Goal: Communication & Community: Answer question/provide support

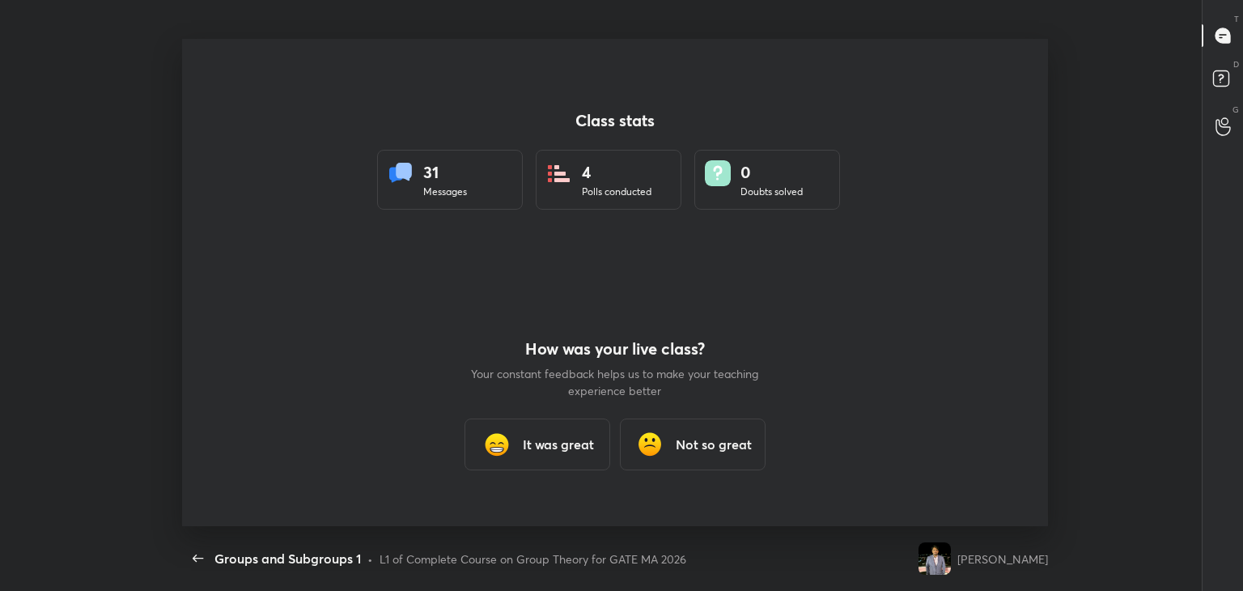
scroll to position [5, 0]
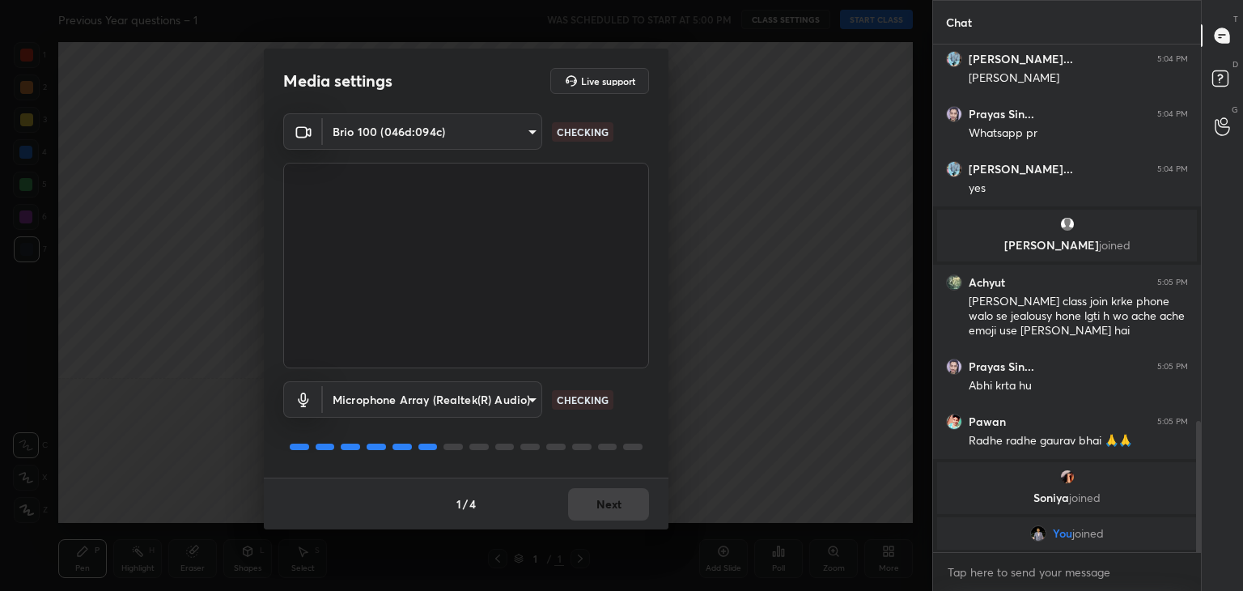
scroll to position [1512, 0]
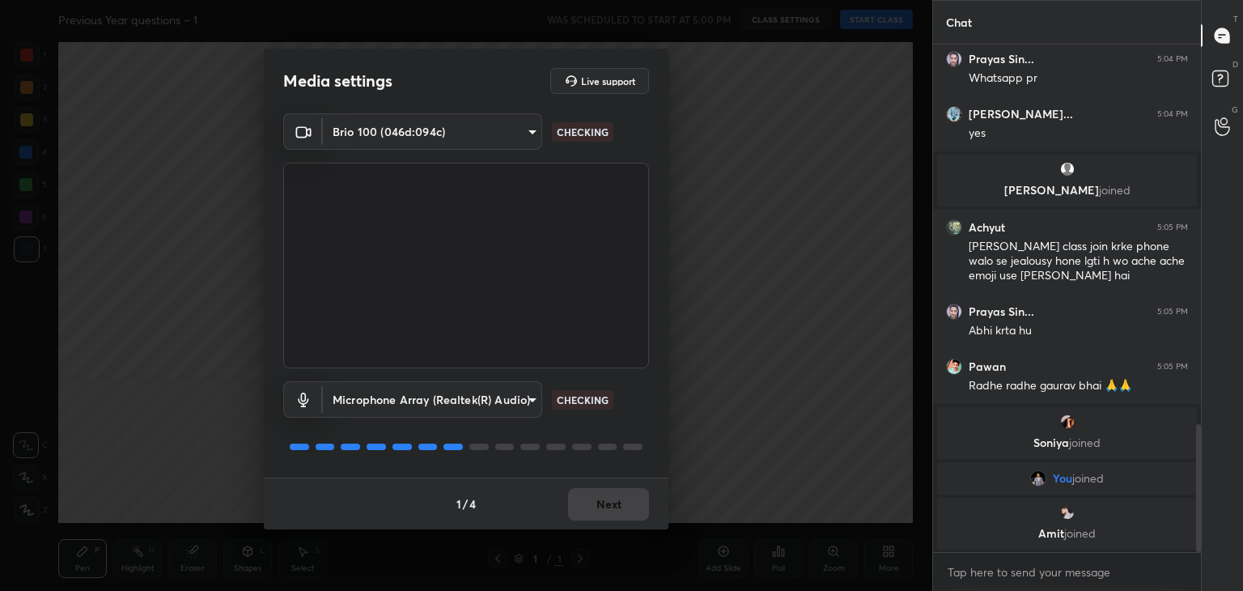
click at [568, 495] on div "1 / 4 Next" at bounding box center [466, 504] width 405 height 52
click at [573, 496] on button "Next" at bounding box center [608, 504] width 81 height 32
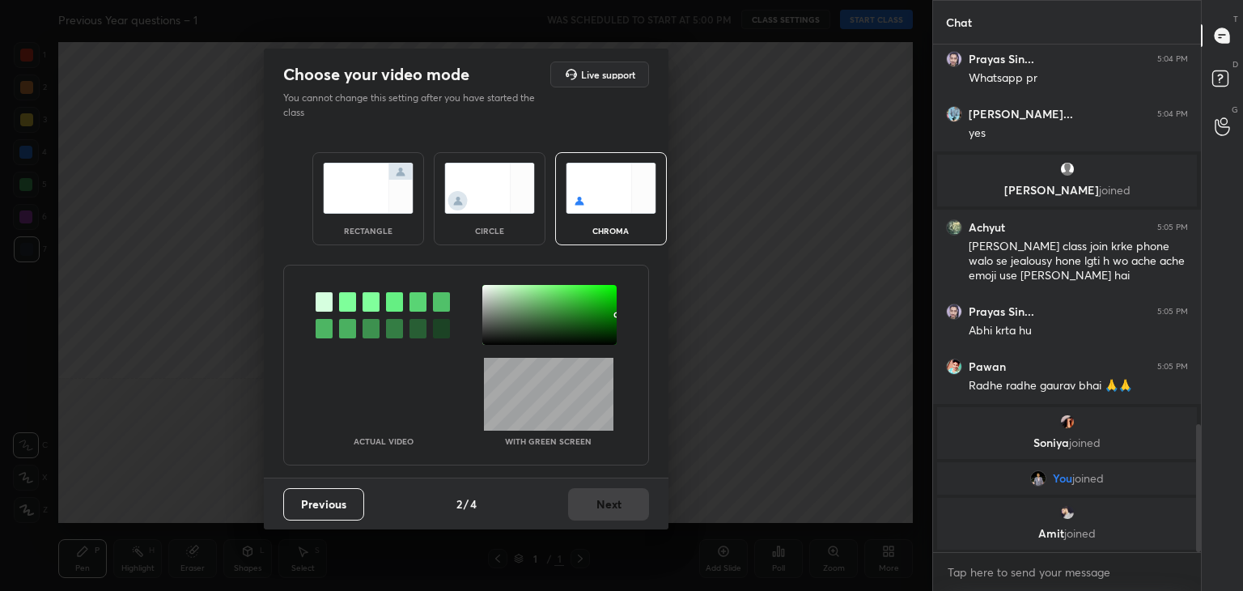
click at [515, 232] on div "circle" at bounding box center [489, 231] width 65 height 8
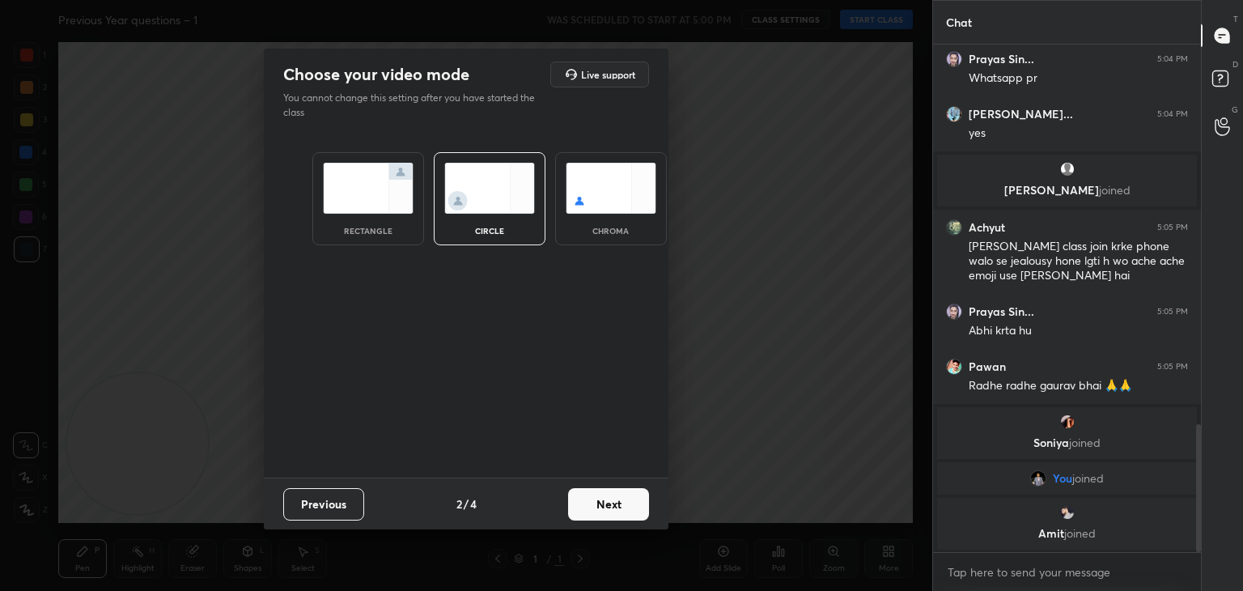
click at [614, 501] on button "Next" at bounding box center [608, 504] width 81 height 32
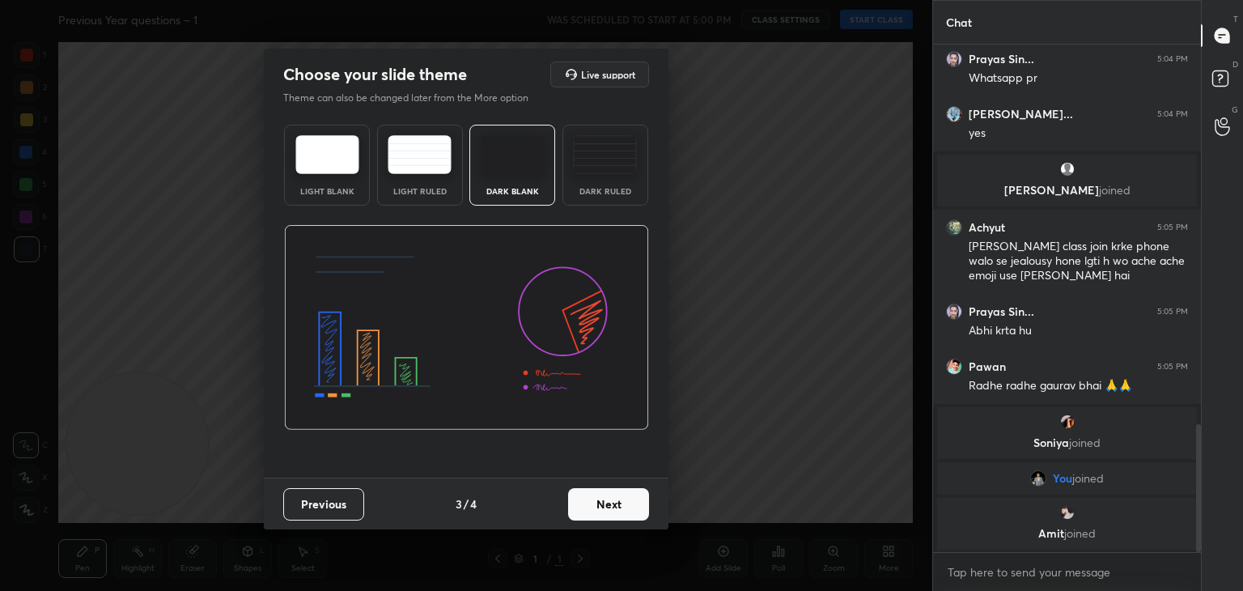
click at [615, 504] on button "Next" at bounding box center [608, 504] width 81 height 32
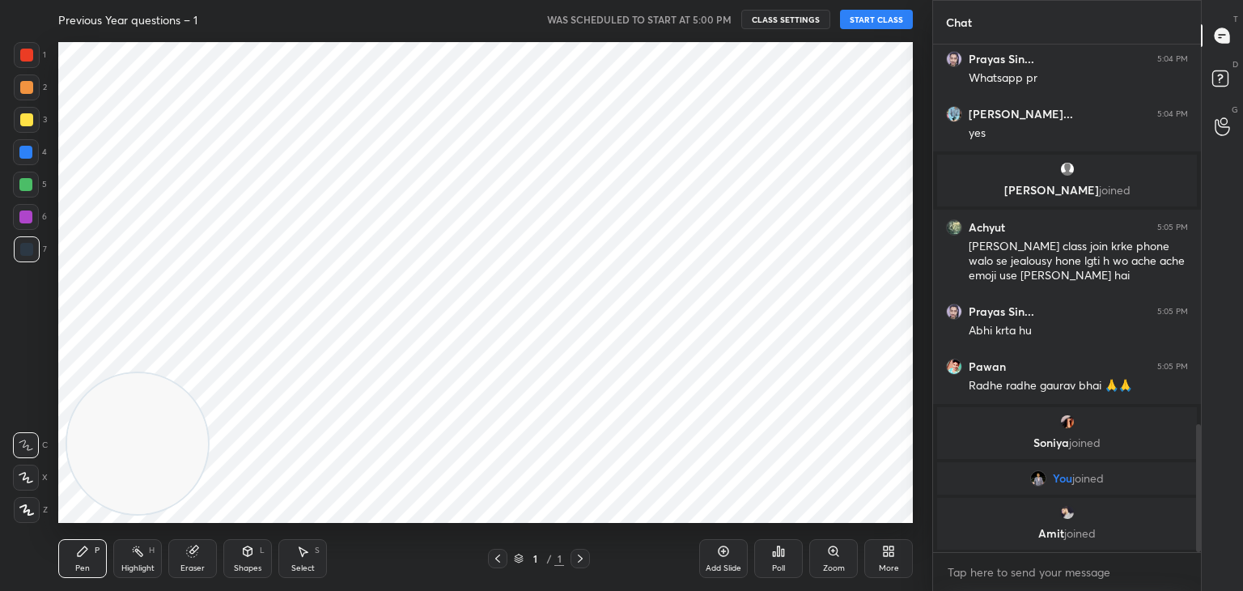
scroll to position [1535, 0]
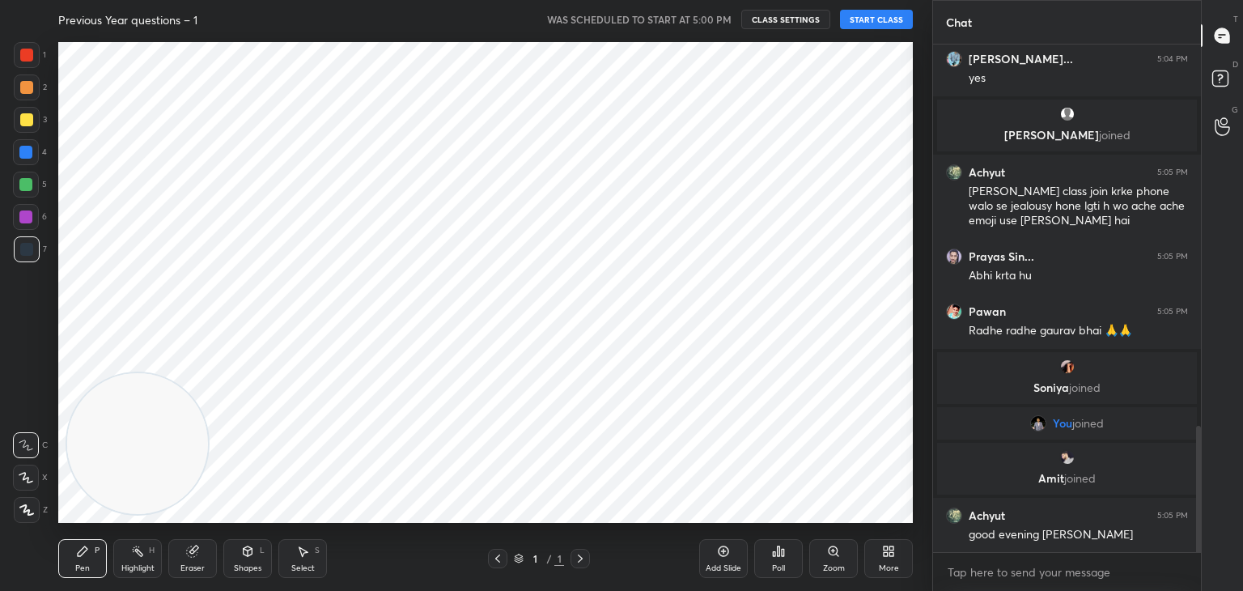
click at [884, 30] on div "Previous Year questions – 1 WAS SCHEDULED TO START AT 5:00 PM CLASS SETTINGS ST…" at bounding box center [485, 19] width 855 height 39
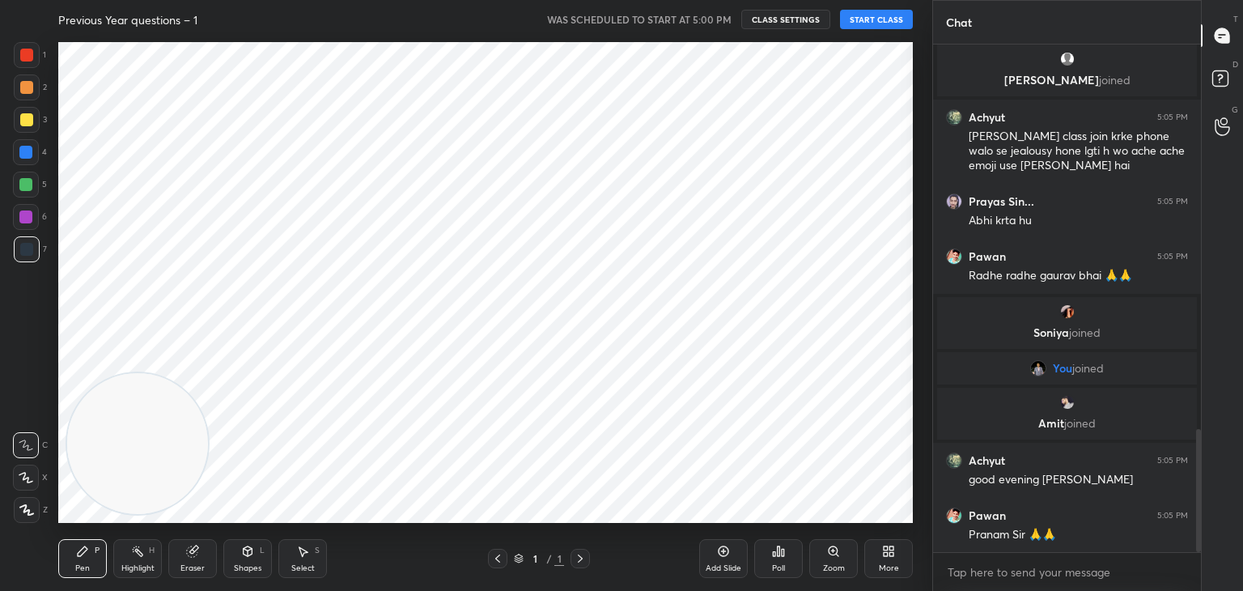
click at [885, 11] on button "START CLASS" at bounding box center [876, 19] width 73 height 19
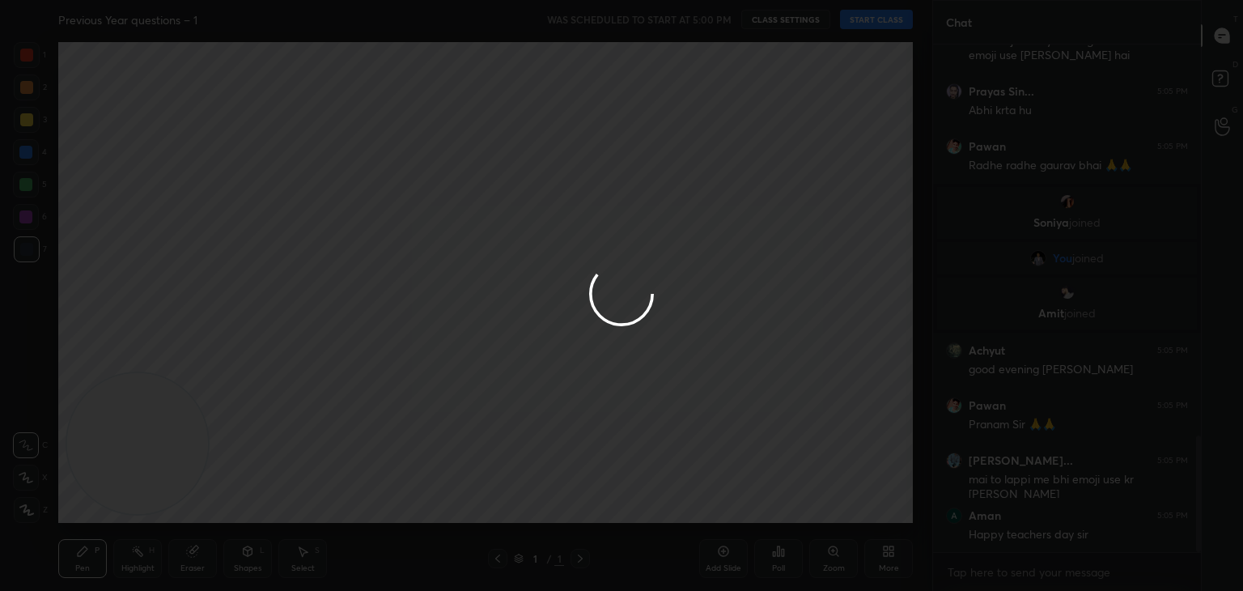
scroll to position [1758, 0]
type textarea "x"
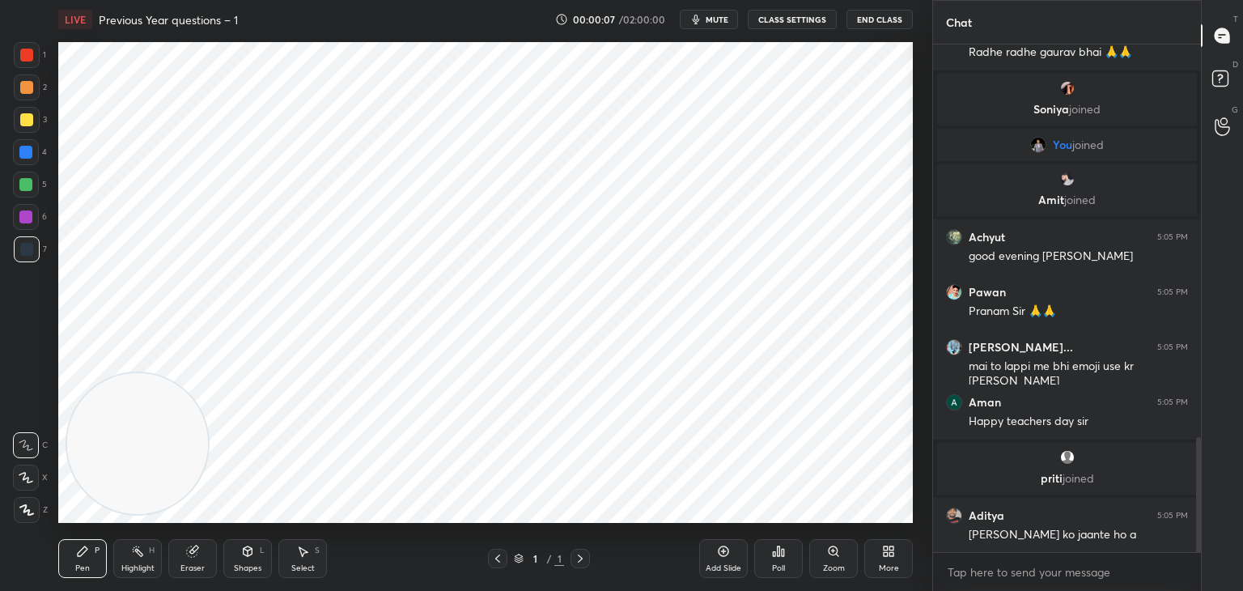
click at [894, 558] on div "More" at bounding box center [888, 558] width 49 height 39
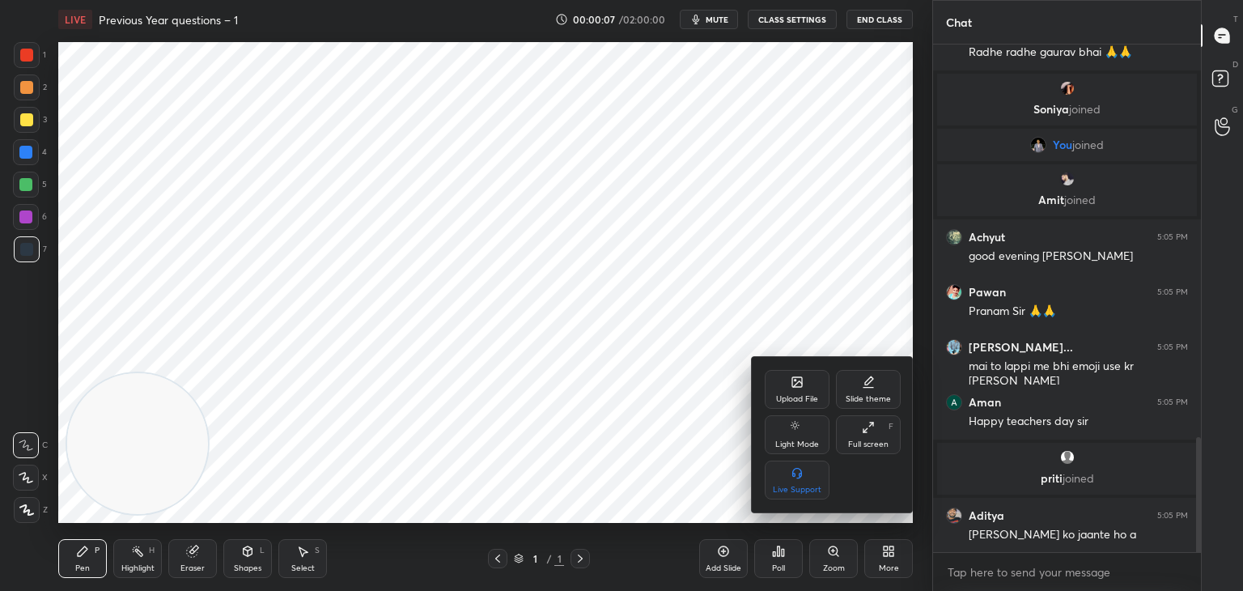
scroll to position [1792, 0]
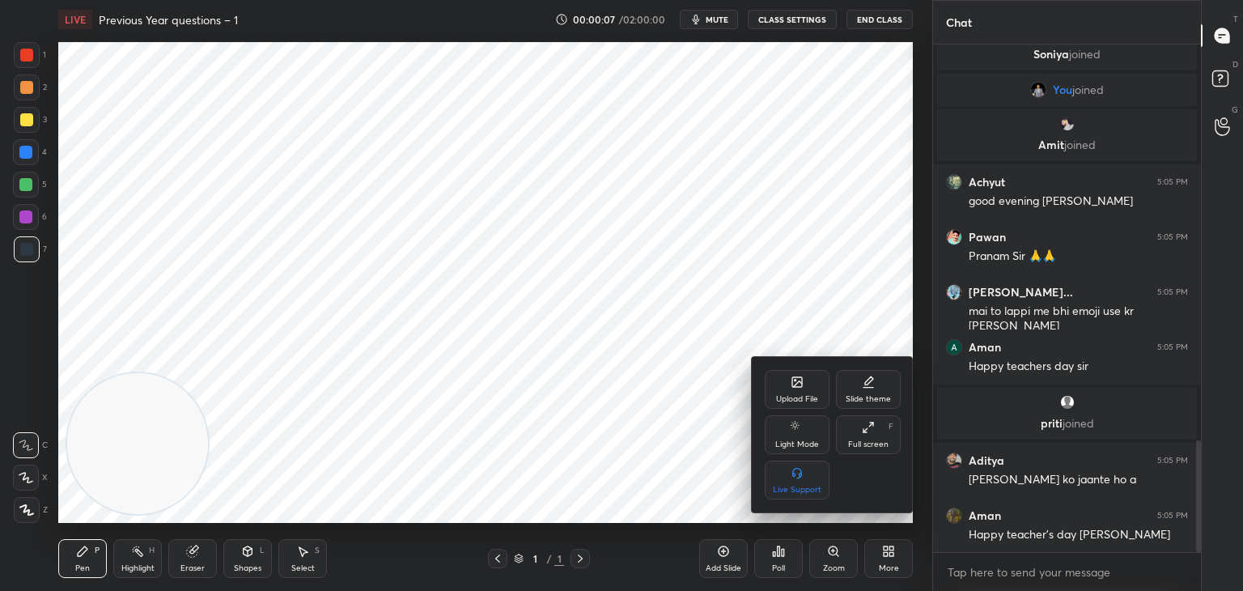
click at [881, 393] on div "Slide theme" at bounding box center [868, 389] width 65 height 39
click at [805, 481] on div "Dark Blank" at bounding box center [797, 480] width 65 height 39
click at [686, 535] on div at bounding box center [621, 295] width 1243 height 591
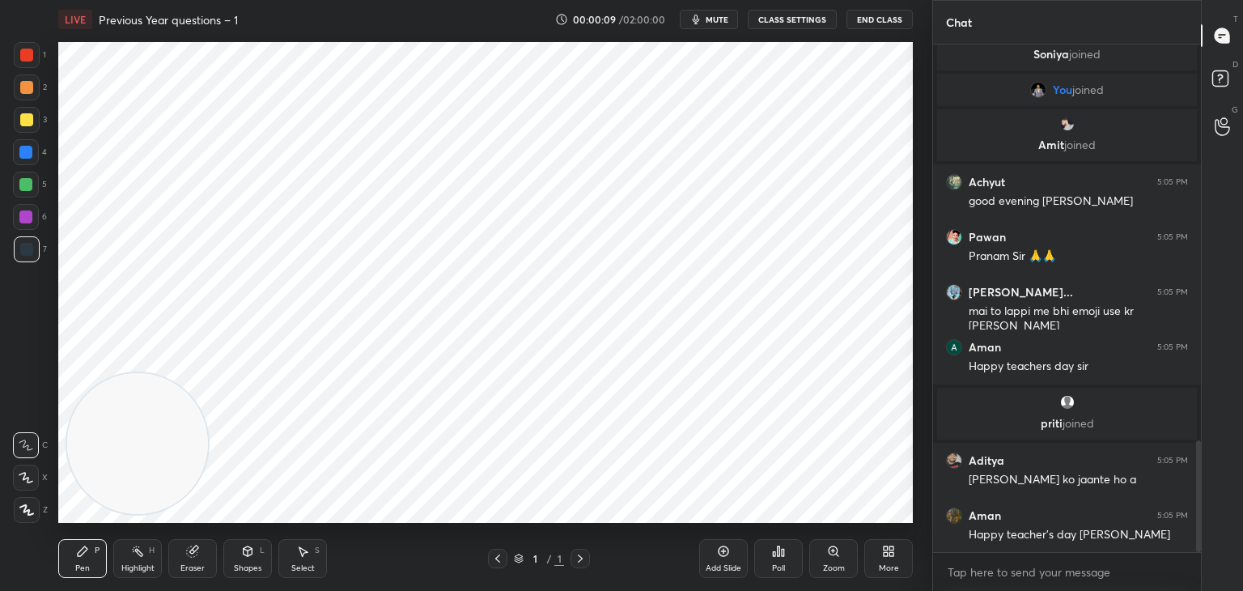
scroll to position [1847, 0]
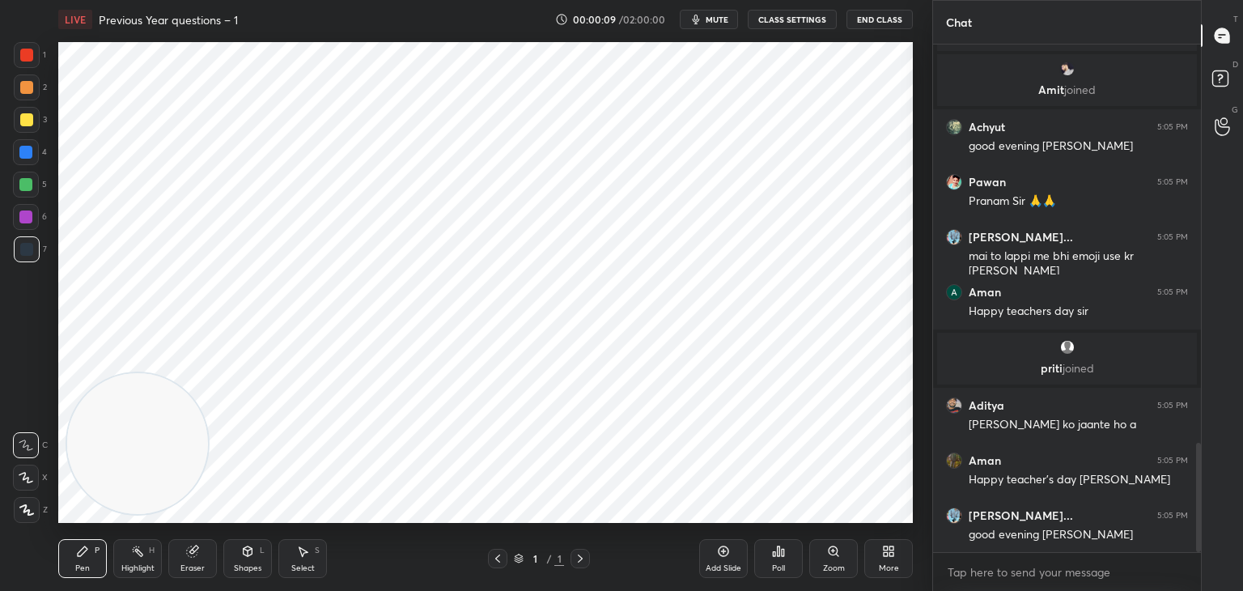
drag, startPoint x: 726, startPoint y: 560, endPoint x: 719, endPoint y: 565, distance: 8.8
click at [721, 563] on div "Add Slide" at bounding box center [723, 558] width 49 height 39
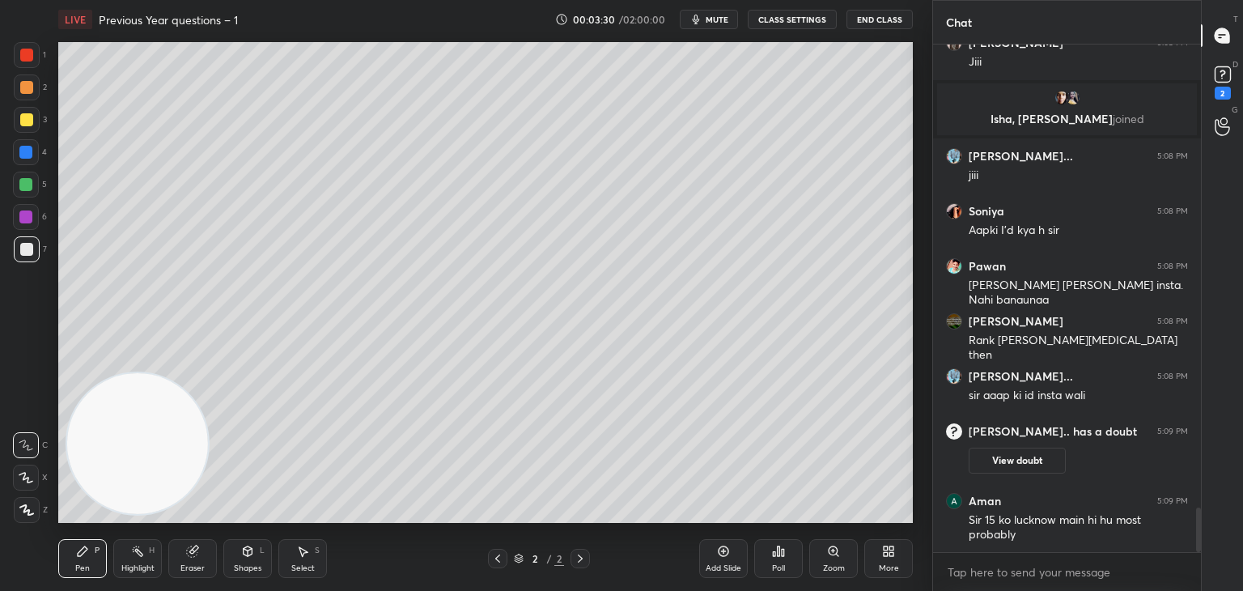
scroll to position [5271, 0]
click at [28, 117] on div at bounding box center [26, 119] width 13 height 13
click at [26, 68] on div "1" at bounding box center [30, 58] width 32 height 32
drag, startPoint x: 266, startPoint y: 561, endPoint x: 266, endPoint y: 548, distance: 12.9
click at [265, 561] on div "Shapes L" at bounding box center [247, 558] width 49 height 39
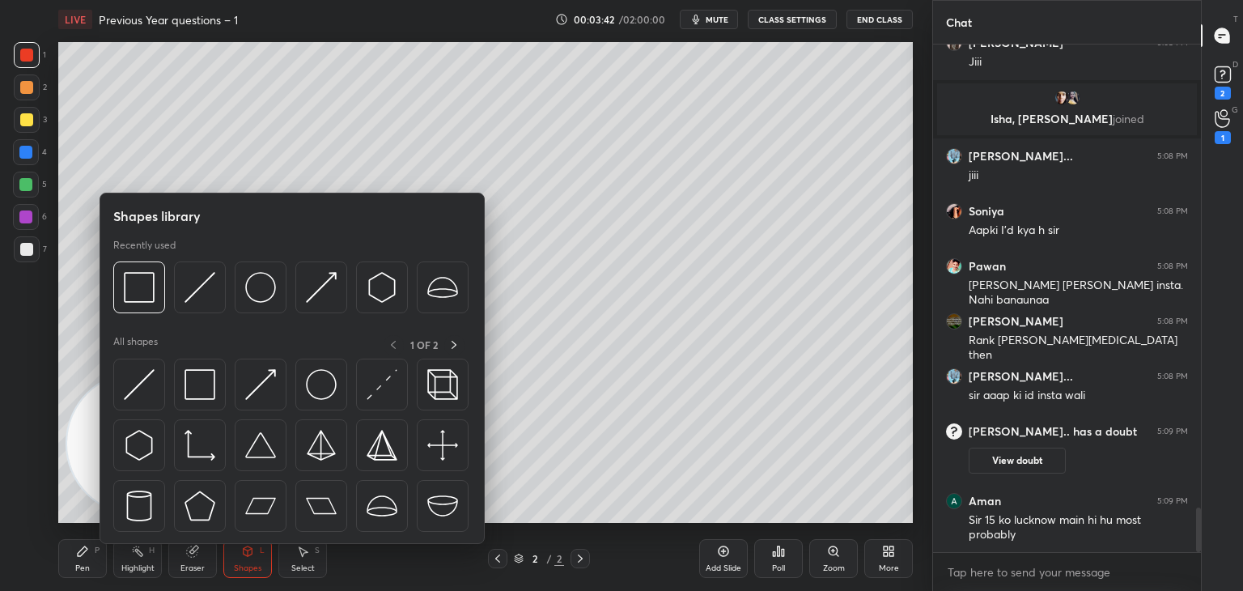
click at [149, 379] on img at bounding box center [139, 384] width 31 height 31
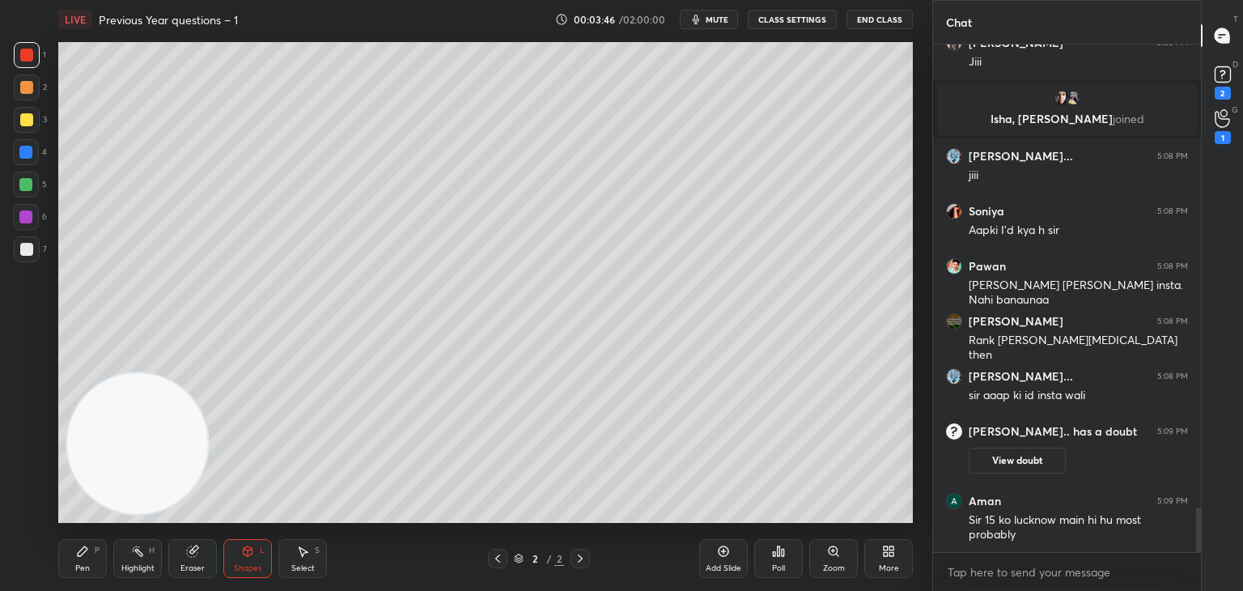
click at [26, 172] on div "1 2 3 4 5 6 7" at bounding box center [30, 155] width 34 height 227
click at [23, 185] on div at bounding box center [25, 184] width 13 height 13
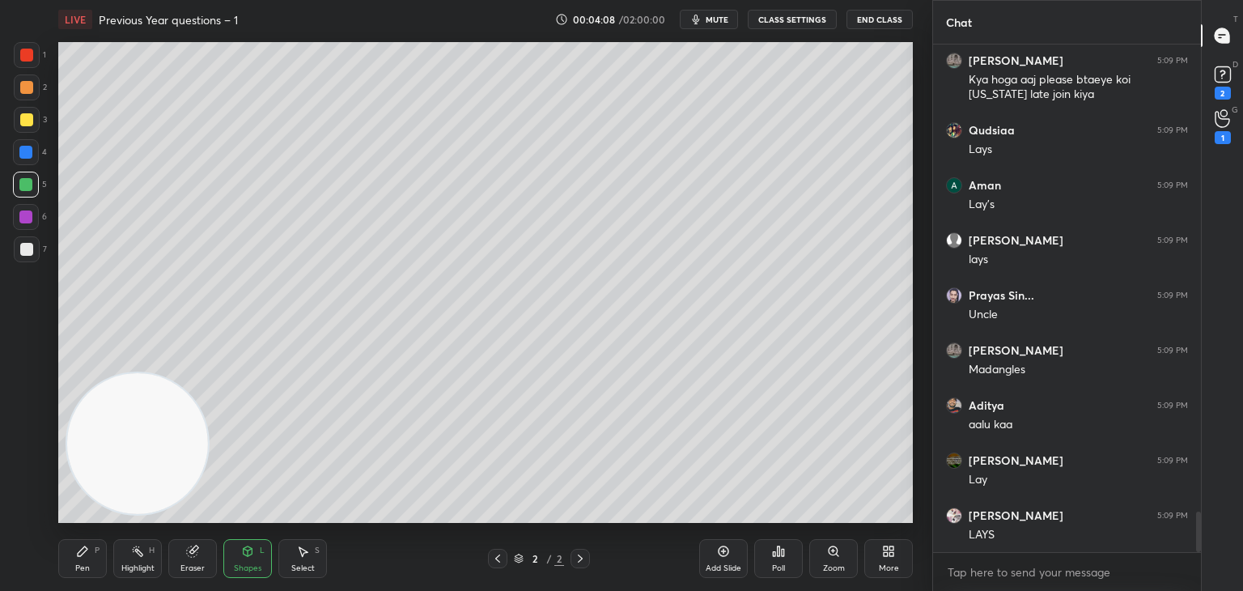
scroll to position [5905, 0]
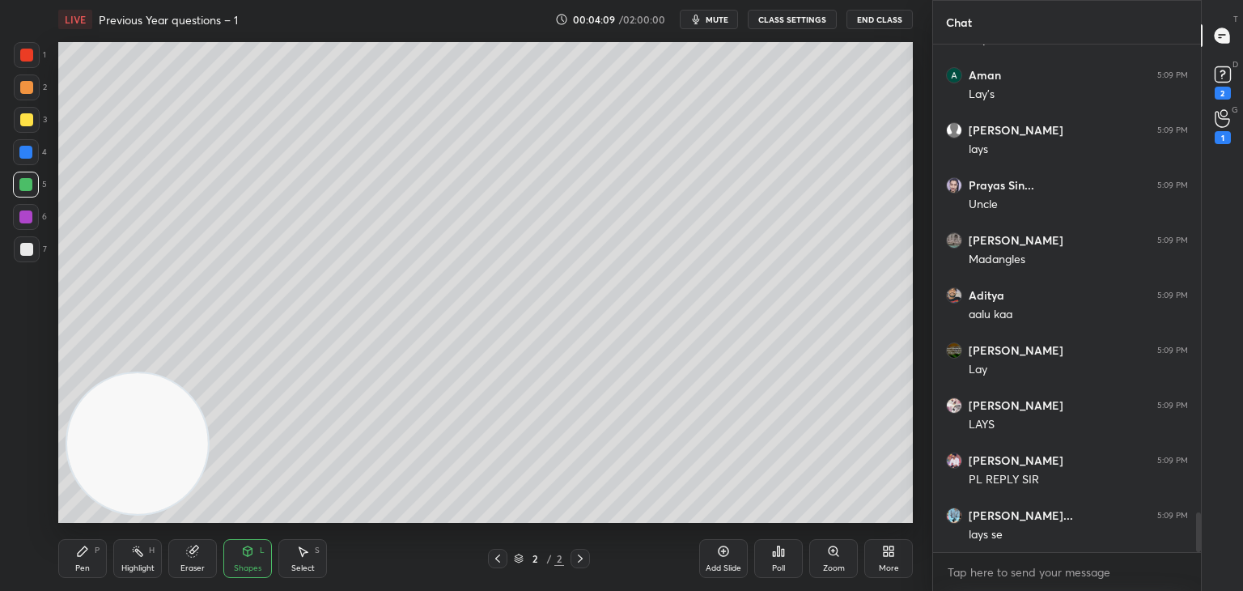
click at [27, 180] on div at bounding box center [25, 184] width 13 height 13
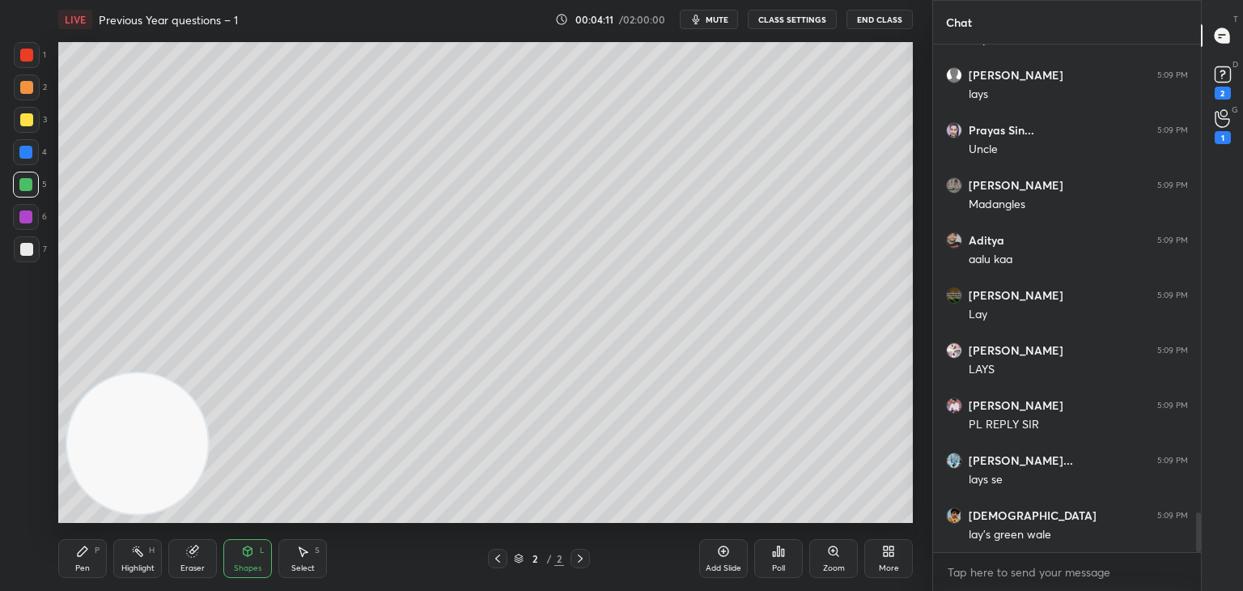
click at [86, 555] on icon at bounding box center [82, 551] width 13 height 13
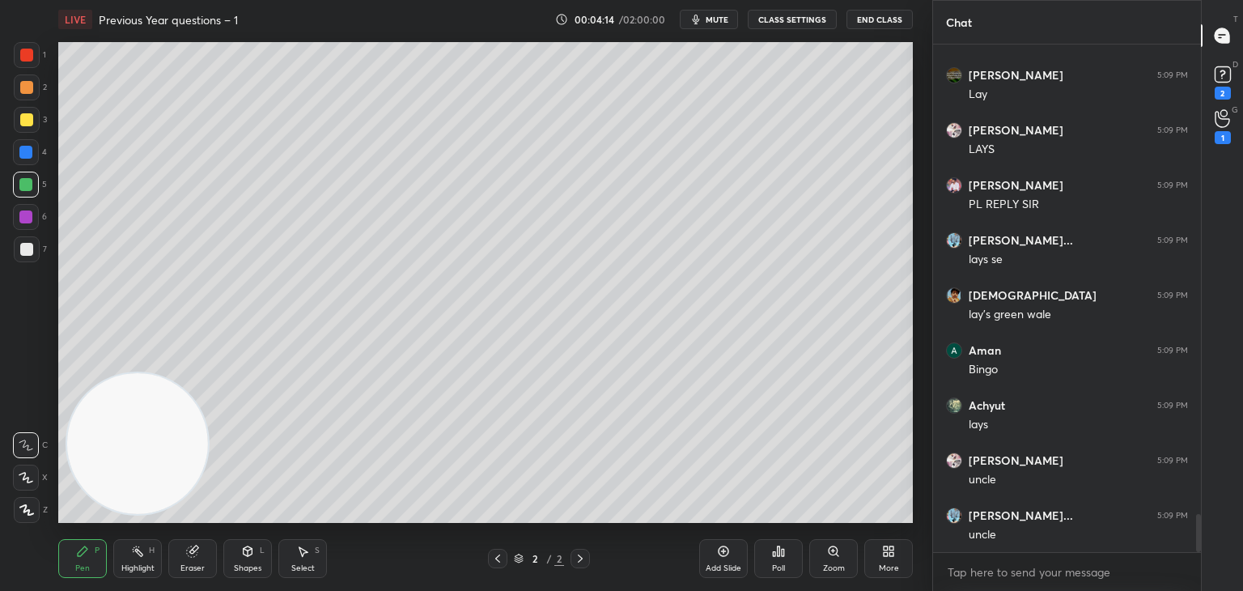
scroll to position [6290, 0]
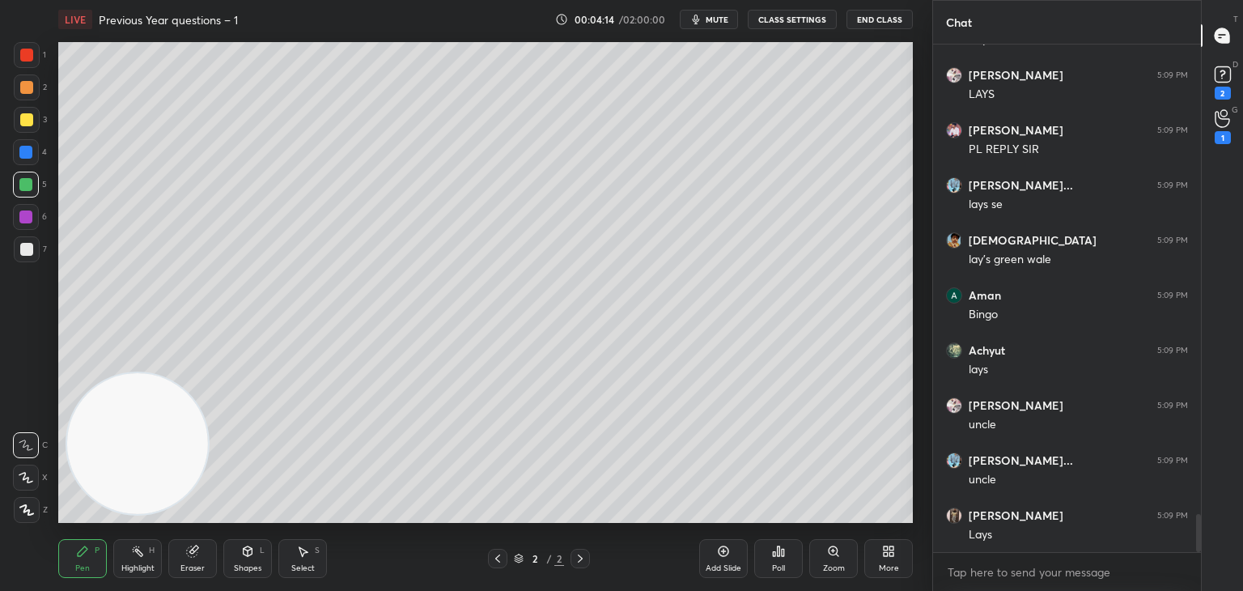
click at [29, 125] on div at bounding box center [26, 119] width 13 height 13
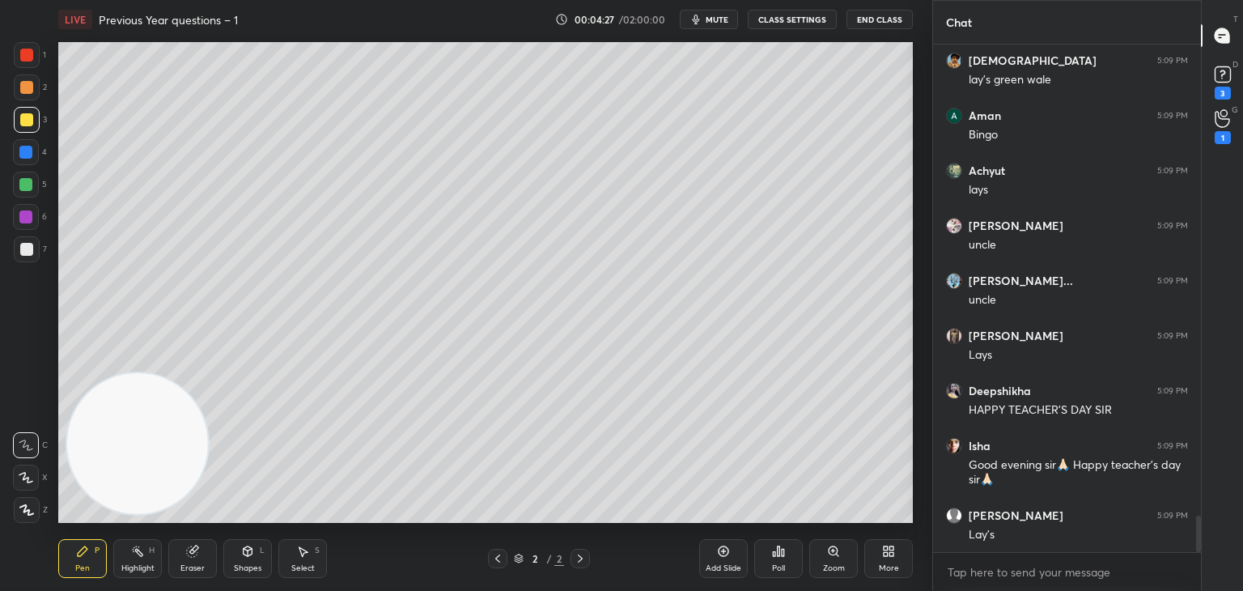
scroll to position [6540, 0]
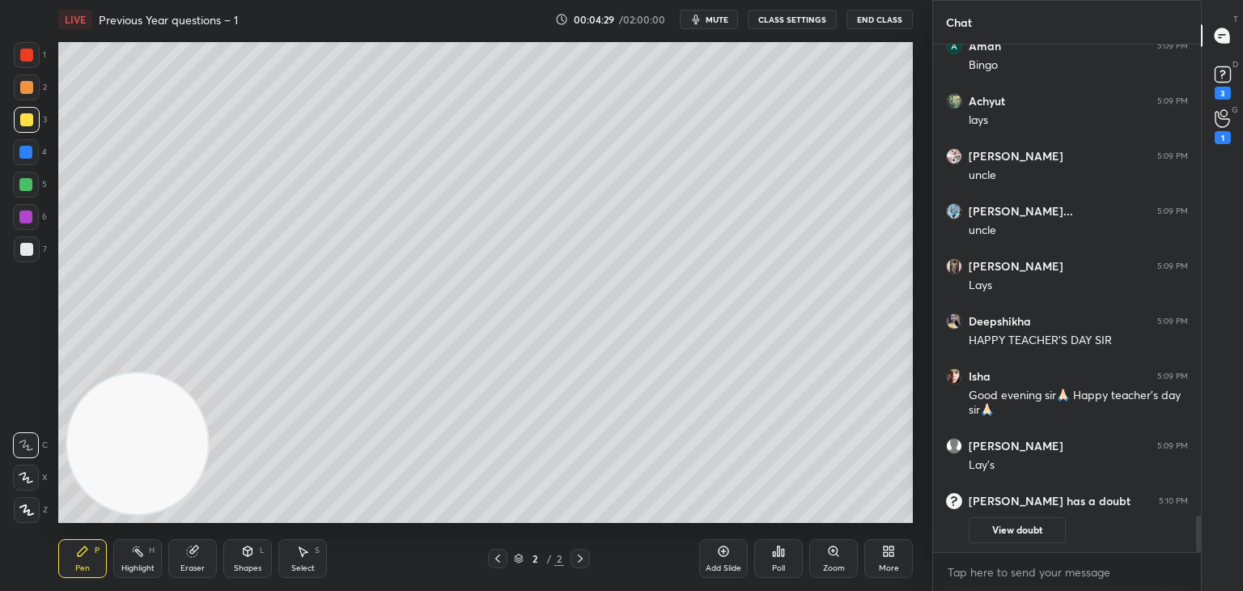
drag, startPoint x: 26, startPoint y: 182, endPoint x: 23, endPoint y: 195, distance: 13.2
click at [26, 181] on div at bounding box center [25, 184] width 13 height 13
click at [26, 246] on div at bounding box center [26, 249] width 13 height 13
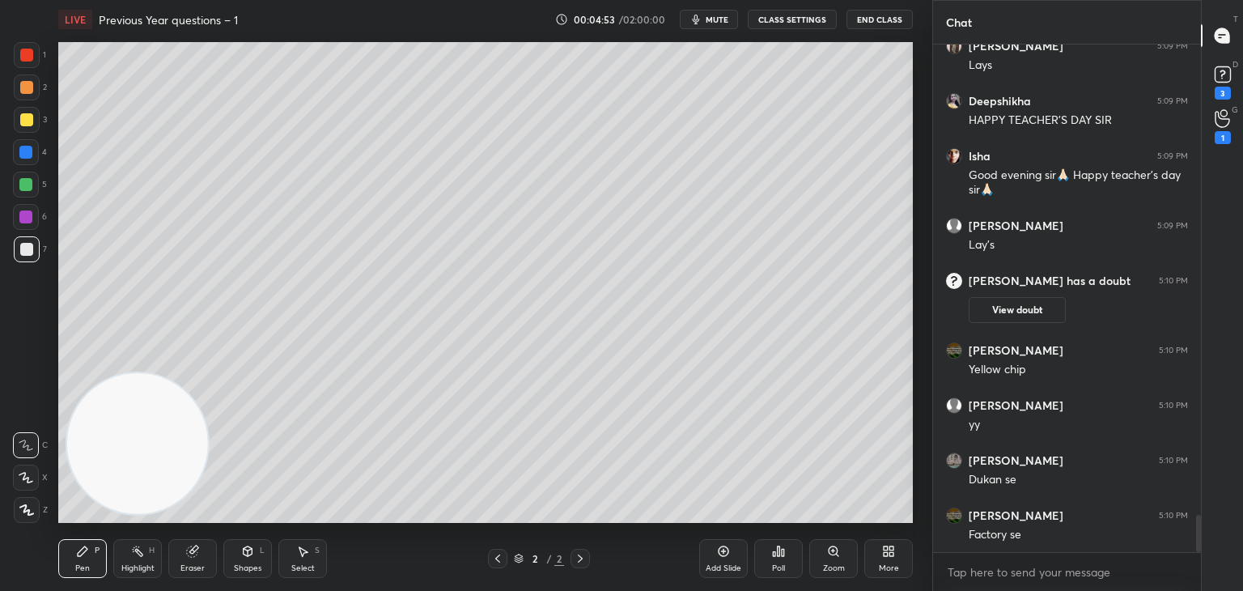
scroll to position [6345, 0]
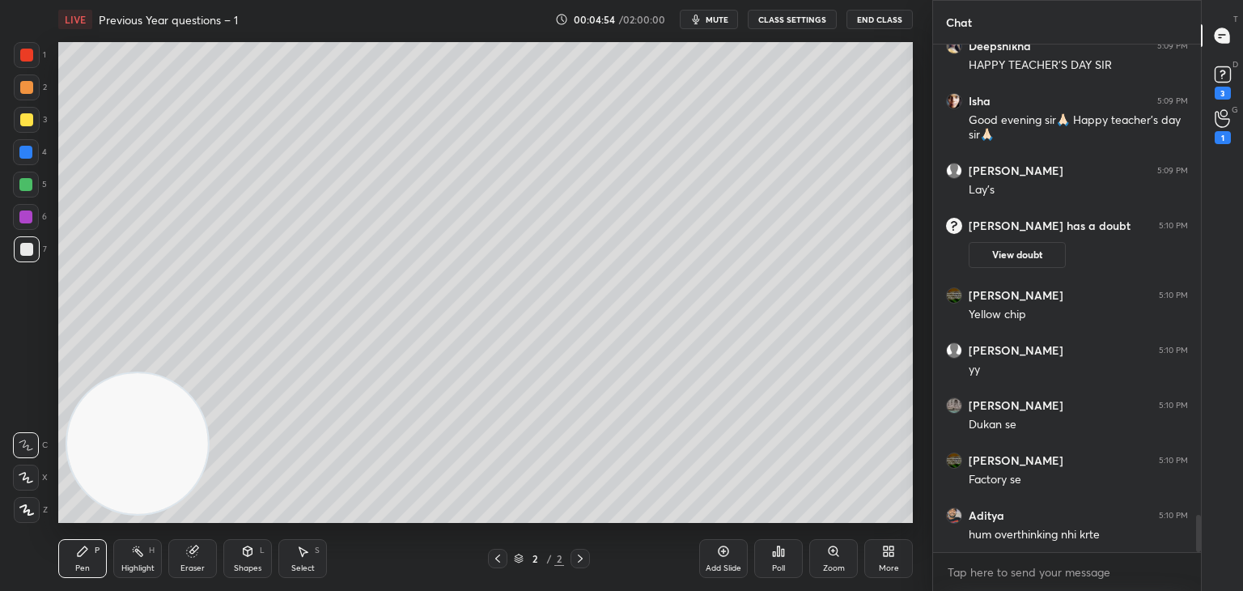
click at [29, 186] on div at bounding box center [25, 184] width 13 height 13
click at [25, 159] on div at bounding box center [26, 152] width 26 height 26
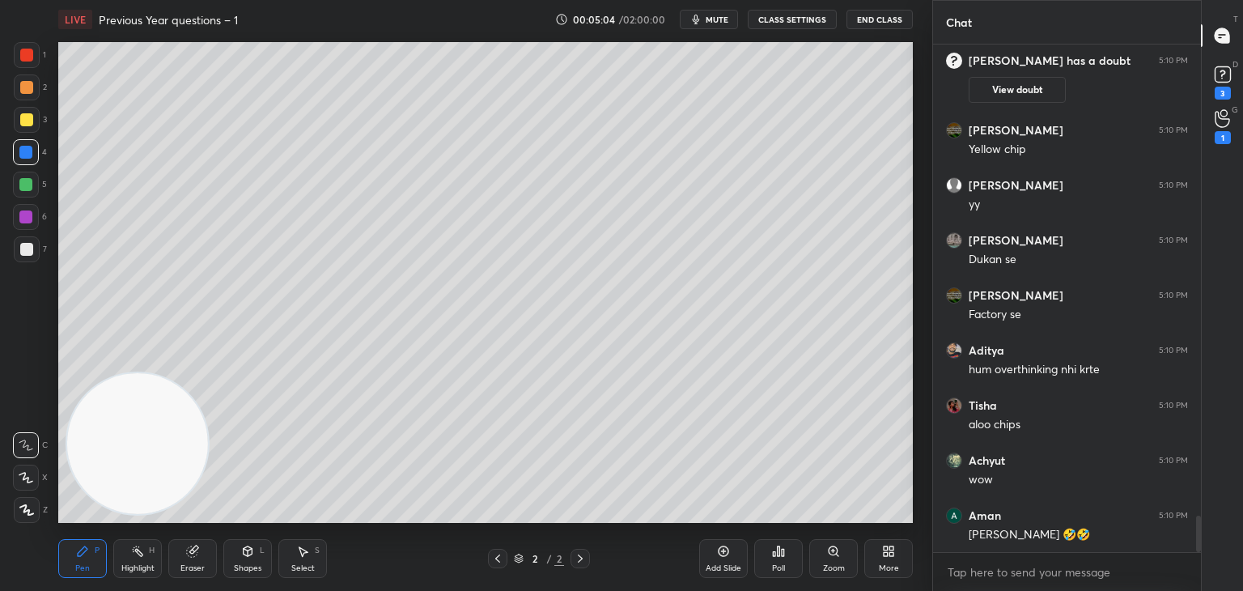
scroll to position [6566, 0]
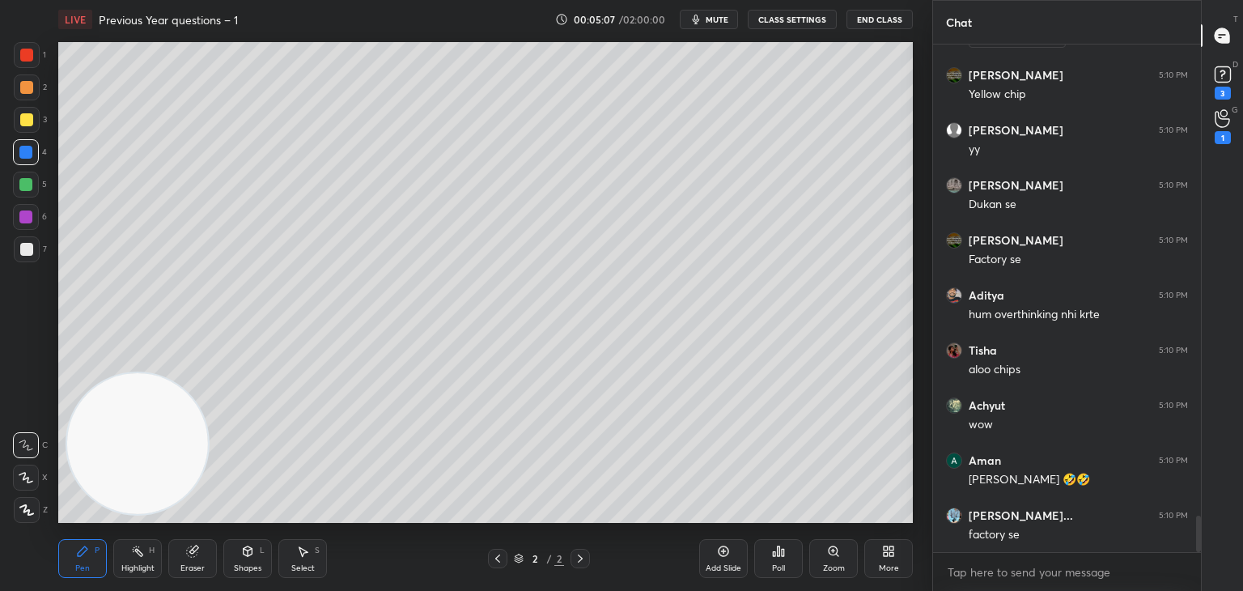
click at [28, 190] on div at bounding box center [25, 184] width 13 height 13
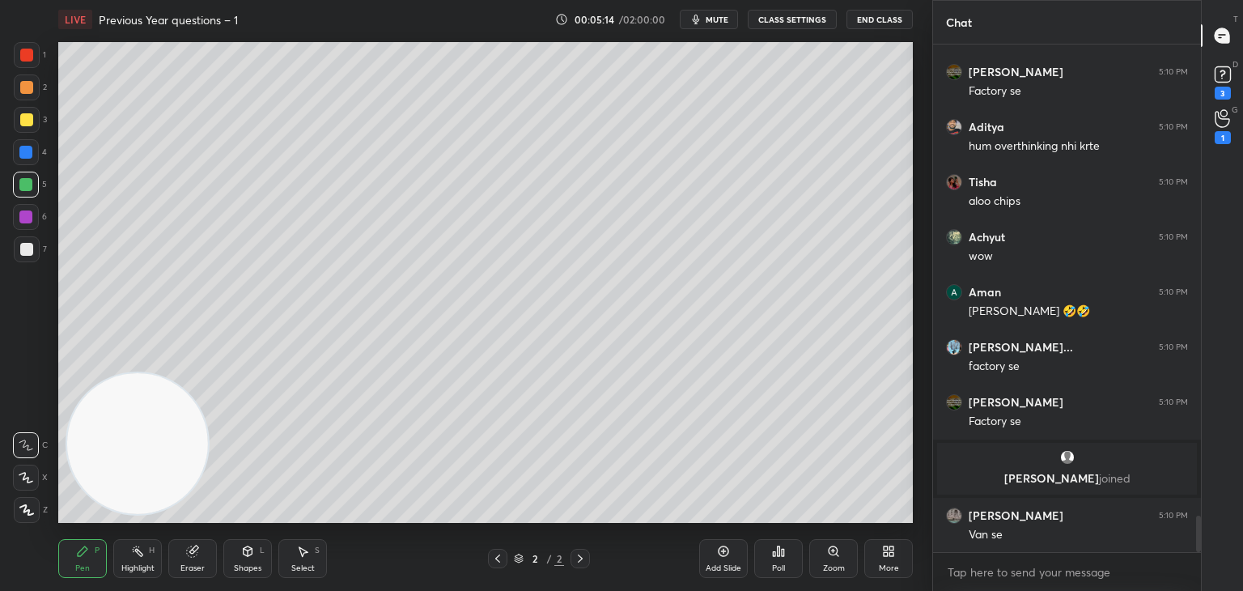
scroll to position [6658, 0]
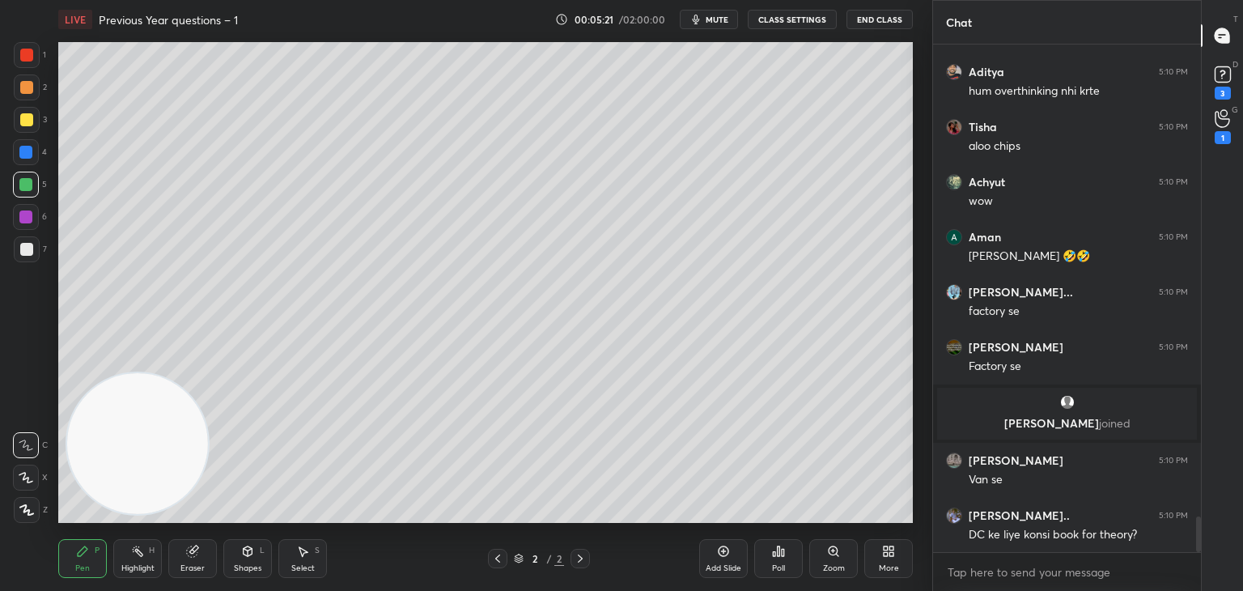
click at [21, 163] on div at bounding box center [26, 152] width 26 height 26
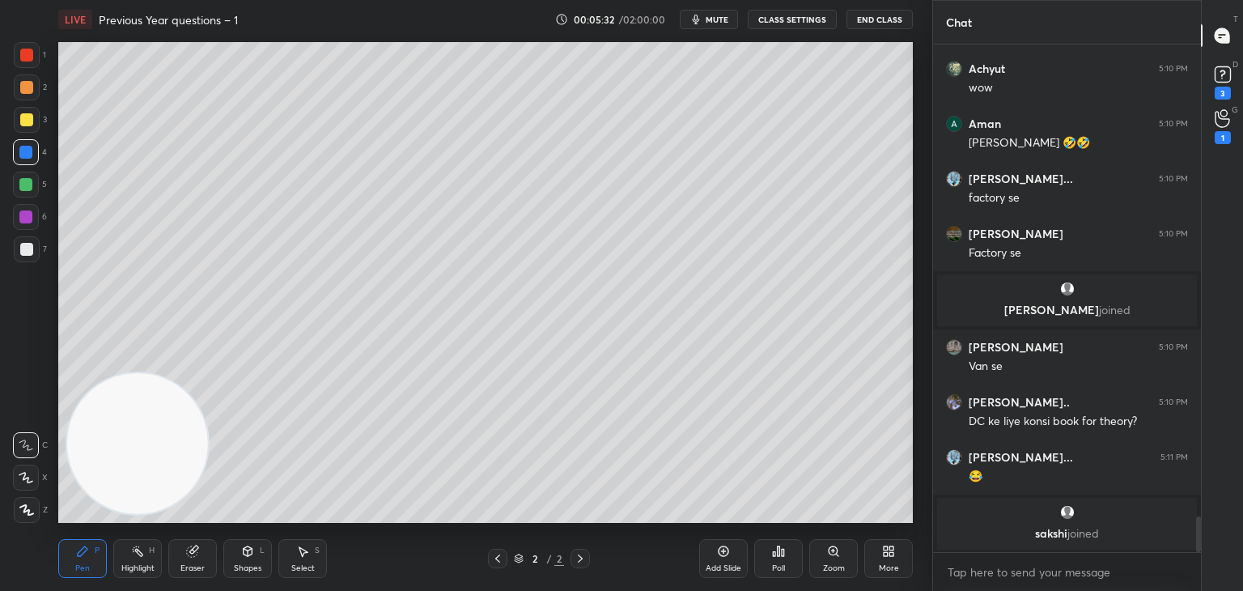
scroll to position [6782, 0]
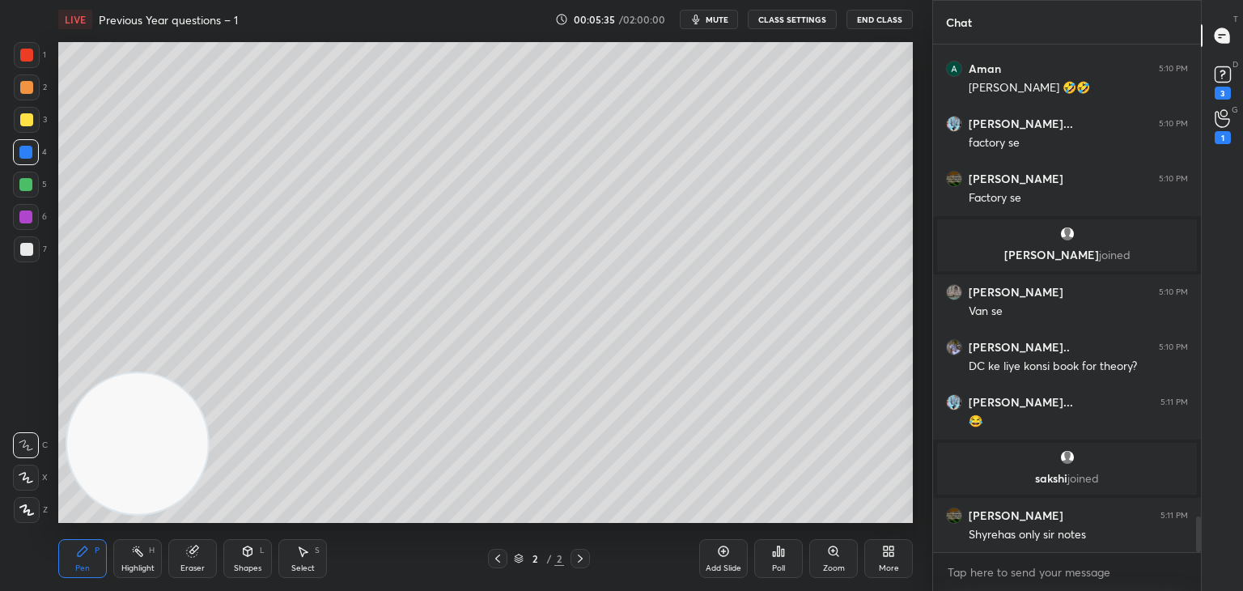
click at [28, 180] on div at bounding box center [25, 184] width 13 height 13
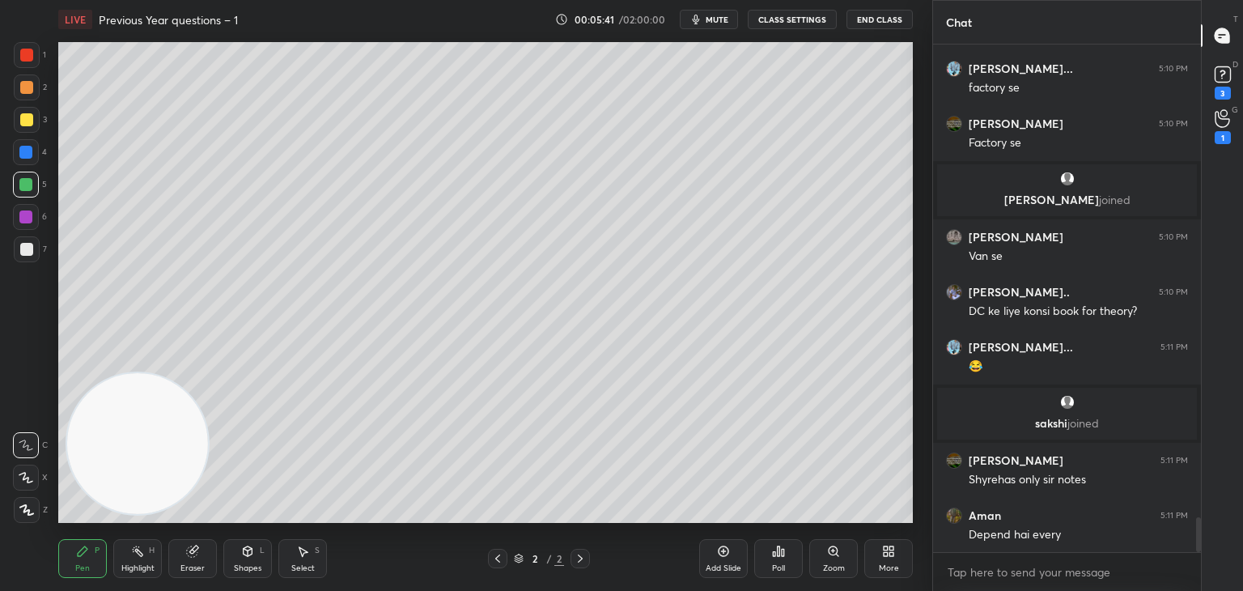
click at [26, 256] on div at bounding box center [27, 249] width 26 height 26
click at [32, 264] on div "7" at bounding box center [30, 252] width 33 height 32
click at [35, 115] on div at bounding box center [27, 120] width 26 height 26
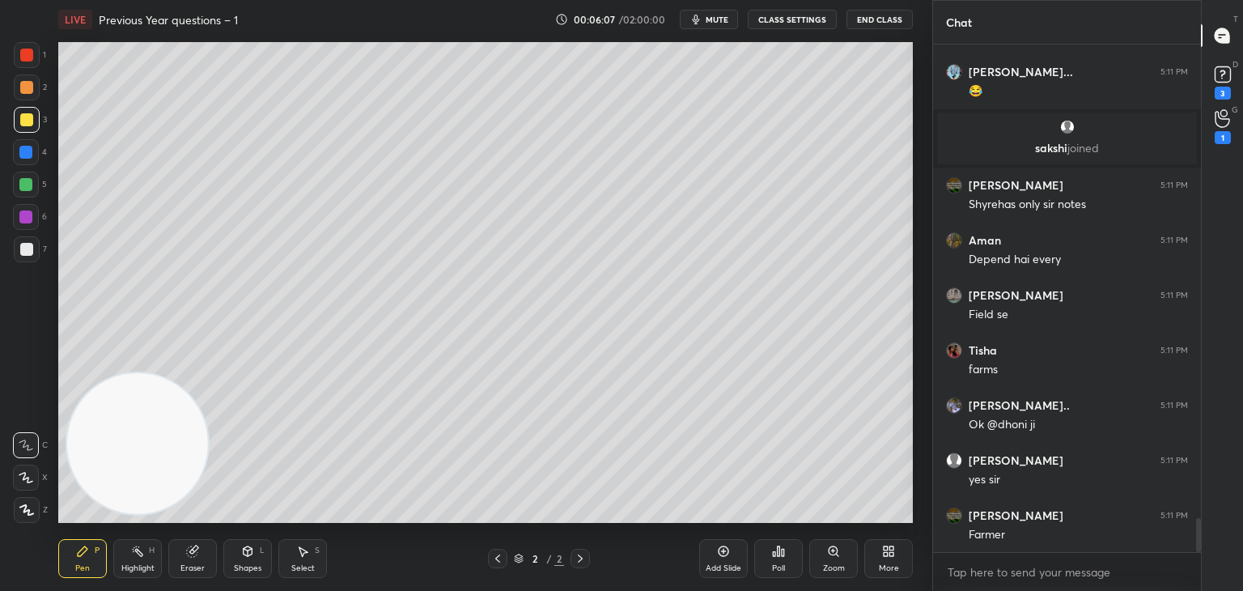
scroll to position [7168, 0]
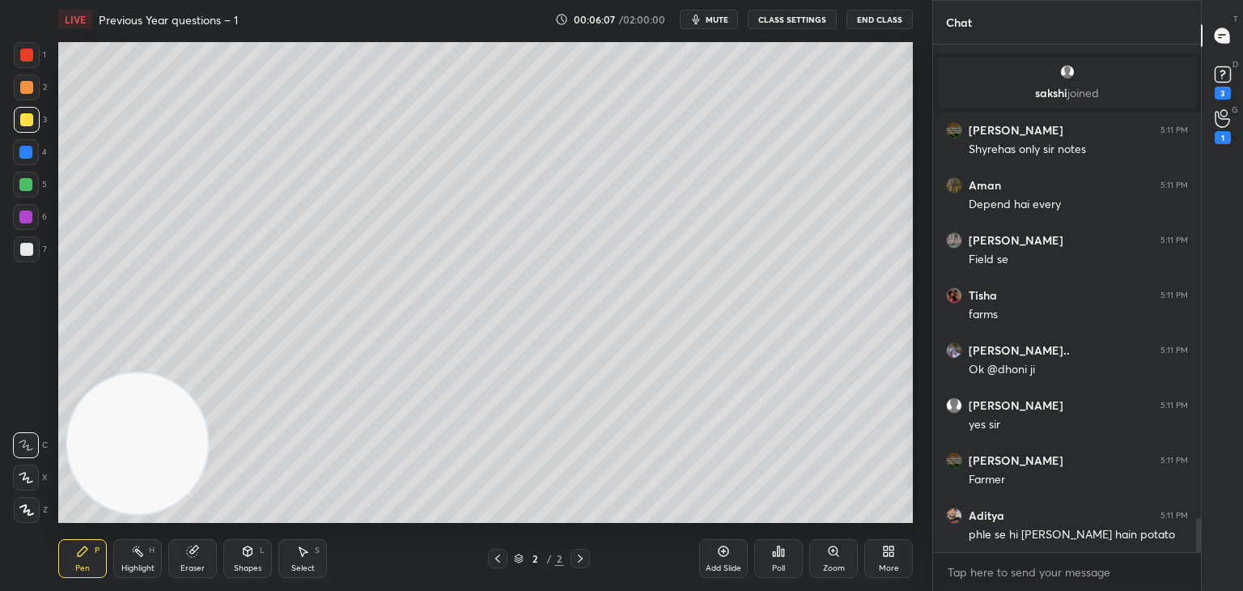
drag, startPoint x: 32, startPoint y: 210, endPoint x: 24, endPoint y: 214, distance: 9.4
click at [32, 213] on div at bounding box center [26, 217] width 26 height 26
drag, startPoint x: 28, startPoint y: 223, endPoint x: 30, endPoint y: 214, distance: 9.2
click at [30, 221] on div at bounding box center [25, 216] width 13 height 13
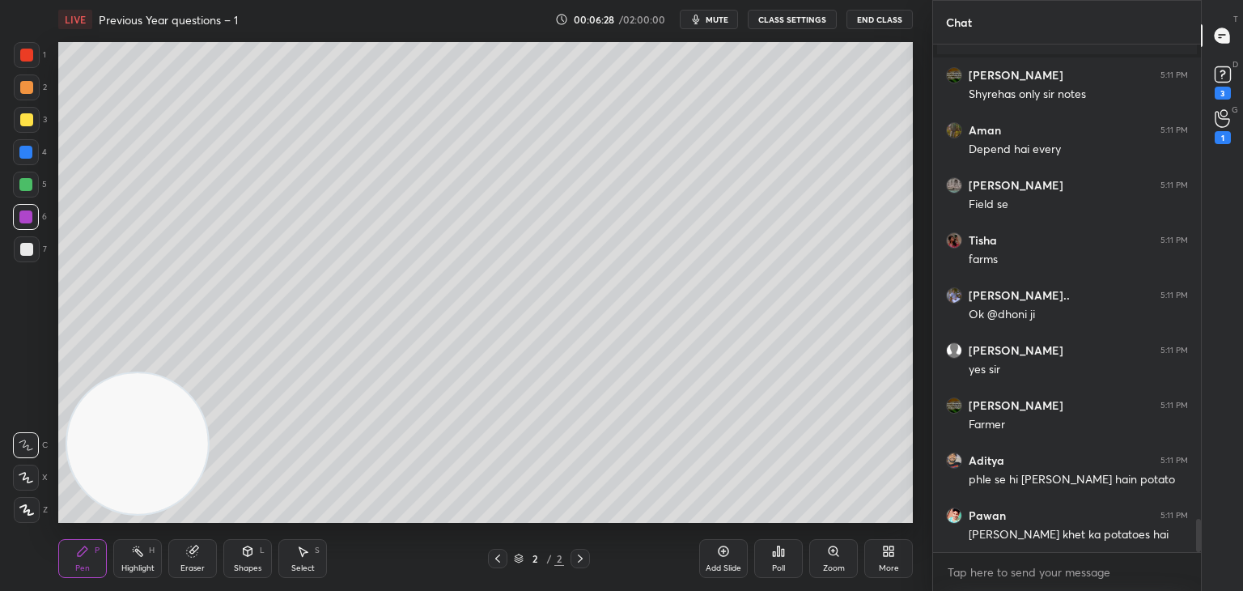
click at [25, 189] on div at bounding box center [25, 184] width 13 height 13
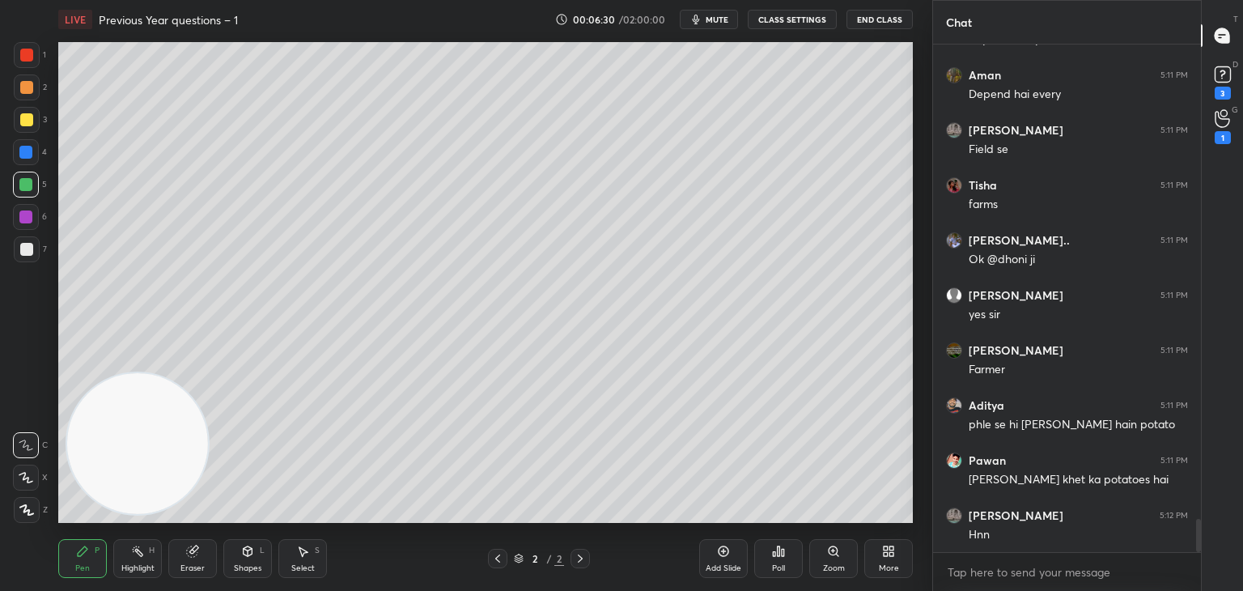
click at [26, 157] on div at bounding box center [25, 152] width 13 height 13
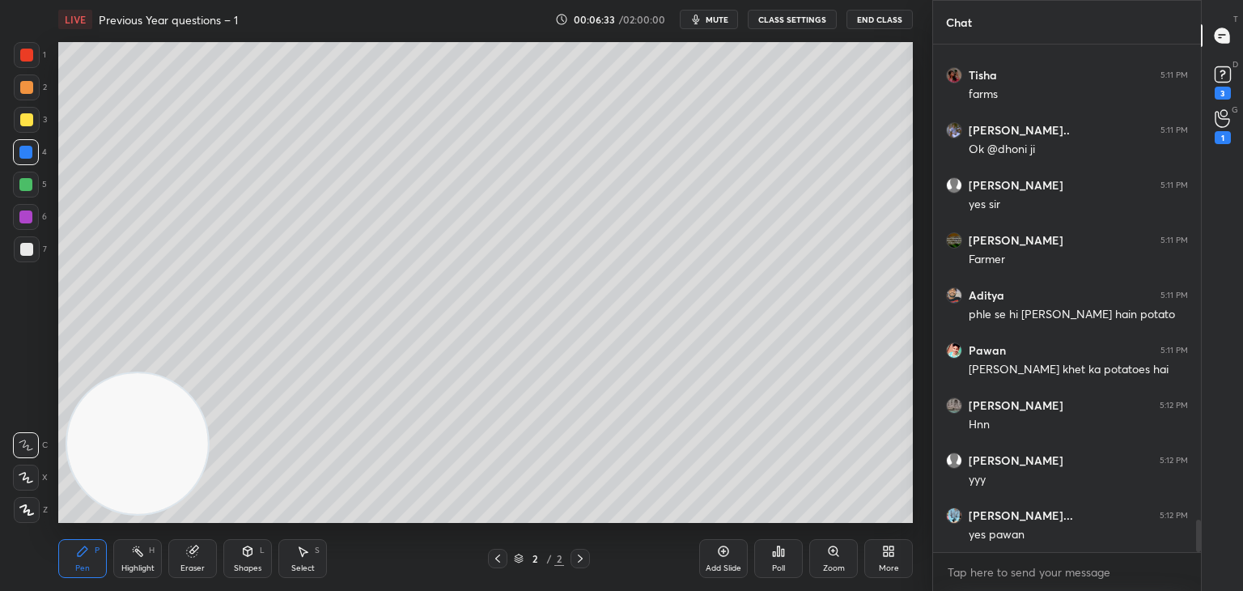
scroll to position [7443, 0]
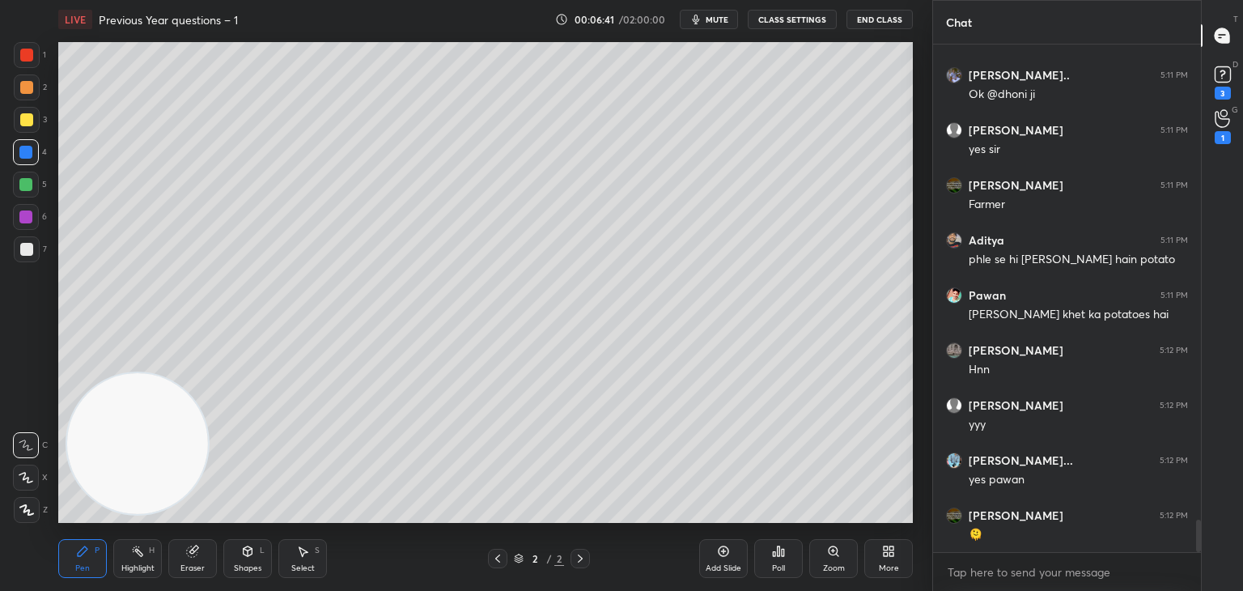
click at [31, 121] on div at bounding box center [26, 119] width 13 height 13
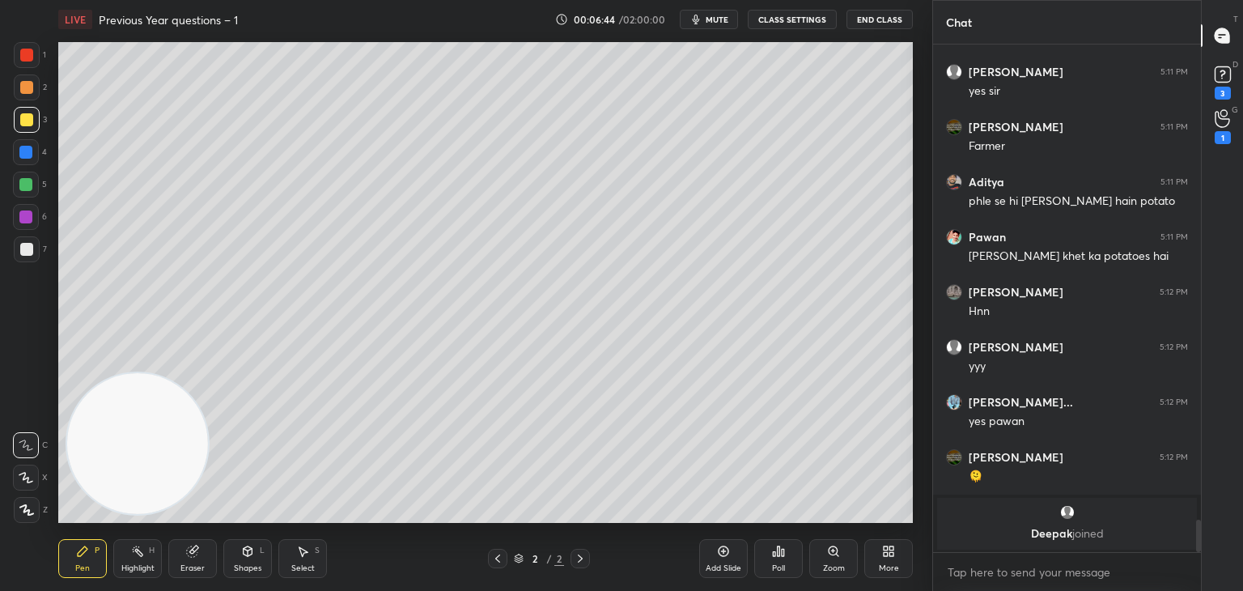
click at [31, 189] on div at bounding box center [25, 184] width 13 height 13
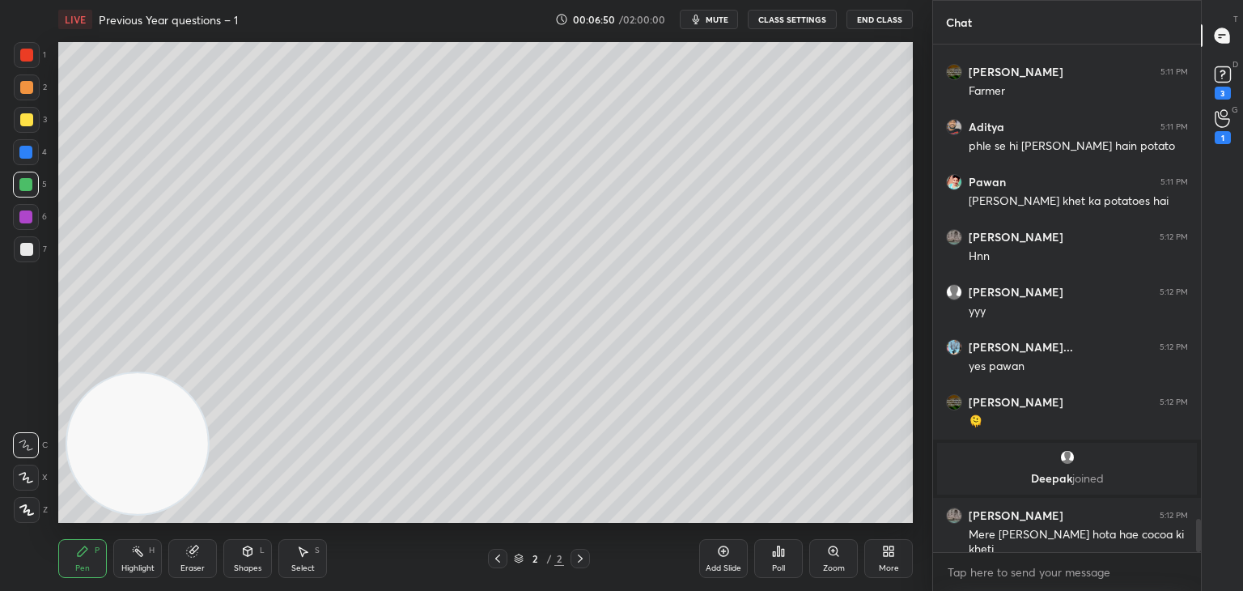
click at [46, 250] on div "1 2 3 4 5 6 7" at bounding box center [30, 155] width 34 height 227
click at [29, 253] on div at bounding box center [26, 249] width 13 height 13
click at [244, 551] on icon at bounding box center [248, 551] width 9 height 10
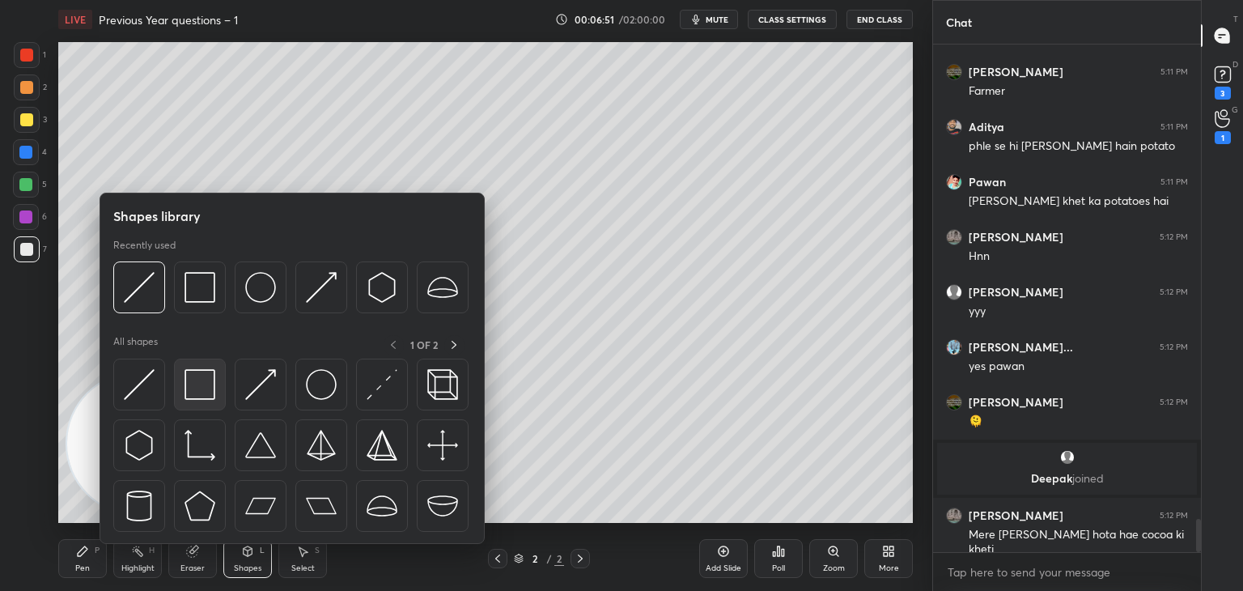
scroll to position [7364, 0]
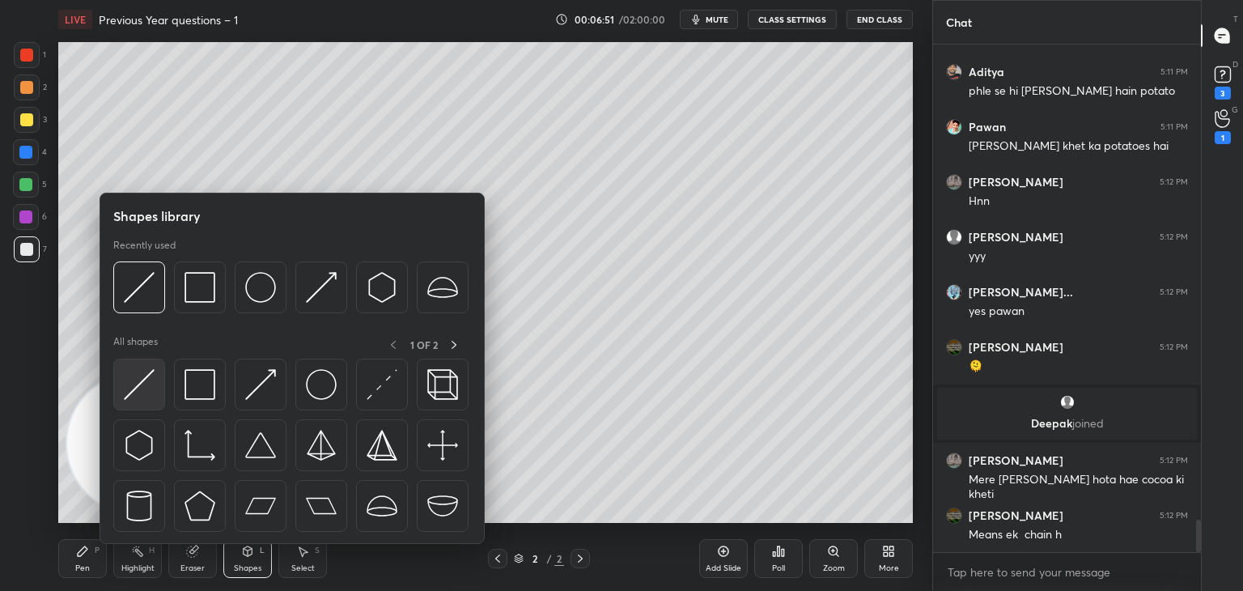
click at [140, 393] on img at bounding box center [139, 384] width 31 height 31
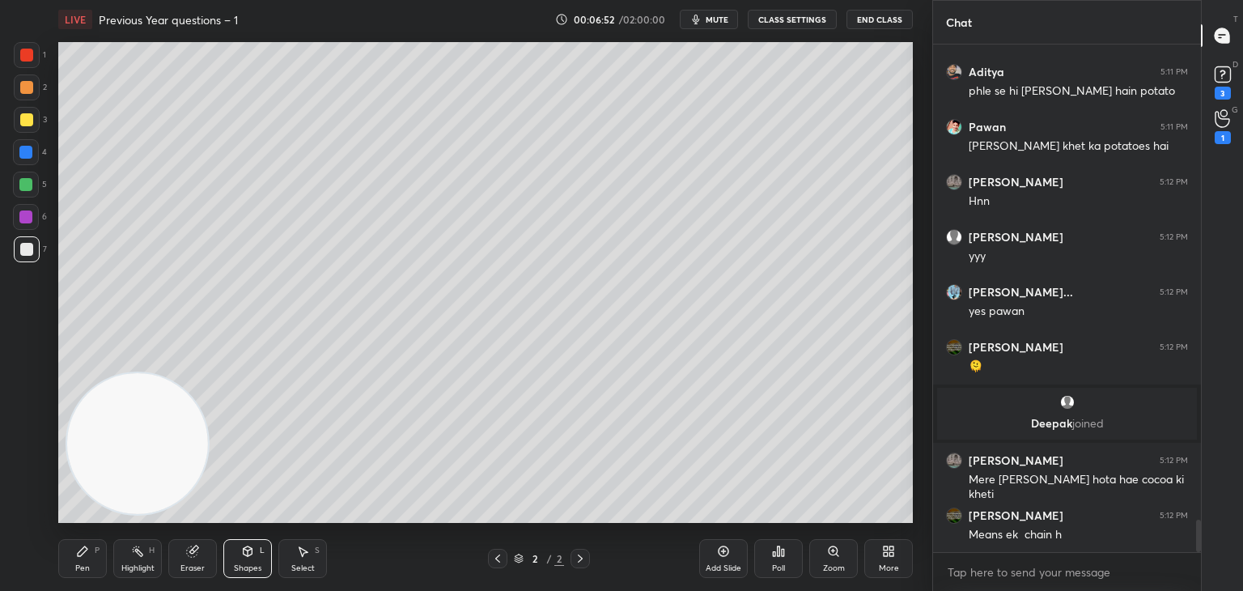
scroll to position [7419, 0]
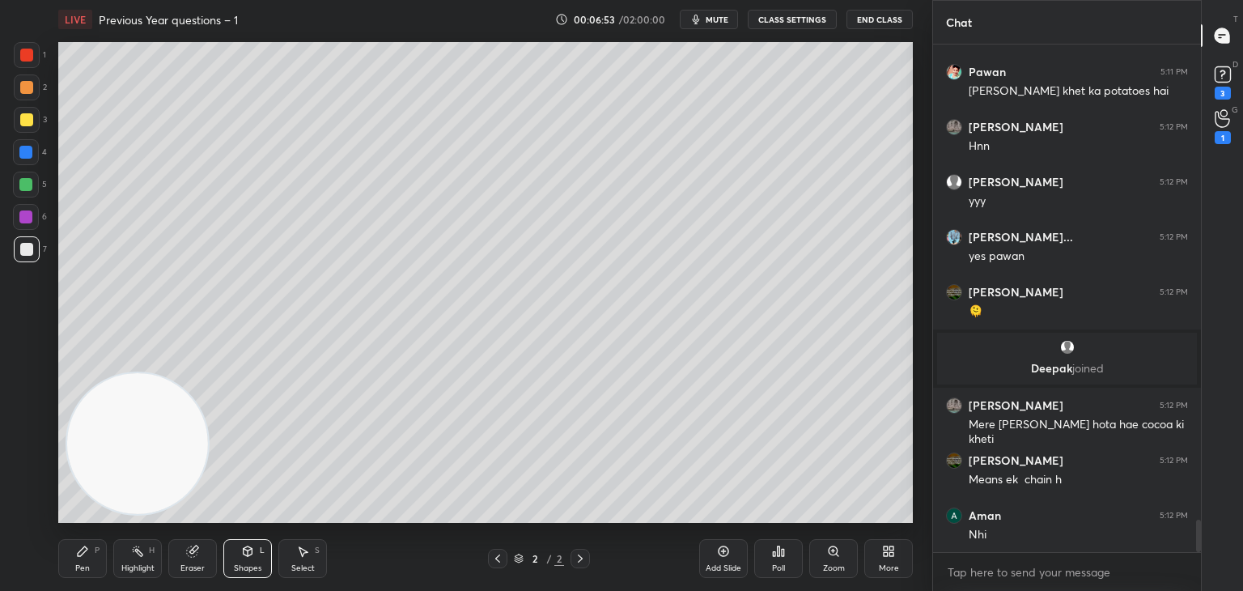
click at [96, 558] on div "Pen P" at bounding box center [82, 558] width 49 height 39
click at [254, 567] on div "Shapes" at bounding box center [248, 568] width 28 height 8
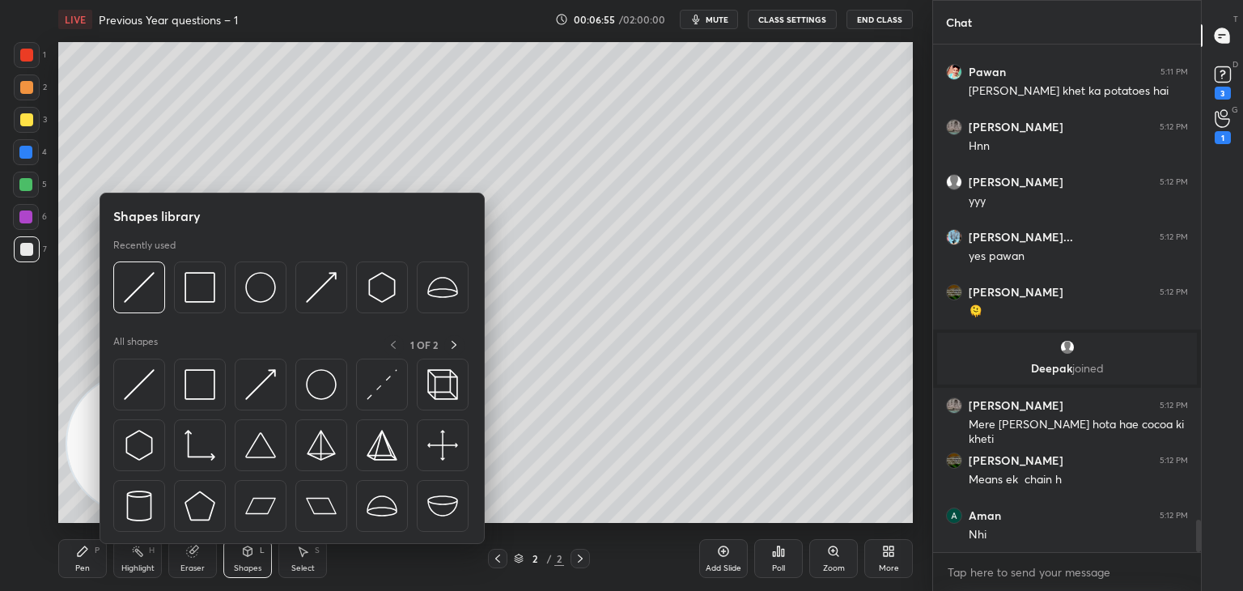
click at [151, 399] on img at bounding box center [139, 384] width 31 height 31
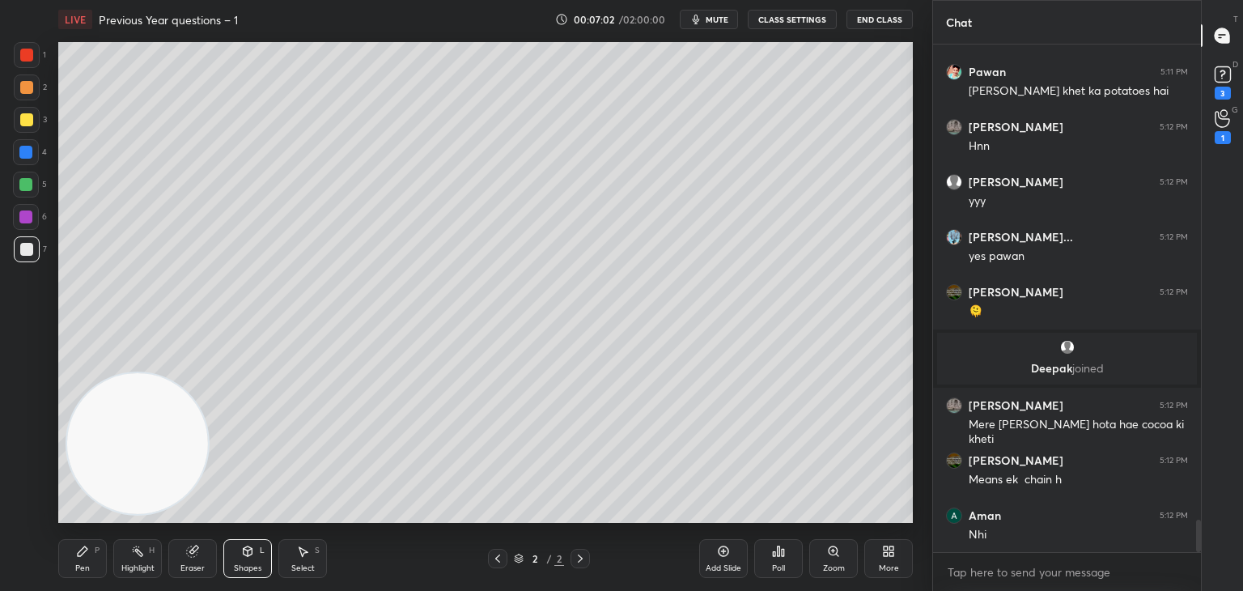
scroll to position [7474, 0]
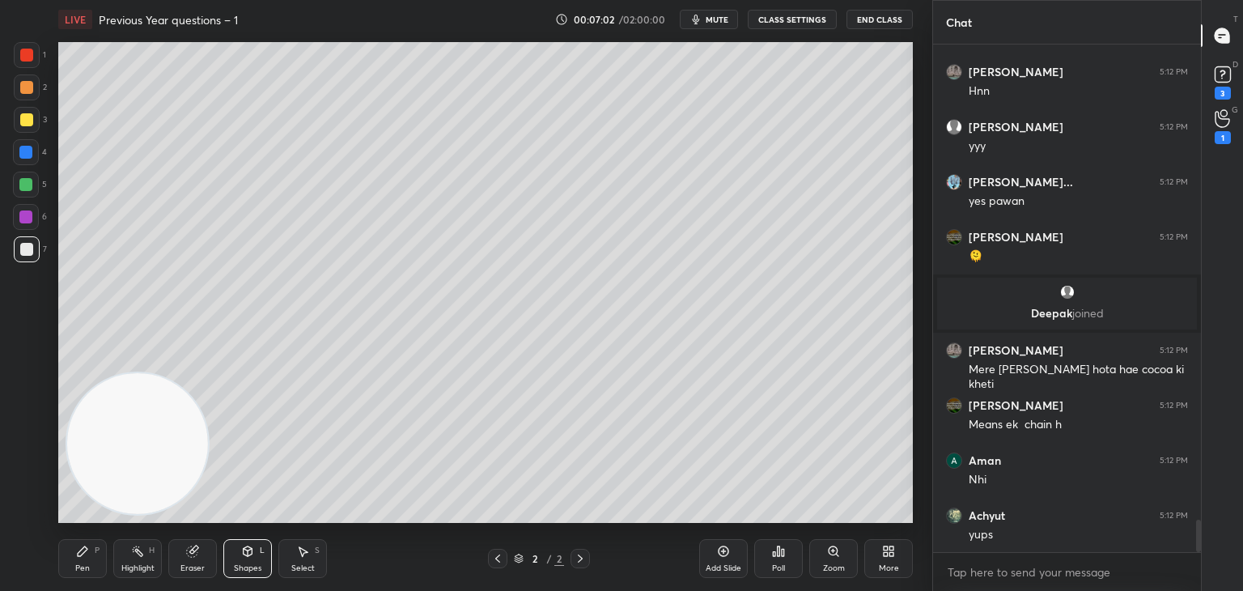
click at [90, 545] on div "Pen P" at bounding box center [82, 558] width 49 height 39
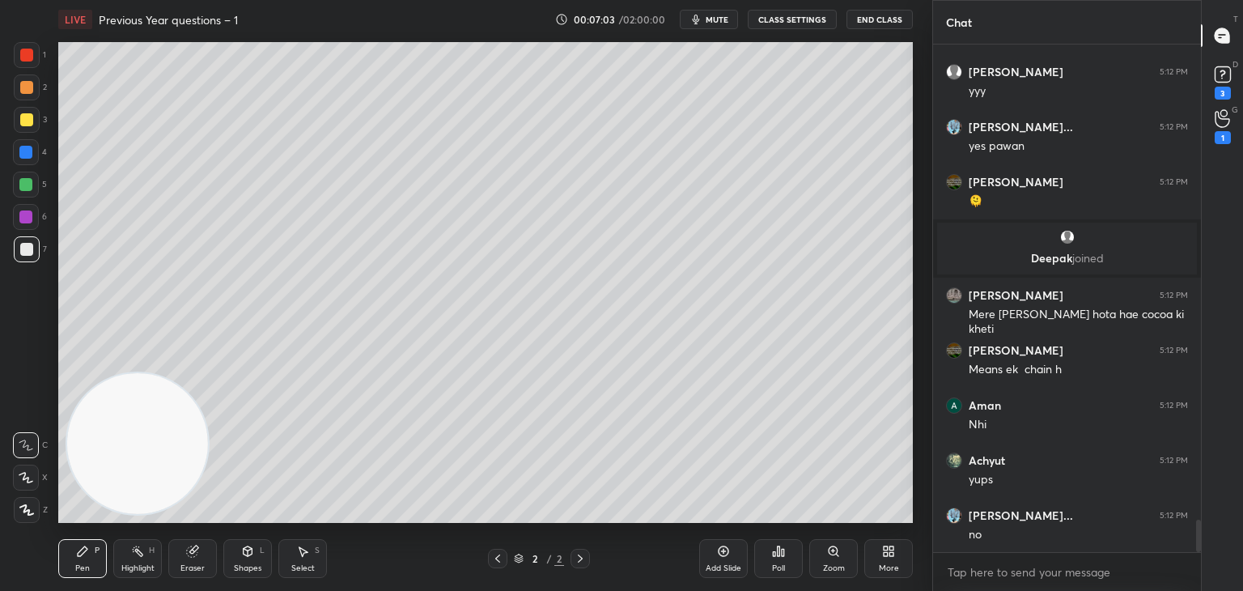
click at [23, 150] on div at bounding box center [25, 152] width 13 height 13
click at [25, 131] on div at bounding box center [27, 120] width 26 height 26
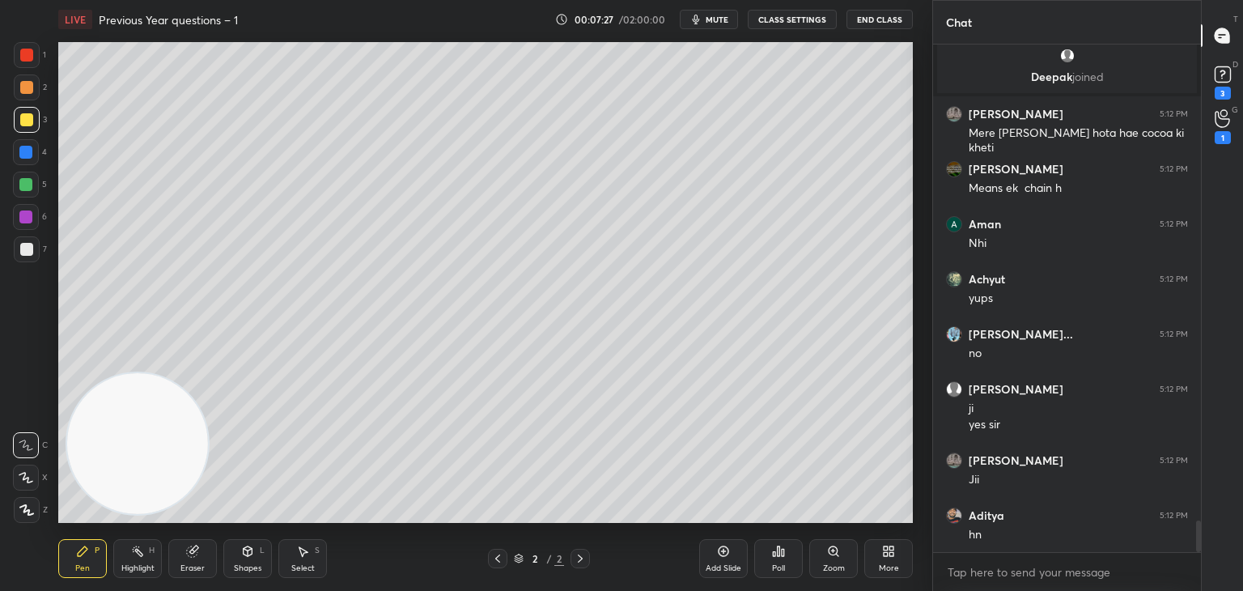
scroll to position [7765, 0]
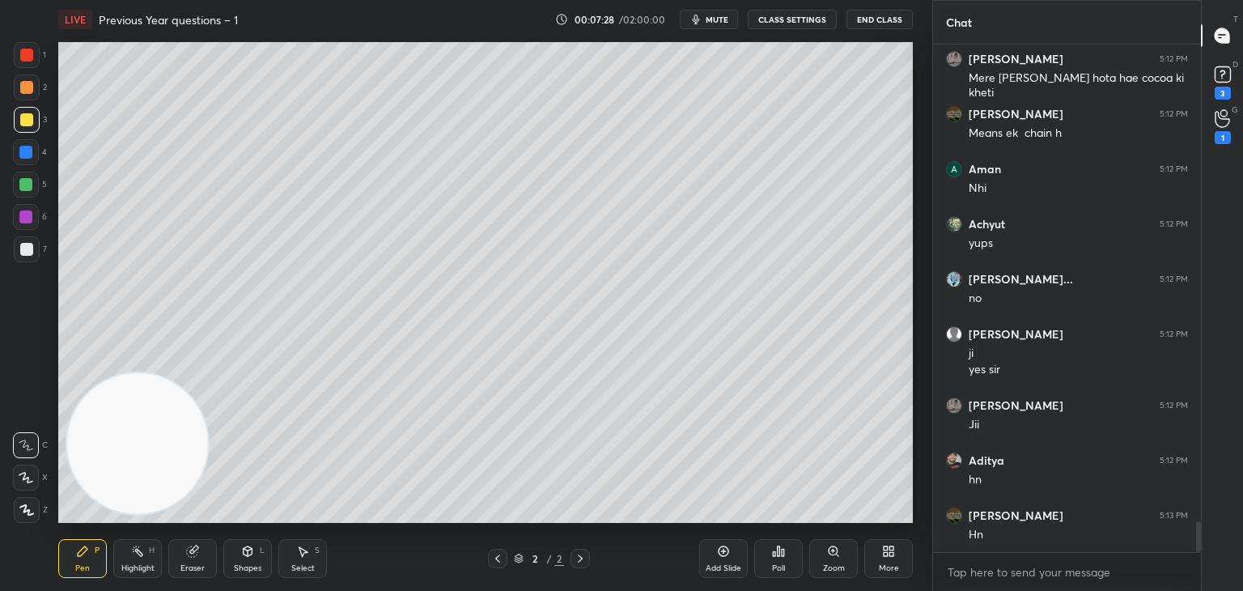
click at [785, 20] on button "CLASS SETTINGS" at bounding box center [792, 19] width 89 height 19
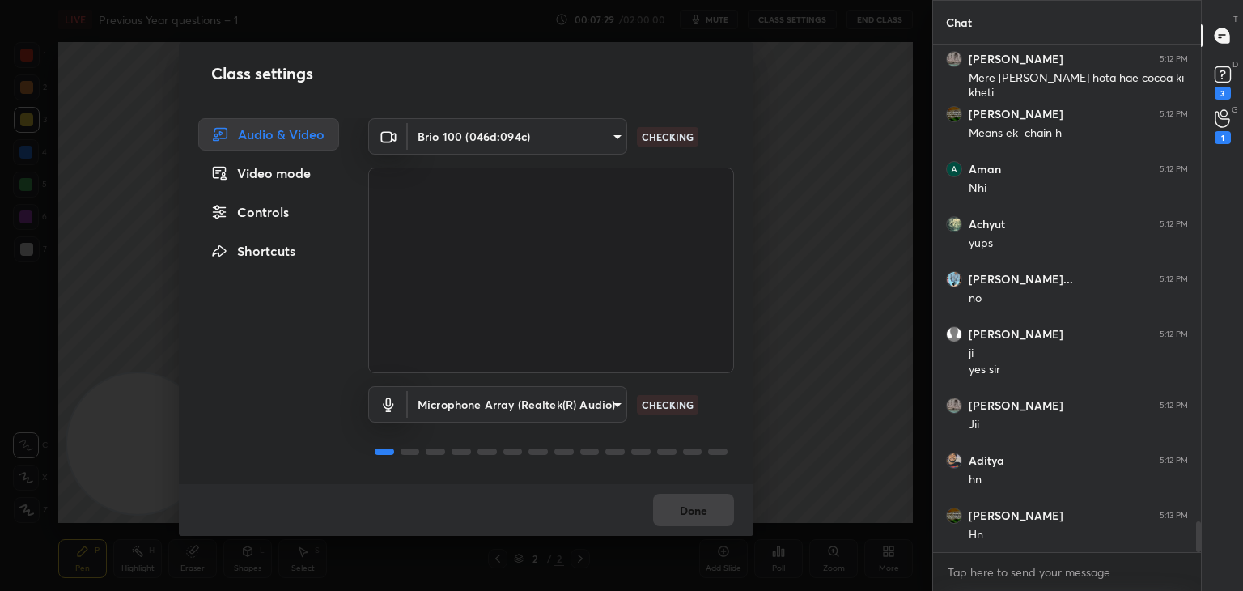
click at [491, 134] on body "1 2 3 4 5 6 7 C X Z C X Z E E Erase all H H LIVE Previous Year questions – 1 00…" at bounding box center [621, 295] width 1243 height 591
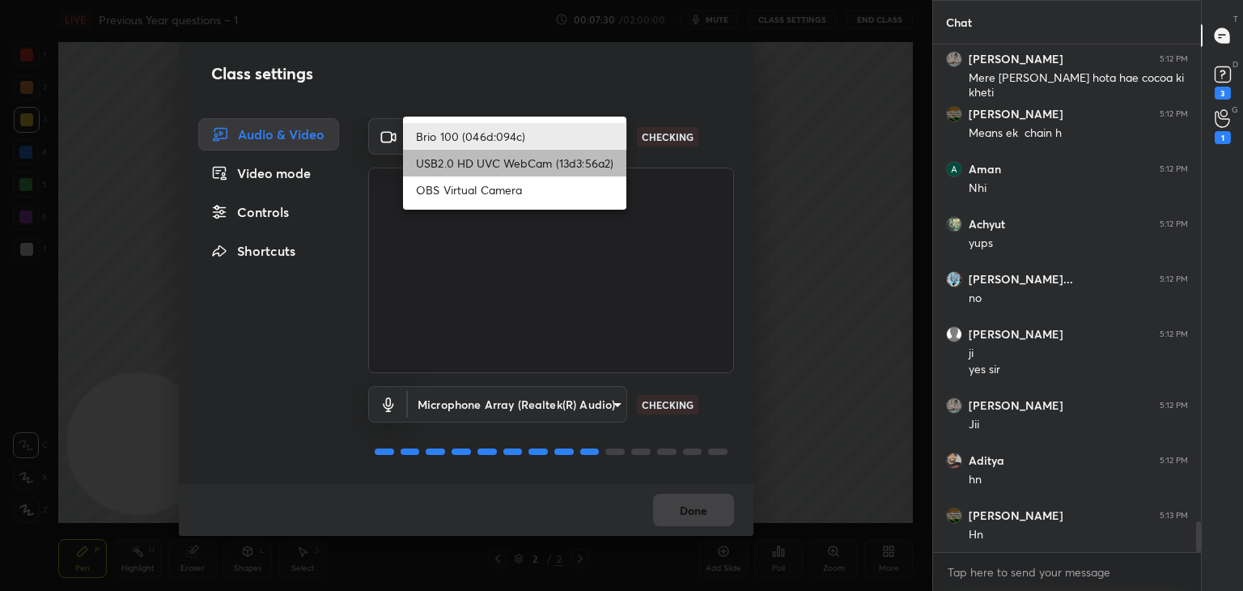
click at [467, 156] on li "USB2.0 HD UVC WebCam (13d3:56a2)" at bounding box center [514, 163] width 223 height 27
type input "aa2e24657000b6f35bdf800330c2260766185b2554c19f284549d4b073bde515"
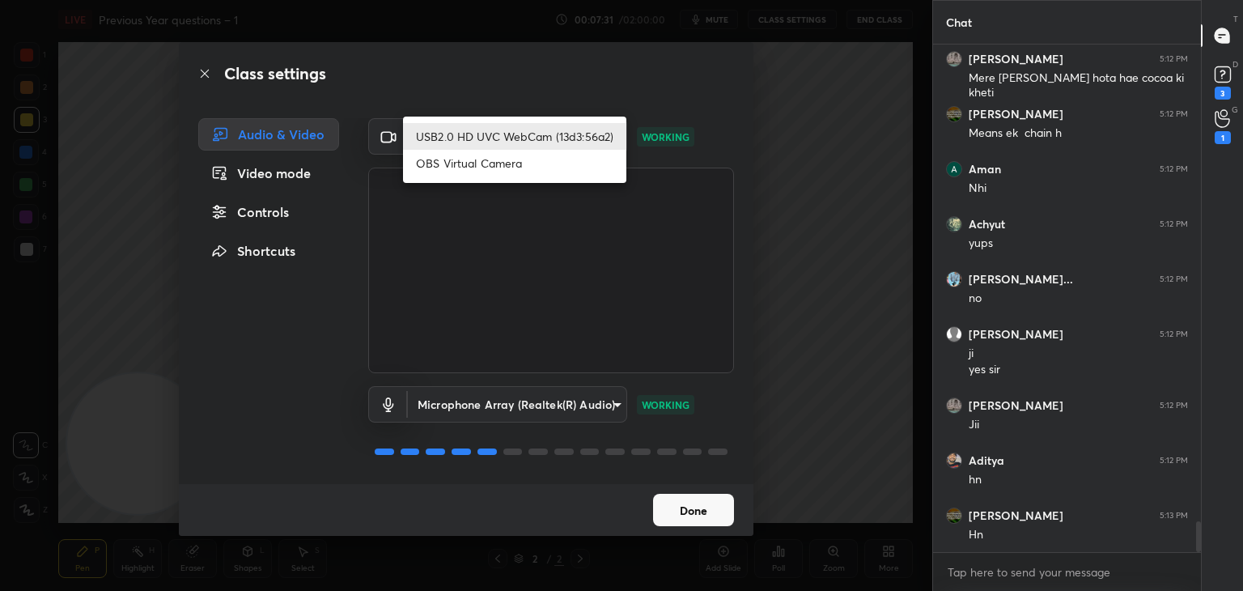
click at [487, 131] on body "1 2 3 4 5 6 7 C X Z C X Z E E Erase all H H LIVE Previous Year questions – 1 00…" at bounding box center [621, 295] width 1243 height 591
click at [591, 95] on div at bounding box center [621, 295] width 1243 height 591
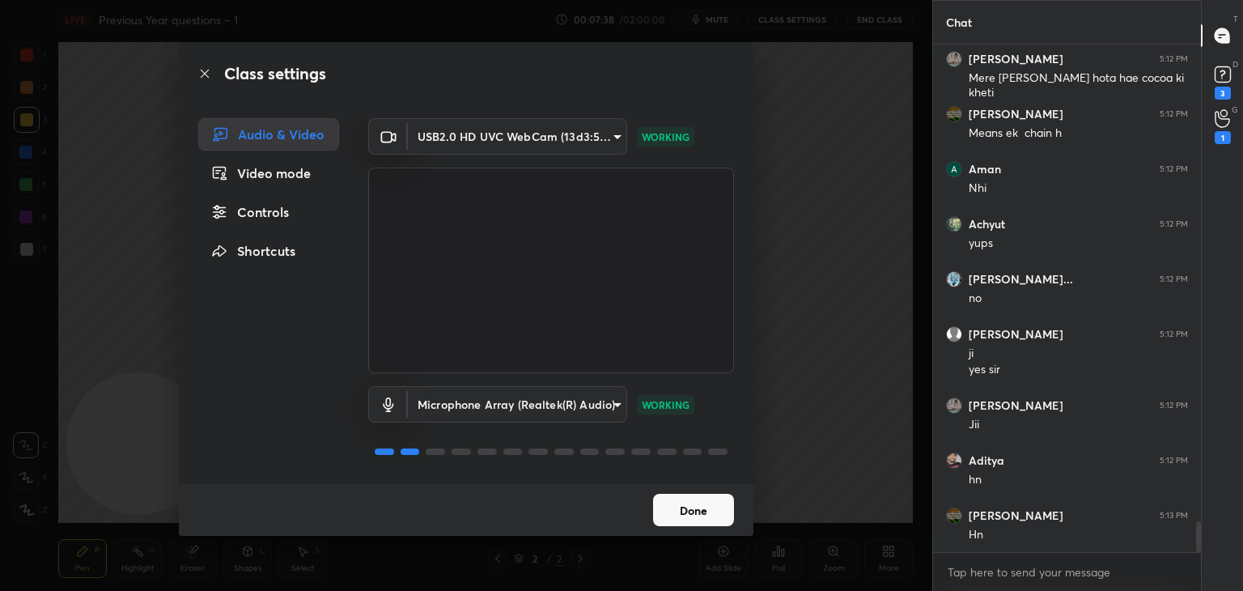
scroll to position [7820, 0]
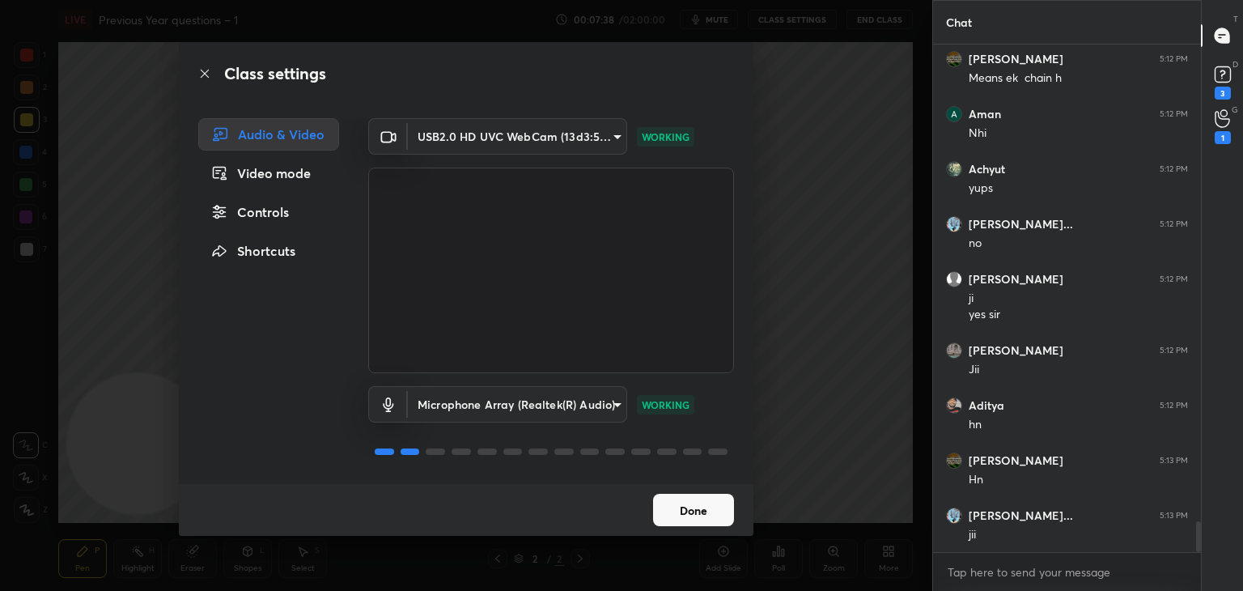
click at [537, 135] on body "1 2 3 4 5 6 7 C X Z C X Z E E Erase all H H LIVE Previous Year questions – 1 00…" at bounding box center [621, 295] width 1243 height 591
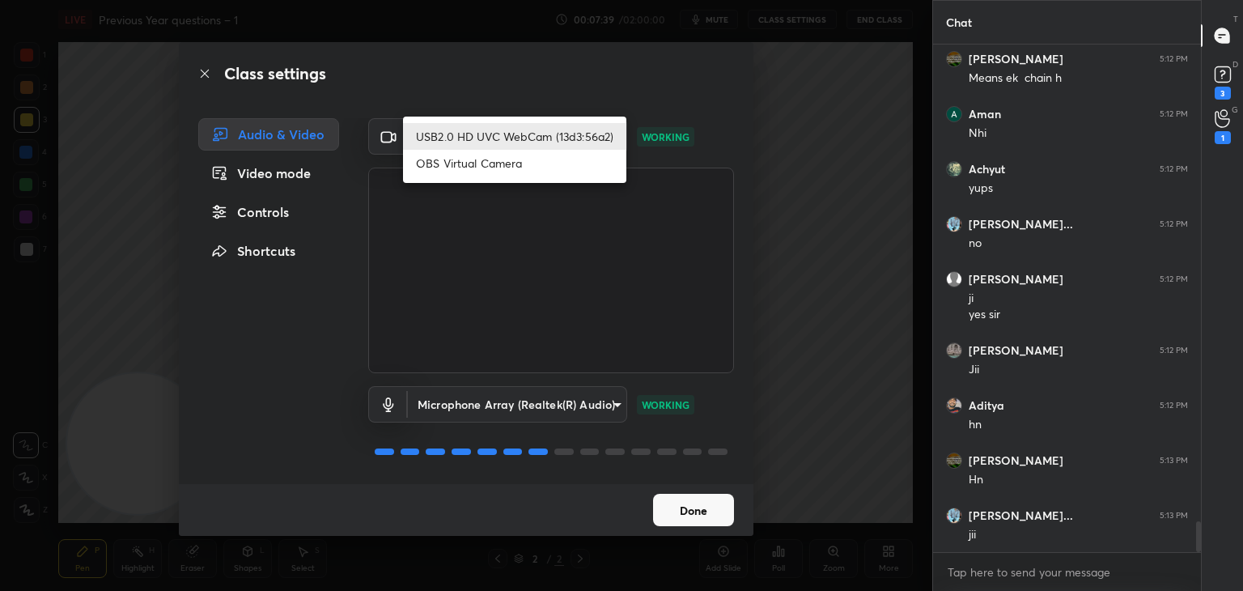
scroll to position [7875, 0]
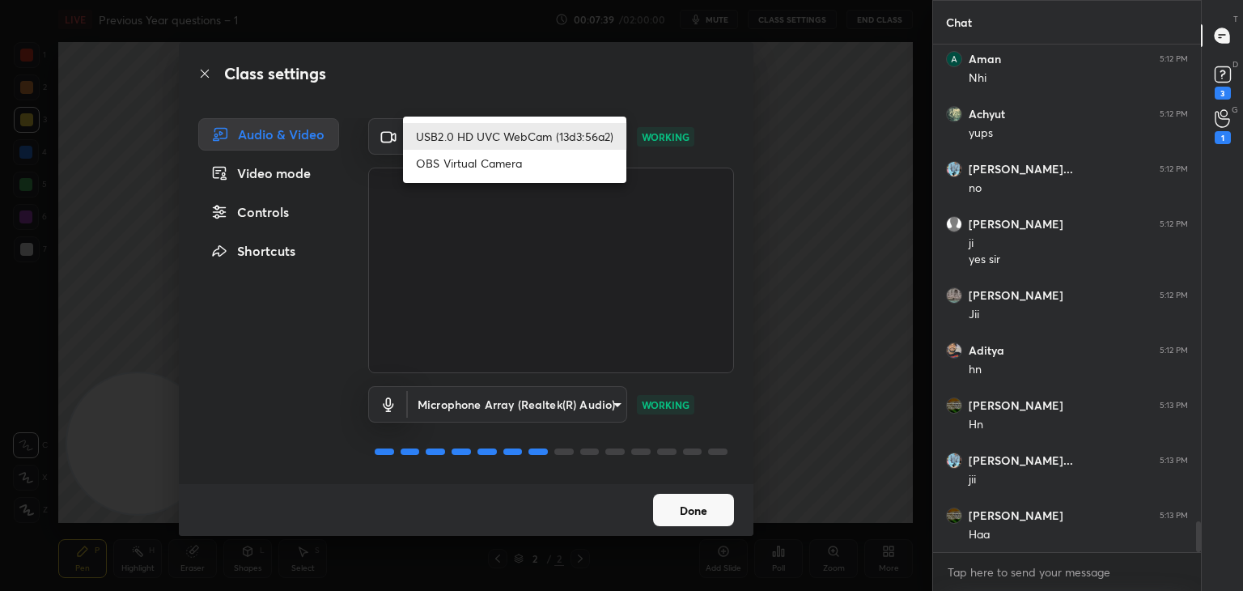
click at [278, 368] on div at bounding box center [621, 295] width 1243 height 591
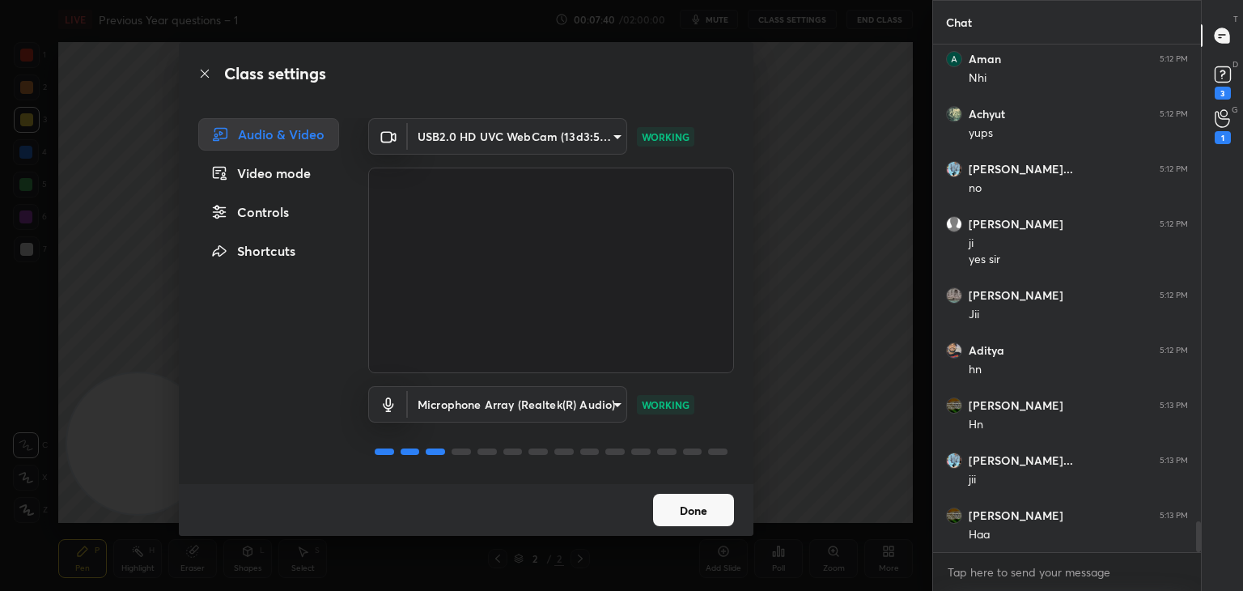
click at [603, 135] on body "1 2 3 4 5 6 7 C X Z C X Z E E Erase all H H LIVE Previous Year questions – 1 00…" at bounding box center [621, 295] width 1243 height 591
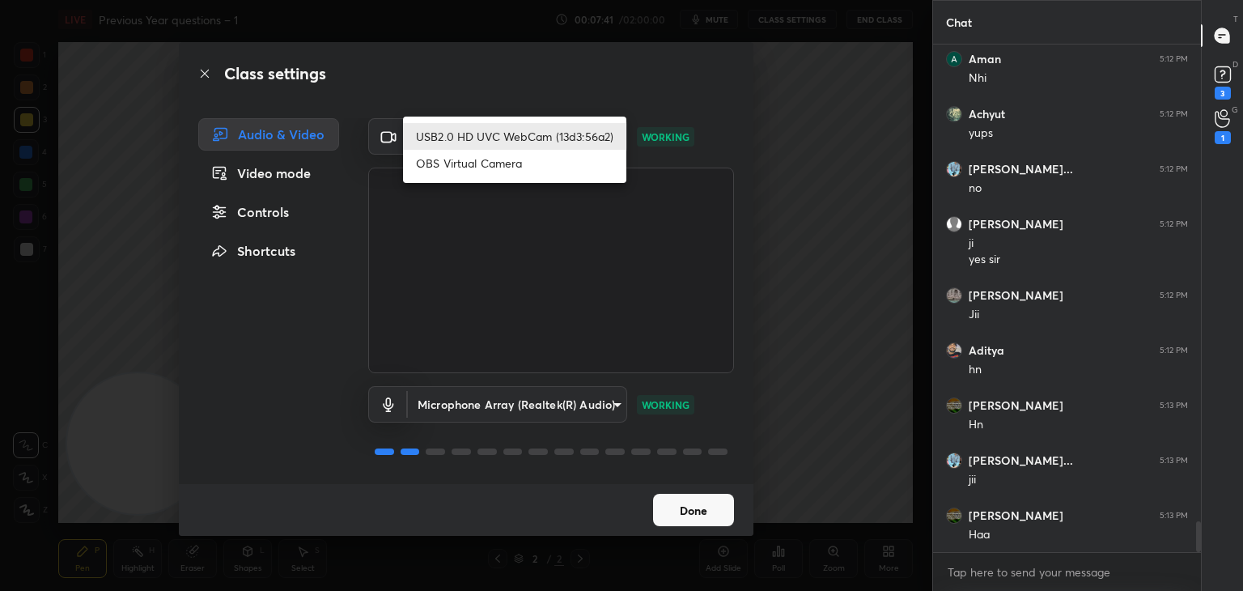
scroll to position [7930, 0]
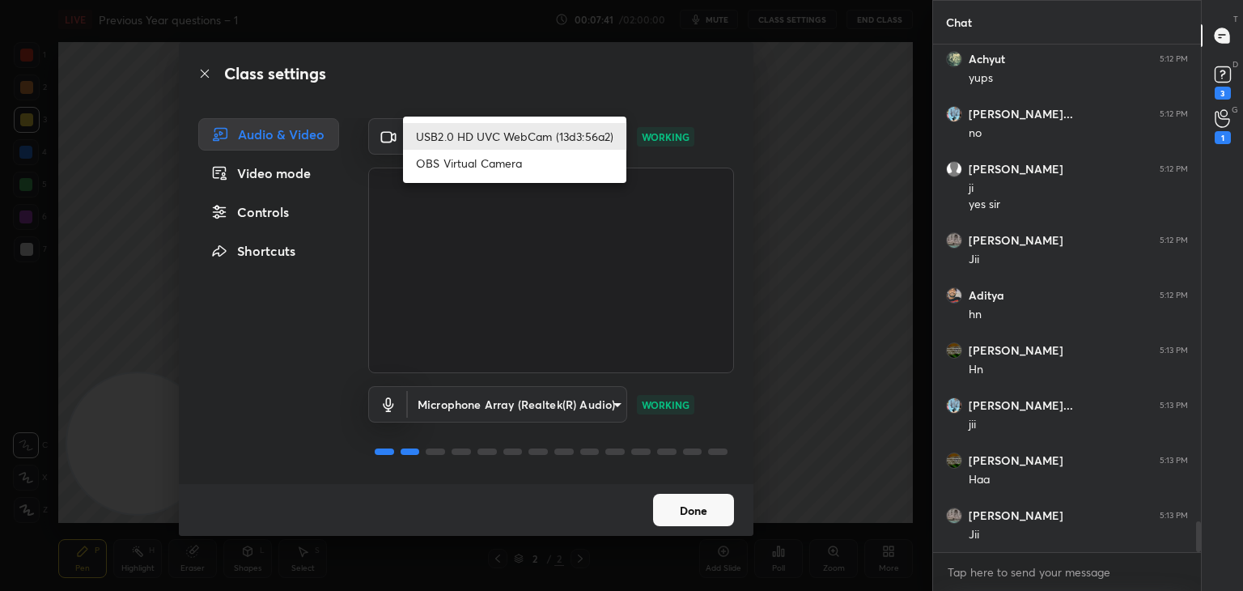
click at [586, 127] on li "USB2.0 HD UVC WebCam (13d3:56a2)" at bounding box center [514, 136] width 223 height 27
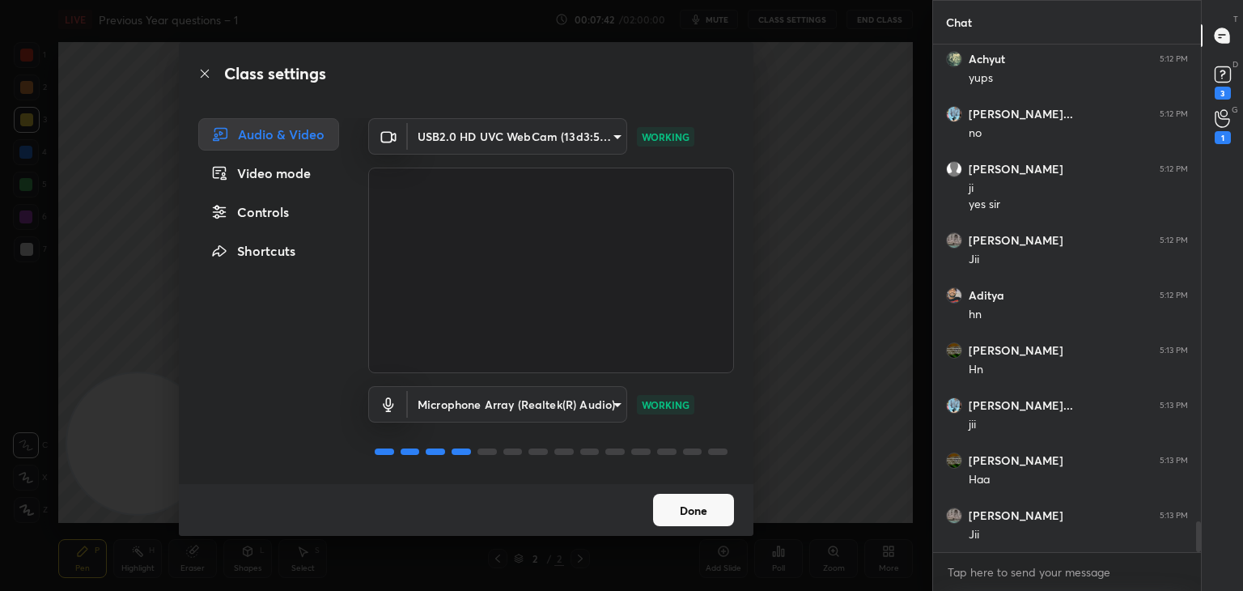
click at [710, 508] on button "Done" at bounding box center [693, 510] width 81 height 32
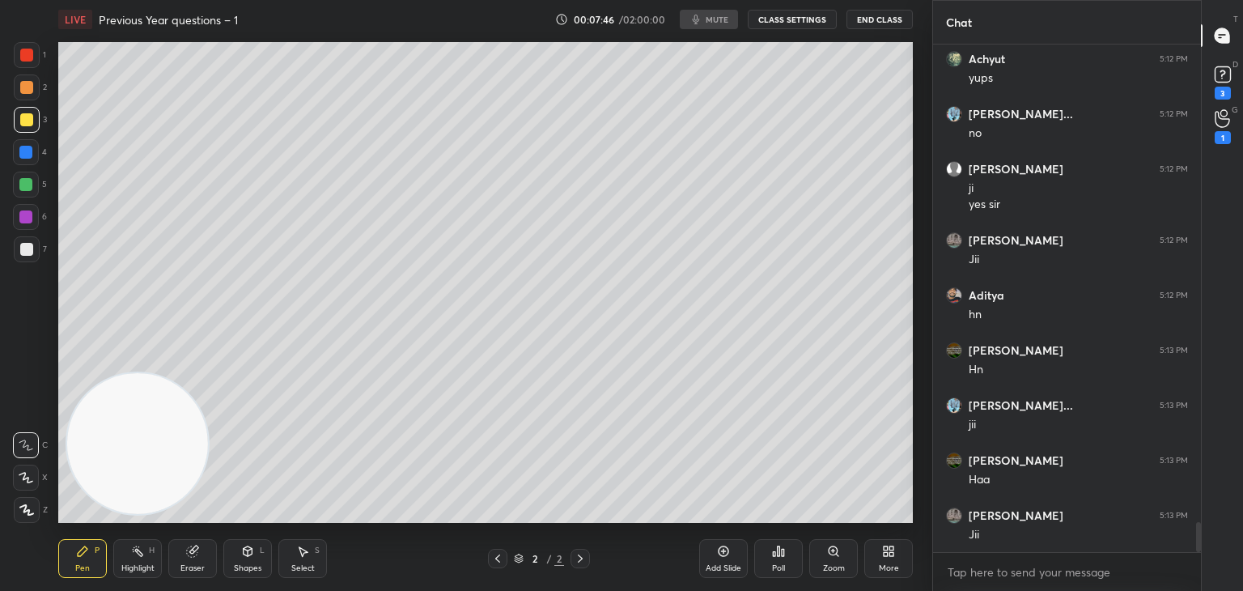
scroll to position [7985, 0]
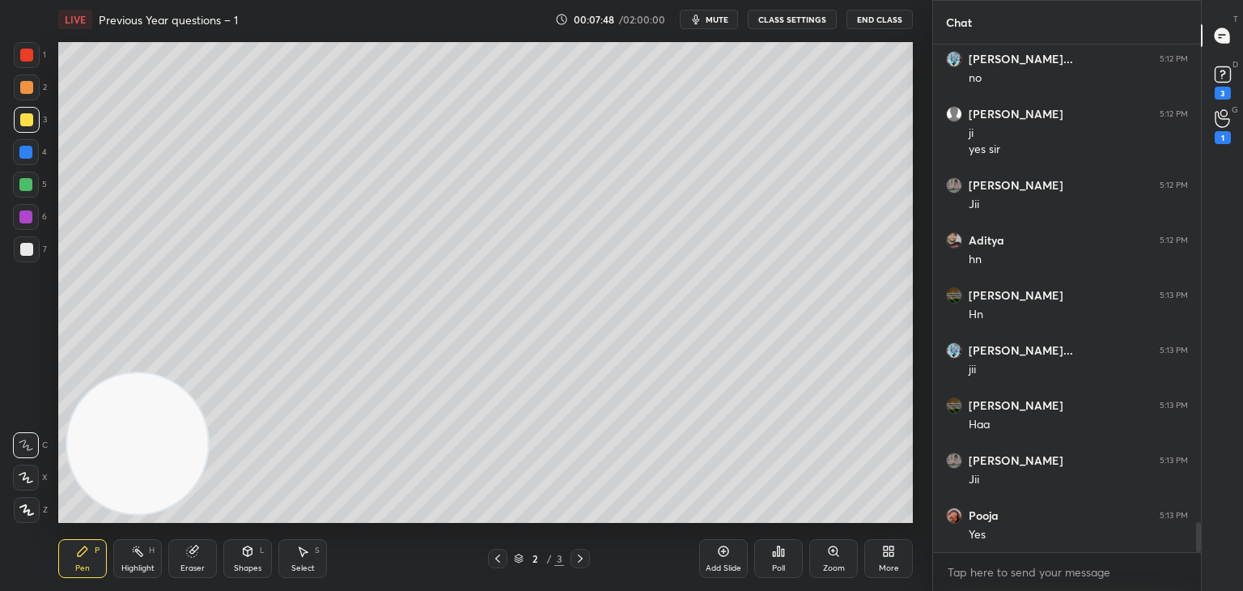
click at [803, 23] on button "CLASS SETTINGS" at bounding box center [792, 19] width 89 height 19
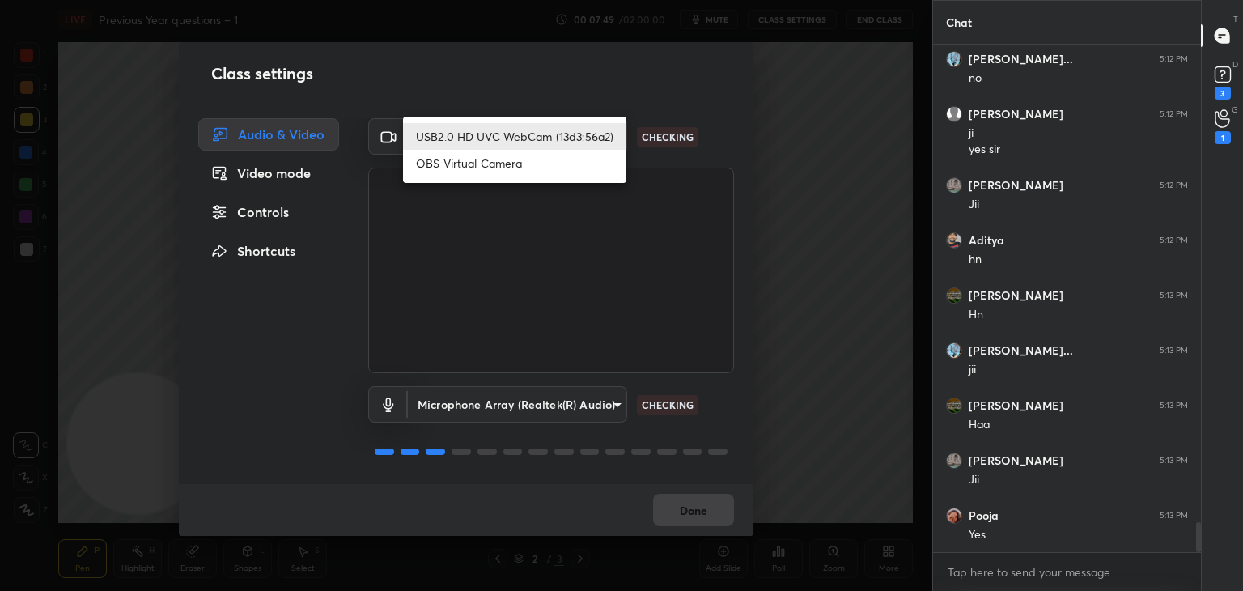
click at [584, 136] on body "1 2 3 4 5 6 7 C X Z C X Z E E Erase all H H LIVE Previous Year questions – 1 00…" at bounding box center [621, 295] width 1243 height 591
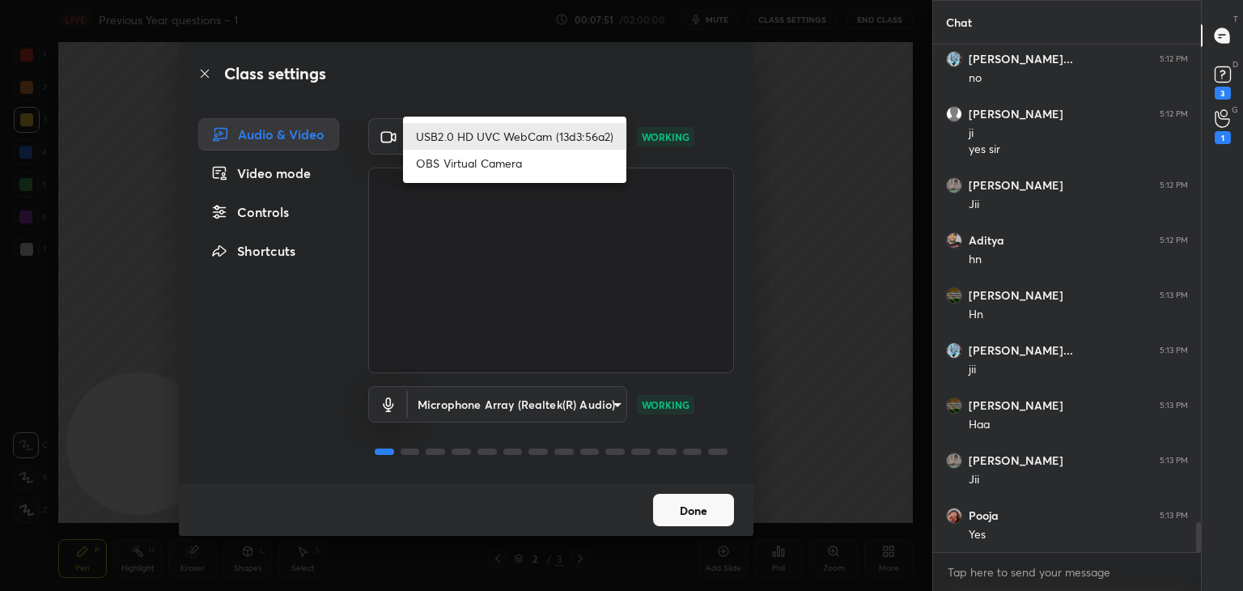
drag, startPoint x: 572, startPoint y: 101, endPoint x: 555, endPoint y: 136, distance: 38.7
click at [570, 101] on div at bounding box center [621, 295] width 1243 height 591
click at [557, 140] on body "1 2 3 4 5 6 7 C X Z C X Z E E Erase all H H LIVE Previous Year questions – 1 00…" at bounding box center [621, 295] width 1243 height 591
click at [558, 105] on div at bounding box center [621, 295] width 1243 height 591
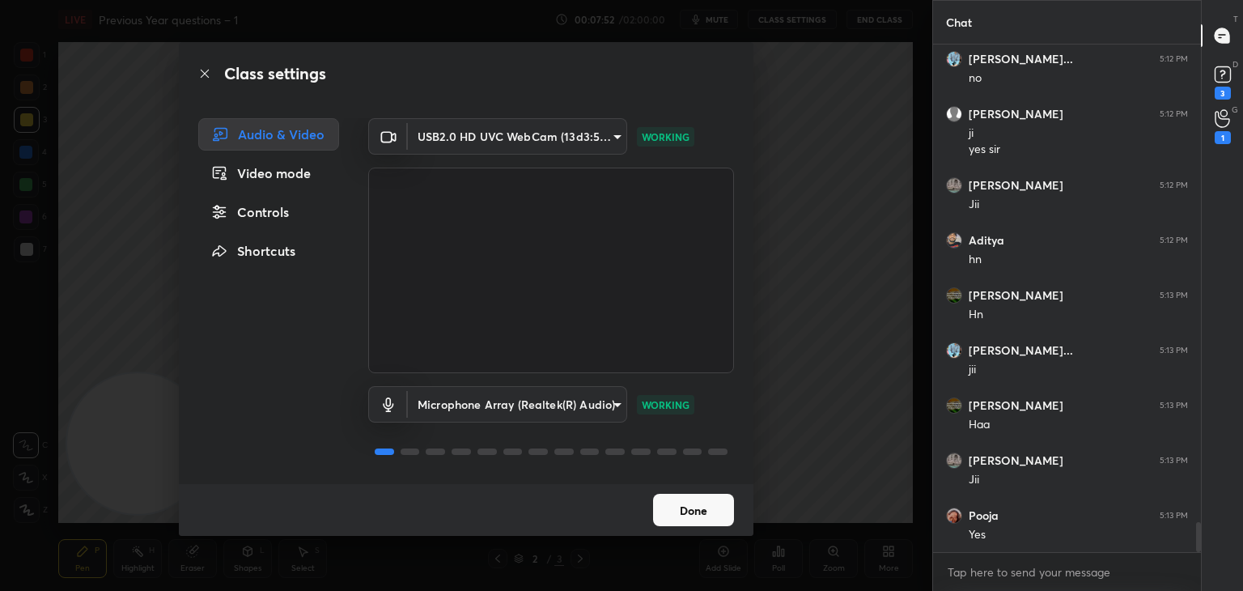
click at [573, 132] on body "1 2 3 4 5 6 7 C X Z C X Z E E Erase all H H LIVE Previous Year questions – 1 00…" at bounding box center [621, 295] width 1243 height 591
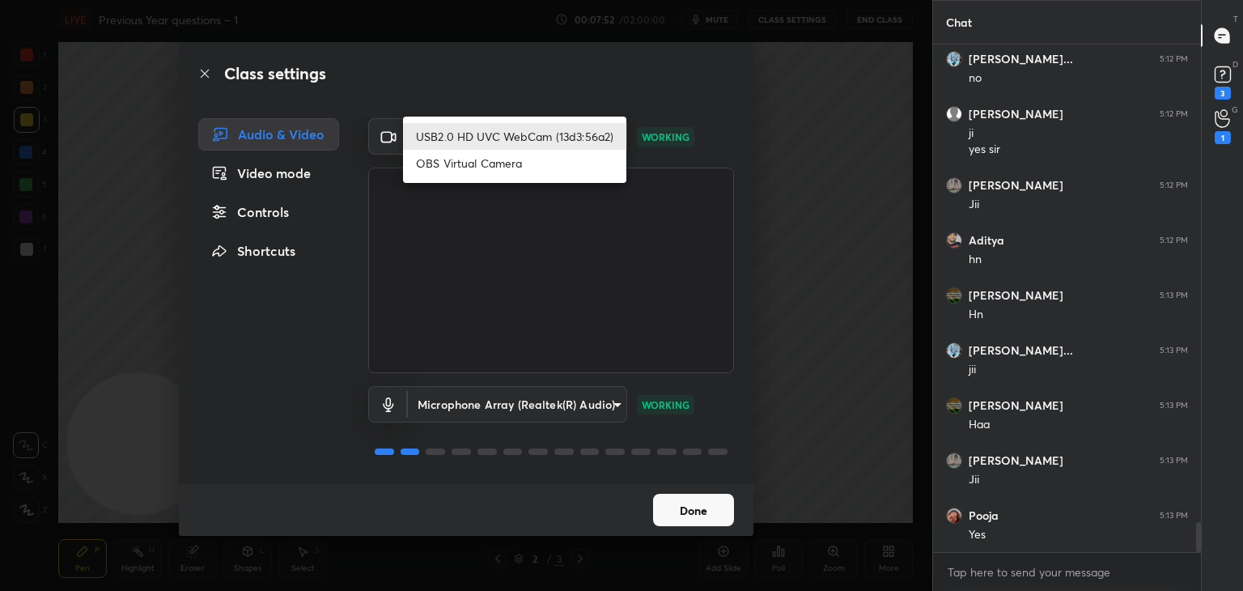
scroll to position [8069, 0]
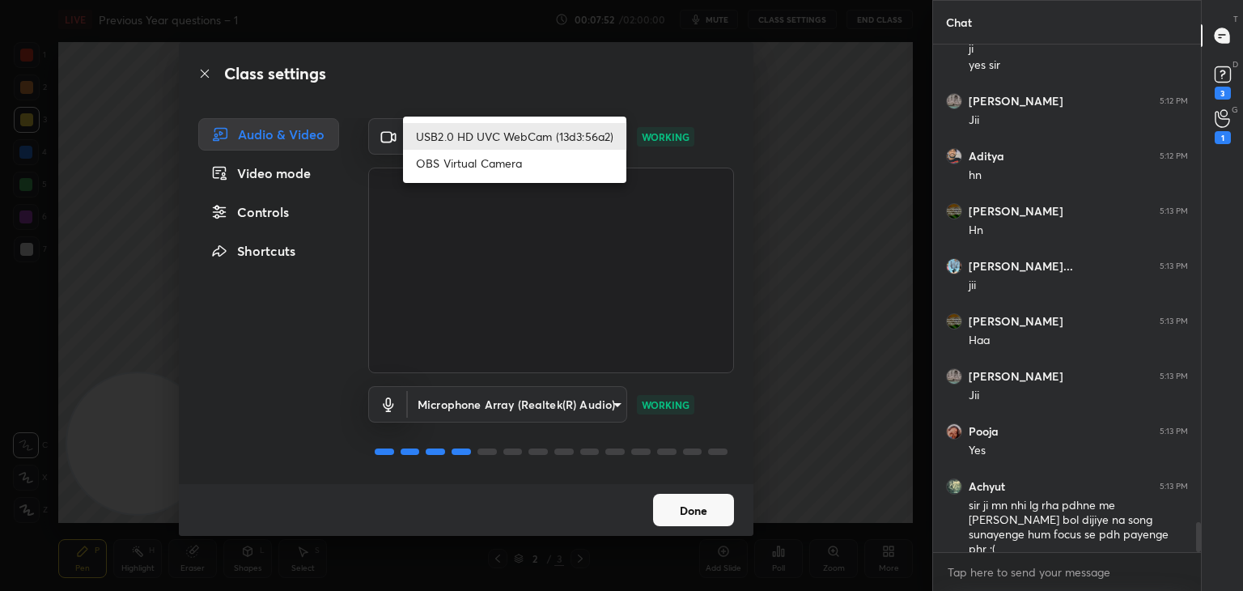
click at [559, 90] on div "USB2.0 HD UVC WebCam (13d3:56a2) OBS Virtual Camera" at bounding box center [621, 295] width 1243 height 591
click at [554, 98] on li "Brio 100 (046d:094c)" at bounding box center [514, 109] width 223 height 27
type input "d7c4962d4ead45d72d61ead5c76da7b4797dfe199ea0b9e793b7c06f30b76eea"
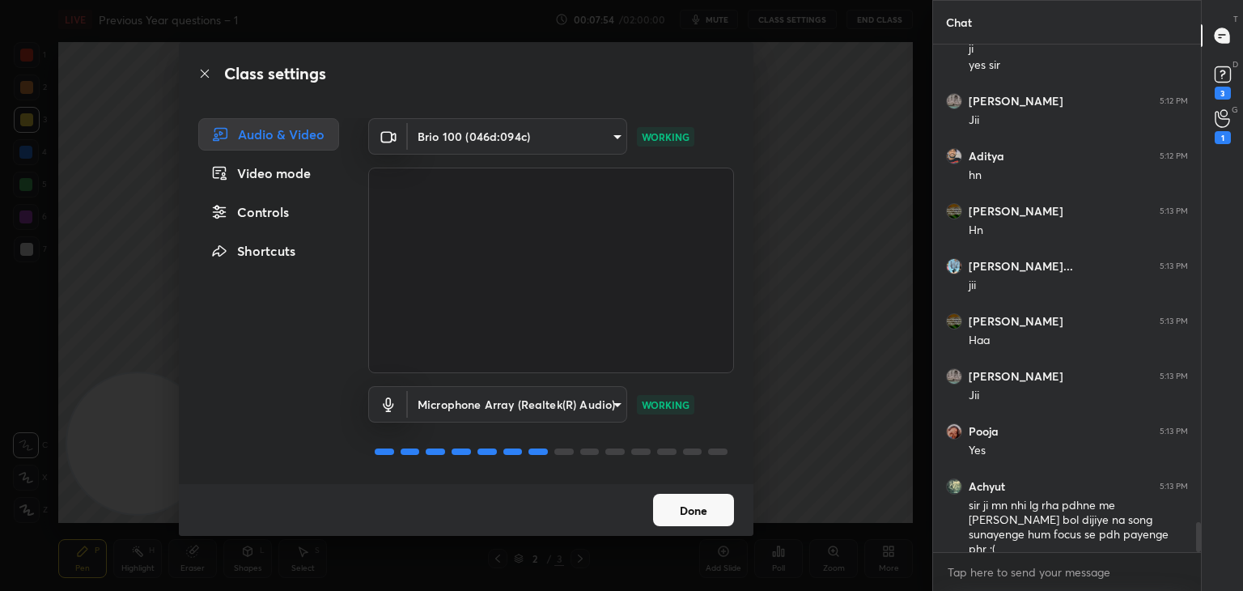
click at [736, 523] on div "Done" at bounding box center [466, 510] width 575 height 52
click at [730, 529] on div "Done" at bounding box center [466, 510] width 575 height 52
click at [724, 529] on div "Done" at bounding box center [466, 510] width 575 height 52
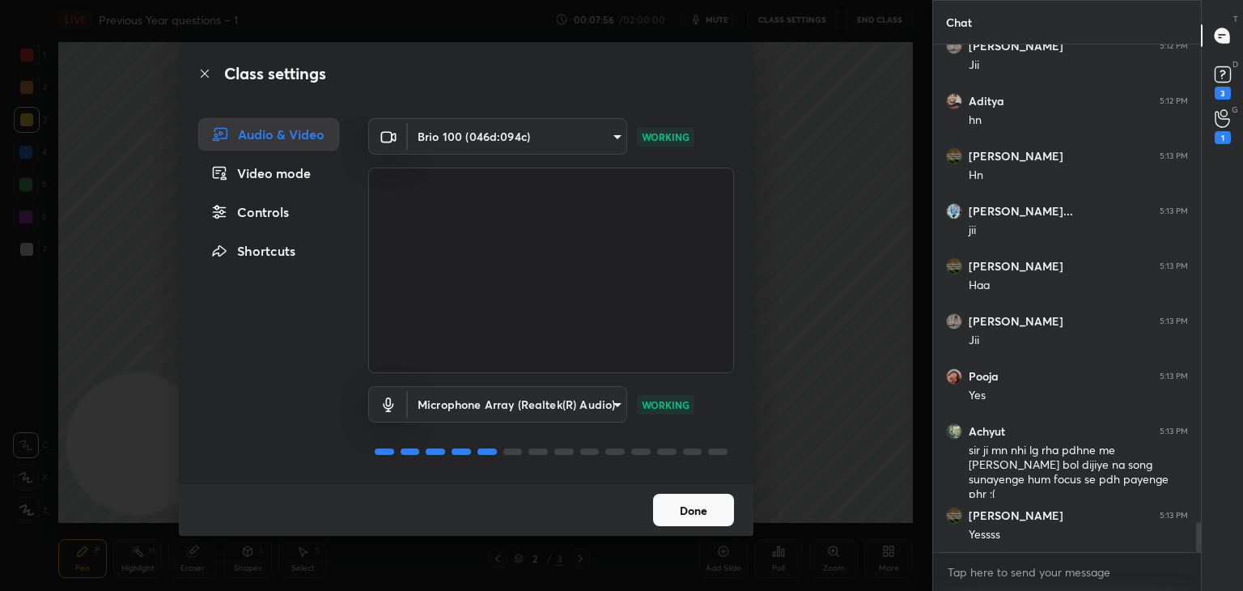
click at [714, 516] on button "Done" at bounding box center [693, 510] width 81 height 32
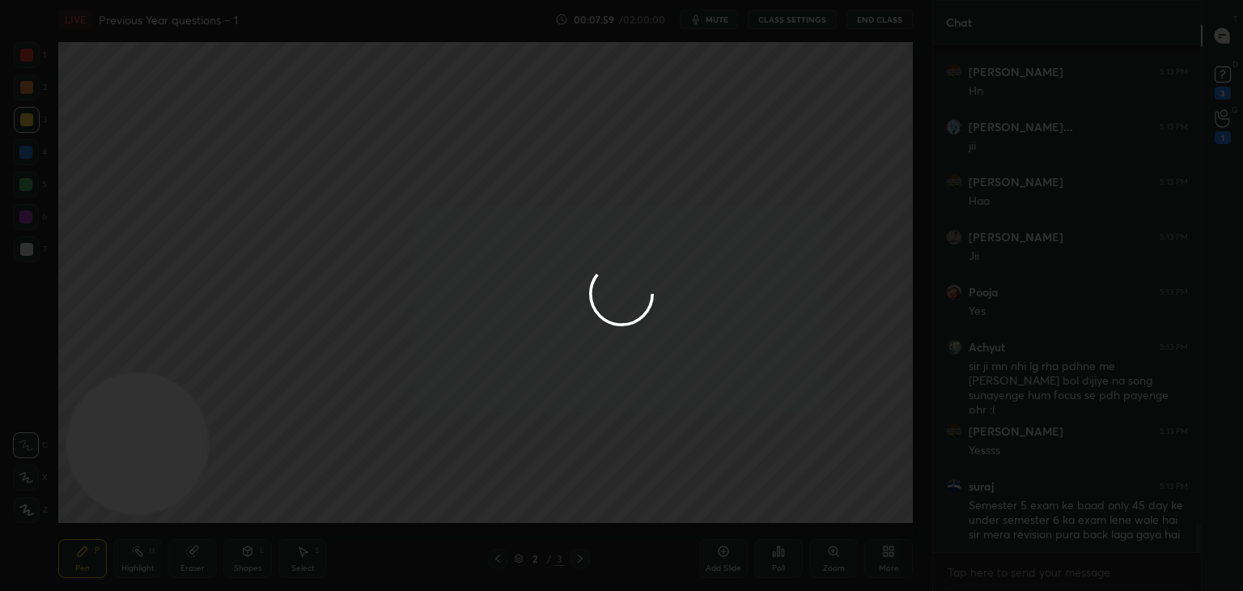
scroll to position [8293, 0]
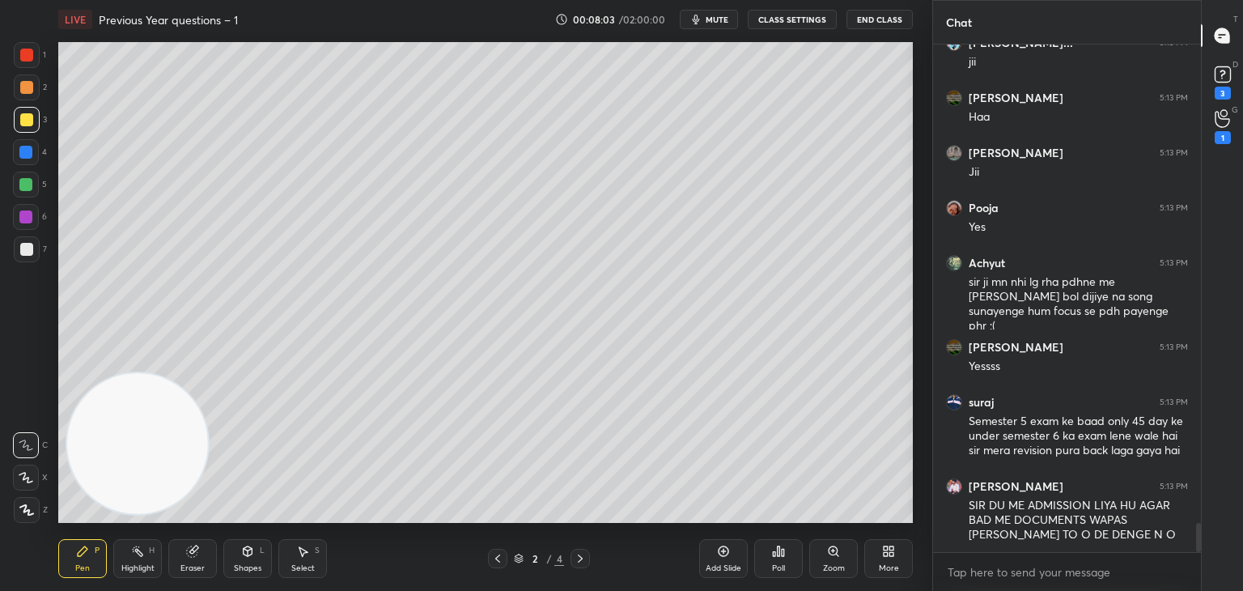
click at [24, 158] on div at bounding box center [25, 152] width 13 height 13
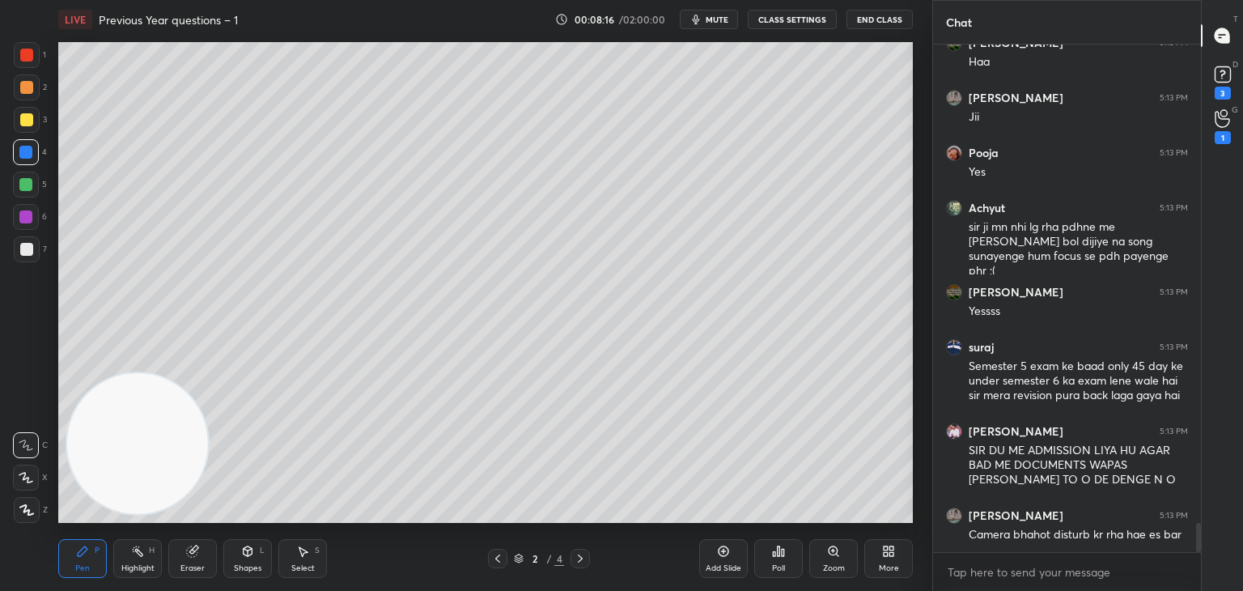
click at [718, 564] on div "Add Slide" at bounding box center [724, 568] width 36 height 8
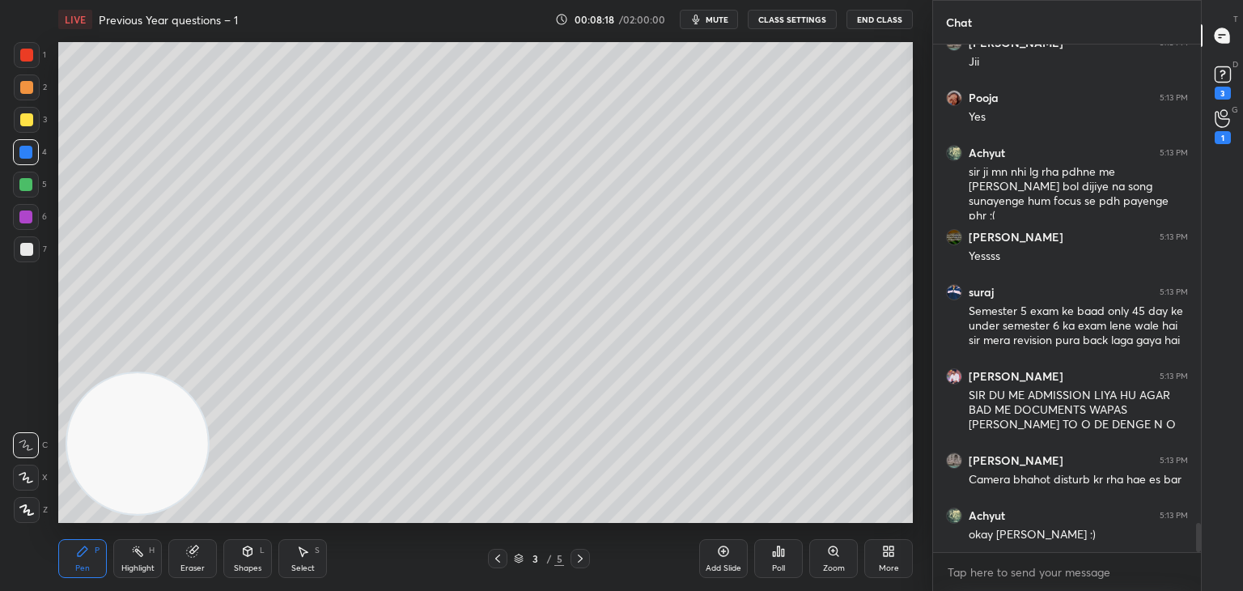
scroll to position [8458, 0]
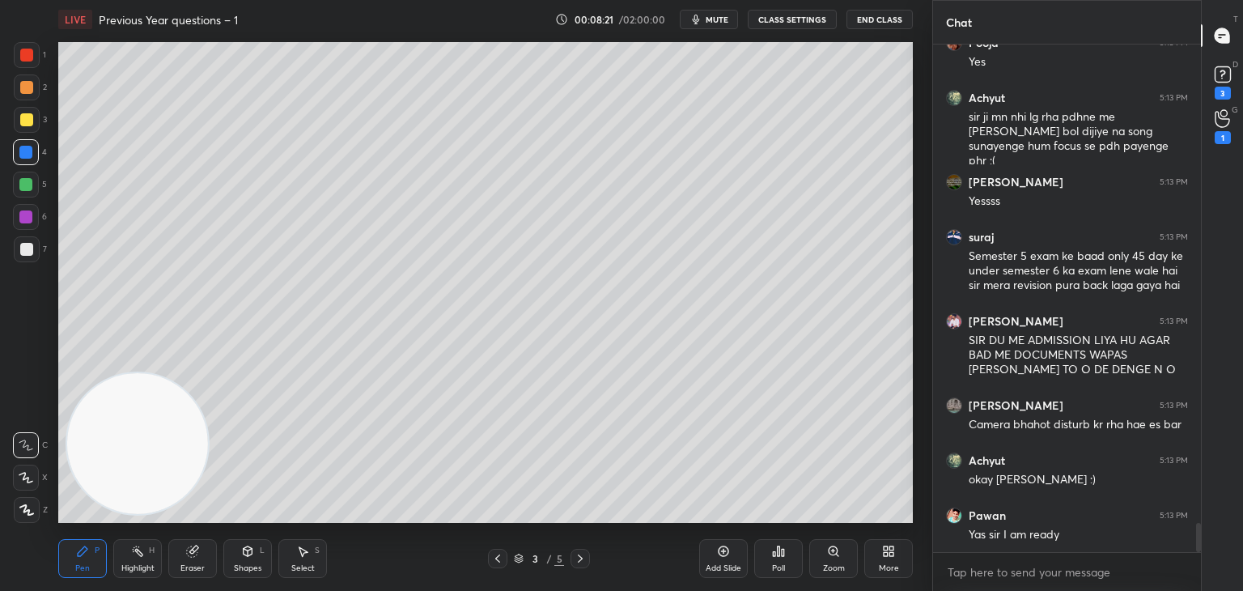
click at [27, 256] on div at bounding box center [27, 249] width 26 height 26
click at [249, 542] on div "Shapes L" at bounding box center [247, 558] width 49 height 39
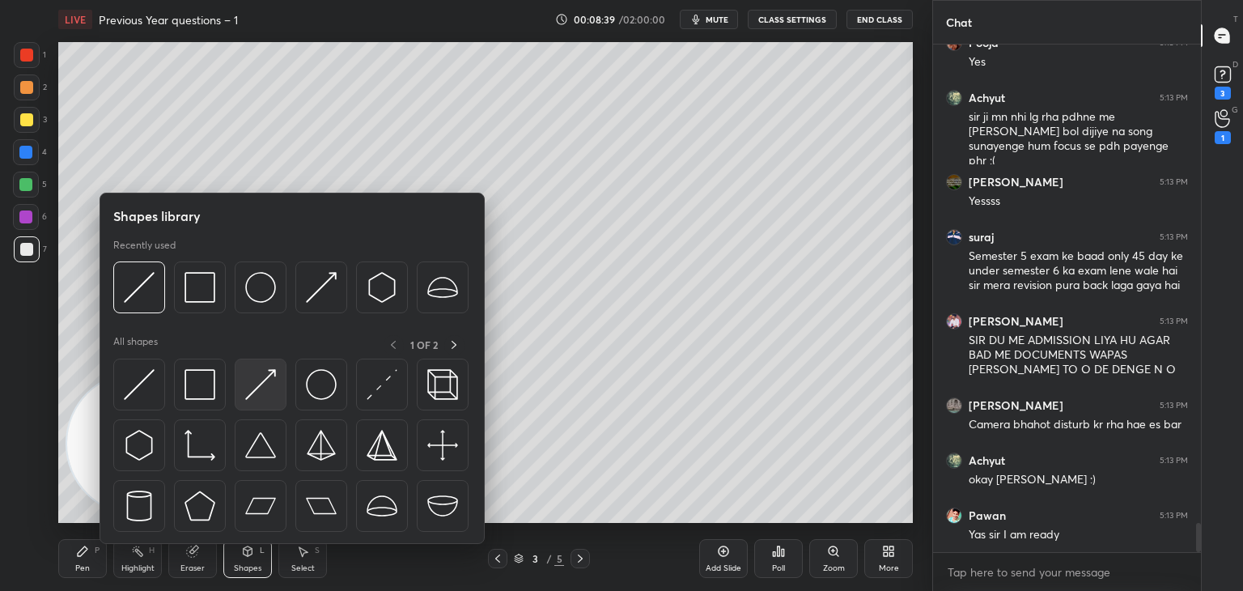
click at [266, 393] on img at bounding box center [260, 384] width 31 height 31
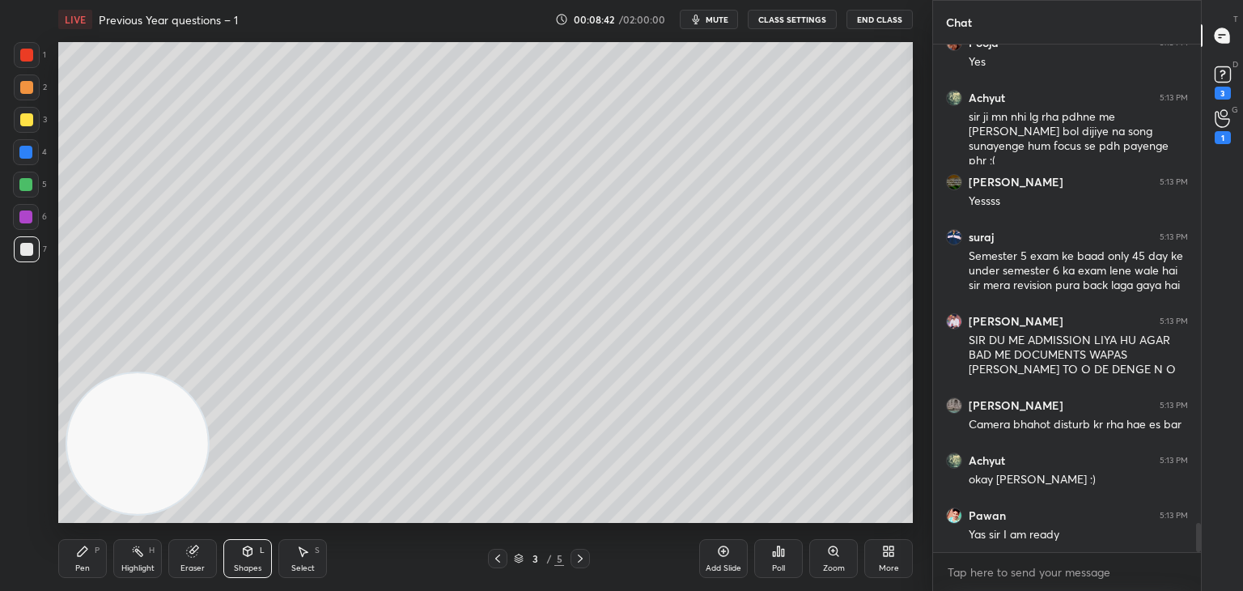
click at [91, 565] on div "Pen P" at bounding box center [82, 558] width 49 height 39
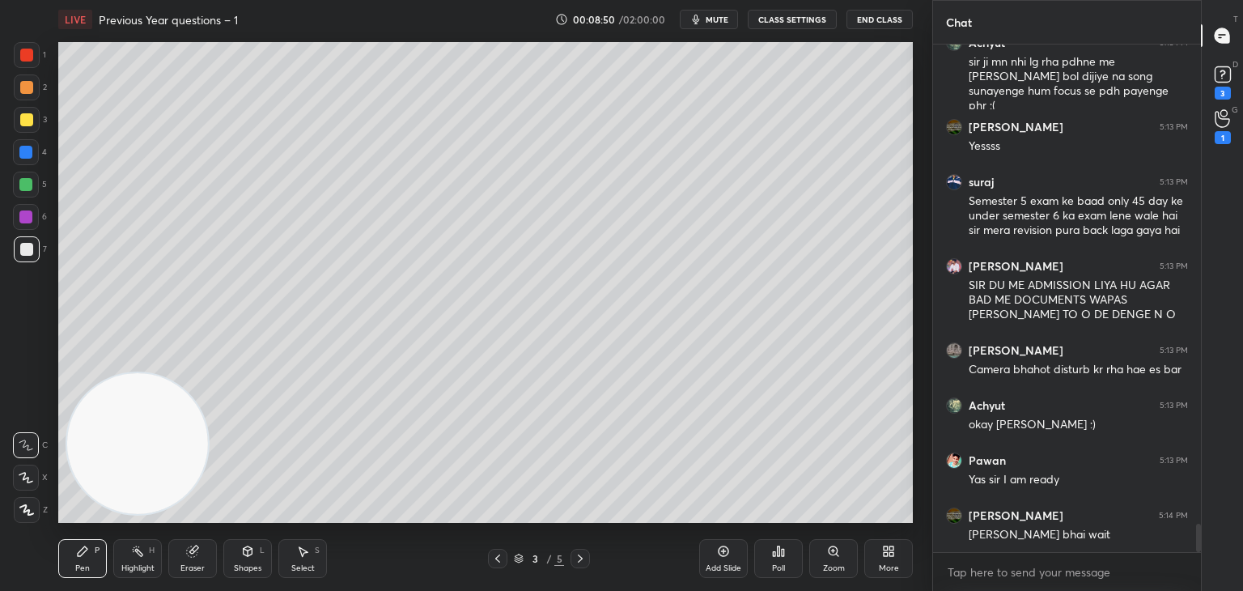
click at [257, 564] on div "Shapes" at bounding box center [248, 568] width 28 height 8
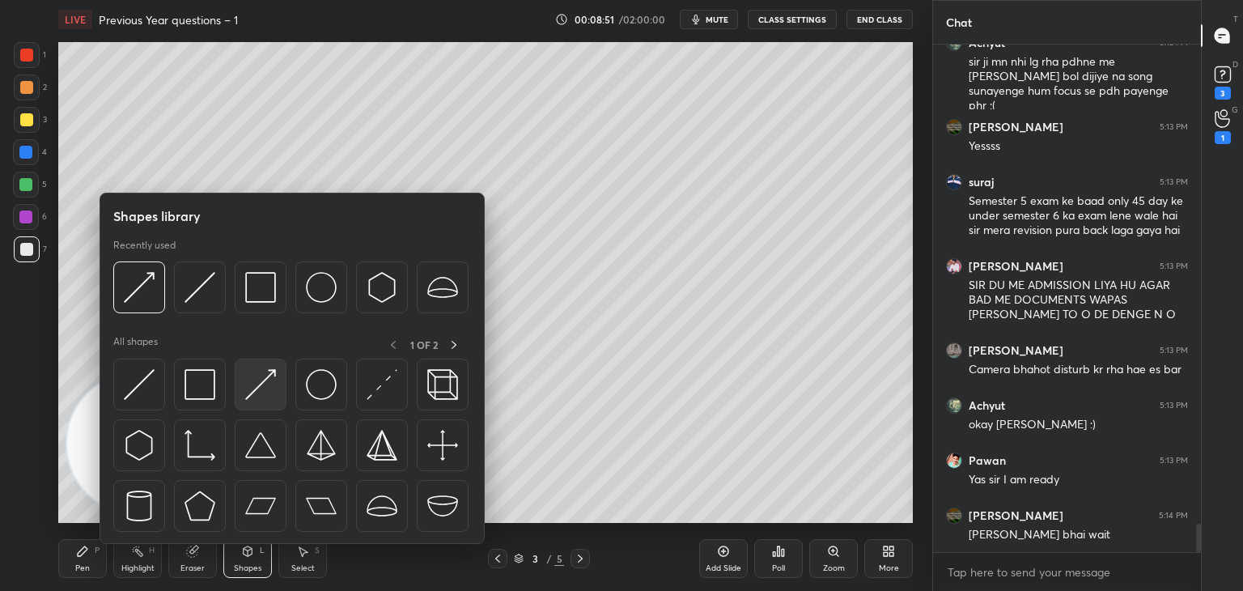
click at [256, 391] on img at bounding box center [260, 384] width 31 height 31
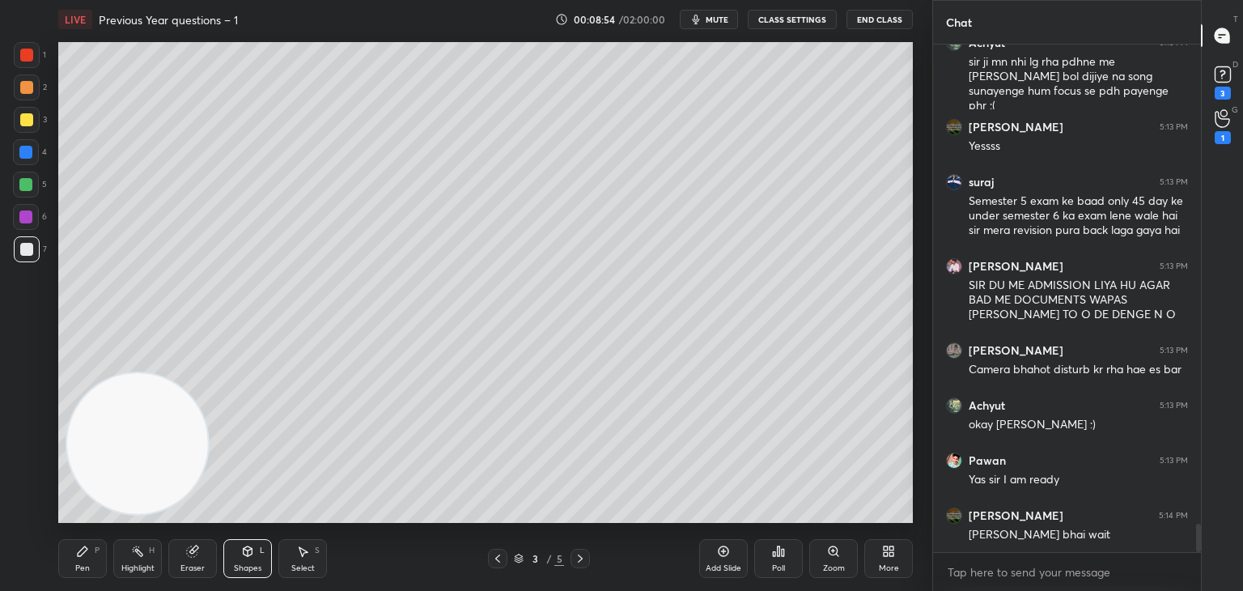
click at [97, 557] on div "Pen P" at bounding box center [82, 558] width 49 height 39
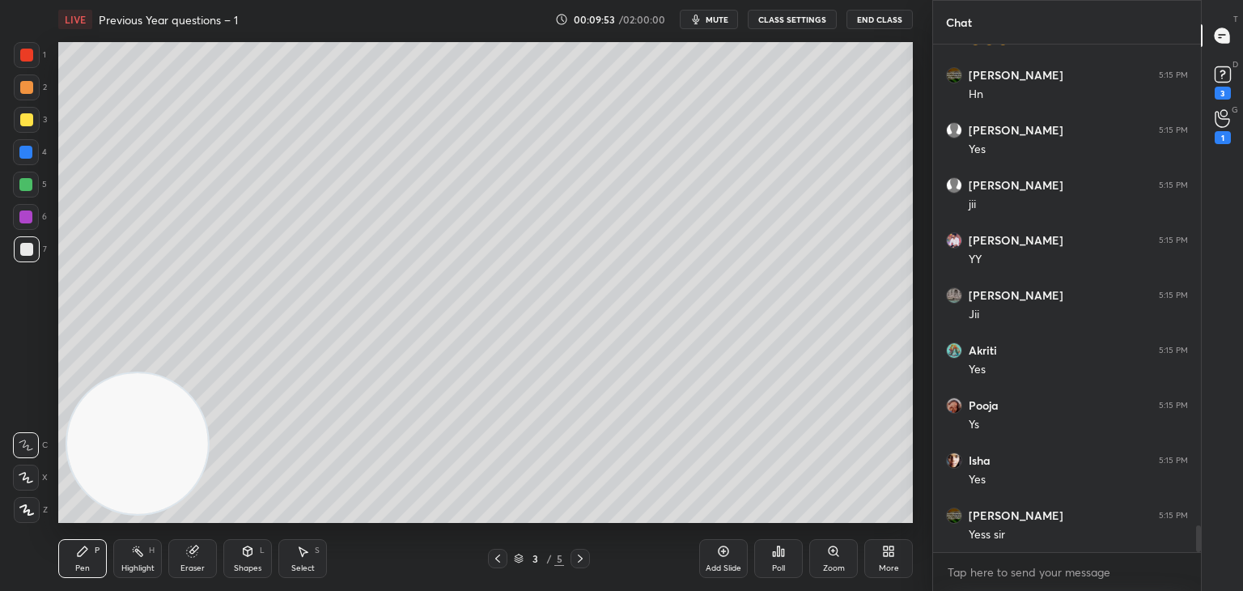
scroll to position [9162, 0]
click at [16, 122] on div at bounding box center [27, 120] width 26 height 26
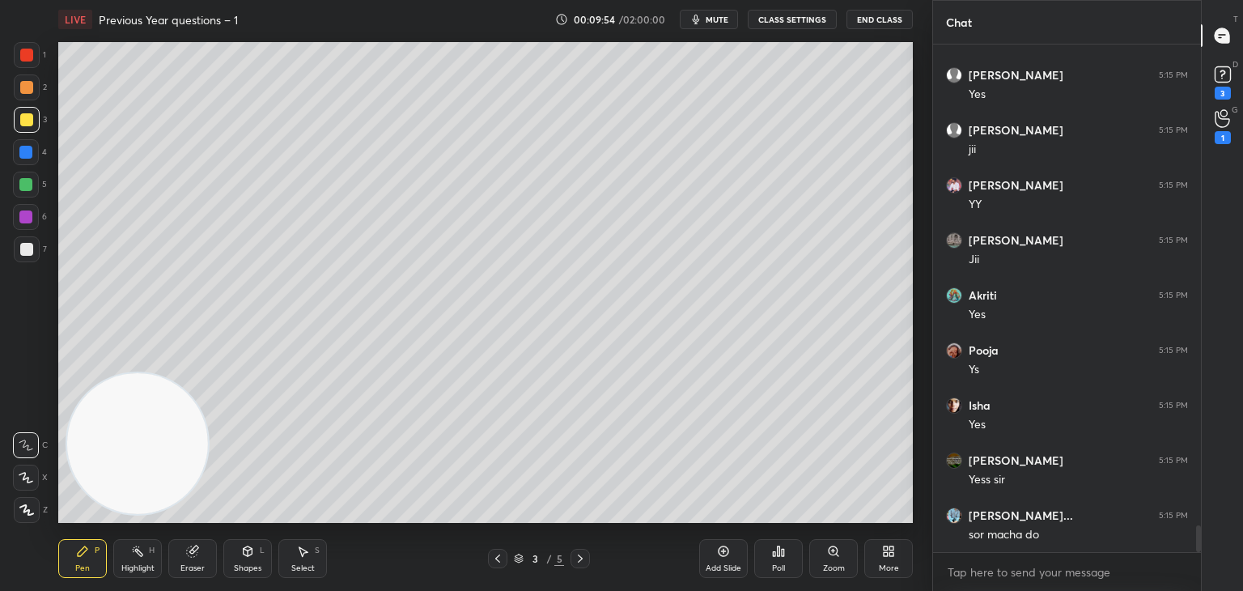
click at [238, 558] on div "Shapes L" at bounding box center [247, 558] width 49 height 39
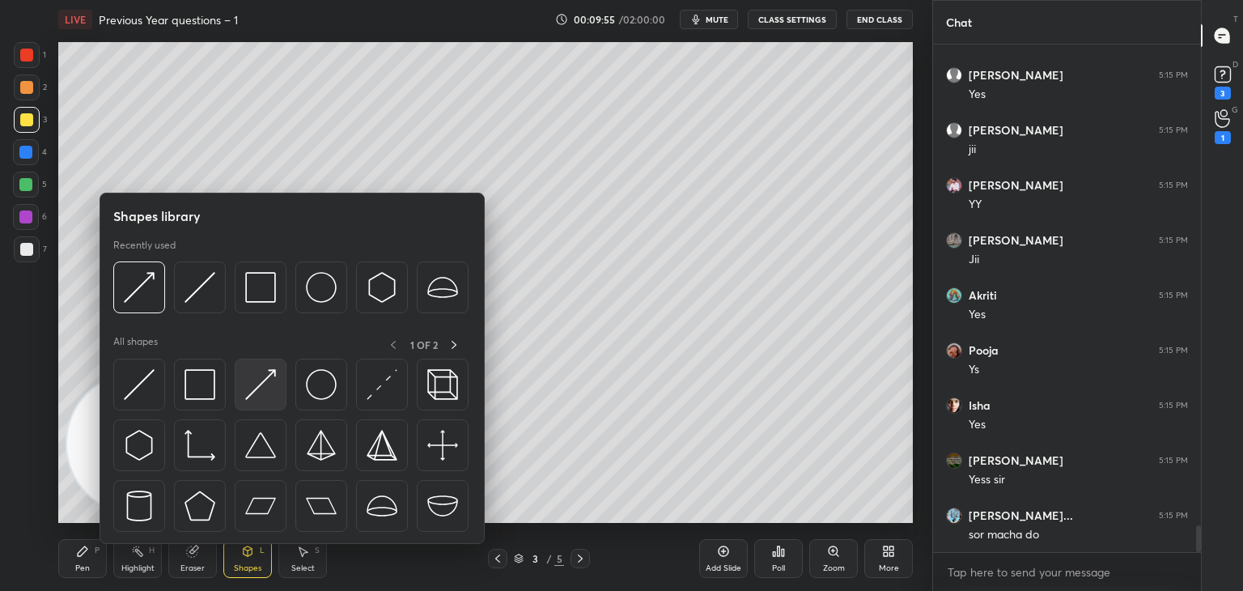
click at [260, 384] on img at bounding box center [260, 384] width 31 height 31
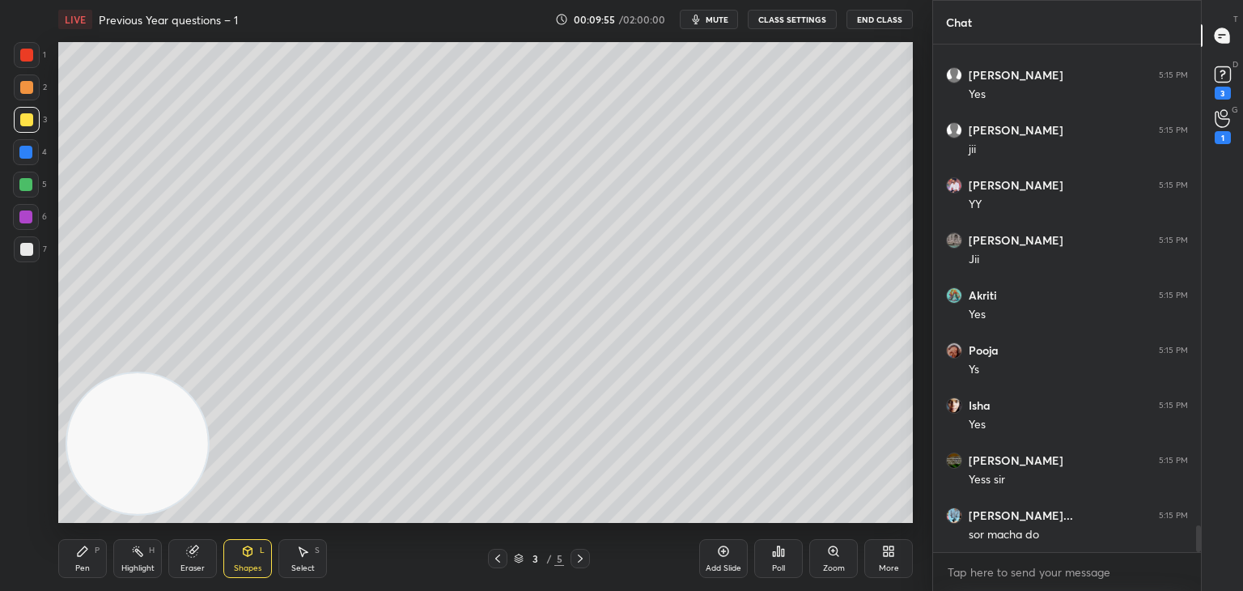
click at [231, 555] on div "Shapes L" at bounding box center [247, 558] width 49 height 39
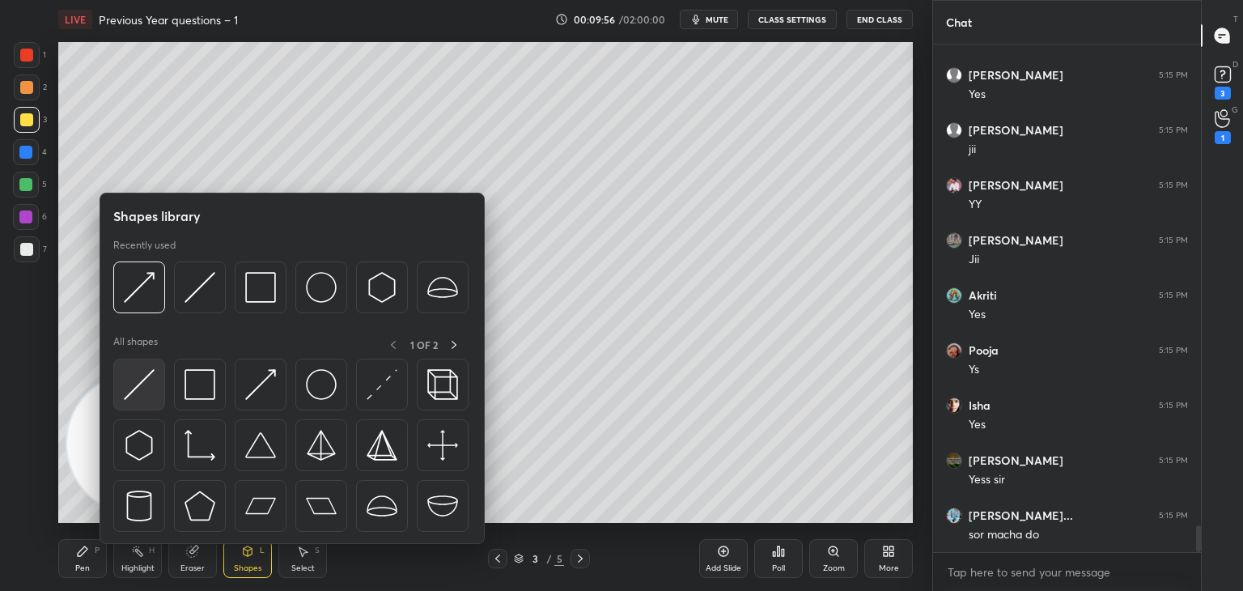
click at [151, 377] on img at bounding box center [139, 384] width 31 height 31
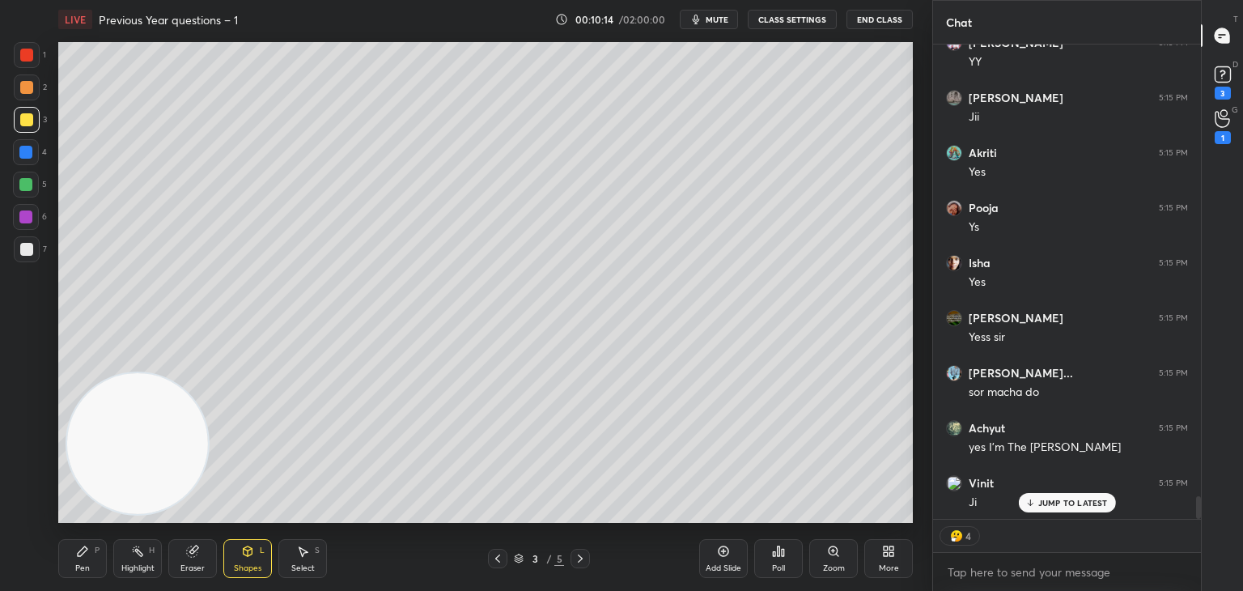
scroll to position [9359, 0]
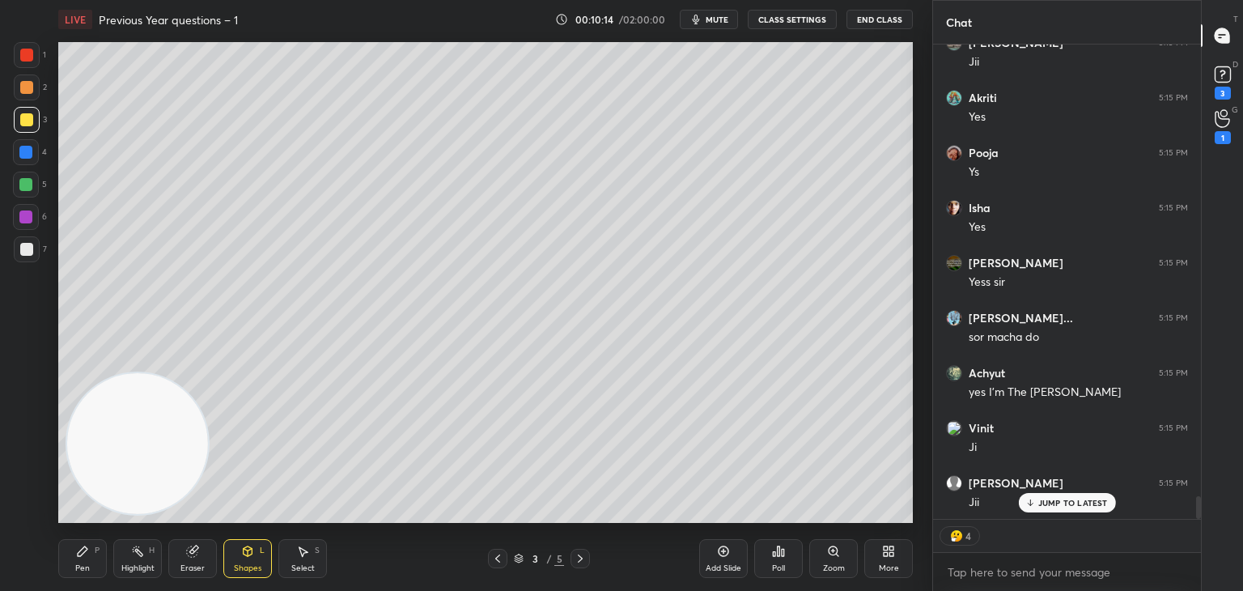
drag, startPoint x: 147, startPoint y: 442, endPoint x: 230, endPoint y: 114, distance: 338.0
click at [208, 373] on video at bounding box center [137, 443] width 141 height 141
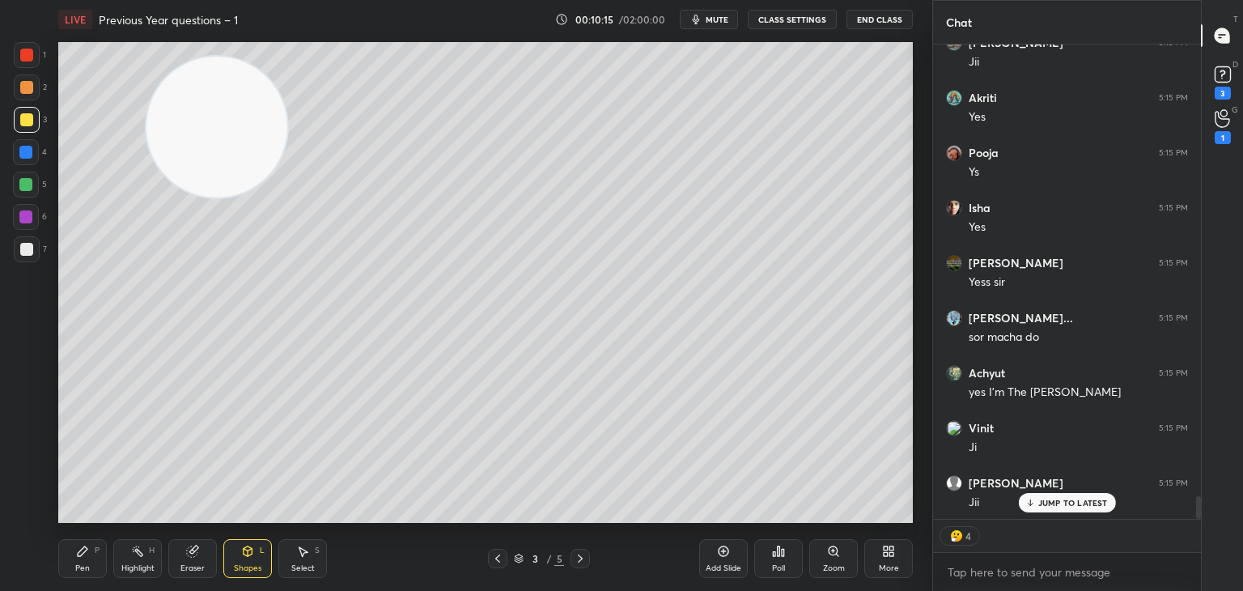
click at [23, 248] on div at bounding box center [26, 249] width 13 height 13
click at [82, 564] on div "Pen" at bounding box center [82, 568] width 15 height 8
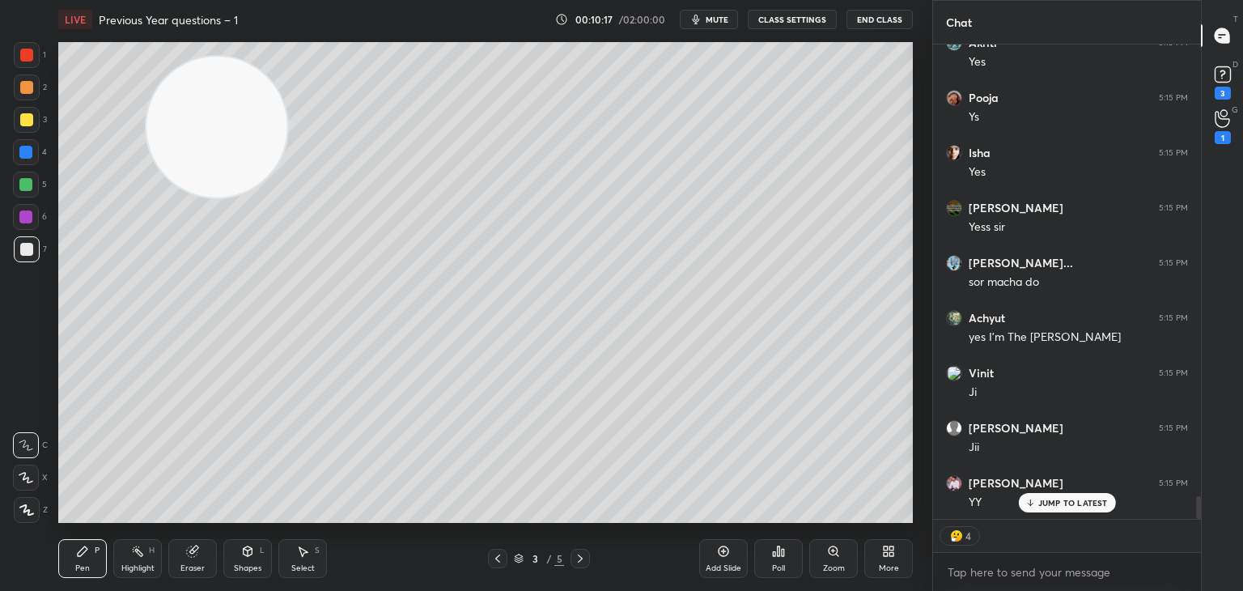
type textarea "x"
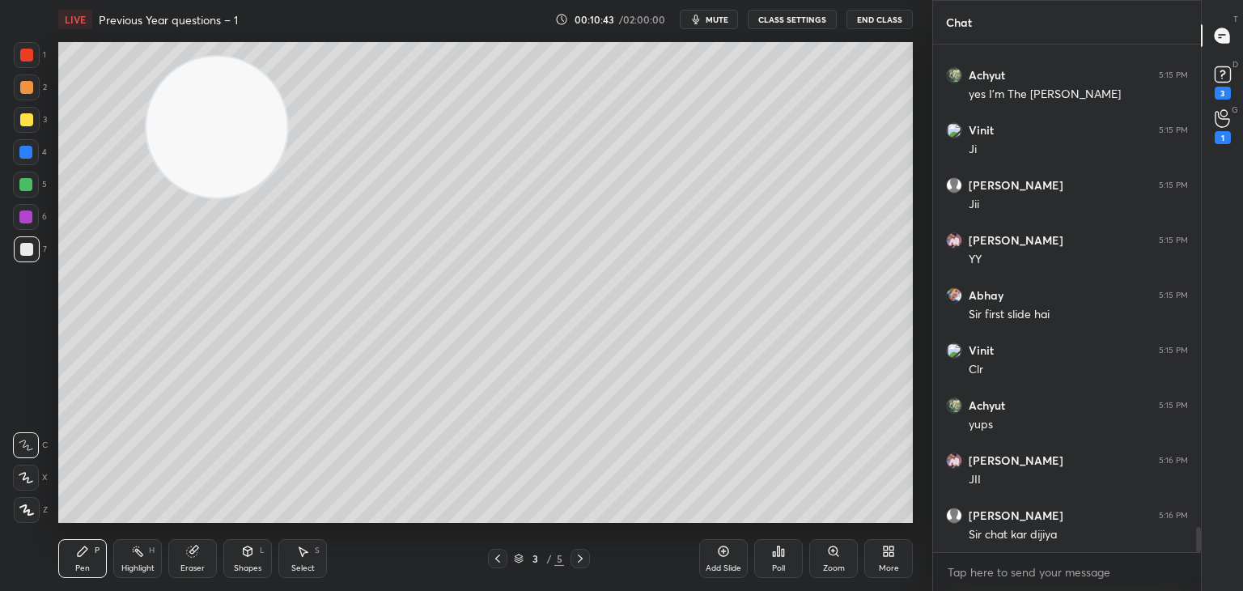
scroll to position [9712, 0]
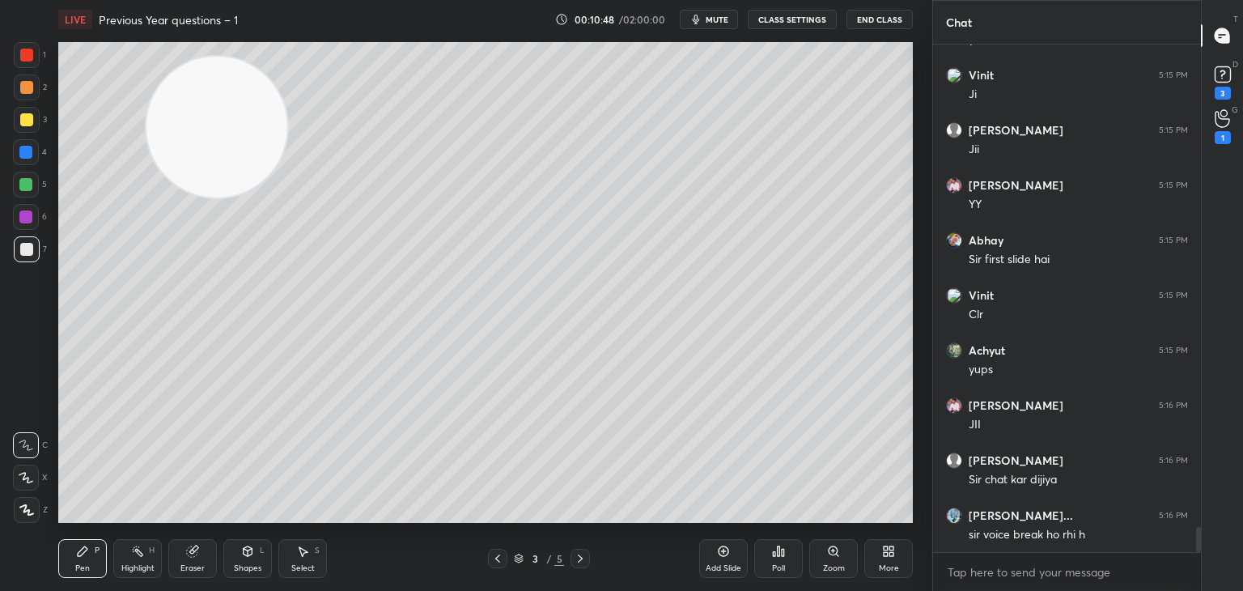
click at [814, 19] on button "CLASS SETTINGS" at bounding box center [792, 19] width 89 height 19
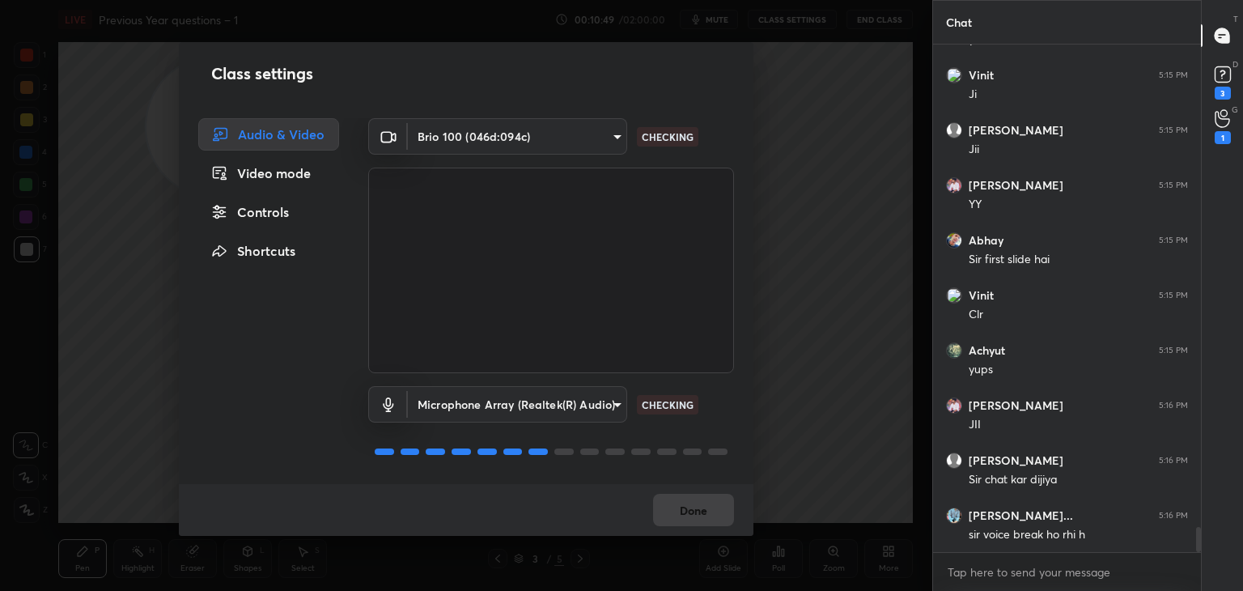
click at [278, 202] on div "Controls" at bounding box center [268, 212] width 141 height 32
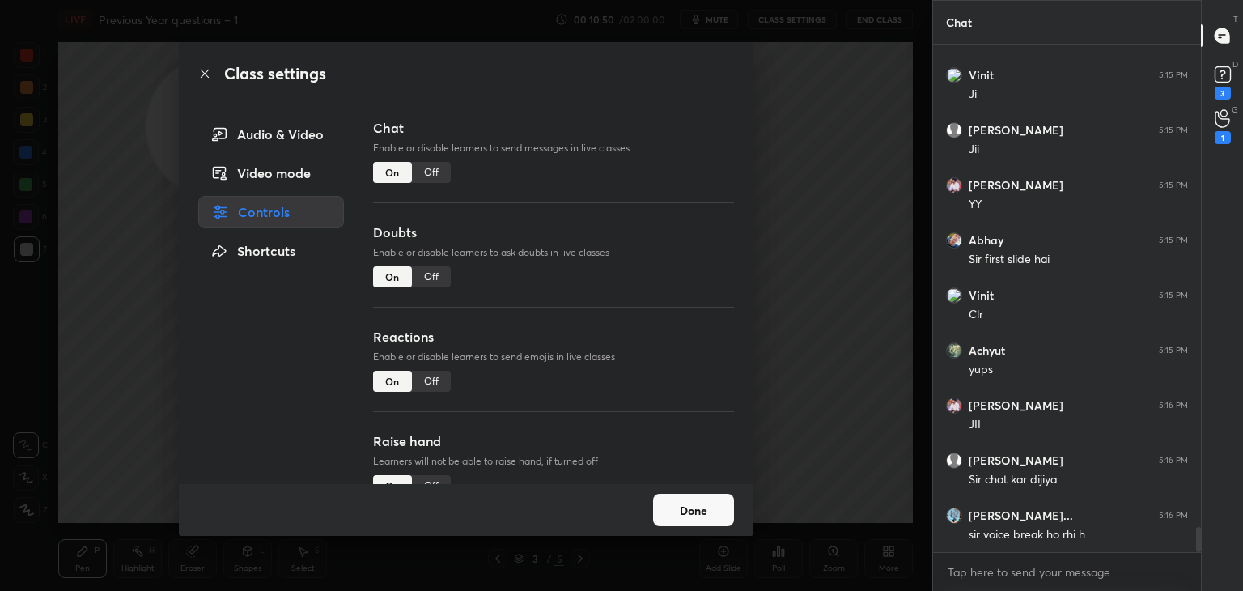
click at [429, 169] on div "Off" at bounding box center [431, 172] width 39 height 21
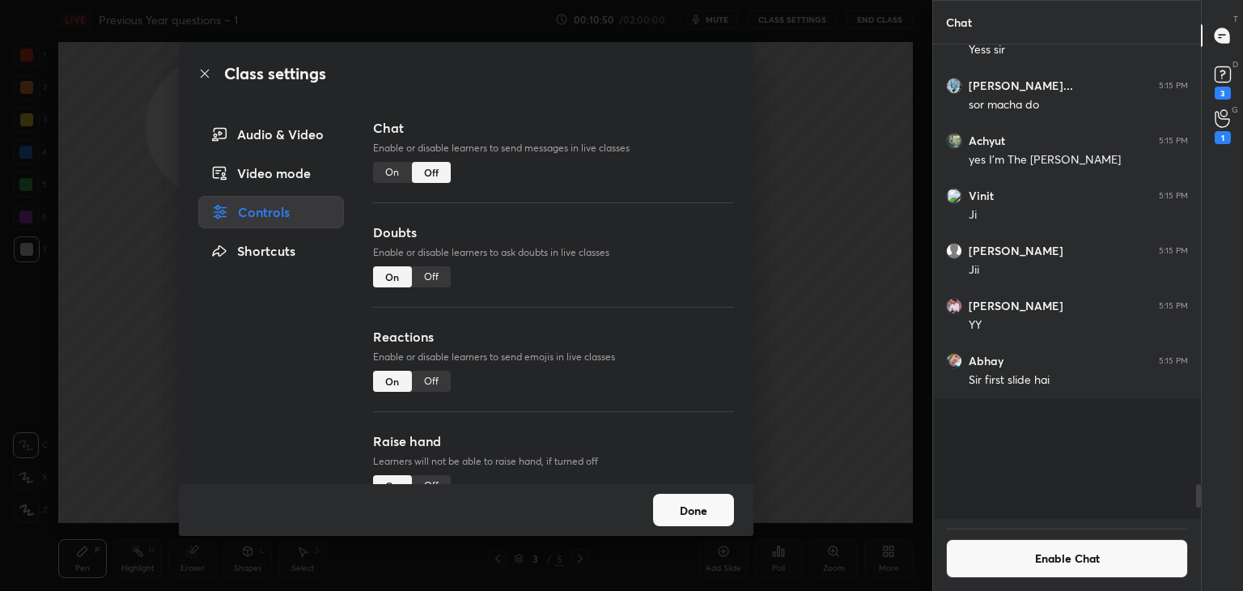
scroll to position [6, 5]
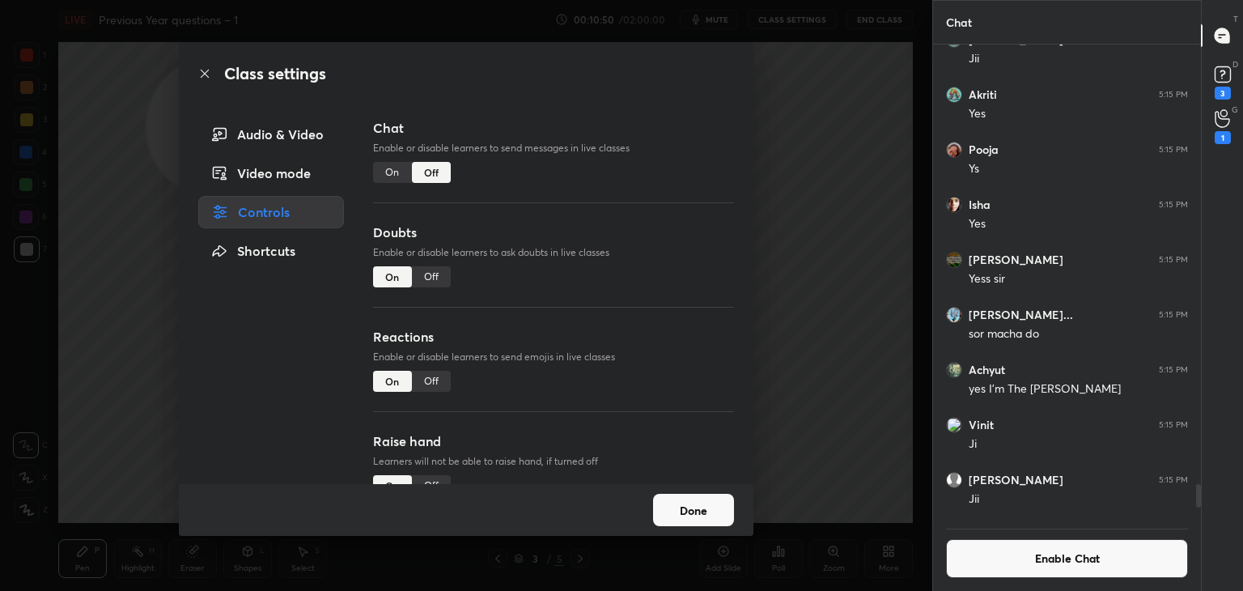
click at [27, 248] on div "Class settings Audio & Video Video mode Controls Shortcuts Chat Enable or disab…" at bounding box center [466, 295] width 932 height 591
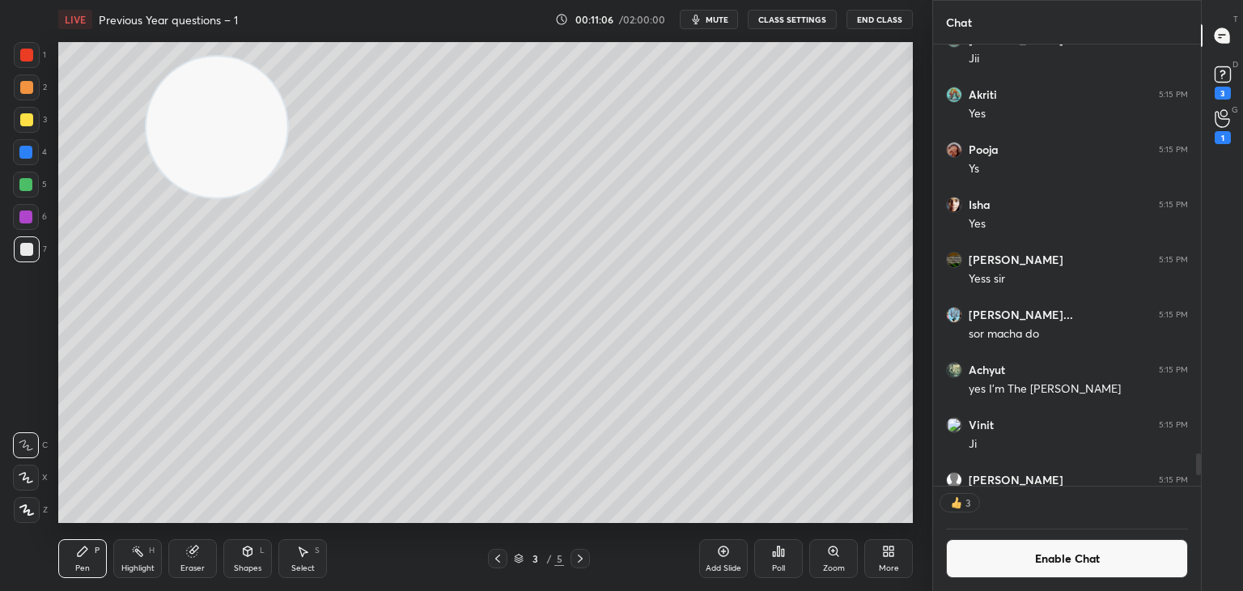
click at [712, 17] on span "mute" at bounding box center [717, 19] width 23 height 11
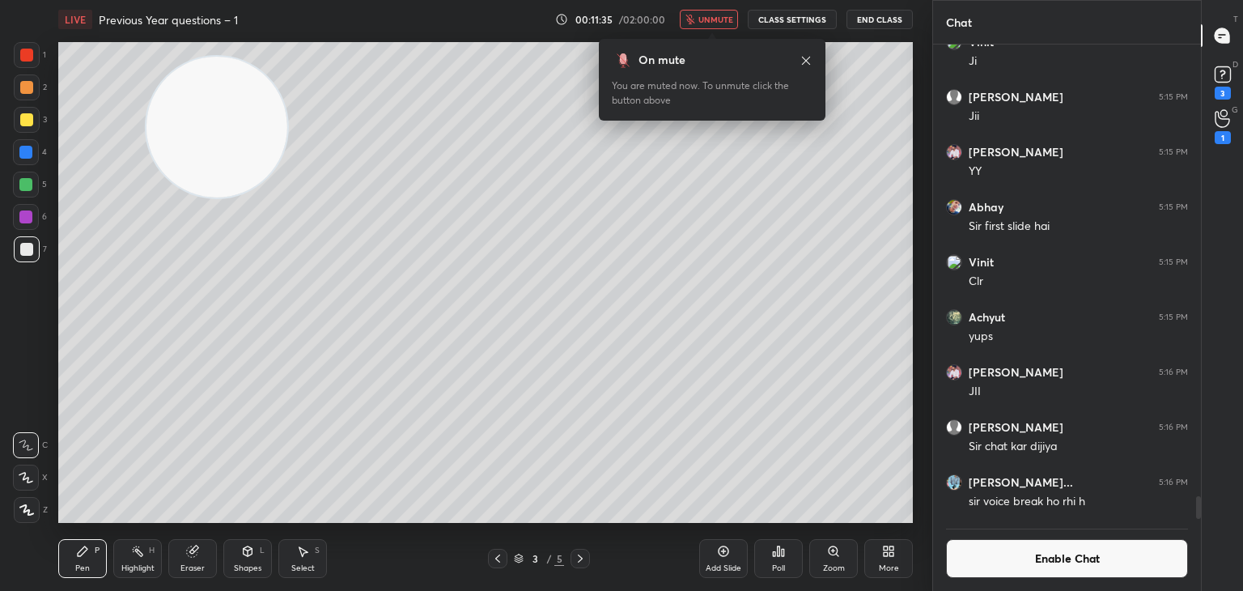
click at [709, 14] on span "unmute" at bounding box center [715, 19] width 35 height 11
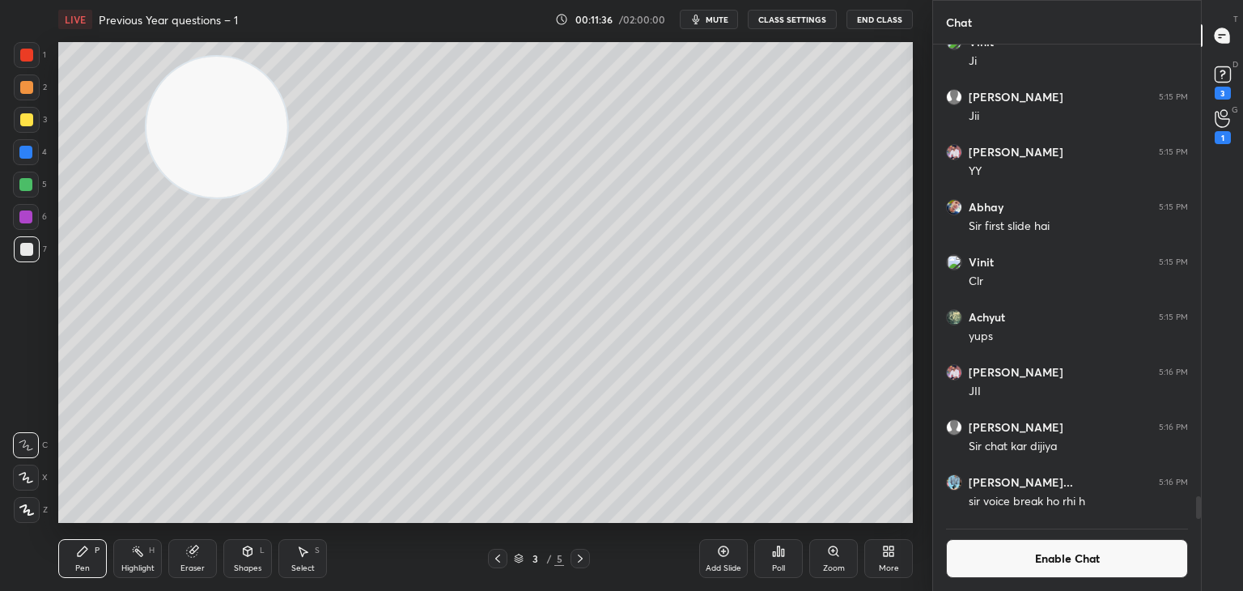
drag, startPoint x: 19, startPoint y: 224, endPoint x: 36, endPoint y: 244, distance: 25.9
click at [32, 244] on div "1 2 3 4 5 6 7" at bounding box center [30, 155] width 34 height 227
click at [1040, 557] on button "Enable Chat" at bounding box center [1067, 558] width 242 height 39
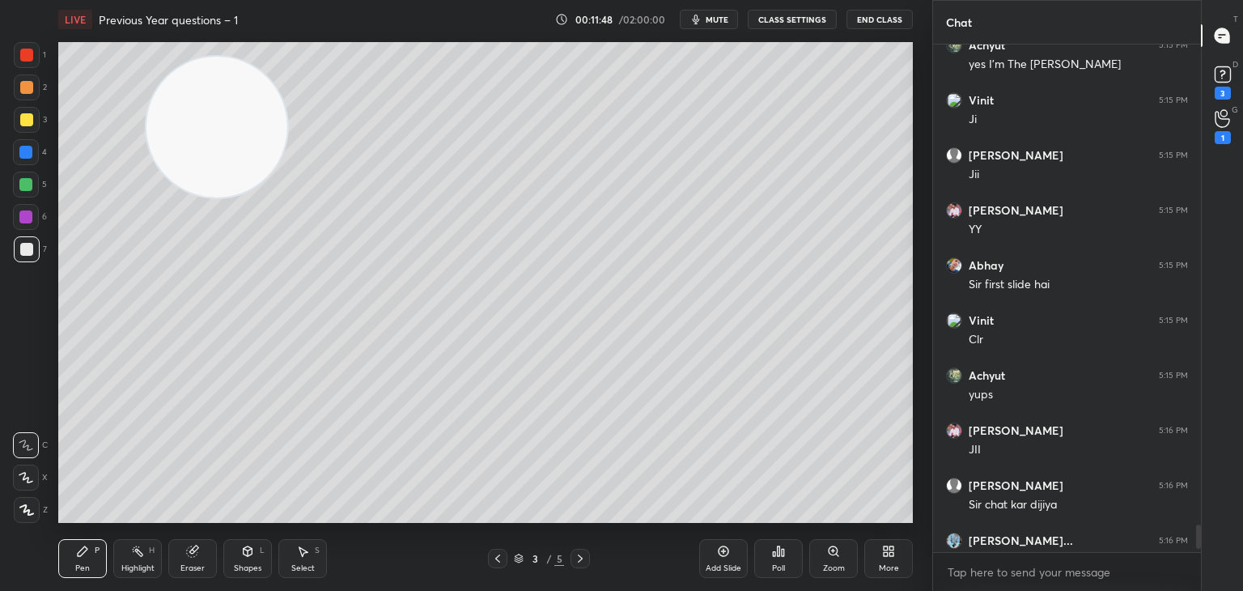
scroll to position [9212, 0]
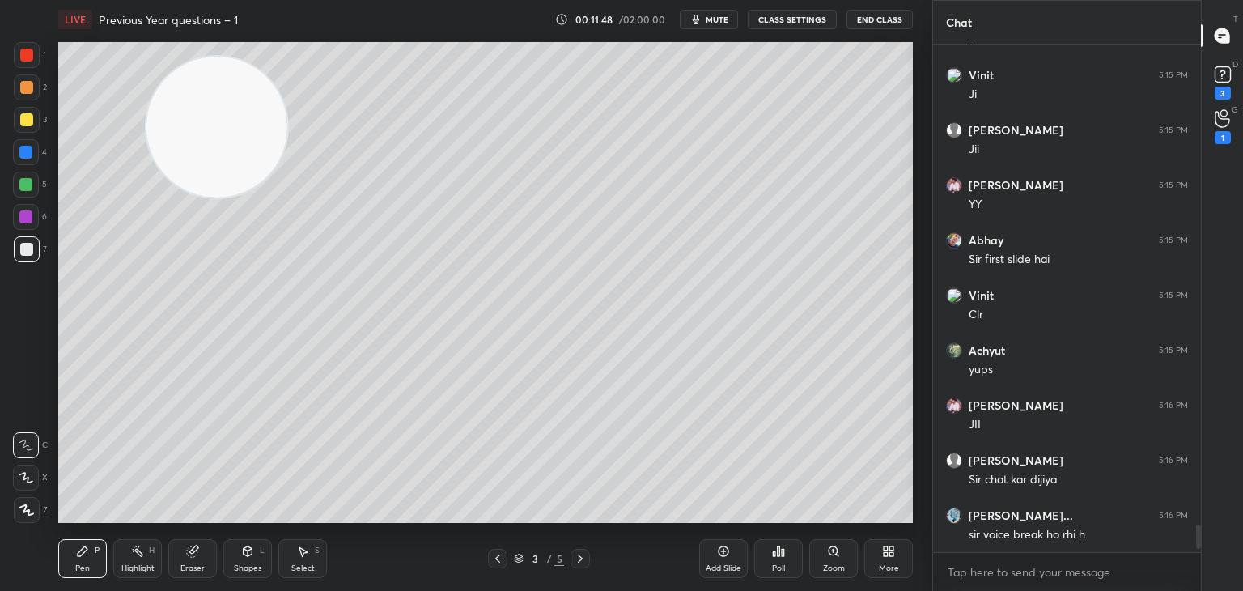
click at [1202, 561] on div "Chat Ms dhoni 5:15 PM Hn Bhumika 5:15 PM Yes Krisha 5:15 PM jii Sujeet 5:15 PM …" at bounding box center [1087, 295] width 311 height 591
click at [499, 555] on icon at bounding box center [497, 558] width 13 height 13
drag, startPoint x: 224, startPoint y: 163, endPoint x: 117, endPoint y: 466, distance: 321.0
click at [146, 197] on video at bounding box center [216, 127] width 141 height 141
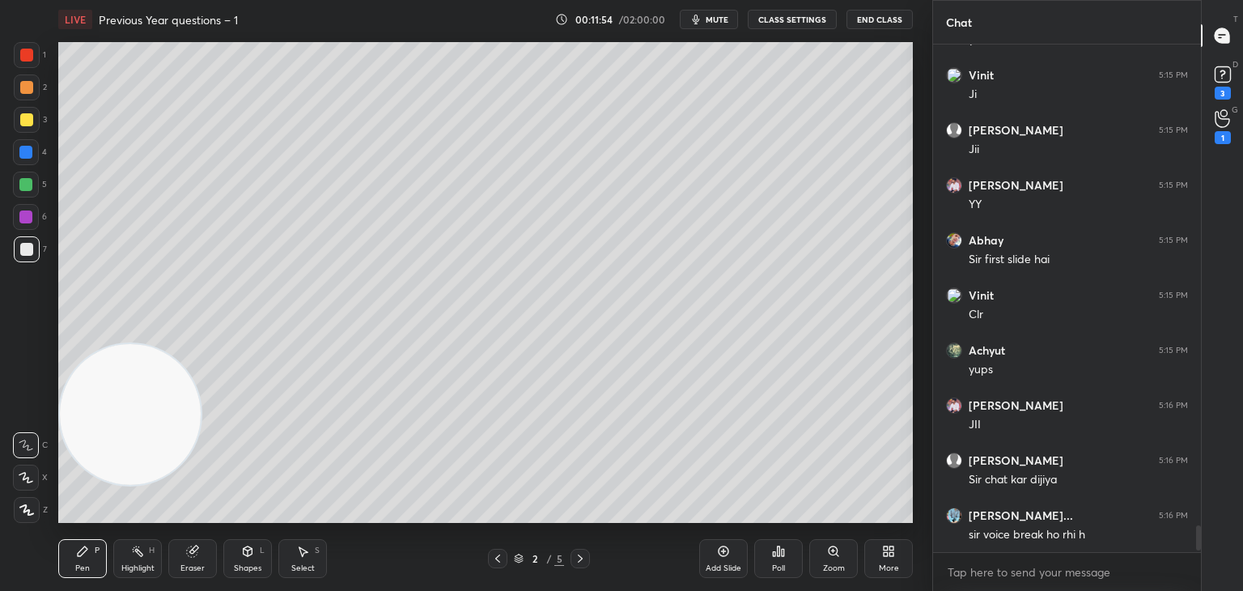
scroll to position [9267, 0]
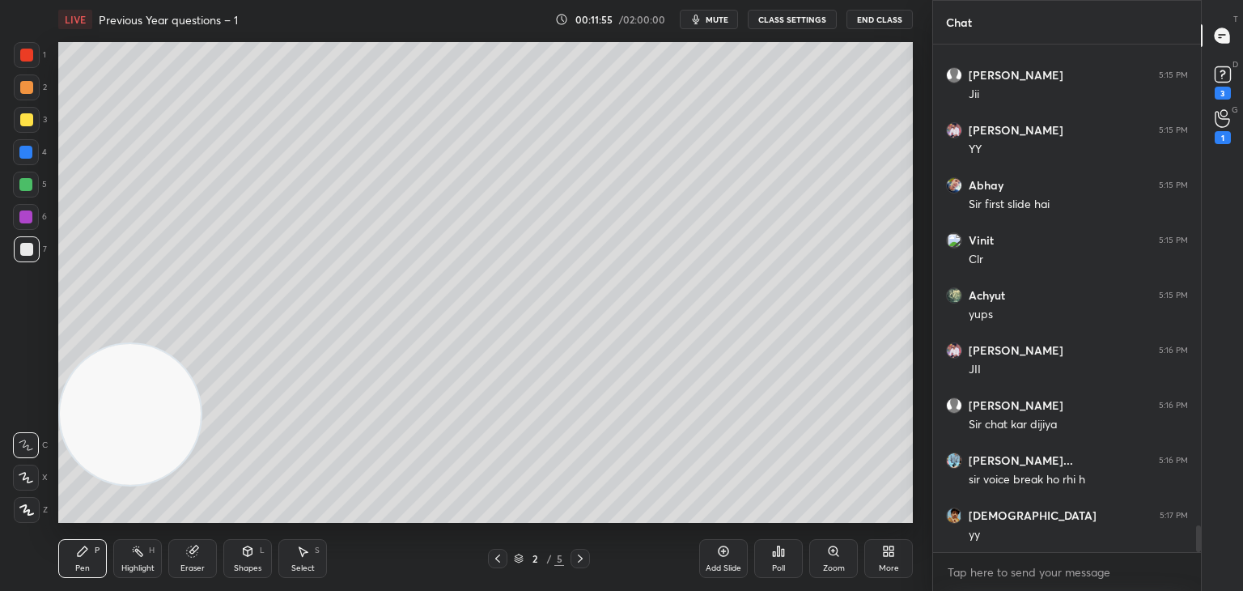
click at [28, 249] on div at bounding box center [26, 249] width 13 height 13
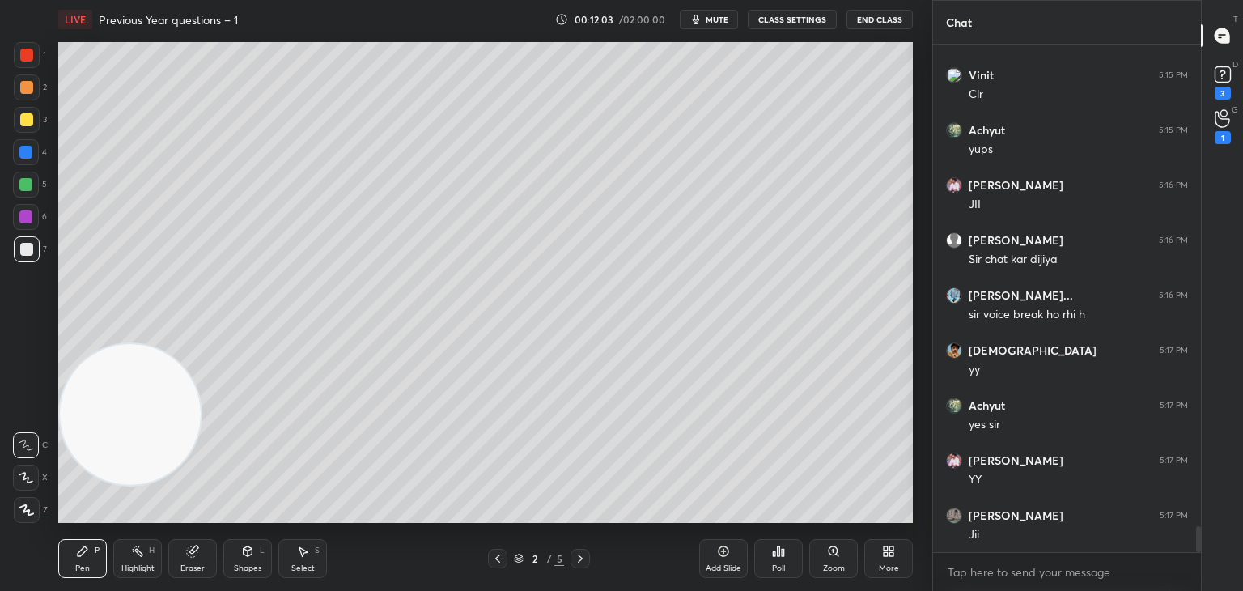
scroll to position [9487, 0]
click at [32, 186] on div at bounding box center [26, 185] width 26 height 26
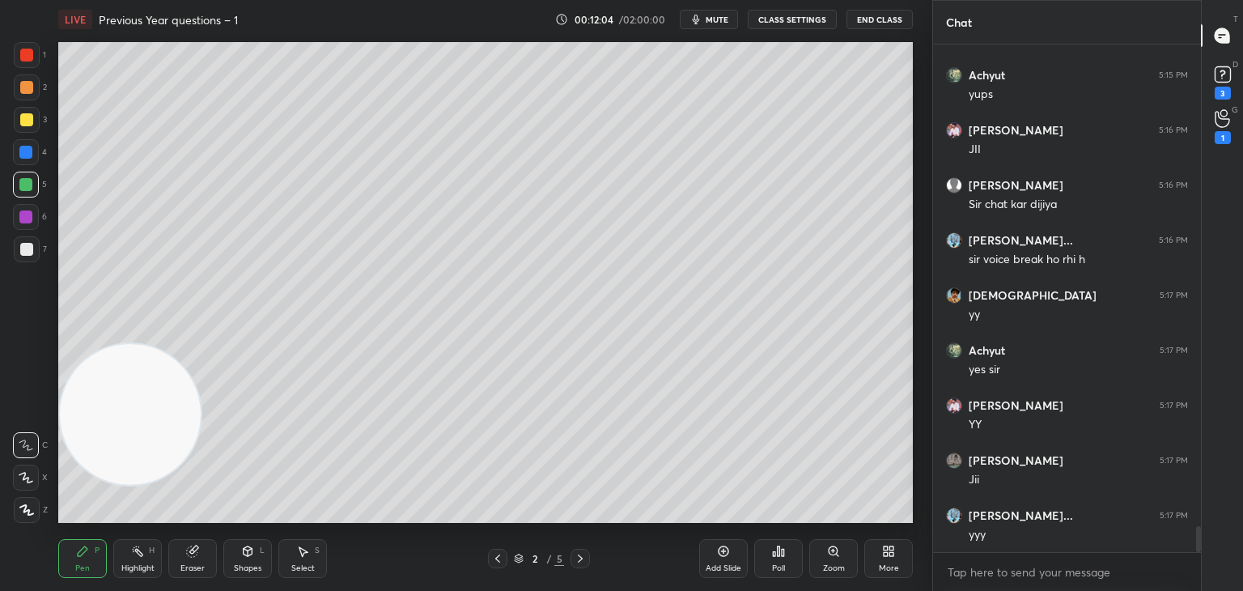
click at [34, 212] on div at bounding box center [26, 217] width 26 height 26
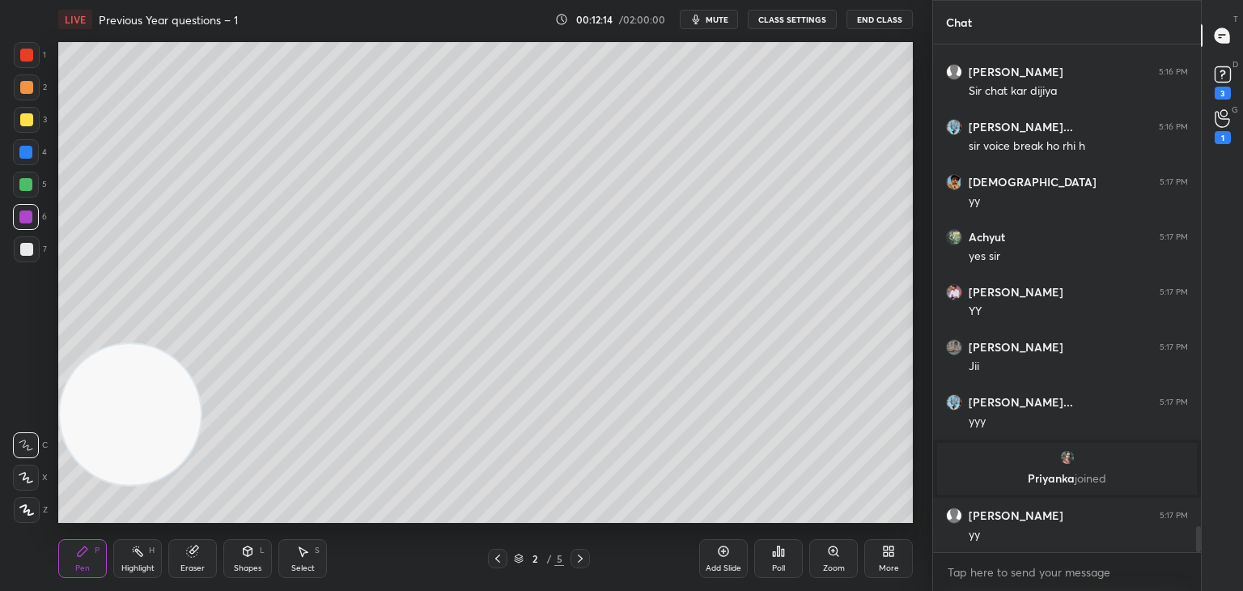
scroll to position [9583, 0]
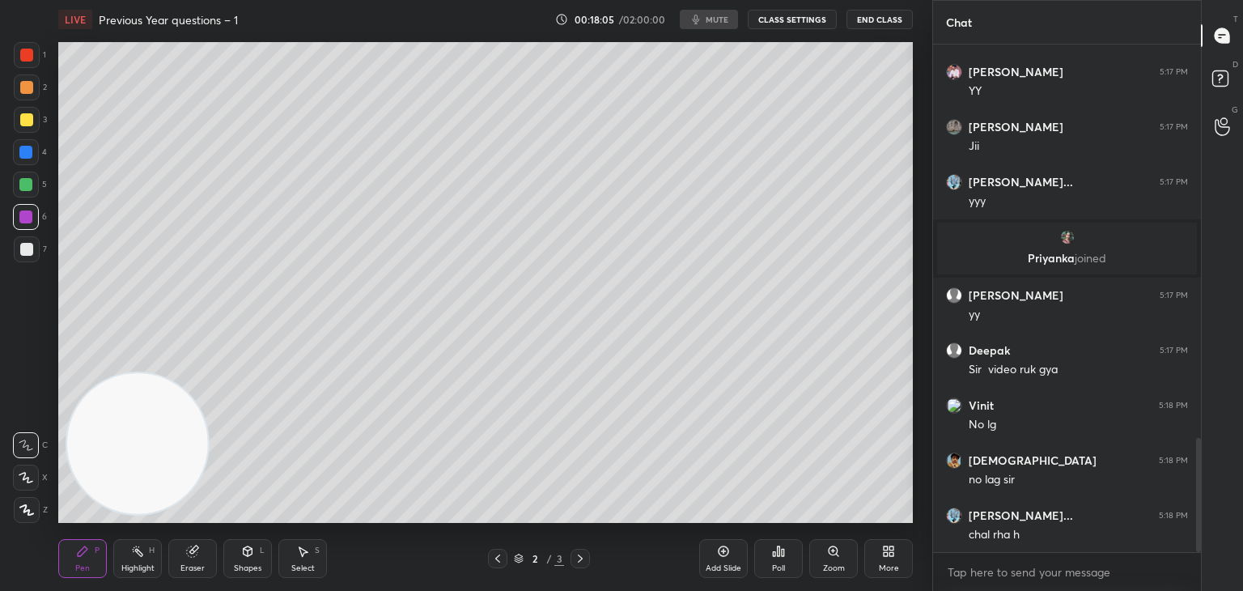
scroll to position [1798, 0]
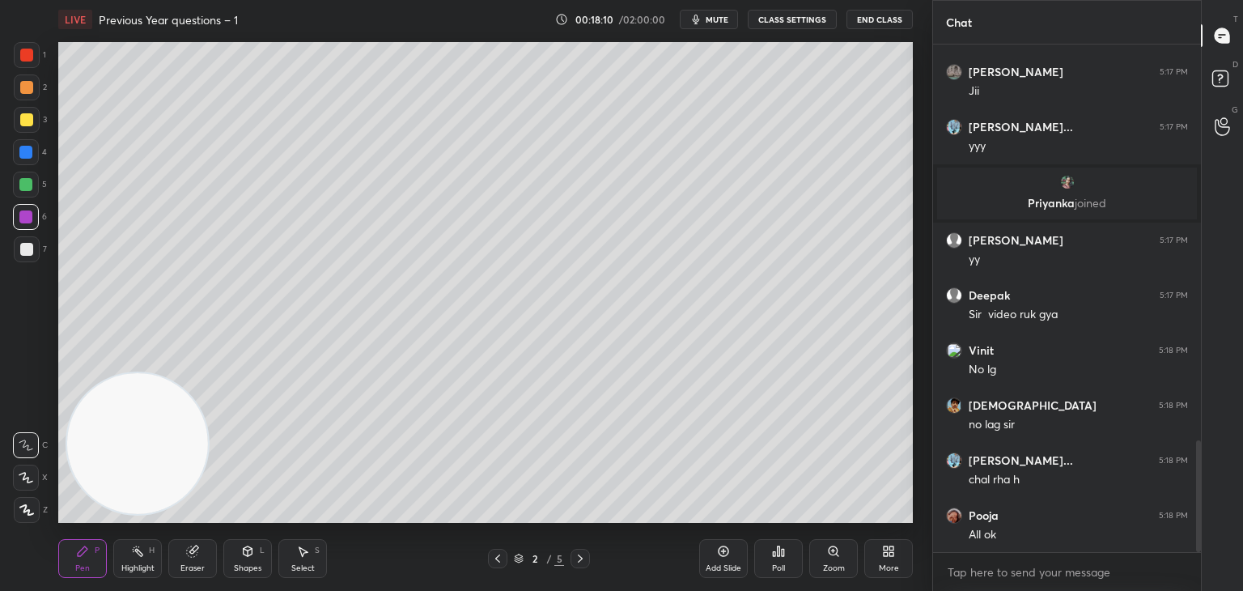
click at [580, 562] on icon at bounding box center [580, 558] width 13 height 13
click at [575, 558] on icon at bounding box center [580, 558] width 13 height 13
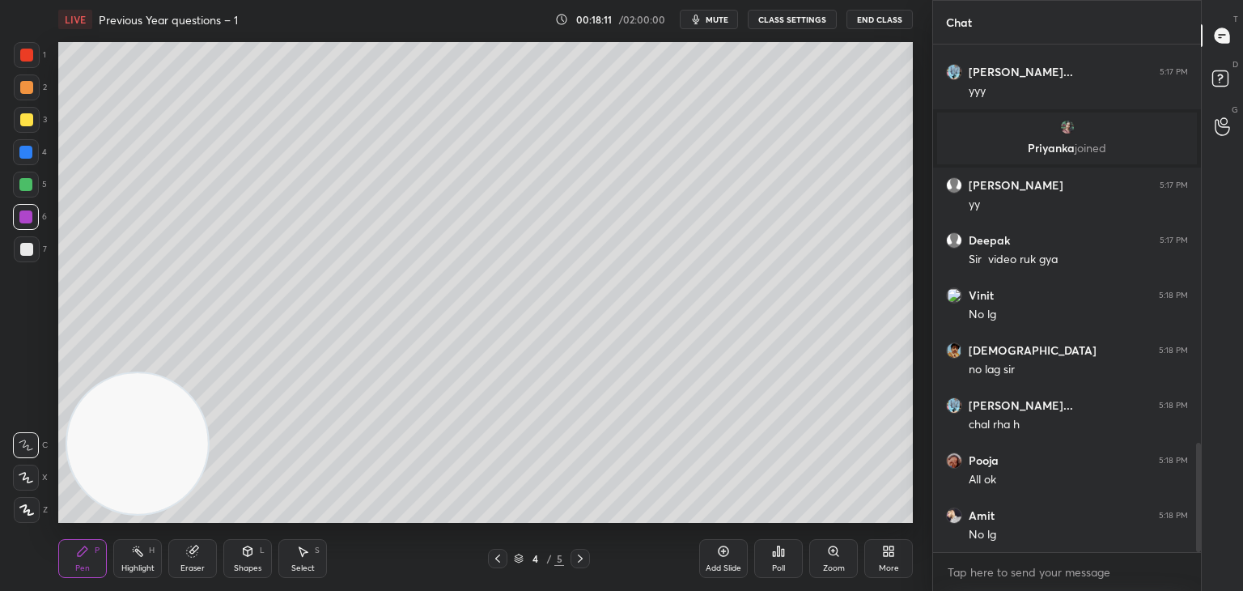
scroll to position [1908, 0]
click at [499, 560] on icon at bounding box center [497, 558] width 13 height 13
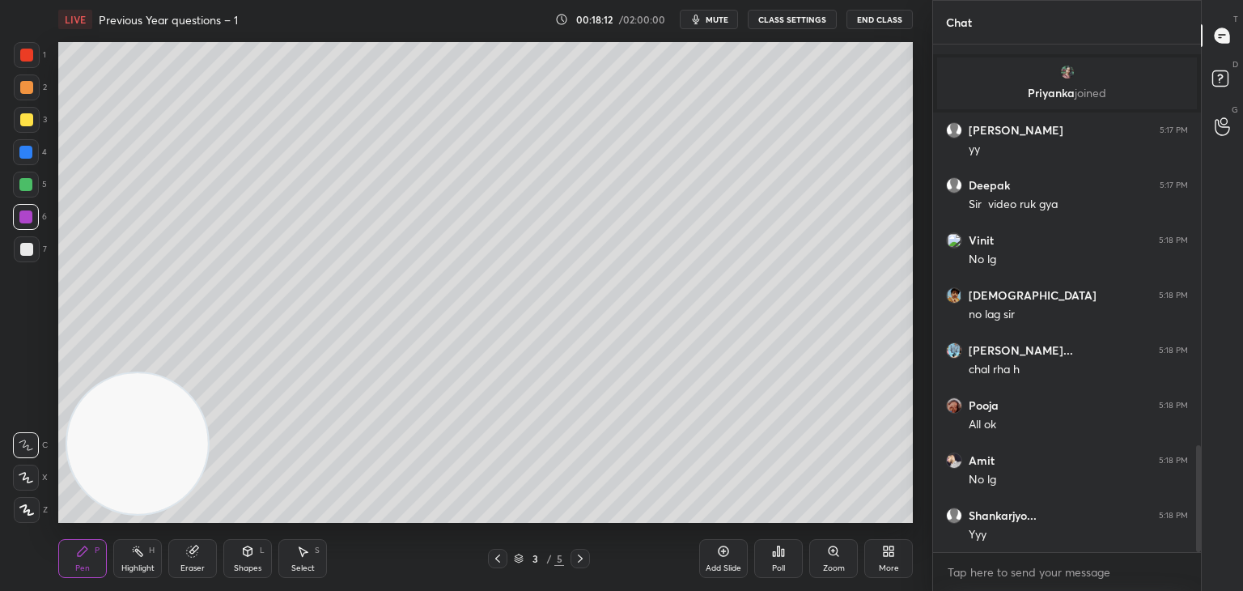
scroll to position [1963, 0]
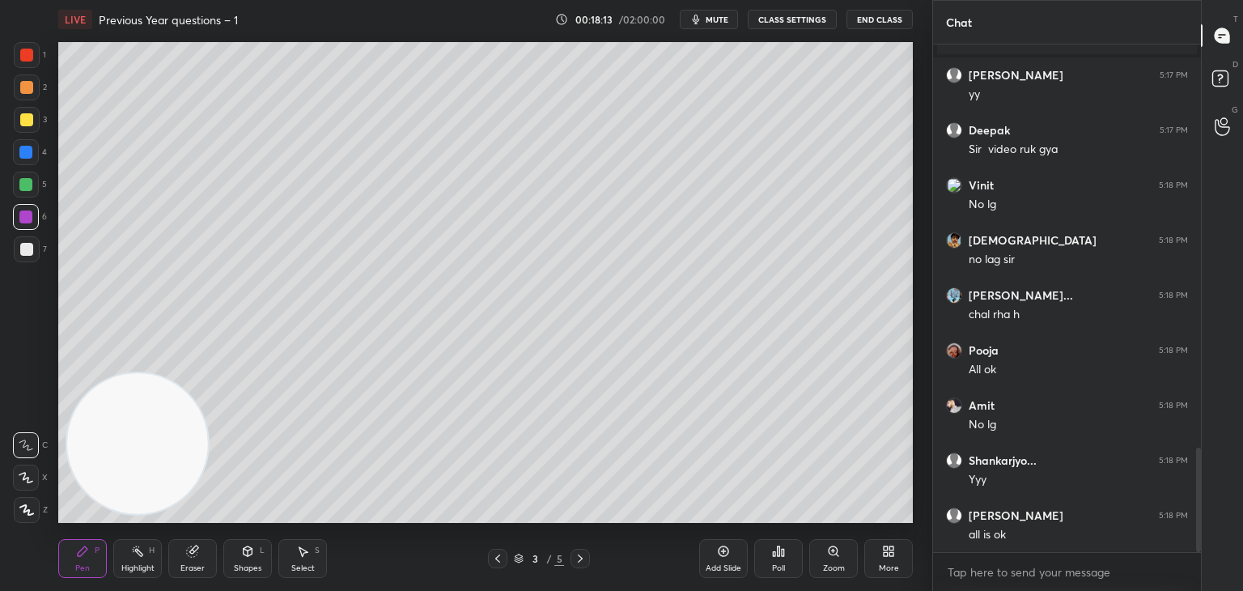
click at [805, 17] on button "CLASS SETTINGS" at bounding box center [792, 19] width 89 height 19
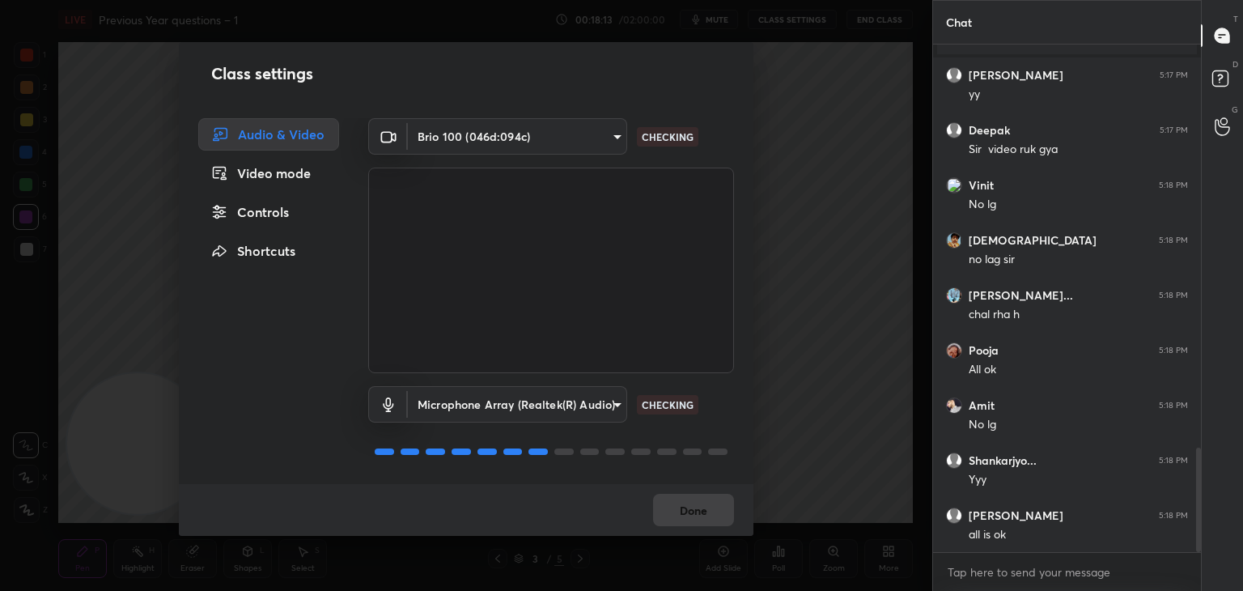
click at [291, 213] on div "Controls" at bounding box center [268, 212] width 141 height 32
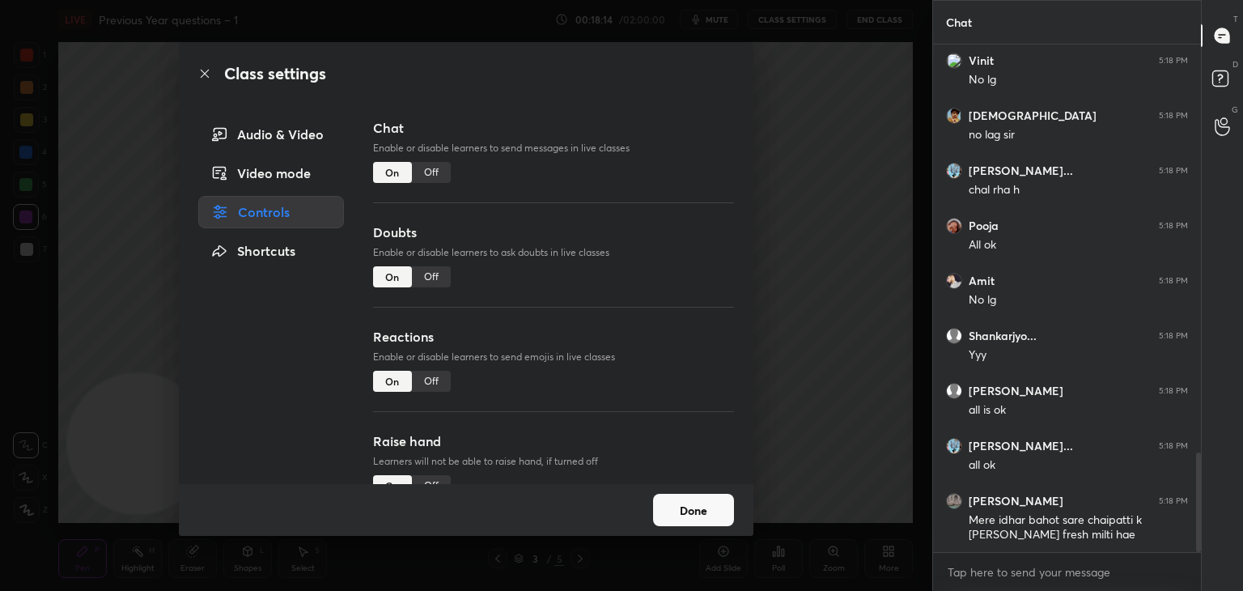
click at [424, 176] on div "Off" at bounding box center [431, 172] width 39 height 21
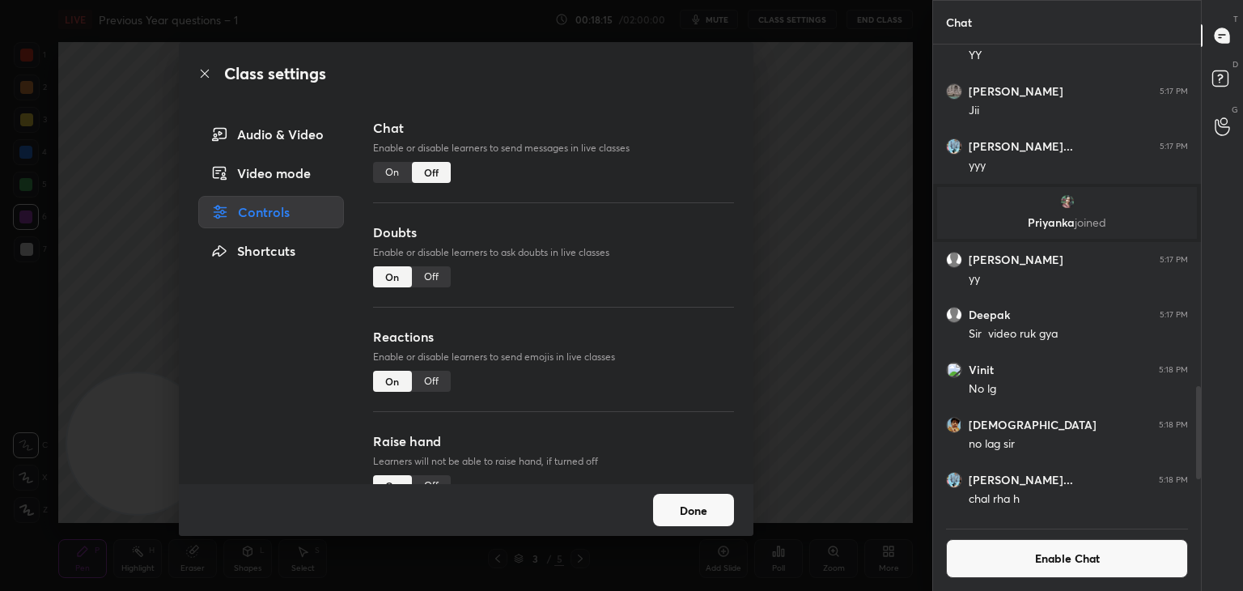
click at [69, 325] on div "Class settings Audio & Video Video mode Controls Shortcuts Chat Enable or disab…" at bounding box center [466, 295] width 932 height 591
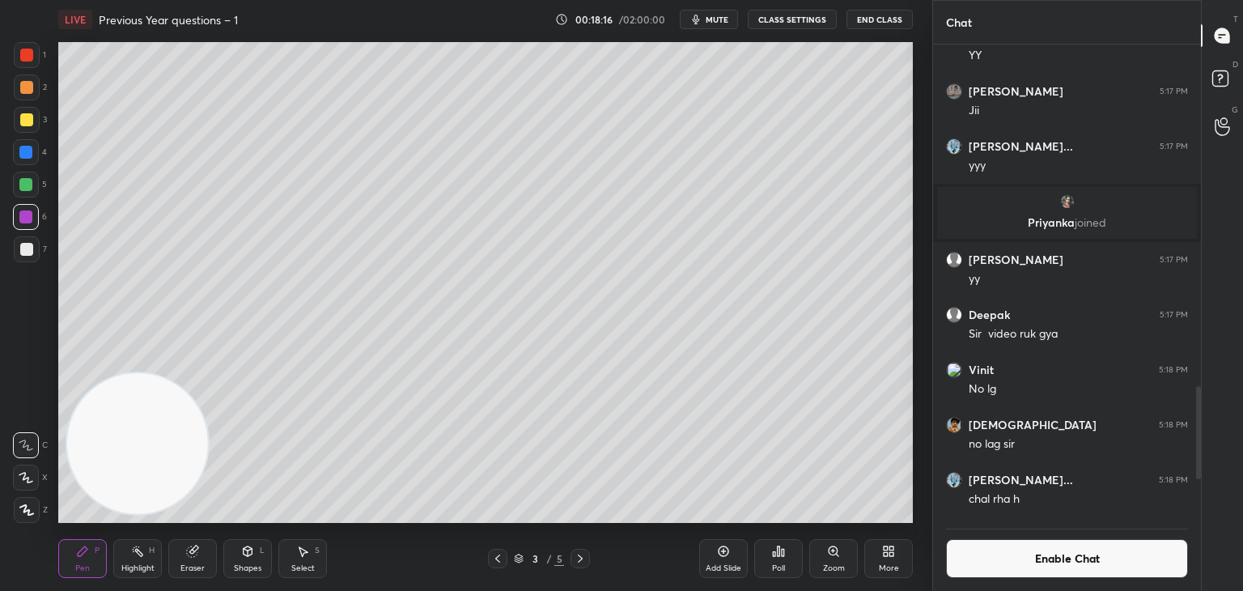
click at [489, 556] on div at bounding box center [497, 558] width 19 height 19
click at [26, 161] on div at bounding box center [26, 152] width 26 height 26
click at [585, 558] on icon at bounding box center [580, 558] width 13 height 13
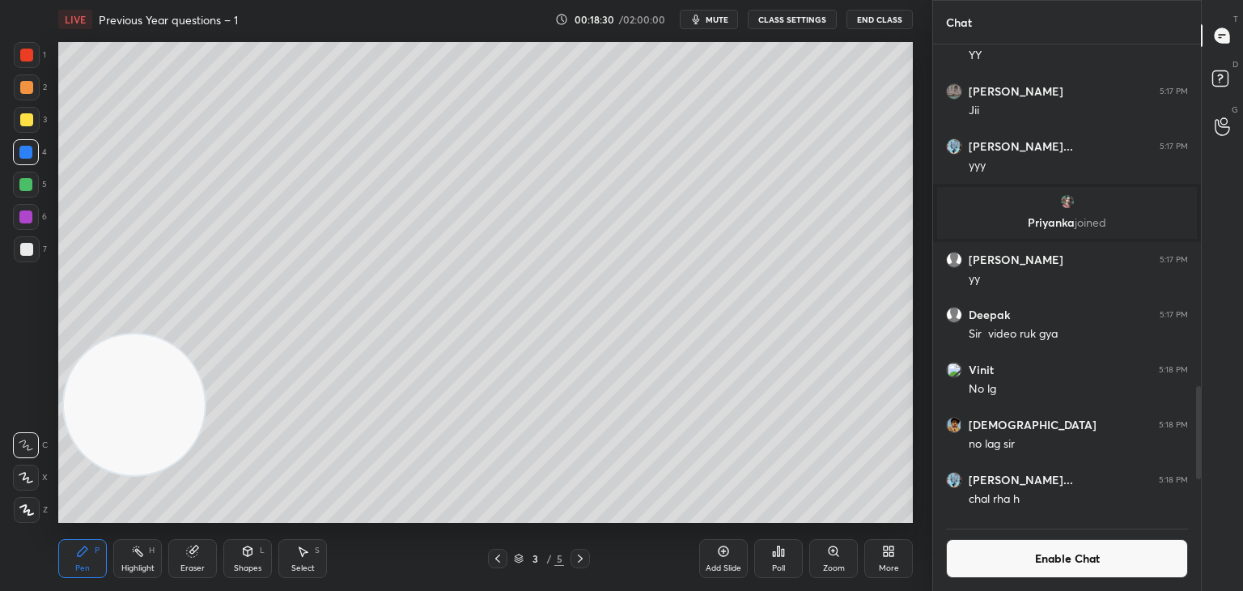
drag, startPoint x: 120, startPoint y: 412, endPoint x: 142, endPoint y: 163, distance: 250.2
click at [142, 334] on video at bounding box center [134, 404] width 141 height 141
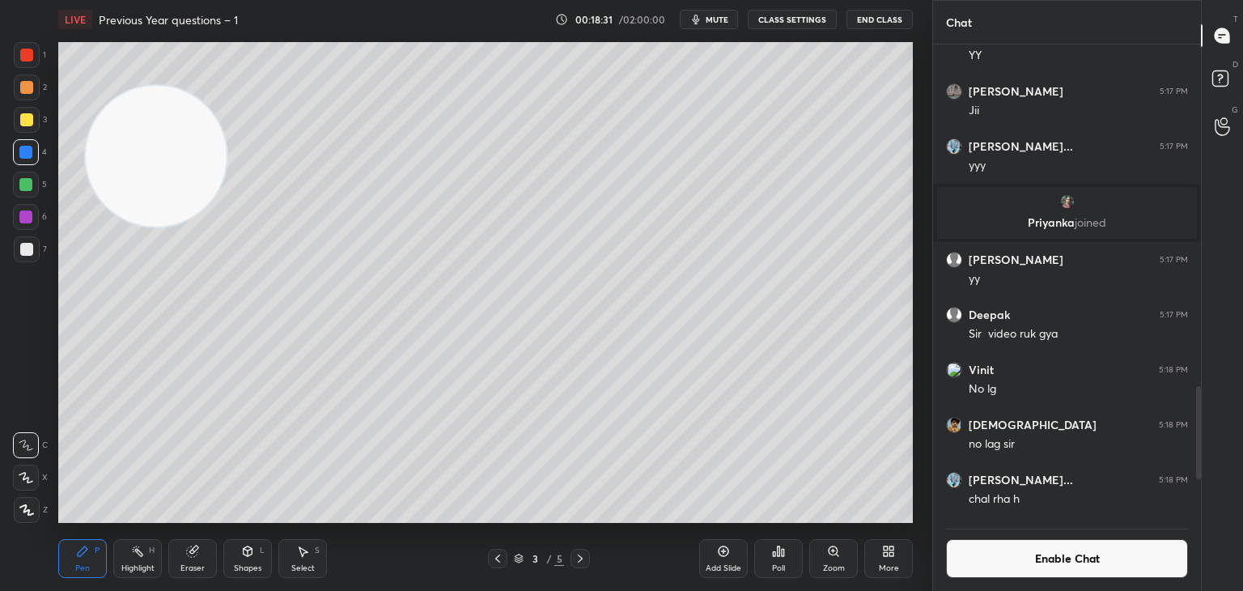
click at [23, 244] on div at bounding box center [26, 249] width 13 height 13
click at [1044, 558] on button "Enable Chat" at bounding box center [1067, 558] width 242 height 39
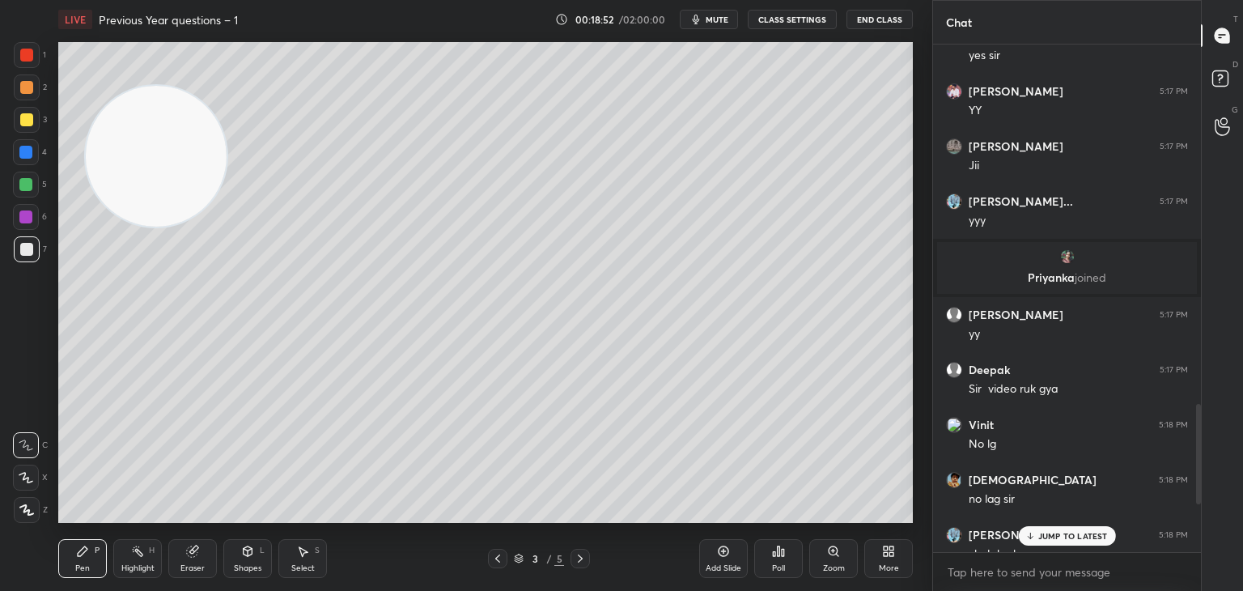
click at [1070, 531] on p "JUMP TO LATEST" at bounding box center [1073, 536] width 70 height 10
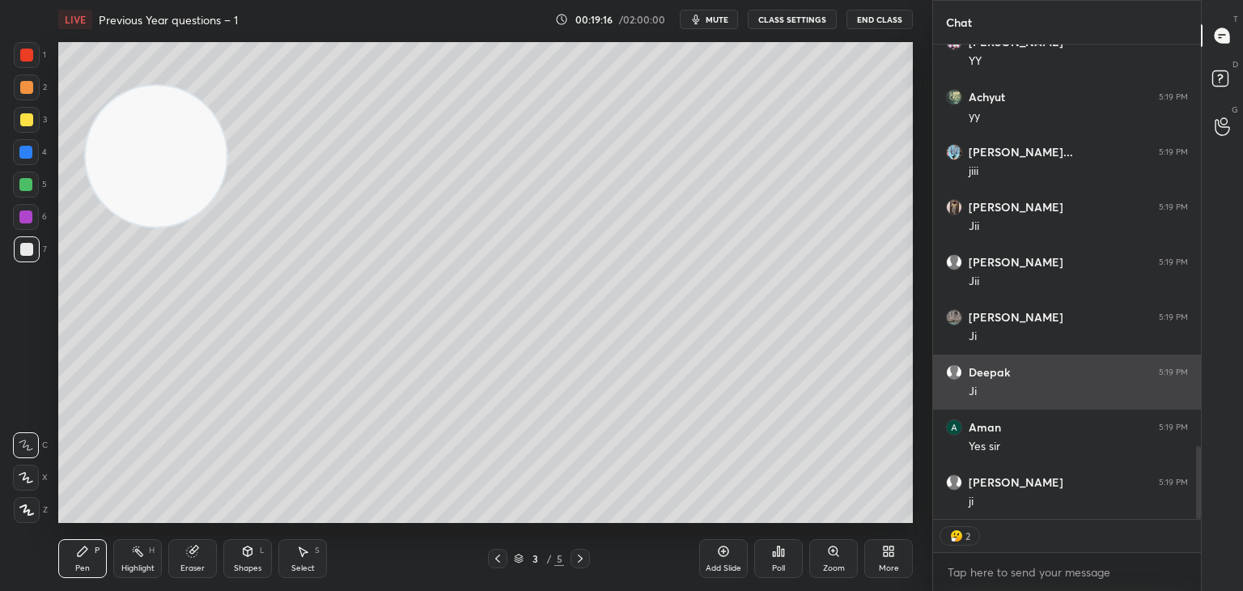
scroll to position [2657, 0]
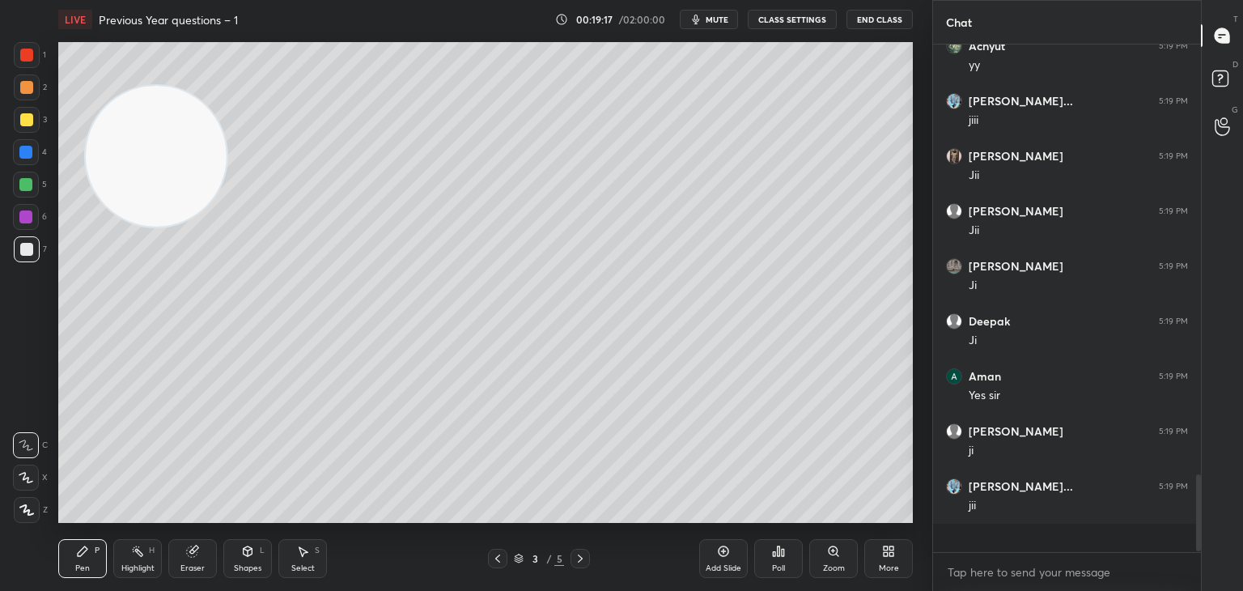
drag, startPoint x: 32, startPoint y: 189, endPoint x: 47, endPoint y: 185, distance: 15.4
click at [32, 190] on div at bounding box center [26, 185] width 26 height 26
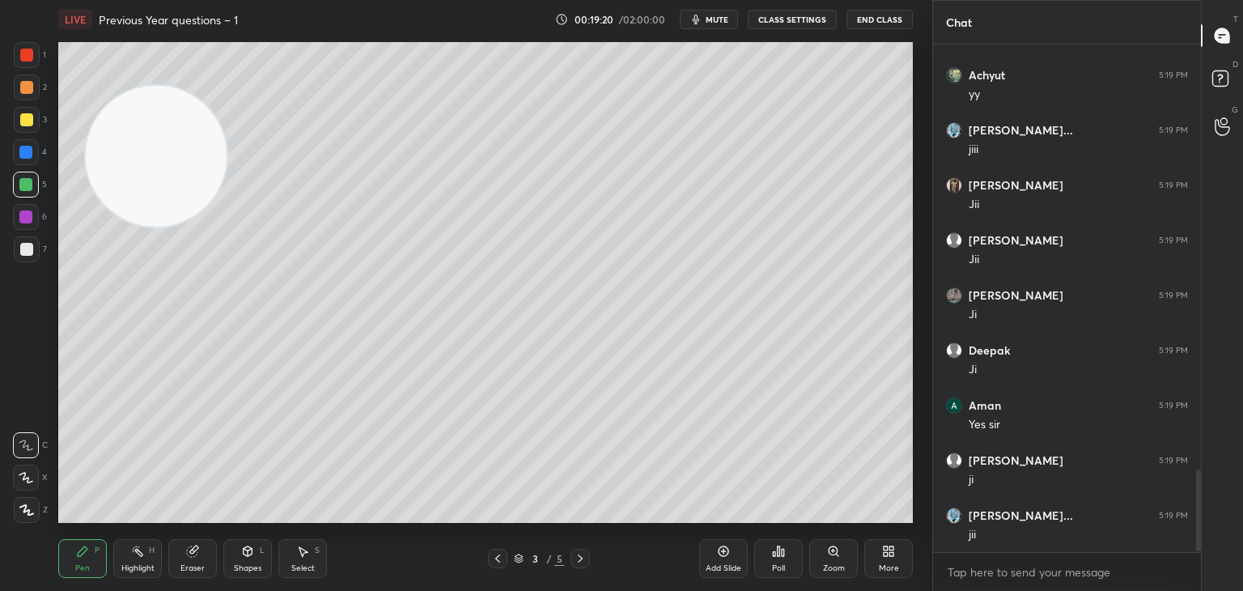
scroll to position [2679, 0]
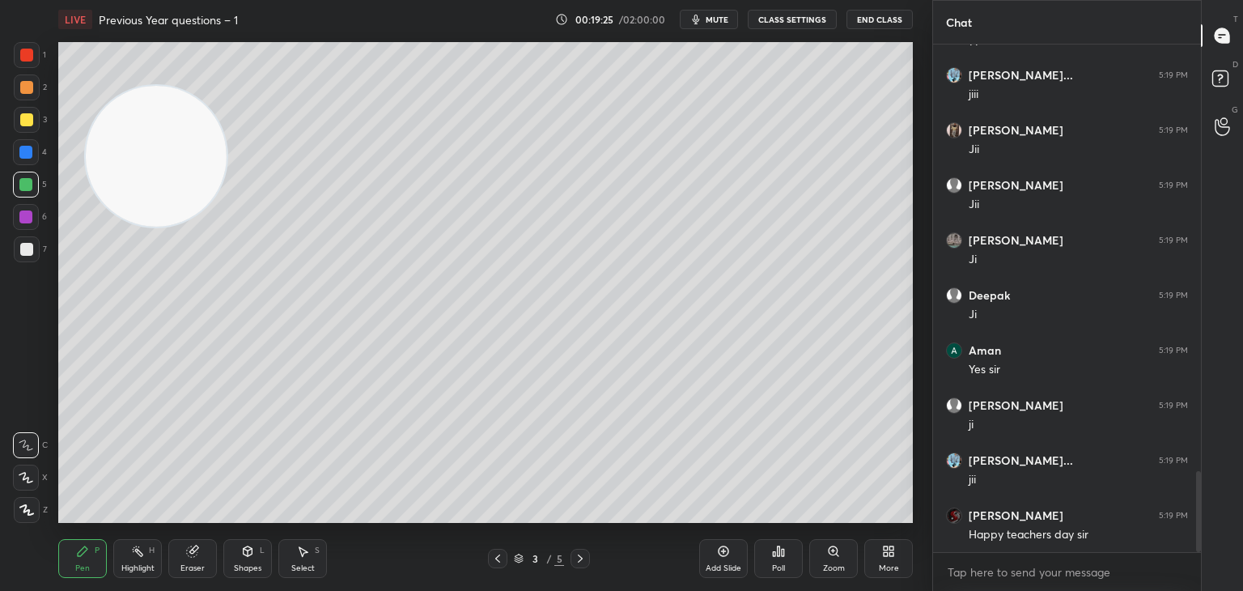
click at [64, 541] on div "Pen P" at bounding box center [82, 558] width 49 height 39
click at [27, 243] on div at bounding box center [27, 249] width 26 height 26
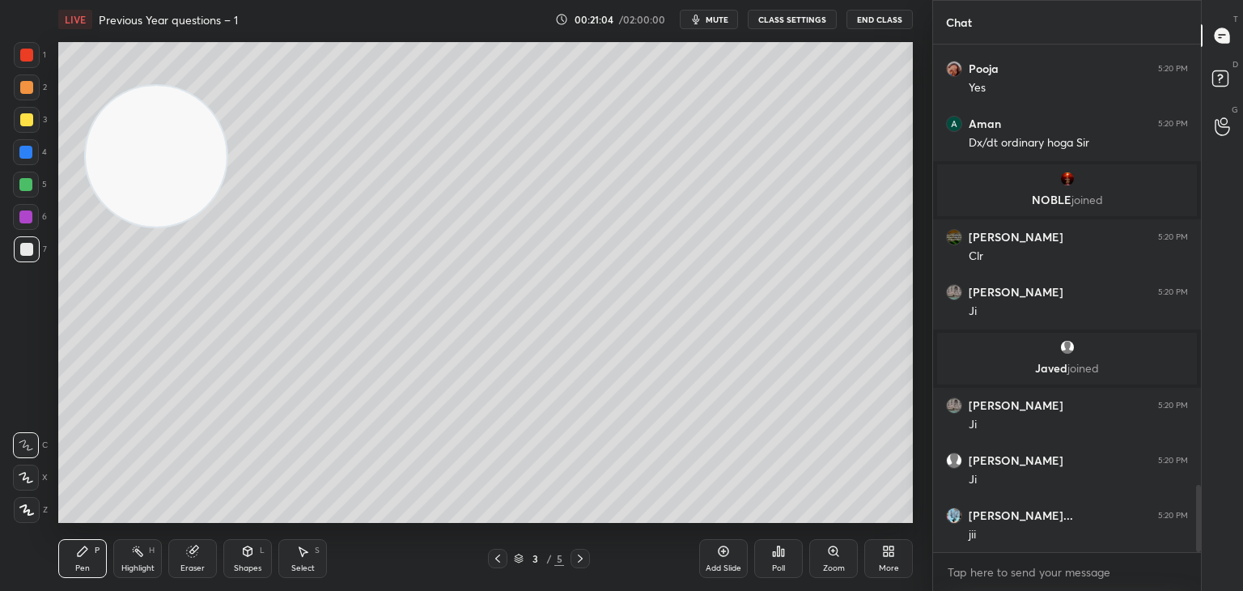
scroll to position [3362, 0]
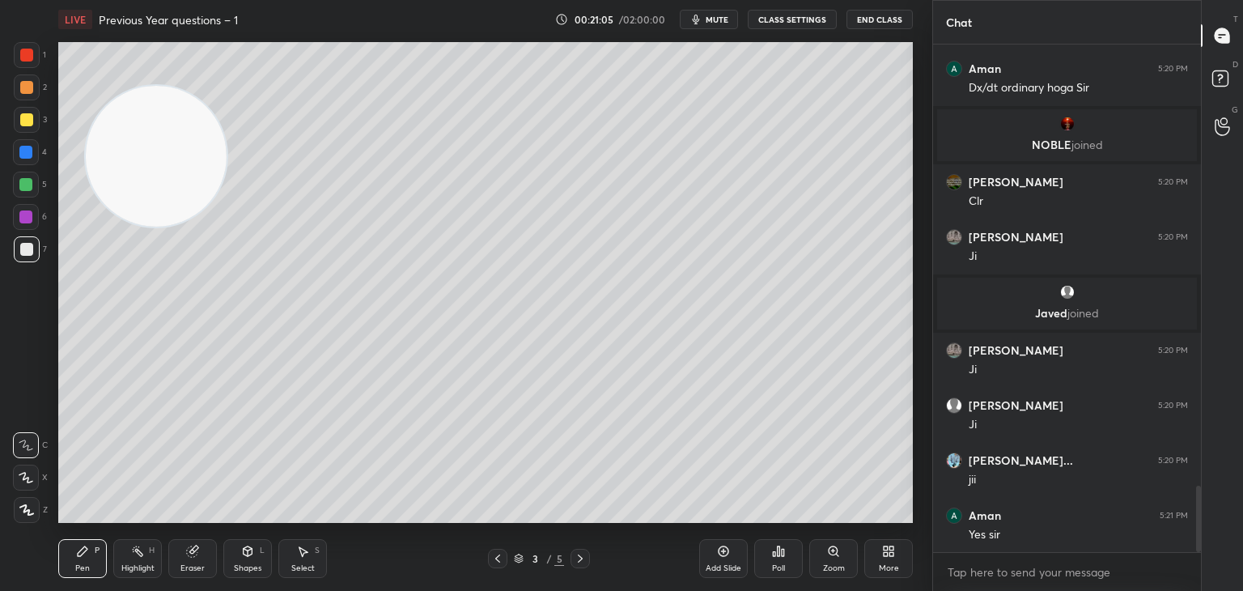
click at [250, 554] on icon at bounding box center [248, 551] width 9 height 10
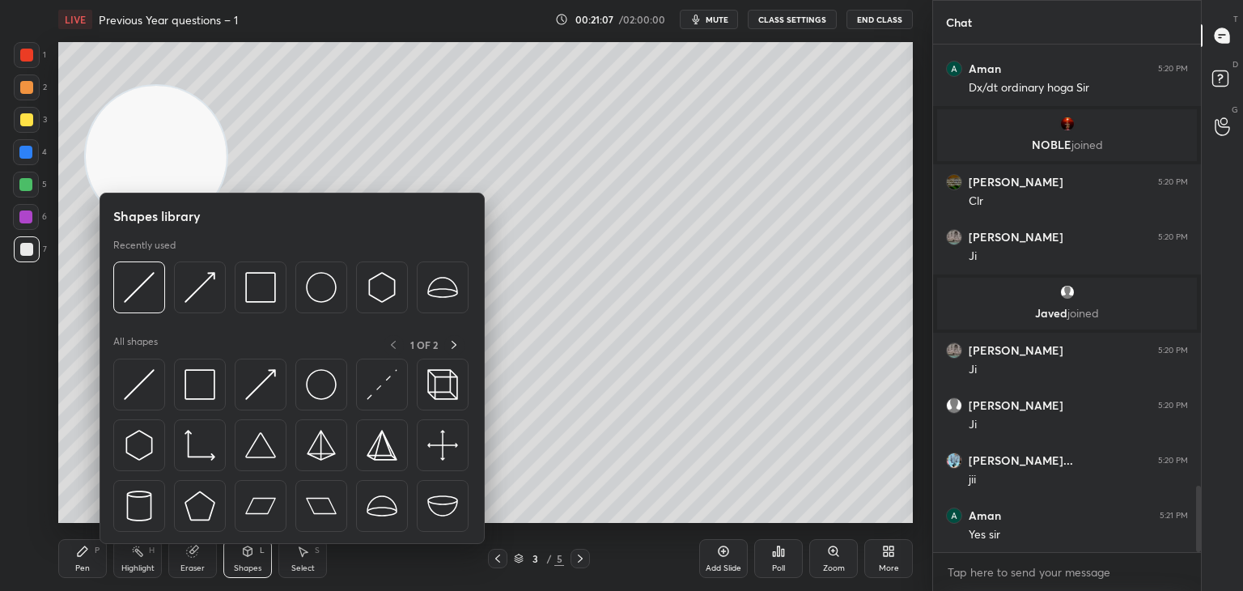
click at [24, 221] on div at bounding box center [25, 216] width 13 height 13
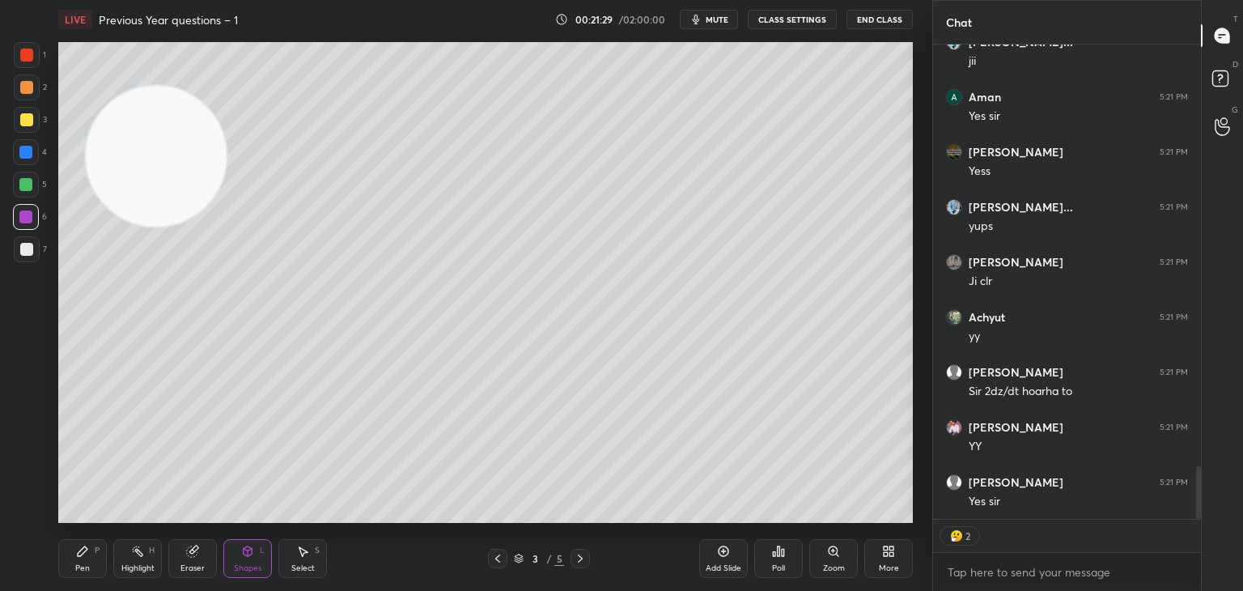
scroll to position [3836, 0]
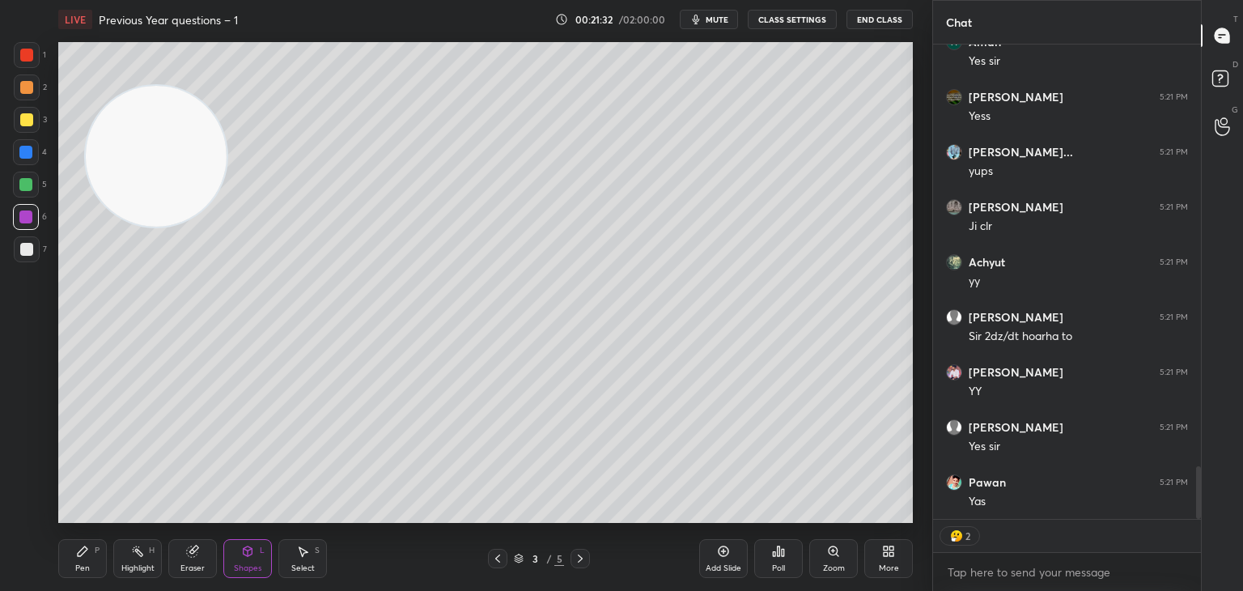
click at [34, 185] on div at bounding box center [26, 185] width 26 height 26
click at [84, 563] on div "Pen P" at bounding box center [82, 558] width 49 height 39
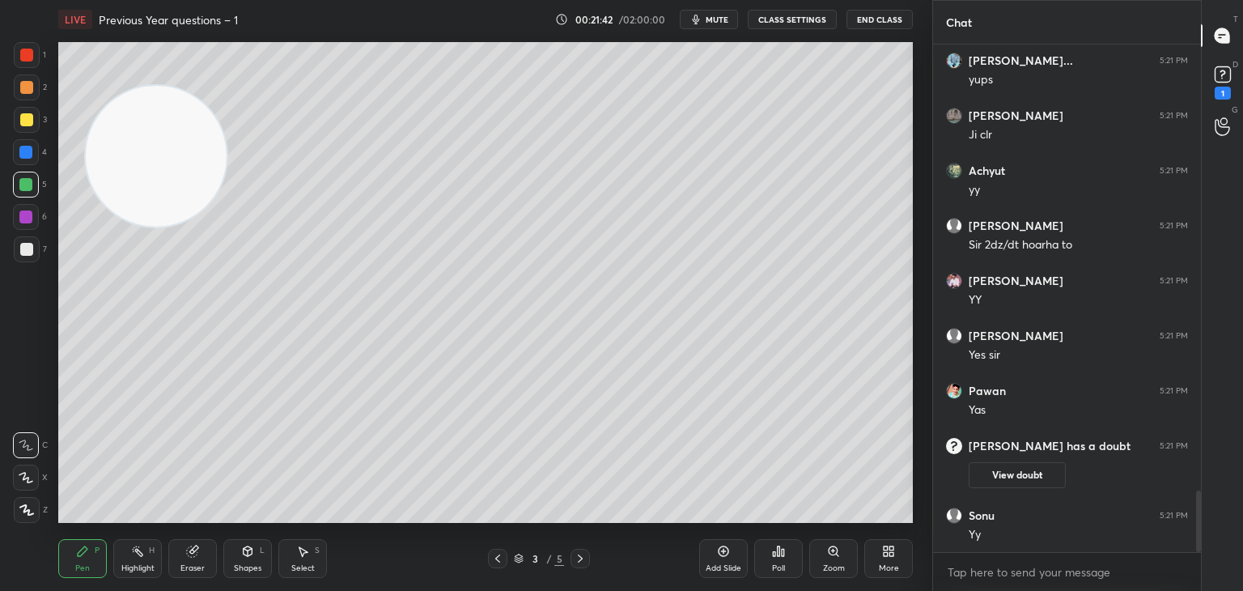
scroll to position [3689, 0]
click at [248, 577] on div "Shapes L" at bounding box center [247, 558] width 49 height 39
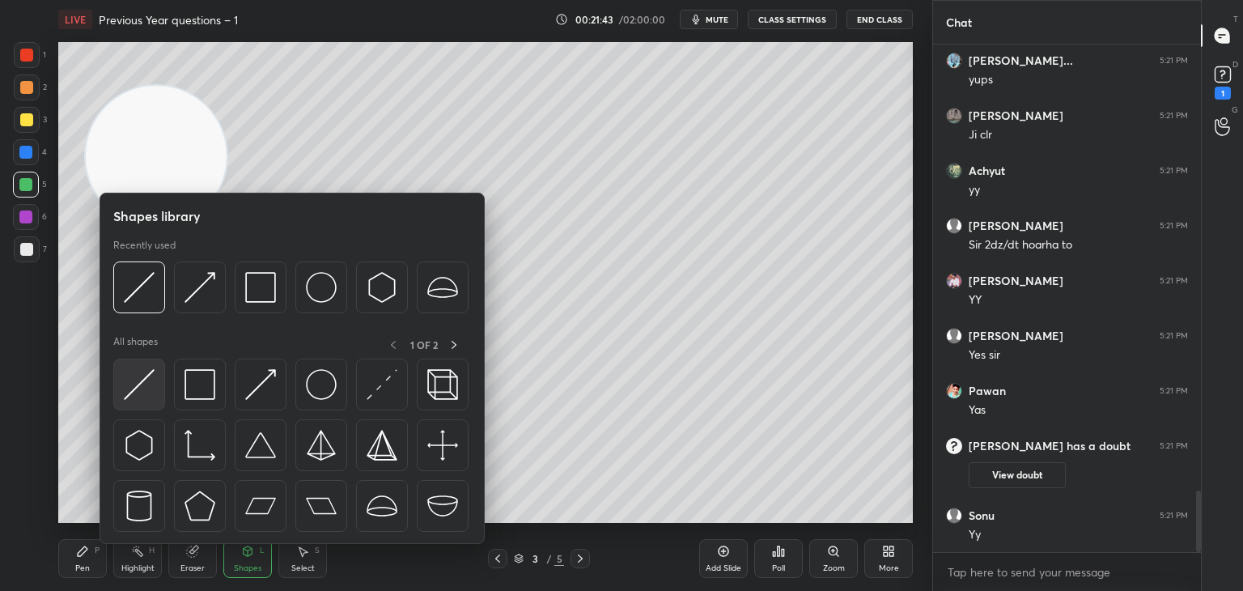
click at [141, 399] on img at bounding box center [139, 384] width 31 height 31
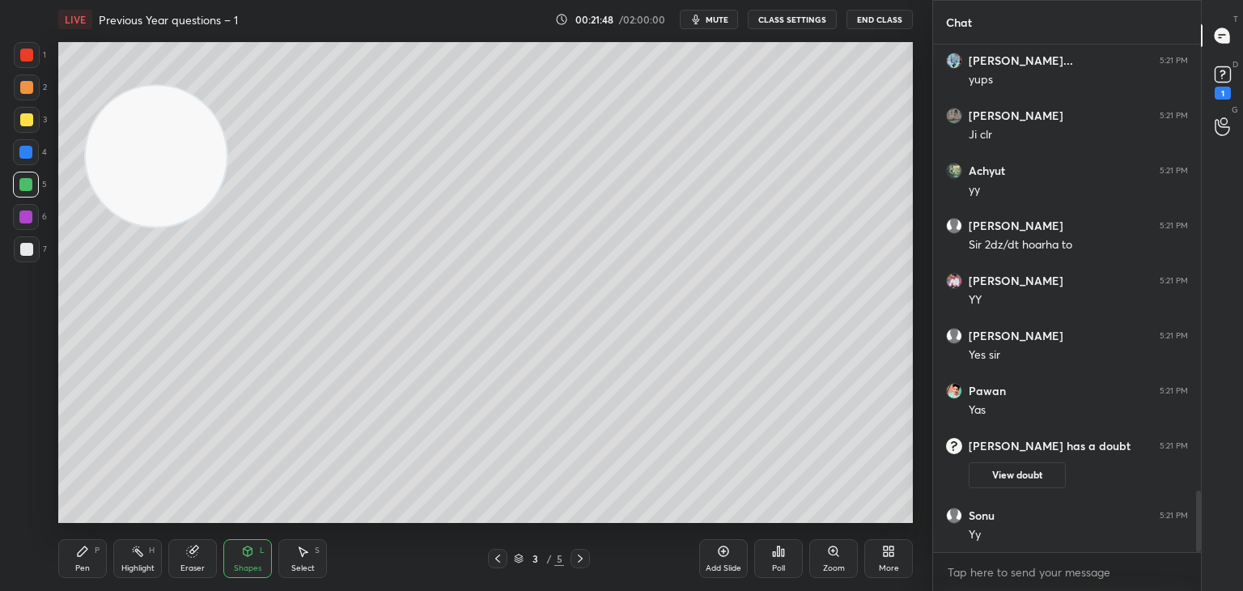
click at [28, 155] on div at bounding box center [26, 152] width 26 height 26
click at [26, 120] on div at bounding box center [26, 119] width 13 height 13
click at [94, 569] on div "Pen P" at bounding box center [82, 558] width 49 height 39
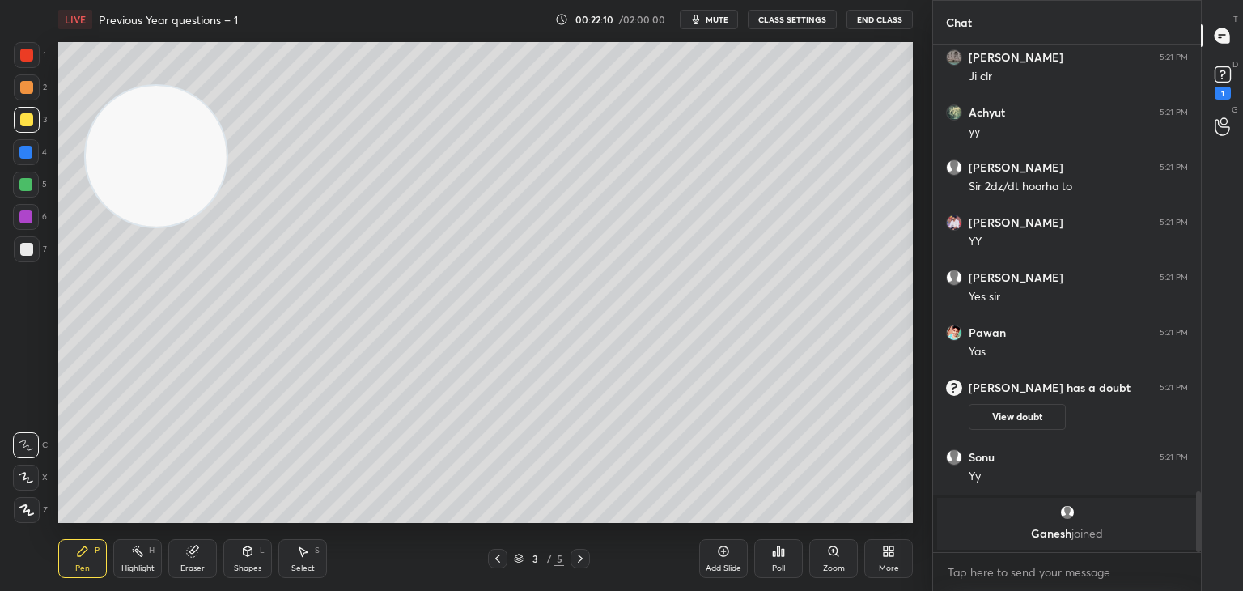
click at [728, 558] on div "Add Slide" at bounding box center [723, 558] width 49 height 39
click at [104, 227] on video at bounding box center [156, 156] width 141 height 141
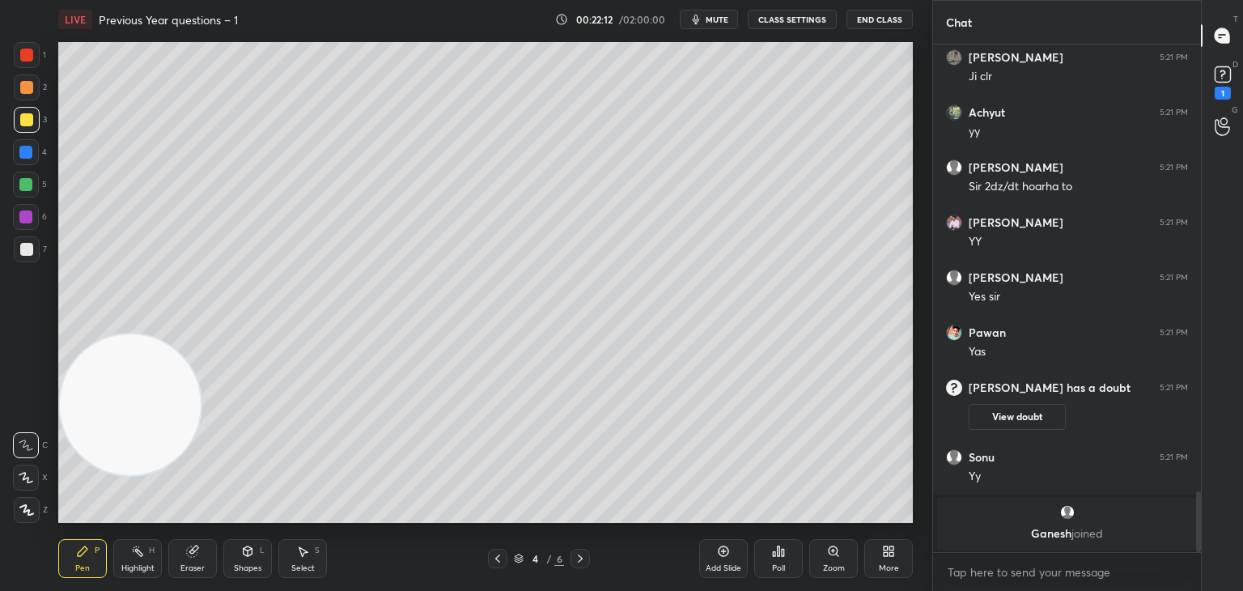
click at [28, 258] on div at bounding box center [27, 249] width 26 height 26
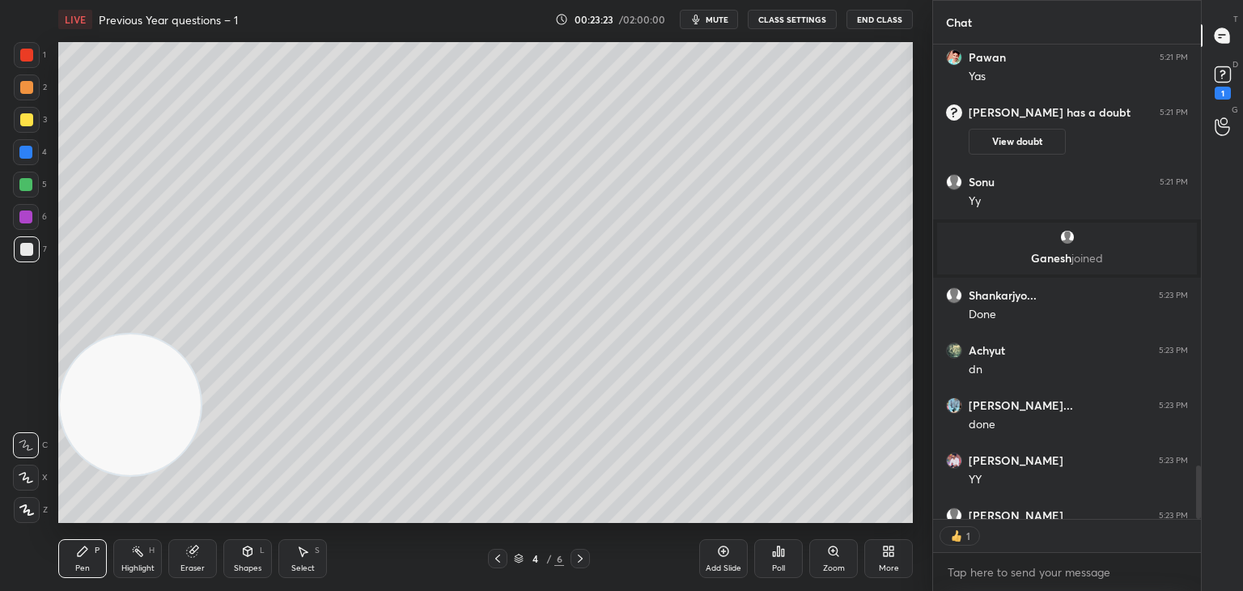
scroll to position [6, 5]
click at [256, 559] on div "Shapes L" at bounding box center [247, 558] width 49 height 39
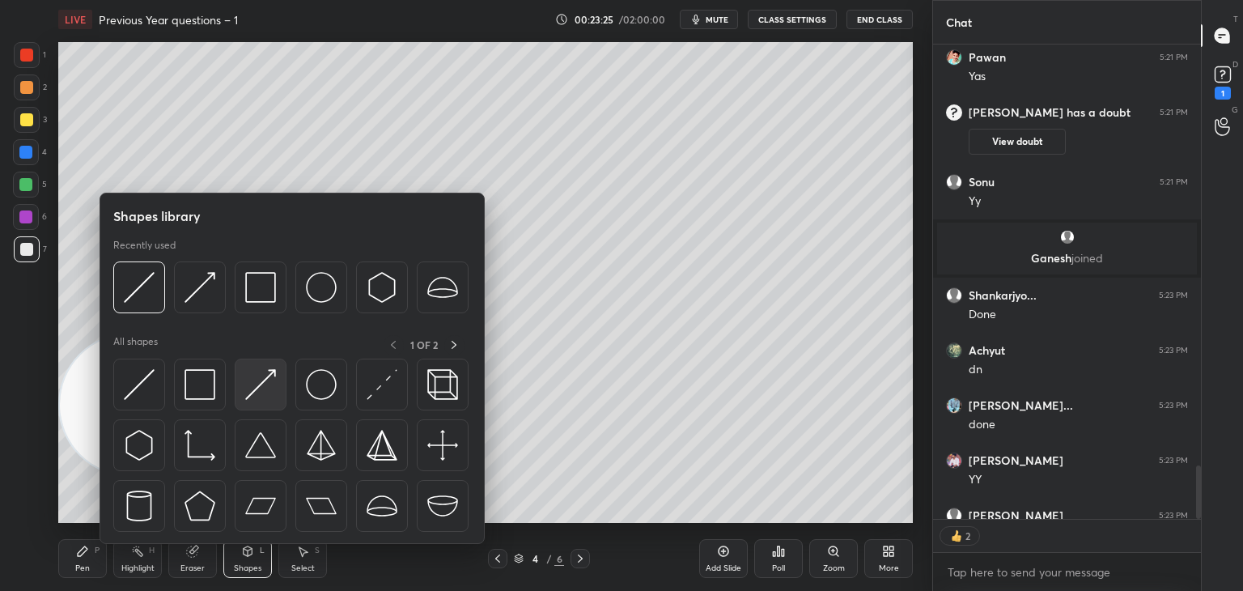
click at [255, 392] on img at bounding box center [260, 384] width 31 height 31
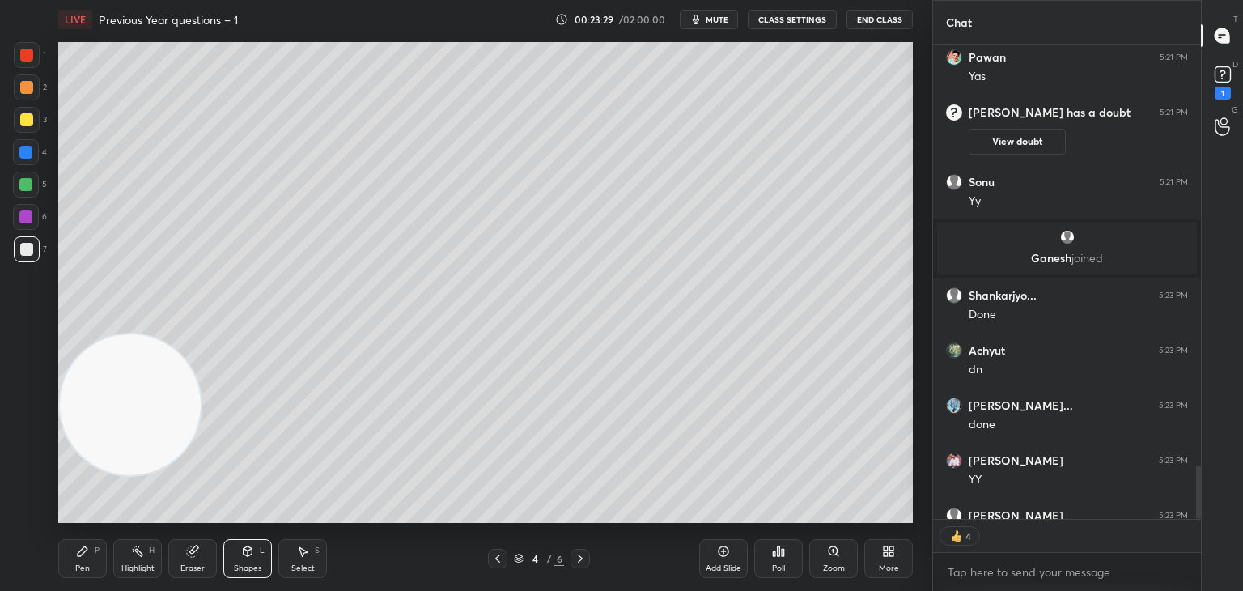
click at [82, 556] on icon at bounding box center [82, 551] width 13 height 13
click at [197, 552] on div "Eraser" at bounding box center [192, 558] width 49 height 39
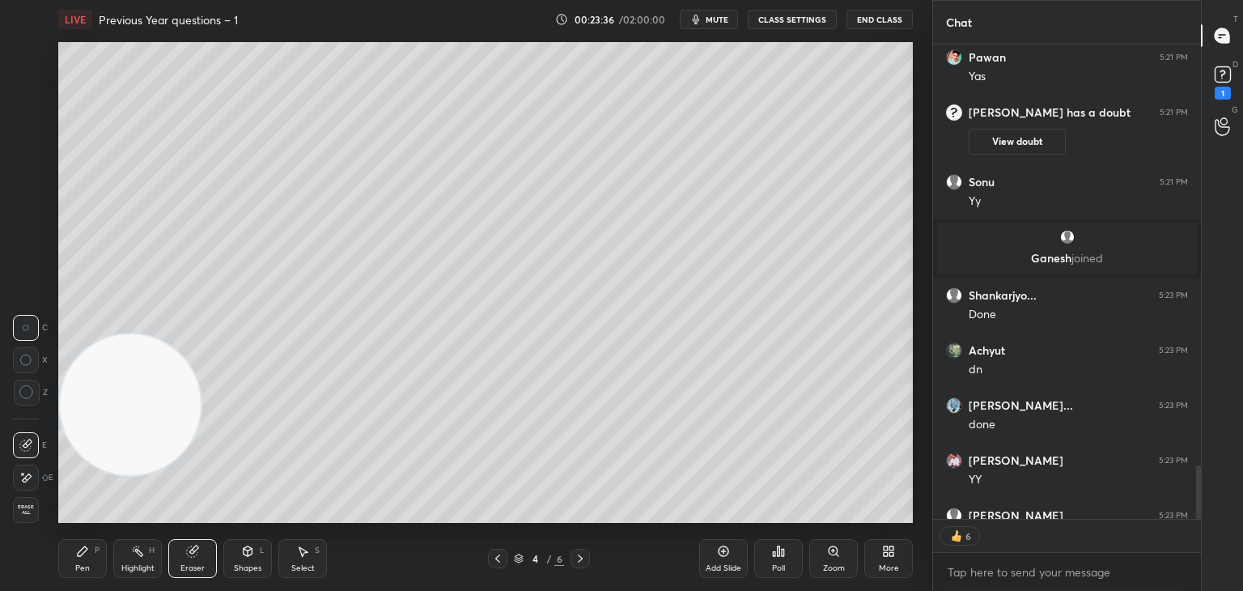
click at [90, 559] on div "Pen P" at bounding box center [82, 558] width 49 height 39
drag, startPoint x: 260, startPoint y: 538, endPoint x: 257, endPoint y: 550, distance: 11.8
click at [257, 549] on div "Shapes L" at bounding box center [247, 558] width 49 height 39
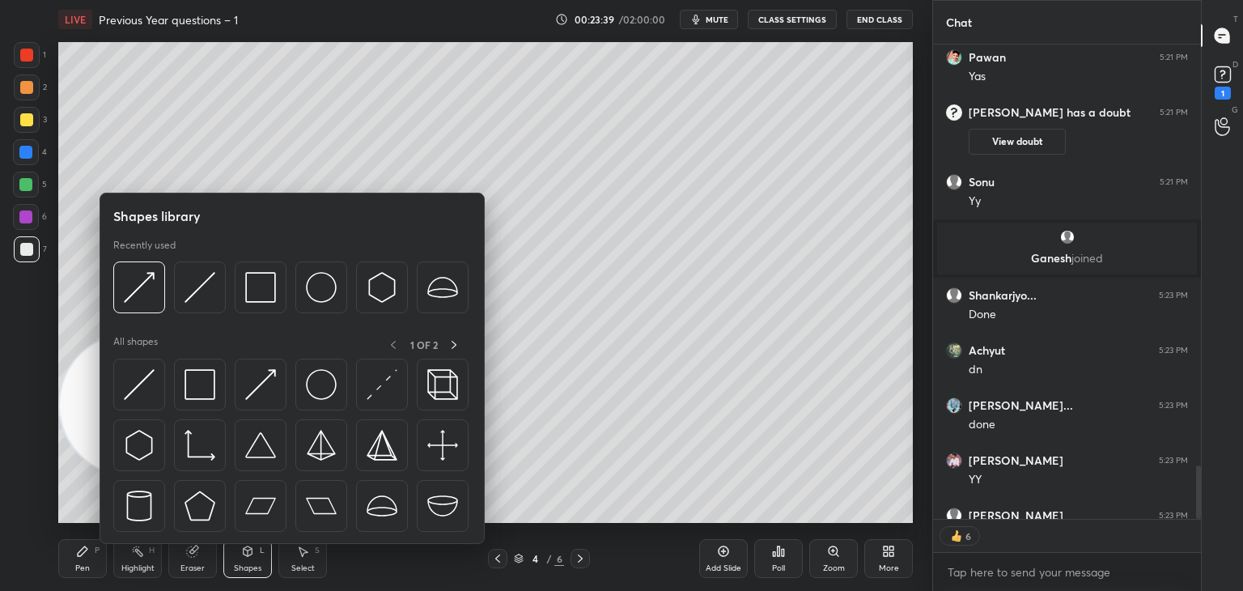
drag, startPoint x: 259, startPoint y: 561, endPoint x: 258, endPoint y: 523, distance: 38.0
click at [257, 561] on div "Shapes L" at bounding box center [247, 558] width 49 height 39
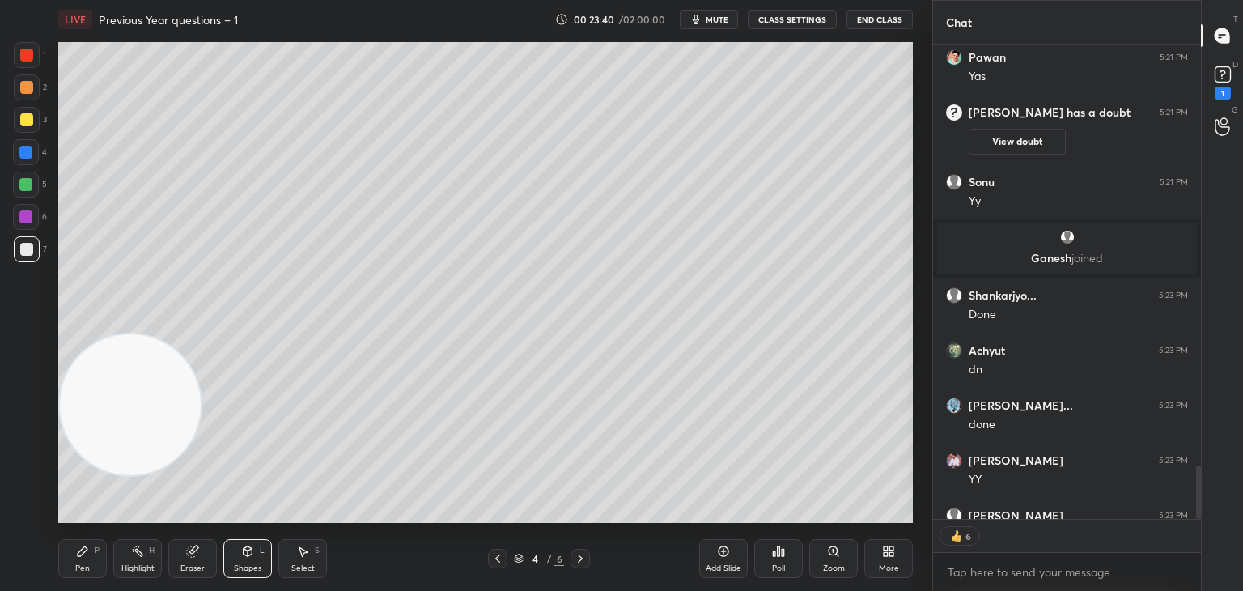
click at [244, 551] on icon at bounding box center [248, 551] width 9 height 10
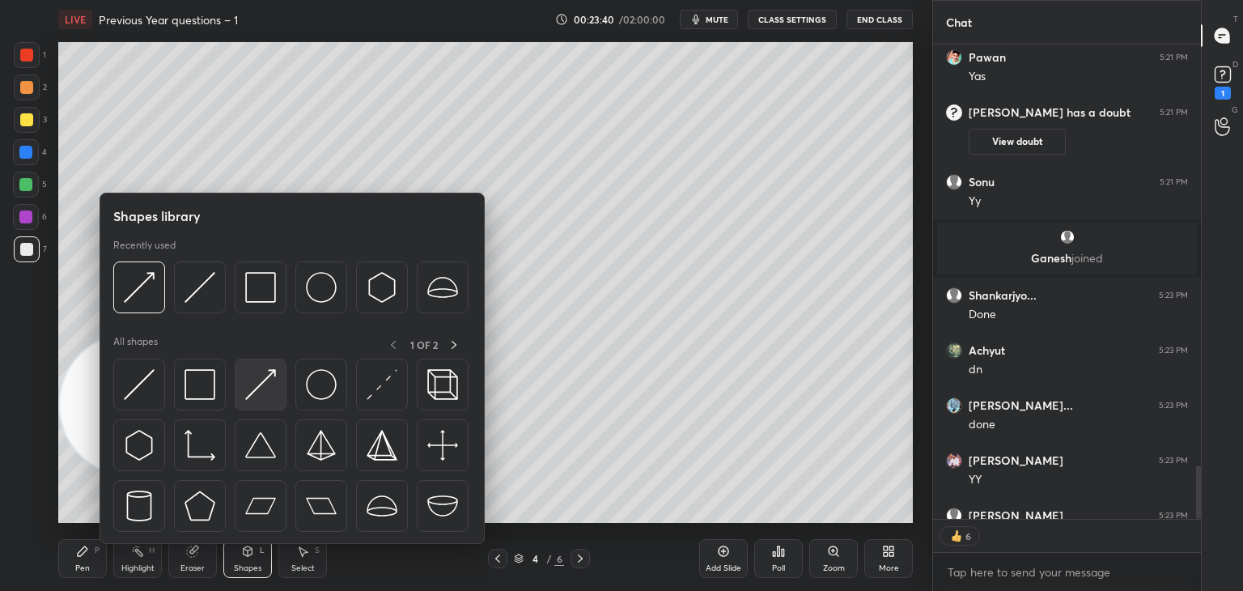
click at [262, 383] on img at bounding box center [260, 384] width 31 height 31
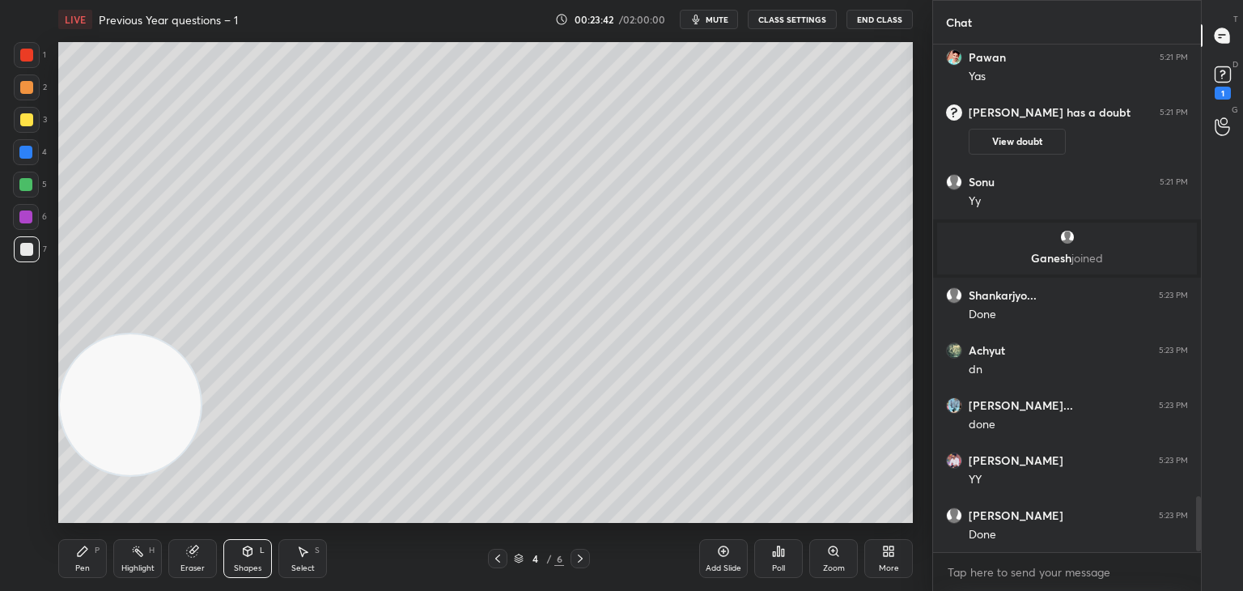
scroll to position [4037, 0]
click at [87, 559] on div "Pen P" at bounding box center [82, 558] width 49 height 39
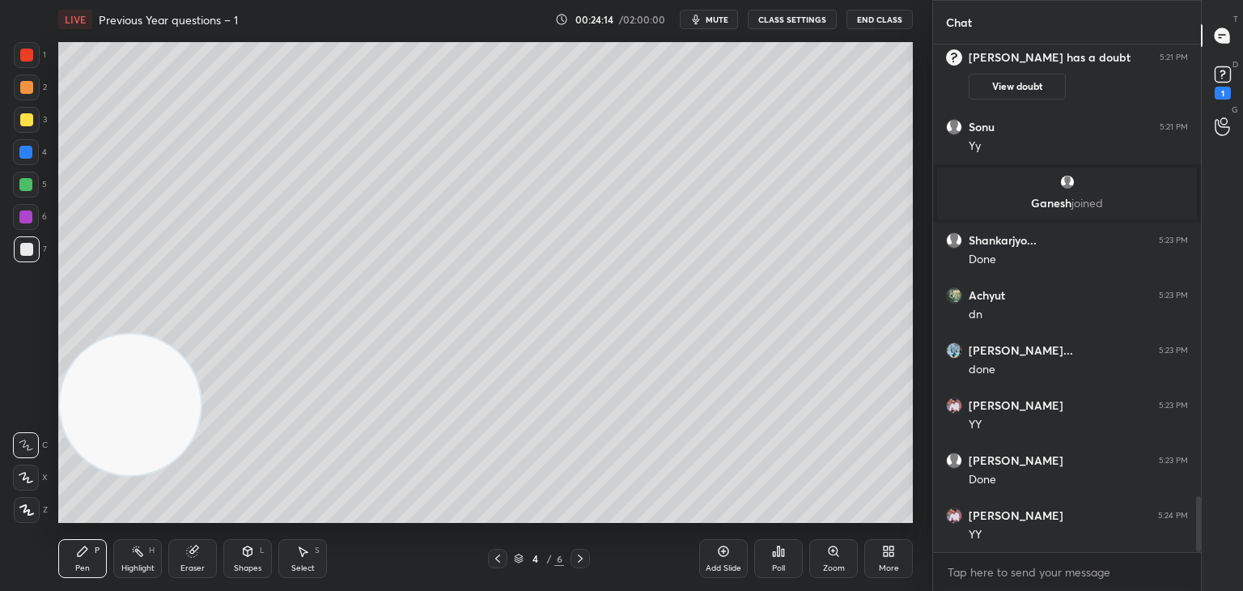
scroll to position [5, 5]
click at [273, 558] on div "Pen P Highlight H Eraser Shapes L Select S" at bounding box center [218, 558] width 321 height 39
click at [260, 551] on div "L" at bounding box center [262, 550] width 5 height 8
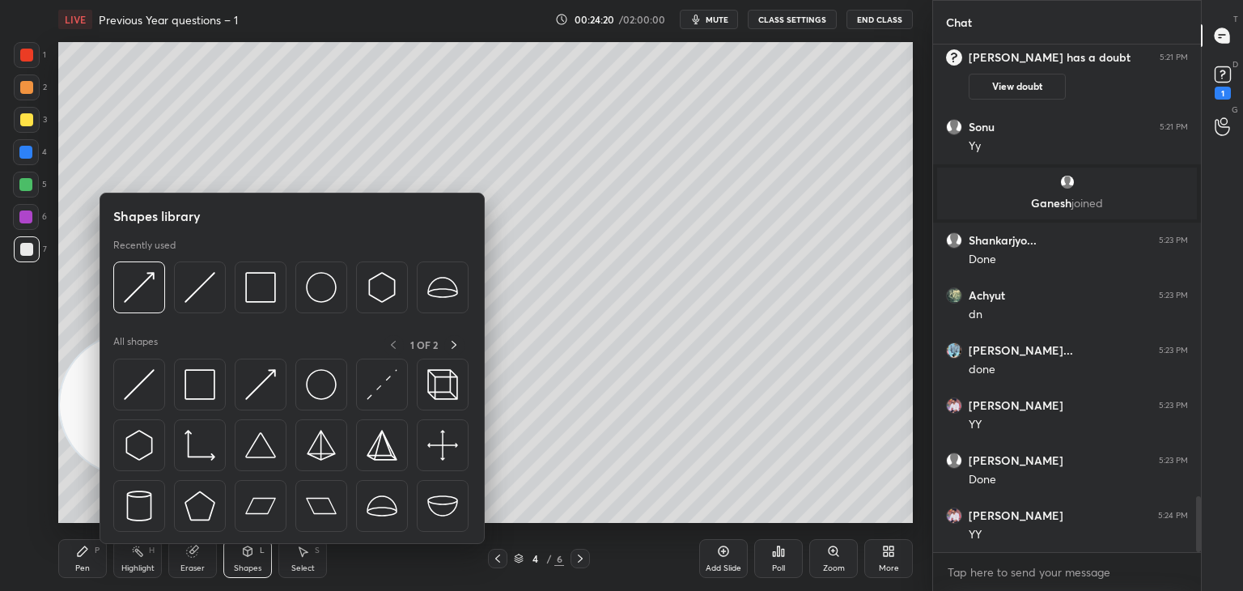
click at [146, 397] on img at bounding box center [139, 384] width 31 height 31
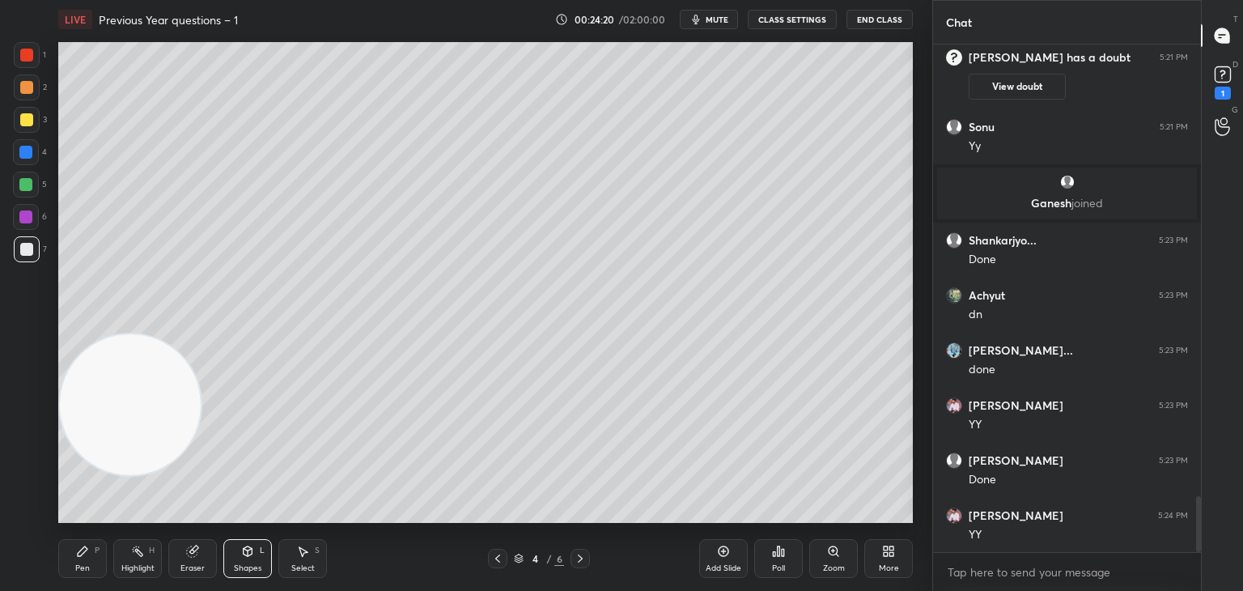
scroll to position [4147, 0]
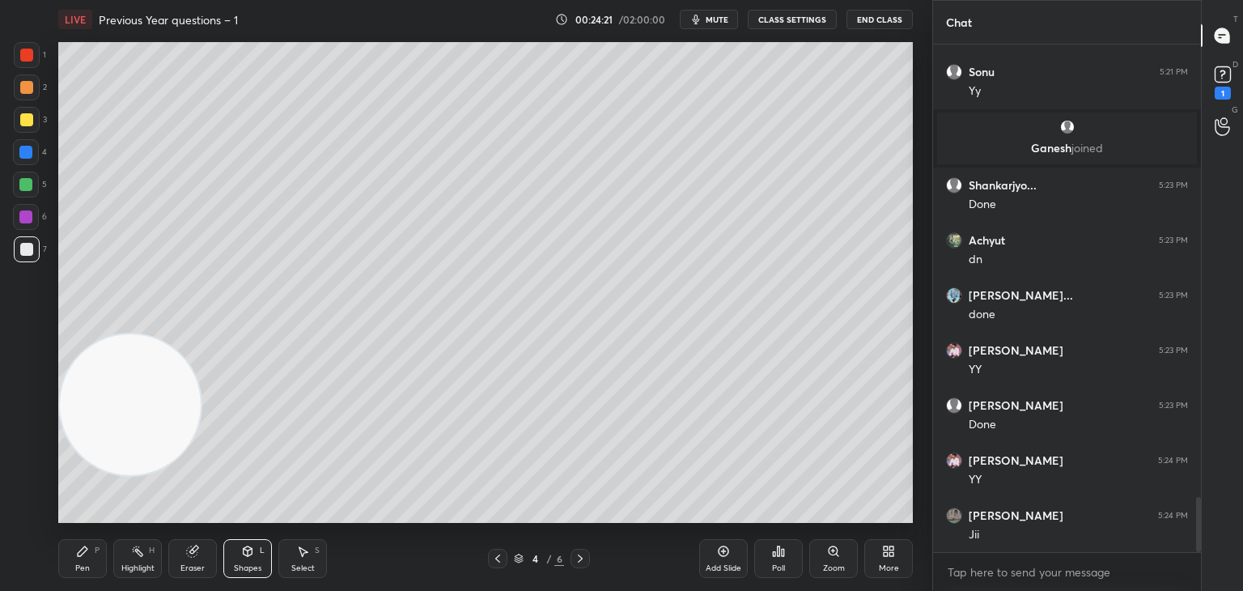
click at [29, 197] on div "5" at bounding box center [30, 188] width 34 height 32
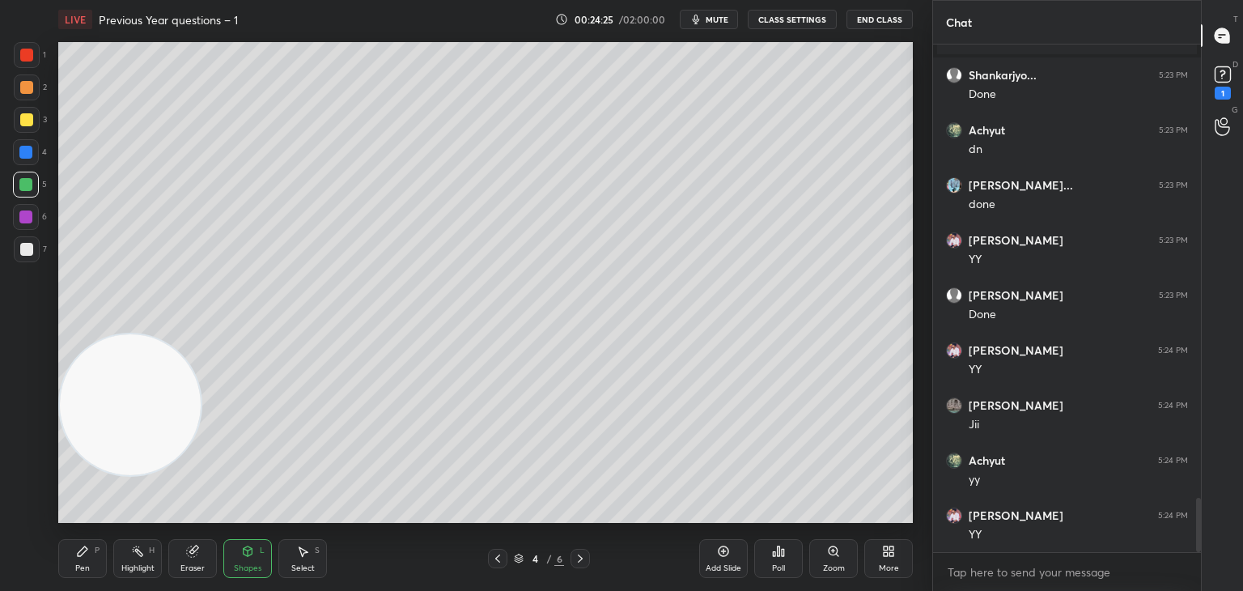
scroll to position [4367, 0]
click at [790, 19] on button "CLASS SETTINGS" at bounding box center [792, 19] width 89 height 19
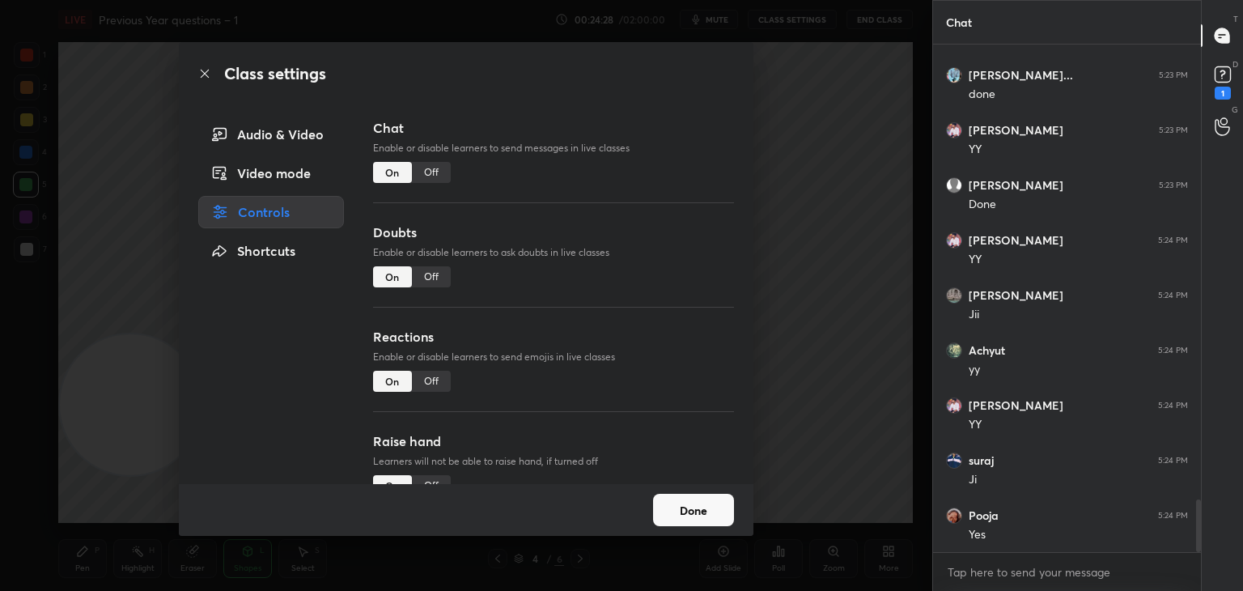
scroll to position [4422, 0]
click at [278, 137] on div "Audio & Video" at bounding box center [271, 134] width 146 height 32
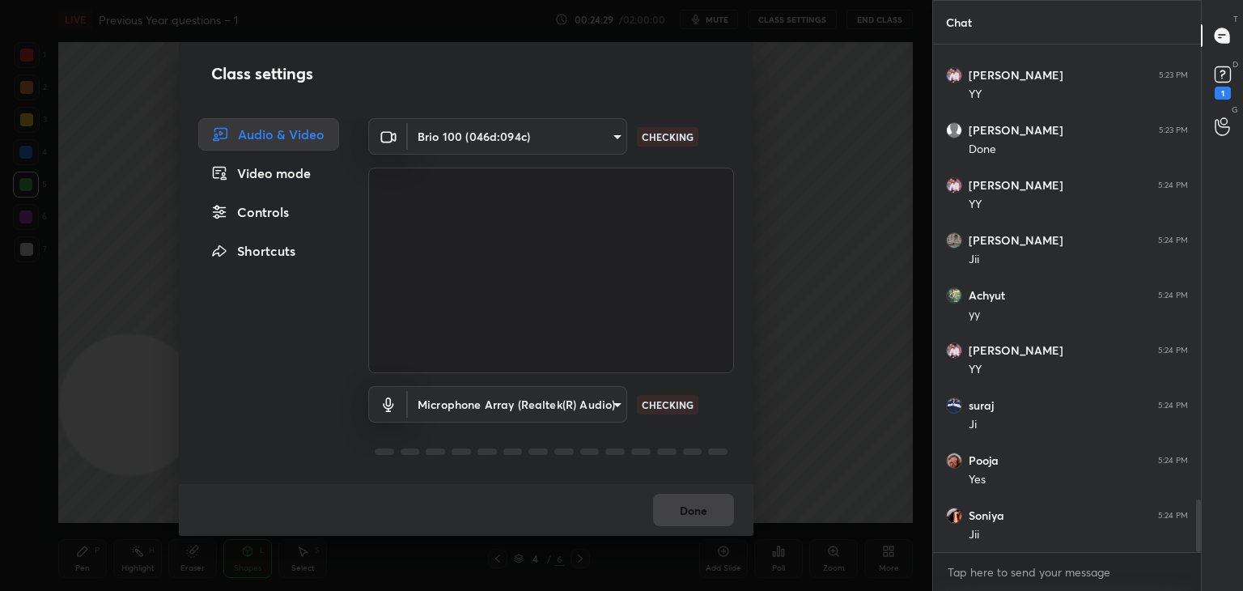
click at [286, 176] on div "Video mode" at bounding box center [268, 173] width 141 height 32
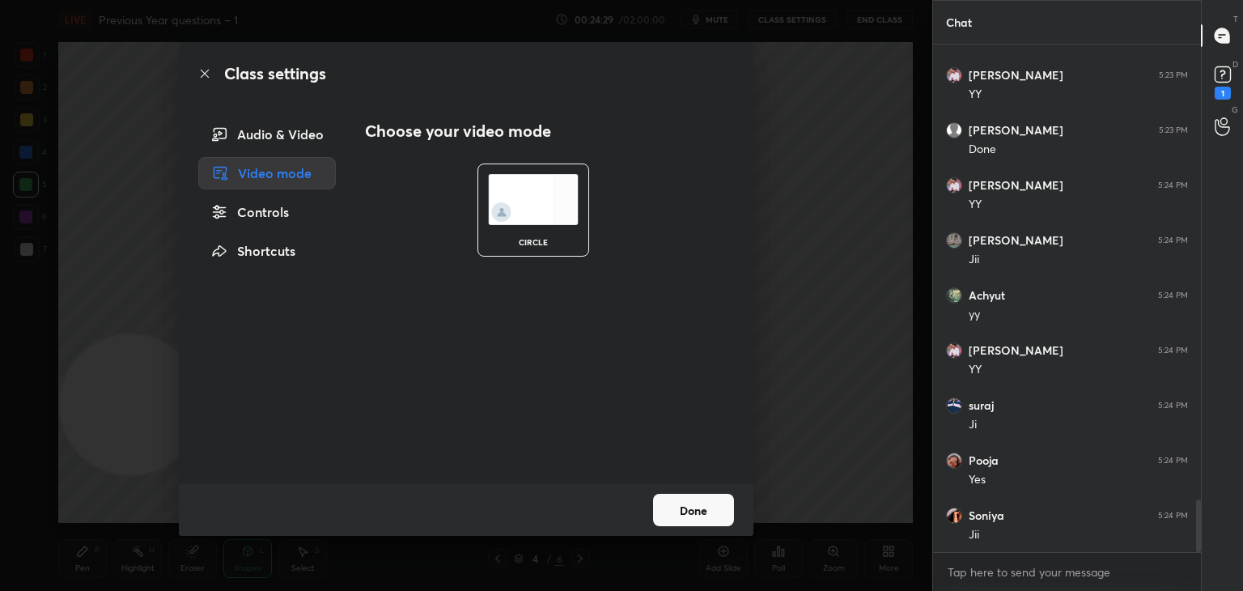
click at [300, 132] on div "Audio & Video" at bounding box center [267, 134] width 138 height 32
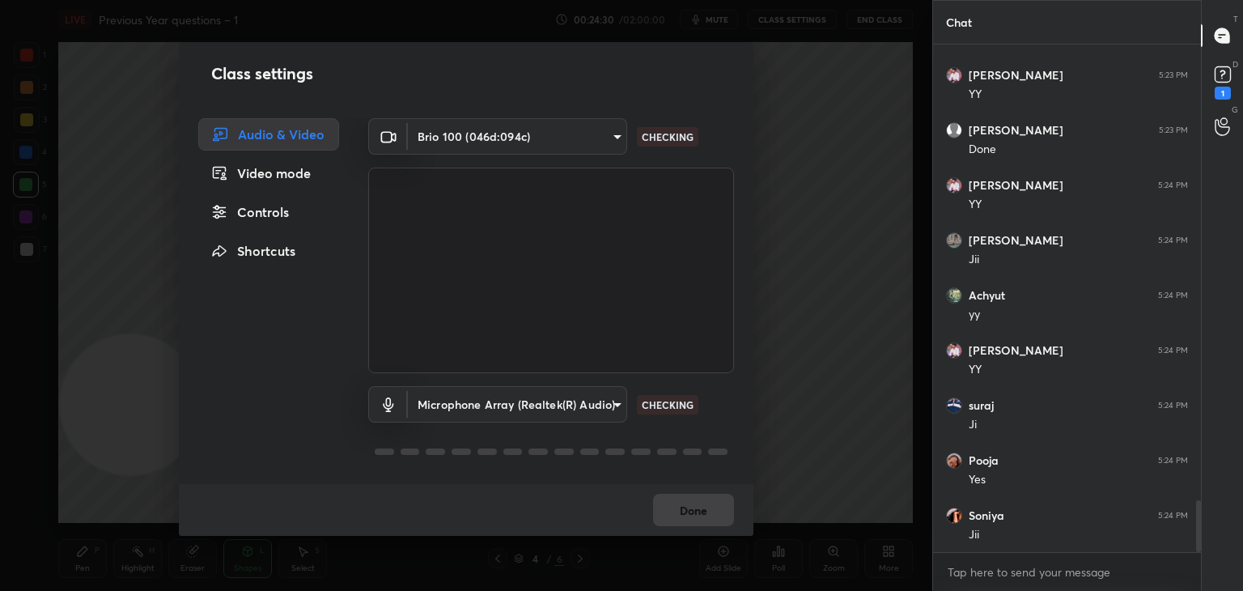
scroll to position [4477, 0]
click at [465, 134] on body "1 2 3 4 5 6 7 C X Z C X Z E E Erase all H H LIVE Previous Year questions – 1 00…" at bounding box center [621, 295] width 1243 height 591
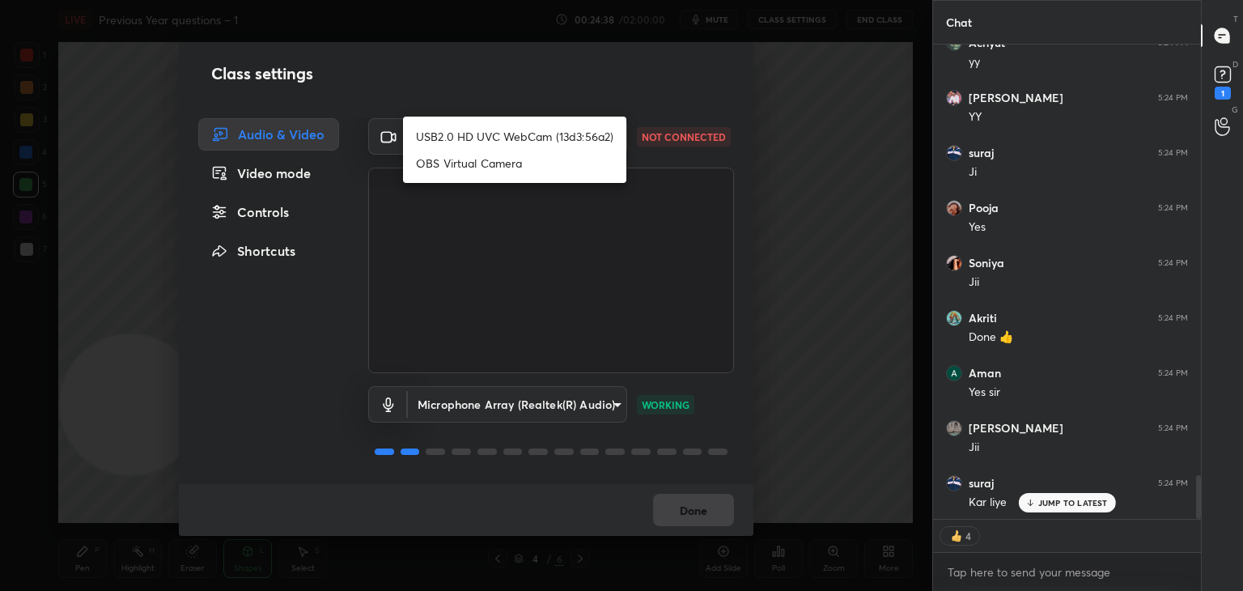
scroll to position [4730, 0]
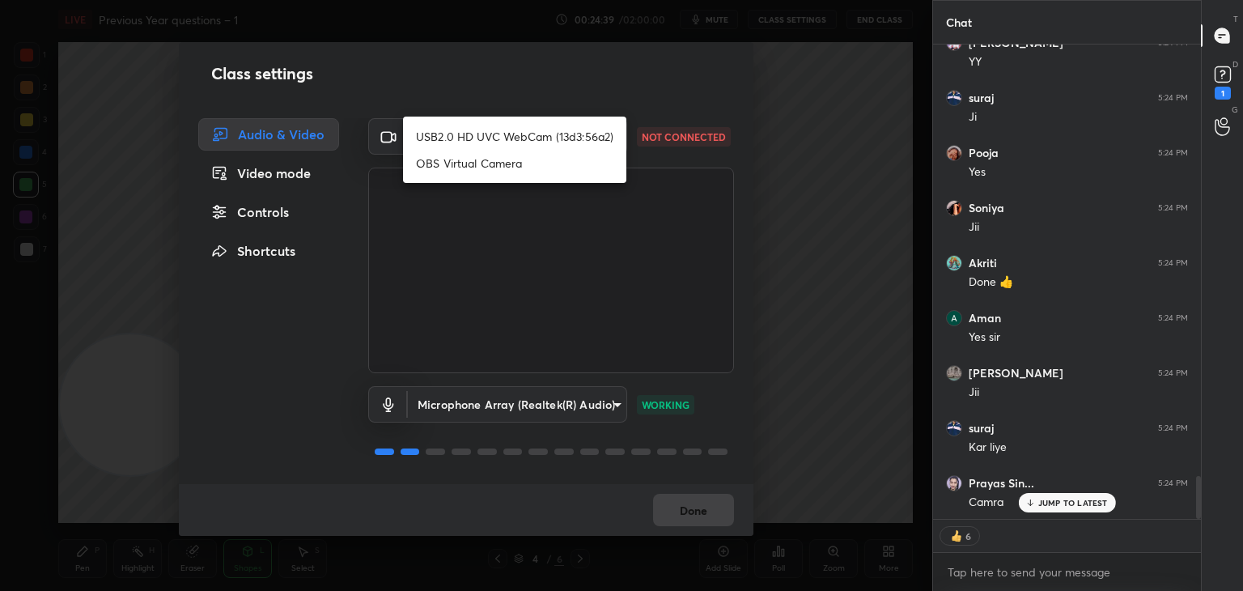
drag, startPoint x: 584, startPoint y: 86, endPoint x: 579, endPoint y: 108, distance: 22.2
click at [584, 87] on div at bounding box center [621, 295] width 1243 height 591
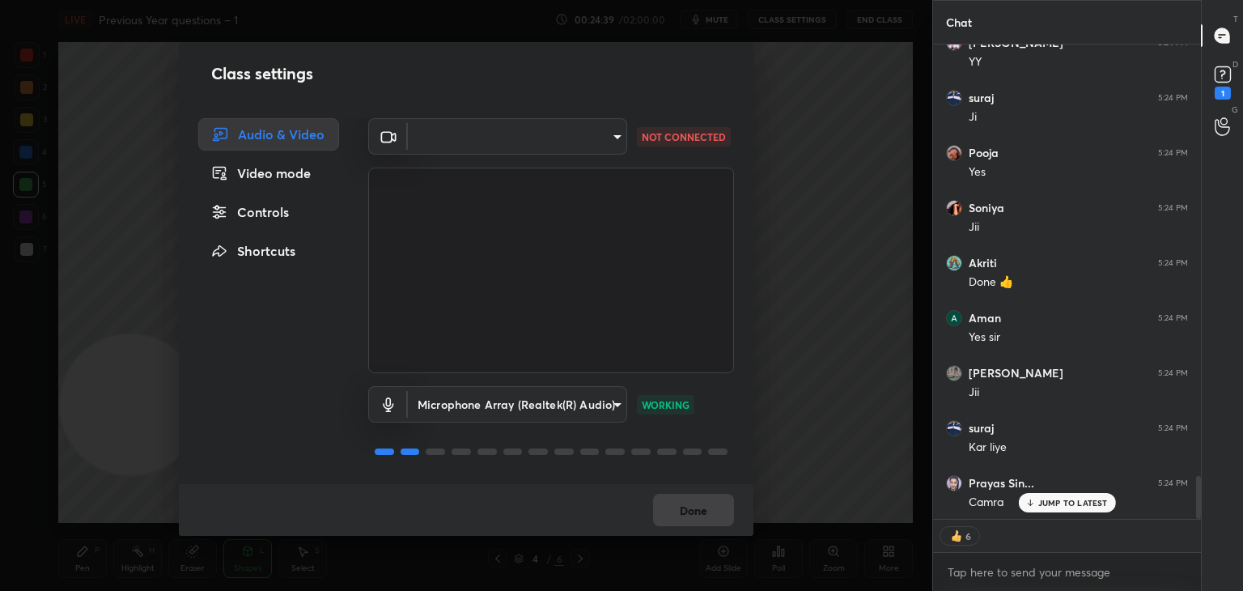
click at [610, 132] on body "1 2 3 4 5 6 7 C X Z C X Z E E Erase all H H LIVE Previous Year questions – 1 00…" at bounding box center [621, 295] width 1243 height 591
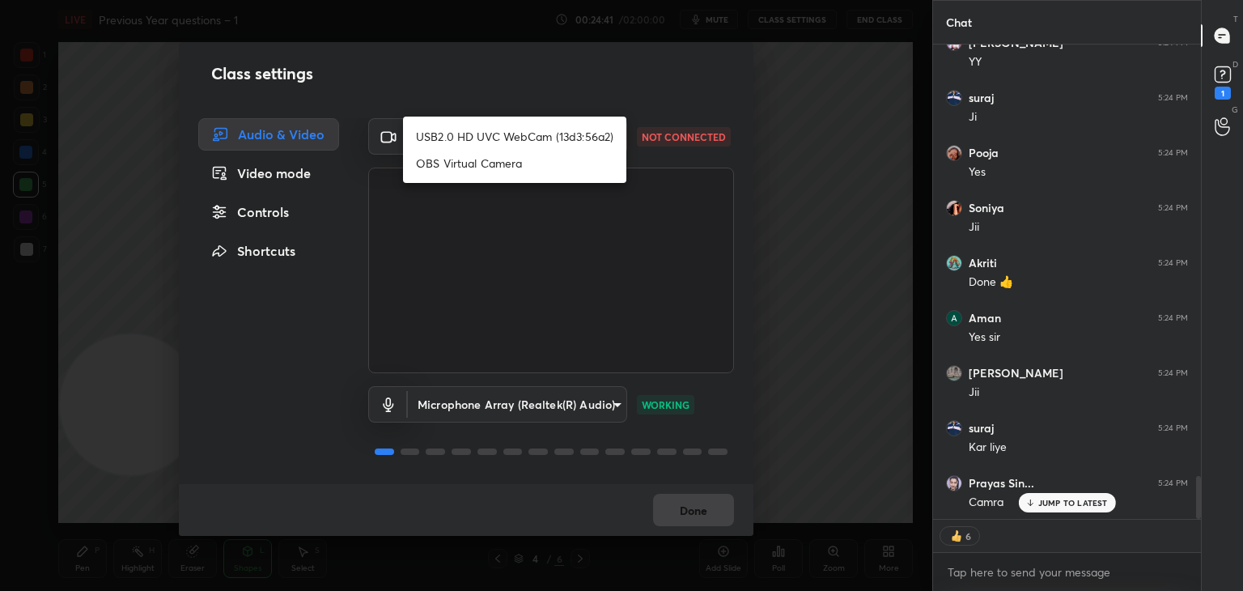
click at [677, 100] on div at bounding box center [621, 295] width 1243 height 591
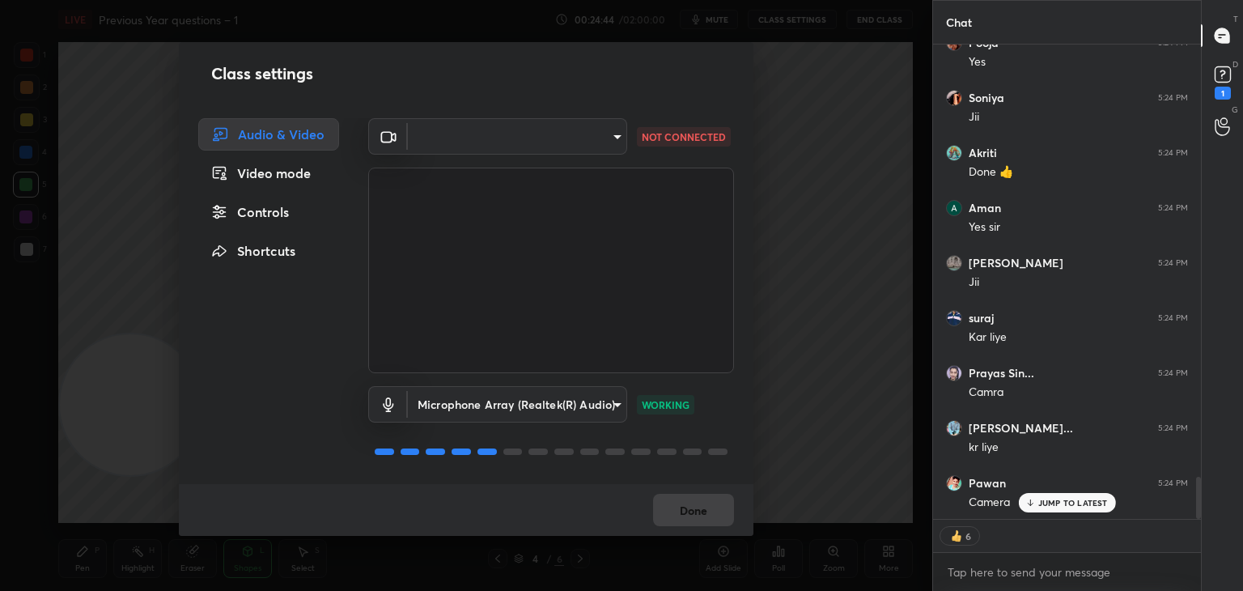
scroll to position [4895, 0]
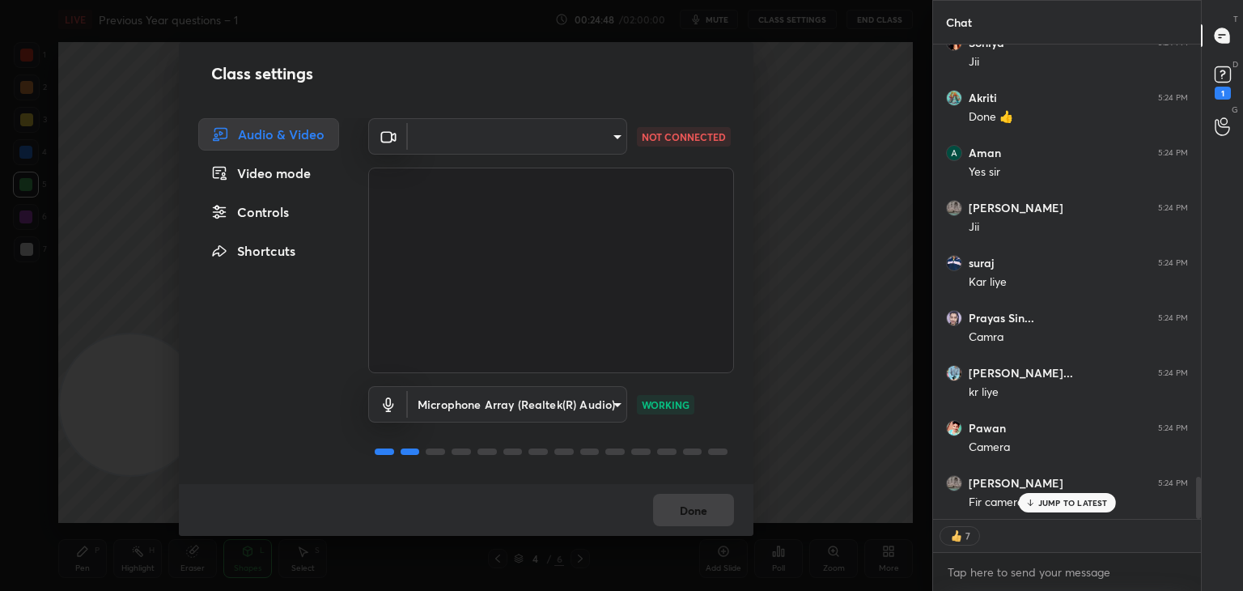
click at [280, 176] on div "Video mode" at bounding box center [268, 173] width 141 height 32
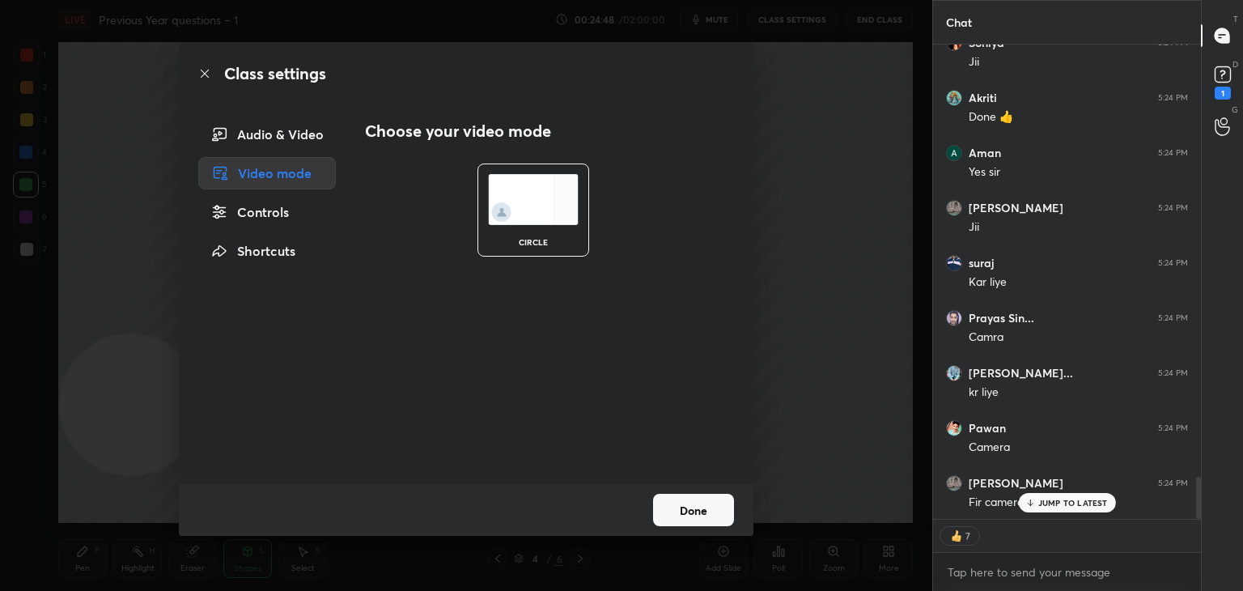
scroll to position [4950, 0]
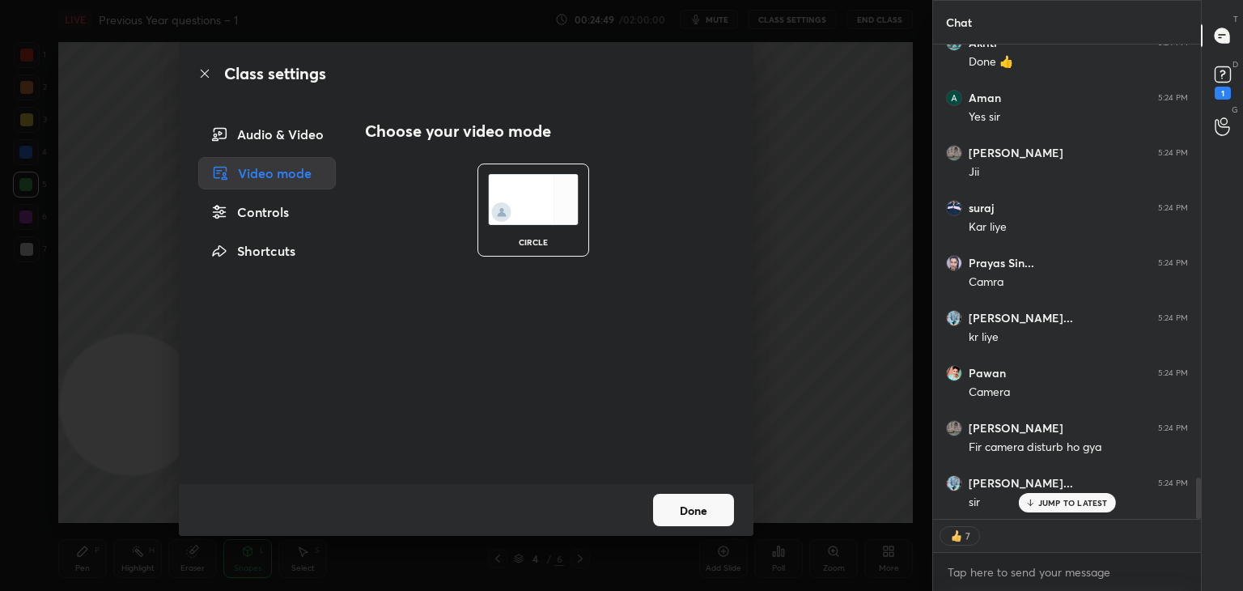
click at [285, 140] on div "Audio & Video" at bounding box center [267, 134] width 138 height 32
type textarea "x"
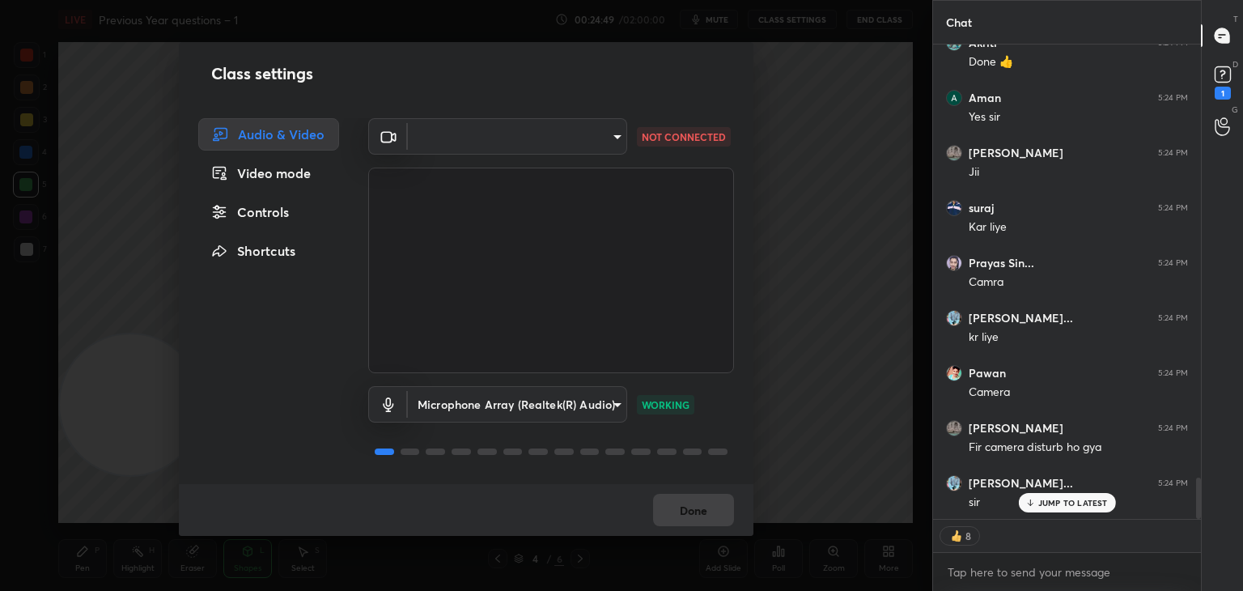
click at [550, 146] on body "1 2 3 4 5 6 7 C X Z C X Z E E Erase all H H LIVE Previous Year questions – 1 00…" at bounding box center [621, 295] width 1243 height 591
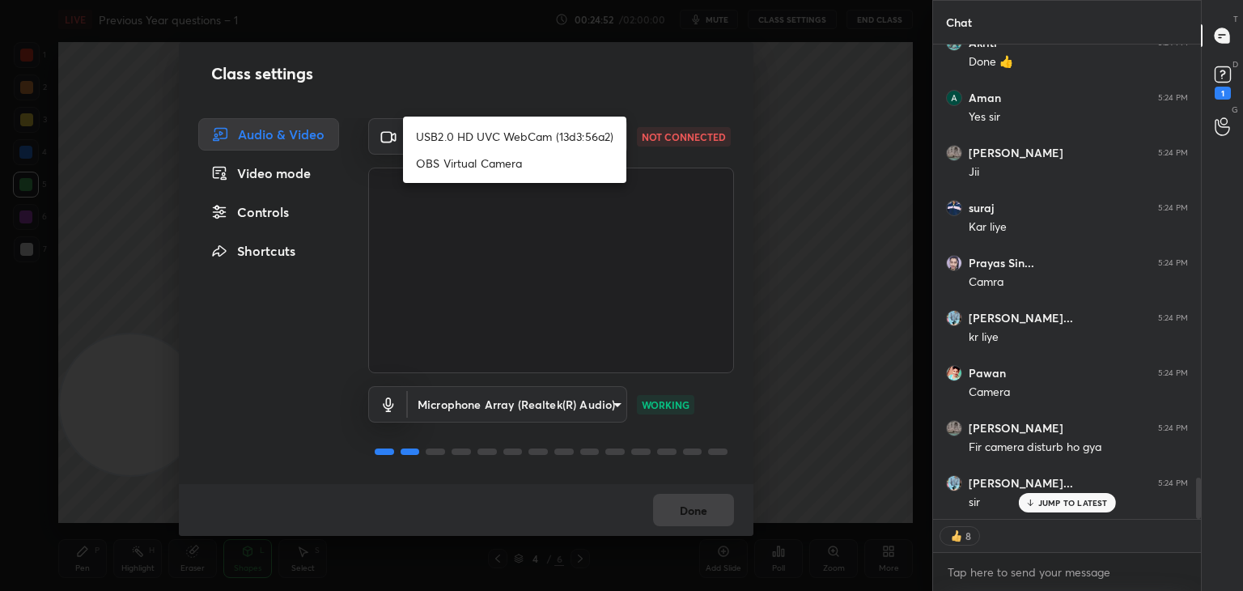
click at [609, 104] on div at bounding box center [621, 295] width 1243 height 591
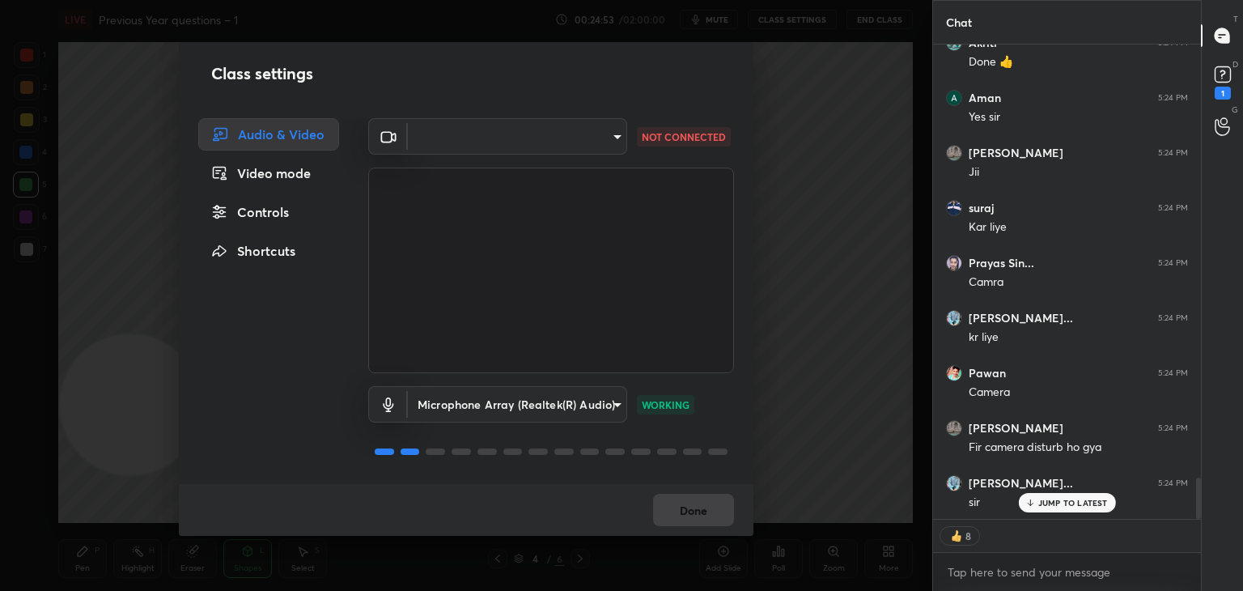
click at [563, 125] on body "1 2 3 4 5 6 7 C X Z C X Z E E Erase all H H LIVE Previous Year questions – 1 00…" at bounding box center [621, 295] width 1243 height 591
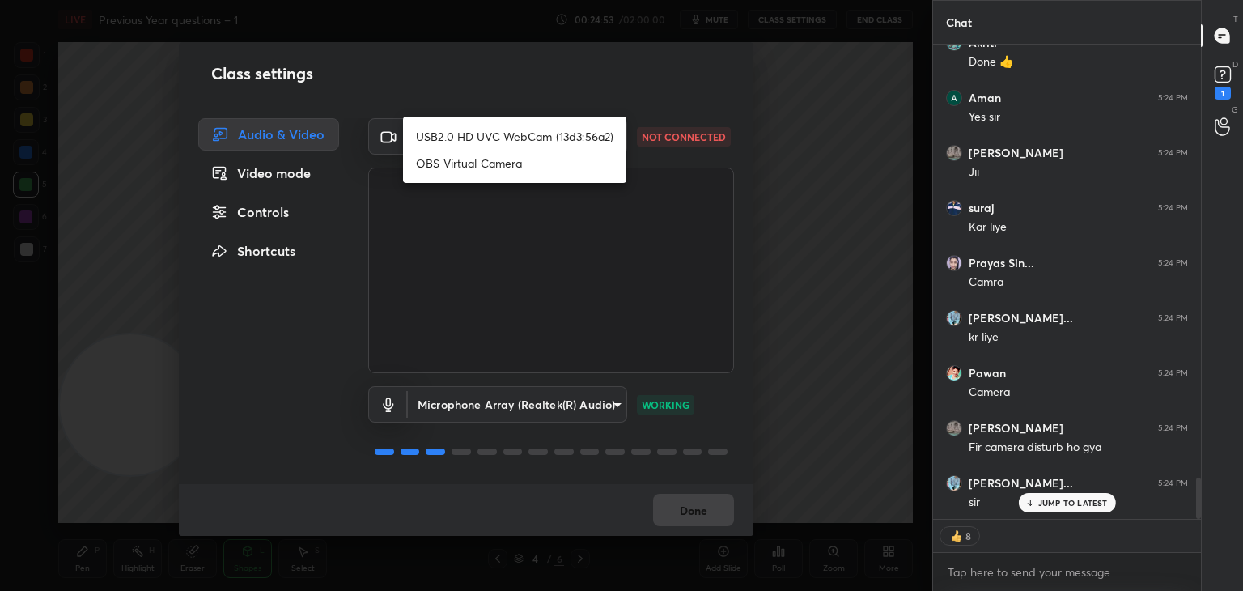
click at [577, 98] on div at bounding box center [621, 295] width 1243 height 591
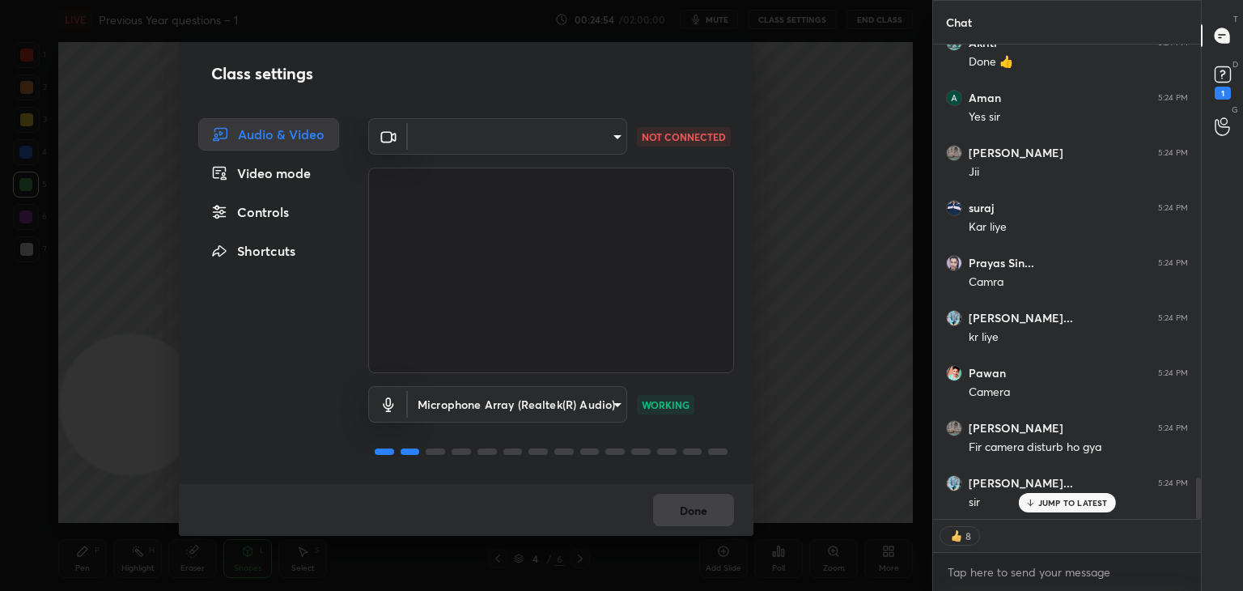
click at [717, 503] on div "Done" at bounding box center [466, 510] width 575 height 52
click at [719, 512] on div "Done" at bounding box center [466, 510] width 575 height 52
click at [709, 503] on div "Done" at bounding box center [466, 510] width 575 height 52
click at [704, 512] on div "Done" at bounding box center [466, 510] width 575 height 52
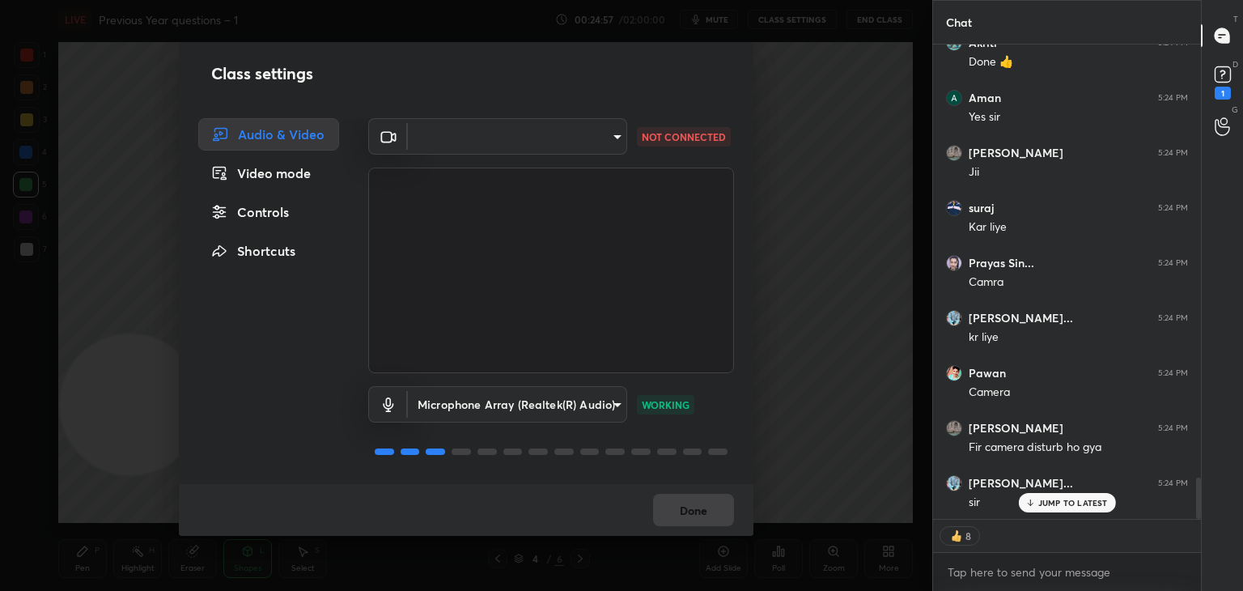
click at [541, 127] on body "1 2 3 4 5 6 7 C X Z C X Z E E Erase all H H LIVE Previous Year questions – 1 00…" at bounding box center [621, 295] width 1243 height 591
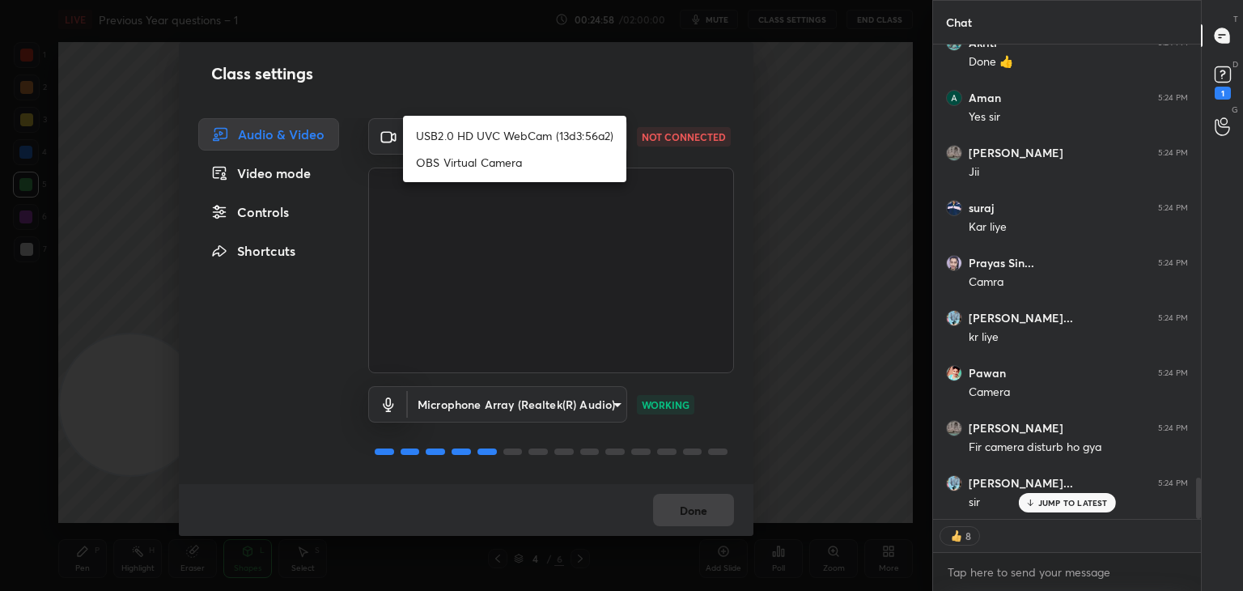
click at [528, 160] on li "OBS Virtual Camera" at bounding box center [514, 162] width 223 height 27
type input "bd0b20d307551b785845a1e72be84ad85ed5e7778af8f1943726f66ef8db1665"
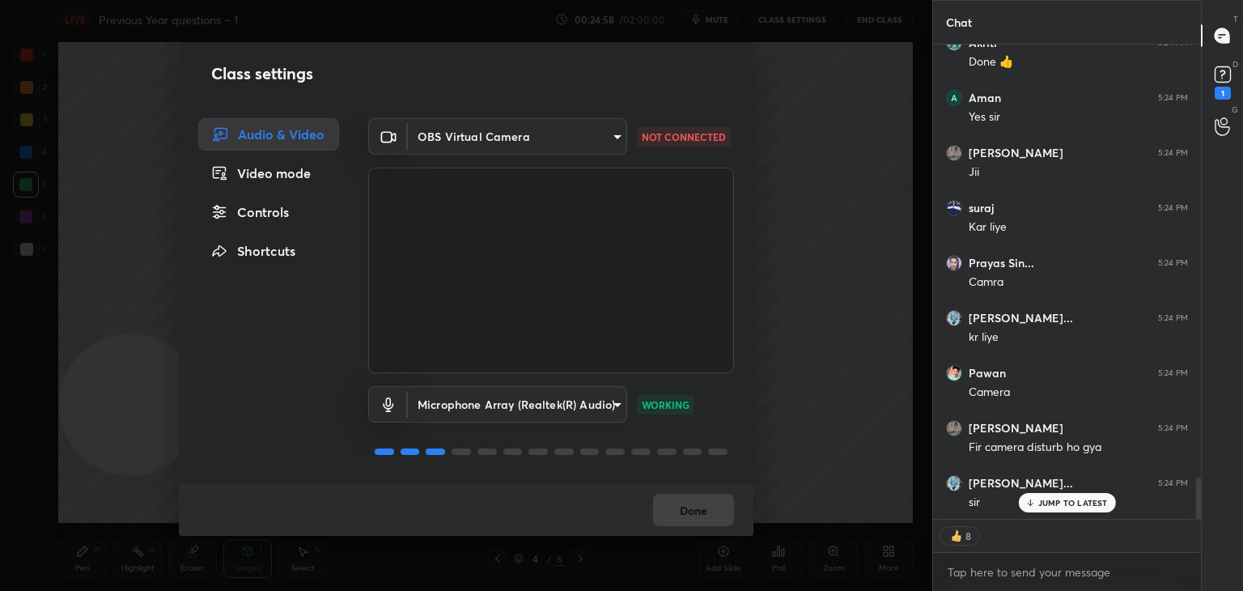
scroll to position [5005, 0]
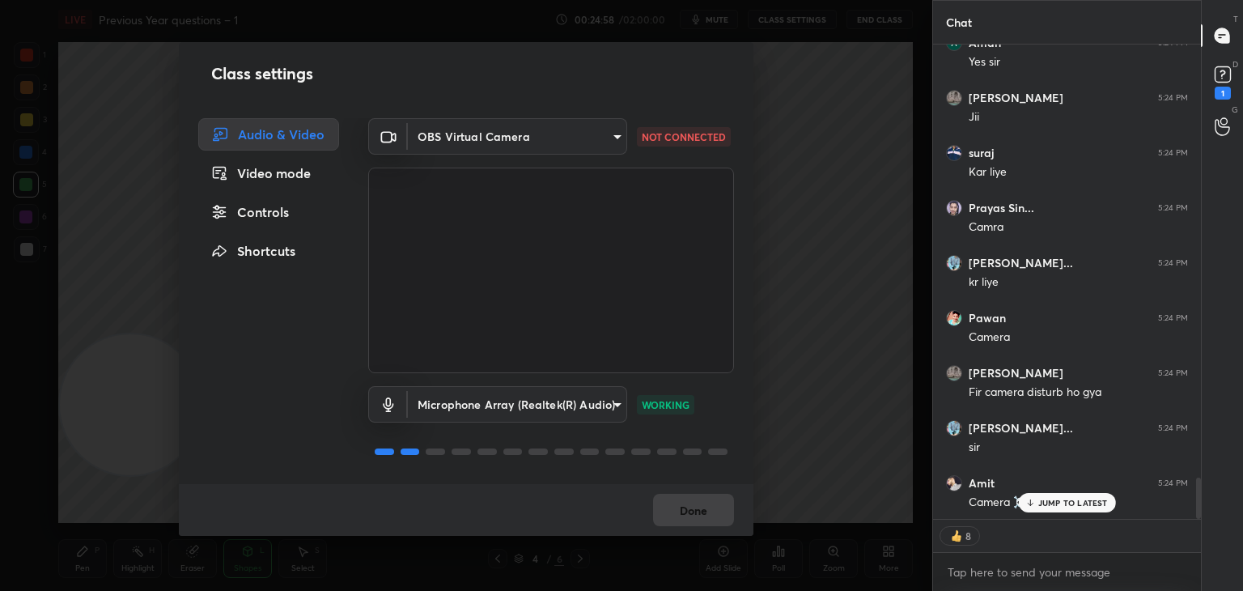
click at [529, 134] on body "1 2 3 4 5 6 7 C X Z C X Z E E Erase all H H LIVE Previous Year questions – 1 00…" at bounding box center [621, 295] width 1243 height 591
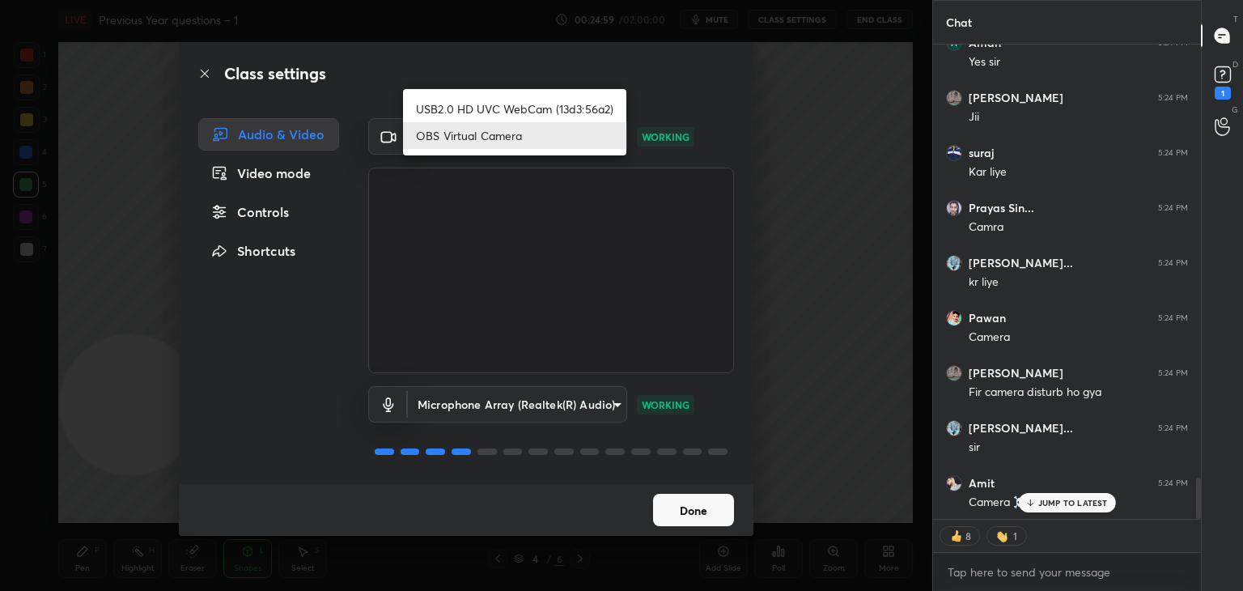
click at [690, 507] on div at bounding box center [621, 295] width 1243 height 591
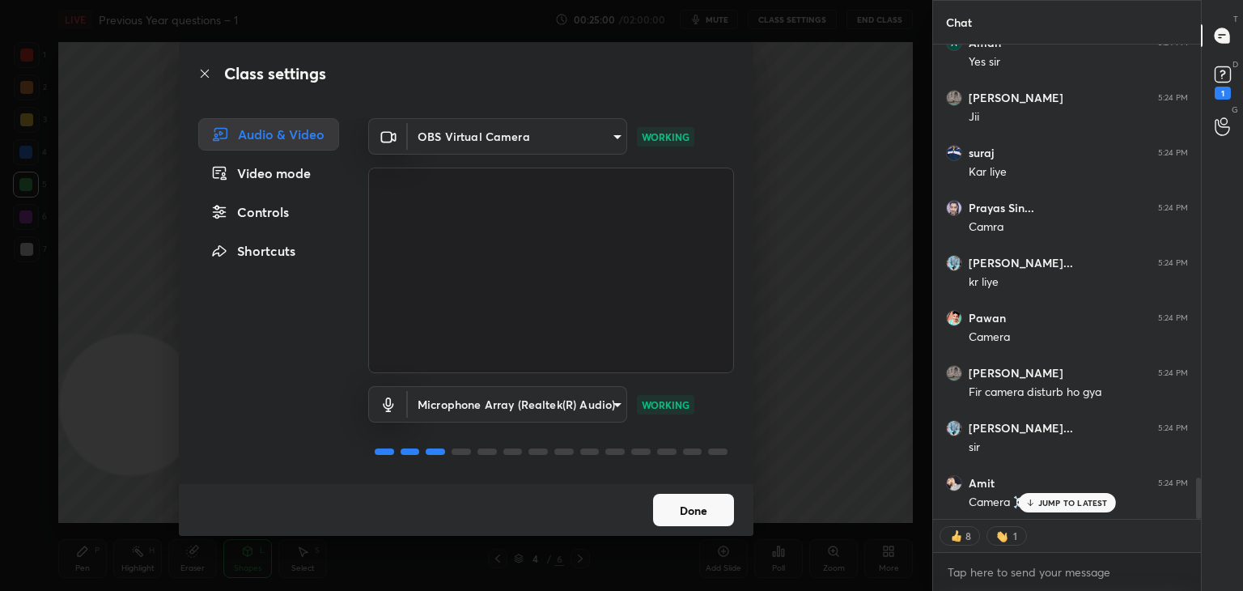
click at [696, 512] on button "Done" at bounding box center [693, 510] width 81 height 32
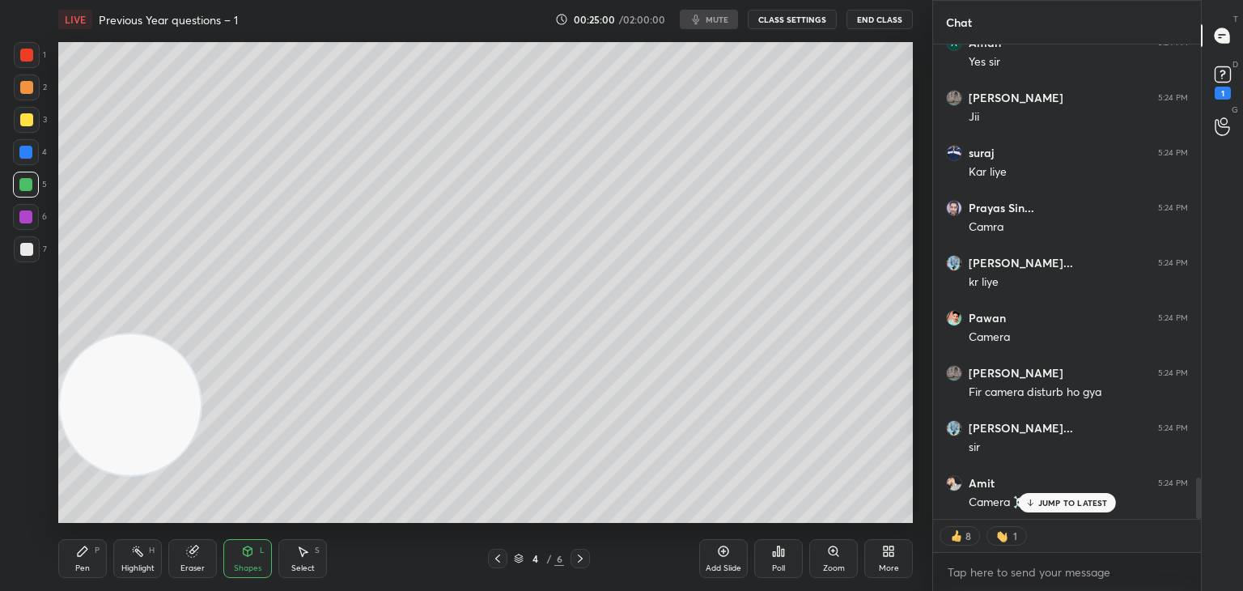
click at [696, 517] on button "Done" at bounding box center [693, 510] width 81 height 32
click at [1066, 506] on p "JUMP TO LATEST" at bounding box center [1073, 503] width 70 height 10
click at [737, 568] on div "Add Slide" at bounding box center [724, 568] width 36 height 8
click at [78, 574] on div "Pen P" at bounding box center [82, 558] width 49 height 39
click at [26, 255] on div at bounding box center [26, 249] width 13 height 13
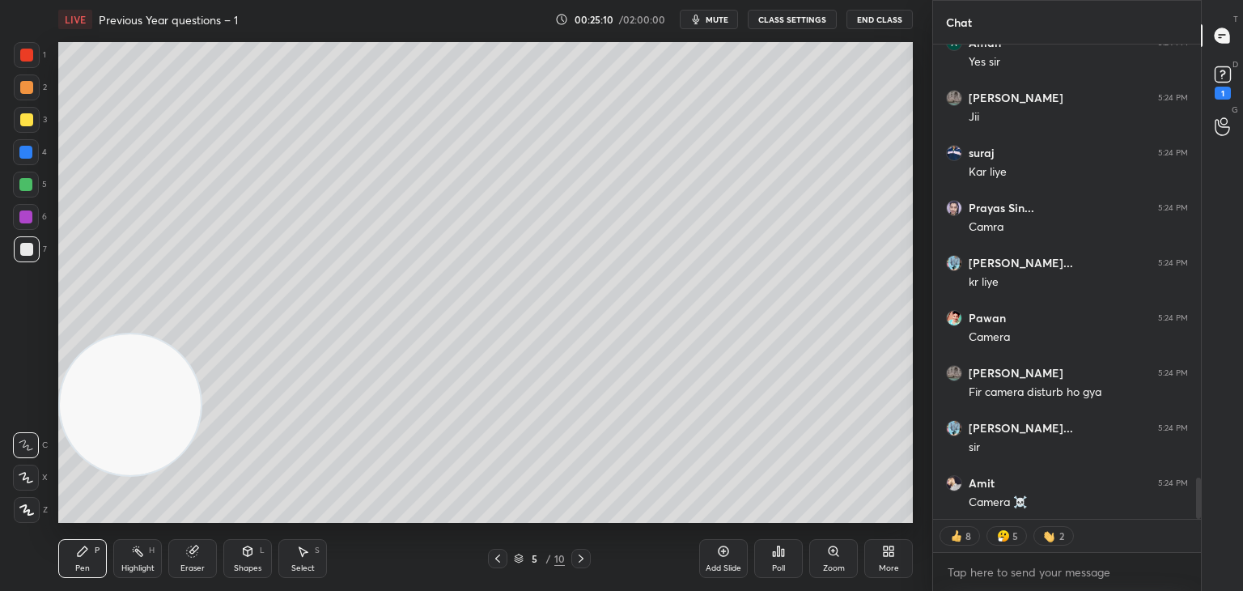
click at [499, 559] on icon at bounding box center [497, 558] width 13 height 13
click at [503, 558] on icon at bounding box center [497, 558] width 13 height 13
click at [588, 563] on div at bounding box center [580, 558] width 19 height 19
type textarea "x"
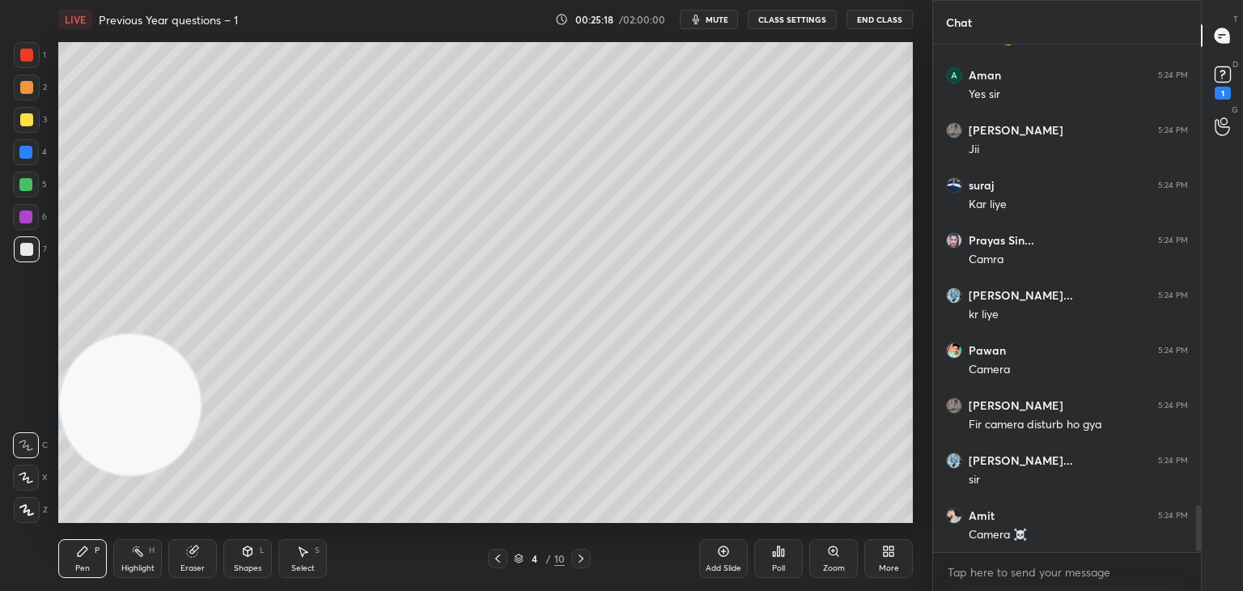
click at [582, 558] on icon at bounding box center [581, 558] width 13 height 13
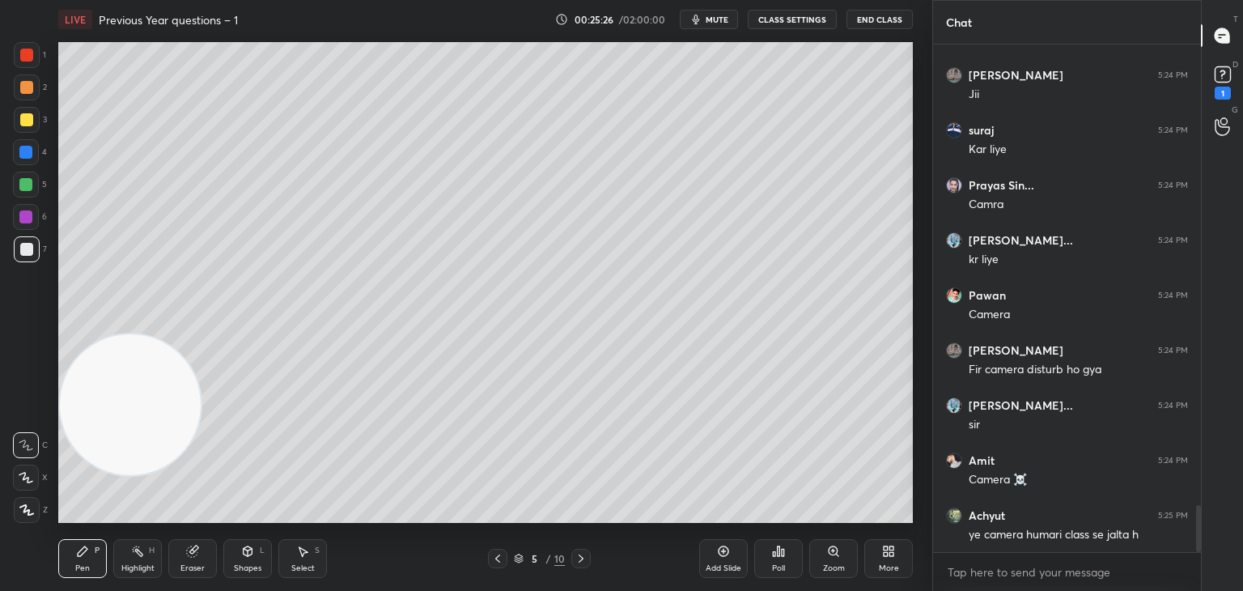
click at [249, 538] on div "Pen P Highlight H Eraser Shapes L Select S 5 / 10 Add Slide Poll Zoom More" at bounding box center [485, 558] width 855 height 65
click at [246, 551] on icon at bounding box center [248, 551] width 9 height 10
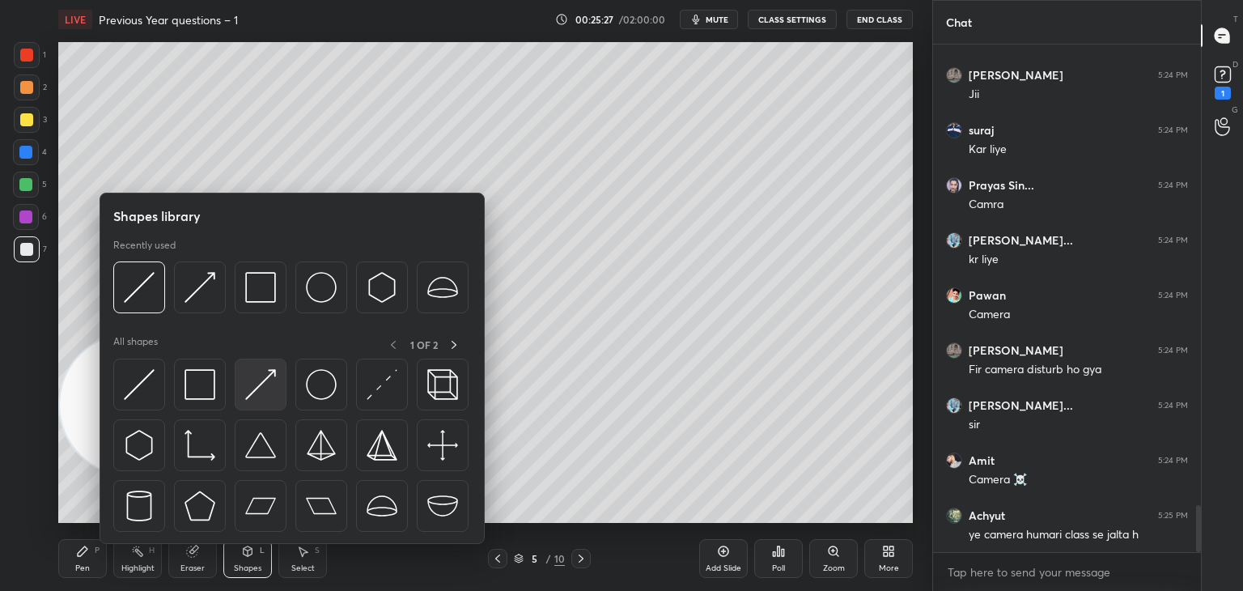
click at [259, 383] on img at bounding box center [260, 384] width 31 height 31
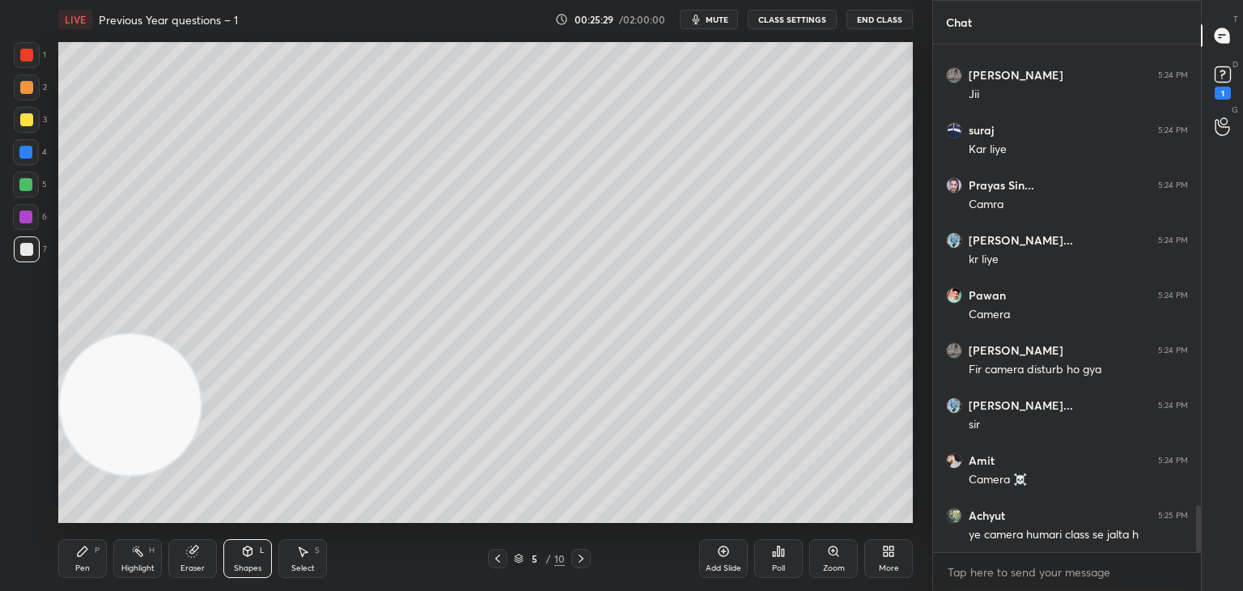
click at [89, 551] on div "Pen P" at bounding box center [82, 558] width 49 height 39
click at [245, 574] on div "Shapes L" at bounding box center [247, 558] width 49 height 39
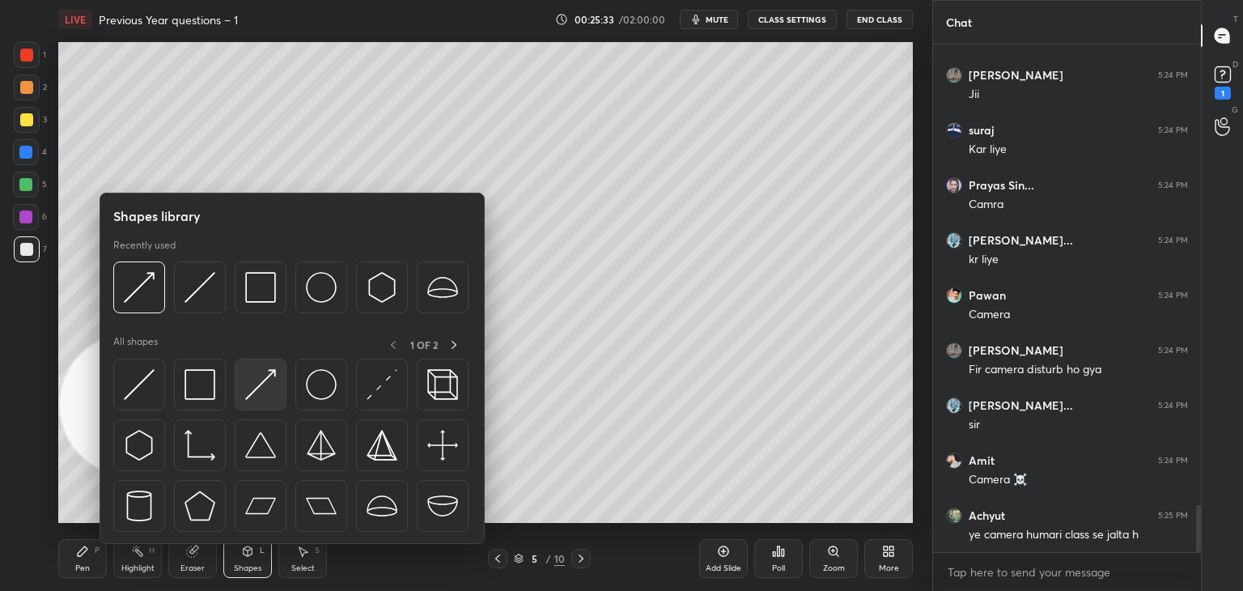
click at [270, 401] on div at bounding box center [261, 385] width 52 height 52
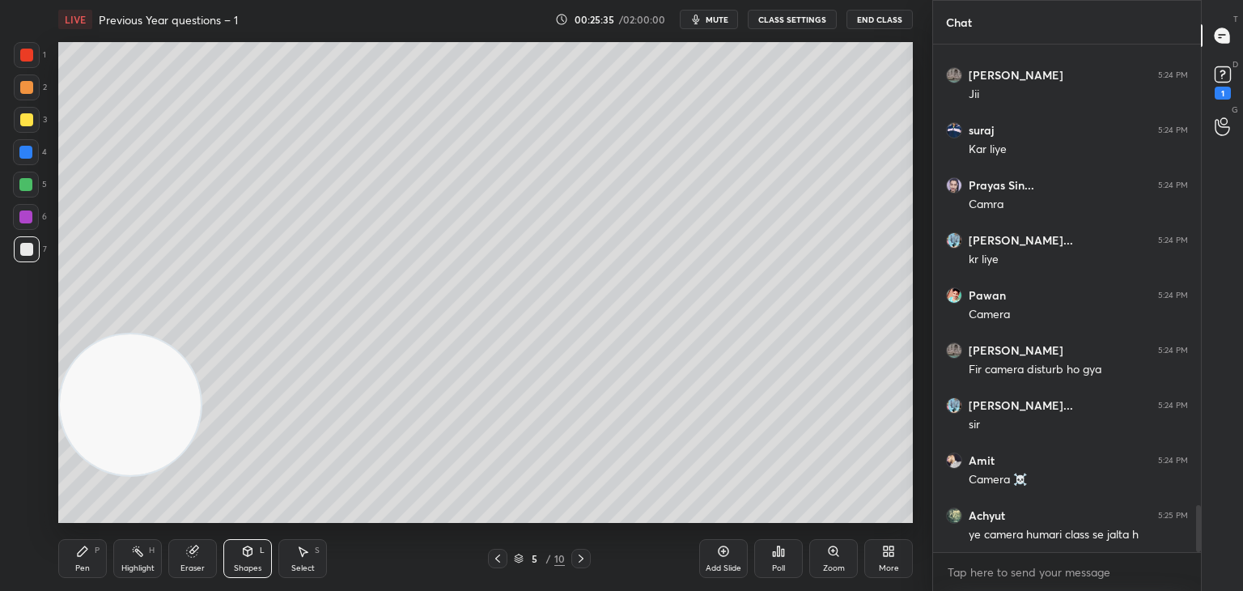
click at [85, 554] on icon at bounding box center [82, 551] width 13 height 13
click at [3, 359] on div "1 2 3 4 5 6 7 C X Z C X Z E E Erase all H H" at bounding box center [26, 282] width 52 height 481
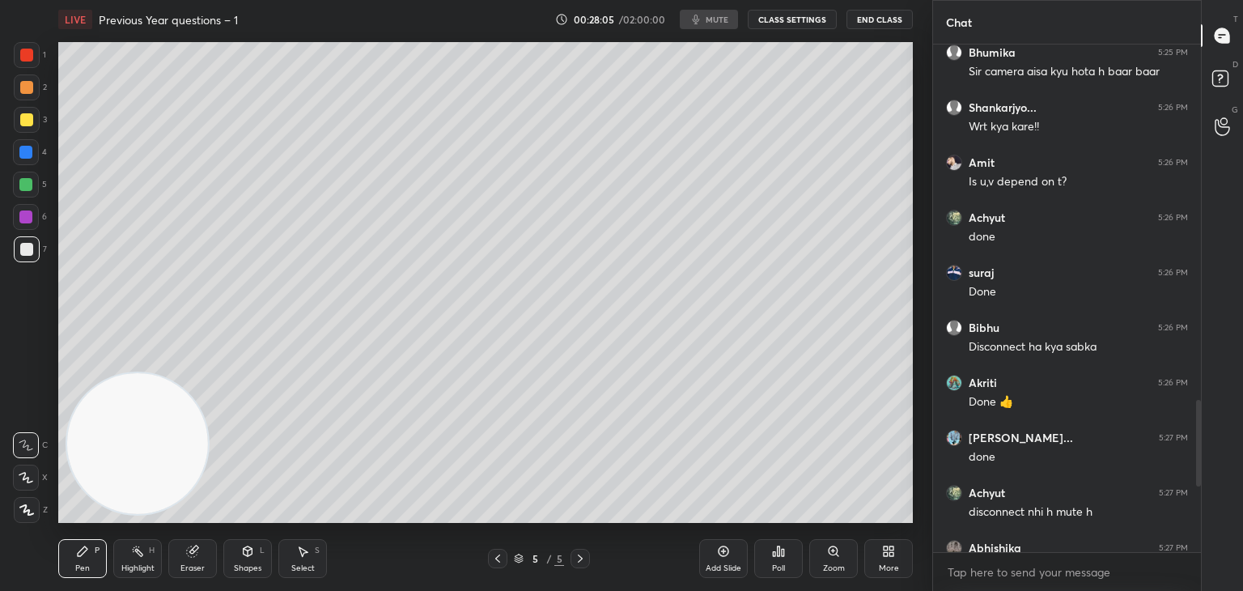
scroll to position [1449, 0]
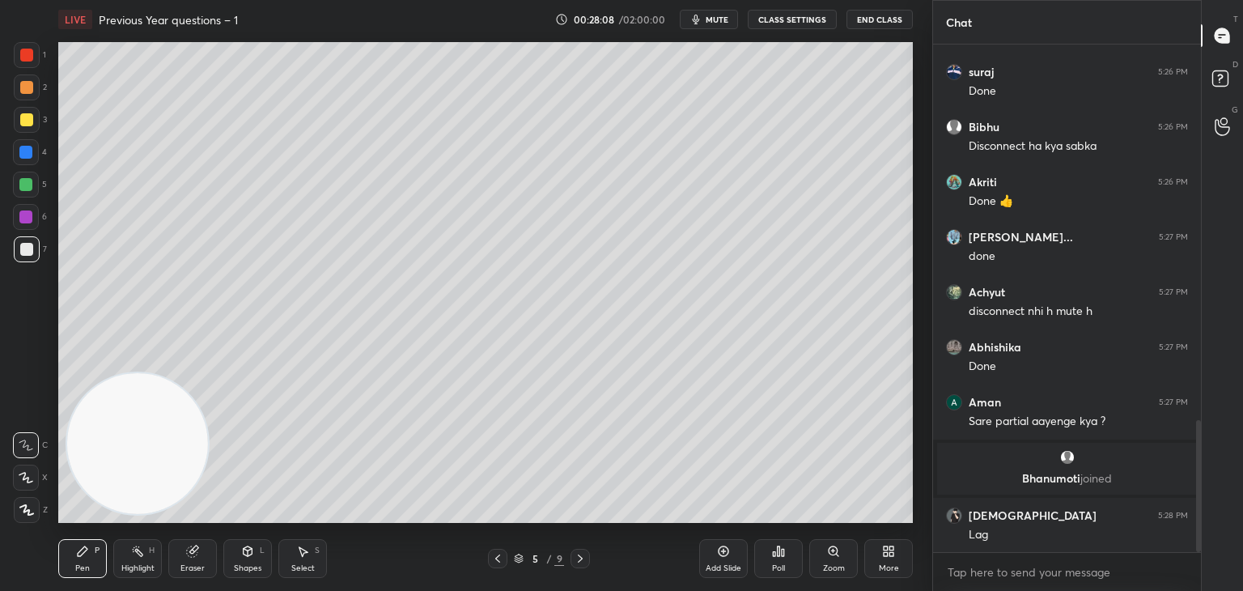
click at [818, 21] on button "CLASS SETTINGS" at bounding box center [792, 19] width 89 height 19
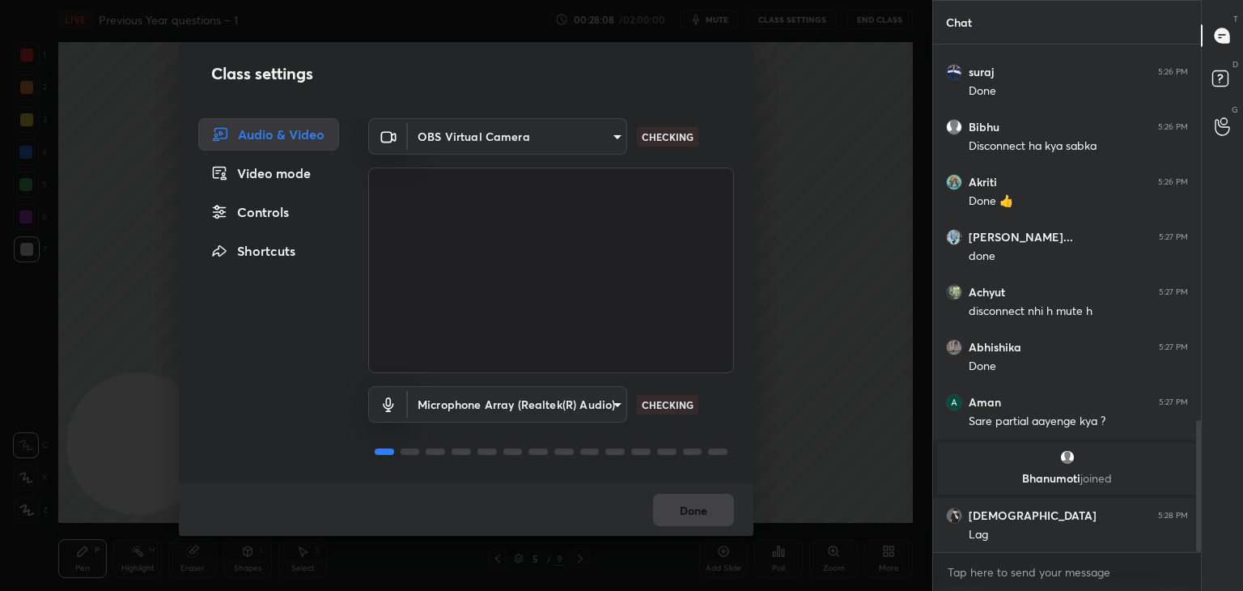
click at [583, 132] on body "1 2 3 4 5 6 7 C X Z C X Z E E Erase all H H LIVE Previous Year questions – 1 00…" at bounding box center [621, 295] width 1243 height 591
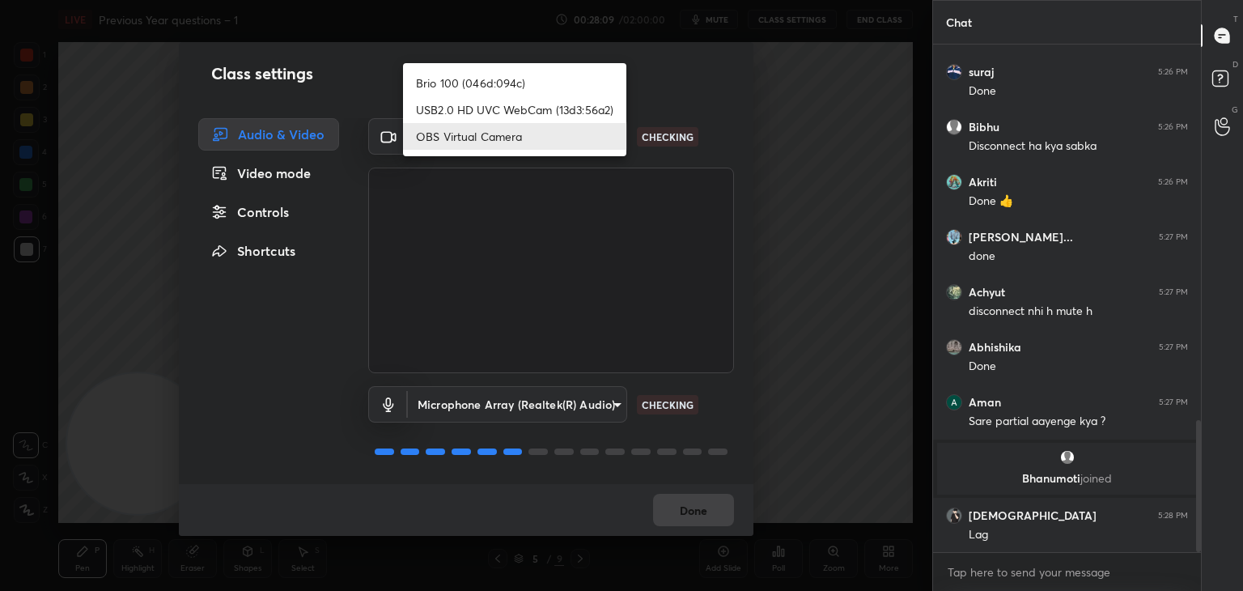
click at [561, 84] on li "Brio 100 (046d:094c)" at bounding box center [514, 83] width 223 height 27
type input "d7c4962d4ead45d72d61ead5c76da7b4797dfe199ea0b9e793b7c06f30b76eea"
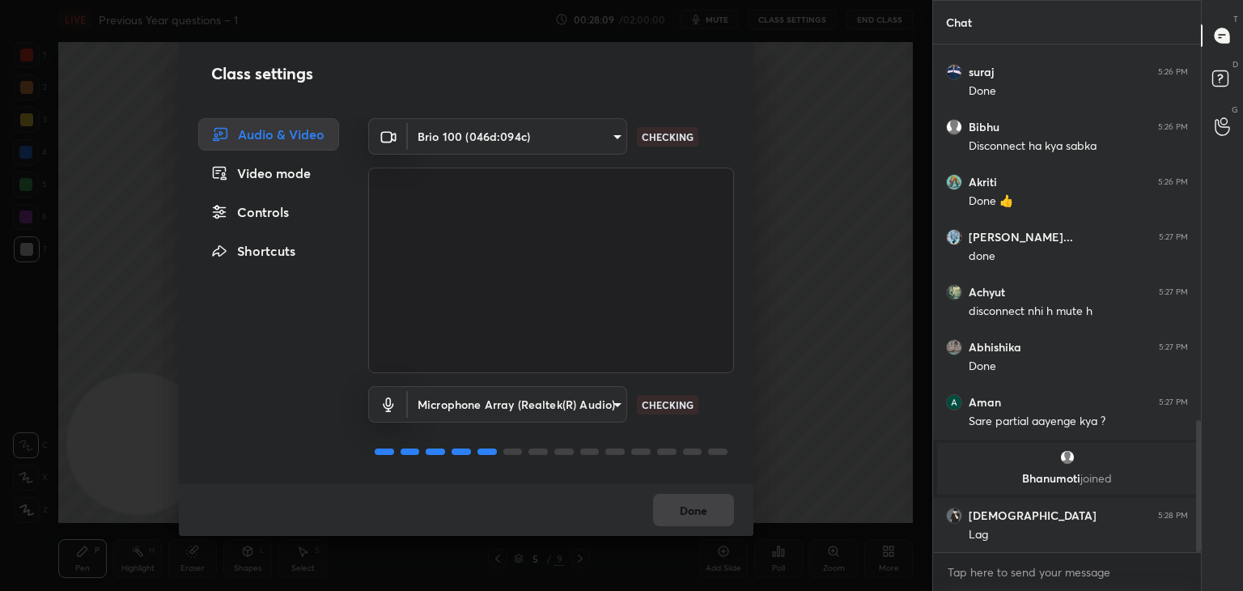
click at [688, 505] on button "Done" at bounding box center [693, 510] width 81 height 32
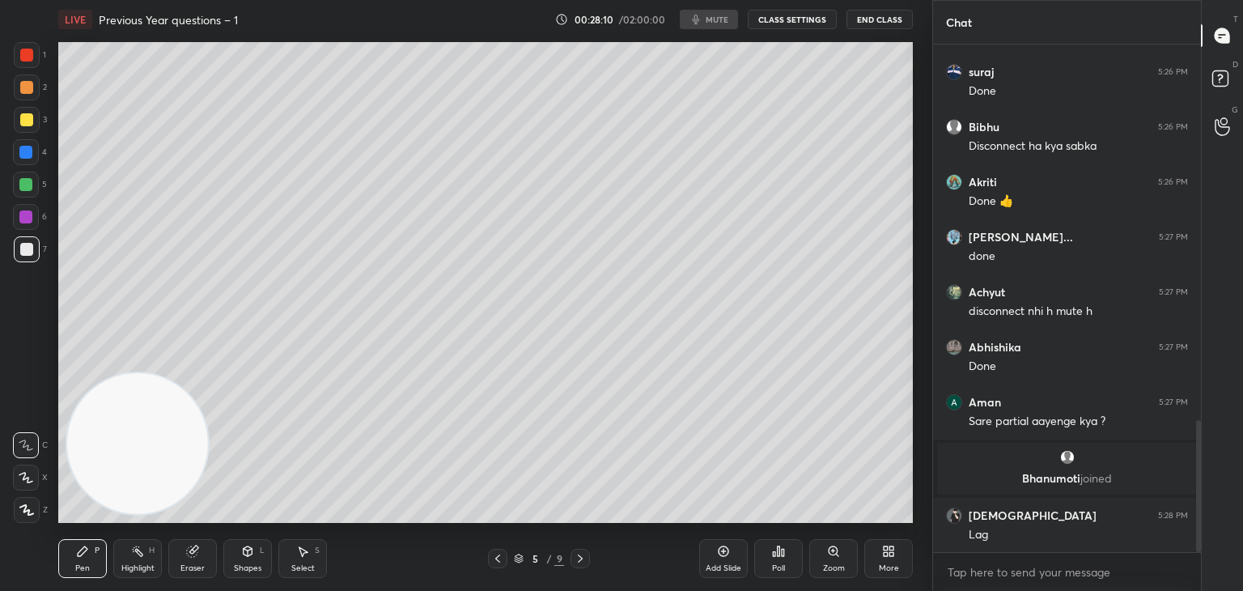
click at [691, 512] on button "Done" at bounding box center [693, 510] width 81 height 32
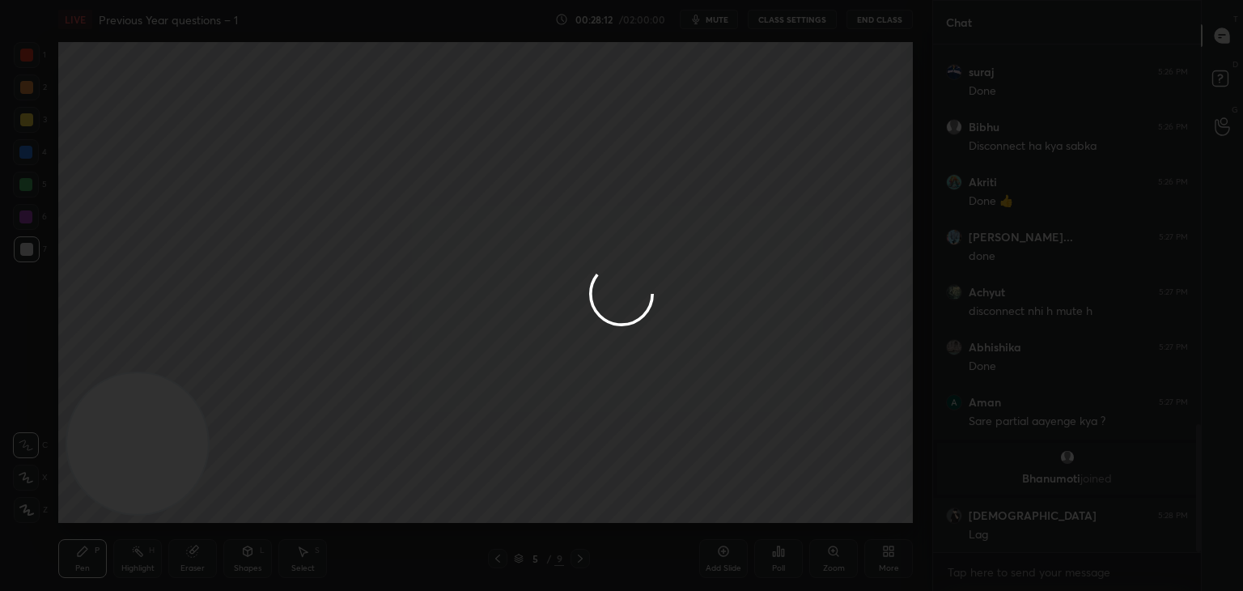
scroll to position [1504, 0]
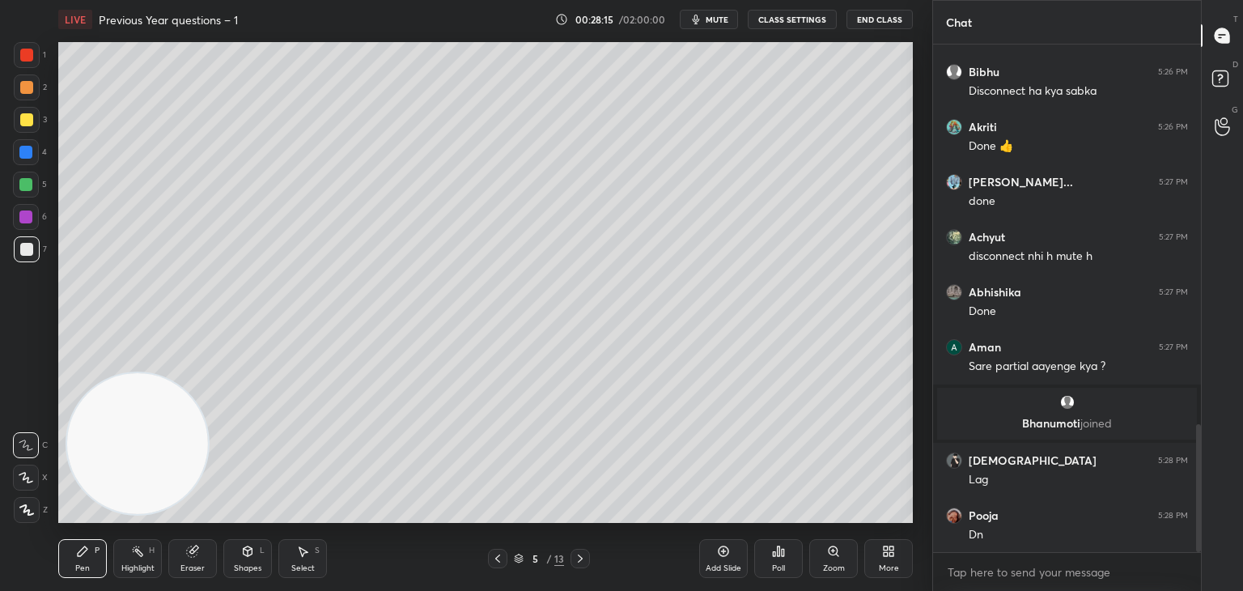
click at [19, 257] on div at bounding box center [27, 249] width 26 height 26
click at [27, 62] on div at bounding box center [27, 55] width 26 height 26
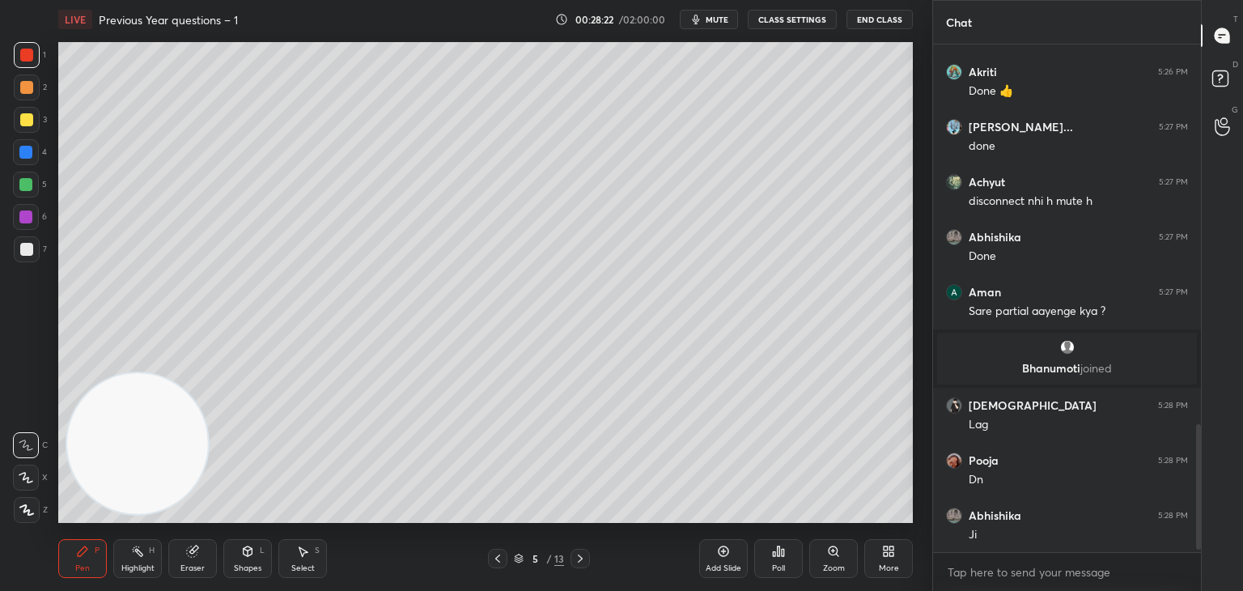
click at [19, 257] on div at bounding box center [27, 249] width 26 height 26
click at [495, 563] on icon at bounding box center [497, 558] width 13 height 13
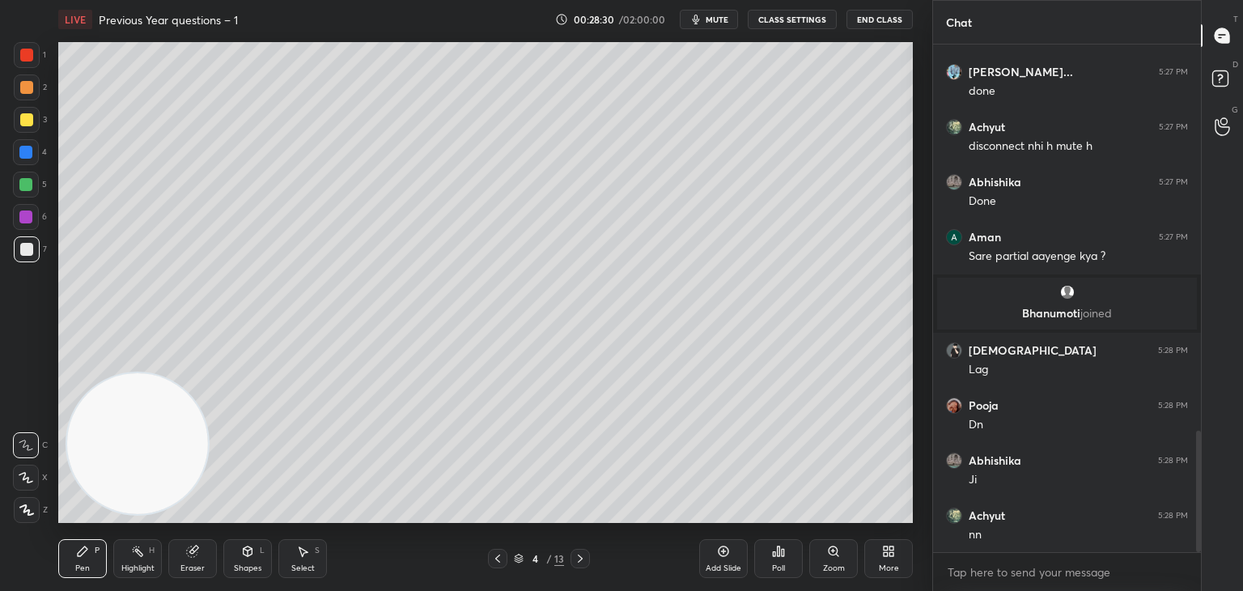
click at [583, 558] on icon at bounding box center [580, 558] width 13 height 13
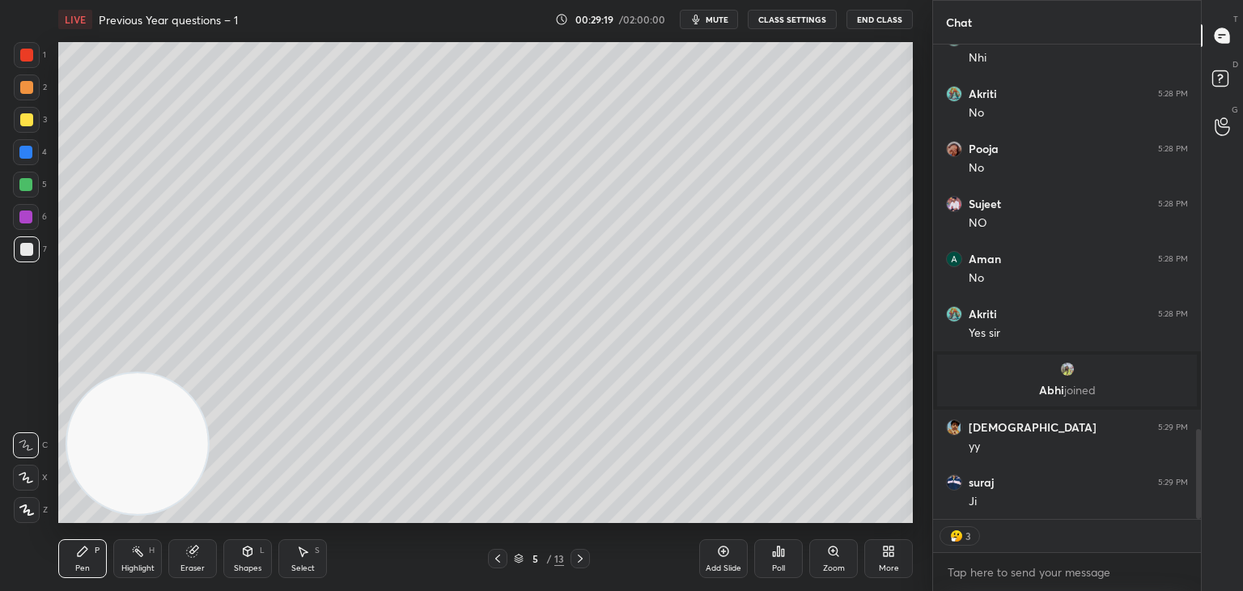
scroll to position [2026, 0]
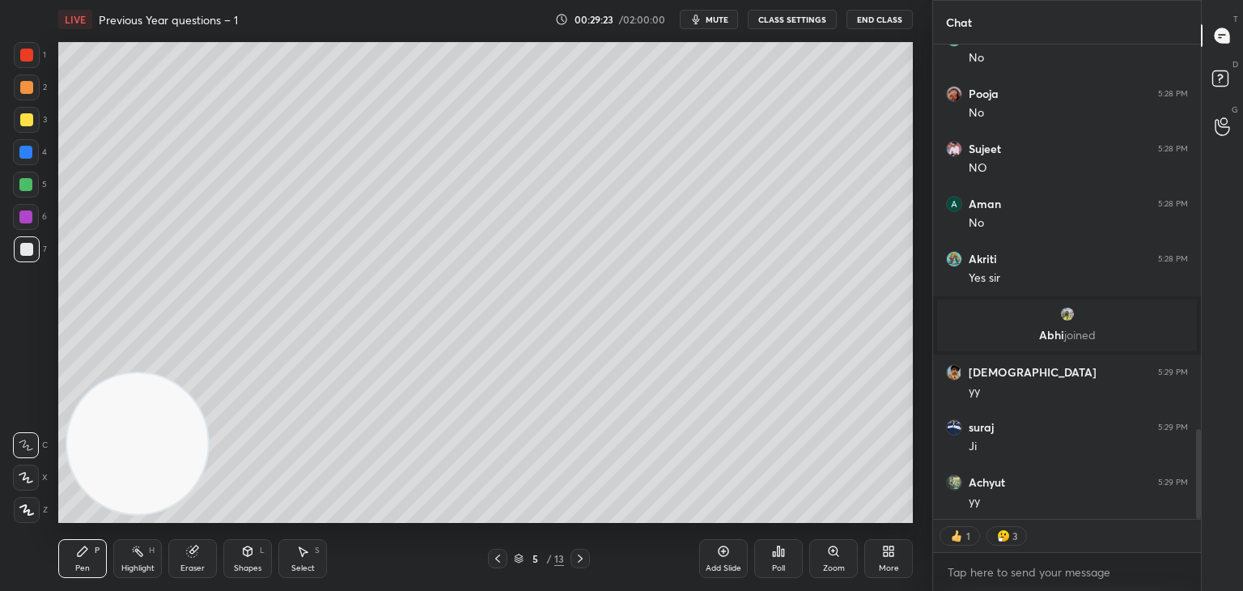
click at [34, 218] on div at bounding box center [26, 217] width 26 height 26
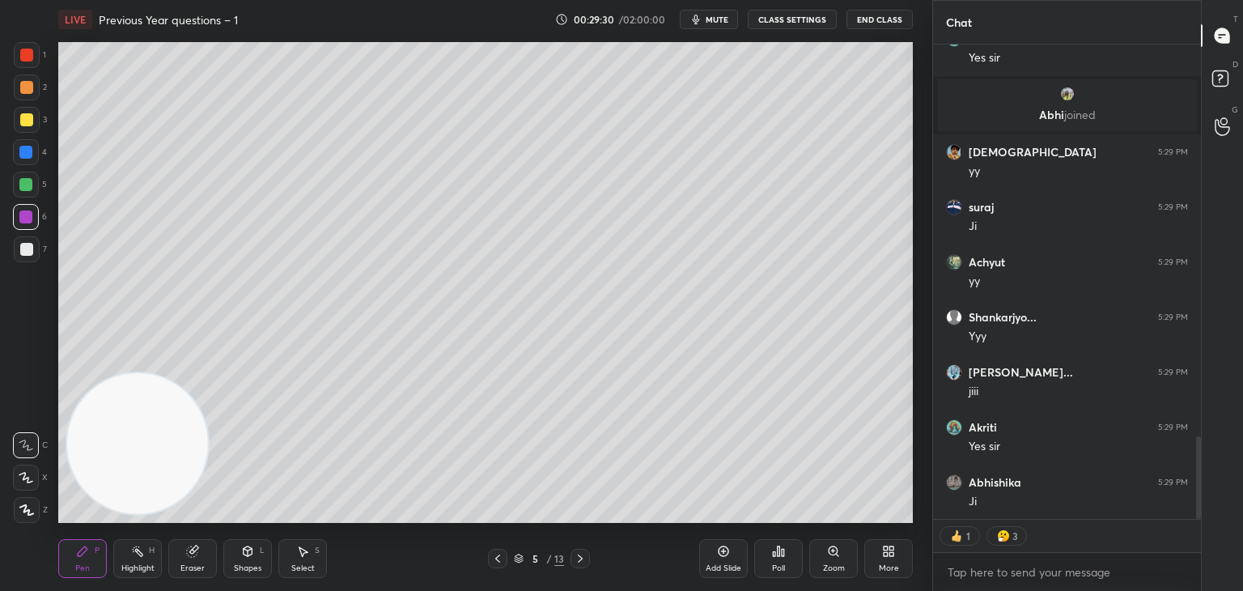
scroll to position [503, 263]
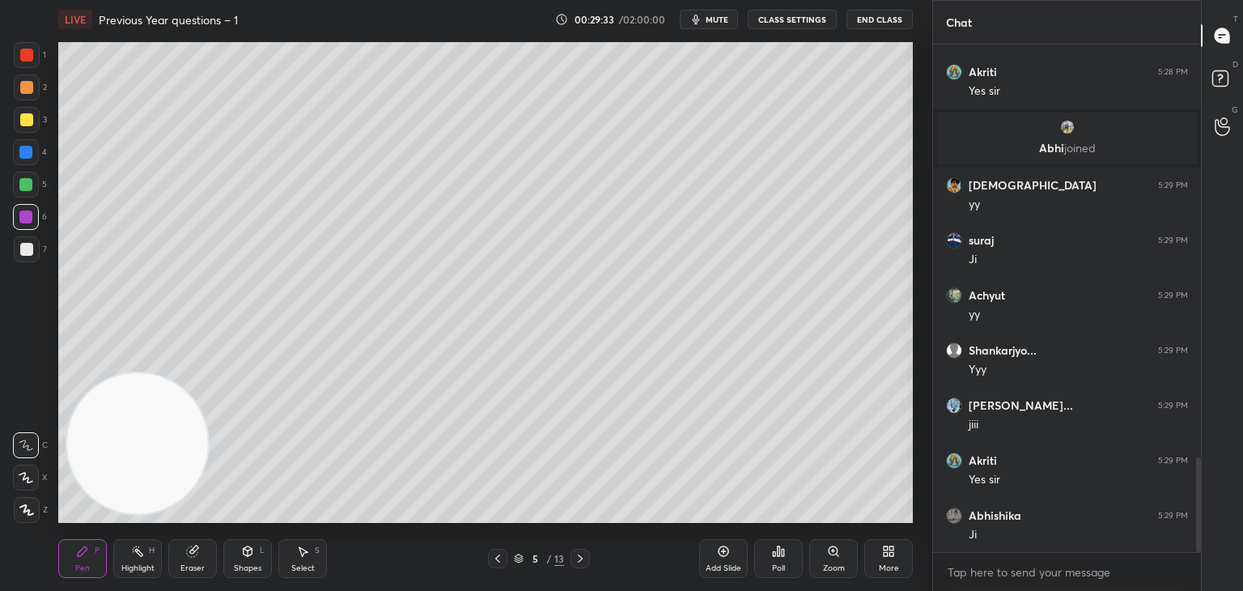
click at [192, 556] on icon at bounding box center [192, 551] width 11 height 11
click at [78, 555] on icon at bounding box center [83, 551] width 10 height 10
click at [29, 254] on div at bounding box center [26, 249] width 13 height 13
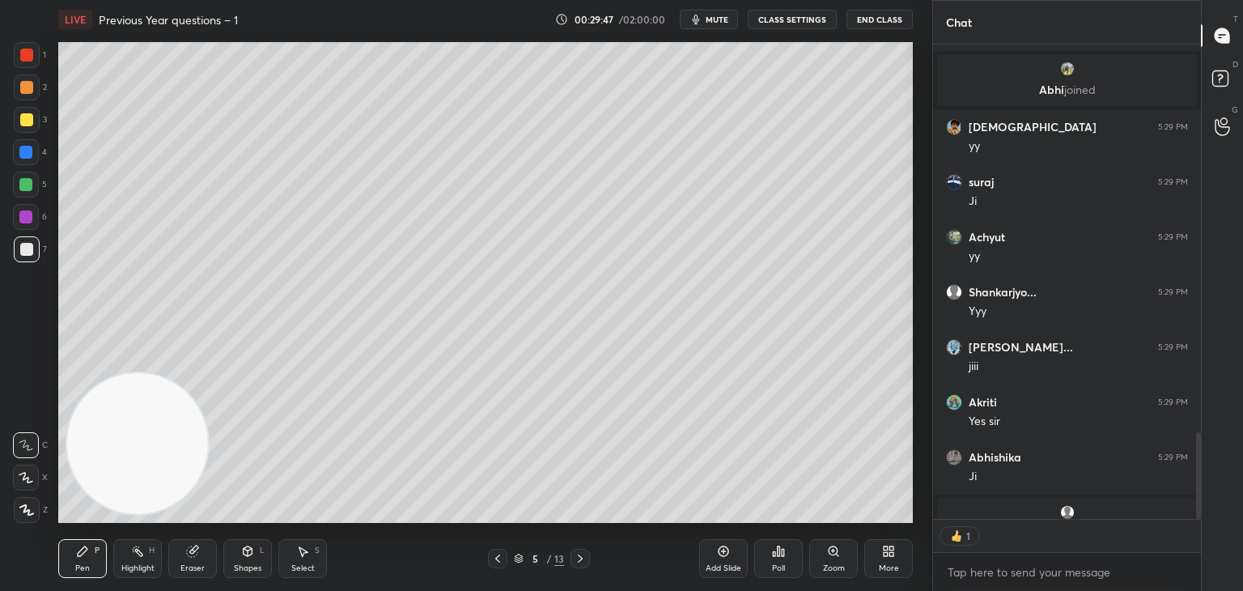
scroll to position [470, 263]
click at [248, 535] on div "Pen P Highlight H Eraser Shapes L Select S 5 / 13 Add Slide Poll Zoom More" at bounding box center [485, 558] width 855 height 65
click at [246, 558] on div "Shapes L" at bounding box center [247, 558] width 49 height 39
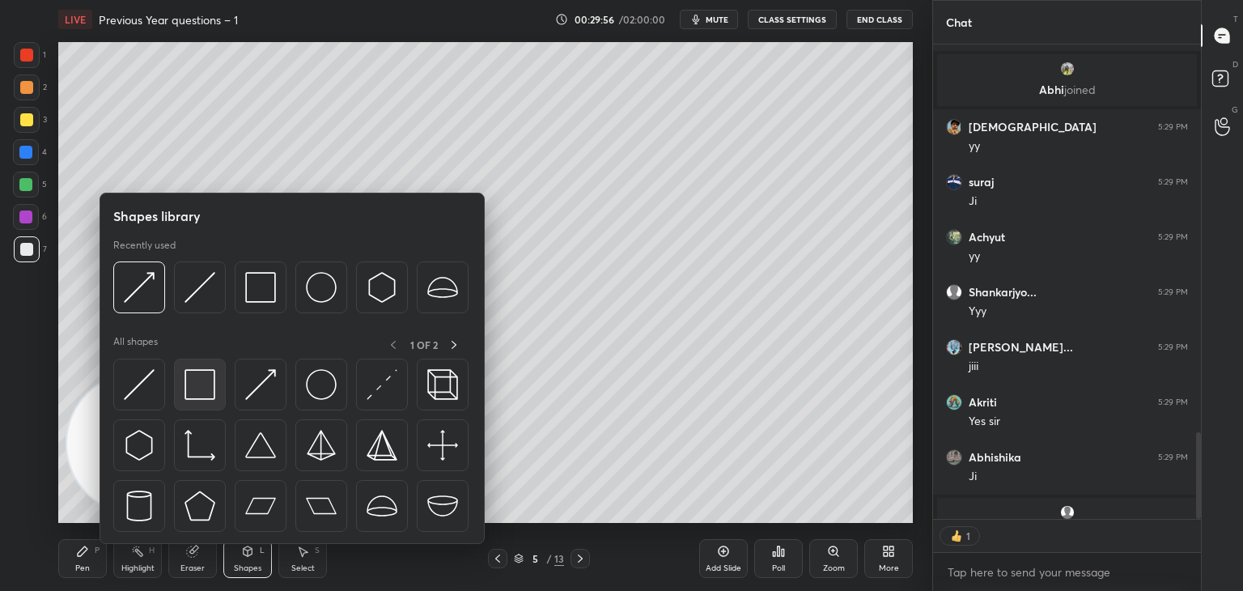
click at [220, 386] on div at bounding box center [200, 385] width 52 height 52
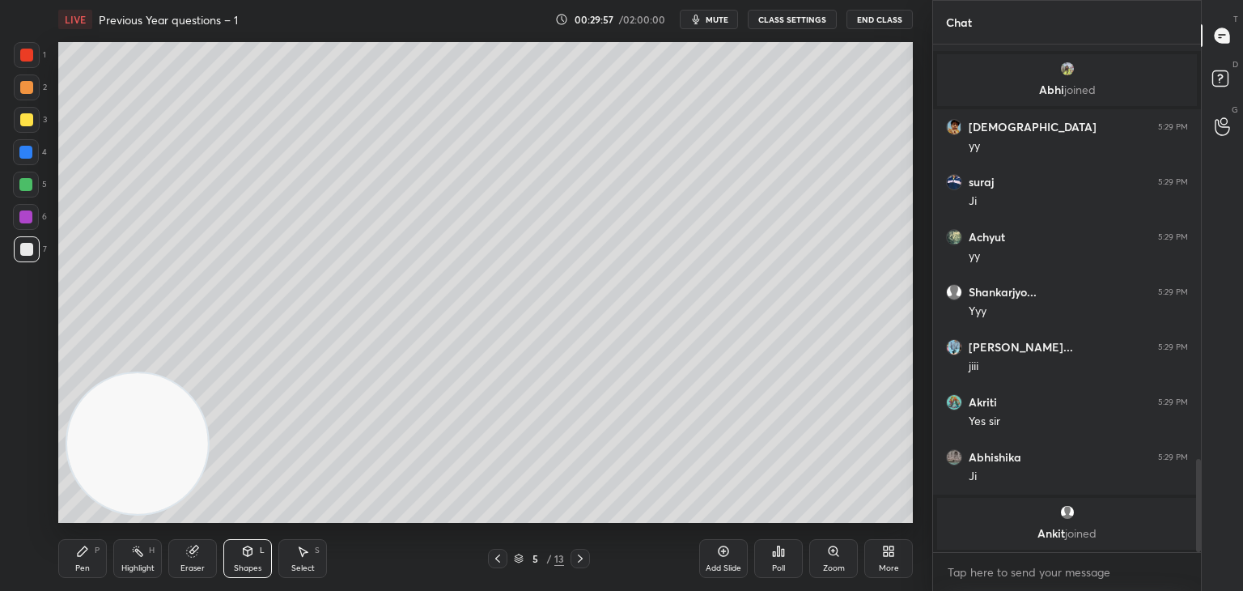
scroll to position [5, 5]
click at [26, 49] on div at bounding box center [27, 55] width 26 height 26
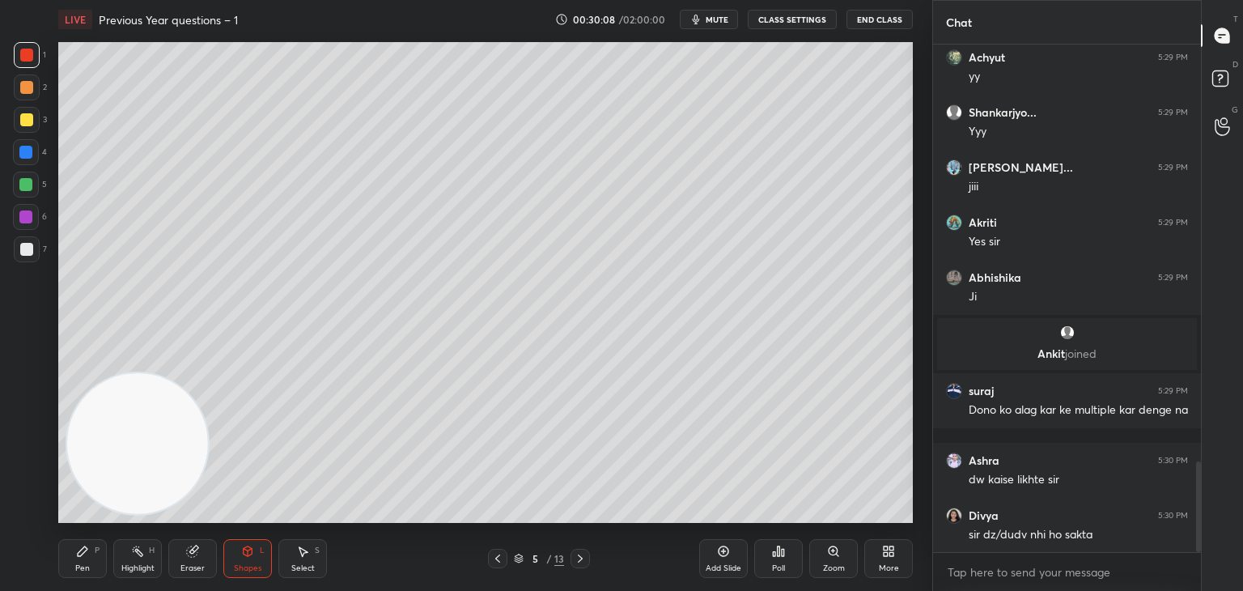
scroll to position [2389, 0]
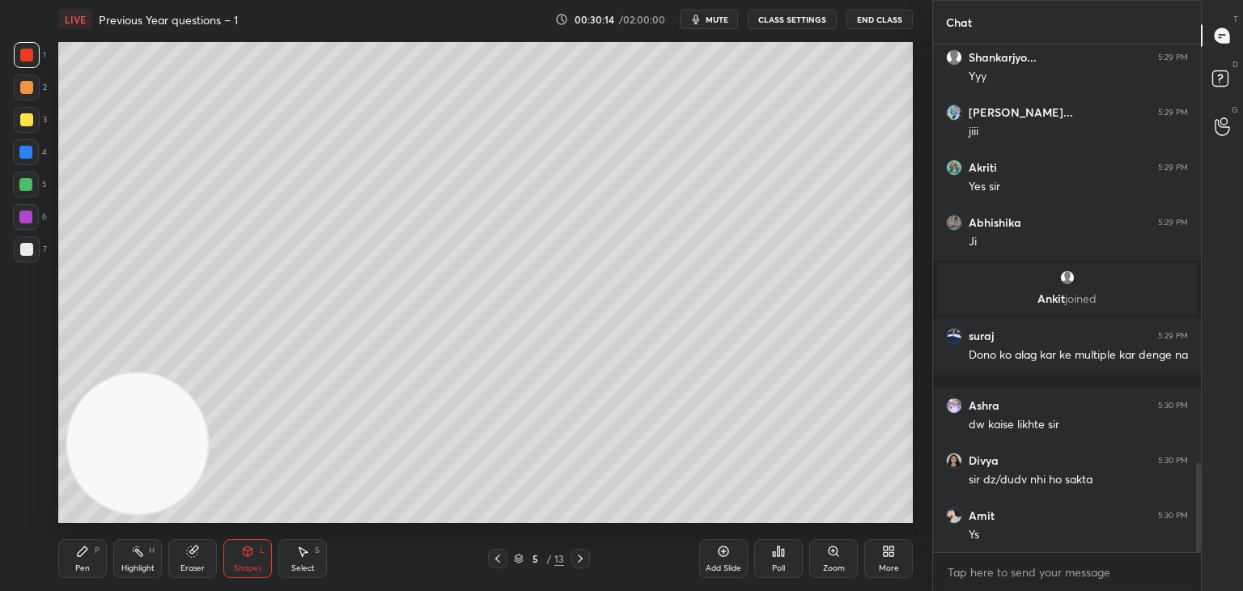
click at [101, 546] on div "Pen P" at bounding box center [82, 558] width 49 height 39
click at [27, 187] on div at bounding box center [25, 184] width 13 height 13
click at [32, 164] on div "4" at bounding box center [30, 155] width 34 height 32
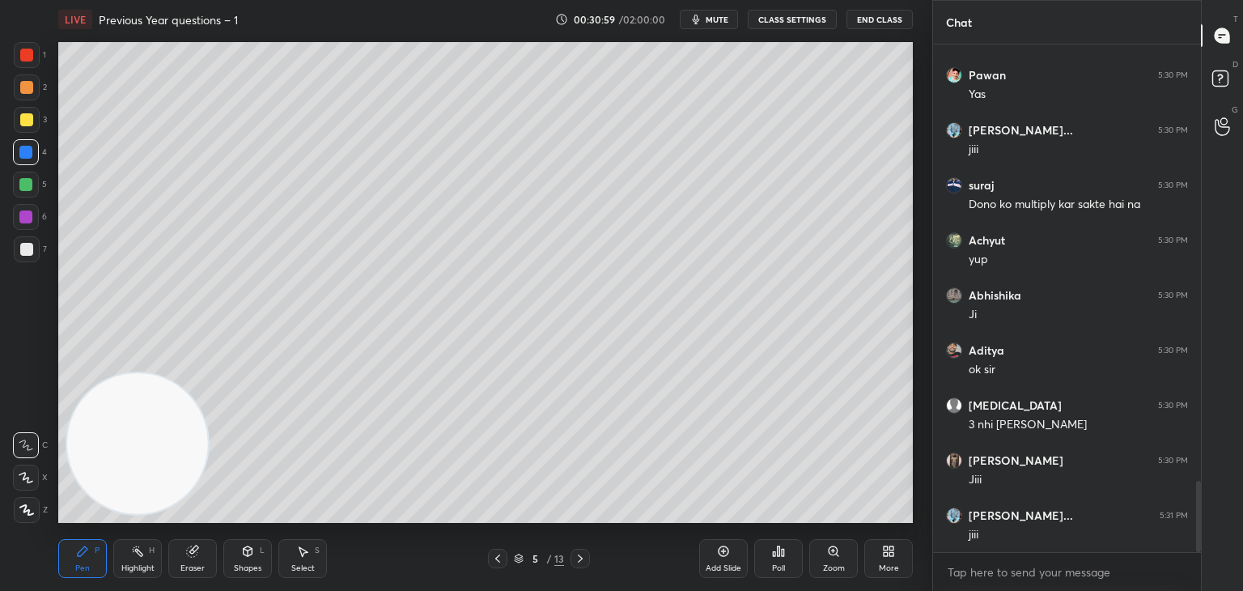
scroll to position [0, 0]
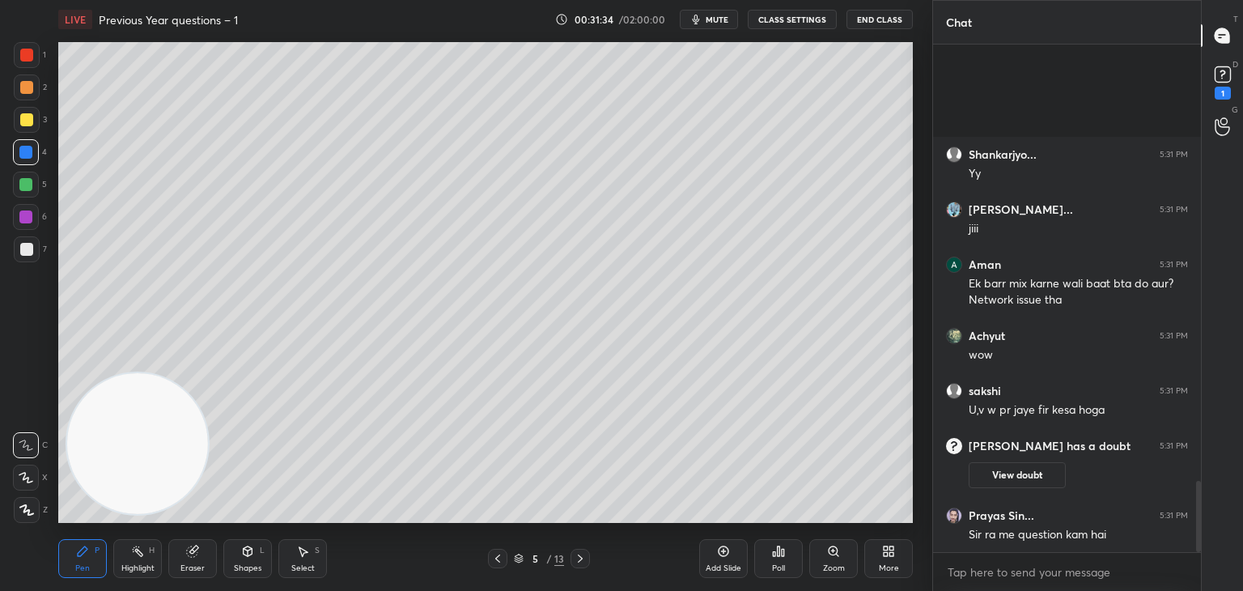
click at [29, 90] on div at bounding box center [26, 87] width 13 height 13
click at [256, 545] on div "Shapes L" at bounding box center [247, 558] width 49 height 39
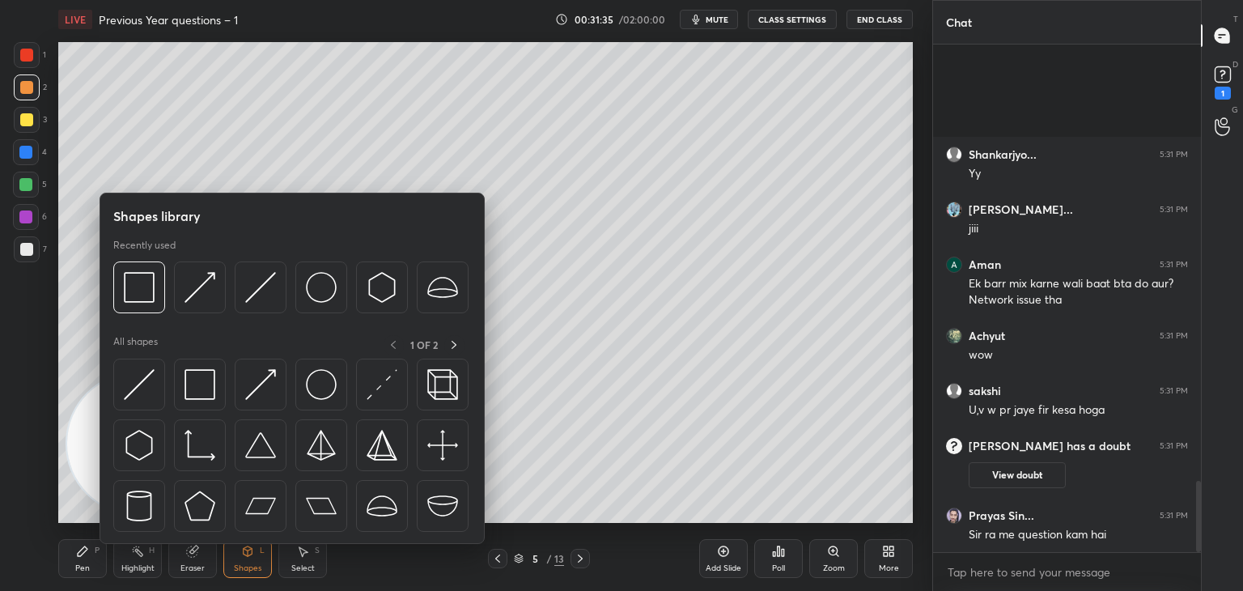
click at [155, 395] on div at bounding box center [139, 385] width 52 height 52
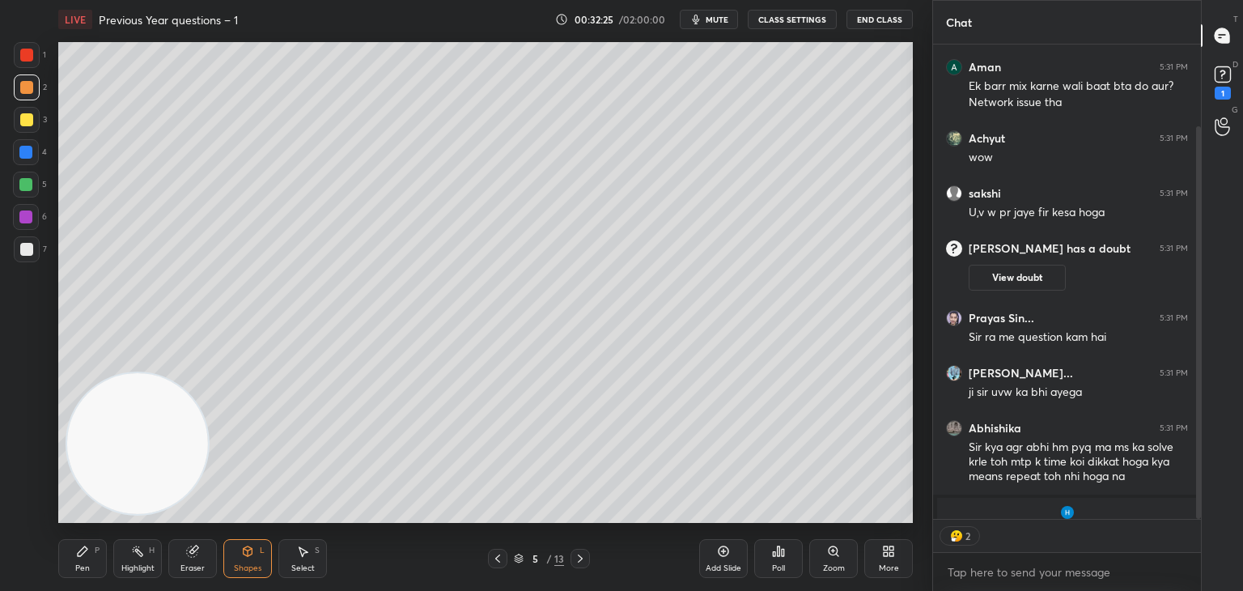
scroll to position [193, 0]
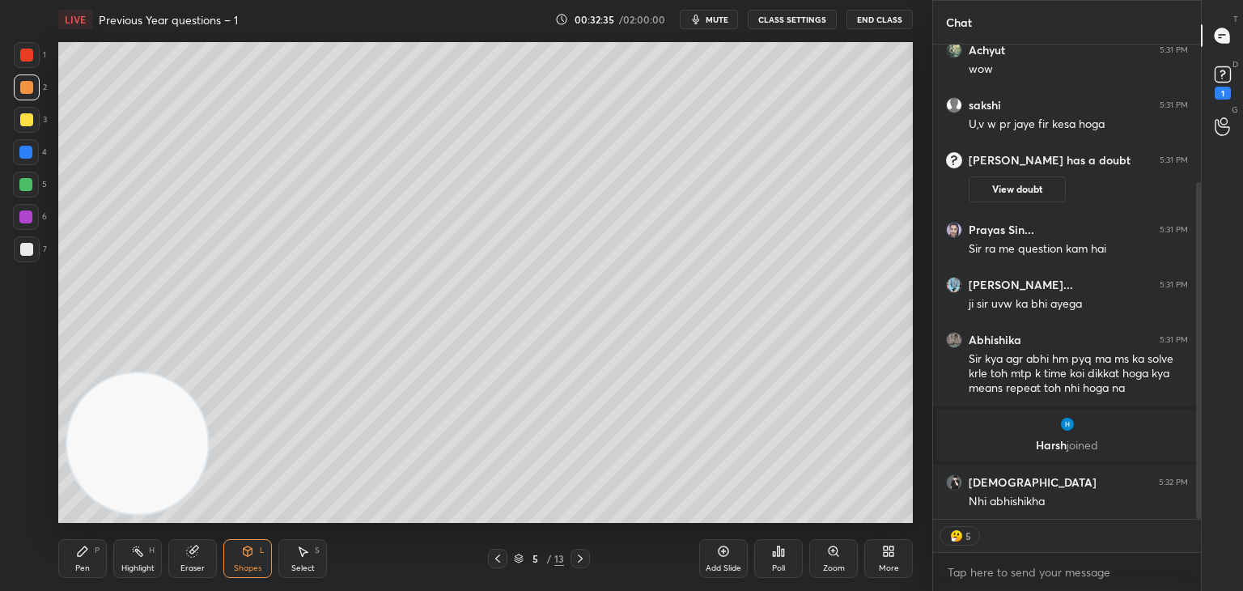
click at [891, 554] on icon at bounding box center [891, 554] width 4 height 4
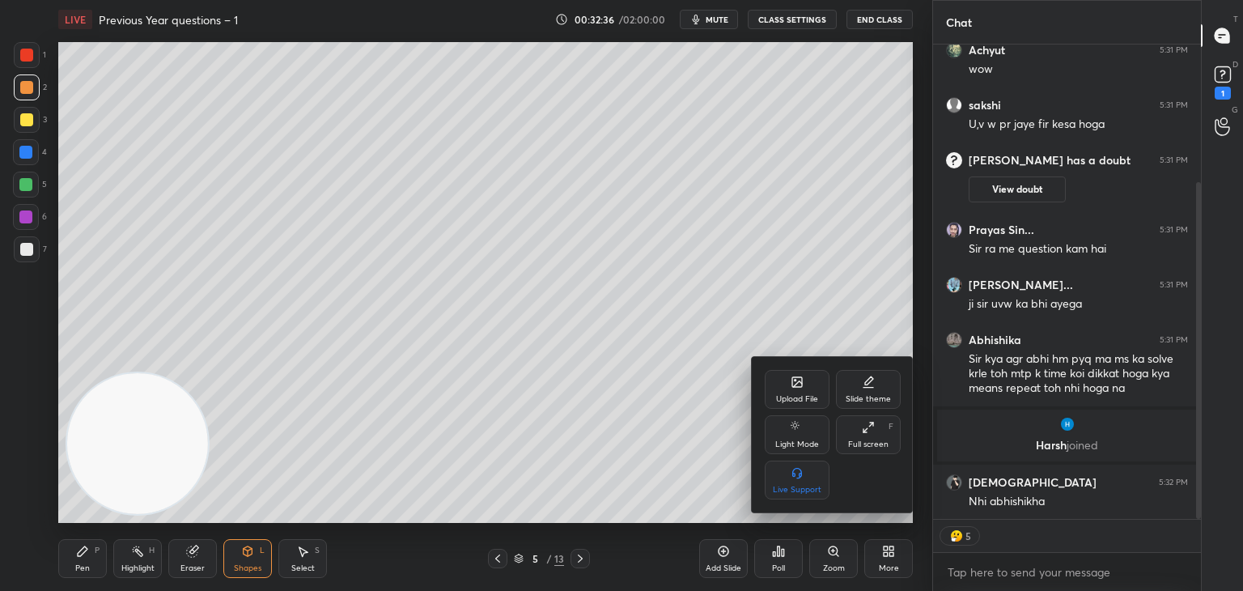
click at [792, 386] on icon at bounding box center [797, 382] width 10 height 10
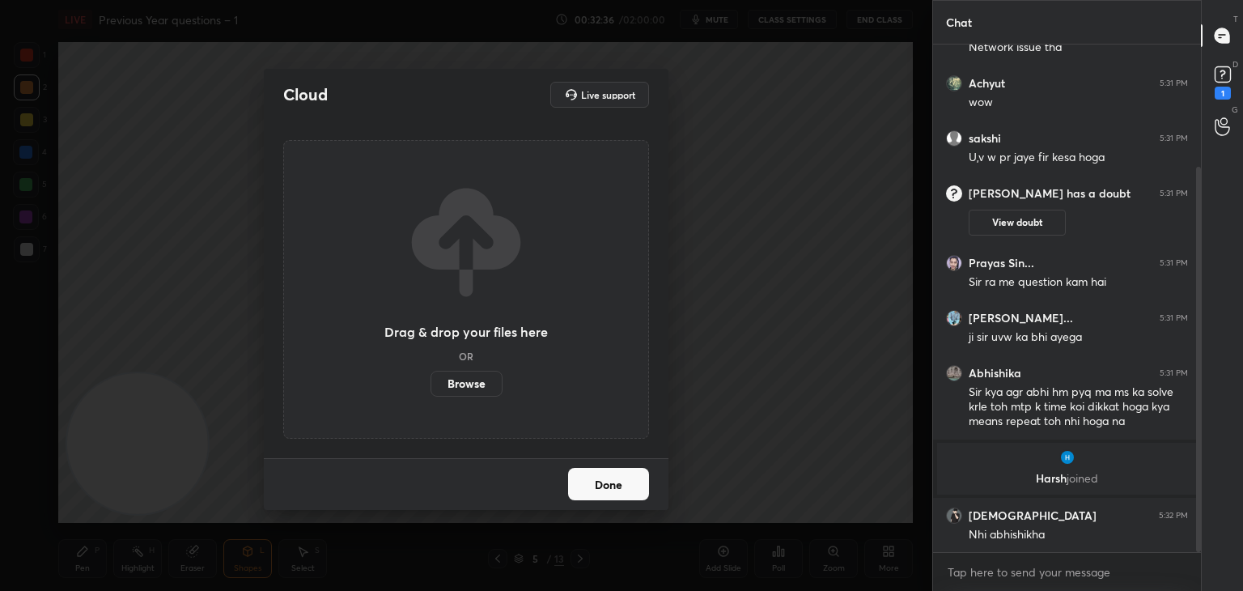
scroll to position [5, 5]
click at [482, 385] on label "Browse" at bounding box center [467, 384] width 72 height 26
click at [431, 385] on input "Browse" at bounding box center [431, 384] width 0 height 26
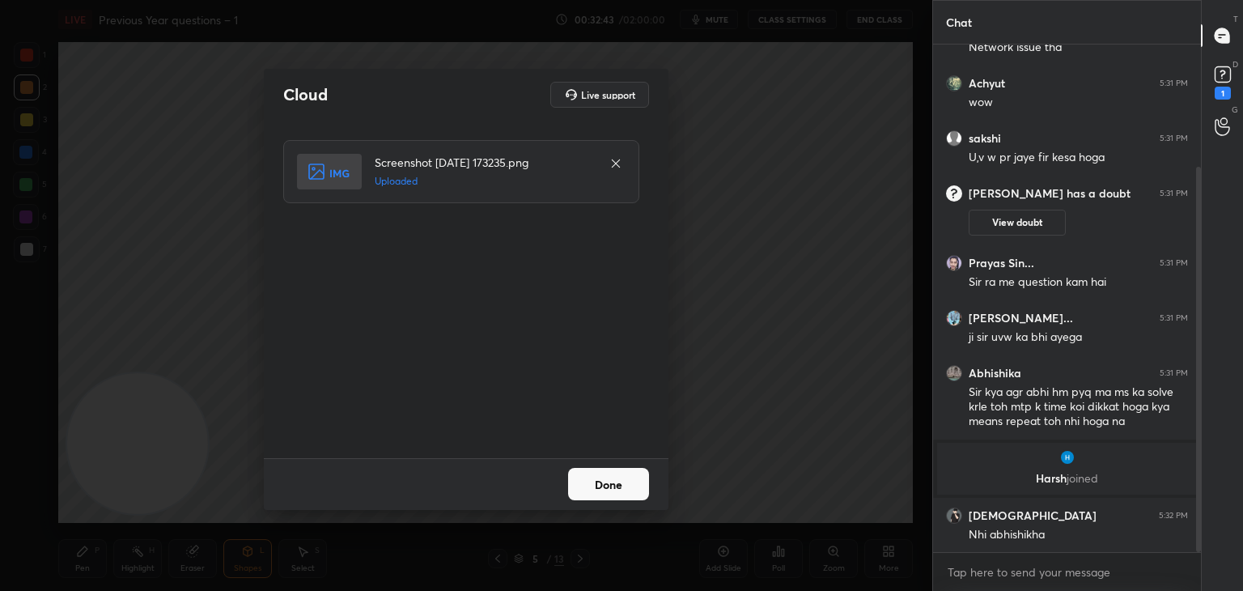
click at [654, 496] on div "Done" at bounding box center [466, 484] width 405 height 52
click at [631, 477] on button "Done" at bounding box center [608, 484] width 81 height 32
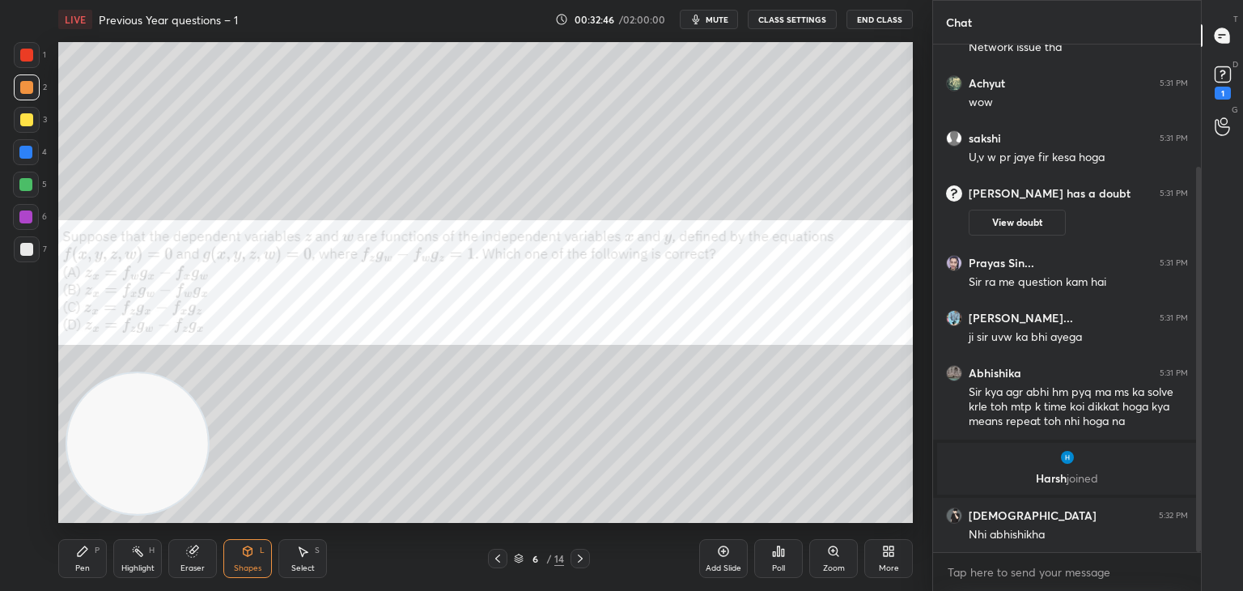
scroll to position [215, 0]
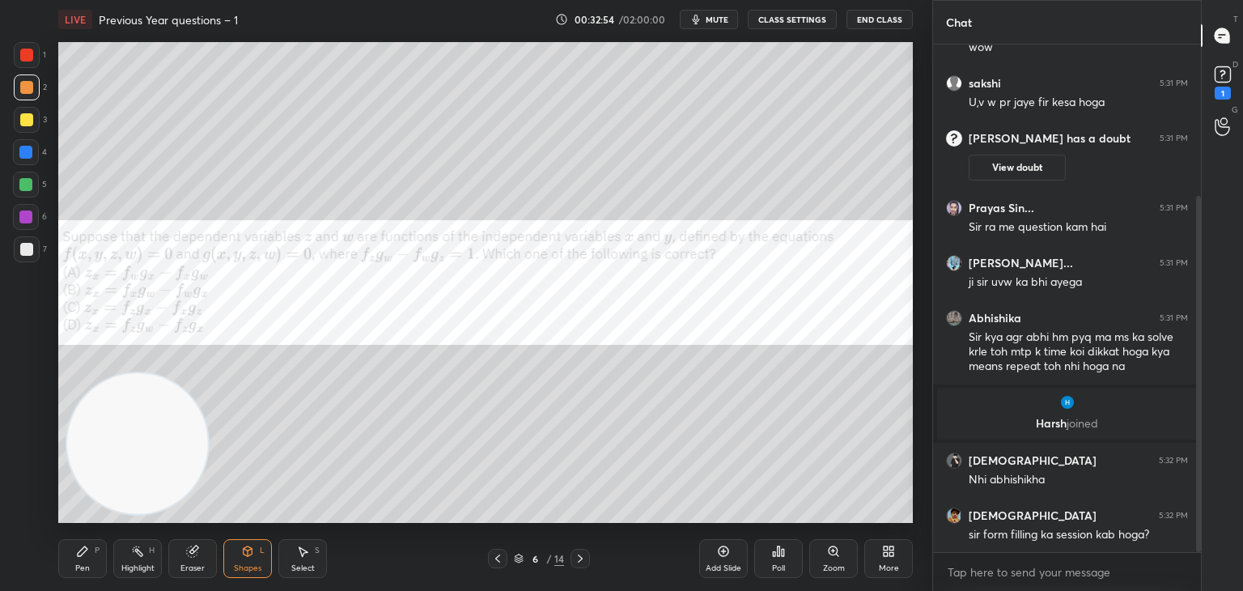
click at [29, 121] on div at bounding box center [26, 119] width 13 height 13
click at [91, 556] on div "Pen P" at bounding box center [82, 558] width 49 height 39
click at [26, 253] on div at bounding box center [26, 249] width 13 height 13
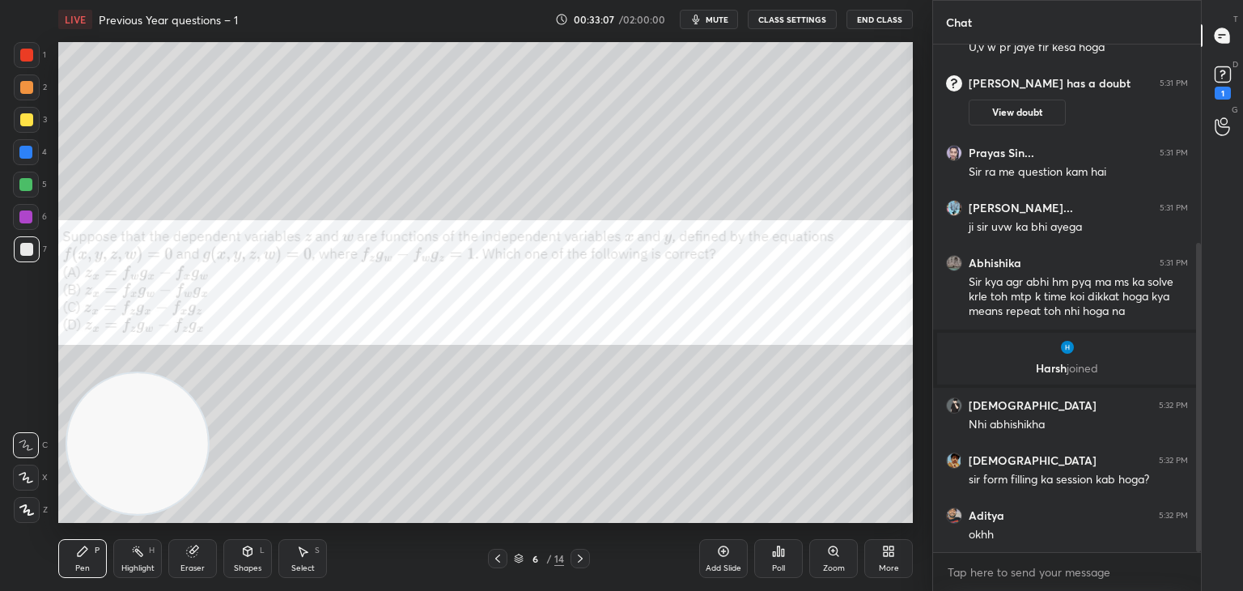
scroll to position [325, 0]
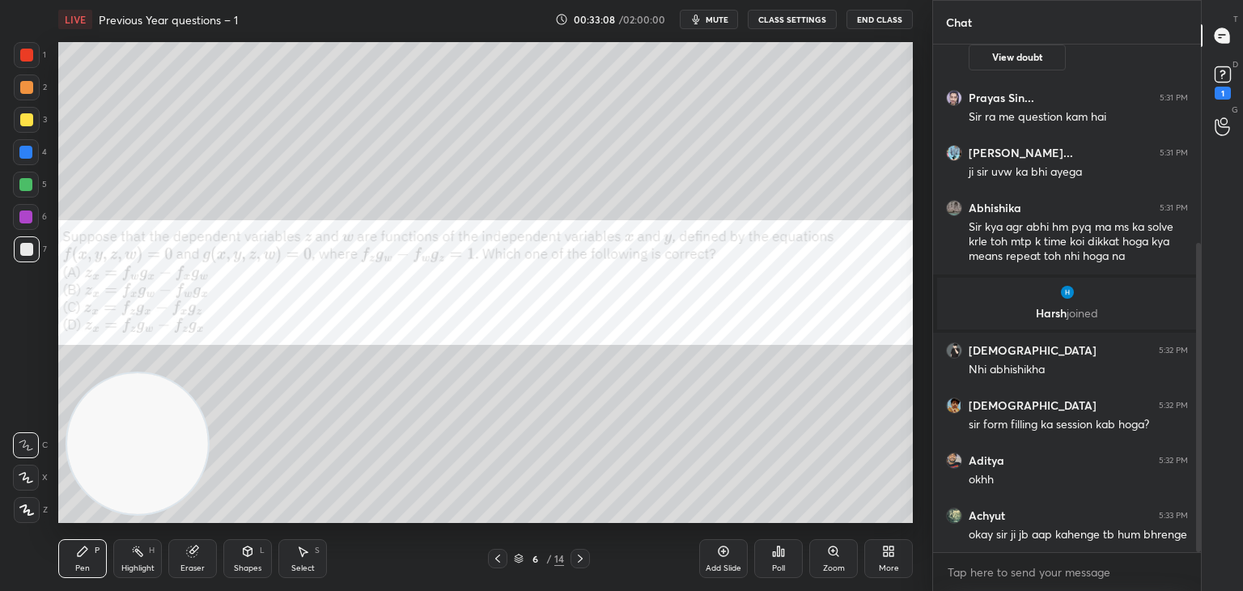
click at [729, 23] on button "mute" at bounding box center [709, 19] width 58 height 19
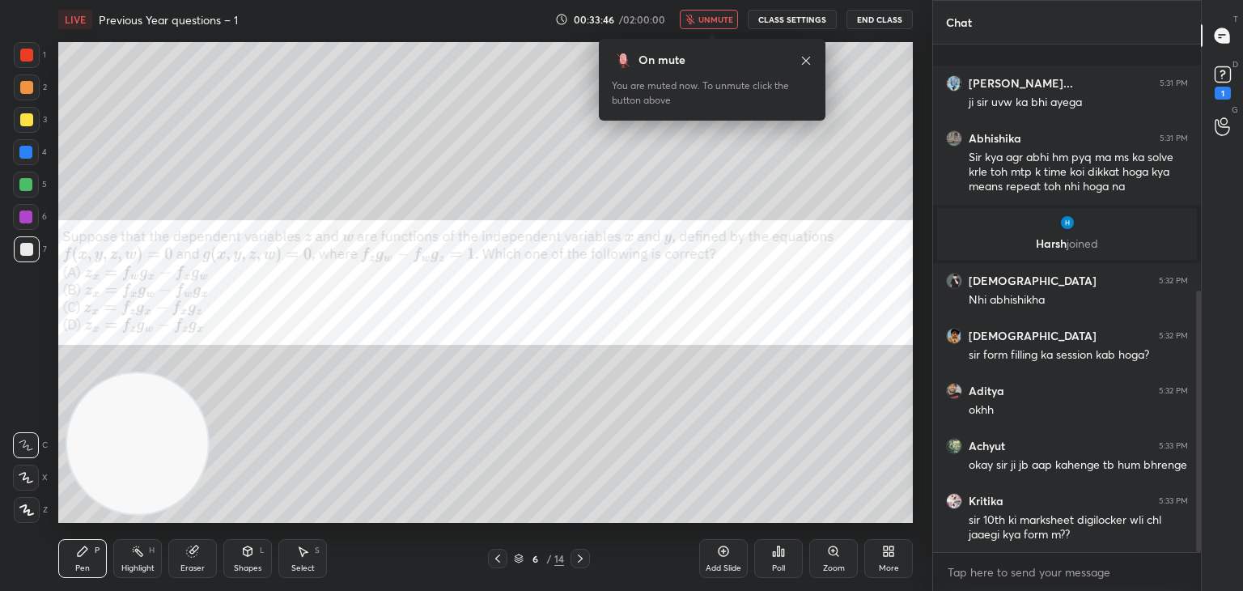
scroll to position [479, 0]
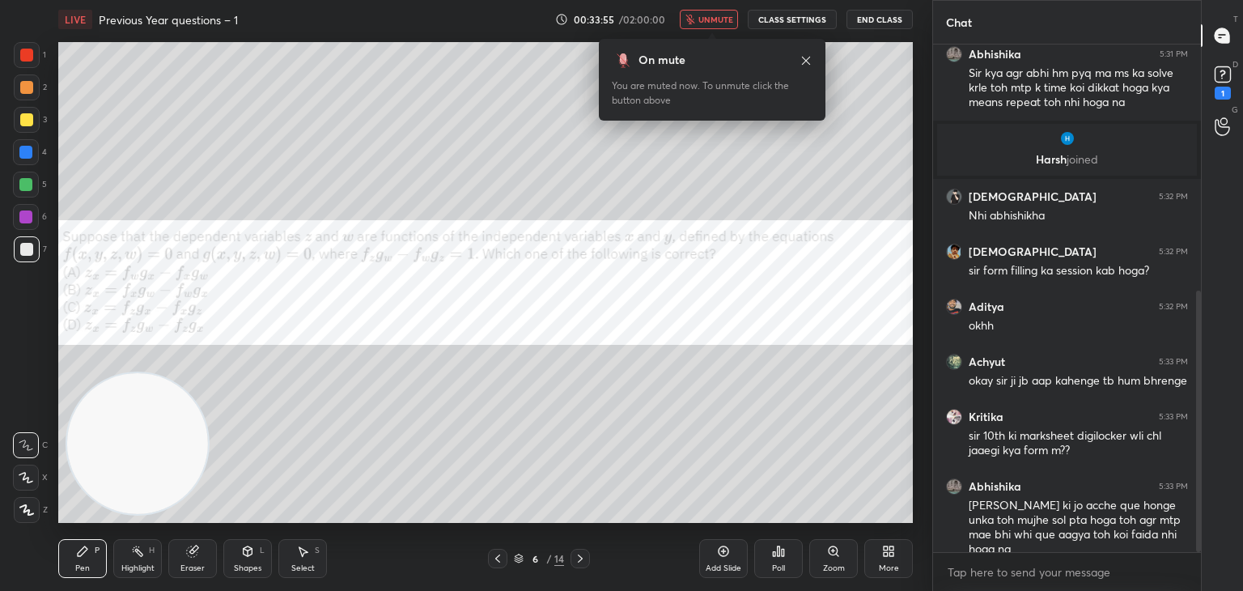
click at [719, 19] on span "unmute" at bounding box center [715, 19] width 35 height 11
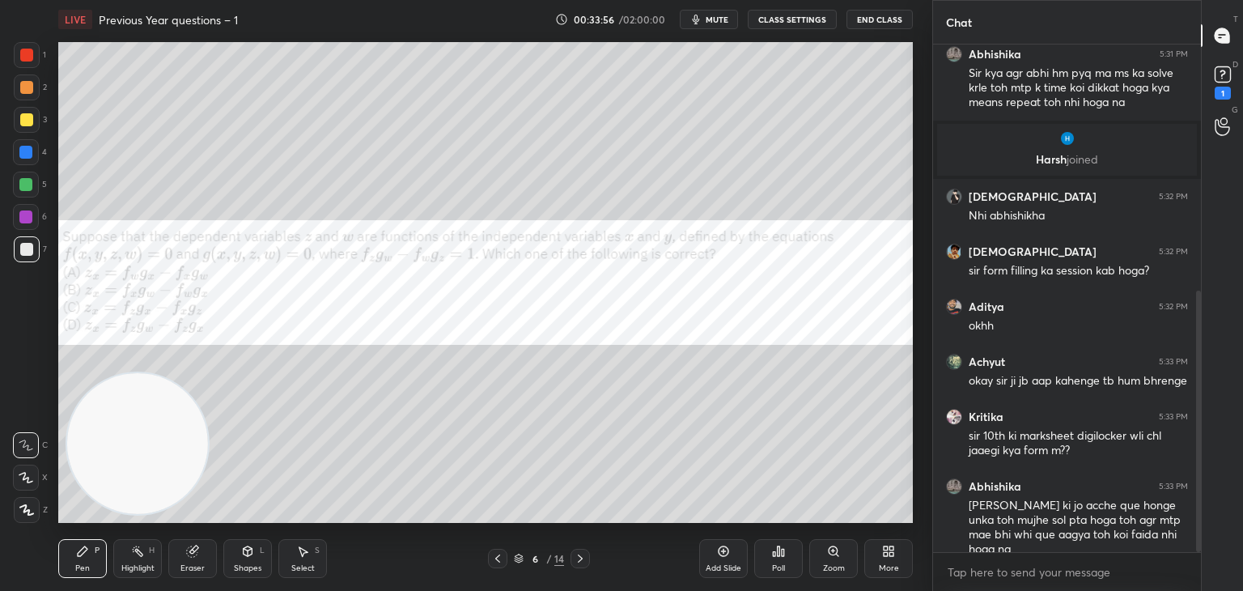
click at [23, 187] on div at bounding box center [25, 184] width 13 height 13
click at [244, 550] on icon at bounding box center [248, 551] width 9 height 10
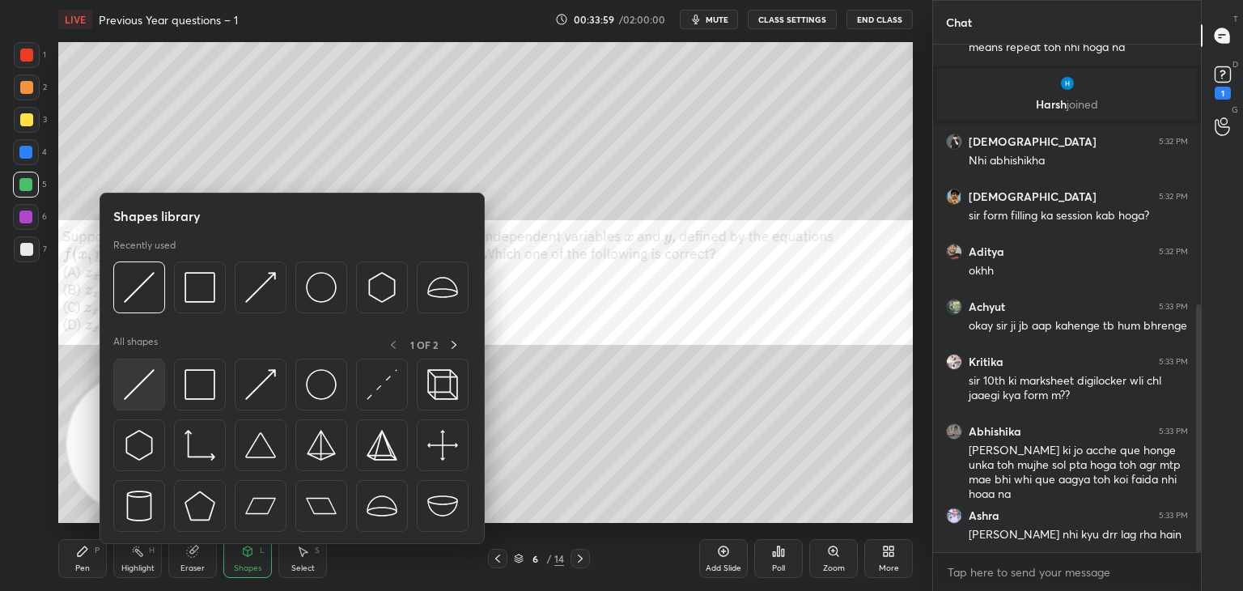
click at [147, 375] on img at bounding box center [139, 384] width 31 height 31
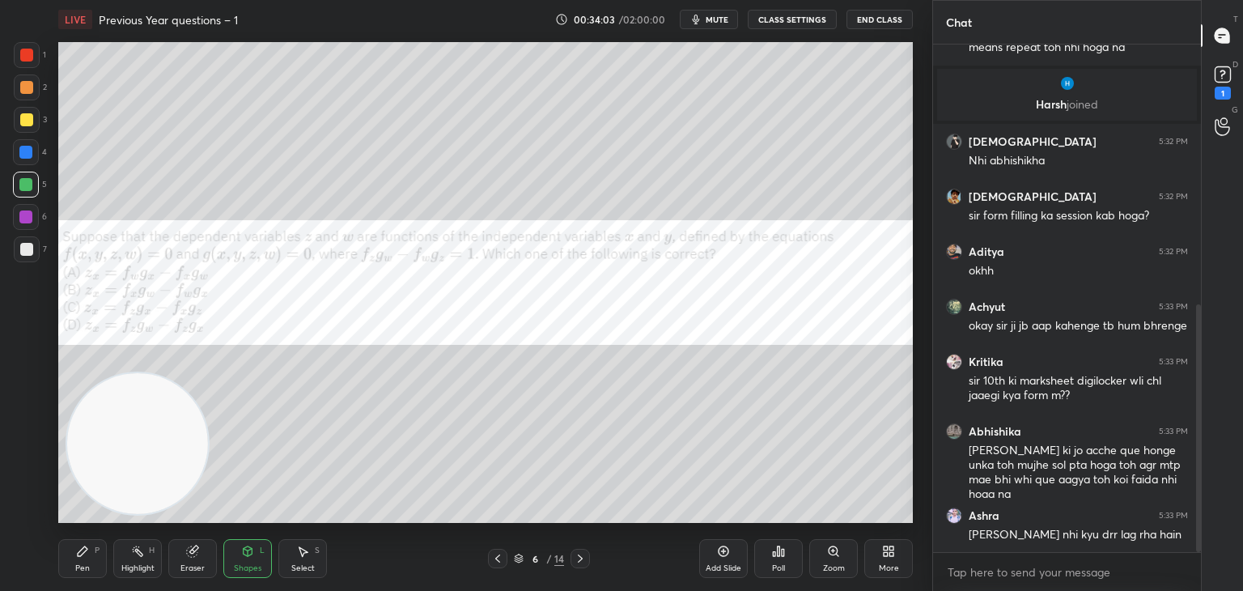
scroll to position [589, 0]
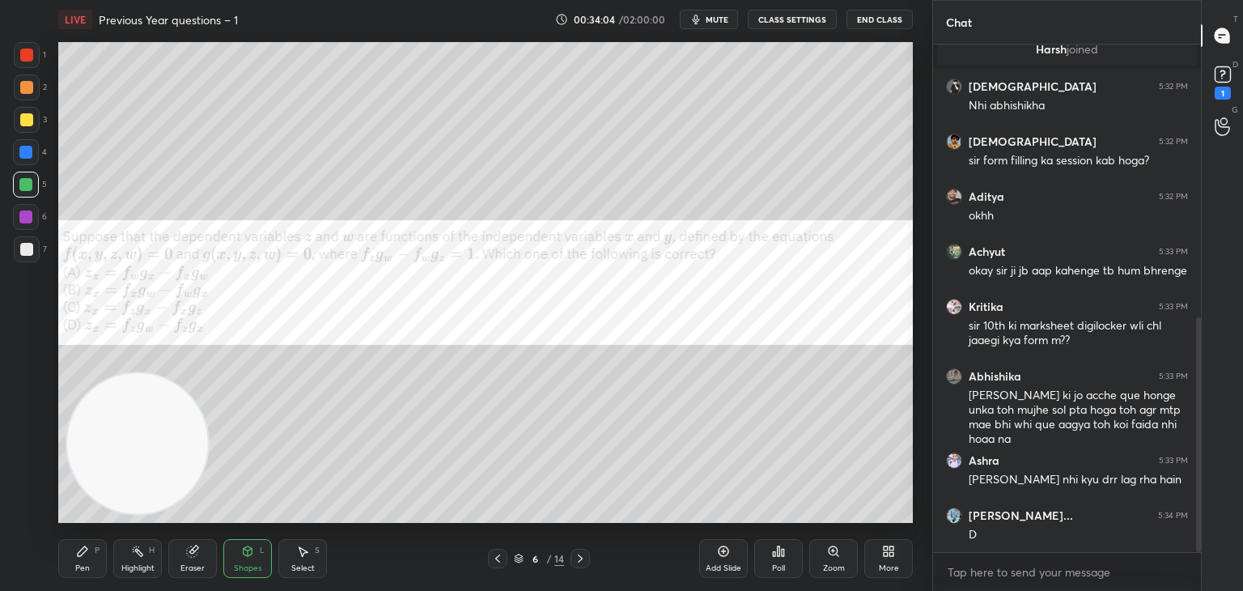
click at [28, 117] on div at bounding box center [26, 119] width 13 height 13
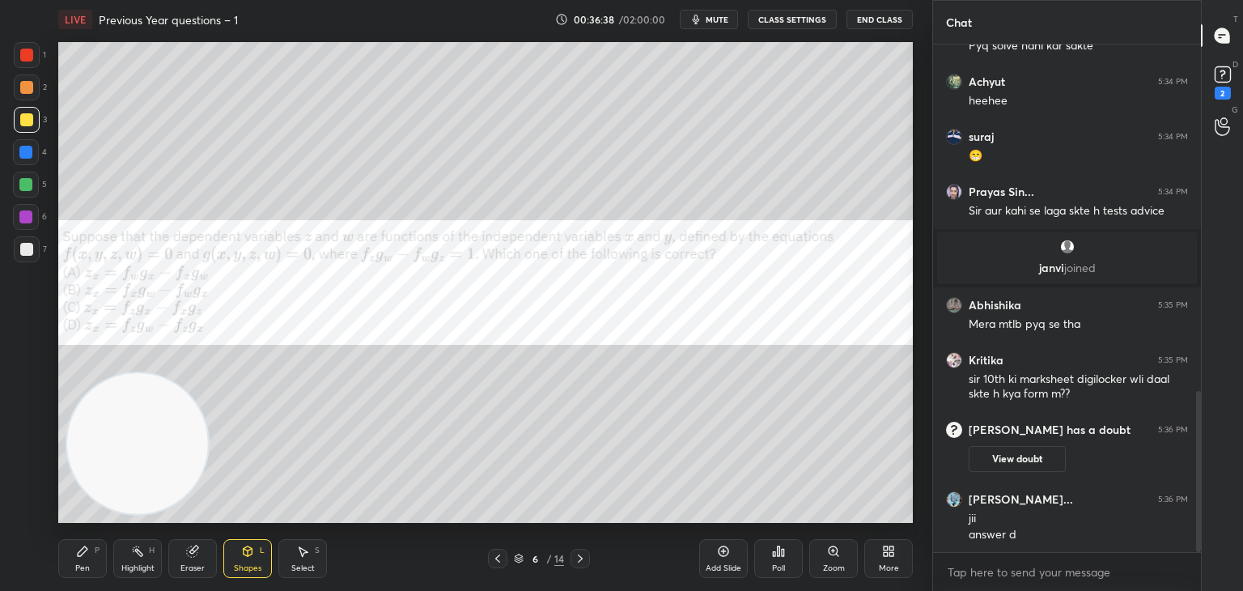
scroll to position [1096, 0]
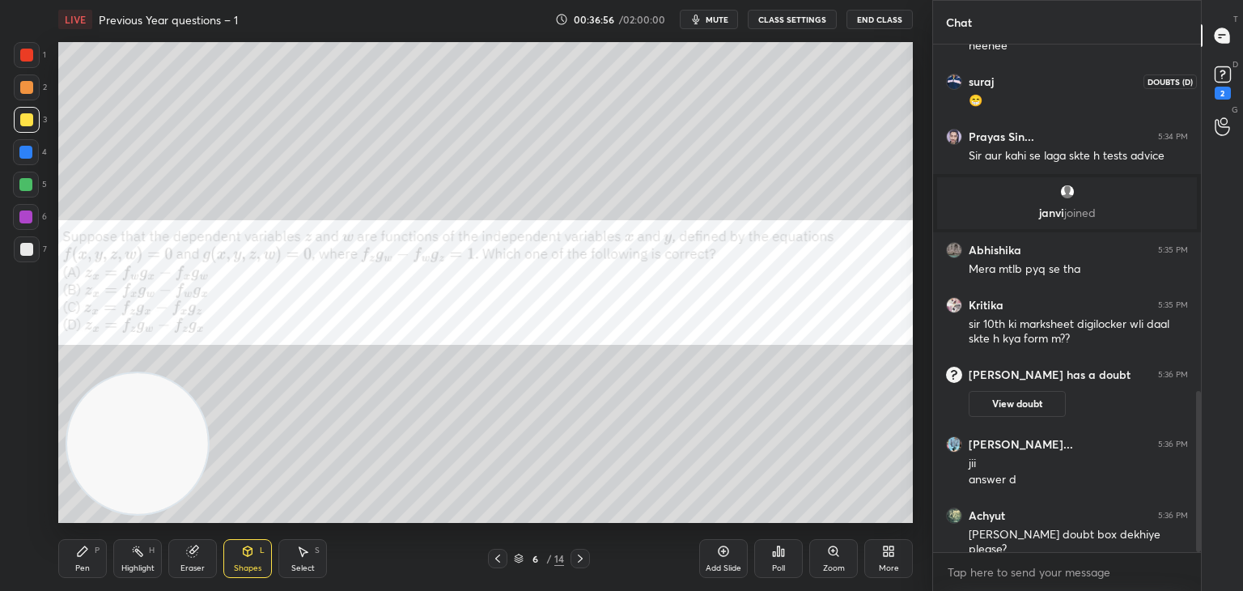
click at [1220, 82] on rect at bounding box center [1222, 74] width 15 height 15
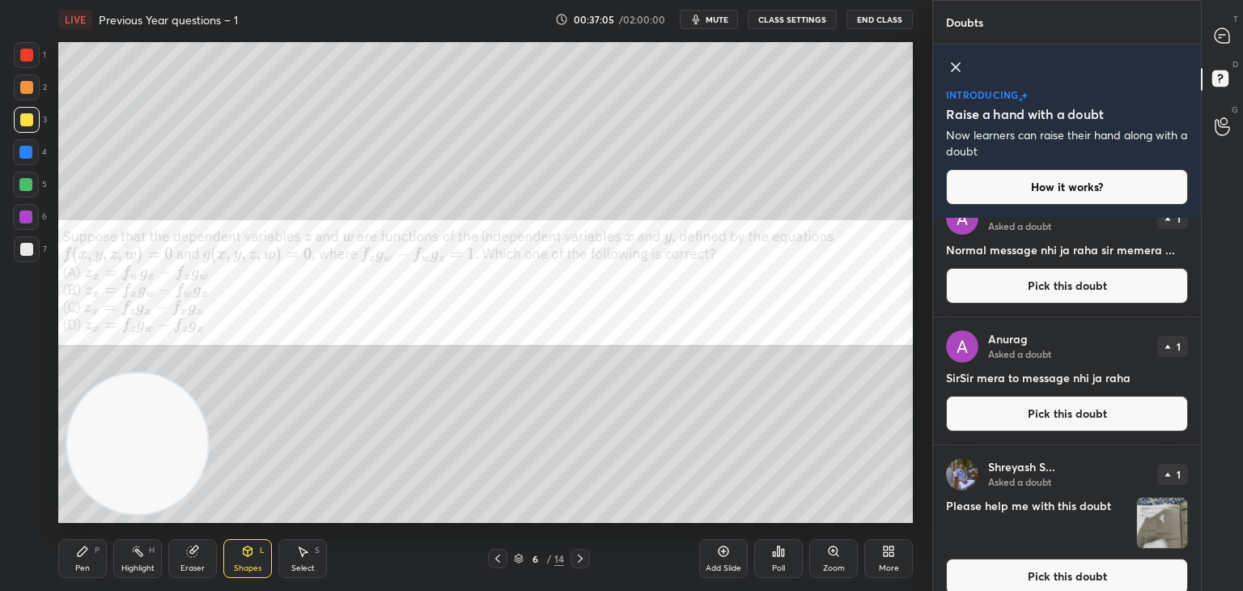
scroll to position [429, 0]
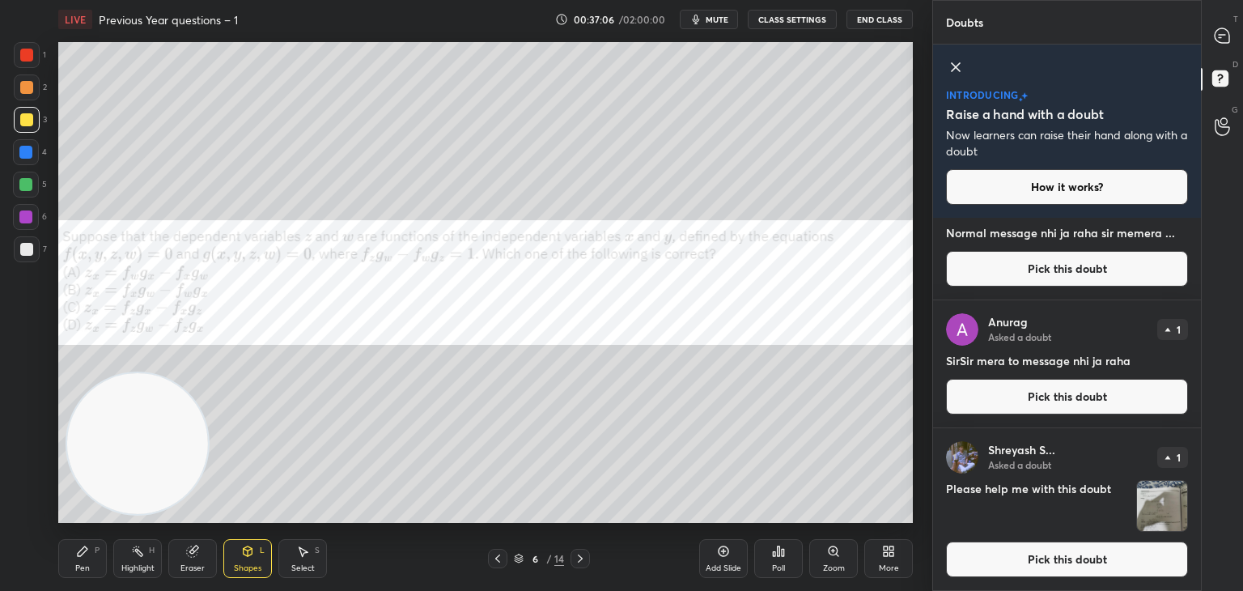
click at [1161, 558] on button "Pick this doubt" at bounding box center [1067, 559] width 242 height 36
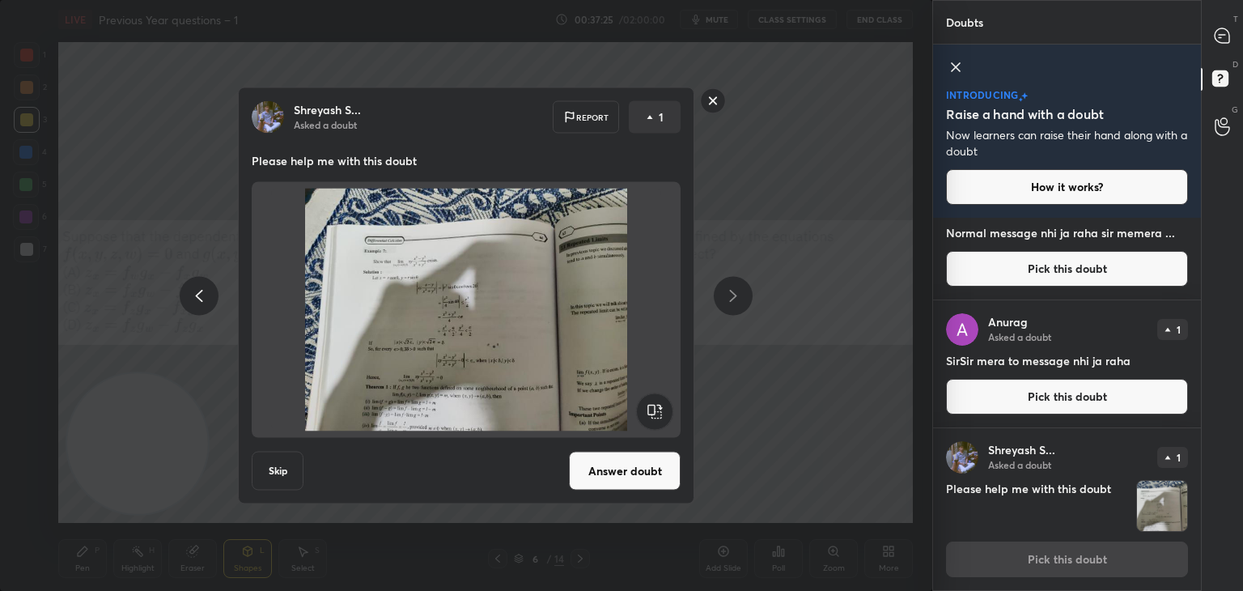
click at [710, 104] on rect at bounding box center [713, 100] width 25 height 25
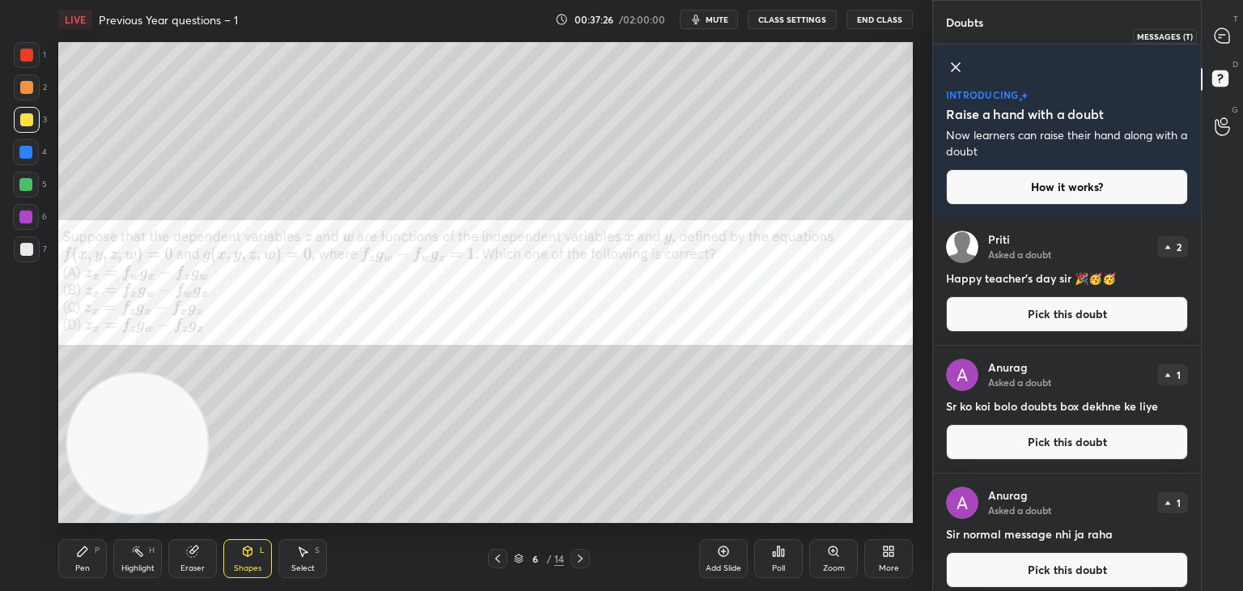
click at [1220, 37] on icon at bounding box center [1220, 37] width 2 height 0
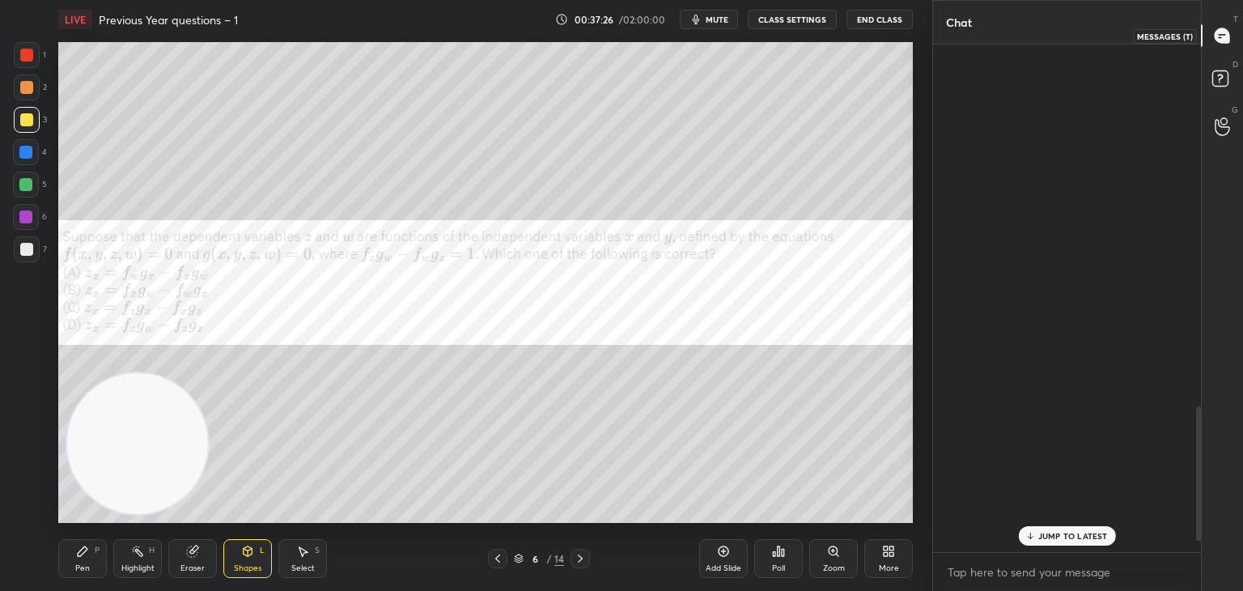
scroll to position [503, 263]
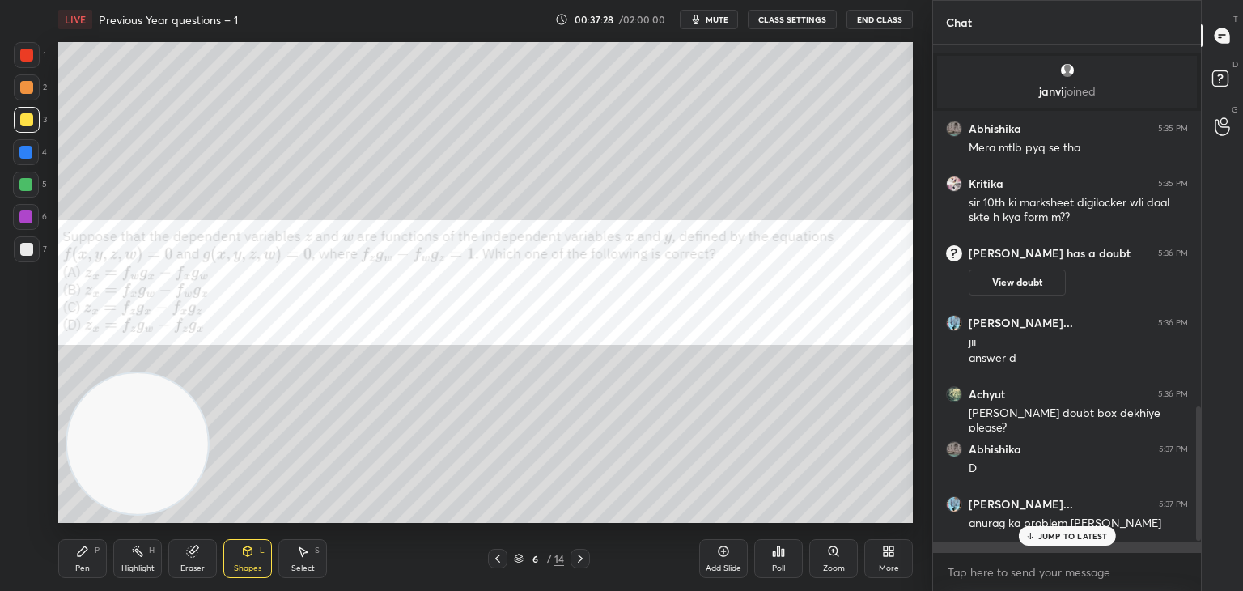
click at [1069, 532] on p "JUMP TO LATEST" at bounding box center [1073, 536] width 70 height 10
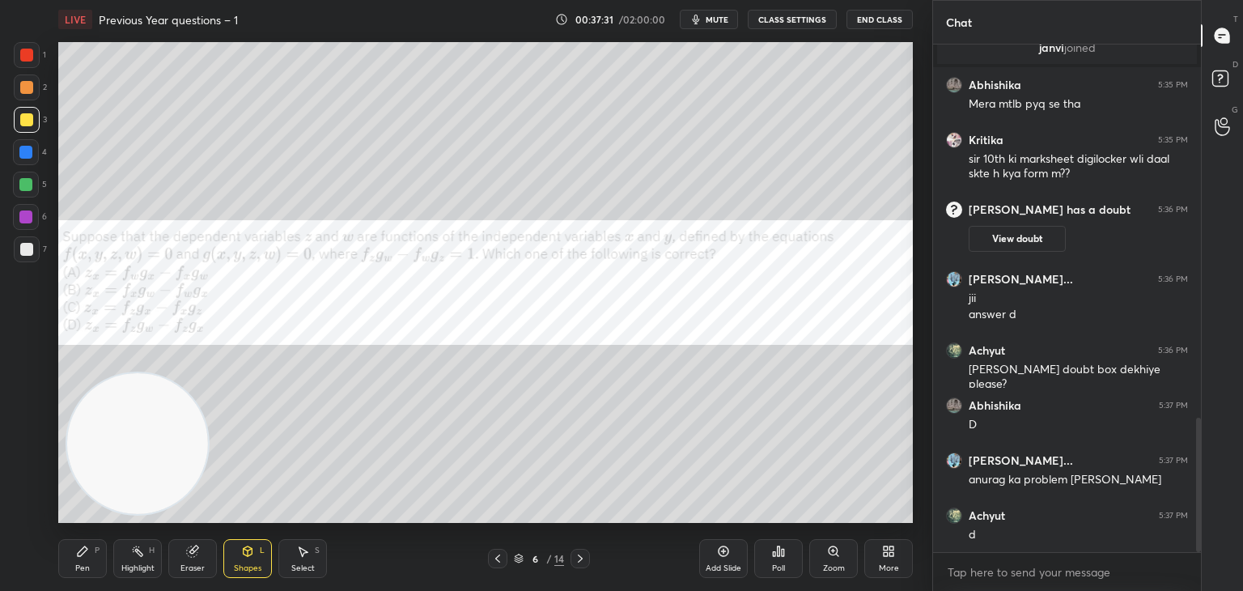
click at [775, 555] on icon at bounding box center [778, 551] width 13 height 13
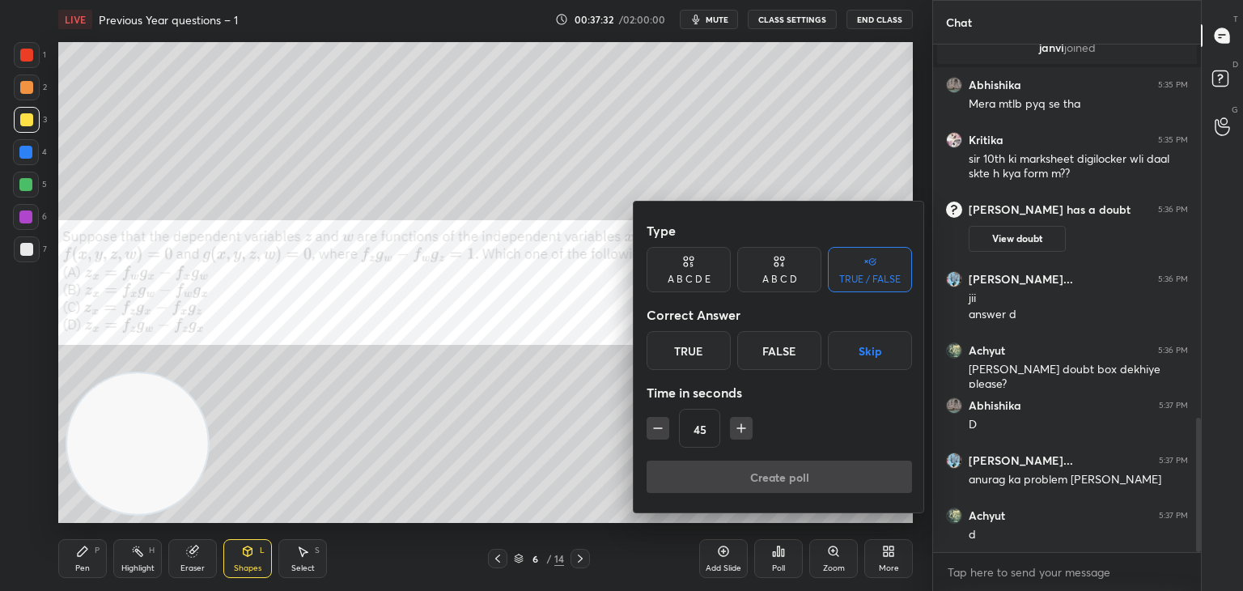
click at [805, 350] on div "False" at bounding box center [779, 350] width 84 height 39
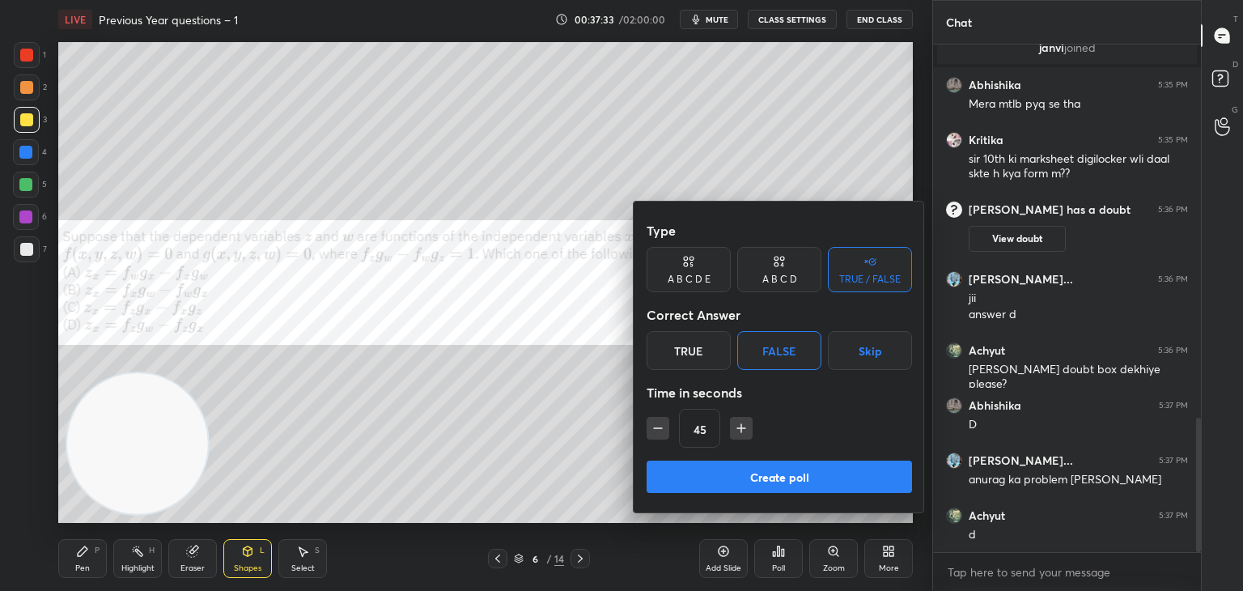
click at [783, 475] on button "Create poll" at bounding box center [779, 477] width 265 height 32
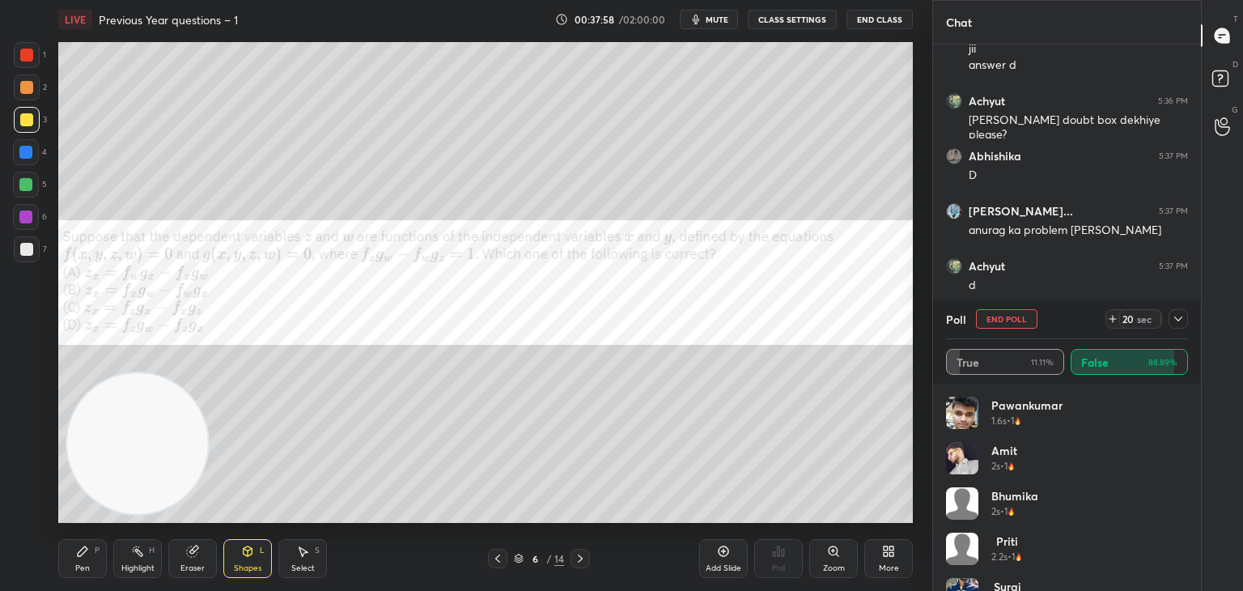
scroll to position [1713, 0]
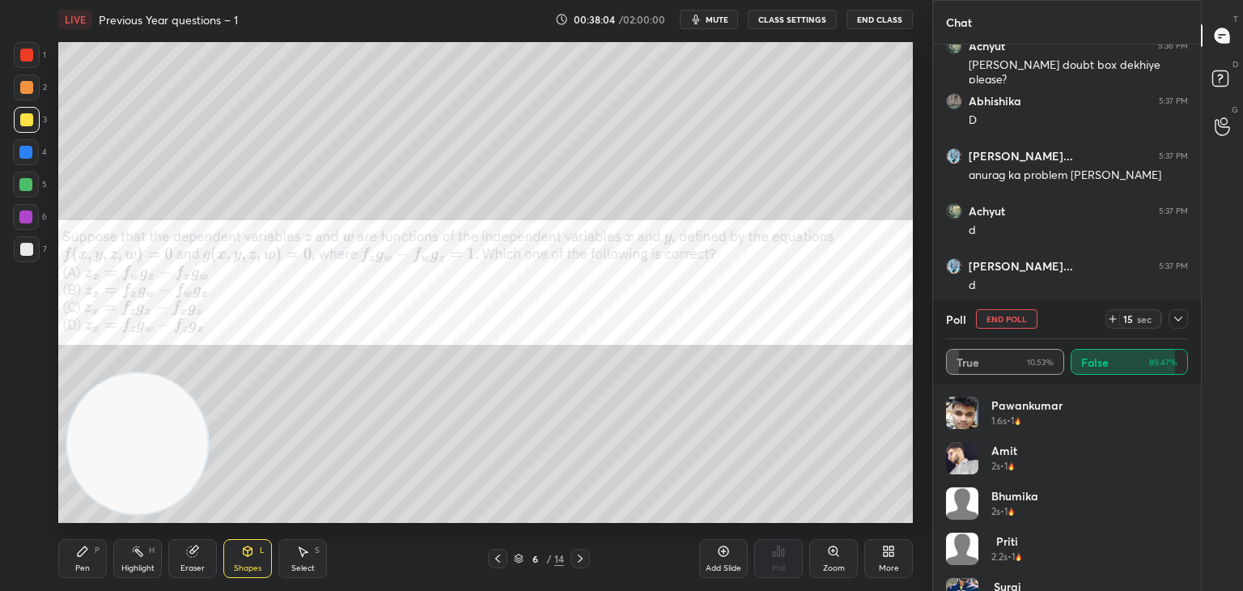
click at [1023, 315] on button "End Poll" at bounding box center [1007, 318] width 62 height 19
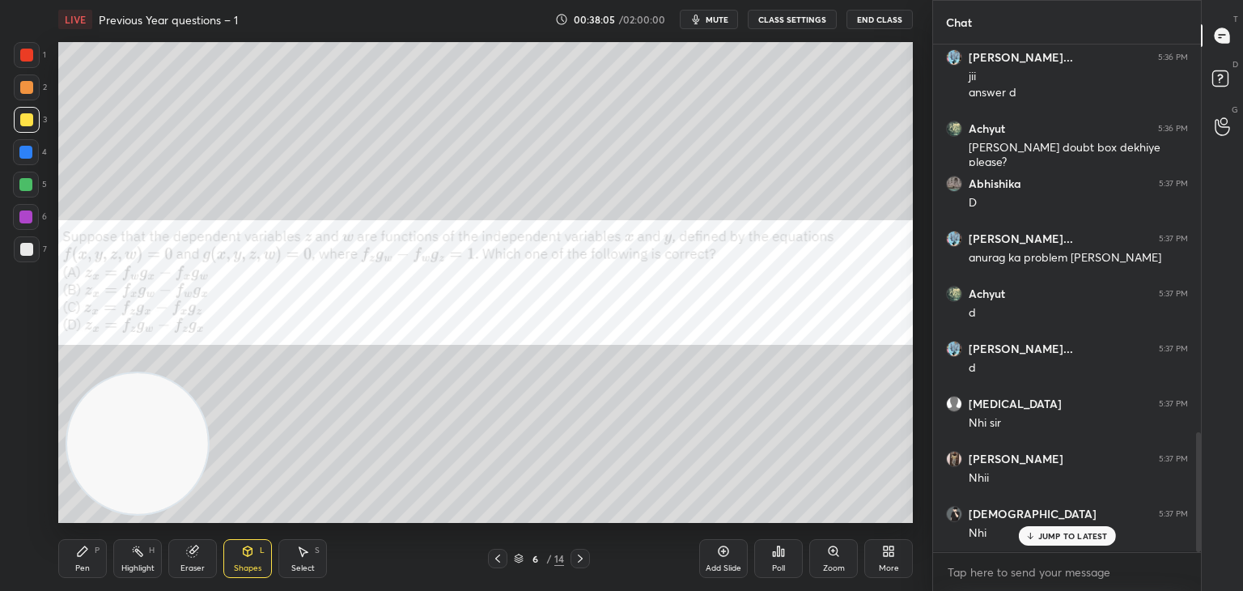
scroll to position [0, 0]
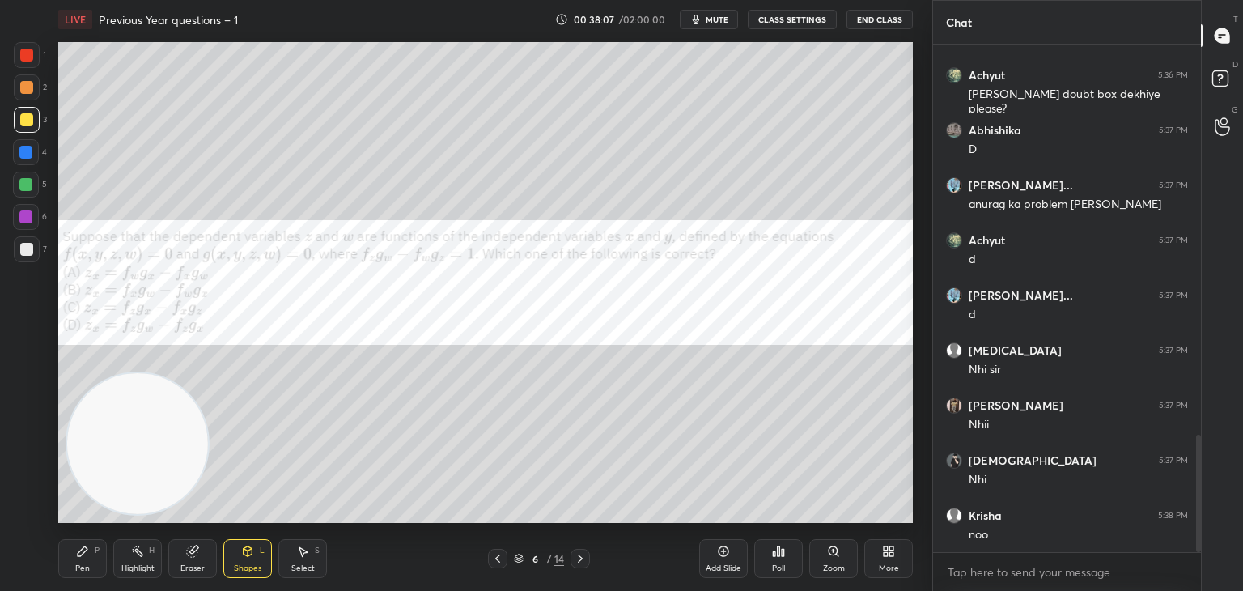
click at [25, 246] on div at bounding box center [26, 249] width 13 height 13
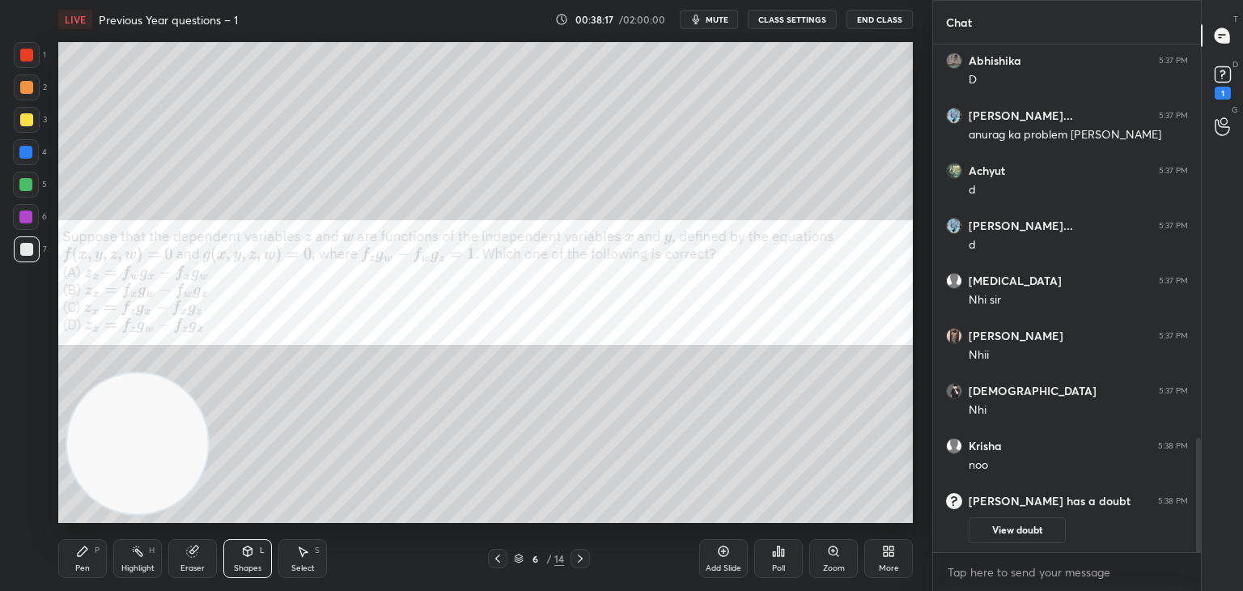
click at [23, 127] on div at bounding box center [27, 120] width 26 height 26
click at [79, 574] on div "Pen P" at bounding box center [82, 558] width 49 height 39
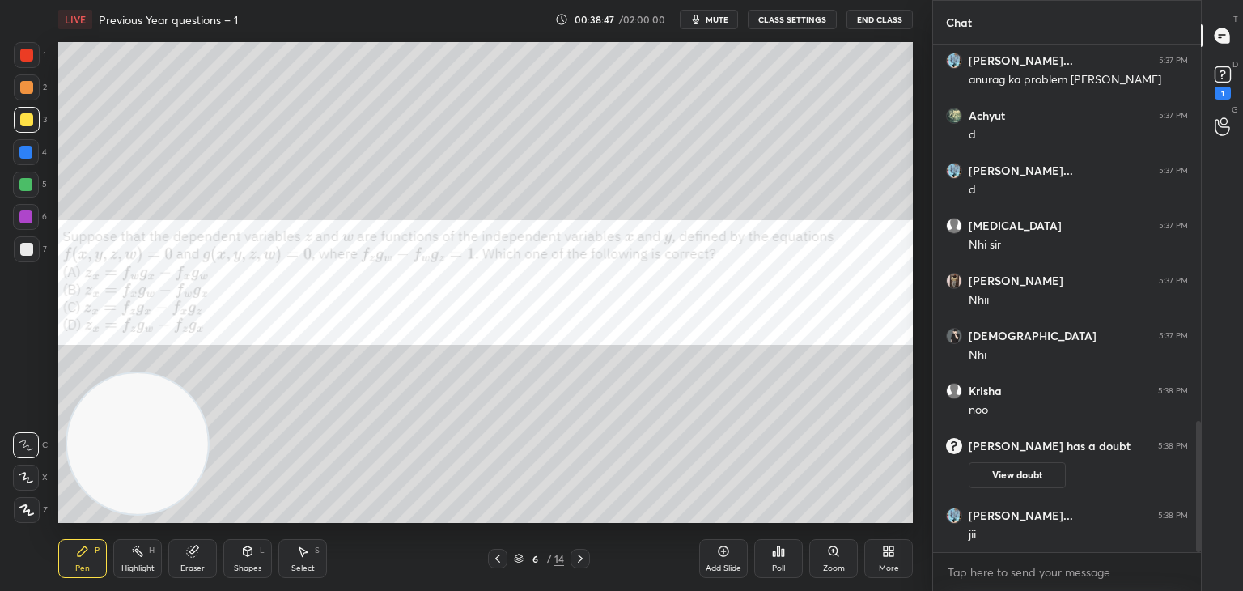
click at [23, 250] on div at bounding box center [26, 249] width 13 height 13
click at [27, 254] on div at bounding box center [26, 249] width 13 height 13
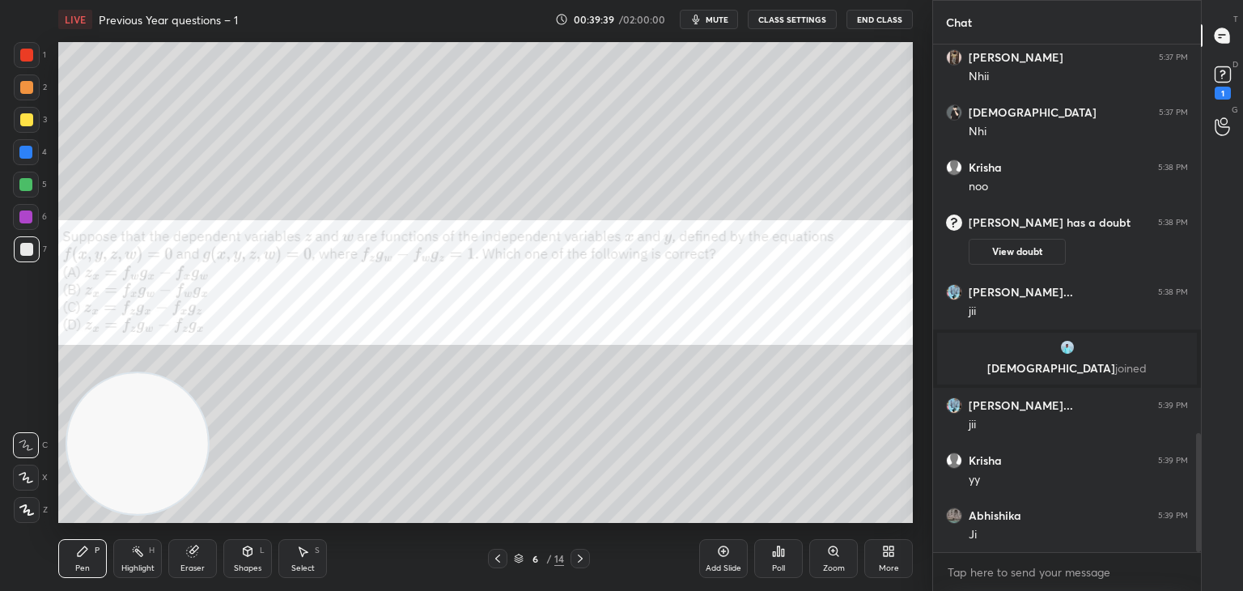
scroll to position [6, 5]
click at [28, 190] on div at bounding box center [25, 184] width 13 height 13
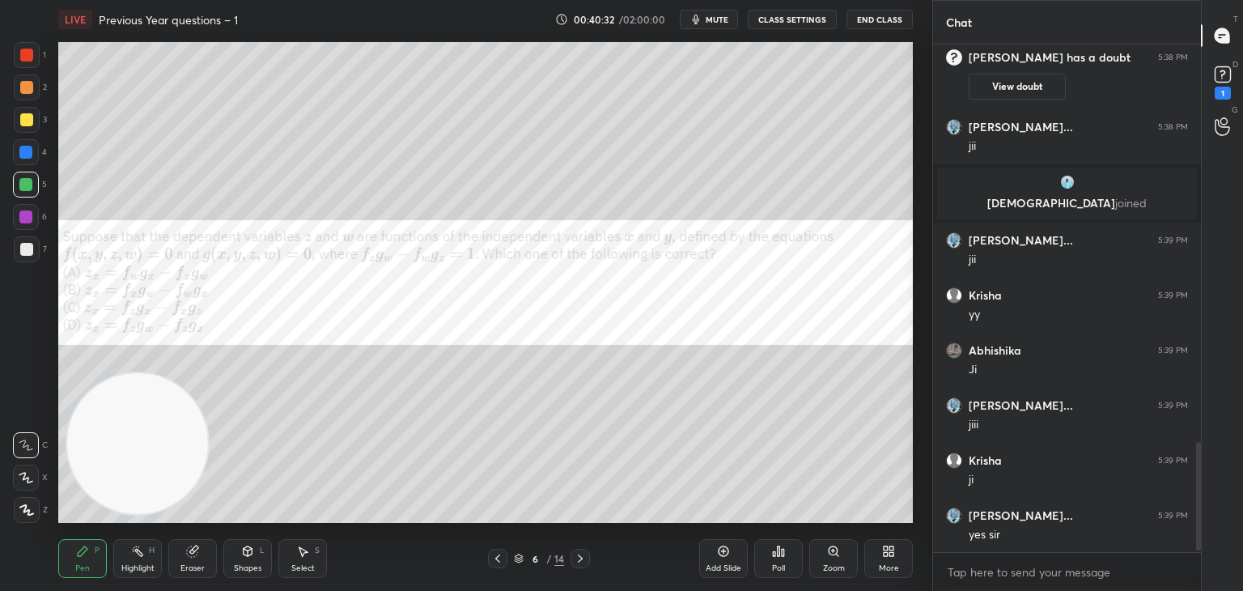
scroll to position [1883, 0]
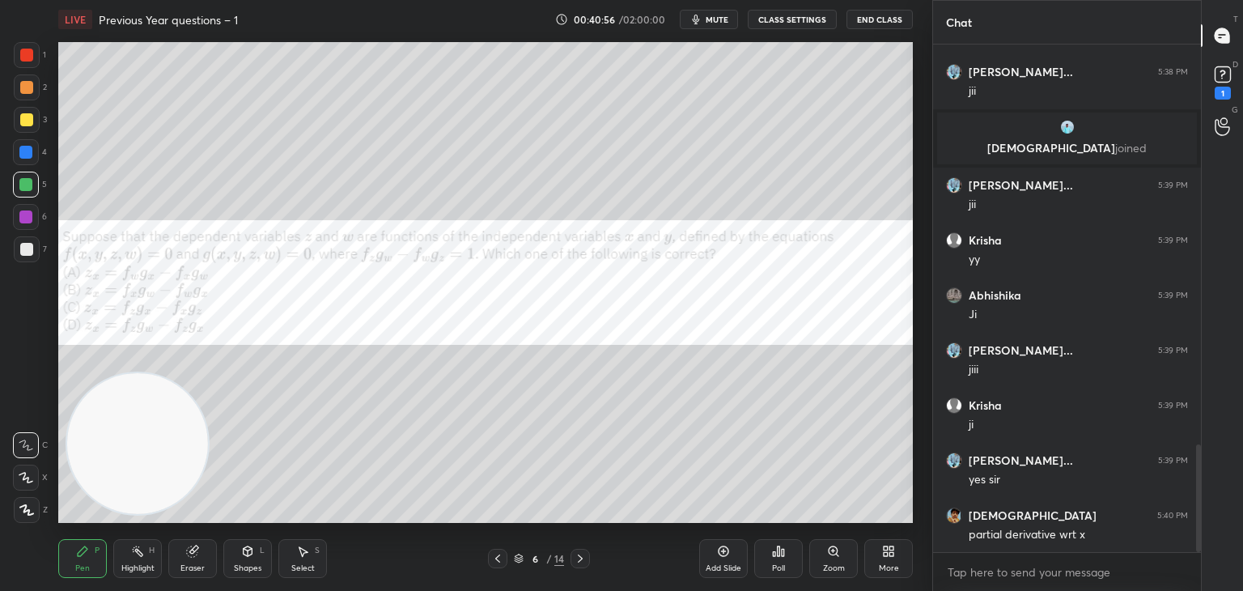
click at [28, 244] on div at bounding box center [26, 249] width 13 height 13
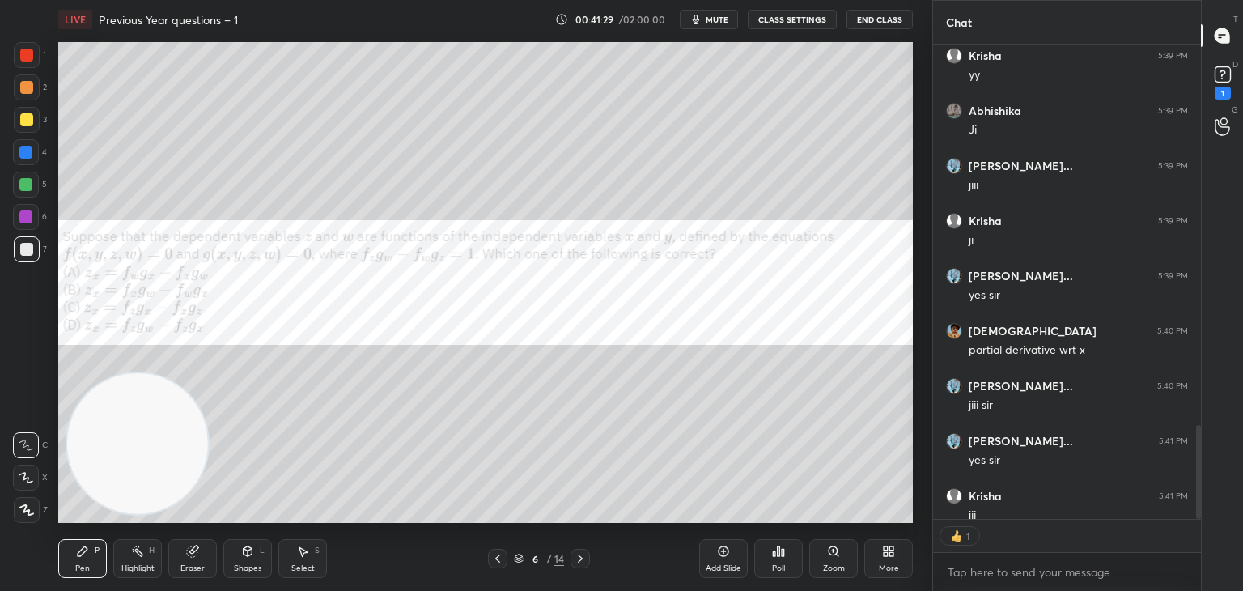
scroll to position [6, 5]
drag, startPoint x: 204, startPoint y: 374, endPoint x: 440, endPoint y: 370, distance: 236.4
click at [208, 373] on video at bounding box center [137, 443] width 141 height 141
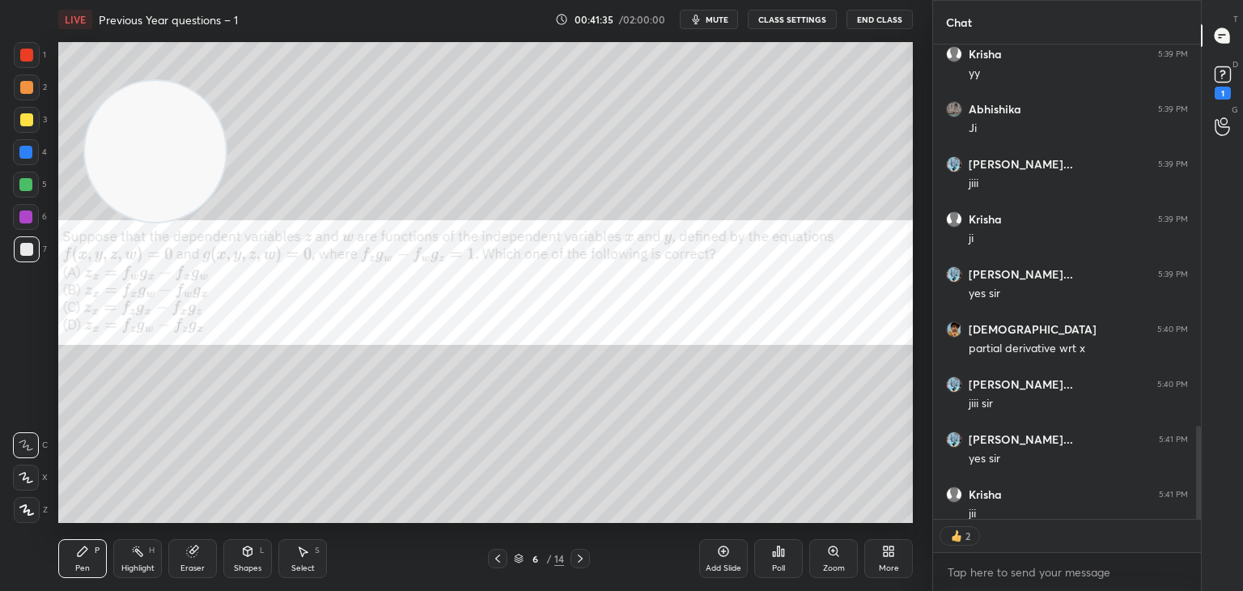
drag, startPoint x: 207, startPoint y: 205, endPoint x: 129, endPoint y: 147, distance: 97.3
click at [107, 154] on video at bounding box center [155, 151] width 141 height 141
click at [243, 564] on div "Shapes" at bounding box center [248, 568] width 28 height 8
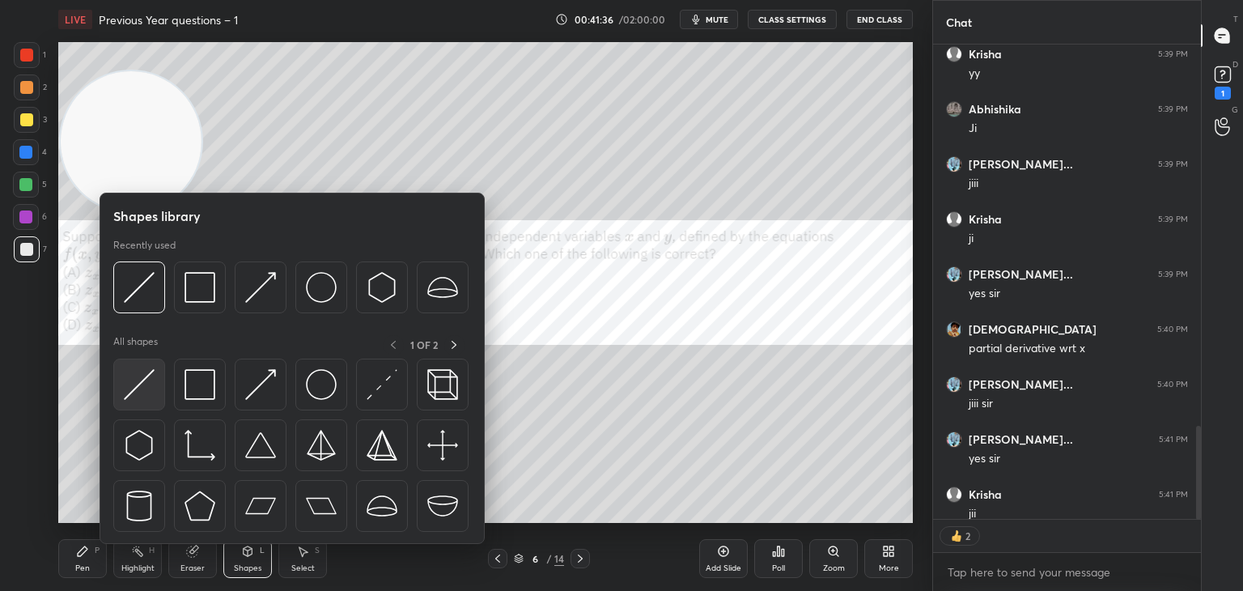
click at [141, 384] on img at bounding box center [139, 384] width 31 height 31
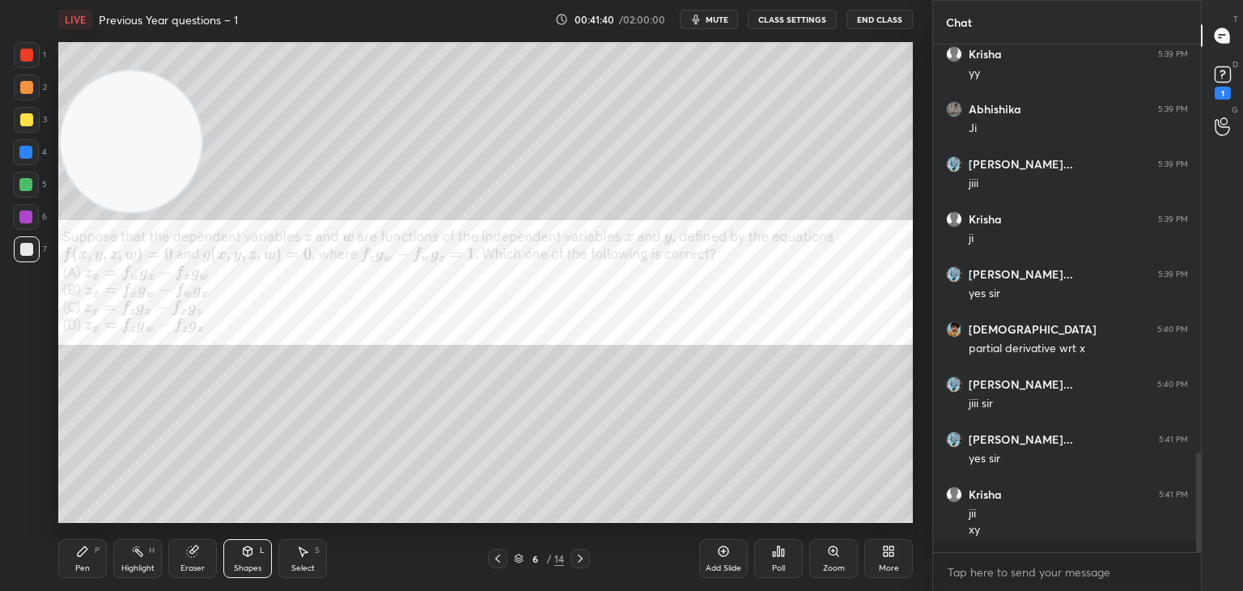
scroll to position [5, 5]
click at [88, 552] on icon at bounding box center [82, 551] width 13 height 13
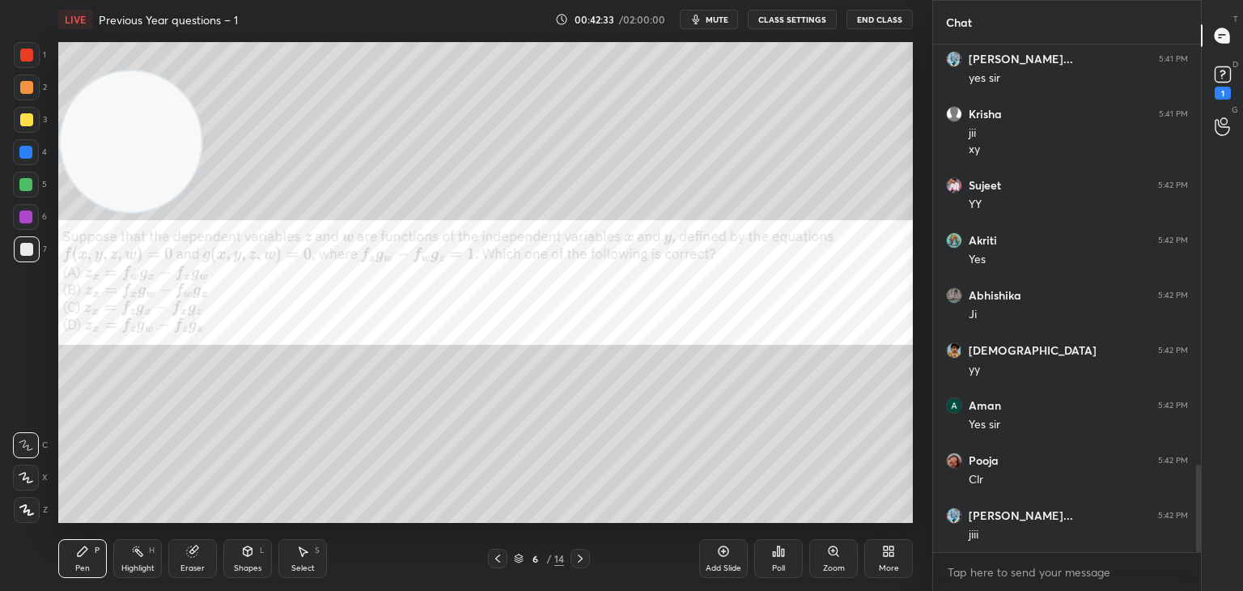
scroll to position [6, 5]
click at [22, 127] on div at bounding box center [27, 120] width 26 height 26
click at [30, 188] on div at bounding box center [25, 184] width 13 height 13
click at [265, 559] on div "Shapes L" at bounding box center [247, 558] width 49 height 39
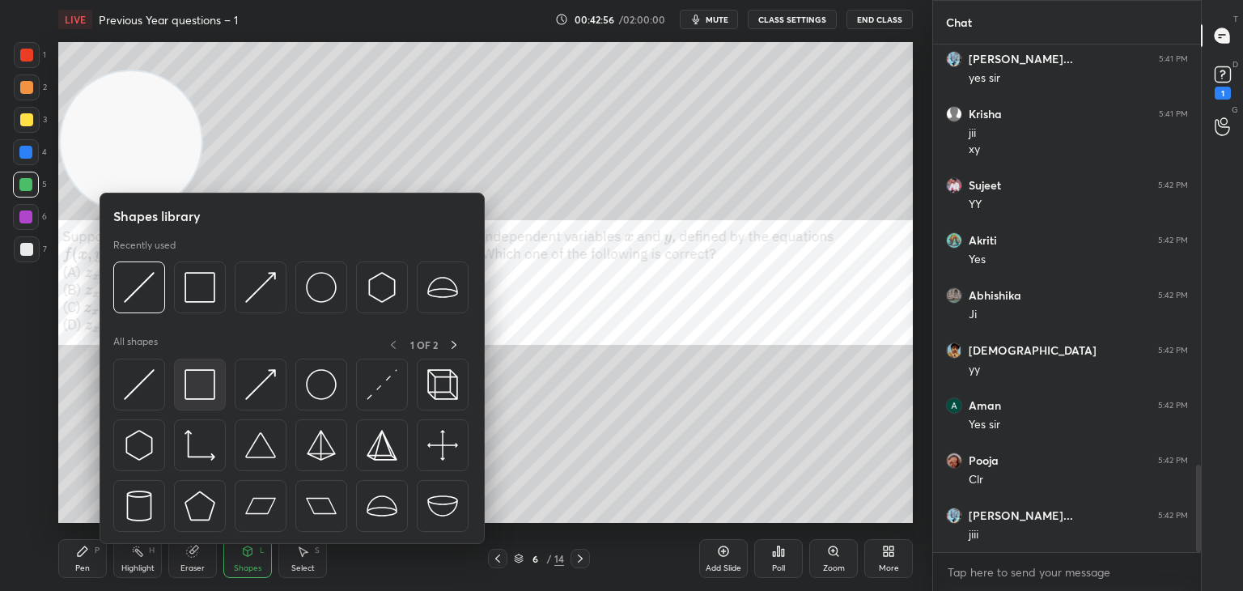
click at [198, 383] on img at bounding box center [200, 384] width 31 height 31
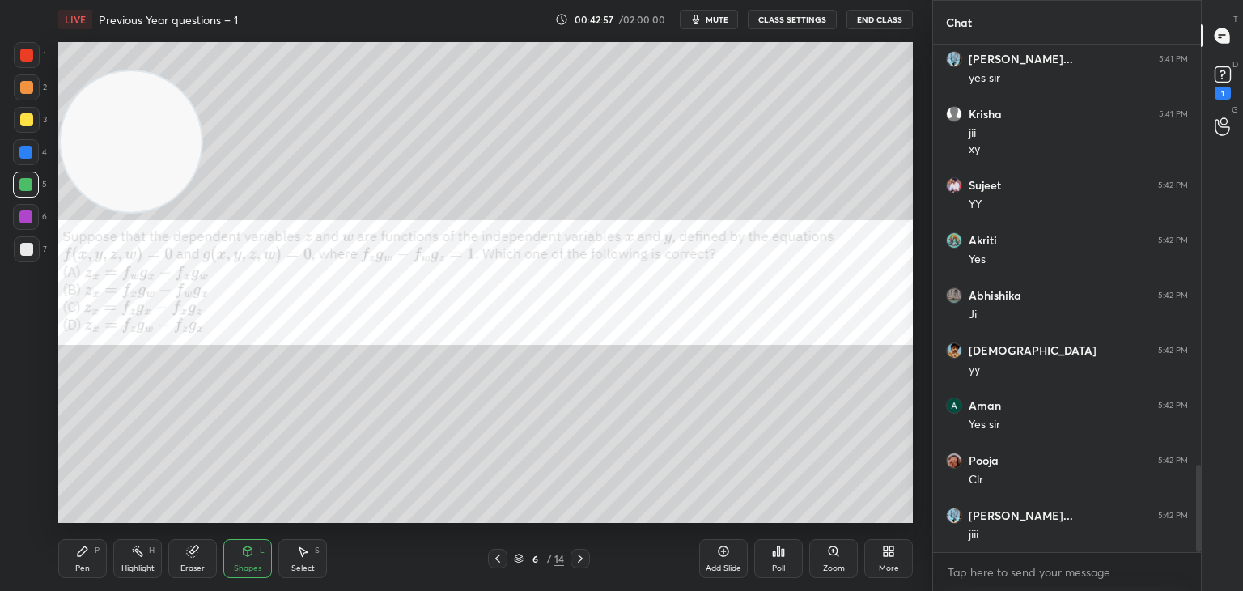
click at [33, 230] on div "6" at bounding box center [30, 220] width 34 height 32
click at [92, 560] on div "Pen P" at bounding box center [82, 558] width 49 height 39
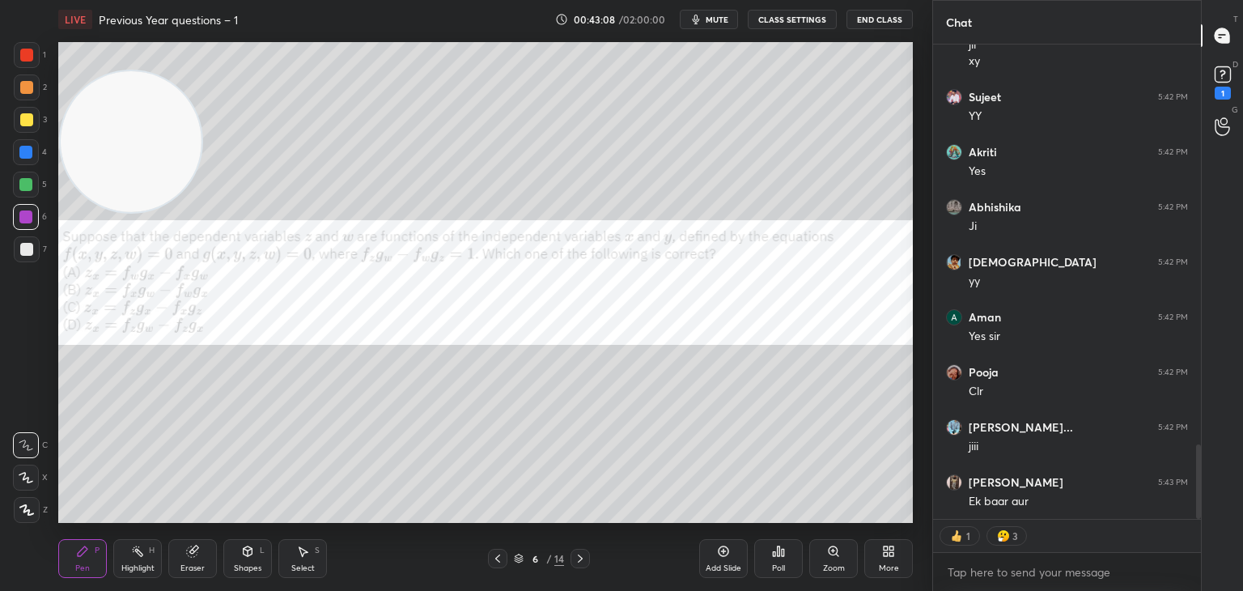
click at [23, 251] on div at bounding box center [26, 249] width 13 height 13
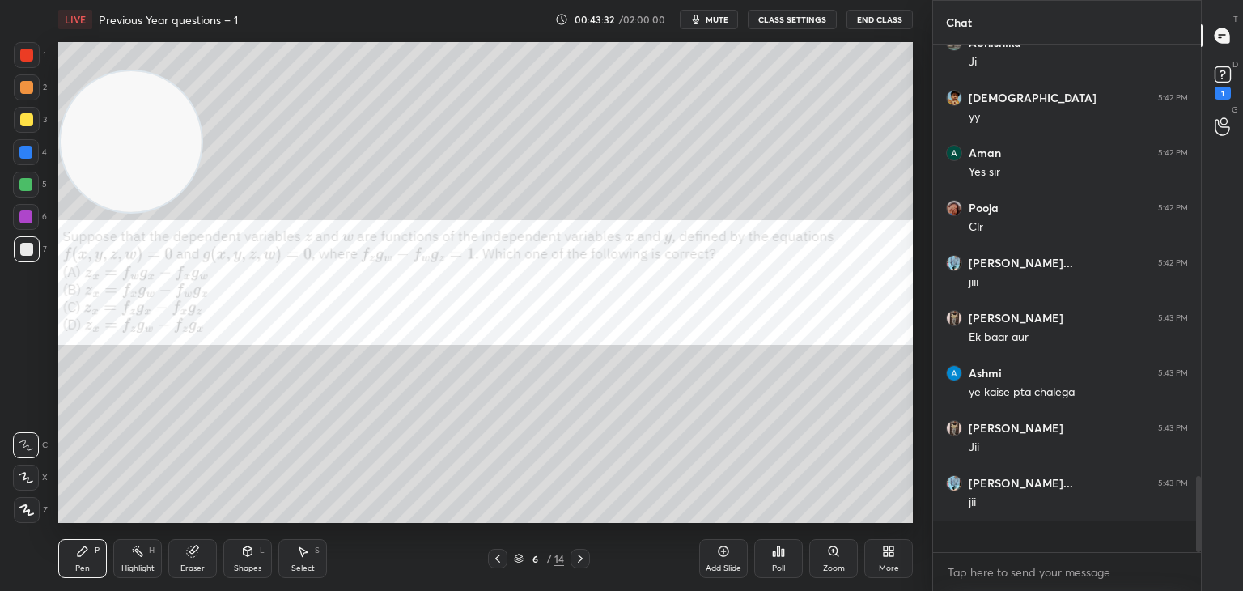
scroll to position [503, 263]
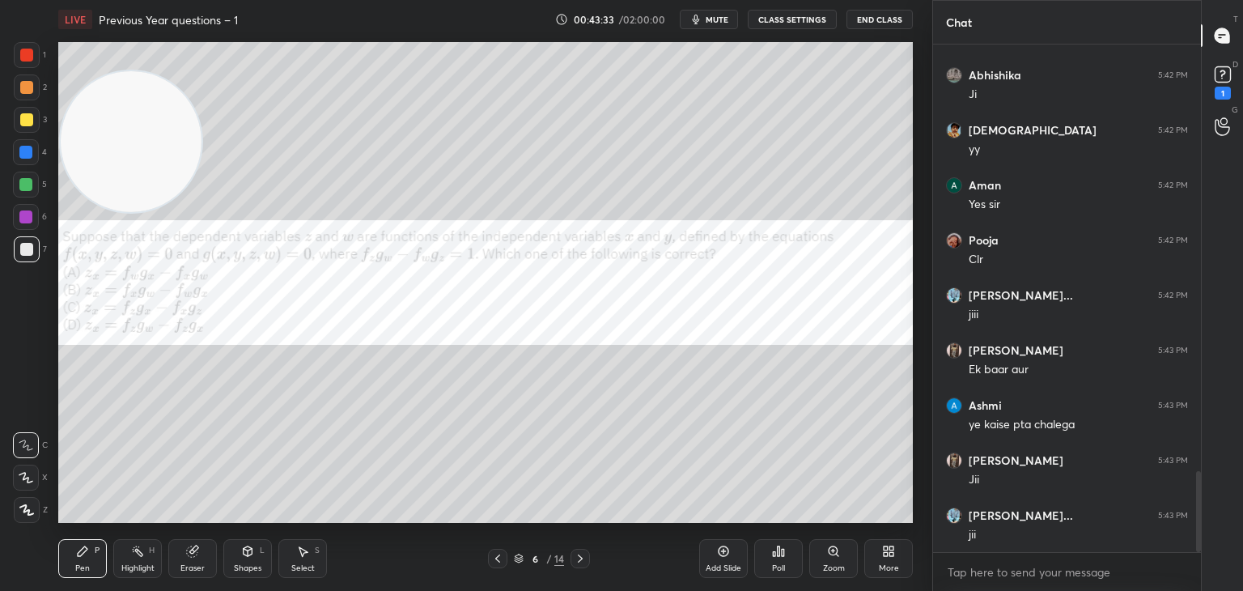
click at [733, 568] on div "Add Slide" at bounding box center [724, 568] width 36 height 8
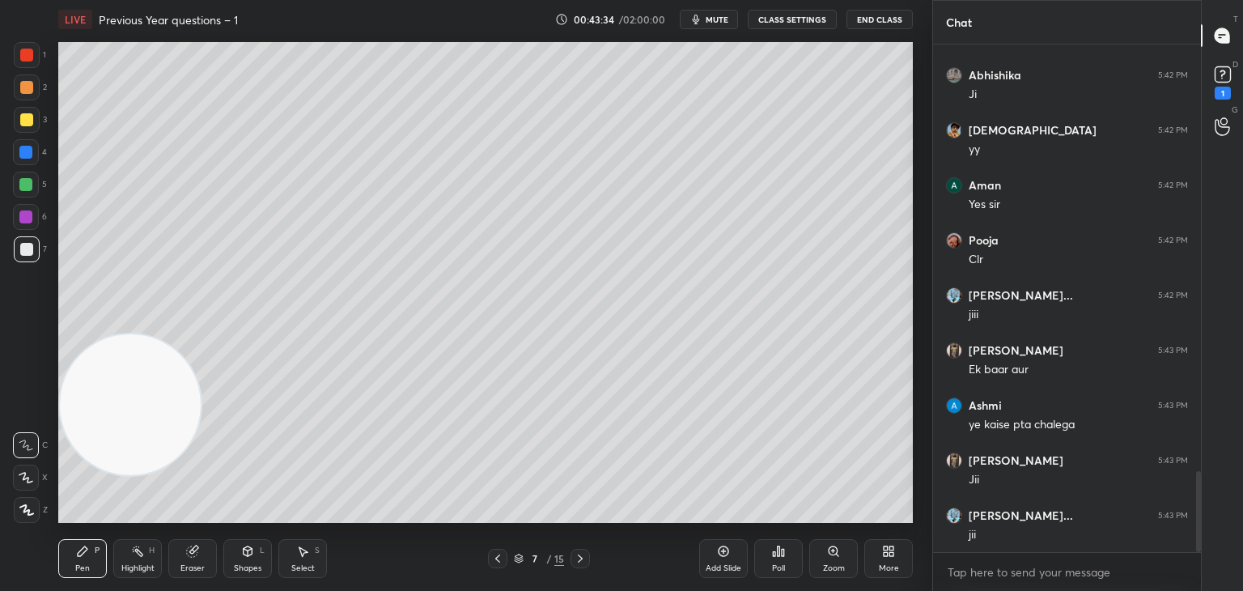
drag, startPoint x: 69, startPoint y: 367, endPoint x: 83, endPoint y: 344, distance: 26.9
click at [78, 409] on video at bounding box center [130, 404] width 141 height 141
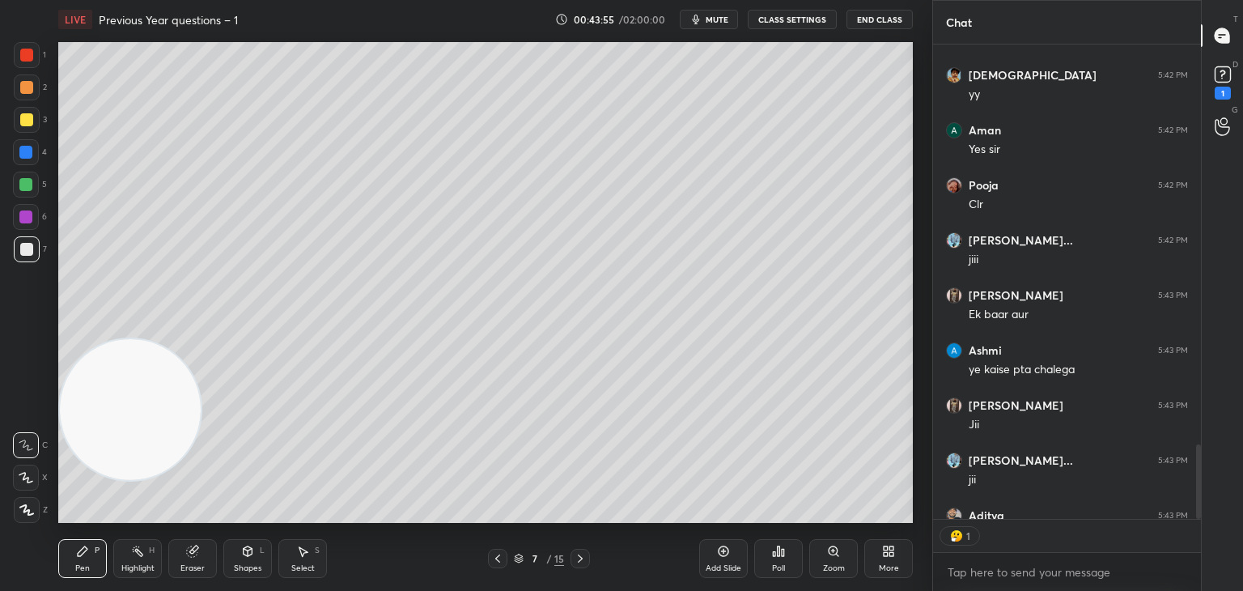
scroll to position [6, 5]
click at [496, 555] on icon at bounding box center [497, 558] width 13 height 13
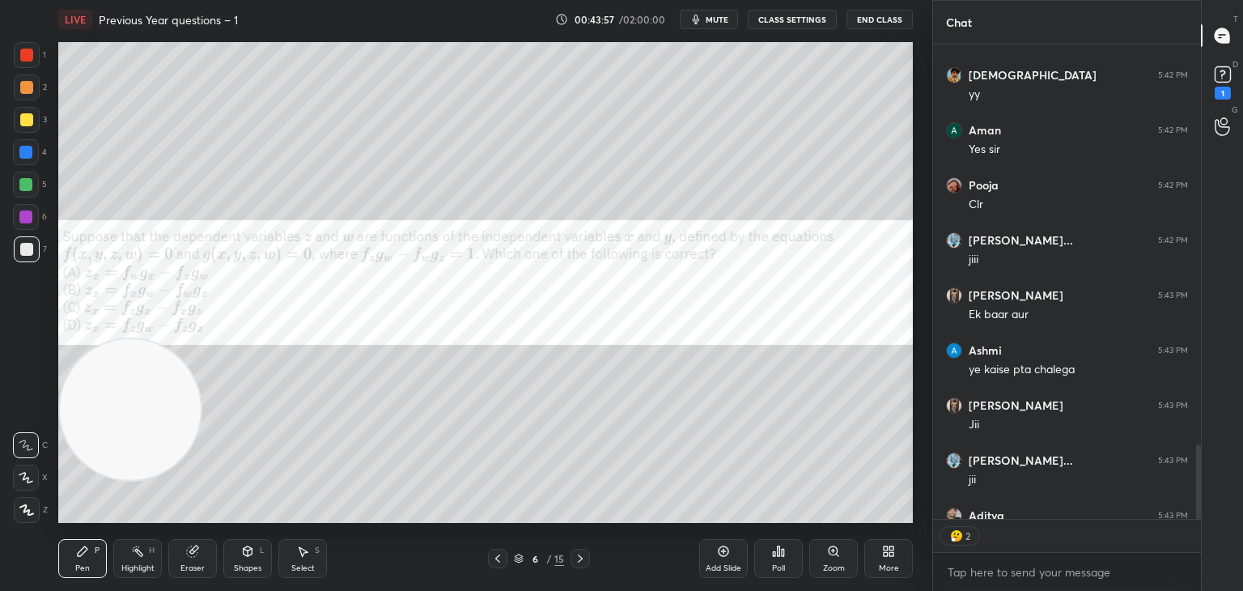
click at [497, 558] on icon at bounding box center [497, 558] width 13 height 13
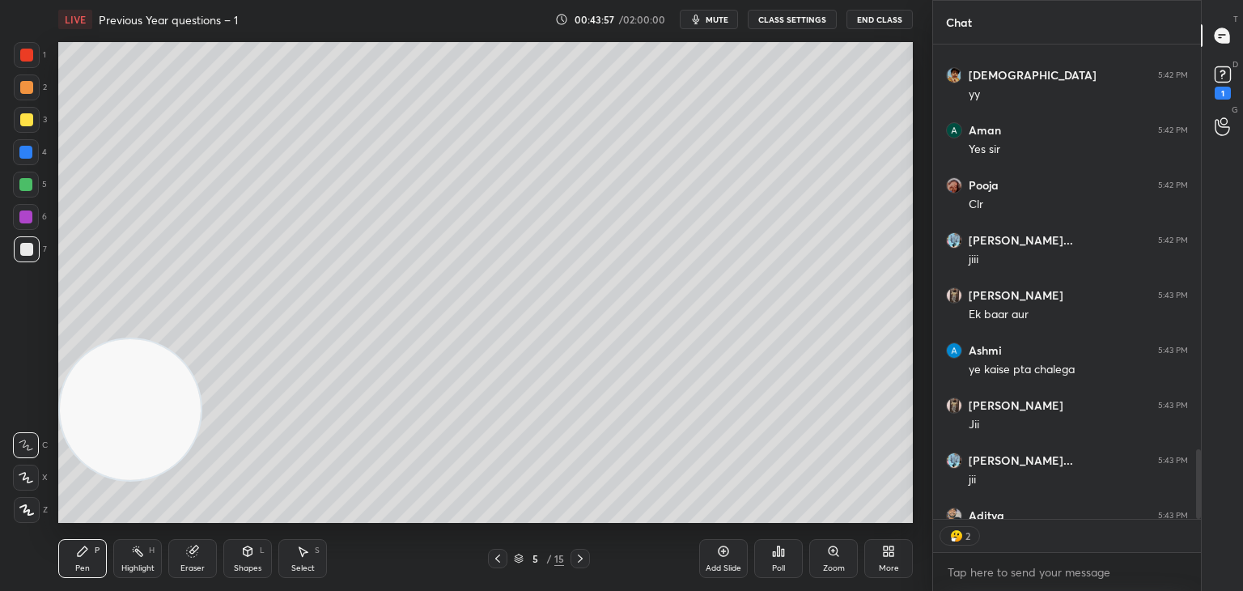
scroll to position [2774, 0]
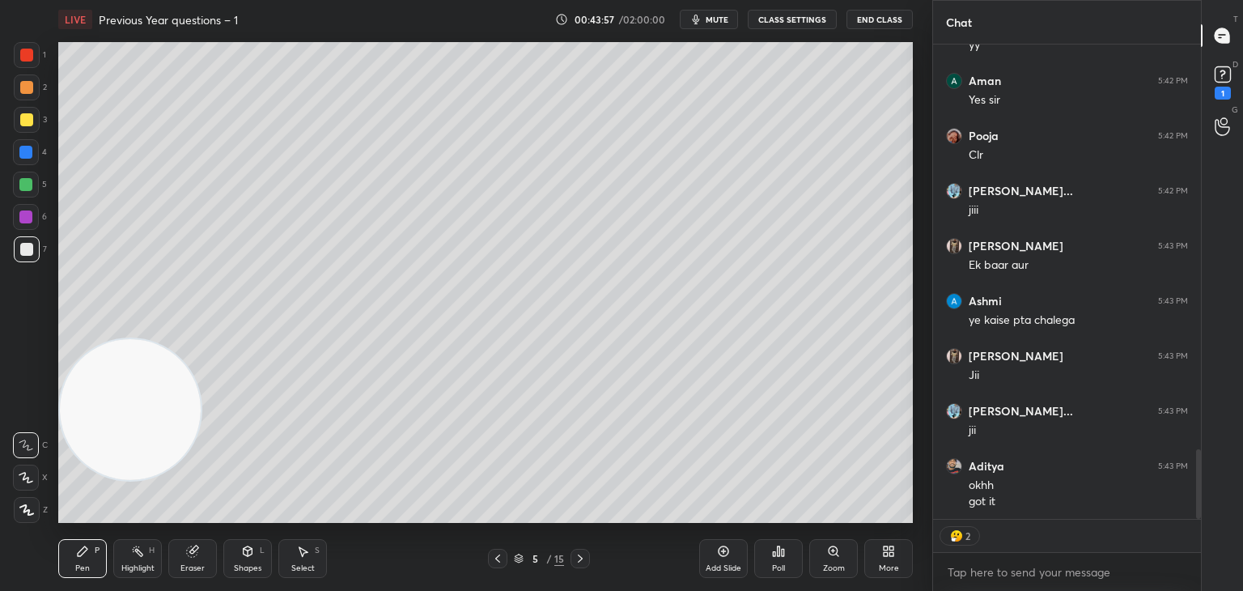
click at [499, 558] on icon at bounding box center [497, 558] width 13 height 13
click at [496, 560] on icon at bounding box center [497, 558] width 13 height 13
click at [495, 566] on div at bounding box center [497, 558] width 19 height 19
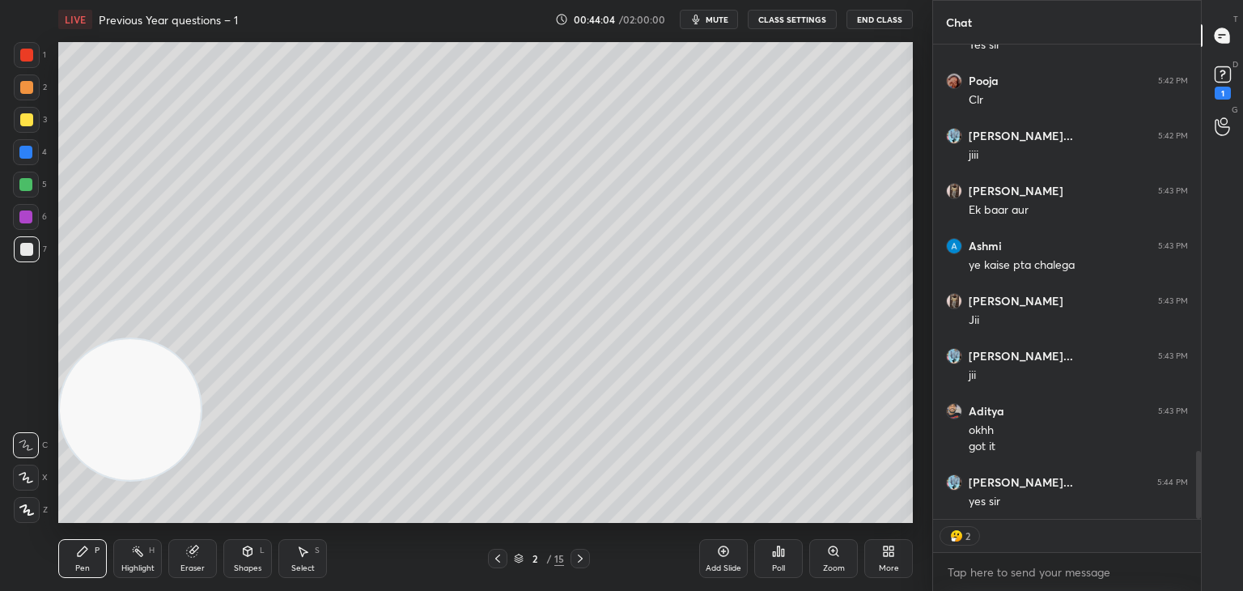
click at [582, 557] on icon at bounding box center [580, 558] width 13 height 13
click at [579, 557] on icon at bounding box center [580, 558] width 13 height 13
click at [578, 558] on icon at bounding box center [580, 558] width 13 height 13
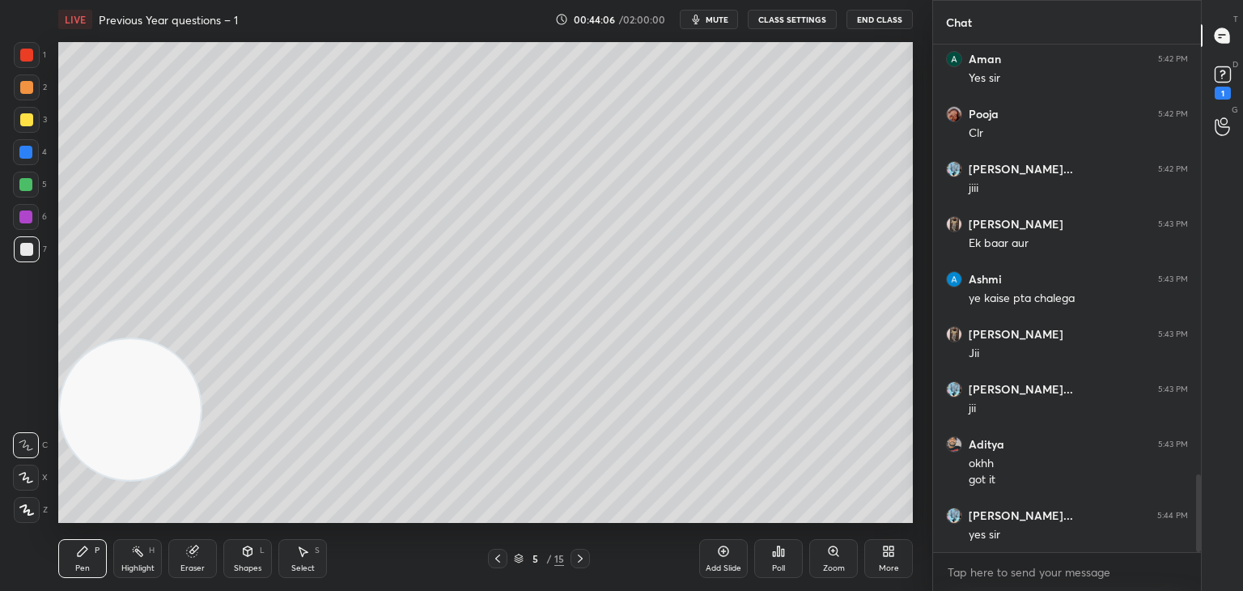
click at [578, 556] on icon at bounding box center [580, 558] width 13 height 13
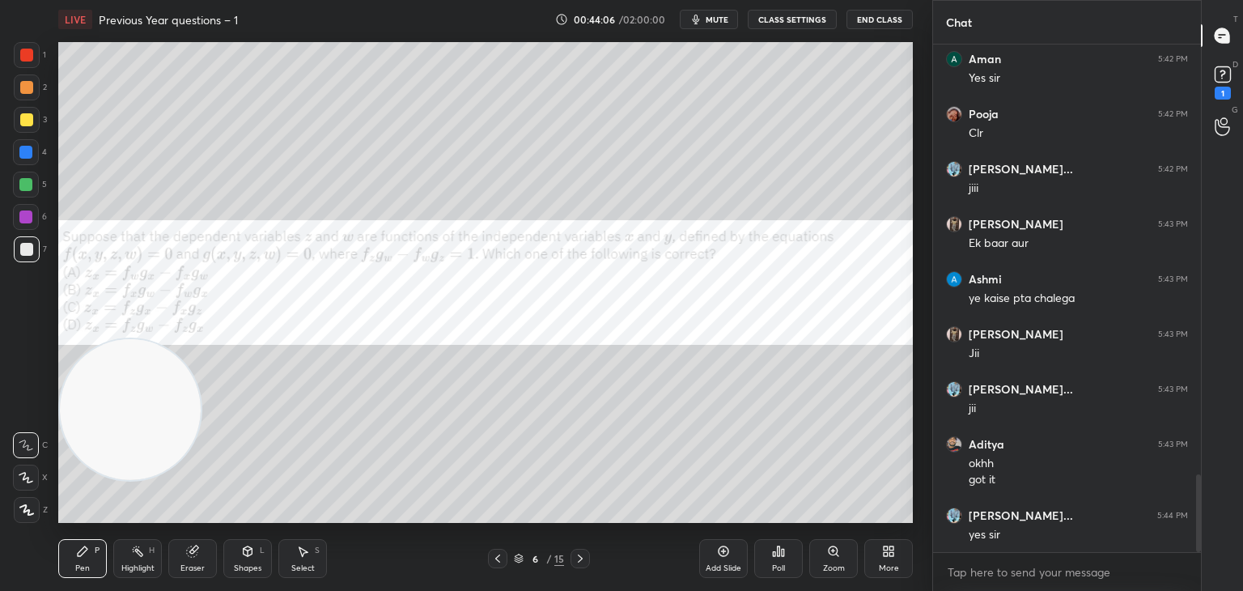
click at [576, 556] on icon at bounding box center [580, 558] width 13 height 13
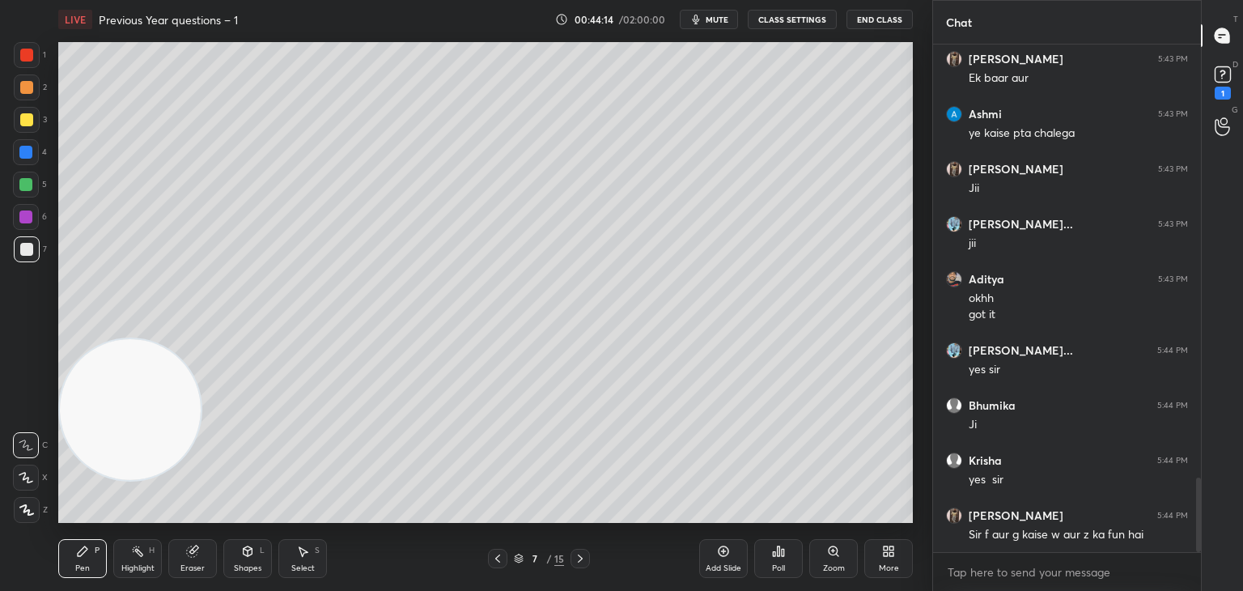
scroll to position [3016, 0]
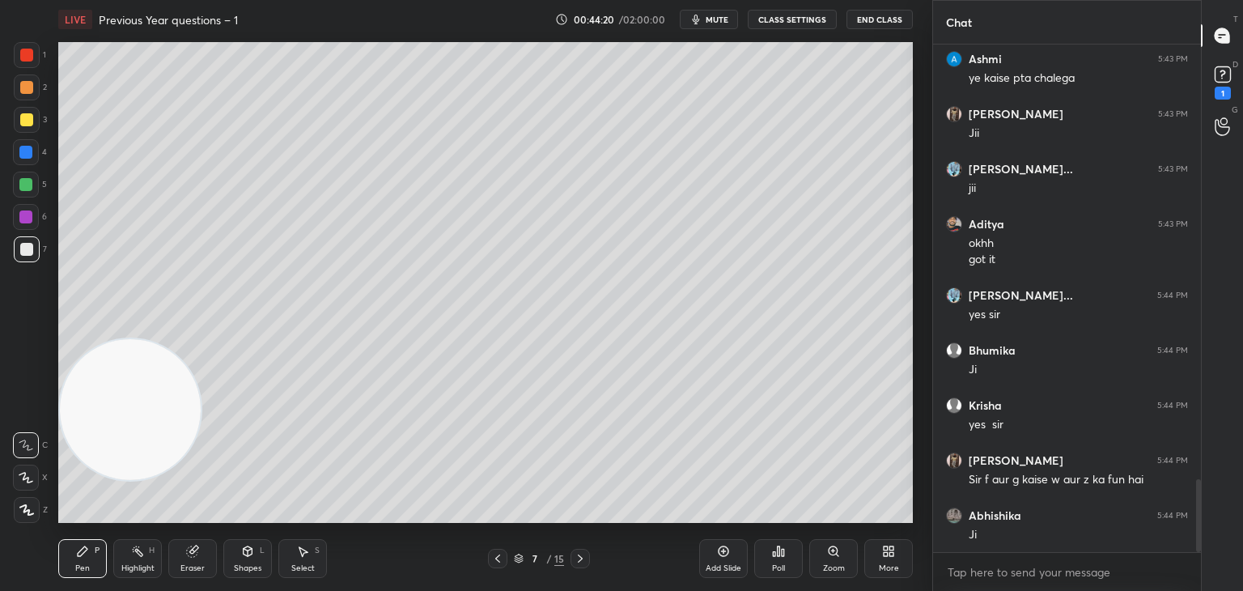
click at [23, 55] on div at bounding box center [27, 55] width 26 height 26
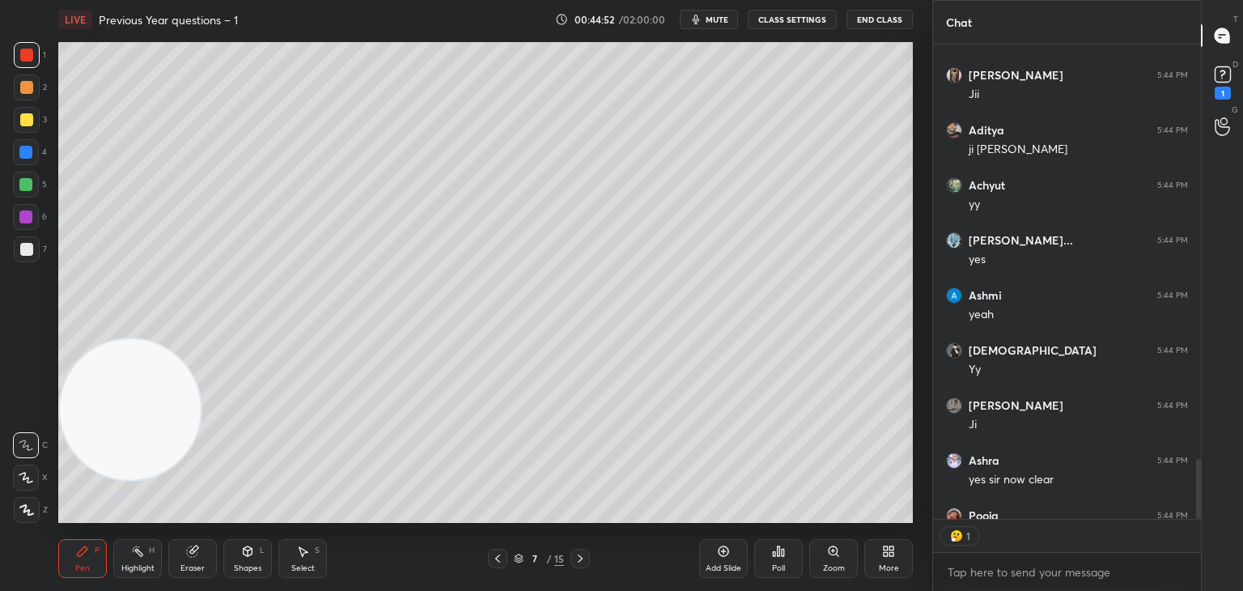
scroll to position [6, 5]
click at [31, 246] on div at bounding box center [26, 249] width 13 height 13
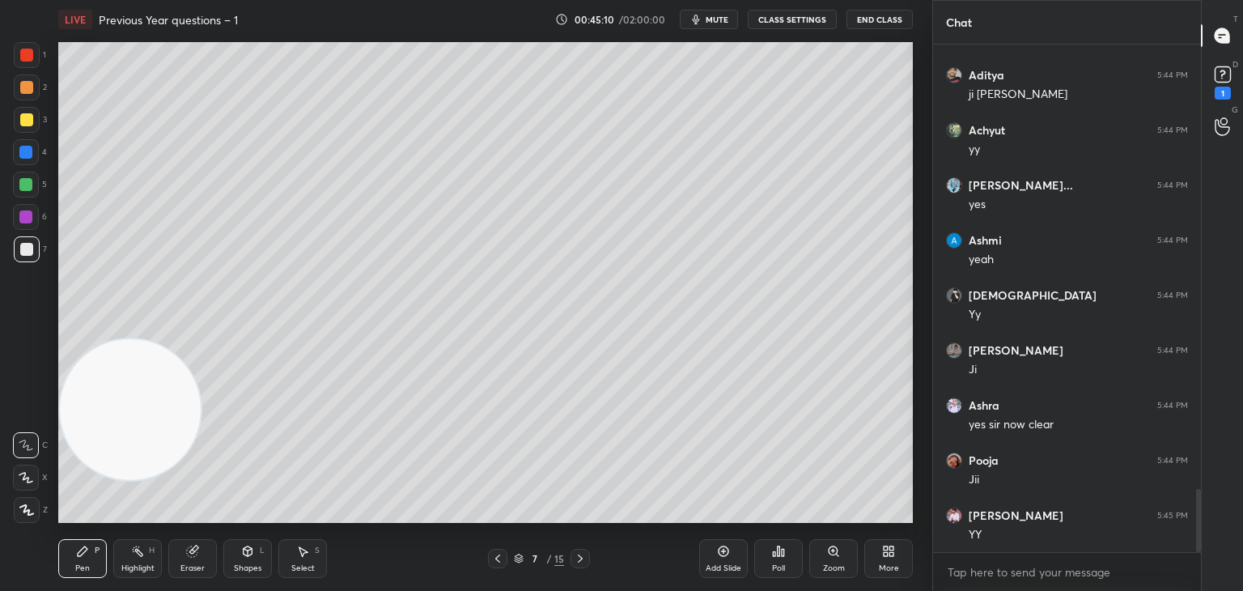
scroll to position [3621, 0]
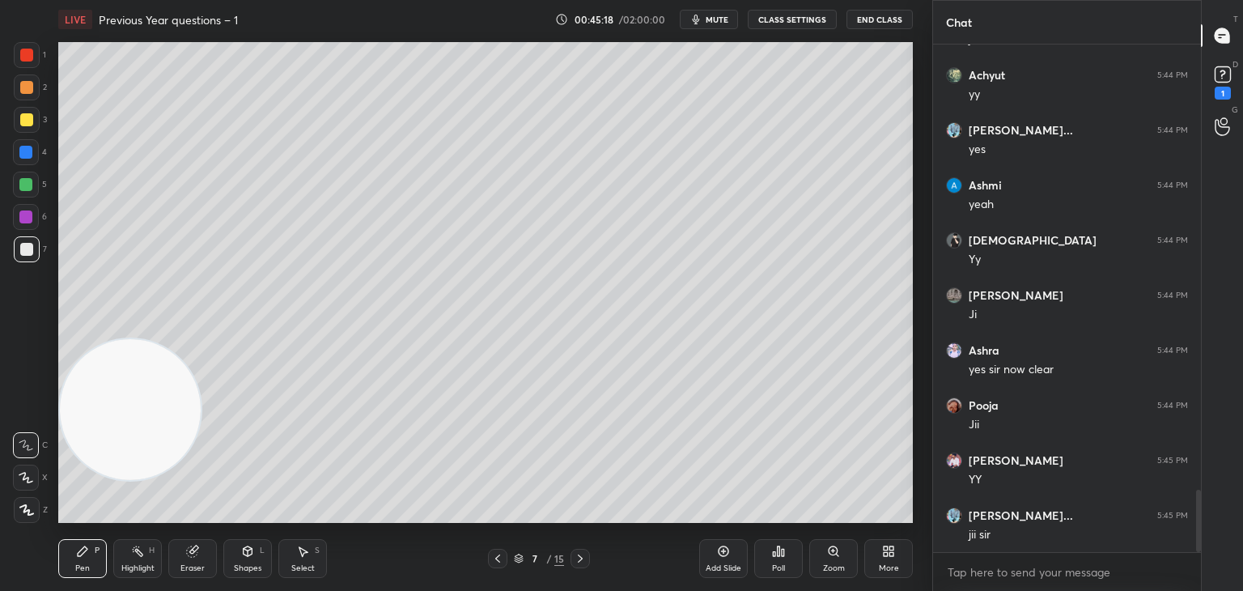
click at [499, 561] on icon at bounding box center [497, 558] width 13 height 13
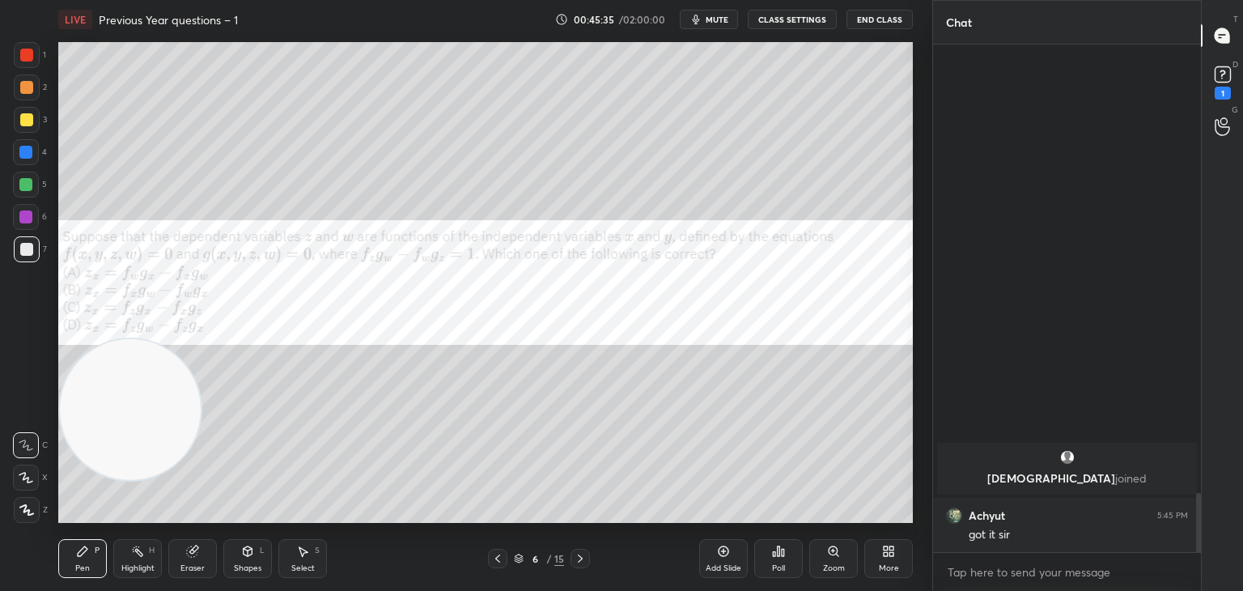
scroll to position [3205, 0]
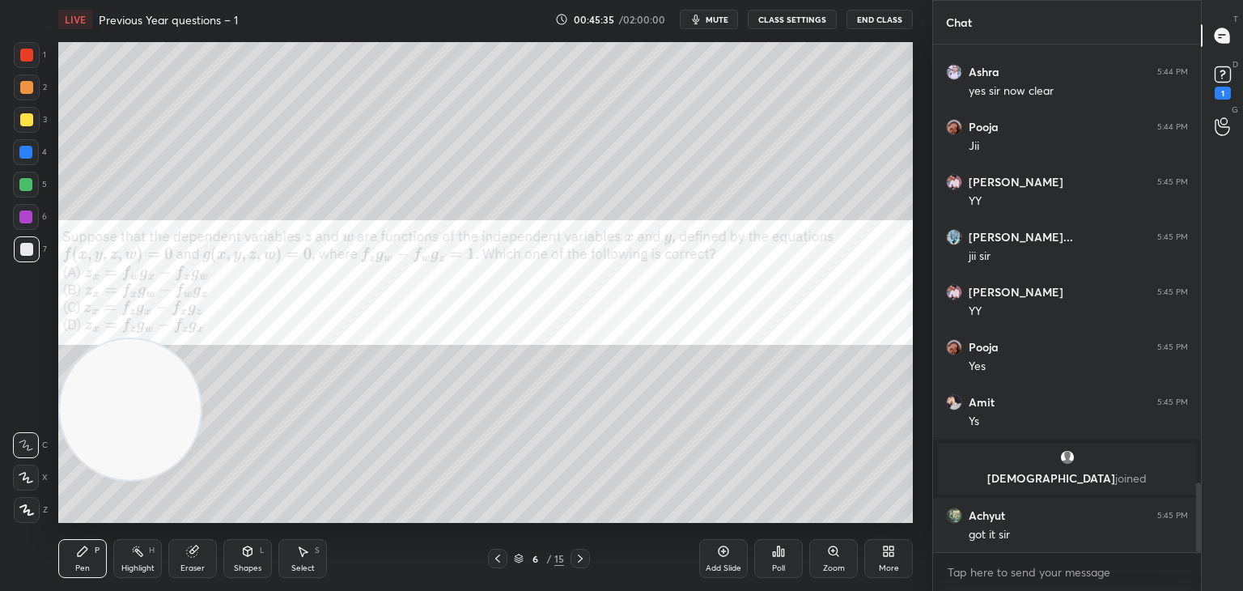
click at [190, 564] on div "Eraser" at bounding box center [192, 568] width 24 height 8
click at [91, 558] on div "Pen P" at bounding box center [82, 558] width 49 height 39
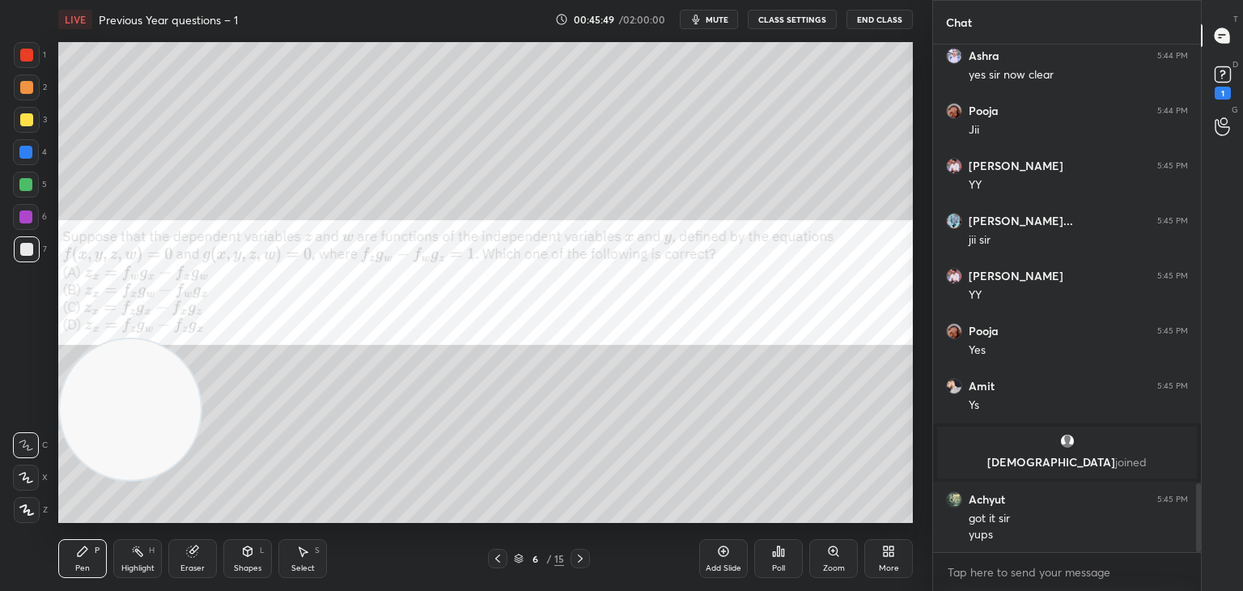
click at [235, 559] on div "Shapes L" at bounding box center [247, 558] width 49 height 39
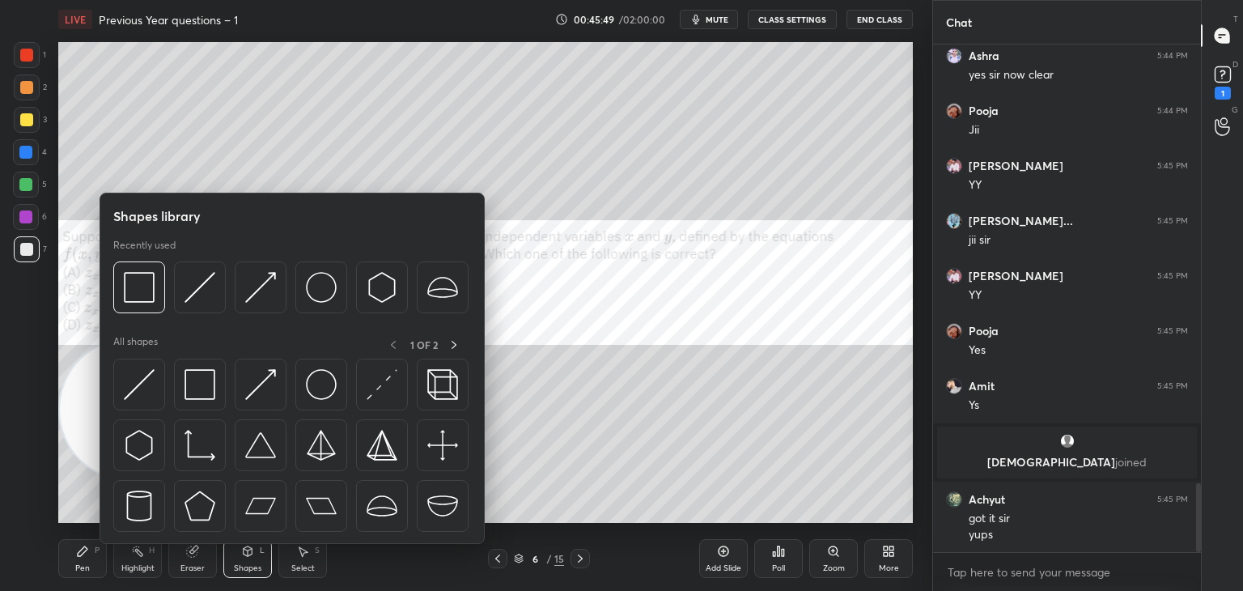
click at [192, 388] on img at bounding box center [200, 384] width 31 height 31
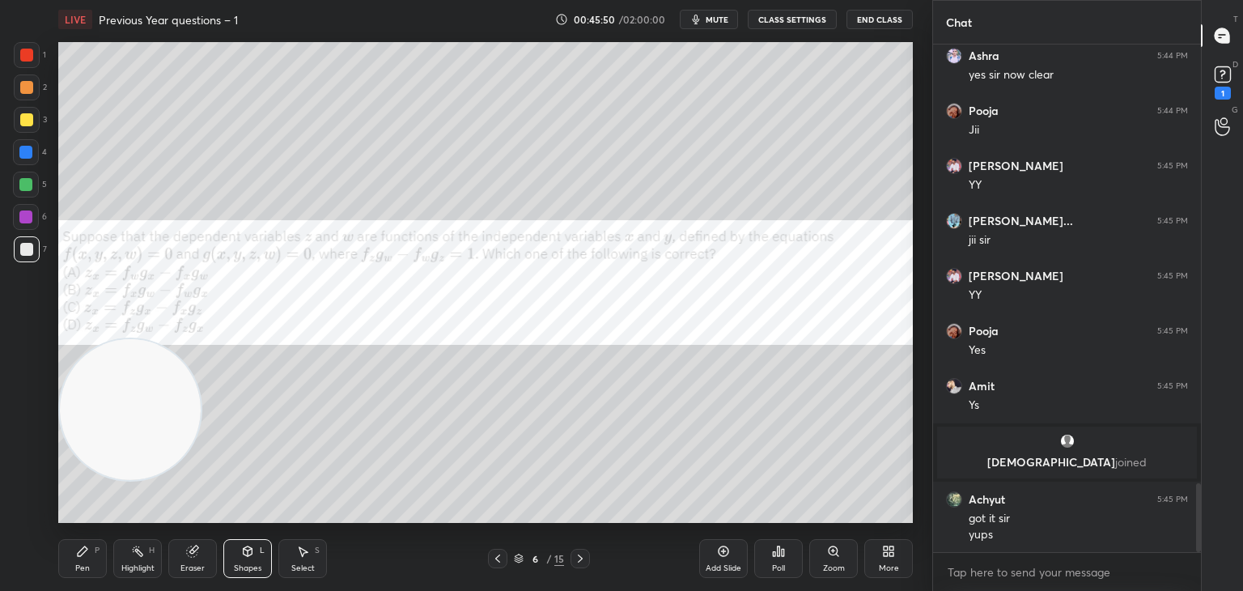
drag, startPoint x: 19, startPoint y: 36, endPoint x: 20, endPoint y: 45, distance: 8.1
click at [20, 43] on div "1 2 3 4 5 6 7 C X Z C X Z E E Erase all H H LIVE Previous Year questions – 1 00…" at bounding box center [459, 295] width 919 height 591
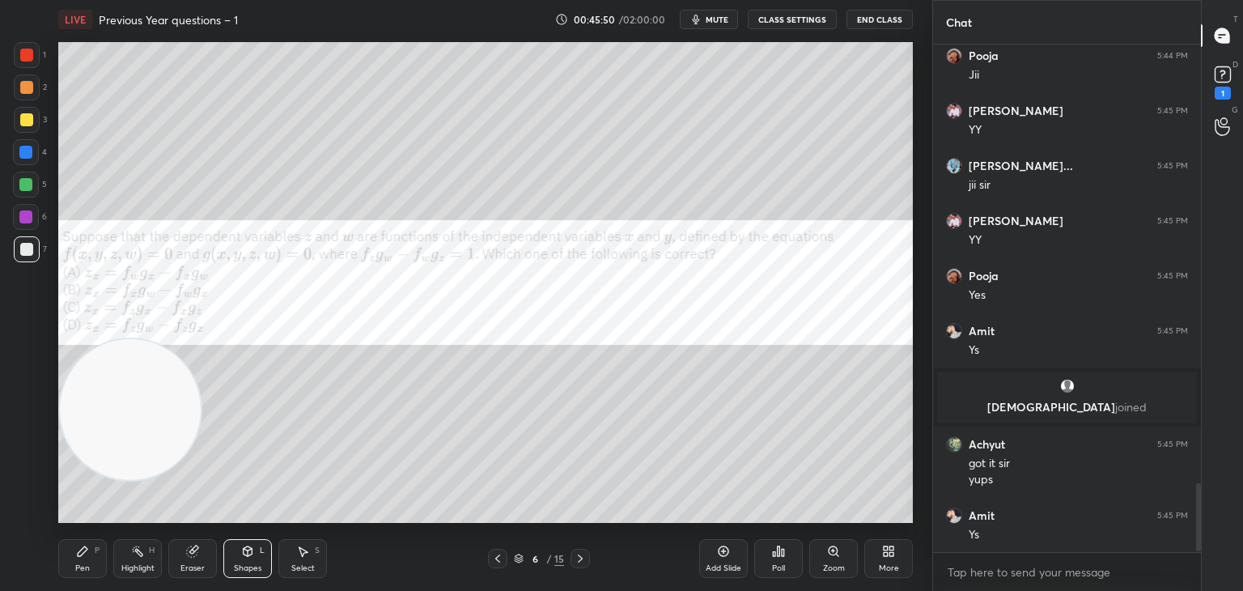
click at [23, 56] on div at bounding box center [26, 55] width 13 height 13
click at [23, 158] on div at bounding box center [25, 152] width 13 height 13
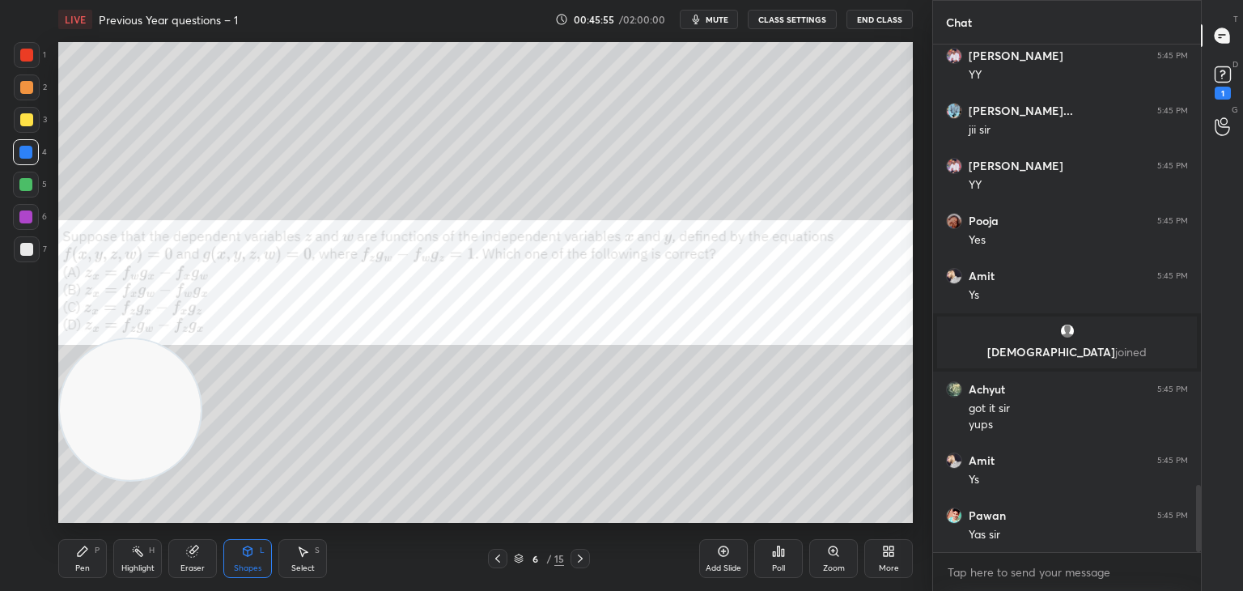
scroll to position [3386, 0]
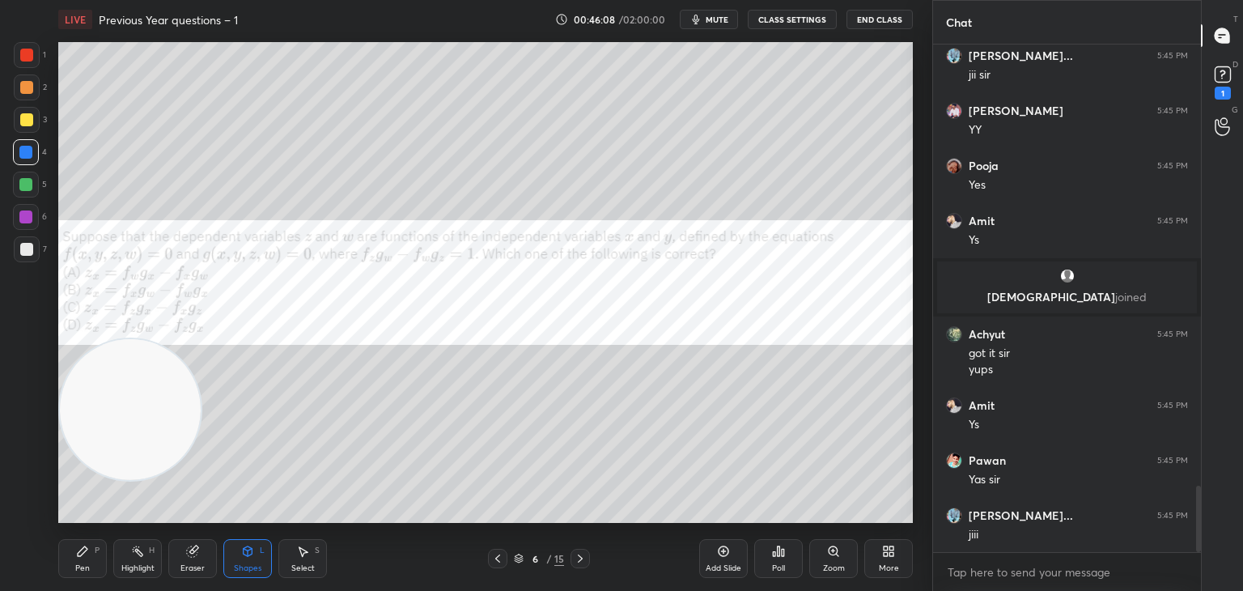
click at [87, 561] on div "Pen P" at bounding box center [82, 558] width 49 height 39
click at [25, 212] on div at bounding box center [25, 216] width 13 height 13
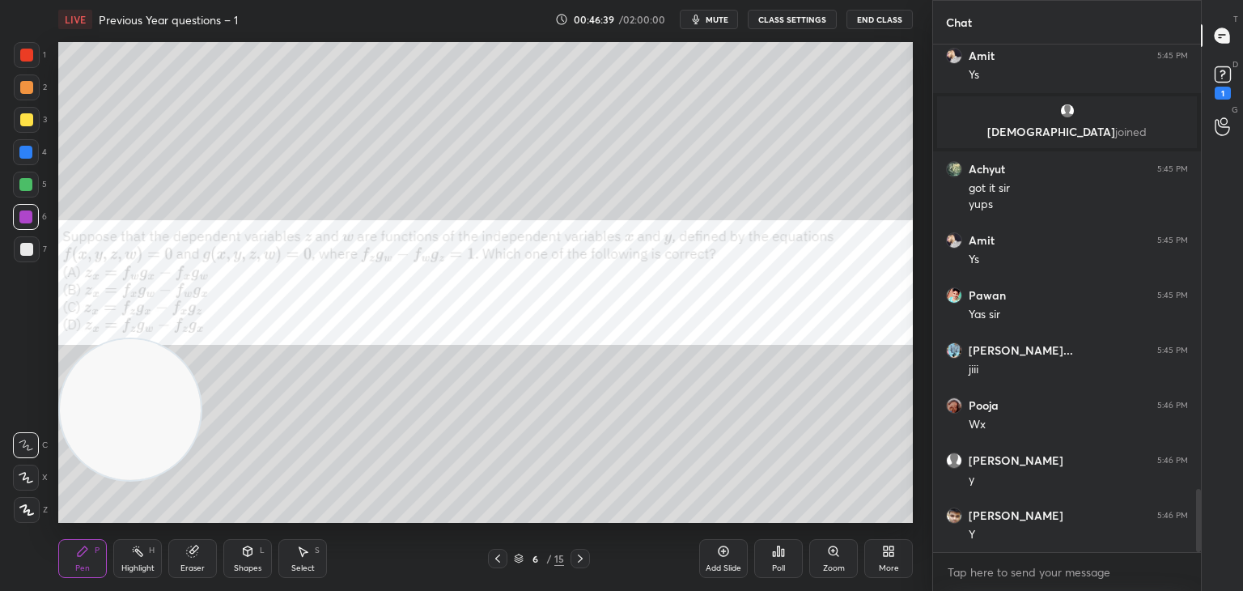
scroll to position [3606, 0]
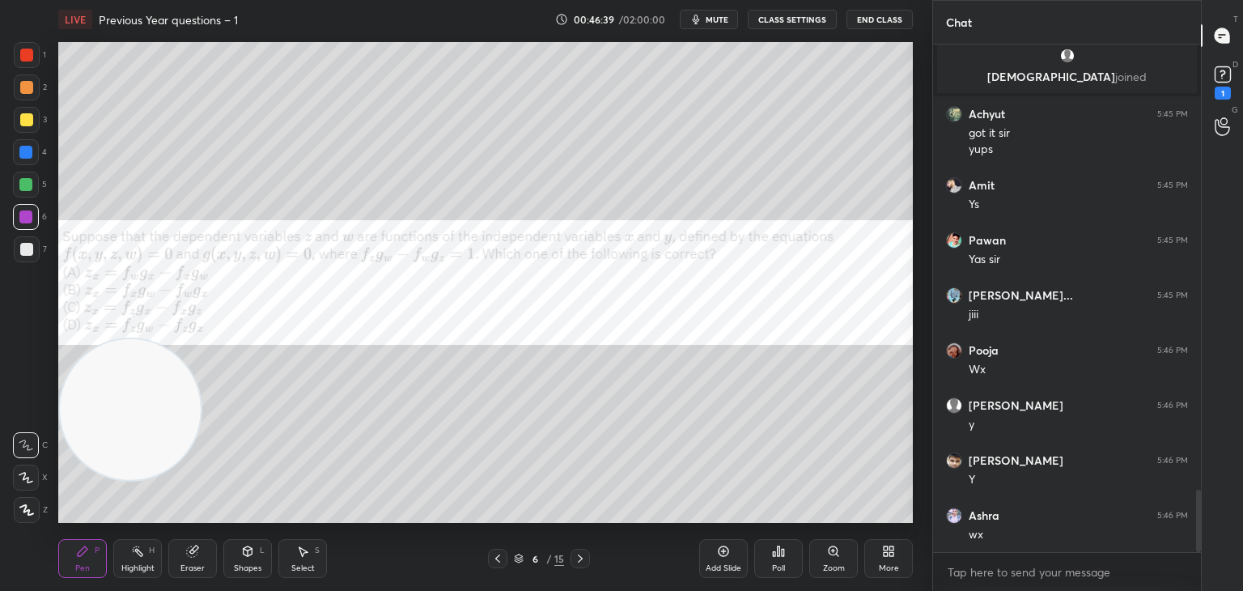
click at [31, 120] on div at bounding box center [27, 120] width 26 height 26
click at [244, 552] on icon at bounding box center [247, 551] width 13 height 13
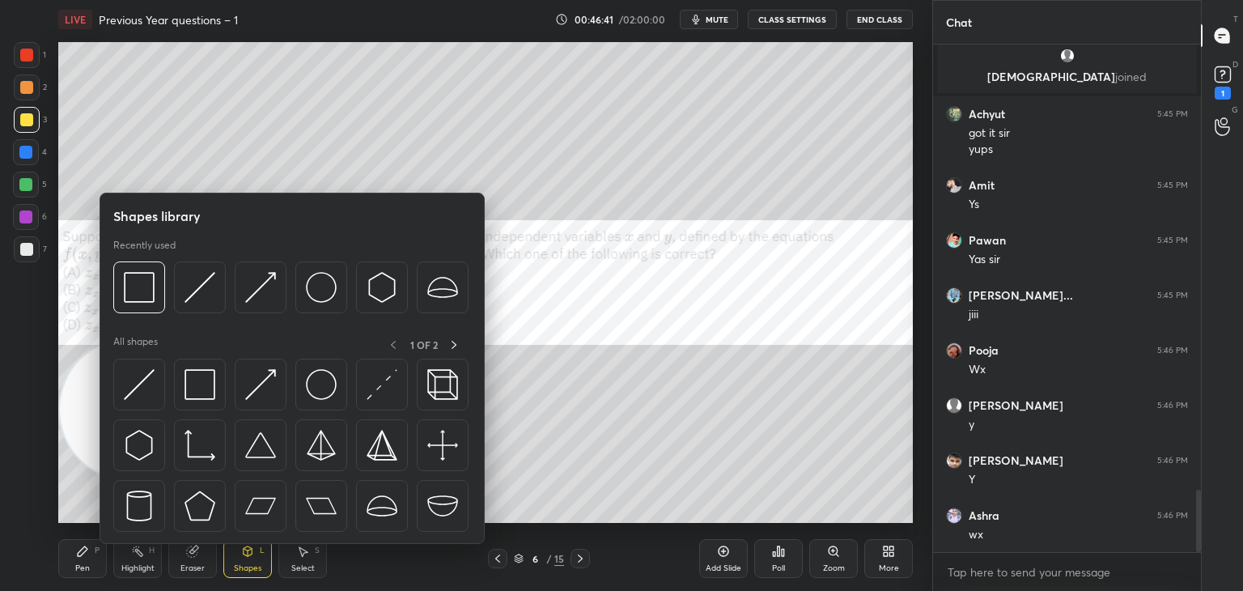
click at [197, 376] on img at bounding box center [200, 384] width 31 height 31
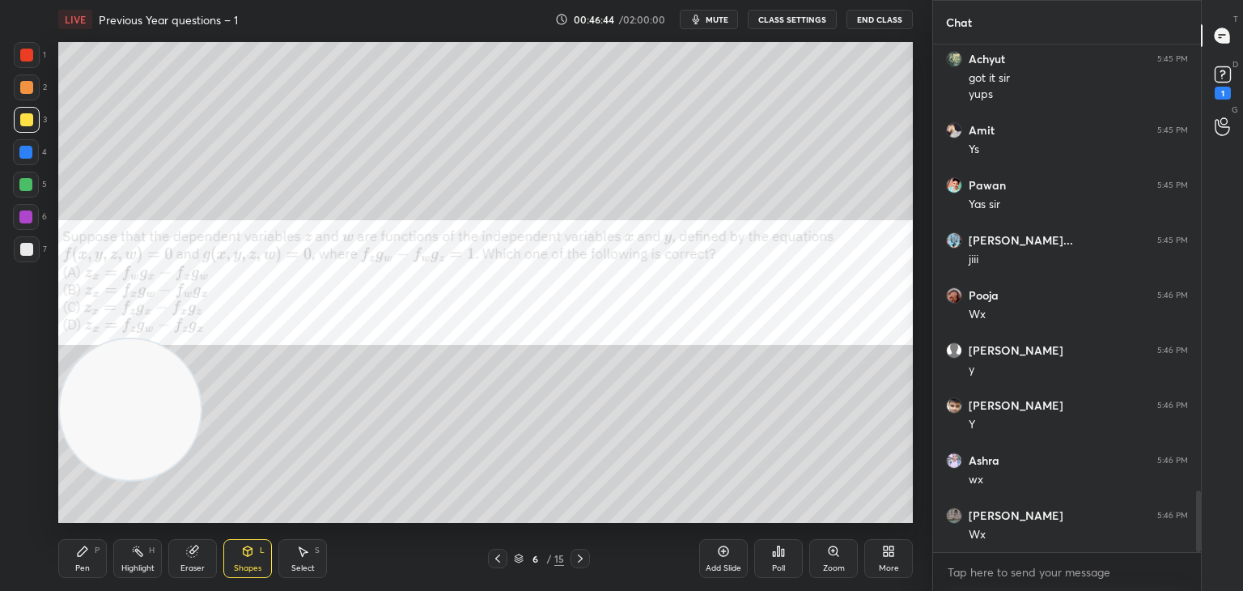
scroll to position [3717, 0]
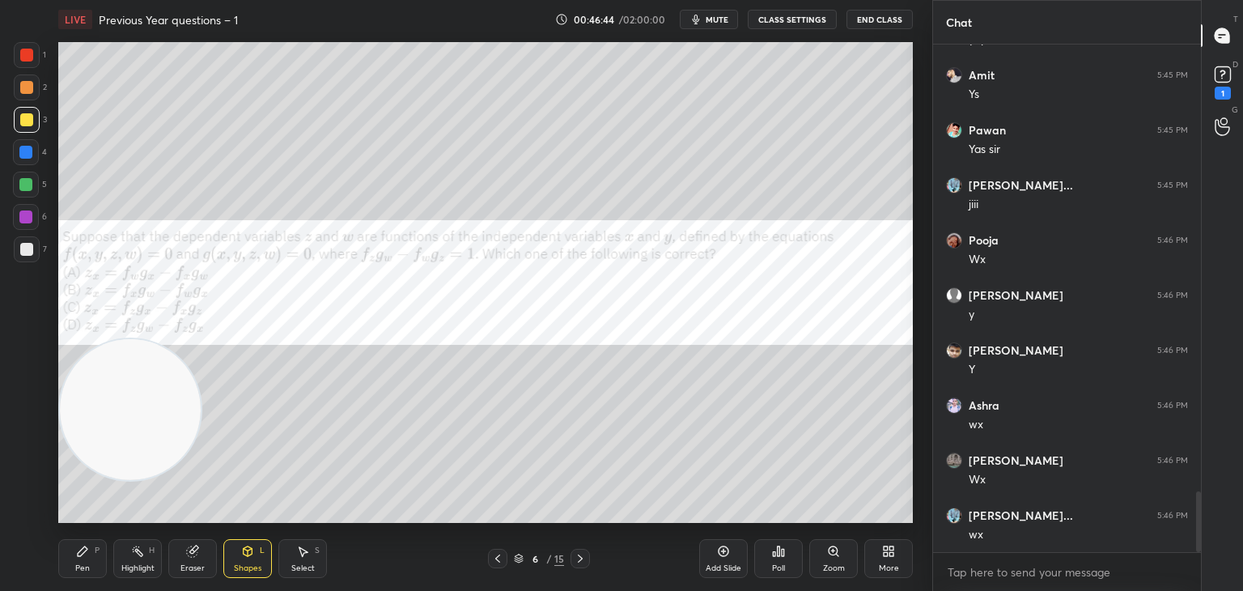
click at [91, 558] on div "Pen P" at bounding box center [82, 558] width 49 height 39
click at [27, 247] on div at bounding box center [26, 249] width 13 height 13
click at [724, 571] on div "Add Slide" at bounding box center [724, 568] width 36 height 8
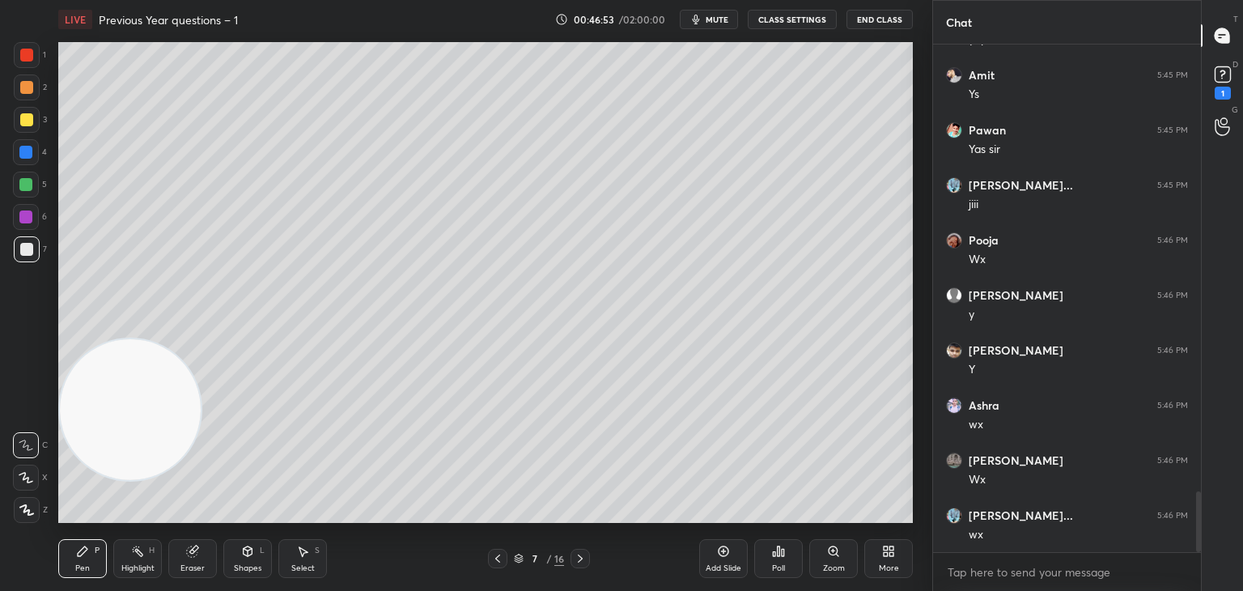
click at [504, 554] on div at bounding box center [497, 558] width 19 height 19
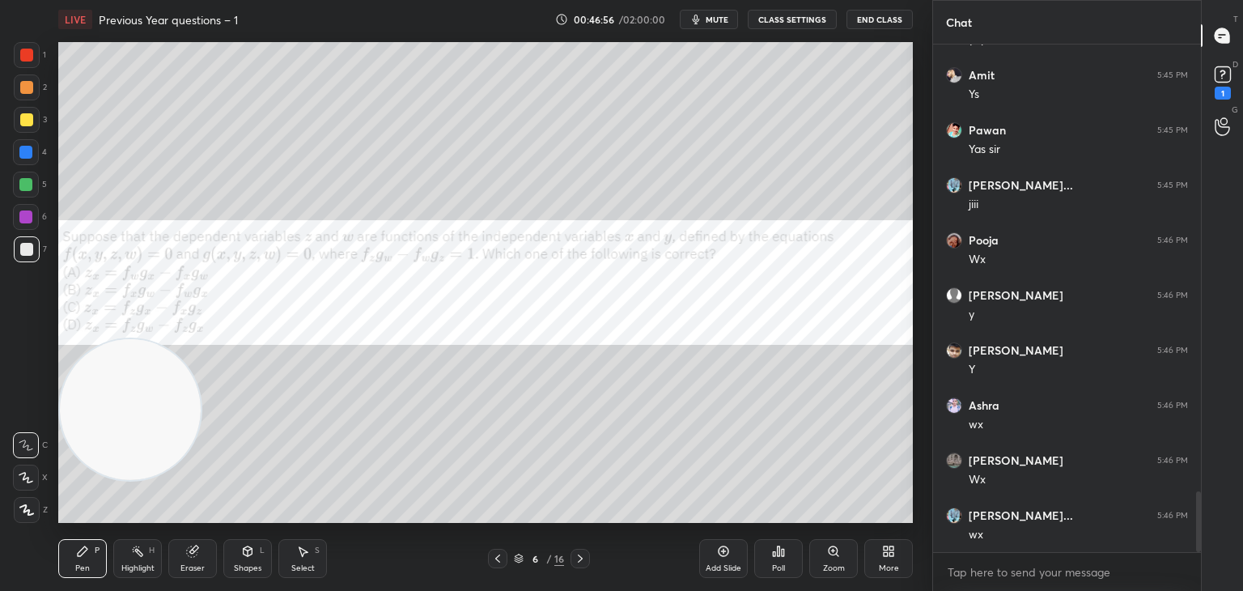
click at [576, 557] on icon at bounding box center [580, 558] width 13 height 13
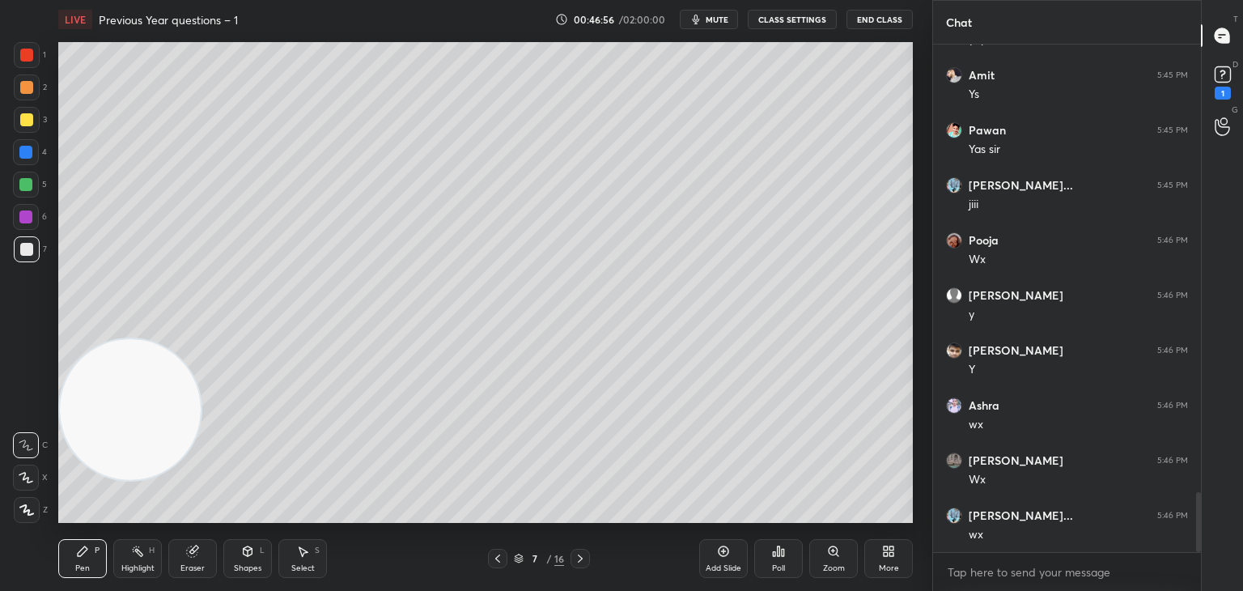
scroll to position [3772, 0]
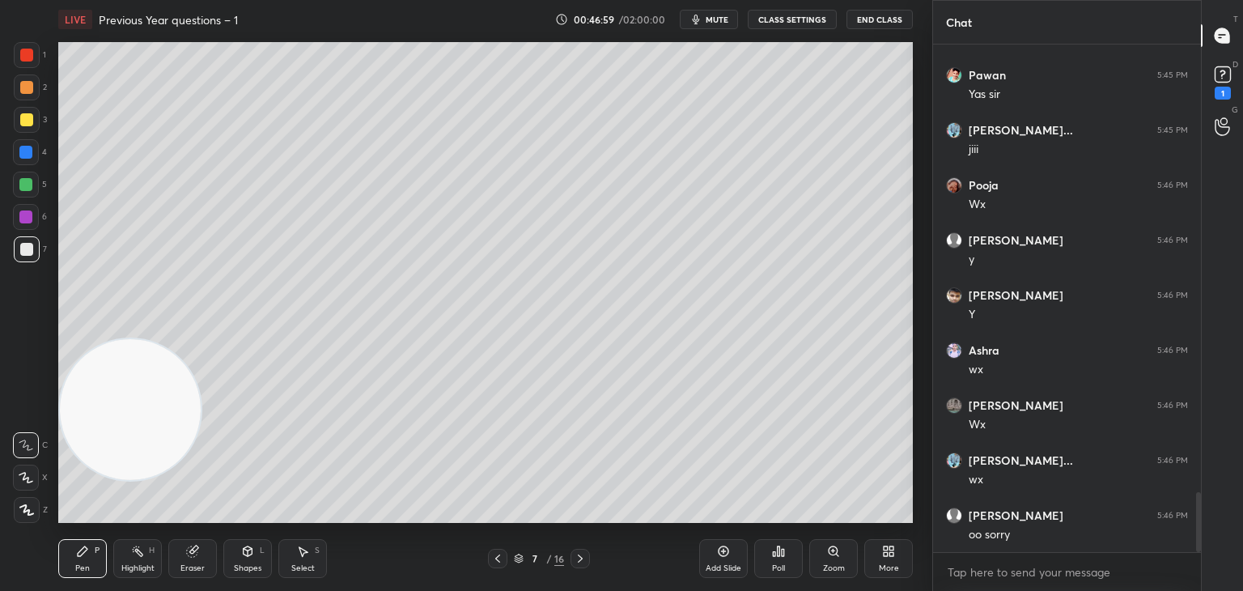
click at [499, 555] on icon at bounding box center [497, 558] width 13 height 13
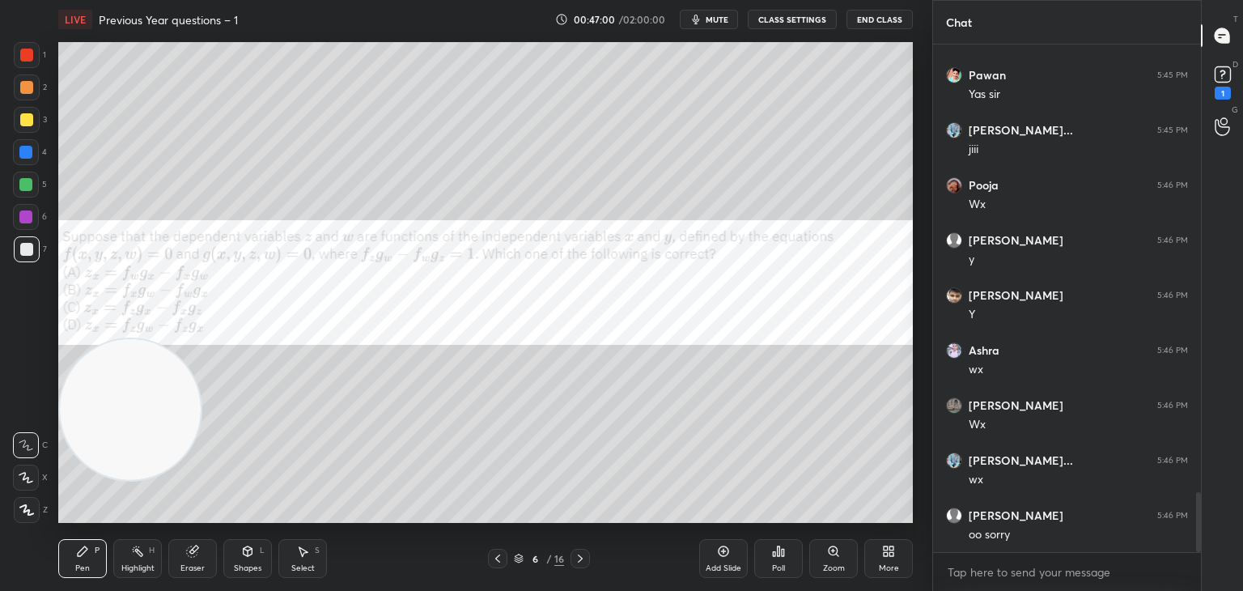
click at [579, 560] on icon at bounding box center [580, 558] width 13 height 13
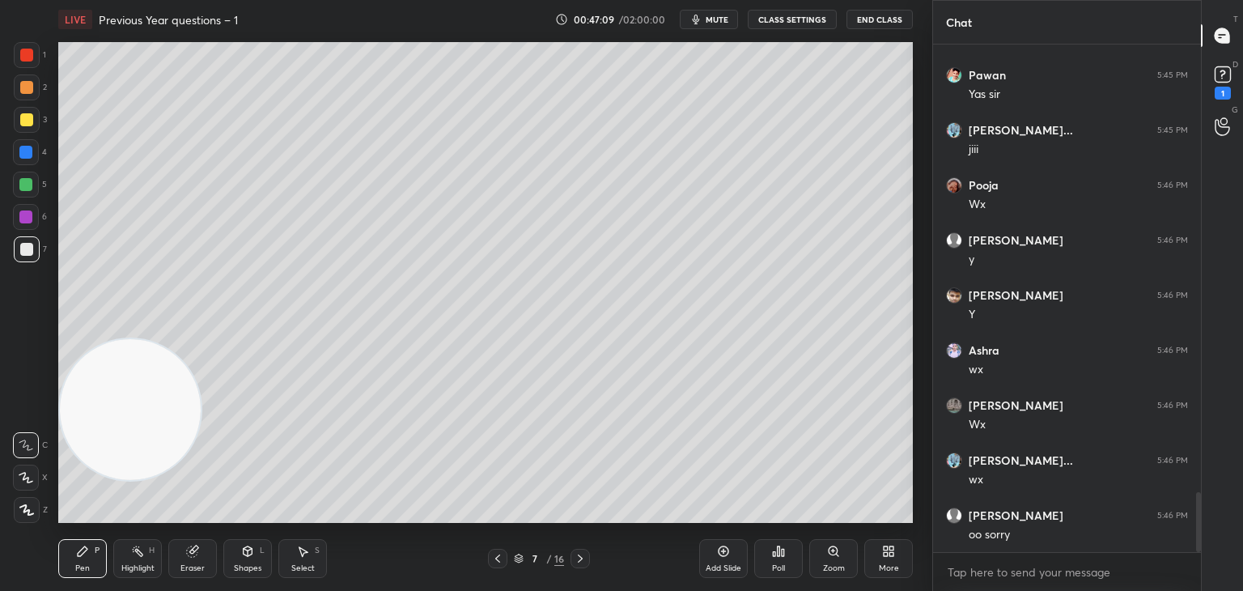
click at [499, 555] on icon at bounding box center [497, 558] width 13 height 13
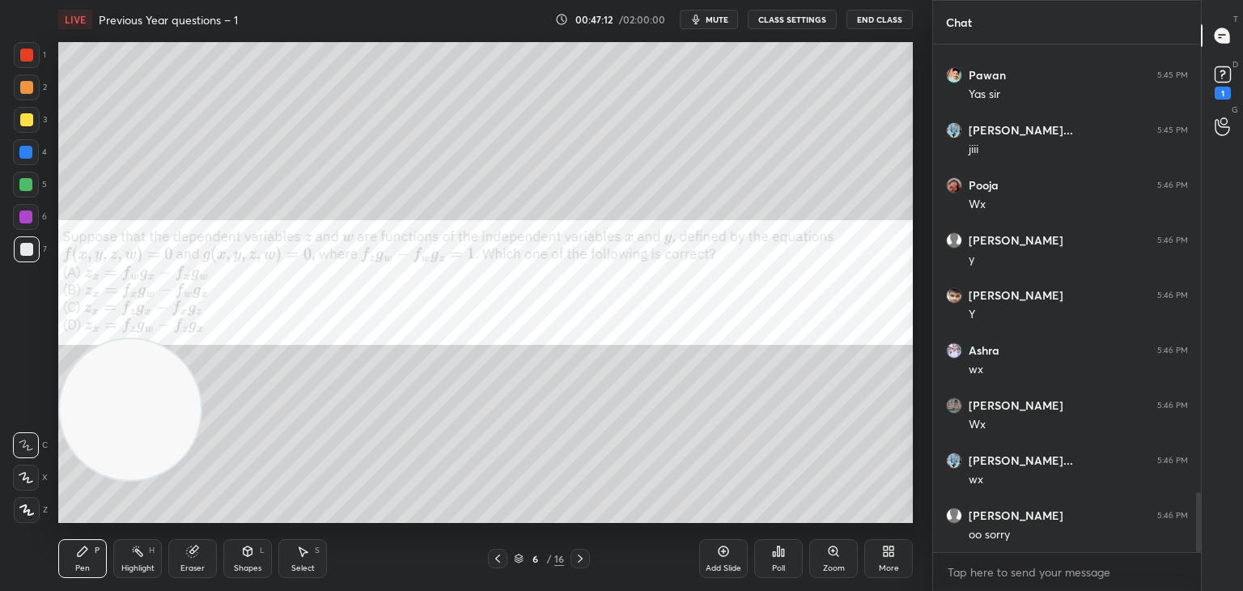
click at [726, 13] on button "mute" at bounding box center [709, 19] width 58 height 19
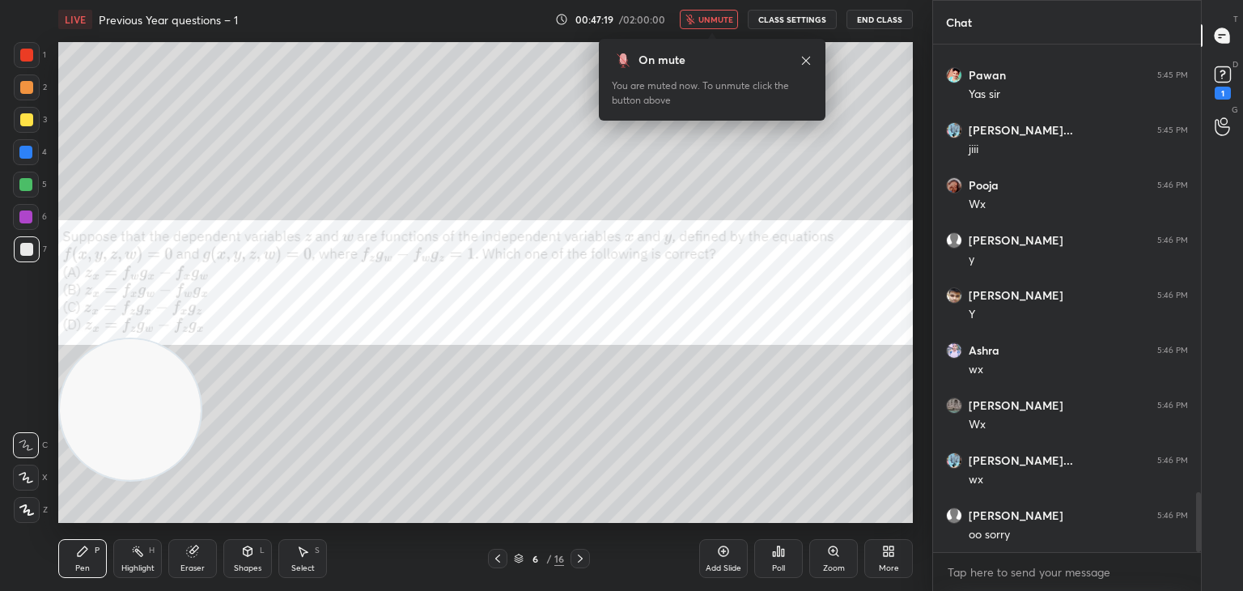
click at [881, 21] on button "End Class" at bounding box center [880, 19] width 66 height 19
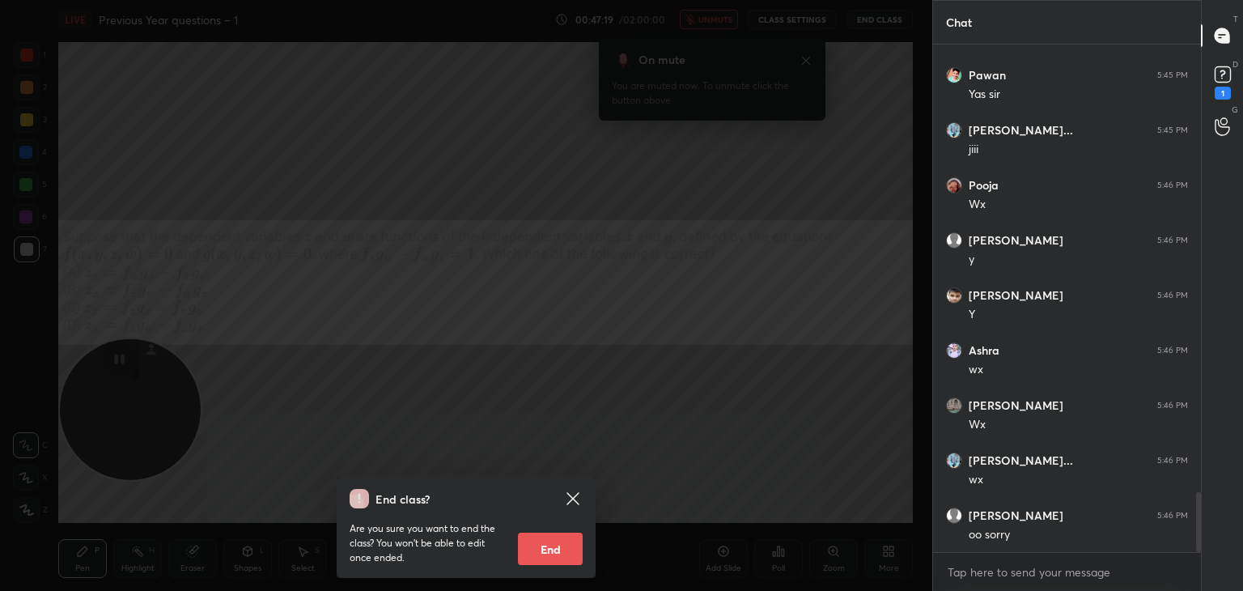
scroll to position [3827, 0]
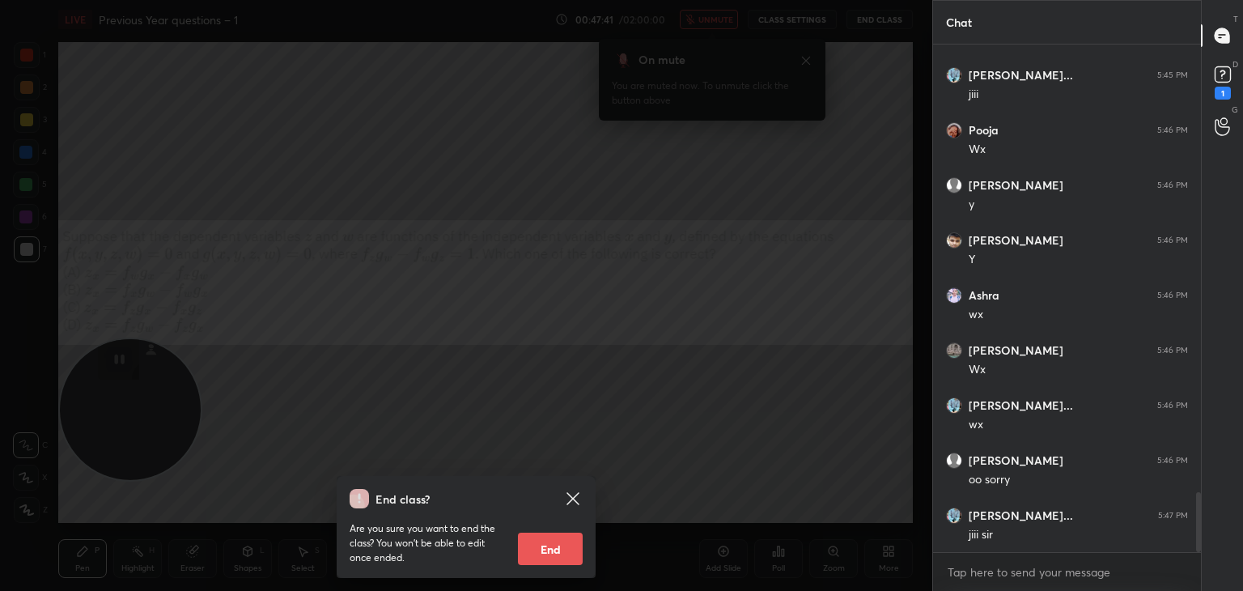
click at [581, 491] on icon at bounding box center [572, 498] width 19 height 19
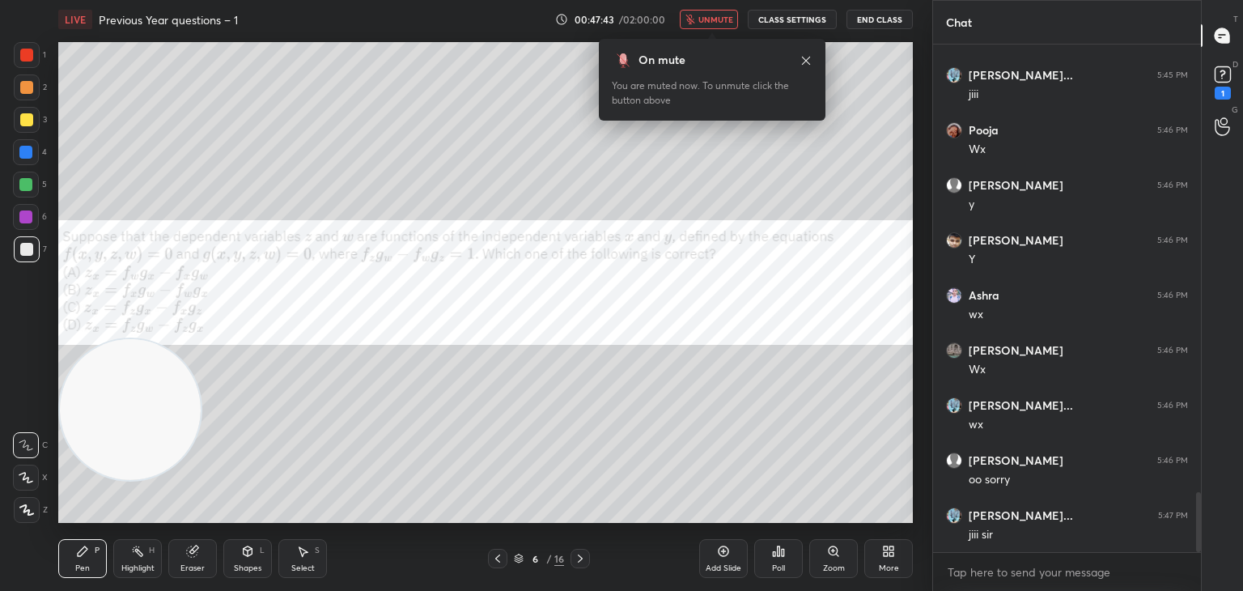
click at [572, 560] on div at bounding box center [580, 558] width 19 height 19
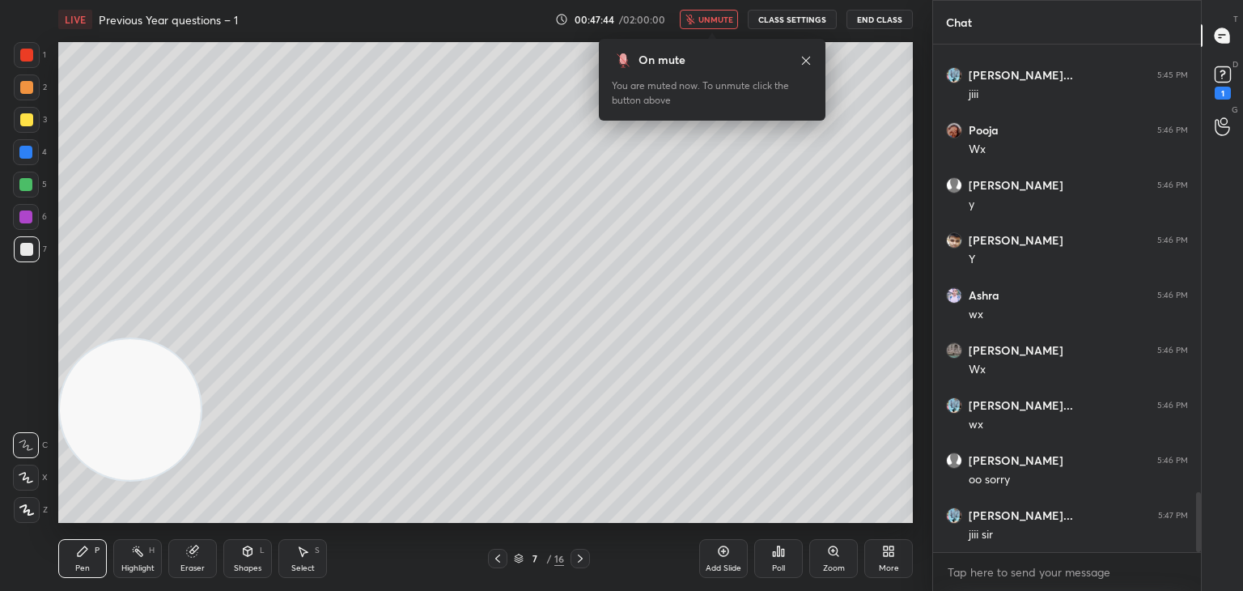
click at [497, 563] on icon at bounding box center [497, 558] width 13 height 13
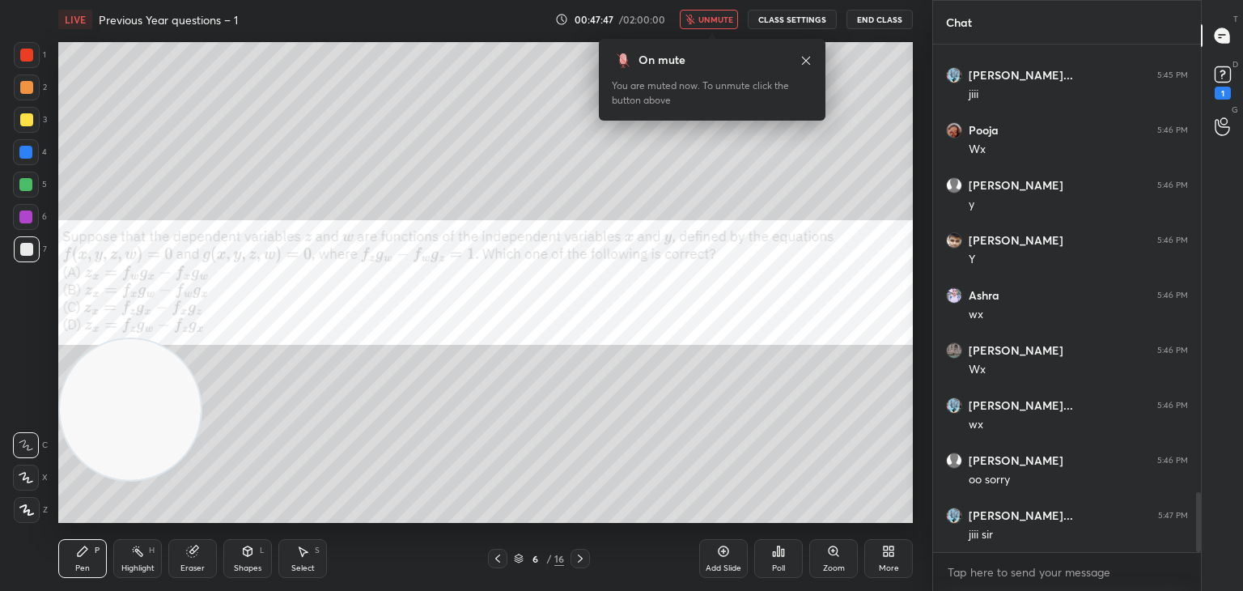
scroll to position [3843, 0]
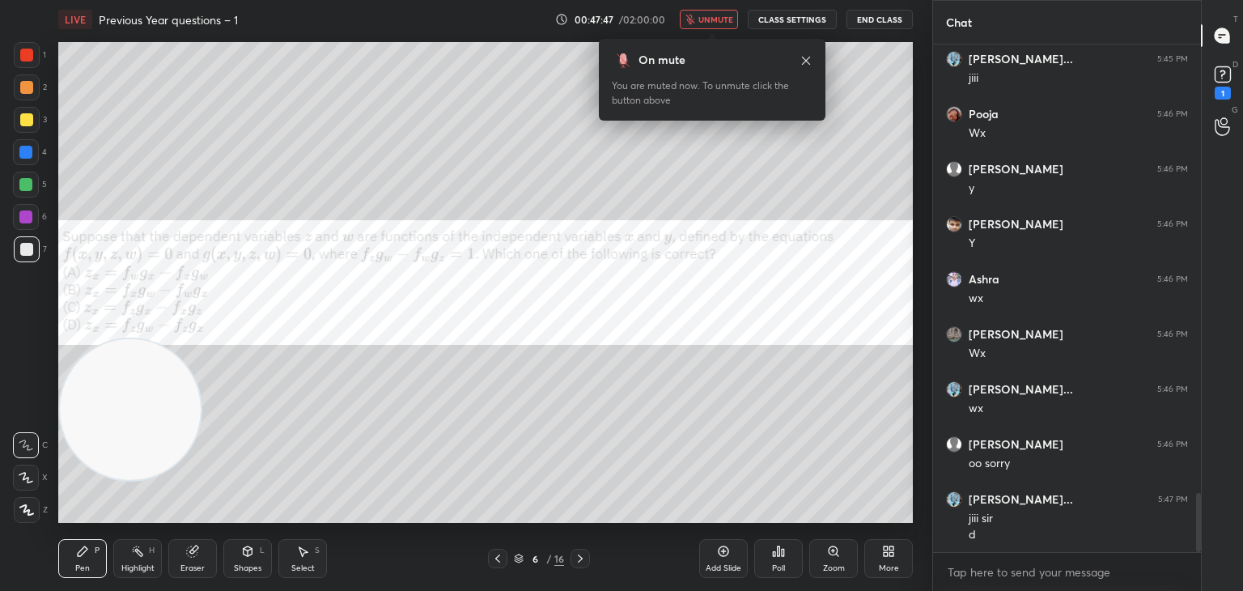
click at [576, 555] on icon at bounding box center [580, 558] width 13 height 13
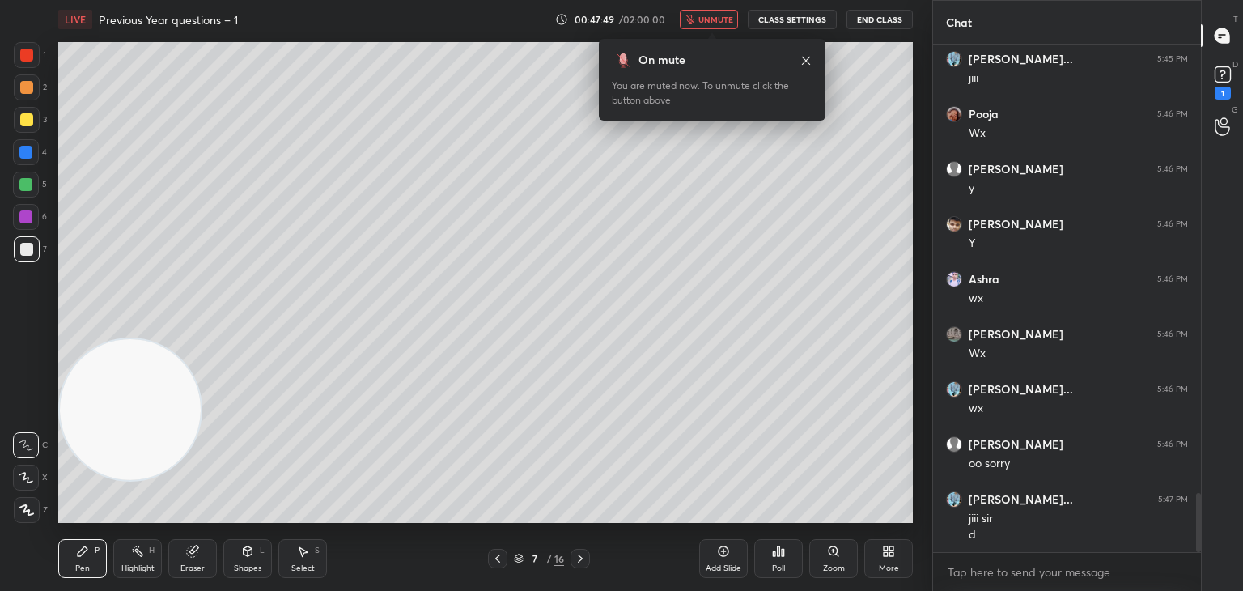
click at [197, 561] on div "Eraser" at bounding box center [192, 558] width 49 height 39
click at [91, 554] on div "Pen P" at bounding box center [82, 558] width 49 height 39
click at [29, 251] on div at bounding box center [26, 249] width 13 height 13
click at [499, 558] on icon at bounding box center [497, 558] width 13 height 13
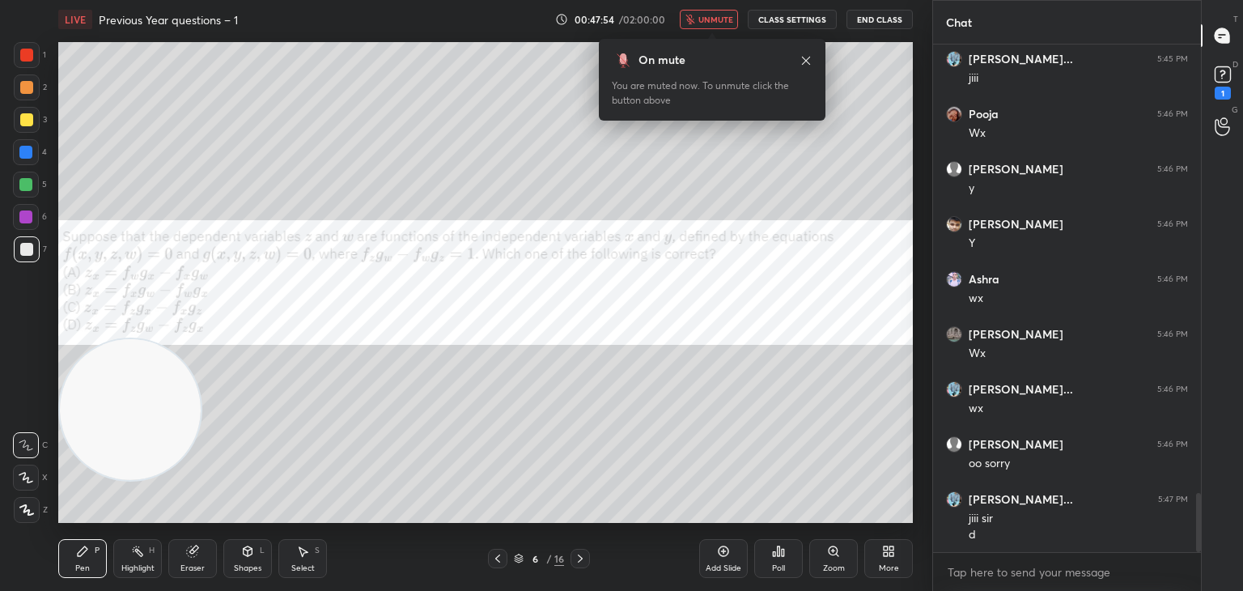
click at [579, 559] on icon at bounding box center [580, 558] width 13 height 13
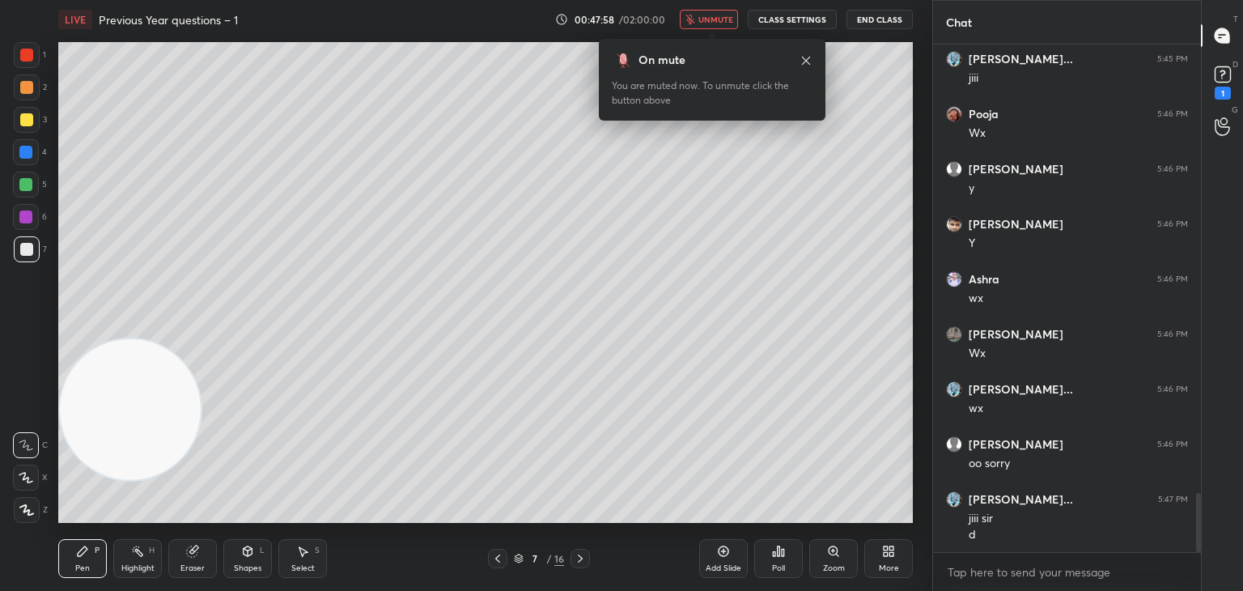
click at [499, 559] on icon at bounding box center [497, 558] width 13 height 13
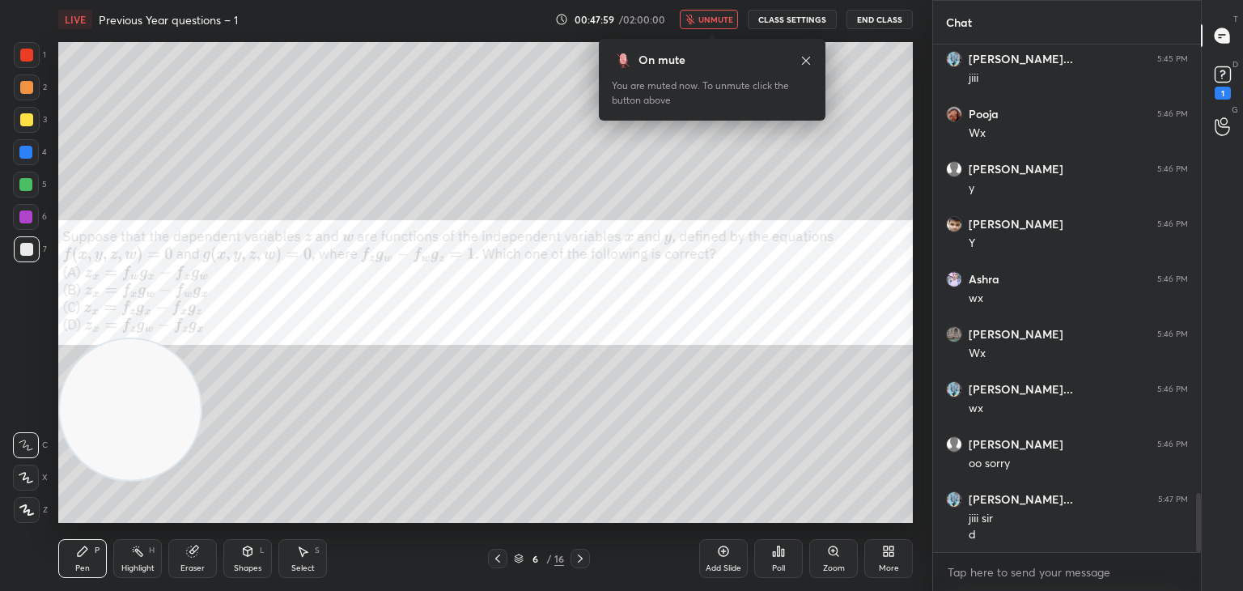
click at [579, 561] on icon at bounding box center [580, 558] width 5 height 8
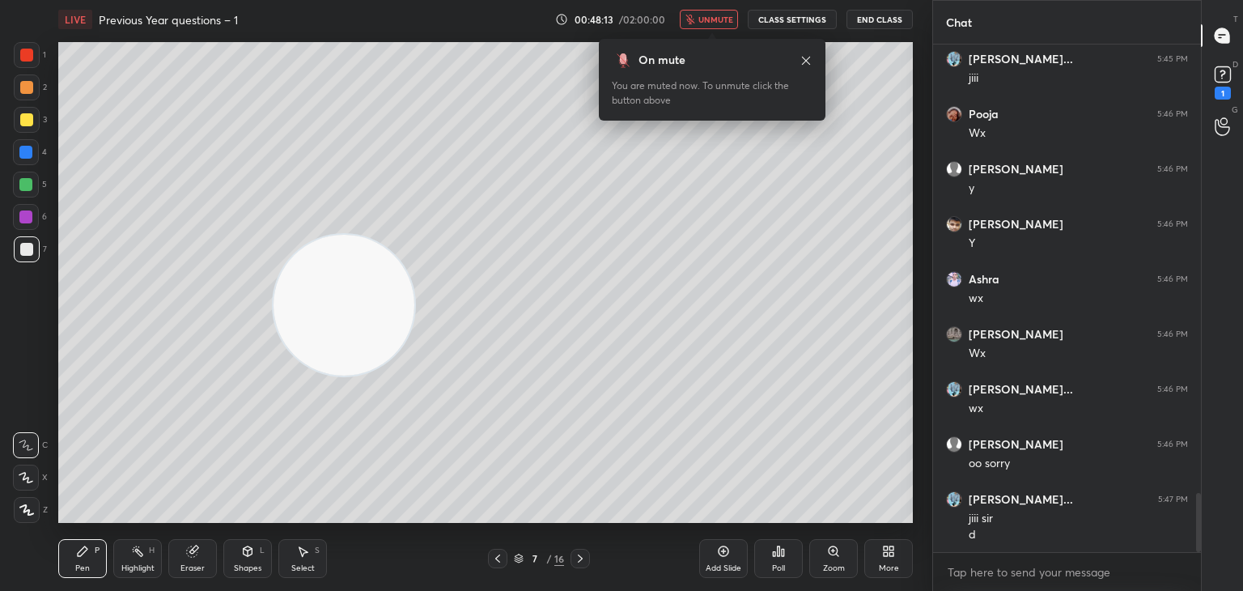
drag, startPoint x: 146, startPoint y: 409, endPoint x: 794, endPoint y: 192, distance: 683.6
click at [414, 235] on video at bounding box center [344, 305] width 141 height 141
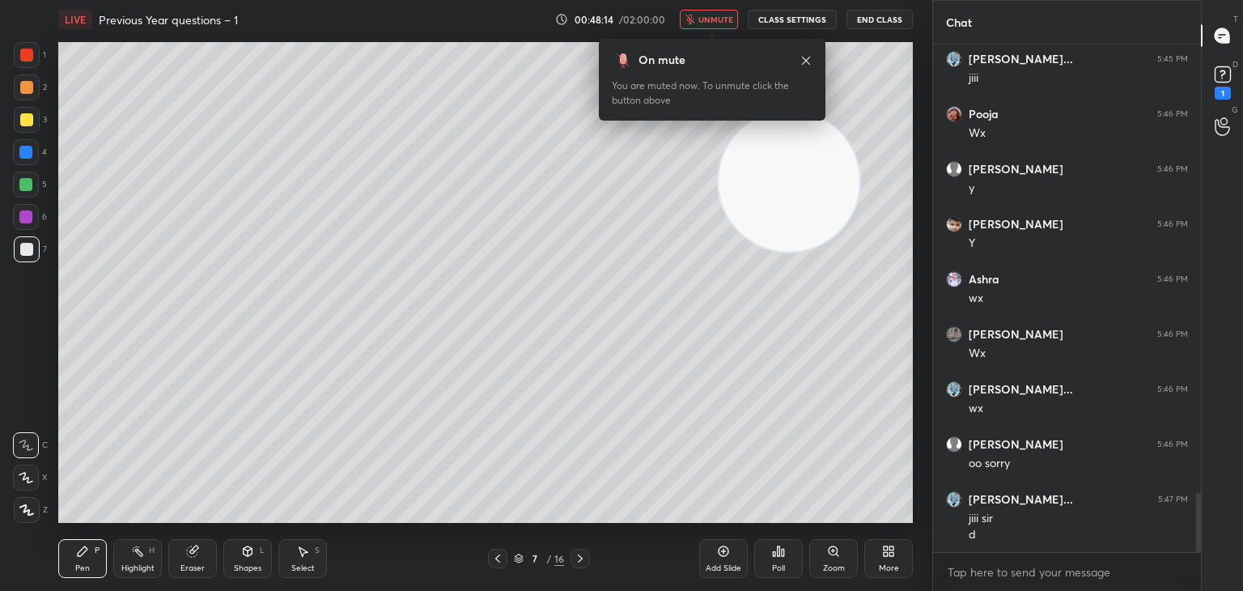
click at [495, 561] on icon at bounding box center [497, 558] width 13 height 13
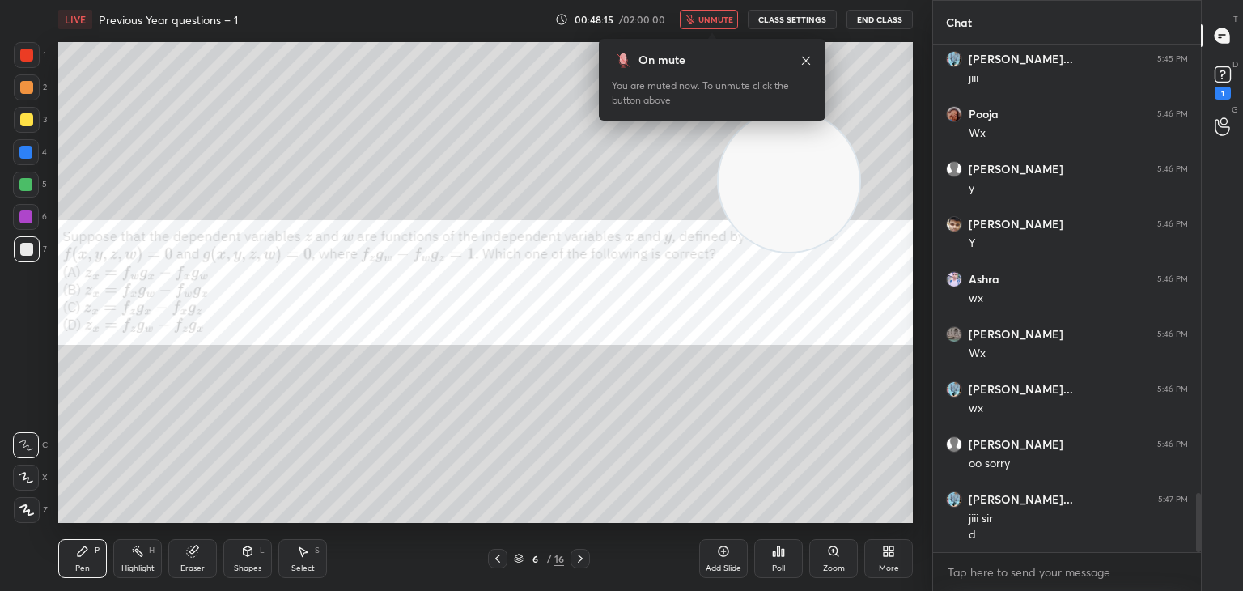
click at [580, 561] on icon at bounding box center [580, 558] width 13 height 13
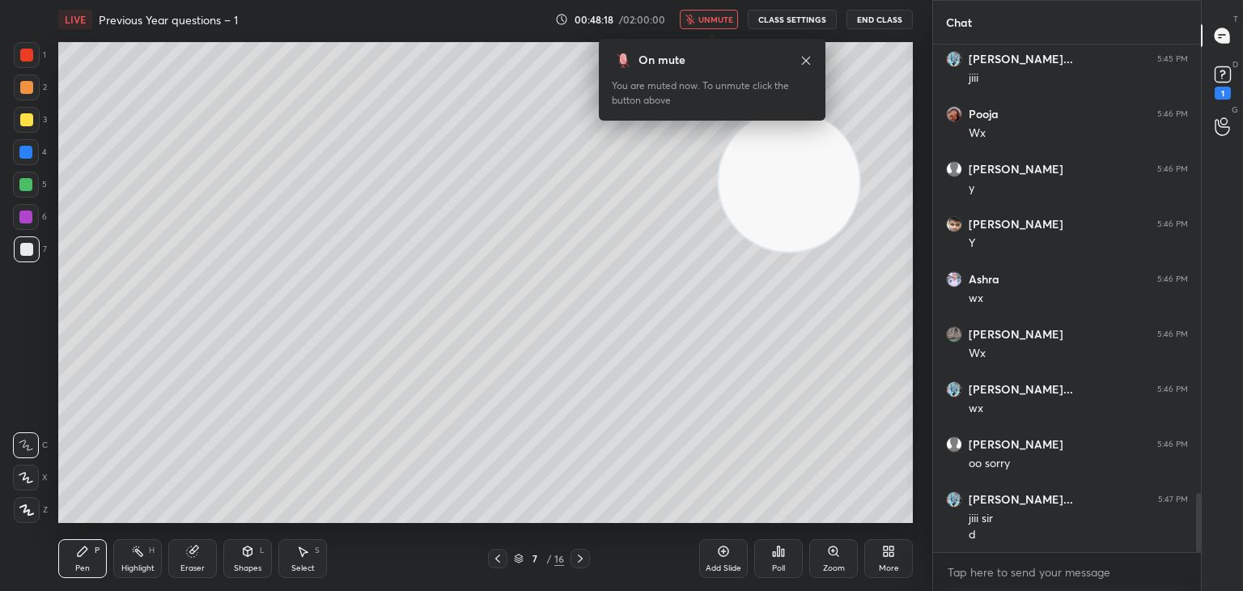
click at [499, 562] on icon at bounding box center [497, 558] width 13 height 13
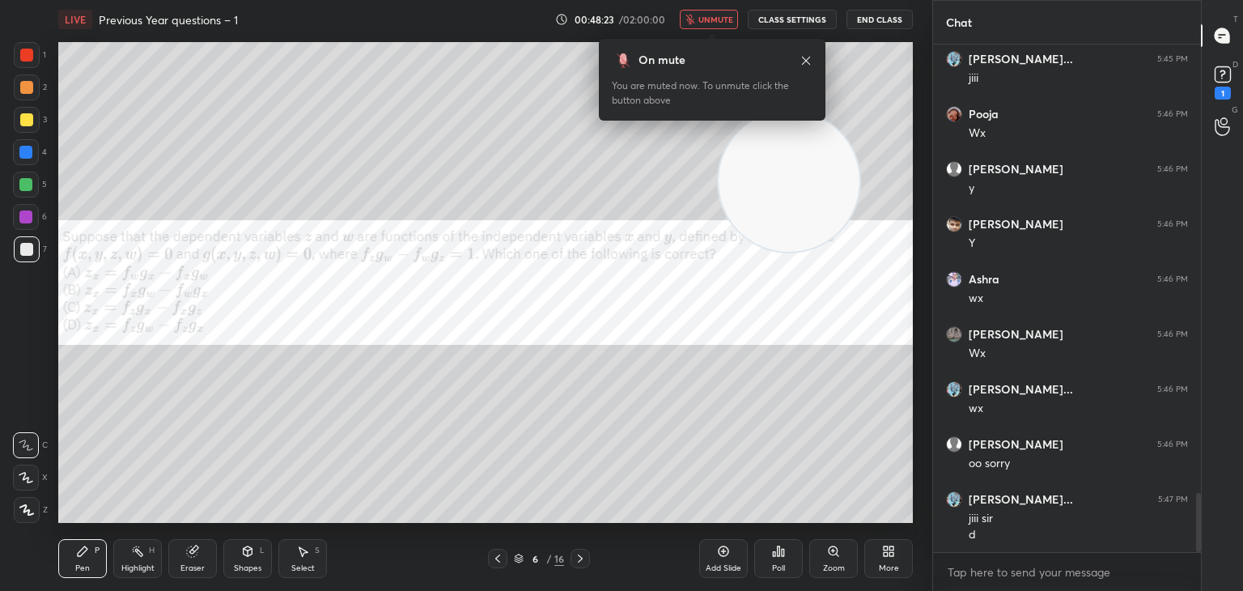
click at [576, 561] on icon at bounding box center [580, 558] width 13 height 13
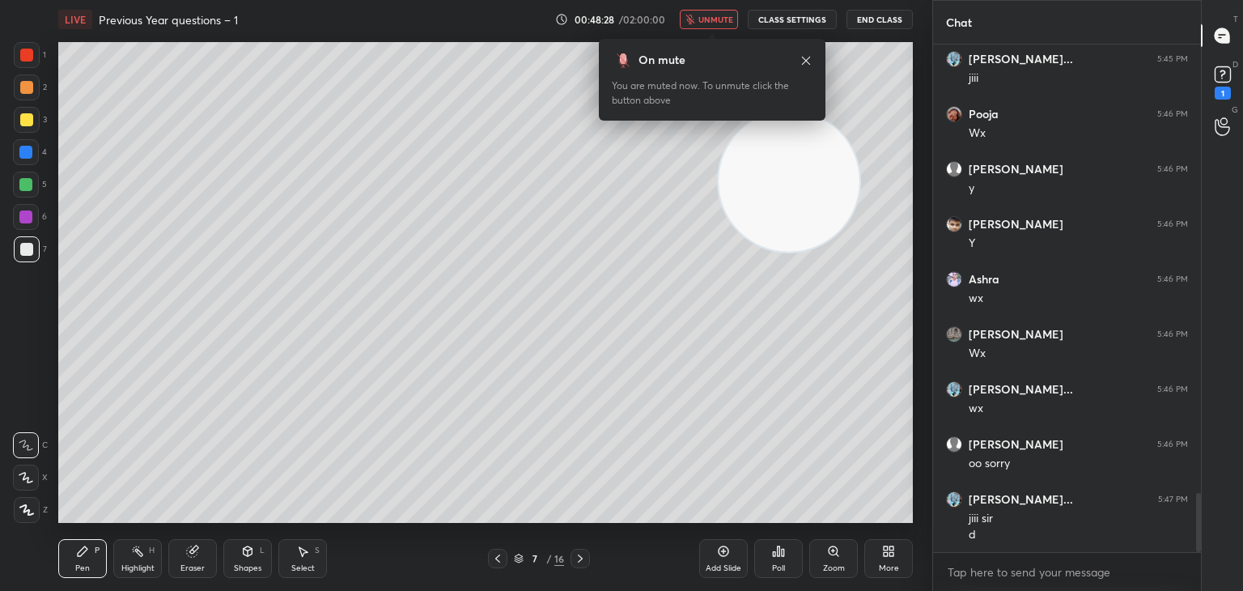
click at [502, 558] on icon at bounding box center [497, 558] width 13 height 13
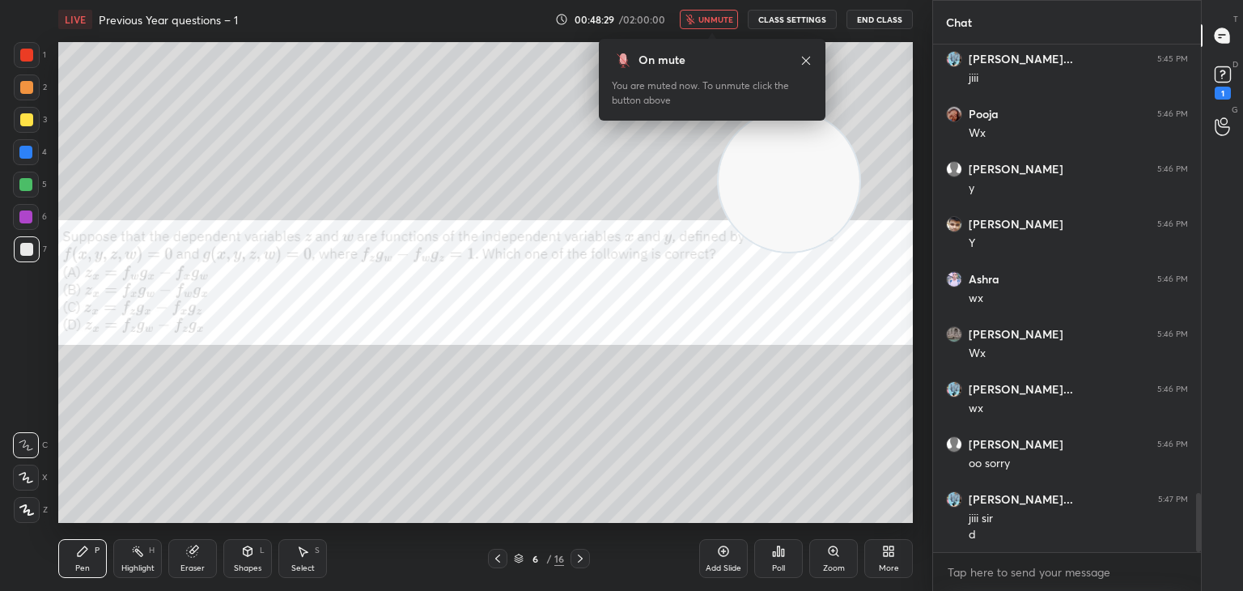
click at [579, 560] on icon at bounding box center [580, 558] width 13 height 13
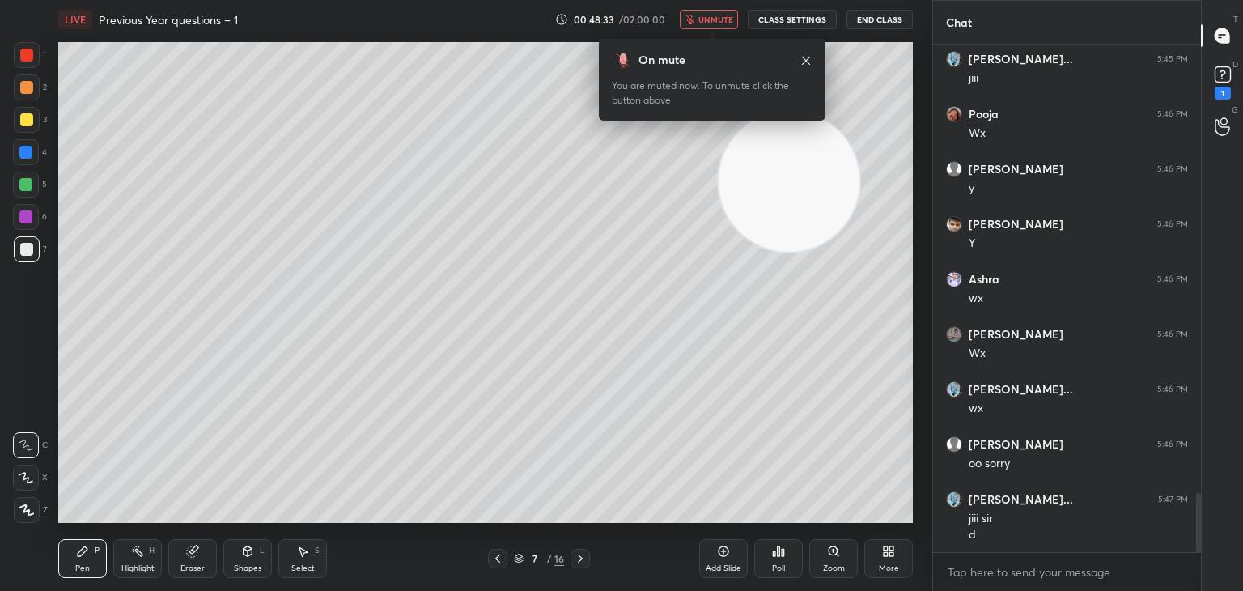
scroll to position [3898, 0]
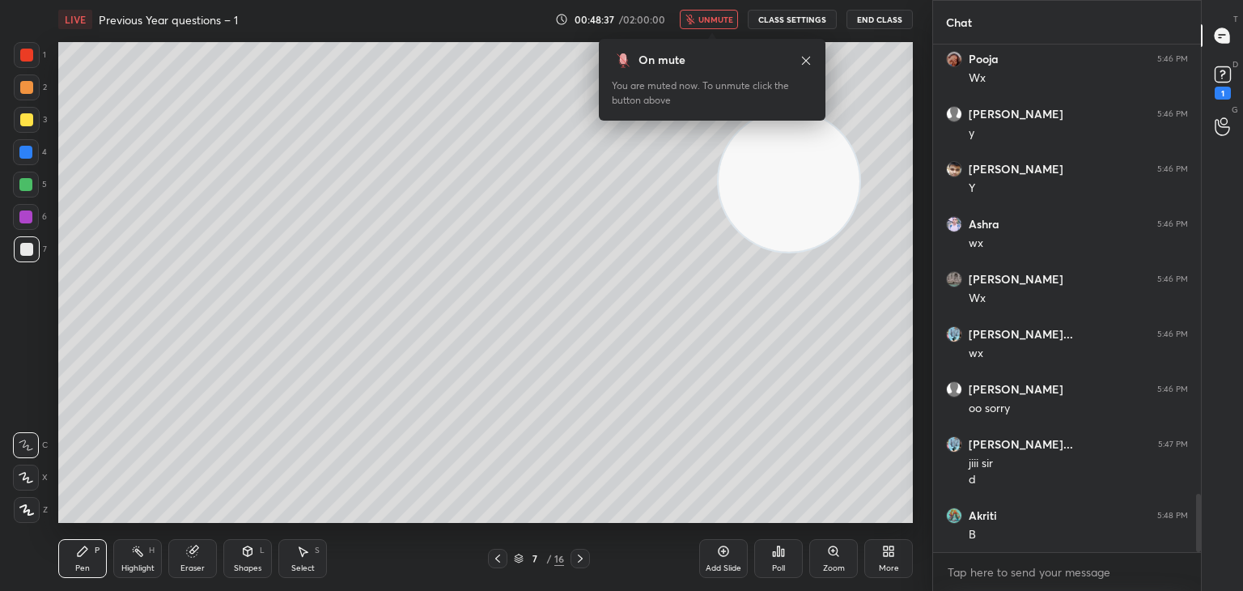
click at [245, 561] on div "Shapes L" at bounding box center [247, 558] width 49 height 39
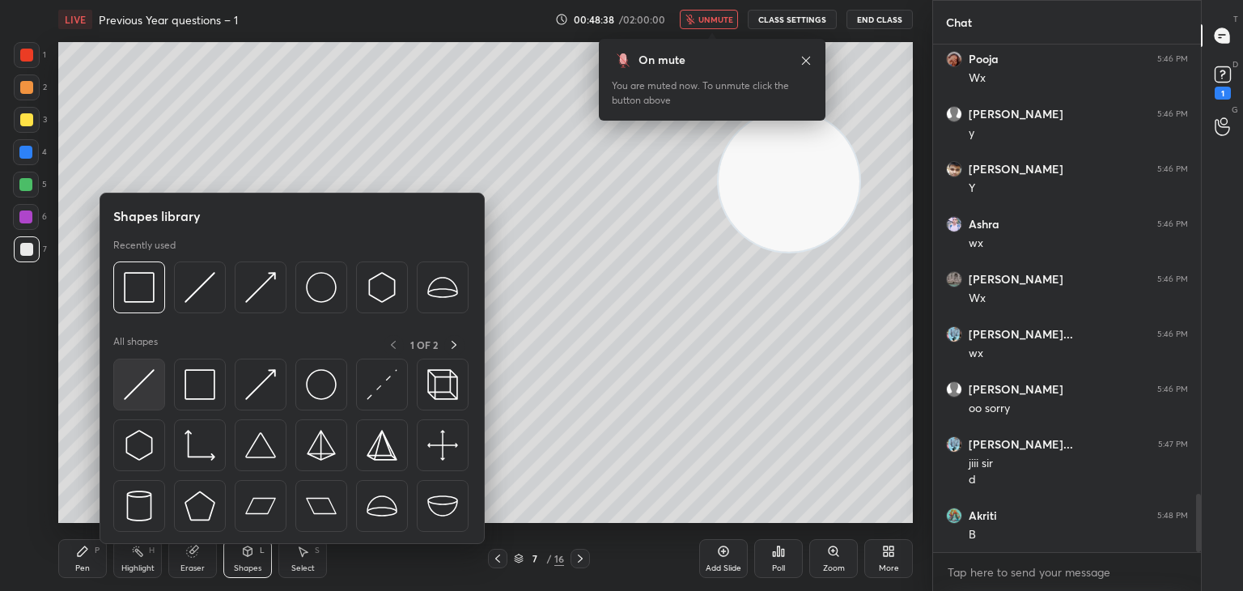
click at [142, 408] on div at bounding box center [139, 385] width 52 height 52
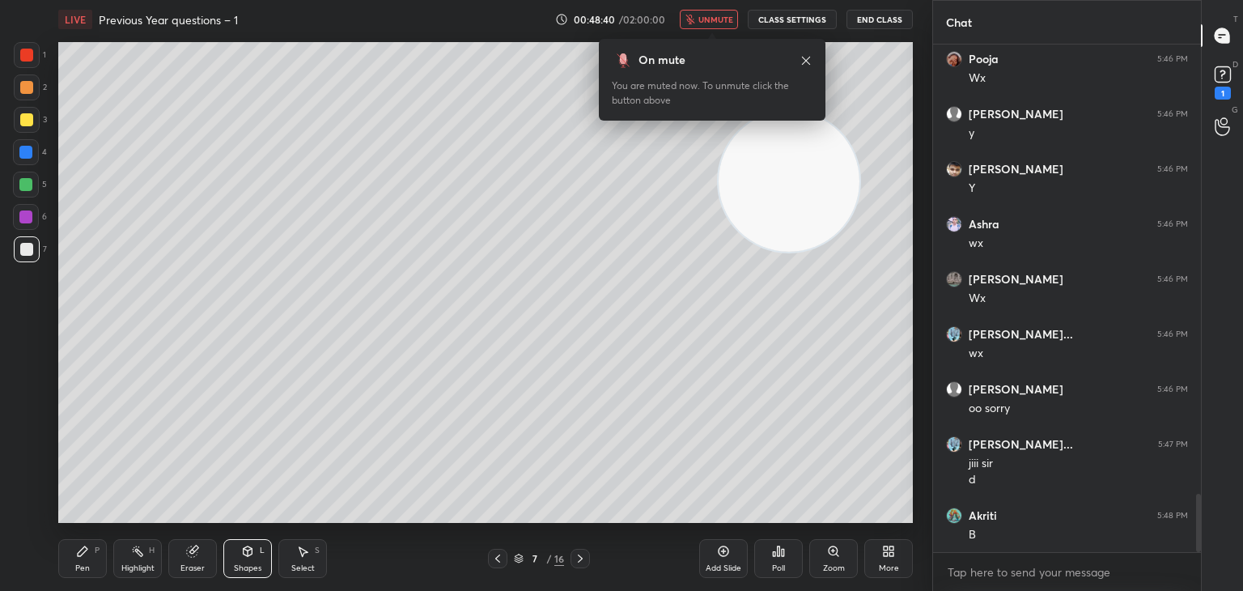
click at [87, 555] on icon at bounding box center [82, 551] width 13 height 13
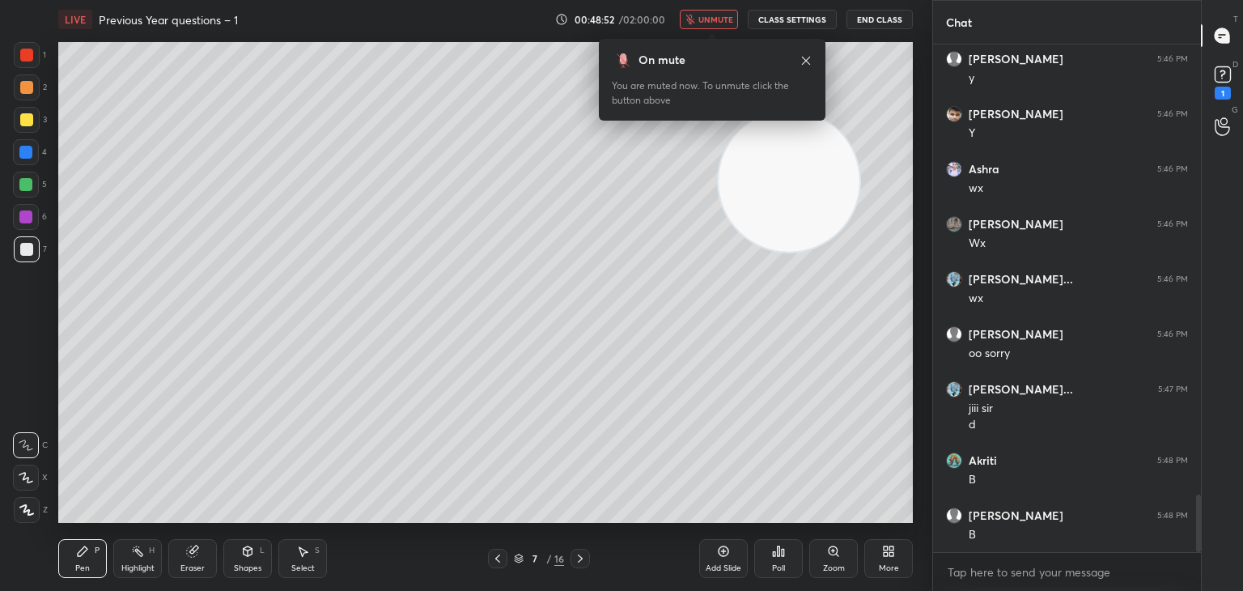
drag, startPoint x: 670, startPoint y: 276, endPoint x: 172, endPoint y: 490, distance: 542.7
click at [719, 252] on video at bounding box center [789, 181] width 141 height 141
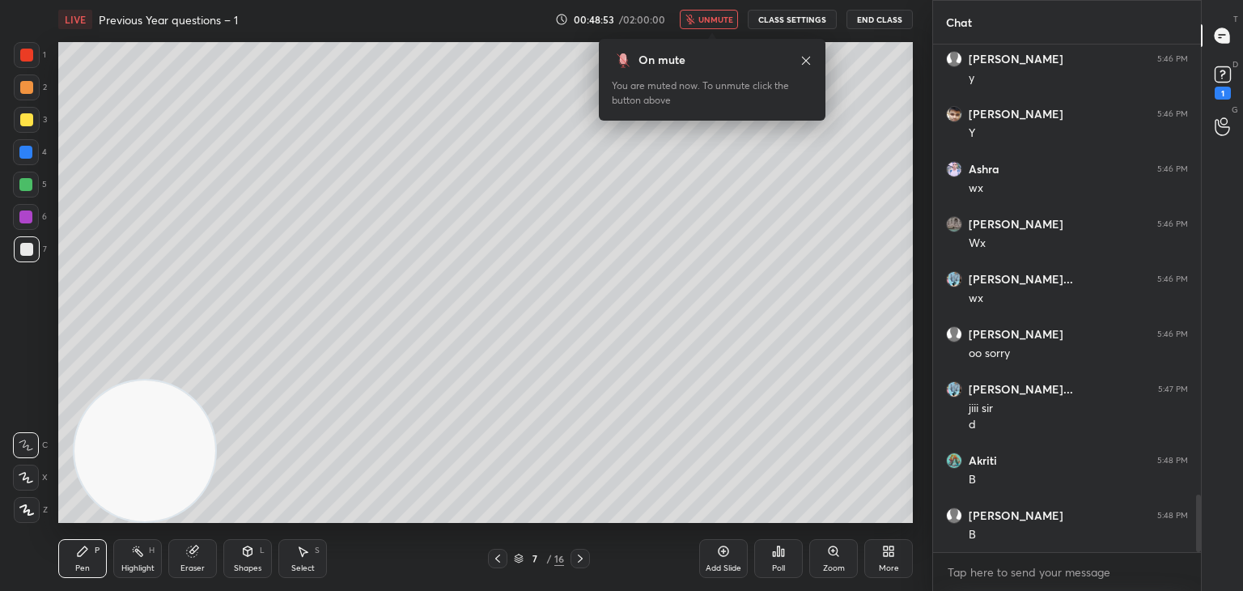
click at [804, 62] on icon at bounding box center [806, 60] width 8 height 8
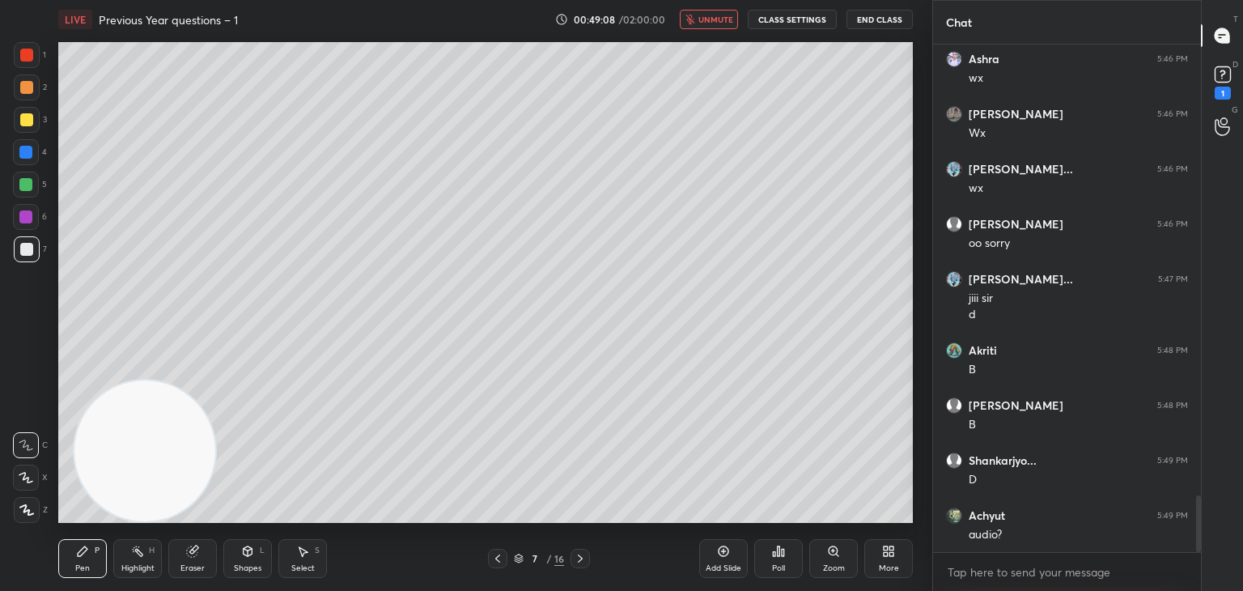
scroll to position [4118, 0]
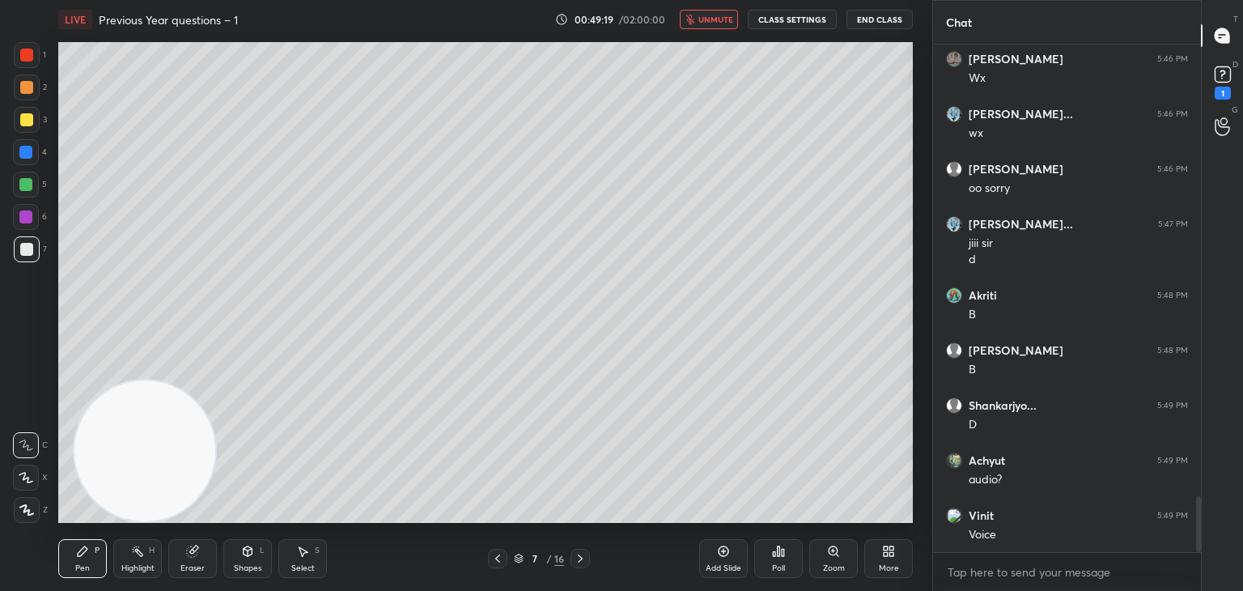
click at [256, 558] on div "Shapes L" at bounding box center [247, 558] width 49 height 39
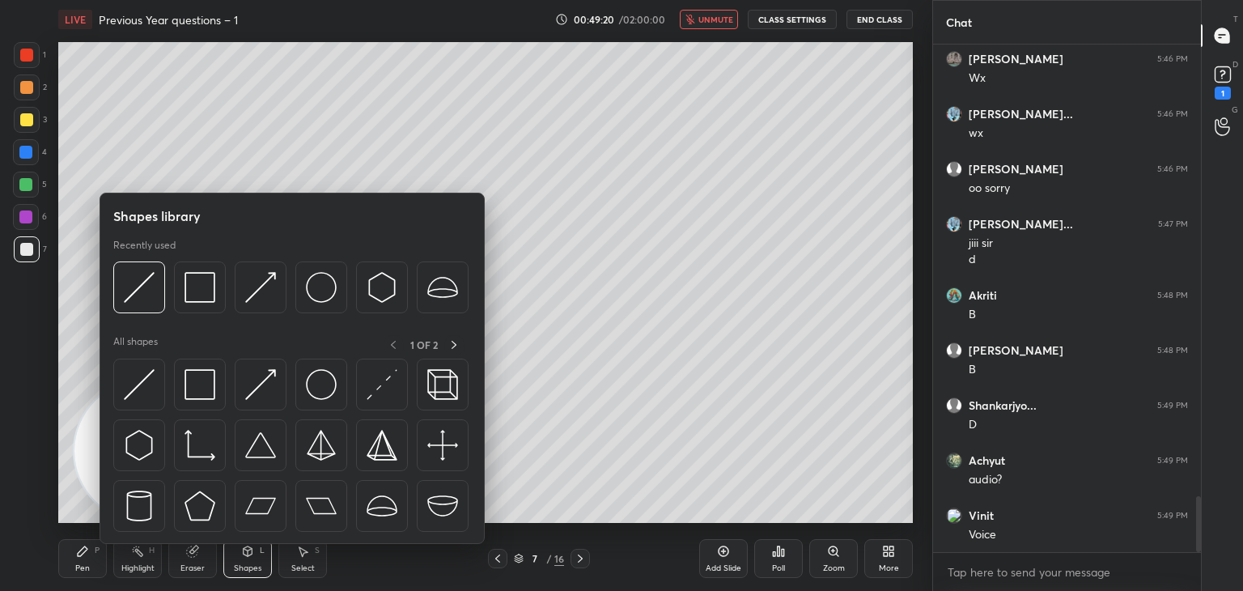
click at [149, 393] on img at bounding box center [139, 384] width 31 height 31
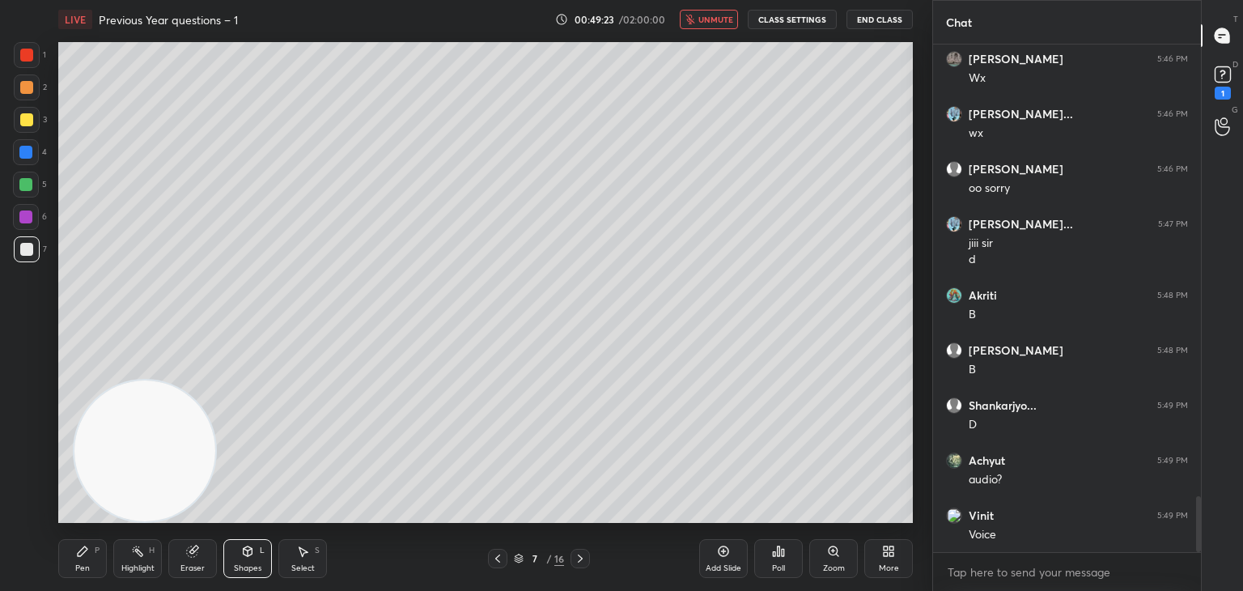
click at [102, 546] on div "Pen P" at bounding box center [82, 558] width 49 height 39
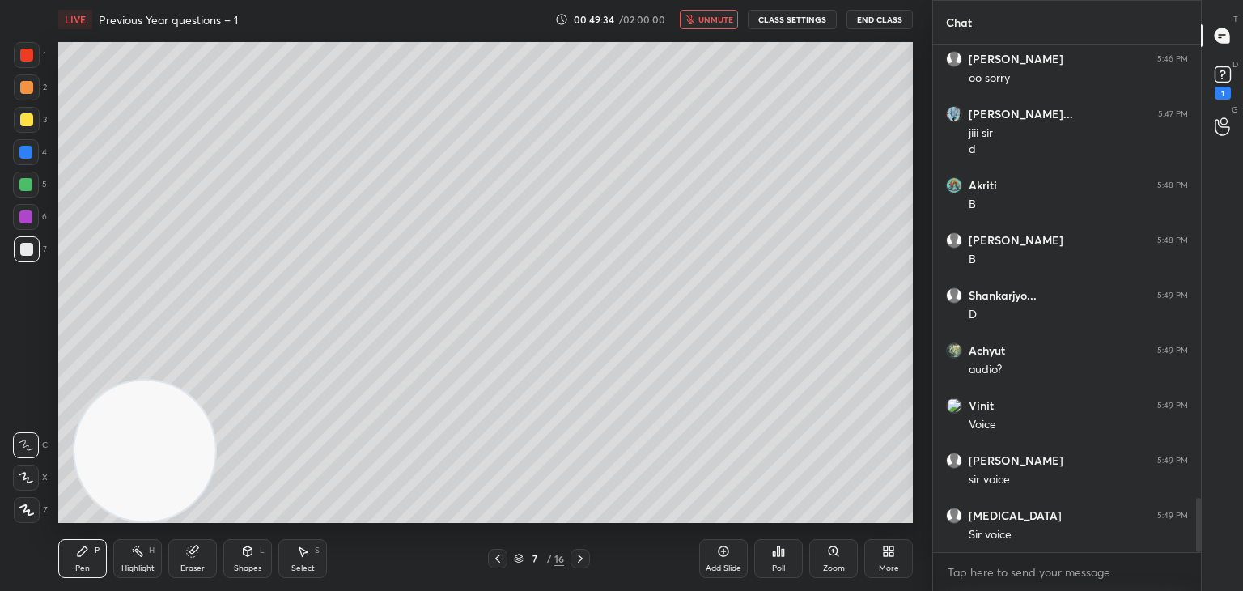
scroll to position [4283, 0]
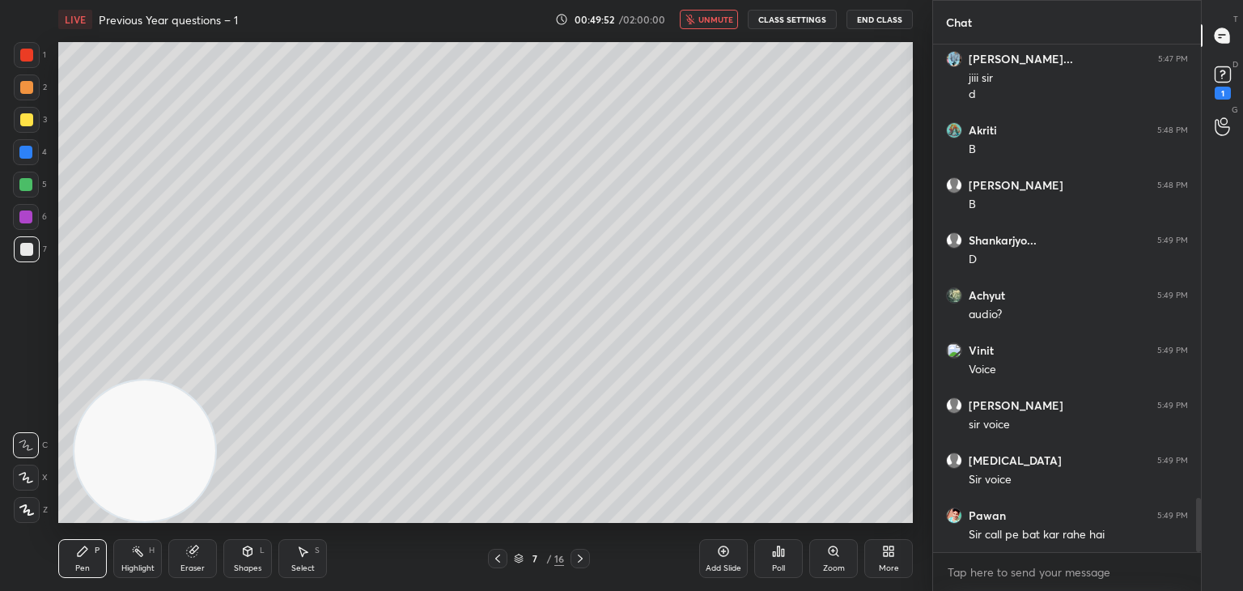
click at [880, 20] on button "End Class" at bounding box center [880, 19] width 66 height 19
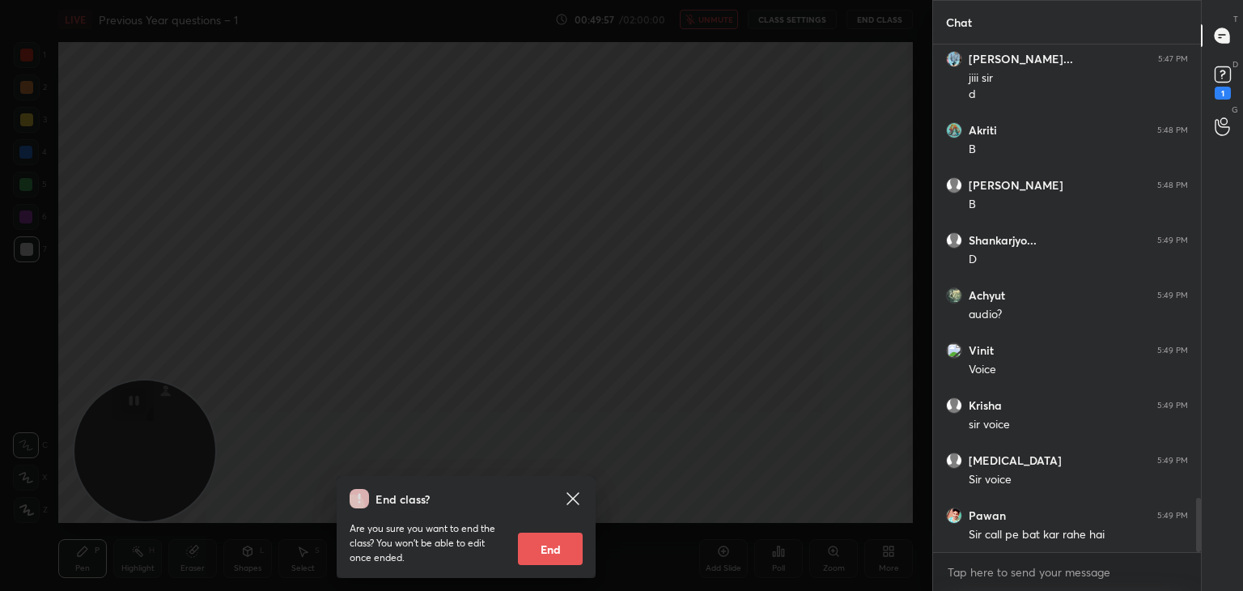
click at [572, 499] on icon at bounding box center [573, 498] width 12 height 12
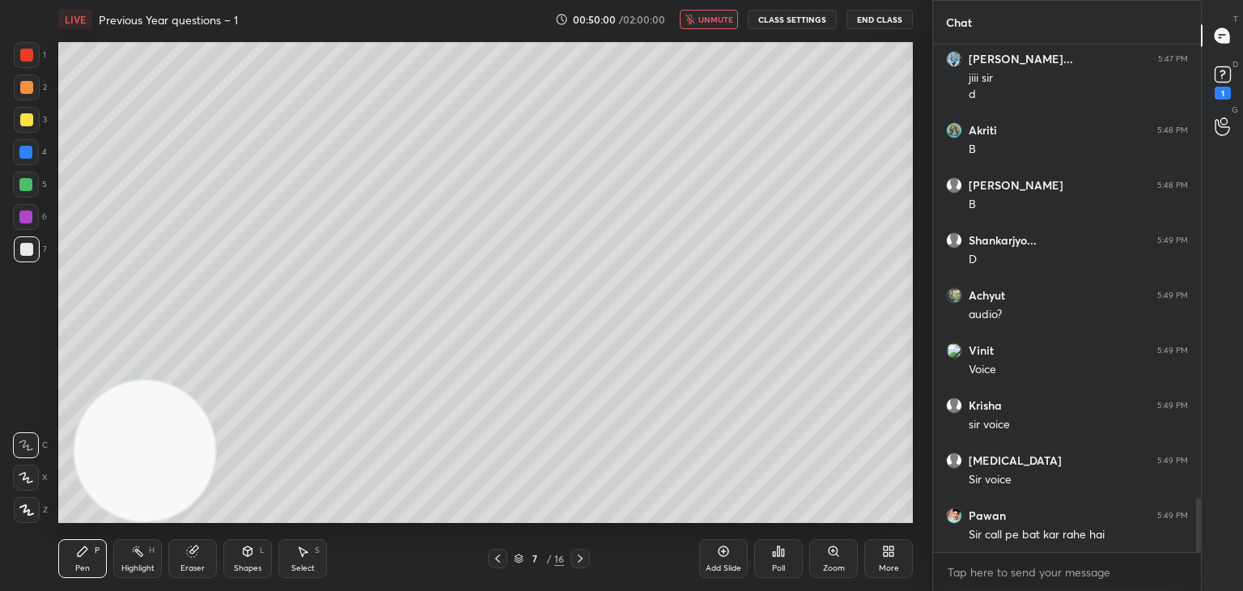
click at [889, 15] on button "End Class" at bounding box center [880, 19] width 66 height 19
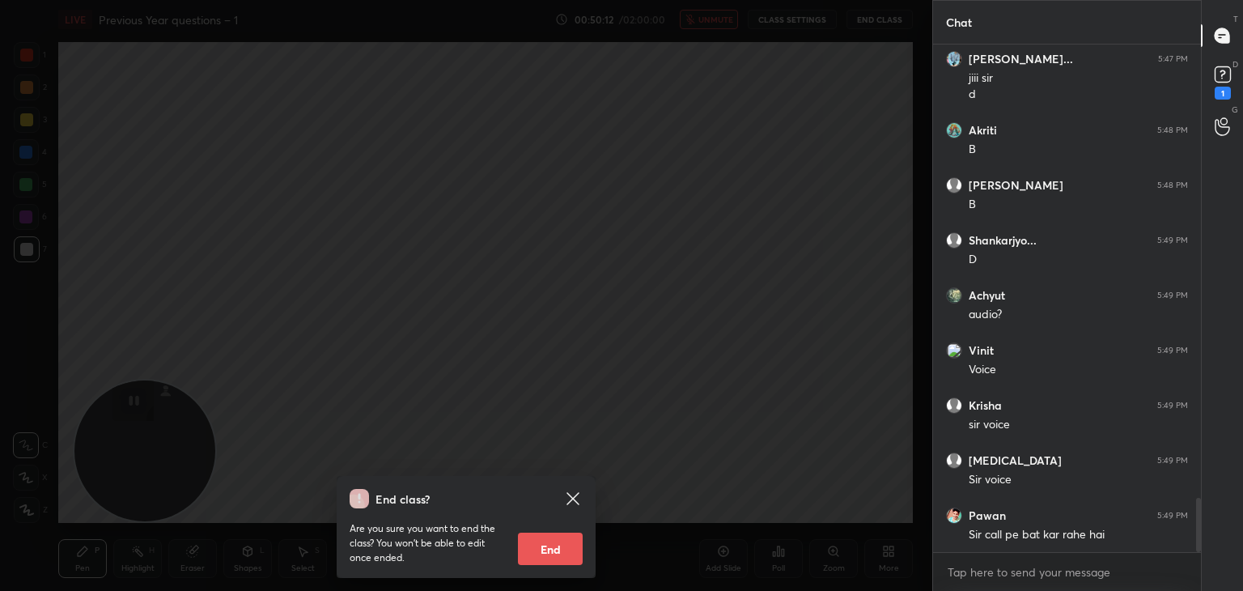
scroll to position [4338, 0]
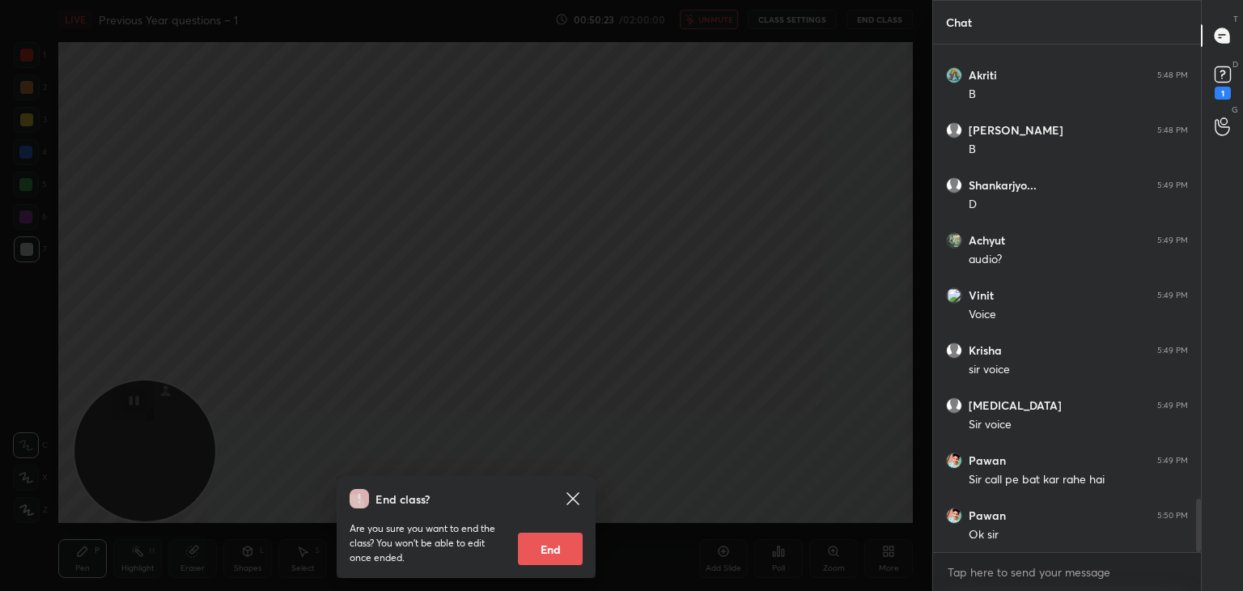
click at [571, 498] on icon at bounding box center [573, 498] width 12 height 12
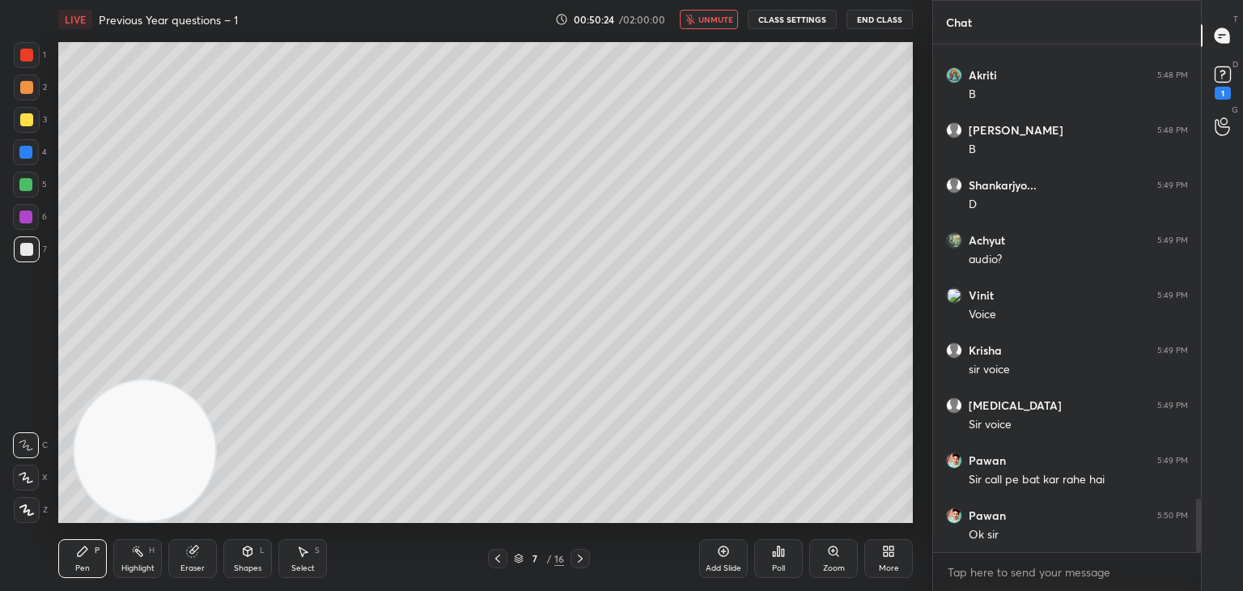
click at [891, 19] on button "End Class" at bounding box center [880, 19] width 66 height 19
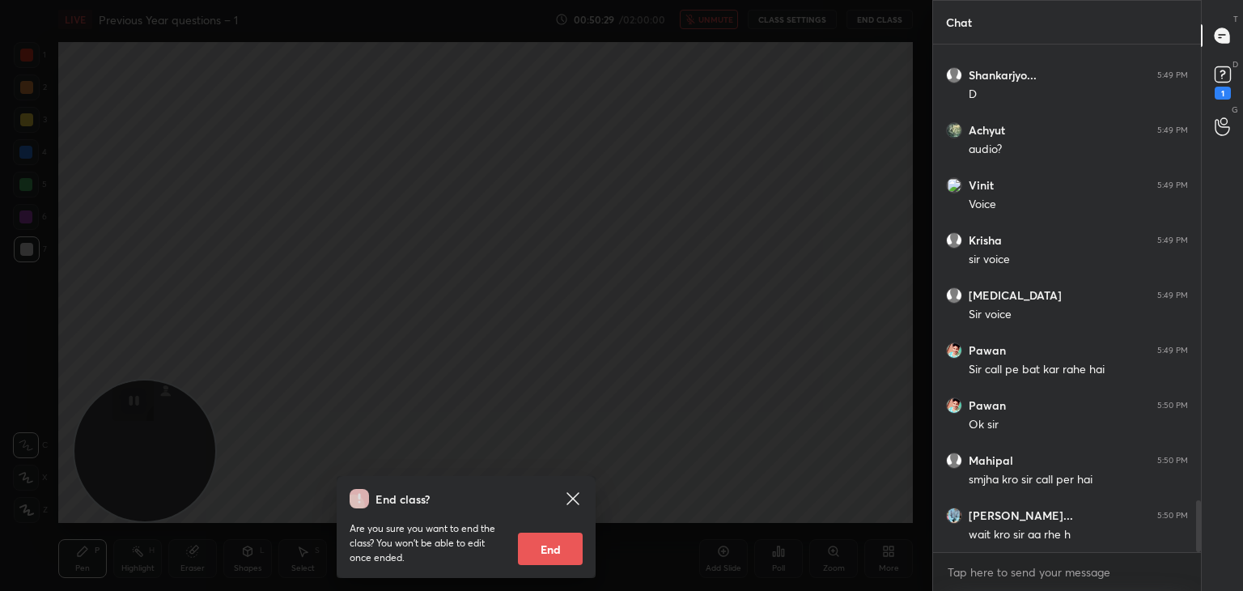
scroll to position [4503, 0]
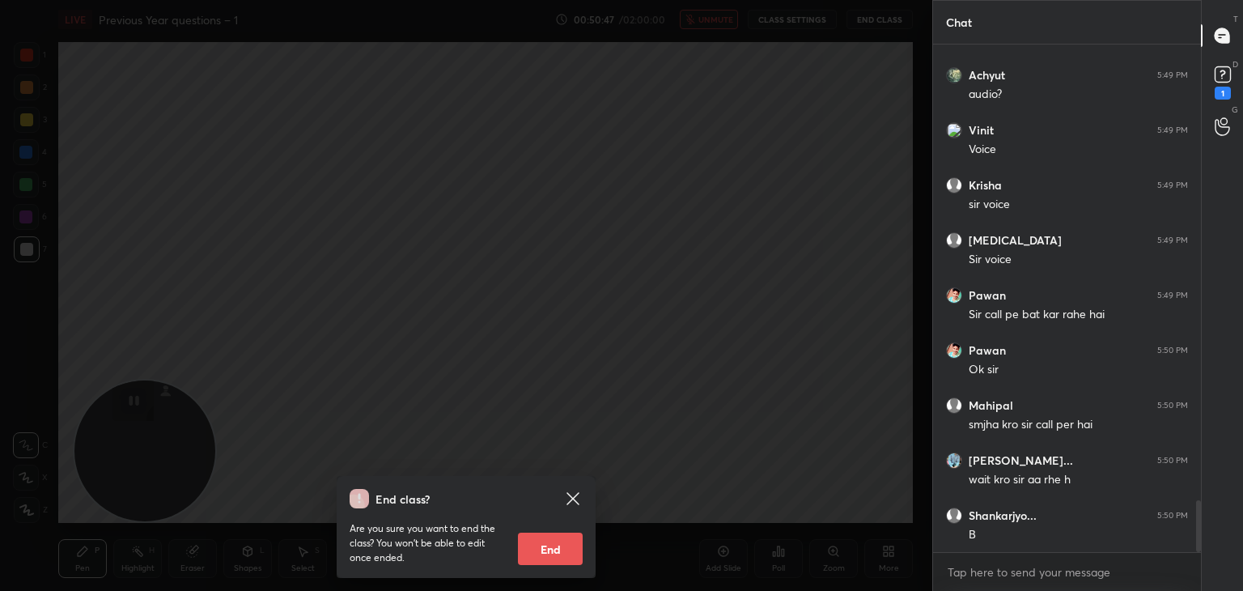
click at [573, 493] on icon at bounding box center [572, 498] width 19 height 19
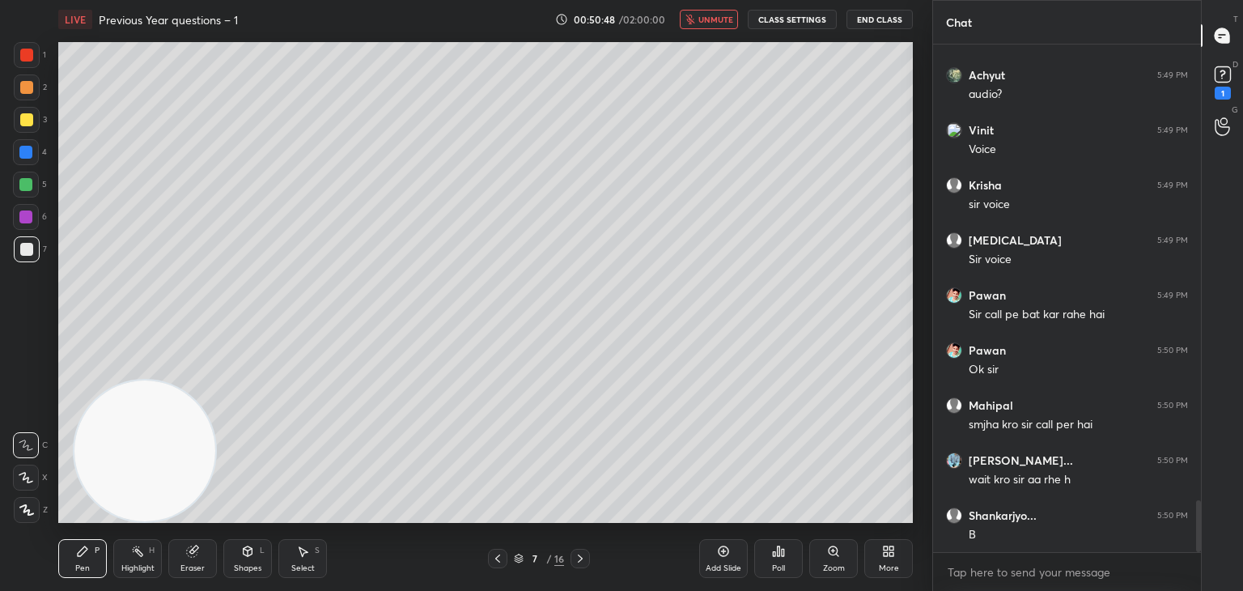
click at [726, 17] on span "unmute" at bounding box center [715, 19] width 35 height 11
click at [728, 28] on button "mute" at bounding box center [709, 19] width 58 height 19
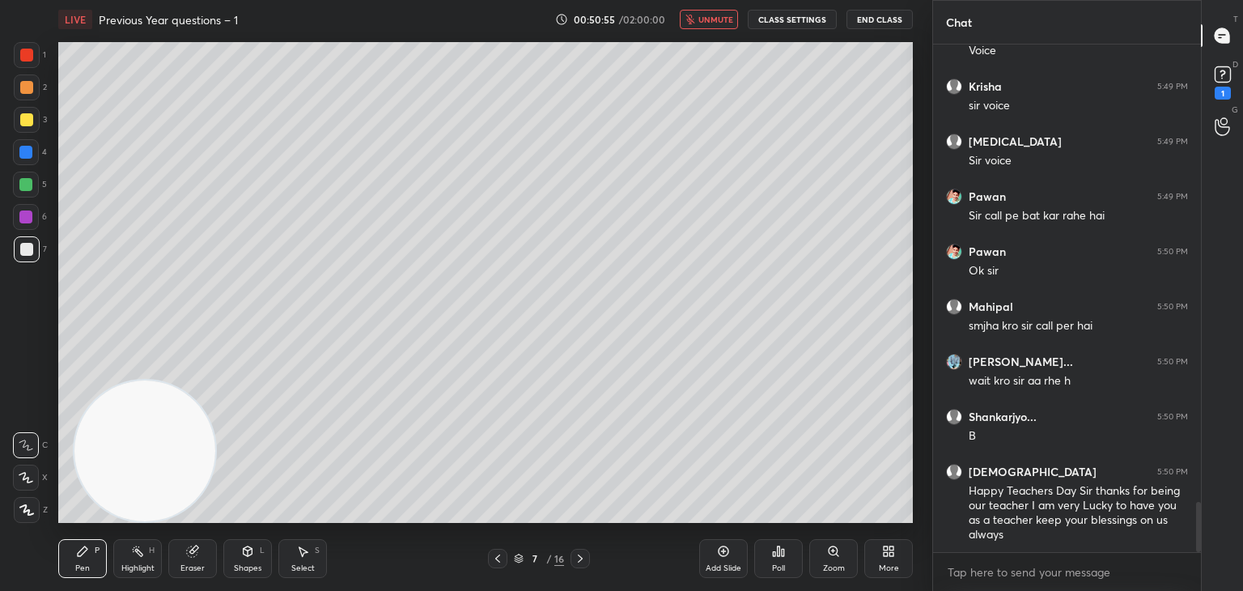
scroll to position [6, 5]
click at [502, 554] on icon at bounding box center [497, 558] width 13 height 13
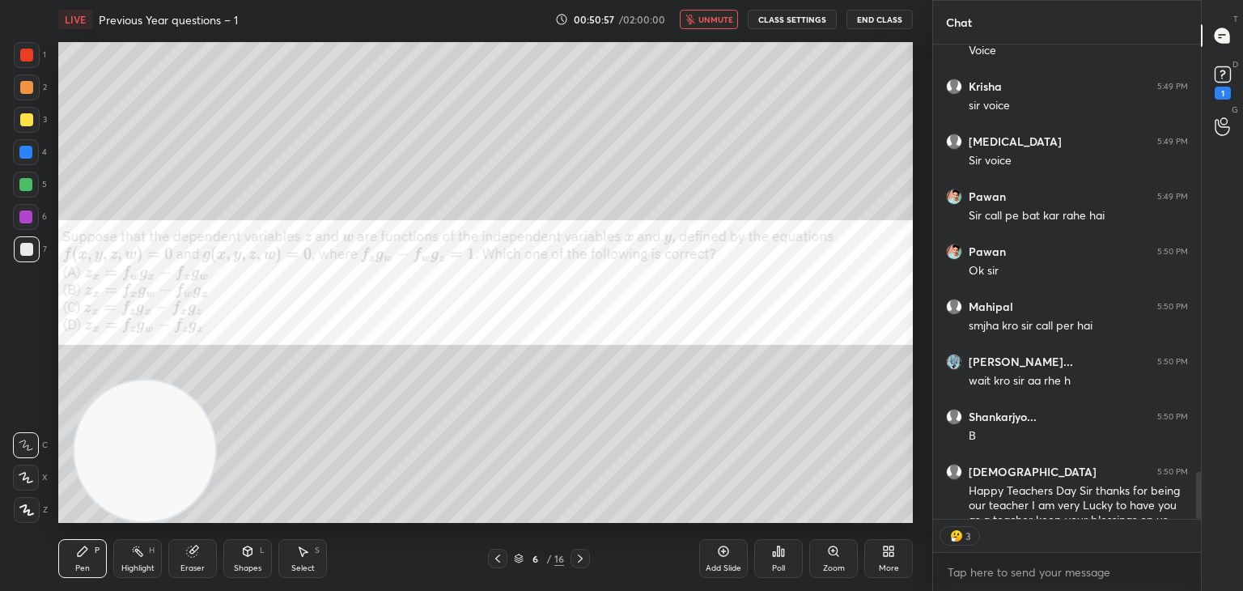
click at [890, 18] on button "End Class" at bounding box center [880, 19] width 66 height 19
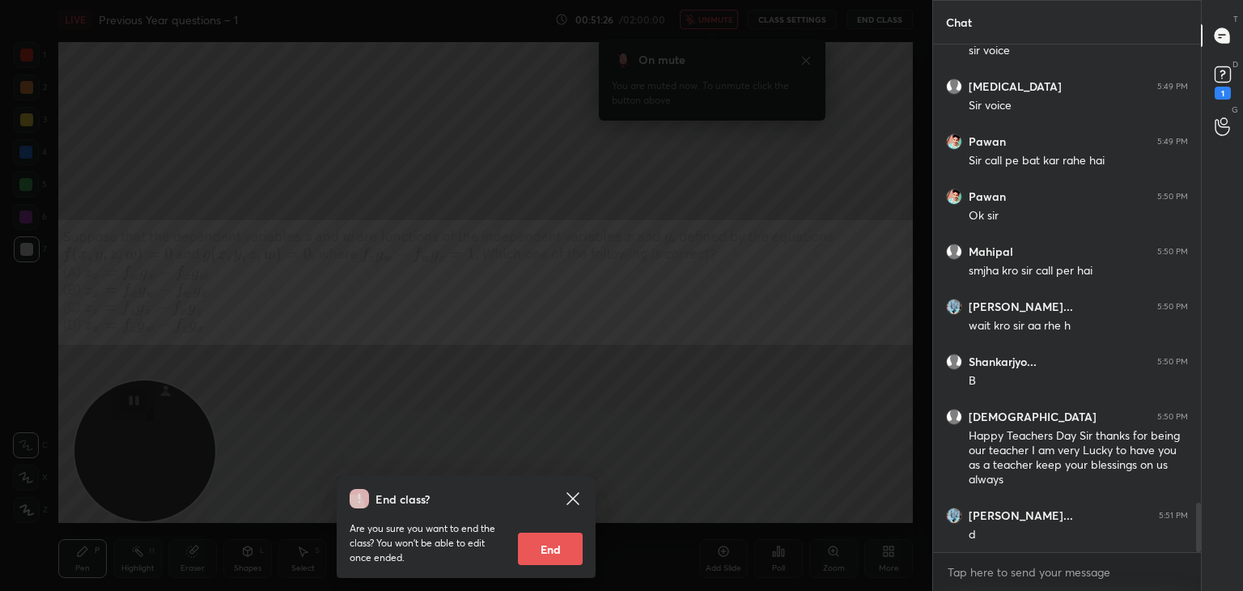
scroll to position [4712, 0]
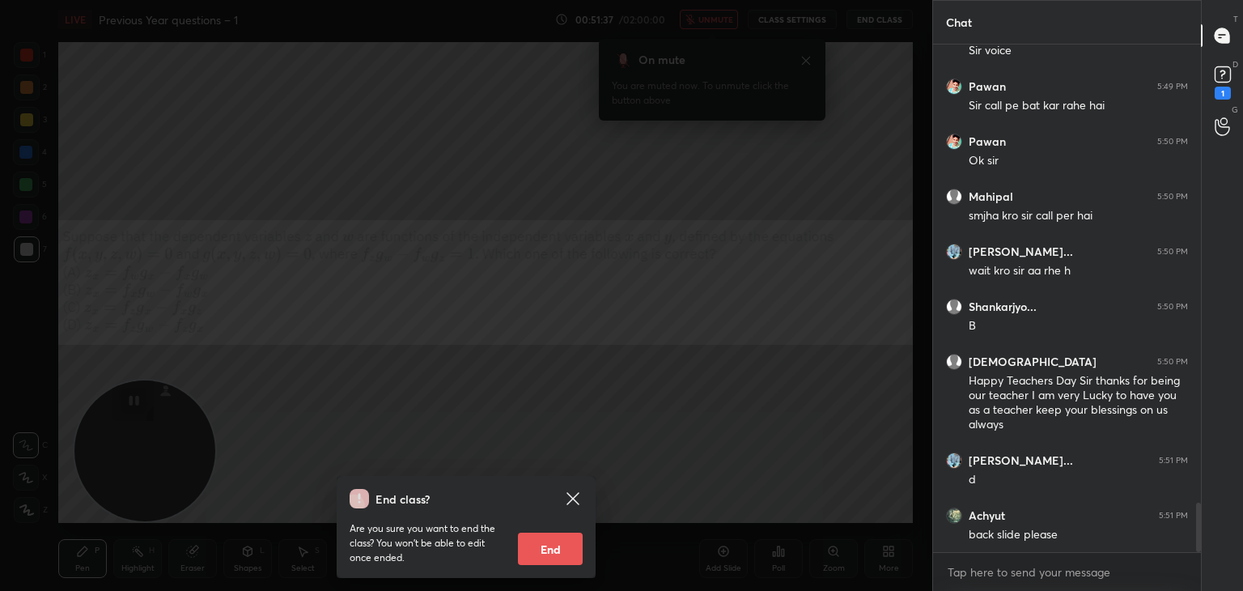
click at [576, 493] on icon at bounding box center [572, 498] width 19 height 19
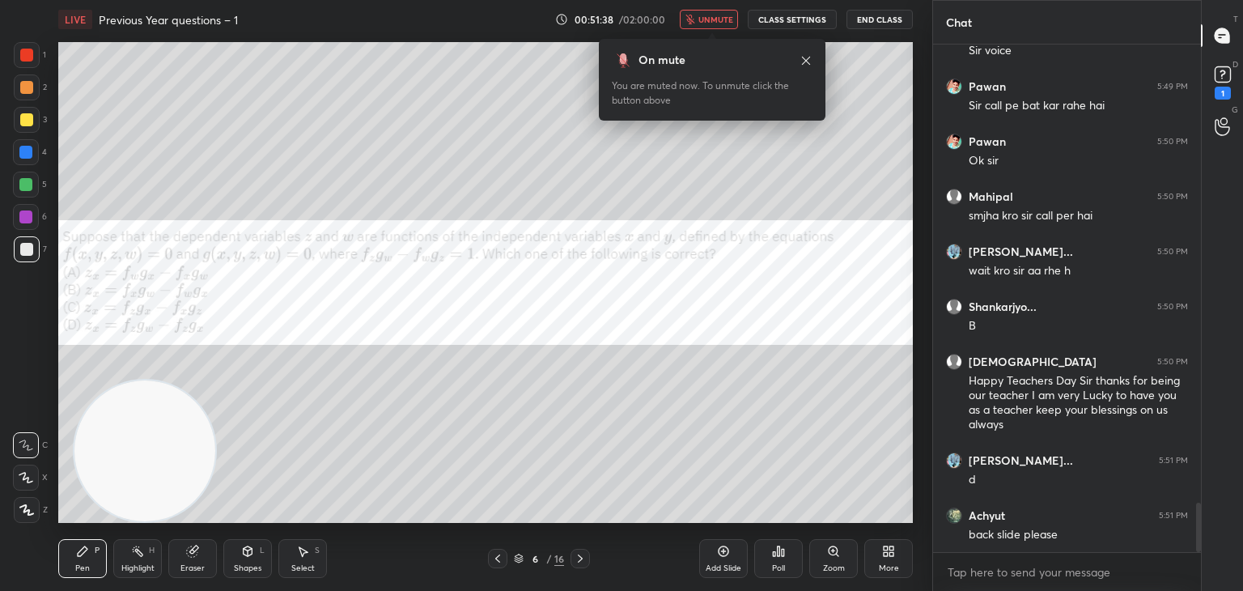
click at [576, 555] on icon at bounding box center [580, 558] width 13 height 13
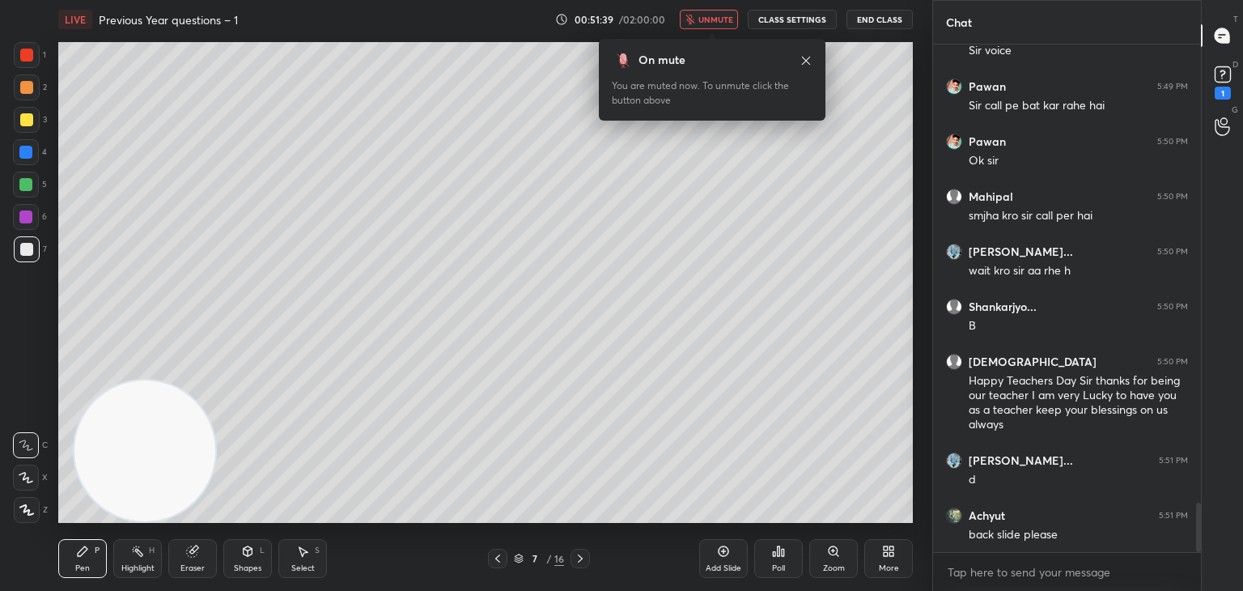
click at [884, 18] on button "End Class" at bounding box center [880, 19] width 66 height 19
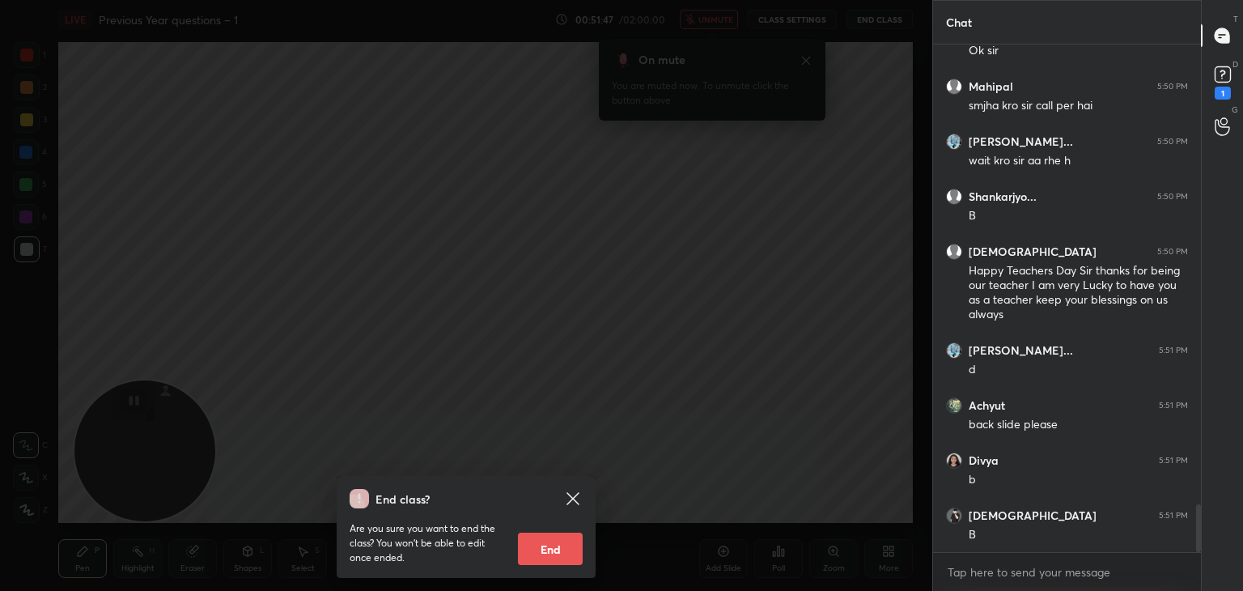
scroll to position [4877, 0]
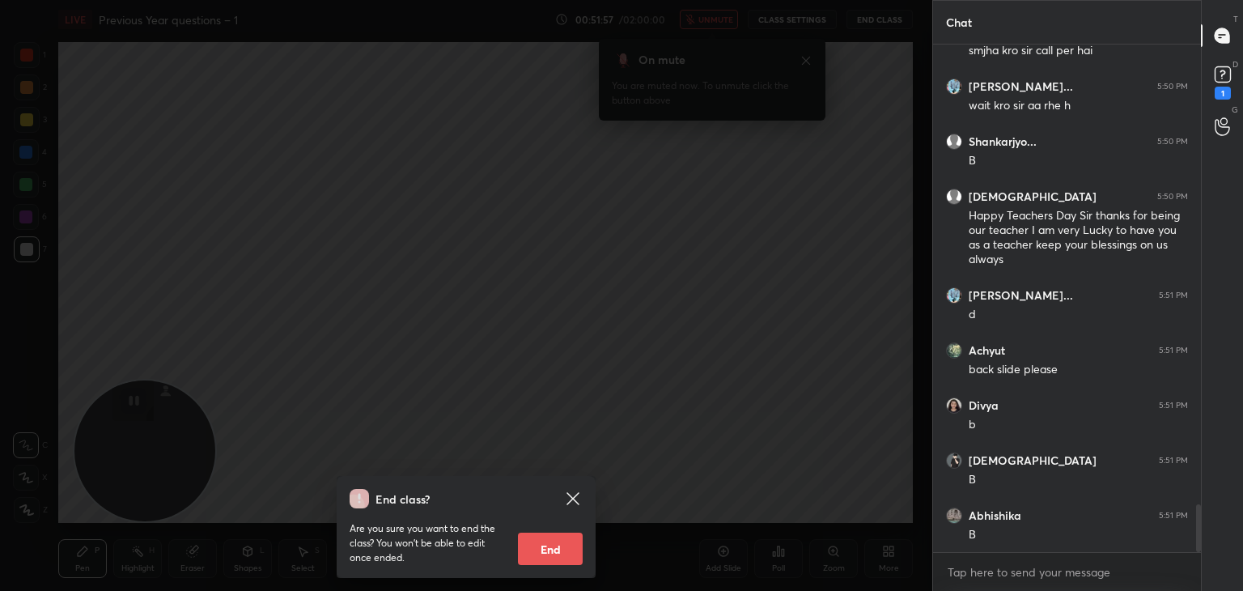
click at [574, 493] on icon at bounding box center [572, 498] width 19 height 19
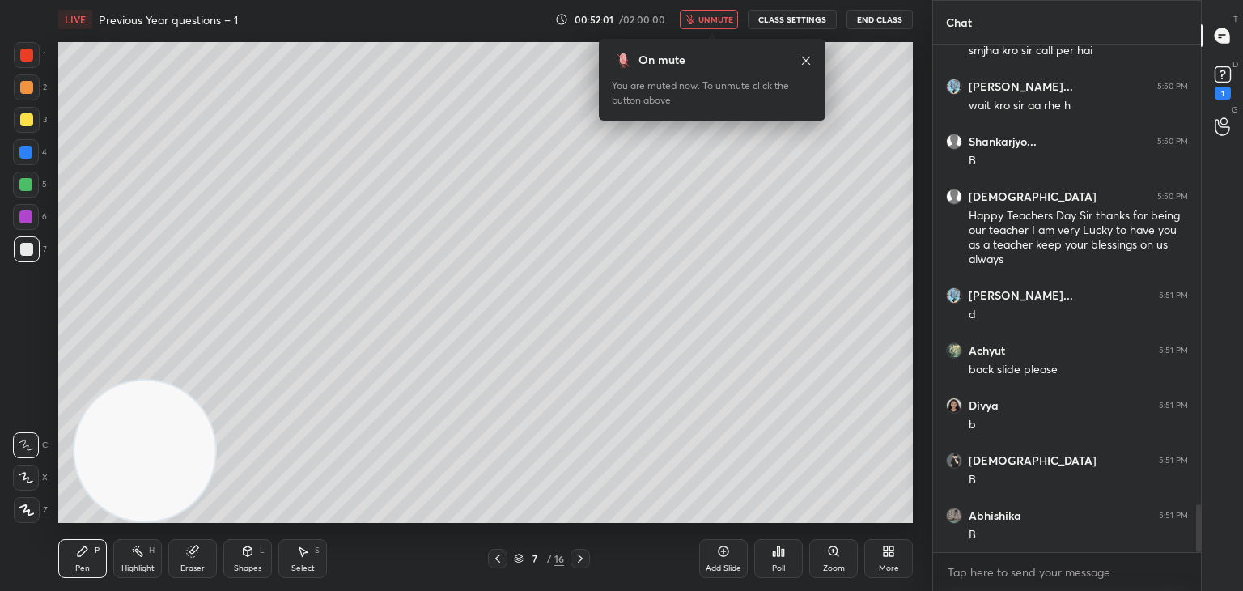
click at [710, 17] on span "unmute" at bounding box center [715, 19] width 35 height 11
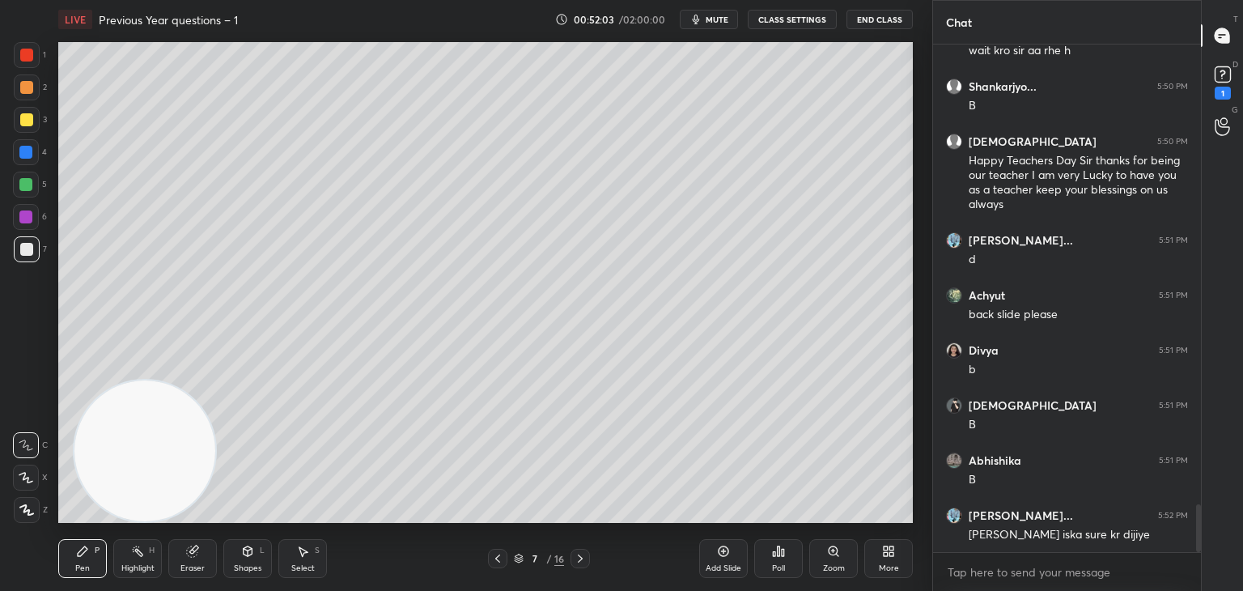
click at [495, 563] on icon at bounding box center [497, 558] width 13 height 13
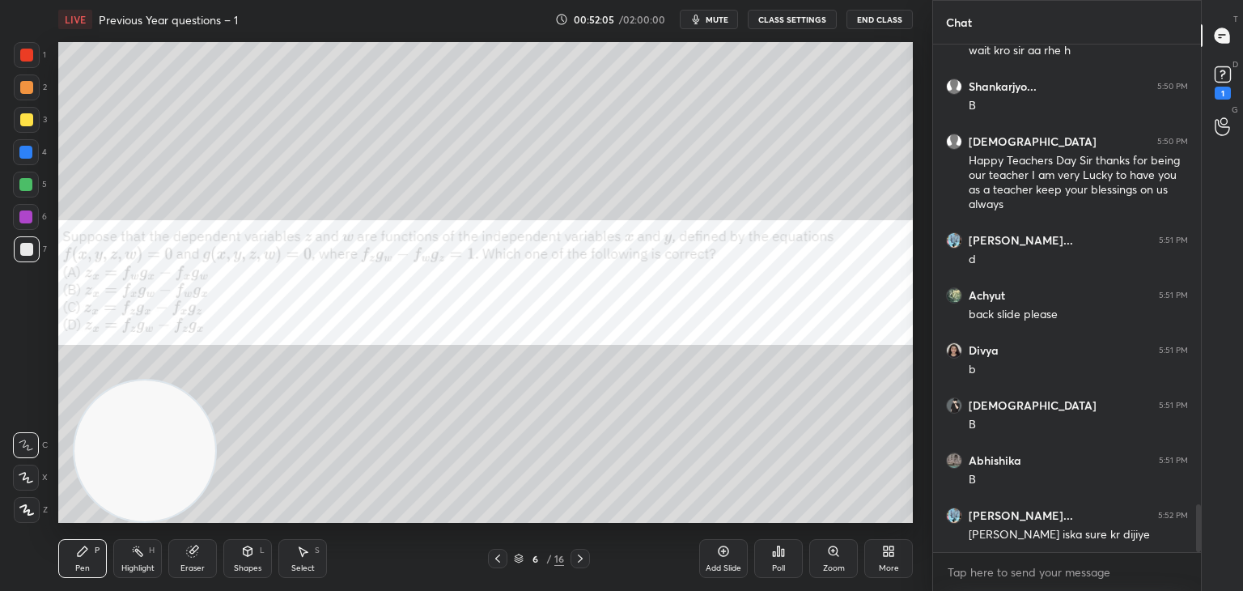
click at [573, 560] on div at bounding box center [580, 558] width 19 height 19
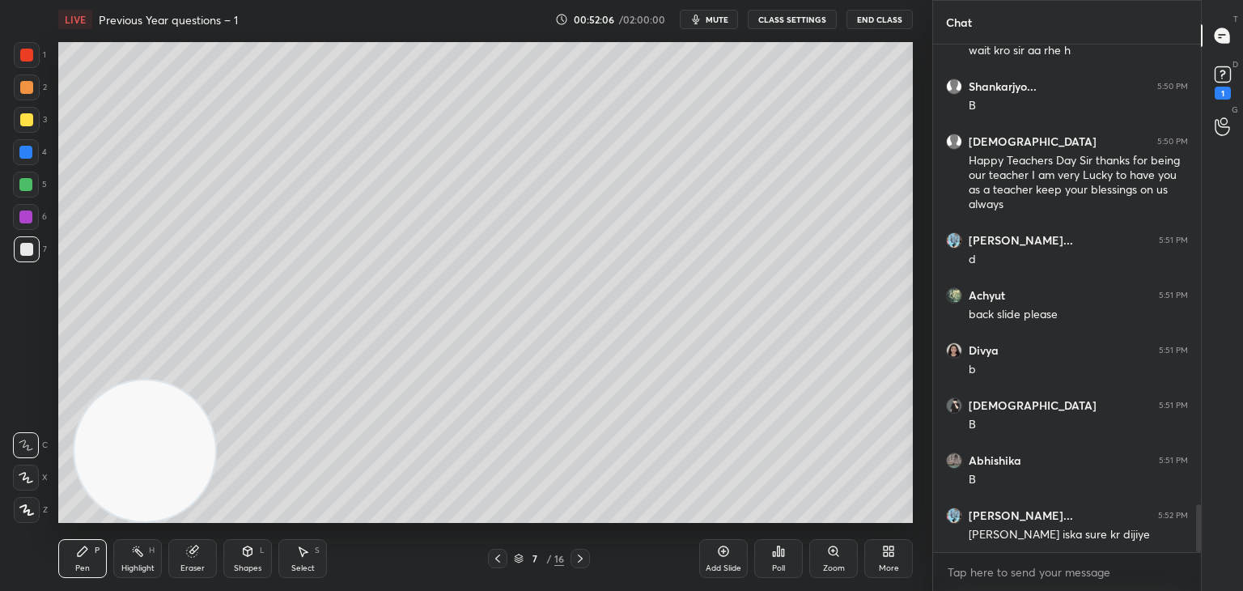
click at [178, 552] on div "Eraser" at bounding box center [192, 558] width 49 height 39
click at [495, 556] on icon at bounding box center [497, 558] width 13 height 13
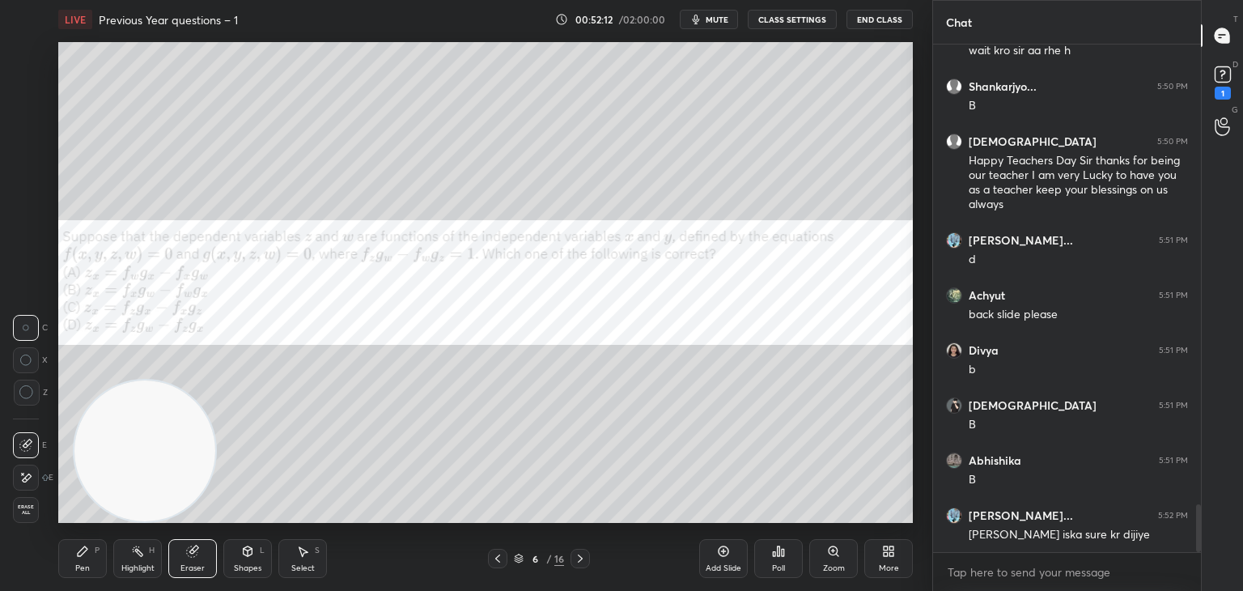
scroll to position [4987, 0]
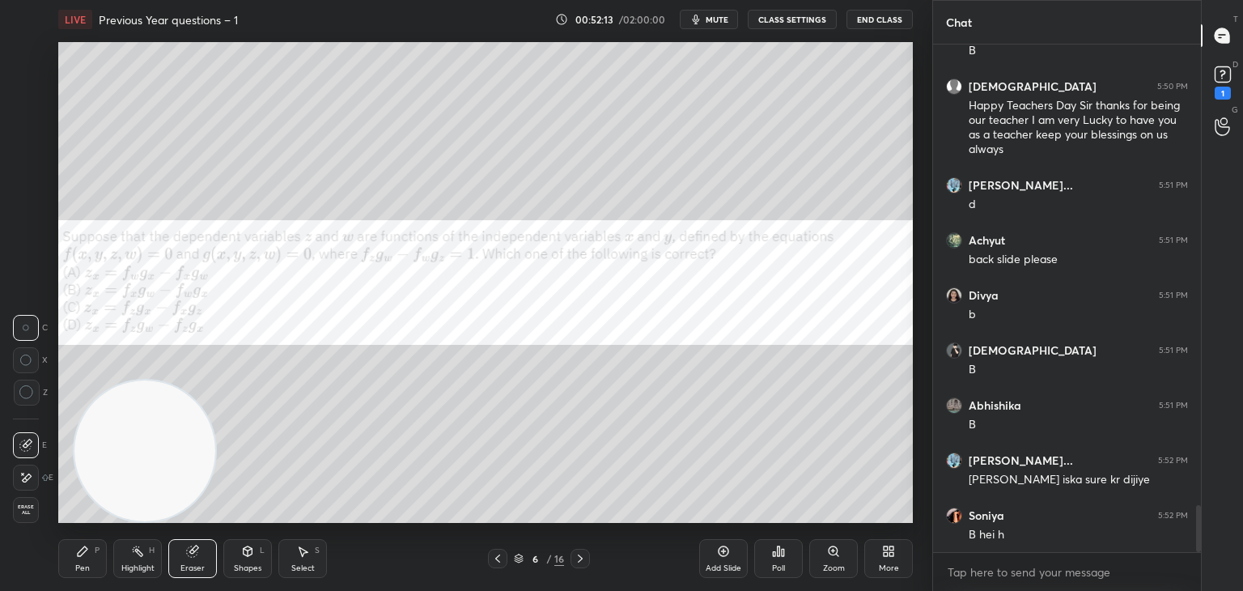
click at [576, 557] on icon at bounding box center [580, 558] width 13 height 13
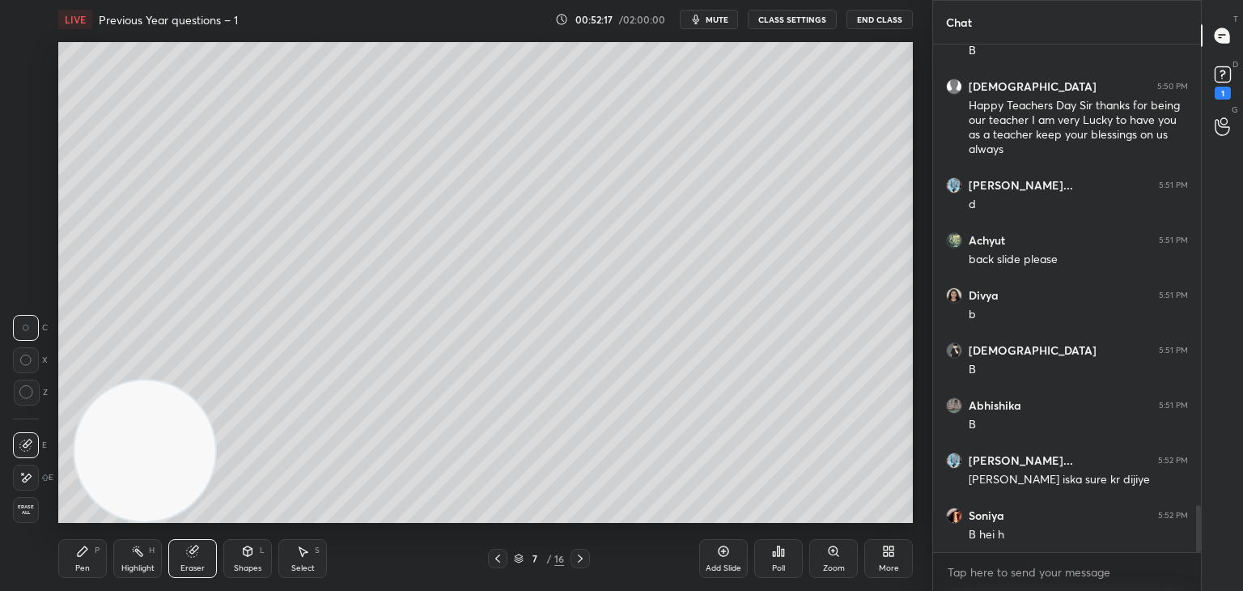
click at [110, 557] on div "Pen P Highlight H Eraser Shapes L Select S" at bounding box center [218, 558] width 321 height 39
click at [110, 554] on div "Pen P Highlight H Eraser Shapes L Select S" at bounding box center [218, 558] width 321 height 39
click at [72, 553] on div "Pen P" at bounding box center [82, 558] width 49 height 39
click at [52, 250] on div "1 2 3 4 5 6 7 C X Z C X Z E E Erase all H H LIVE Previous Year questions – 1 00…" at bounding box center [459, 295] width 919 height 591
click at [201, 561] on div "Eraser" at bounding box center [192, 558] width 49 height 39
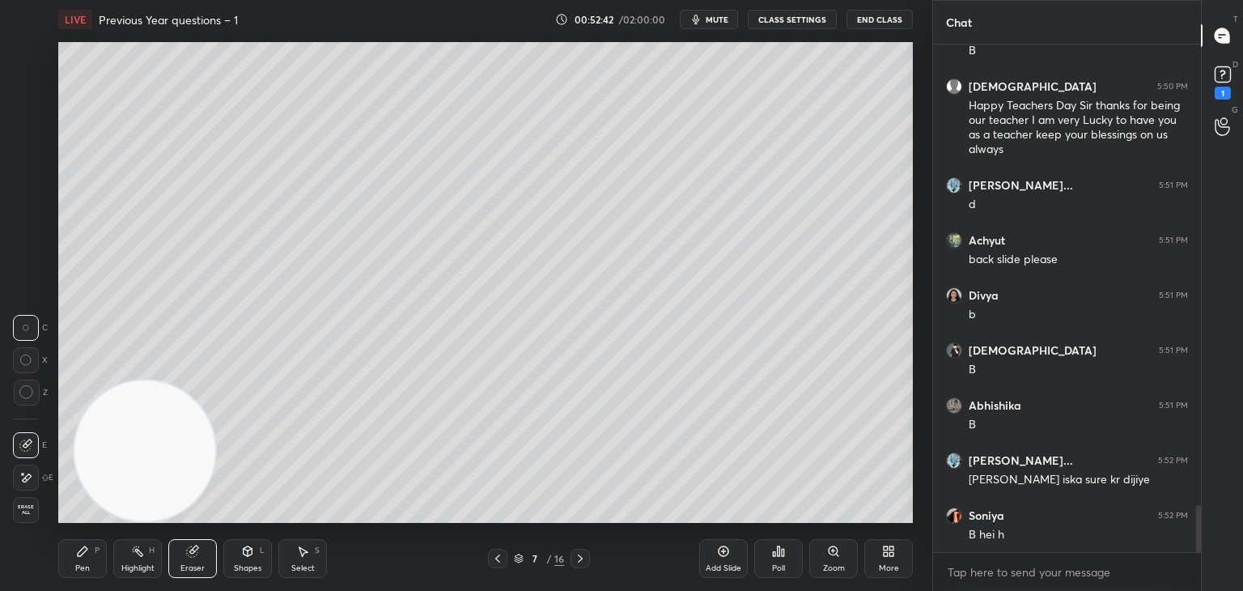
click at [96, 565] on div "Pen P" at bounding box center [82, 558] width 49 height 39
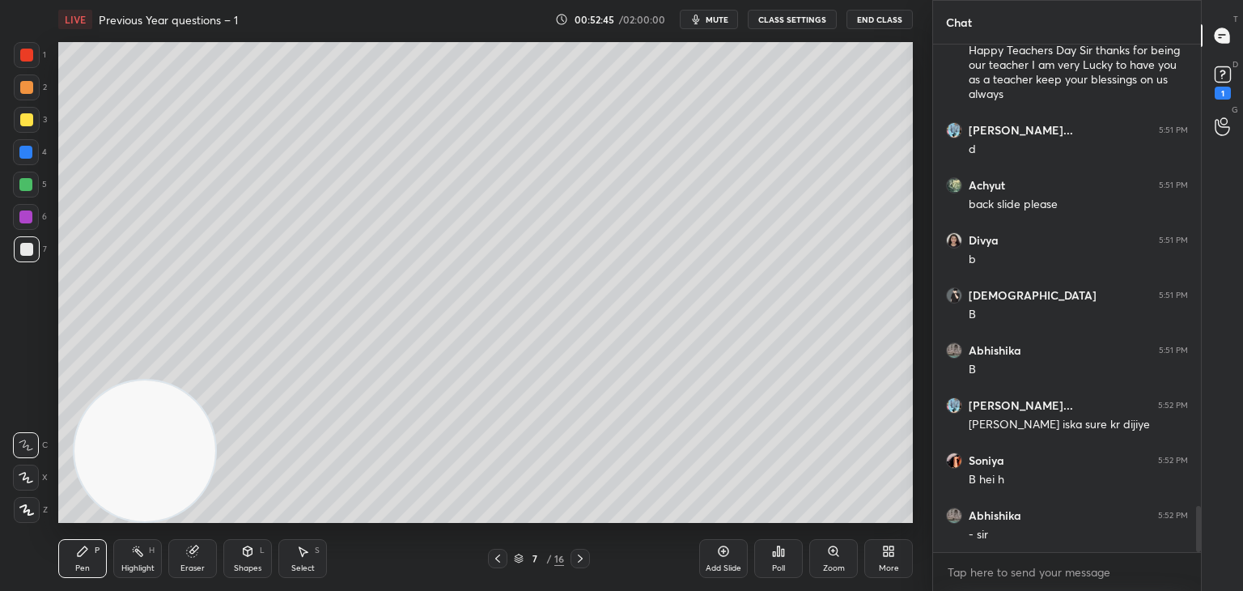
click at [490, 556] on div at bounding box center [497, 558] width 19 height 19
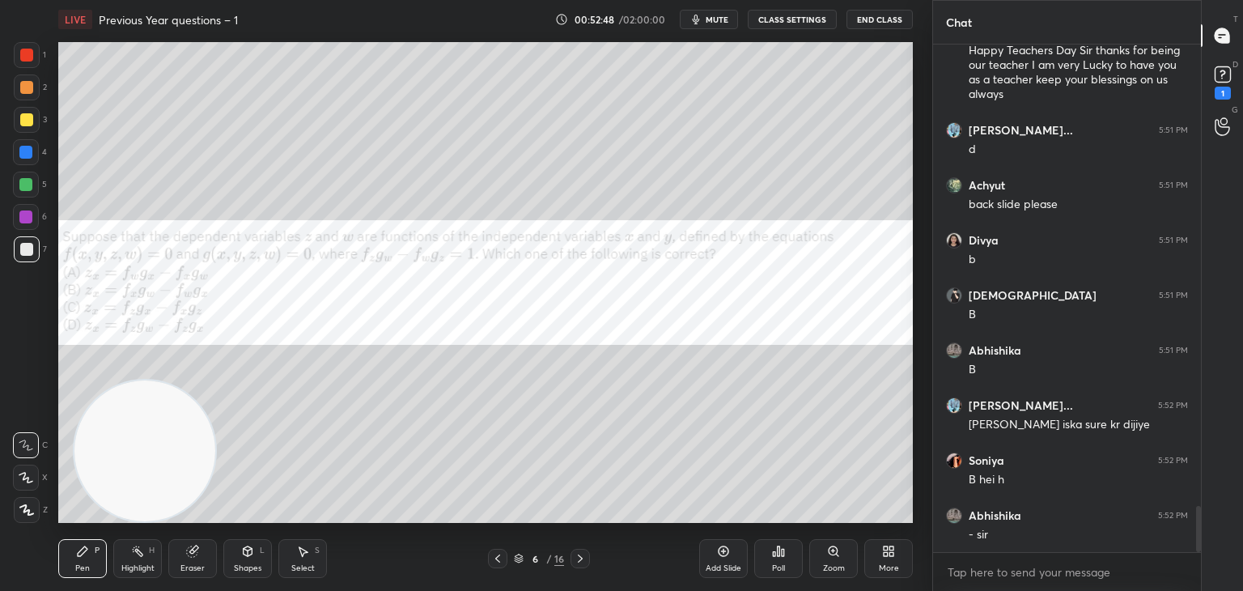
click at [584, 559] on icon at bounding box center [580, 558] width 13 height 13
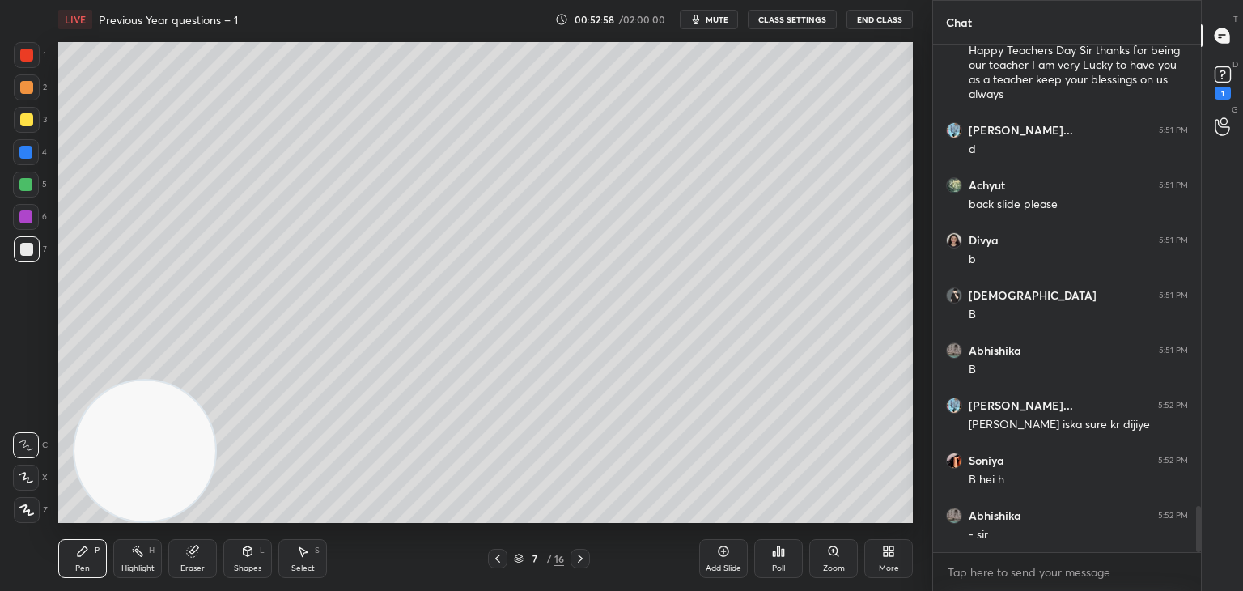
click at [248, 561] on div "Shapes L" at bounding box center [247, 558] width 49 height 39
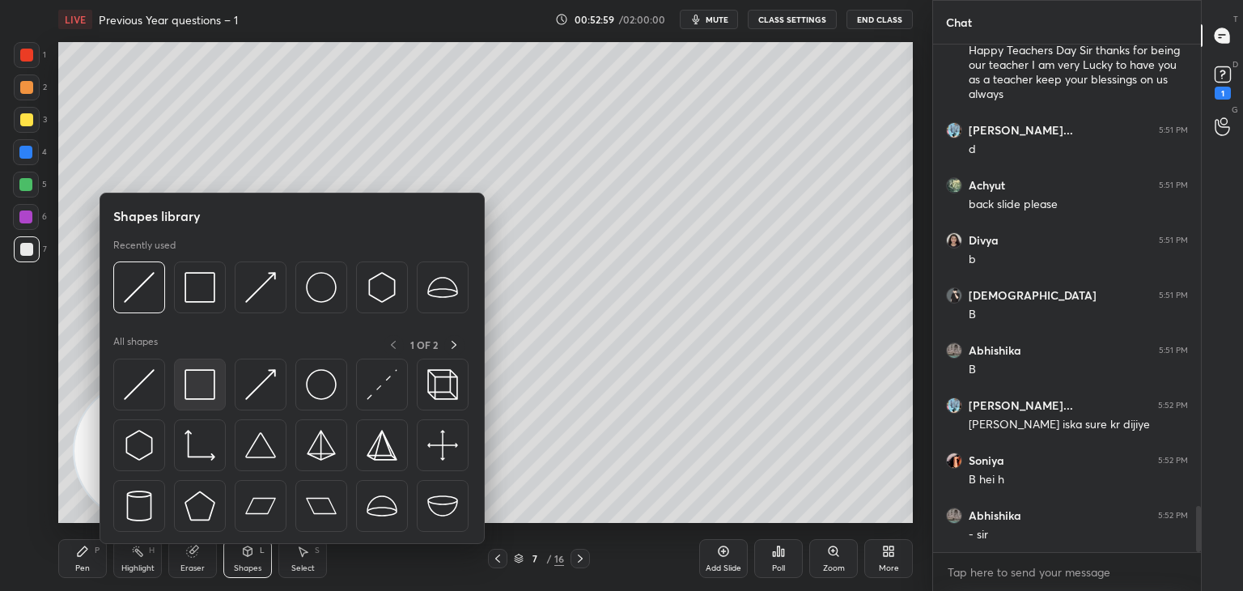
click at [214, 377] on div at bounding box center [200, 385] width 52 height 52
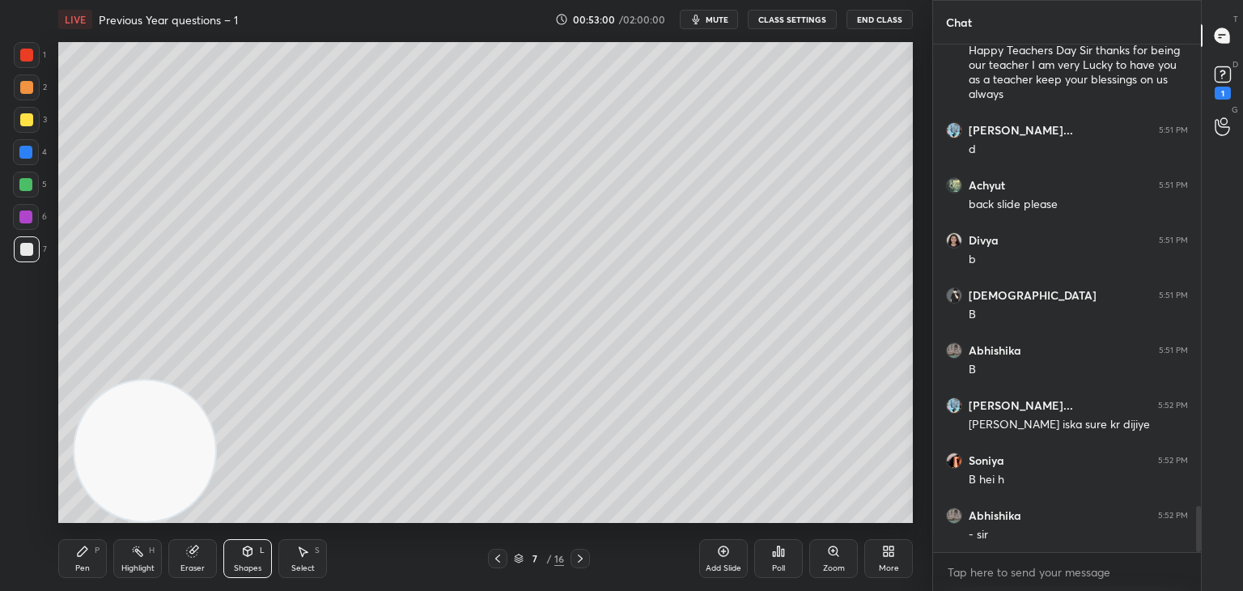
click at [29, 150] on div at bounding box center [25, 152] width 13 height 13
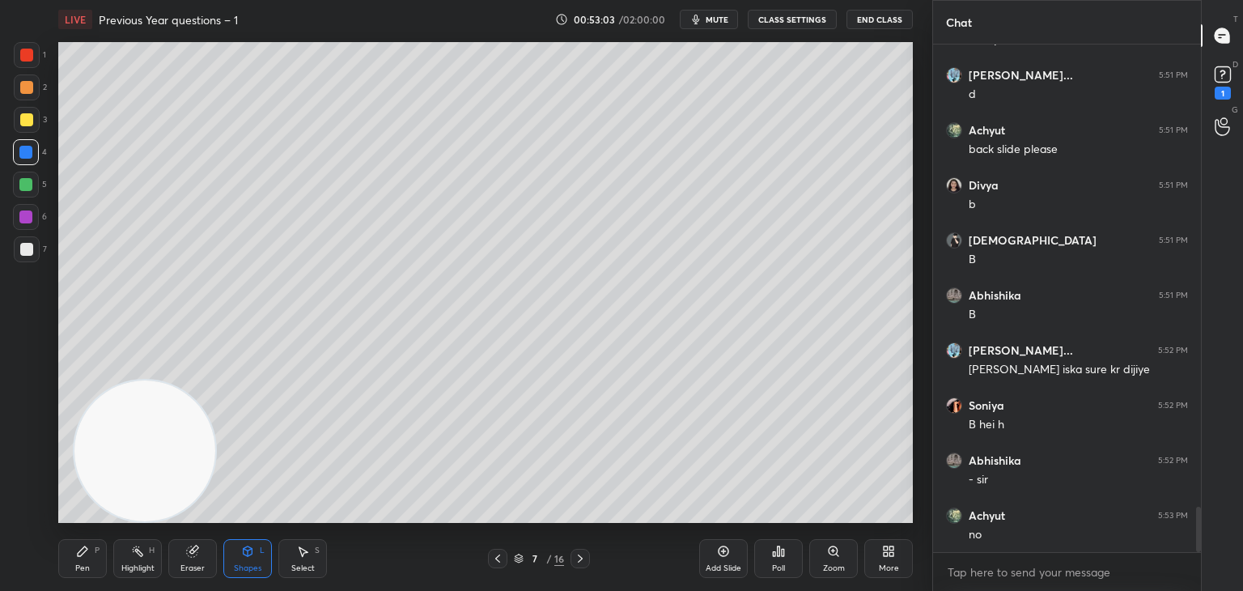
scroll to position [5152, 0]
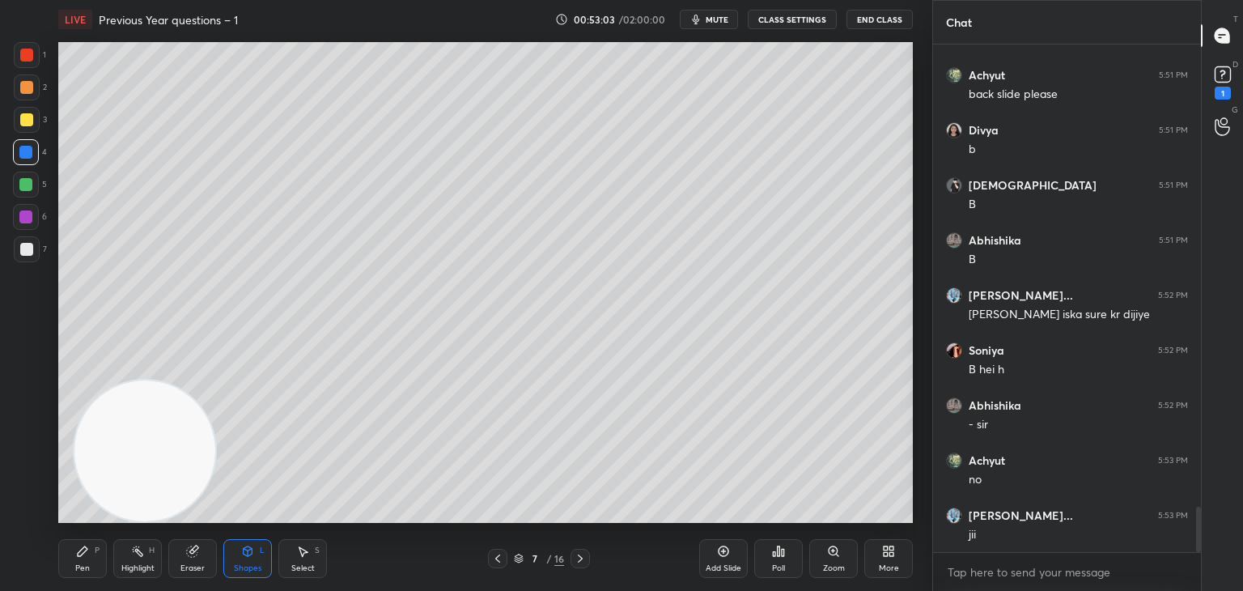
click at [84, 552] on icon at bounding box center [83, 551] width 10 height 10
click at [22, 250] on div at bounding box center [26, 249] width 13 height 13
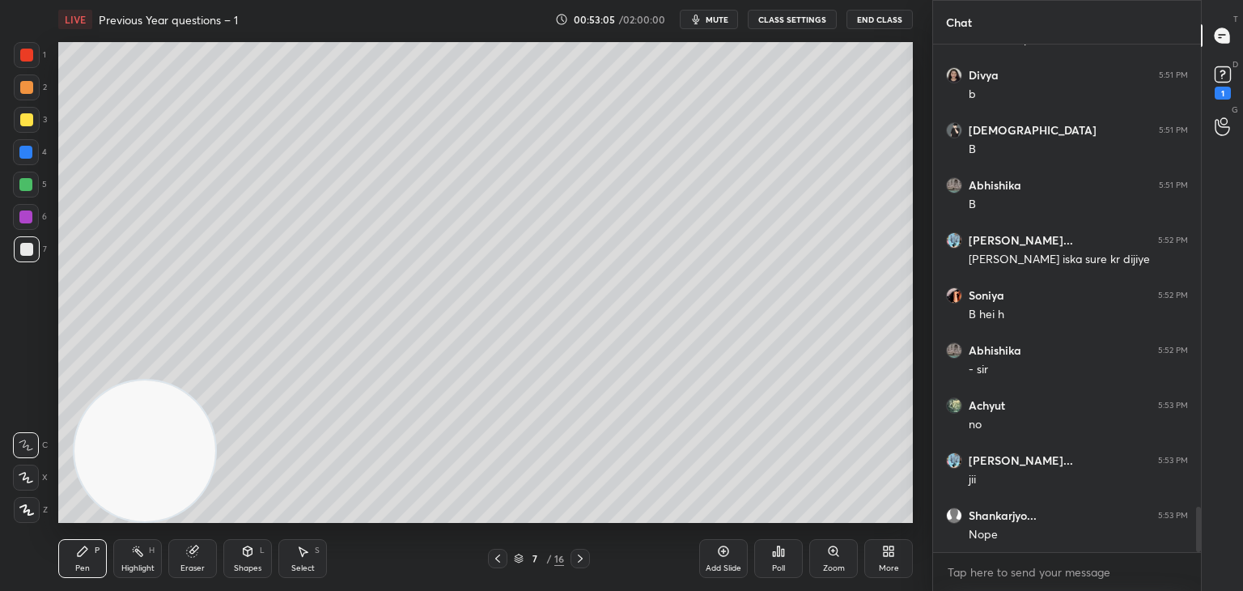
click at [499, 553] on icon at bounding box center [497, 558] width 13 height 13
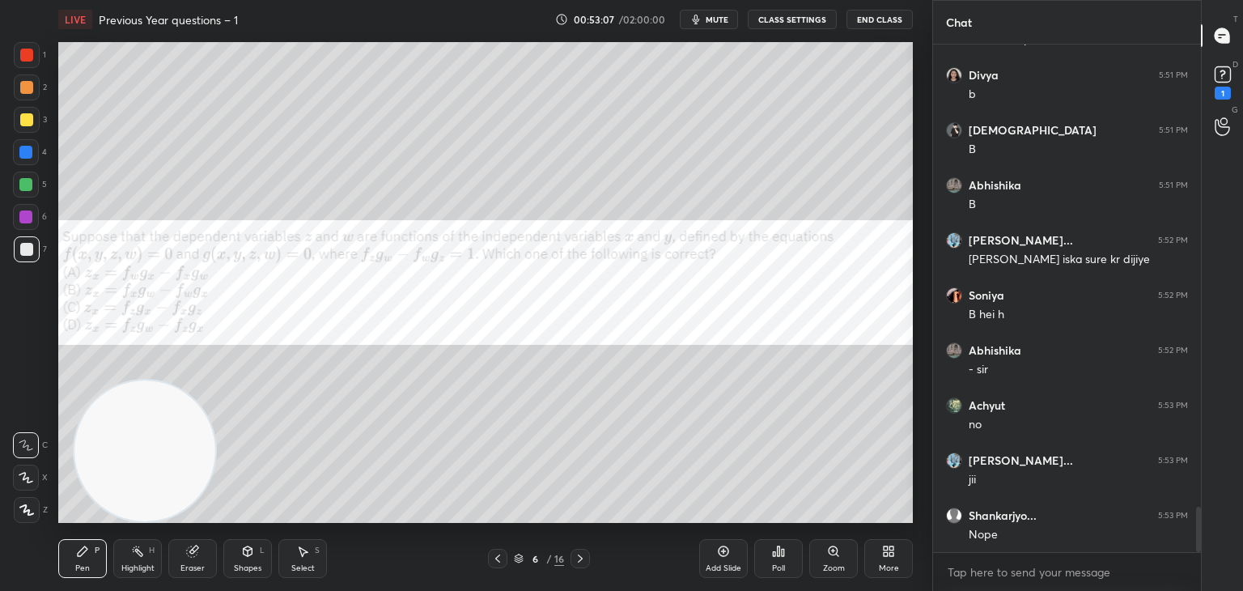
click at [26, 208] on div at bounding box center [26, 217] width 26 height 26
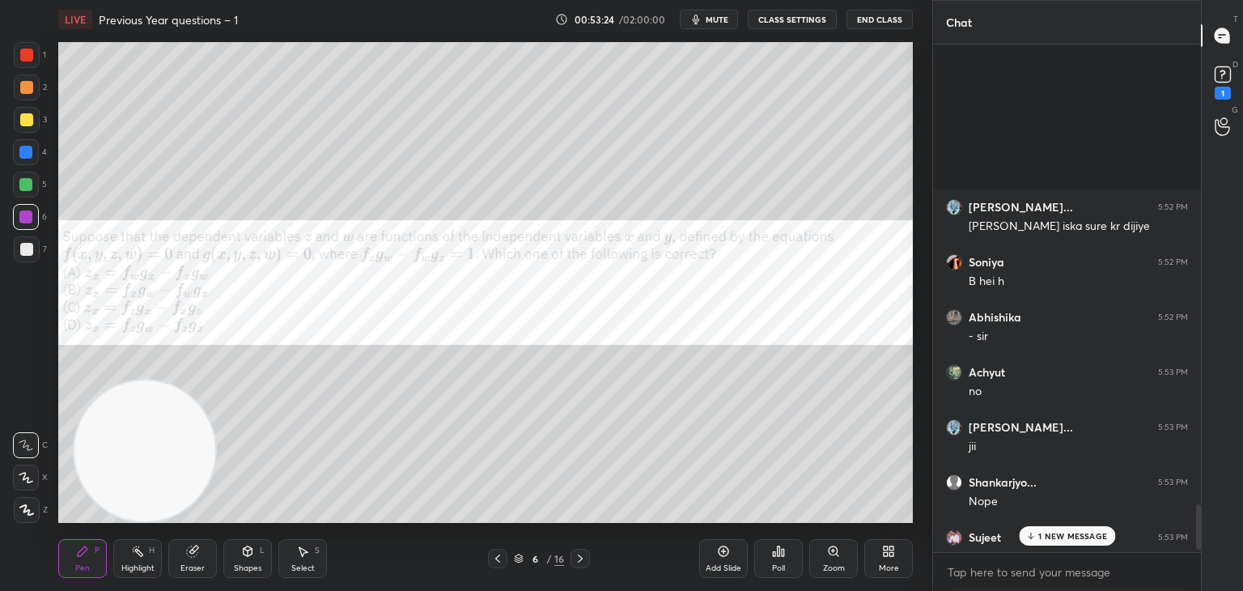
scroll to position [5552, 0]
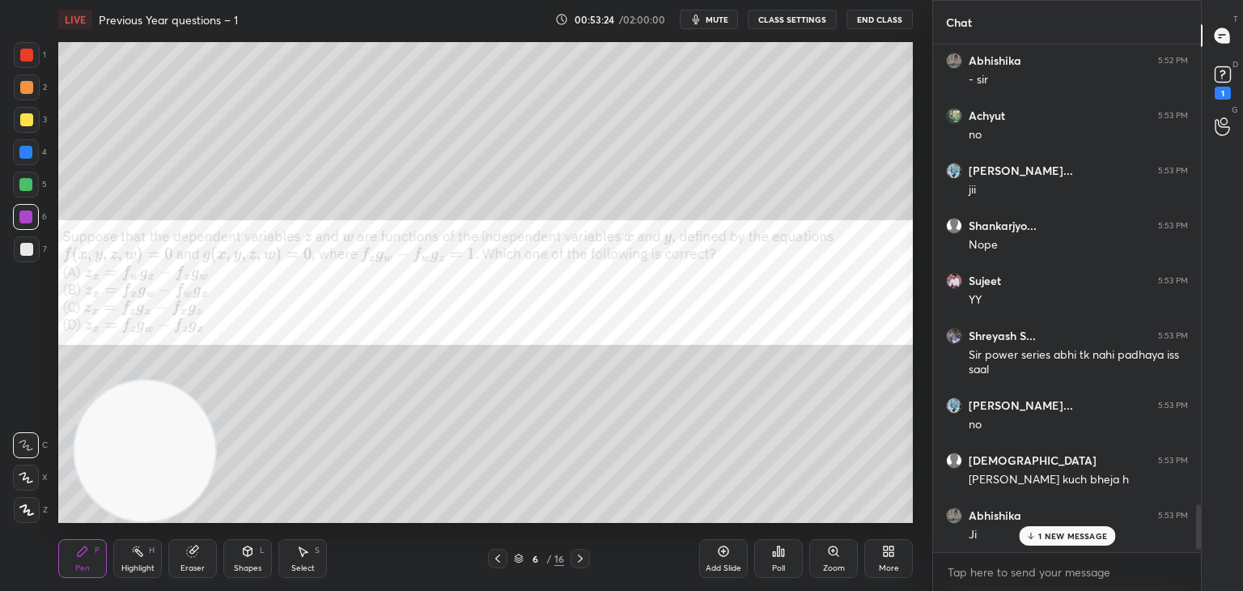
drag, startPoint x: 1198, startPoint y: 538, endPoint x: 1214, endPoint y: 598, distance: 62.0
click at [1214, 0] on html "1 2 3 4 5 6 7 C X Z C X Z E E Erase all H H LIVE Previous Year questions – 1 00…" at bounding box center [621, 0] width 1243 height 0
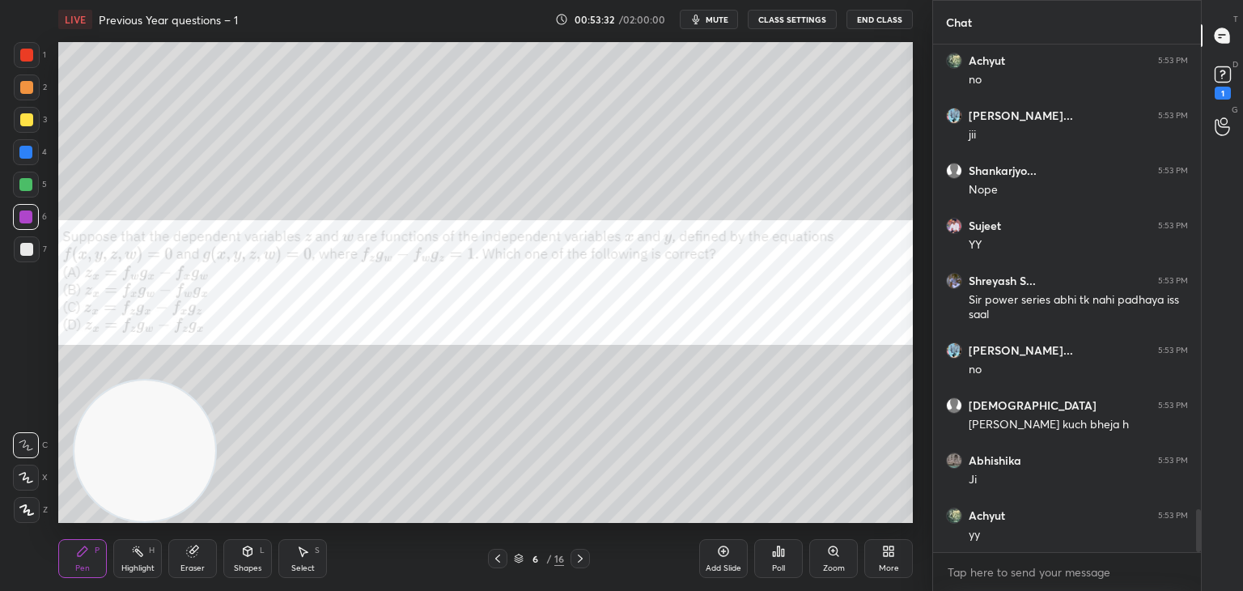
click at [572, 564] on div at bounding box center [580, 558] width 19 height 19
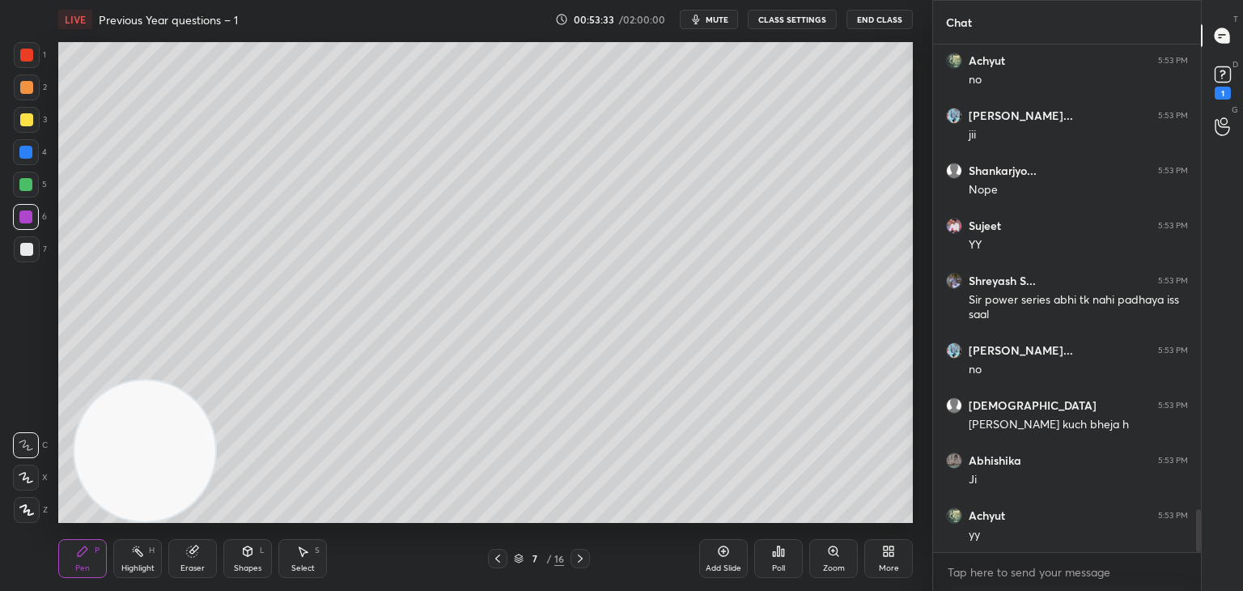
click at [576, 558] on icon at bounding box center [580, 558] width 13 height 13
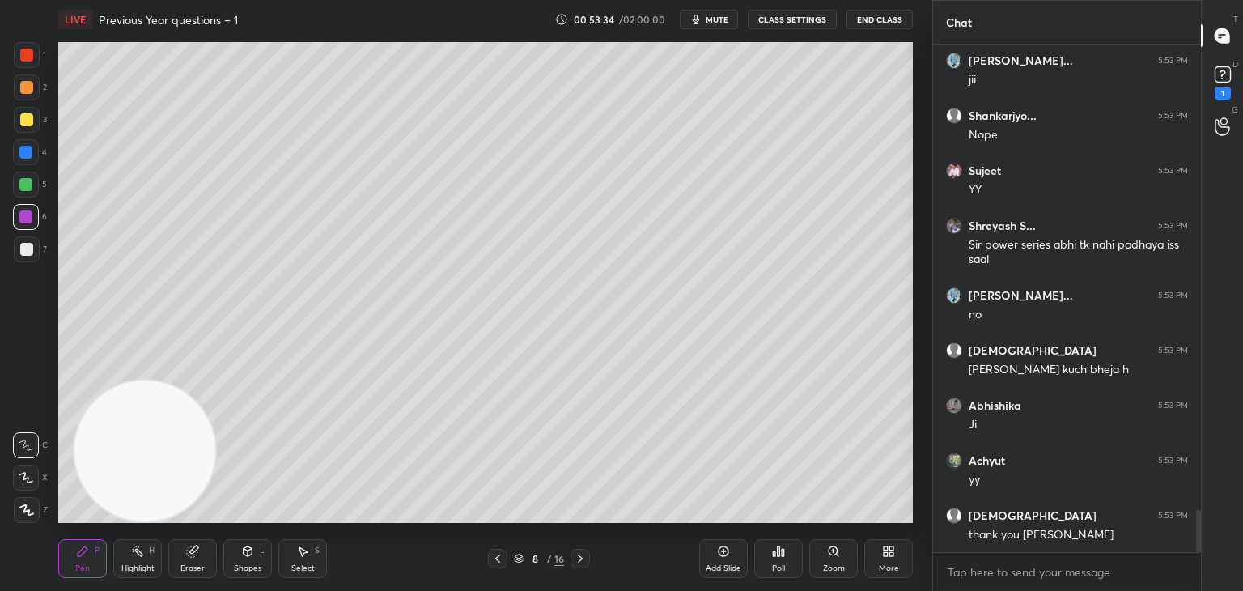
click at [493, 563] on icon at bounding box center [497, 558] width 13 height 13
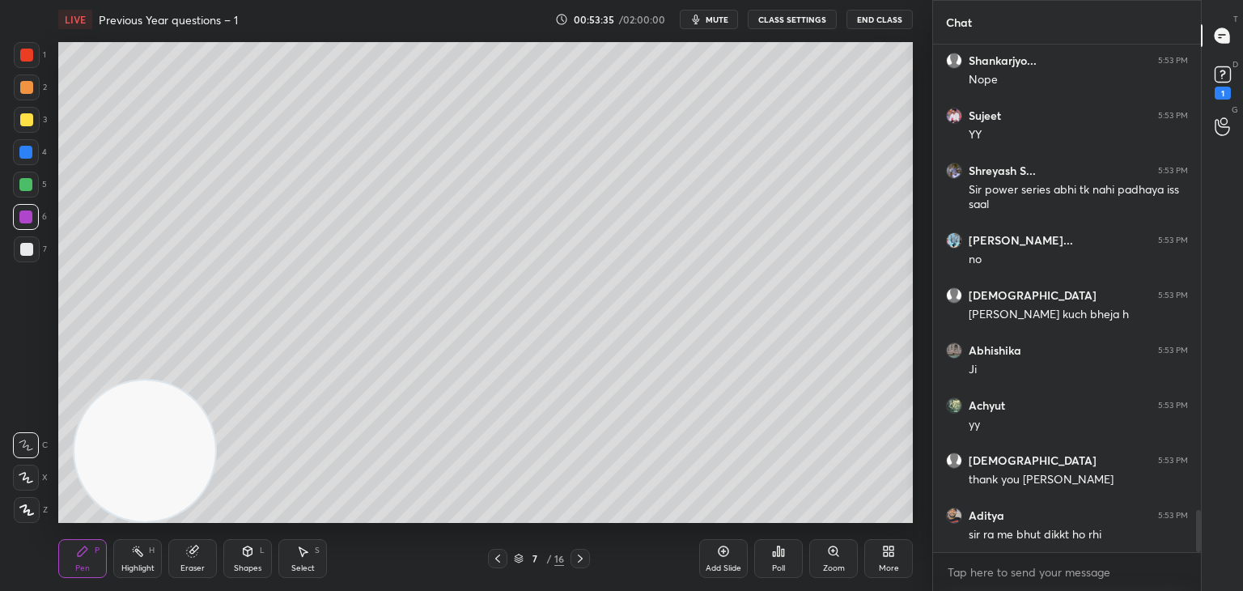
click at [705, 560] on div "Add Slide" at bounding box center [723, 558] width 49 height 39
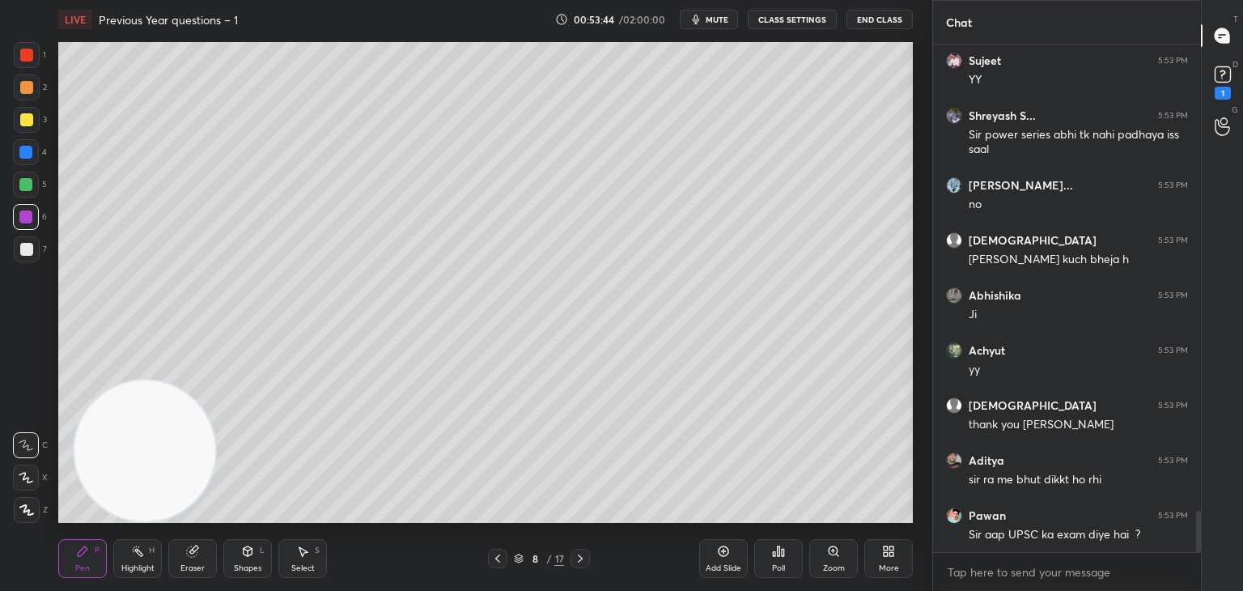
click at [26, 192] on div at bounding box center [26, 185] width 26 height 26
click at [30, 253] on div at bounding box center [26, 249] width 13 height 13
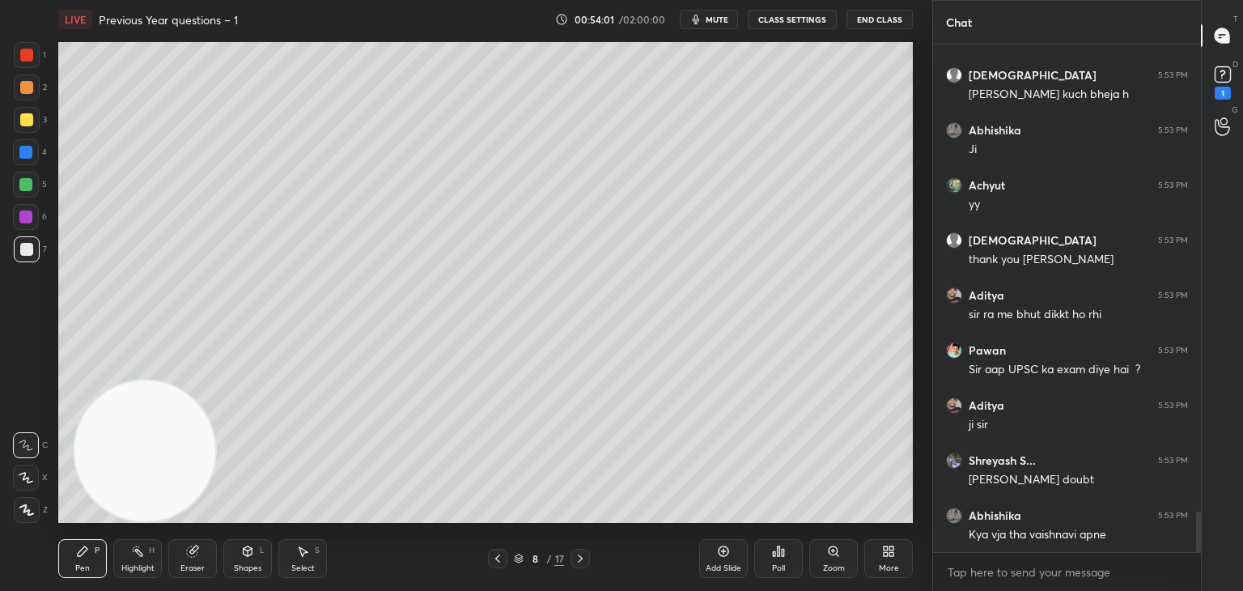
scroll to position [5937, 0]
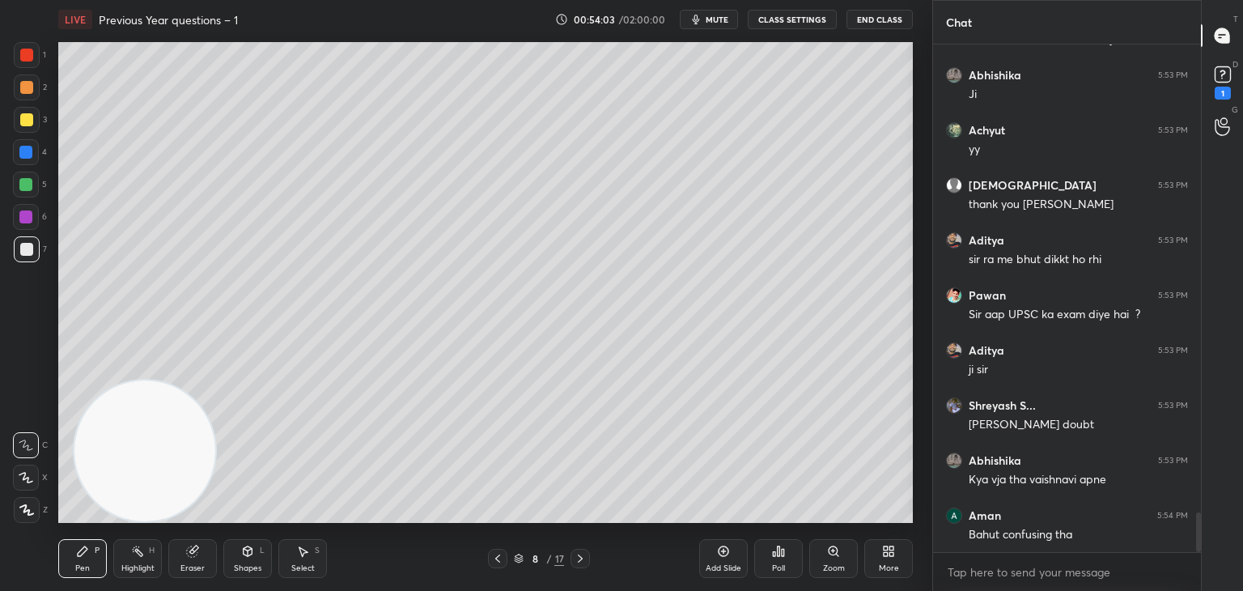
click at [261, 566] on div "Shapes L" at bounding box center [247, 558] width 49 height 39
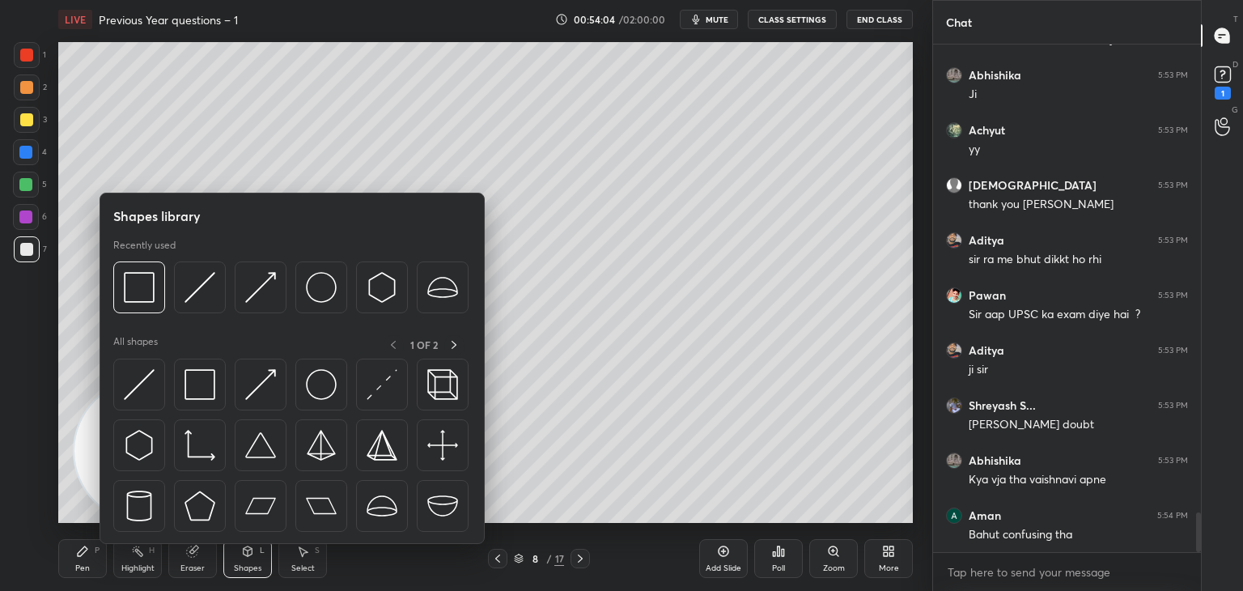
click at [150, 388] on img at bounding box center [139, 384] width 31 height 31
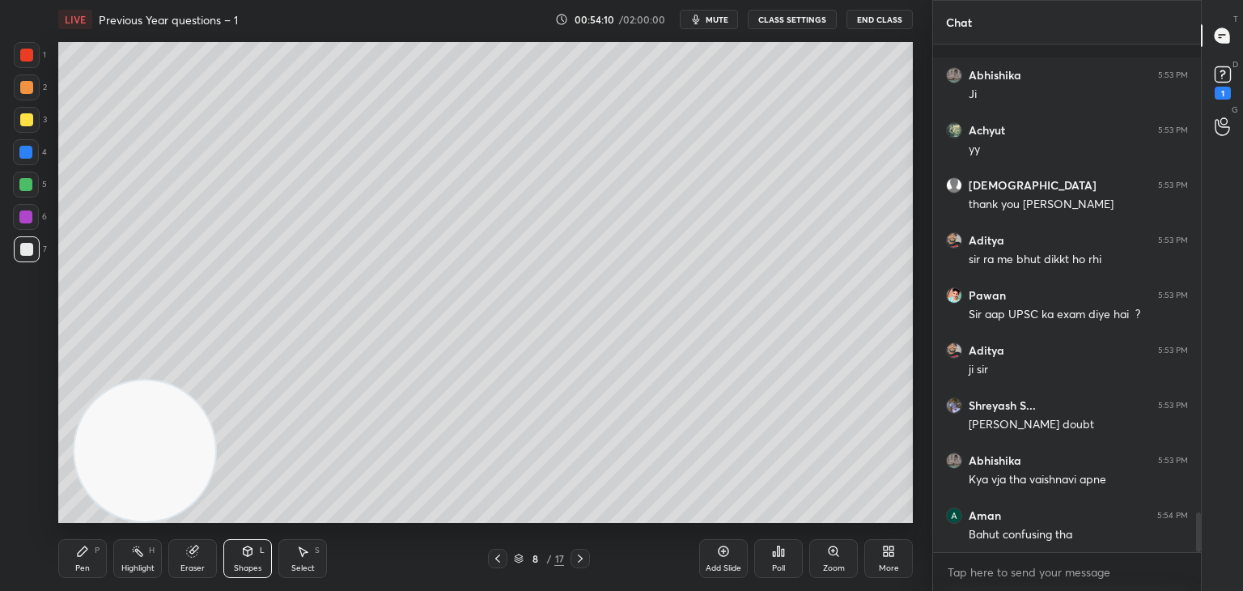
scroll to position [6007, 0]
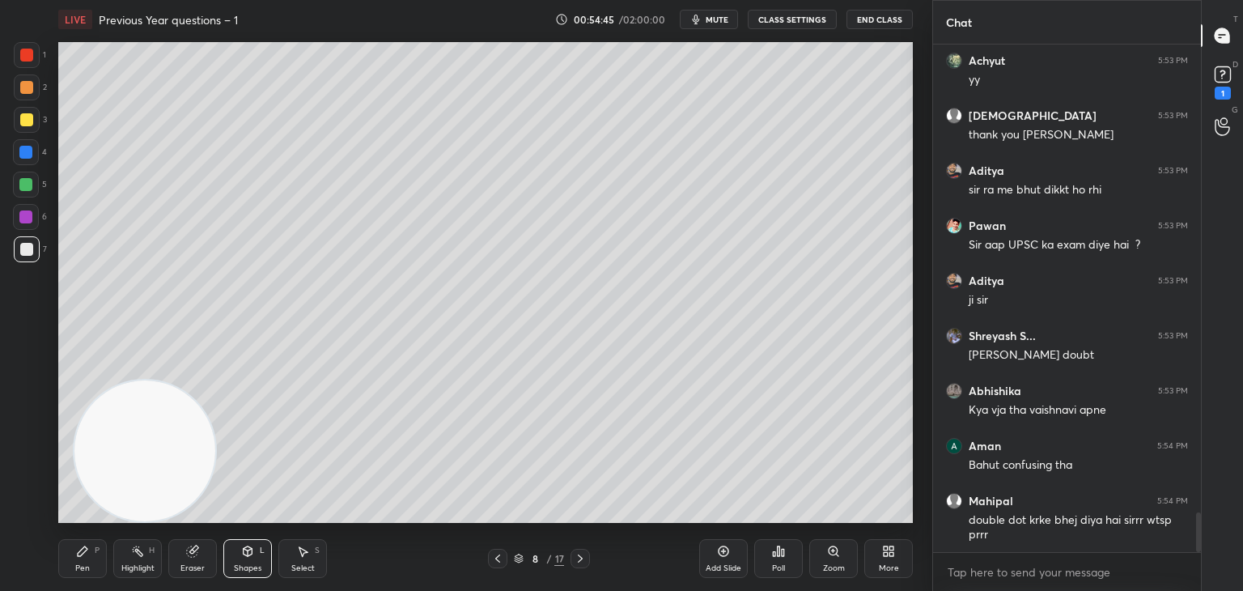
click at [30, 55] on div at bounding box center [26, 55] width 13 height 13
click at [99, 558] on div "Pen P" at bounding box center [82, 558] width 49 height 39
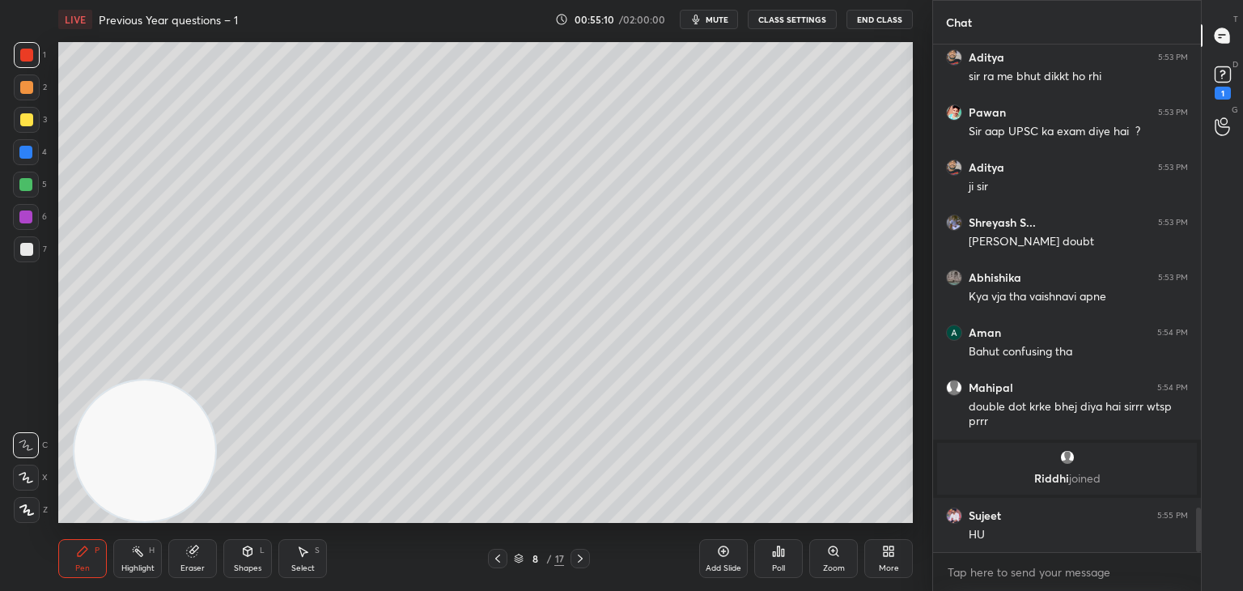
scroll to position [5337, 0]
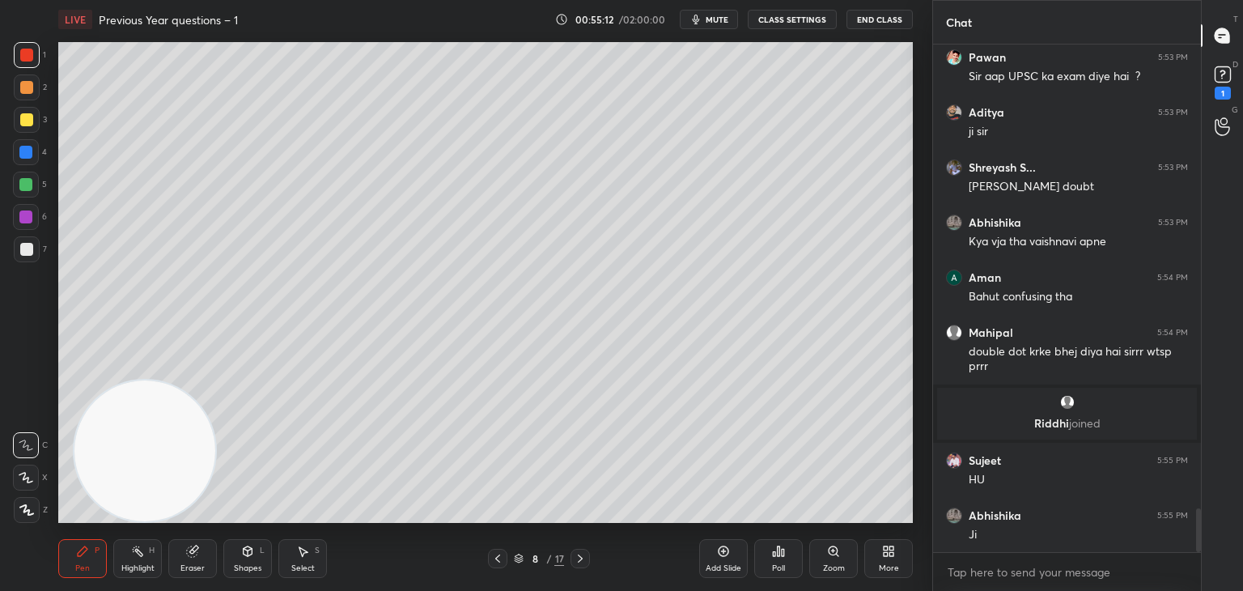
click at [32, 247] on div at bounding box center [27, 249] width 26 height 26
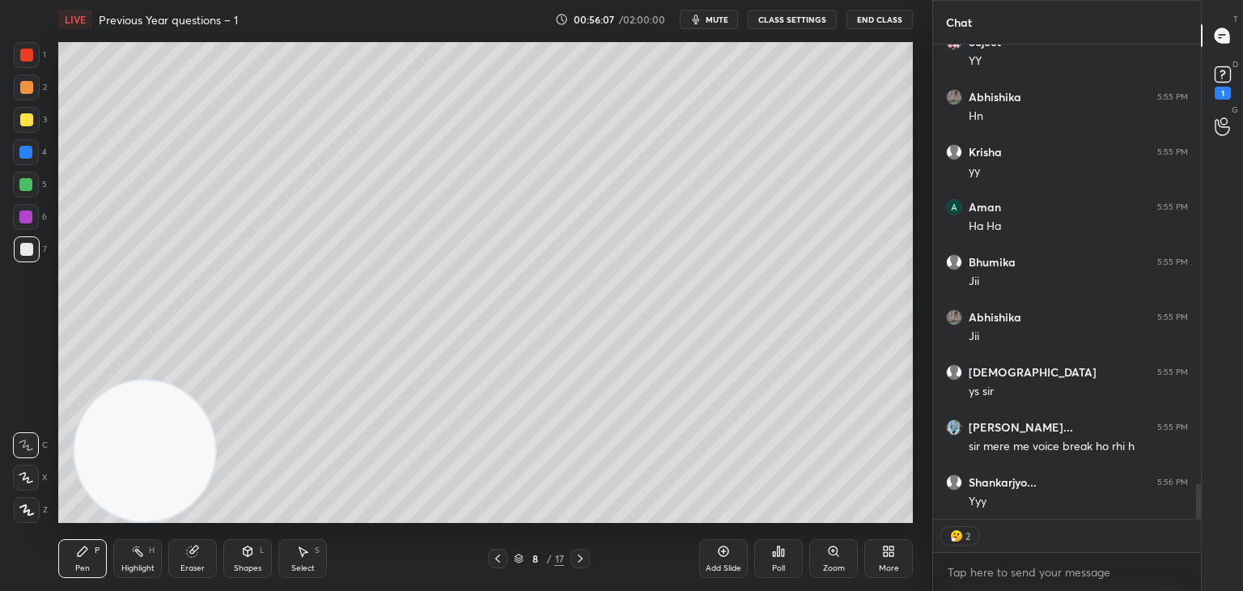
scroll to position [503, 263]
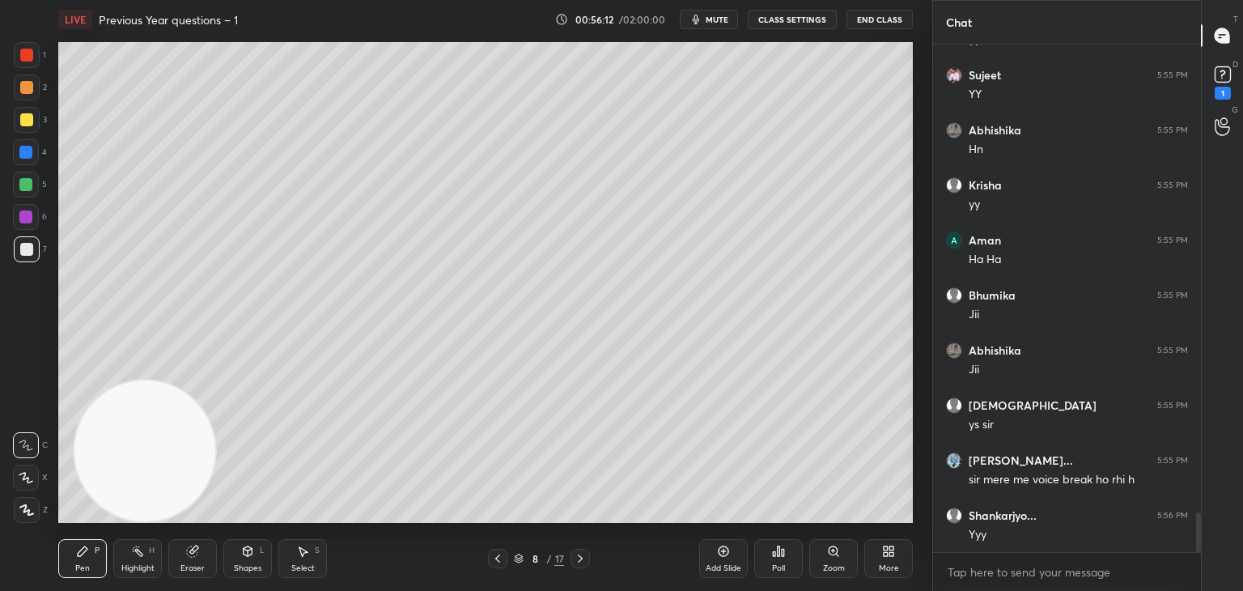
click at [25, 196] on div at bounding box center [26, 185] width 26 height 26
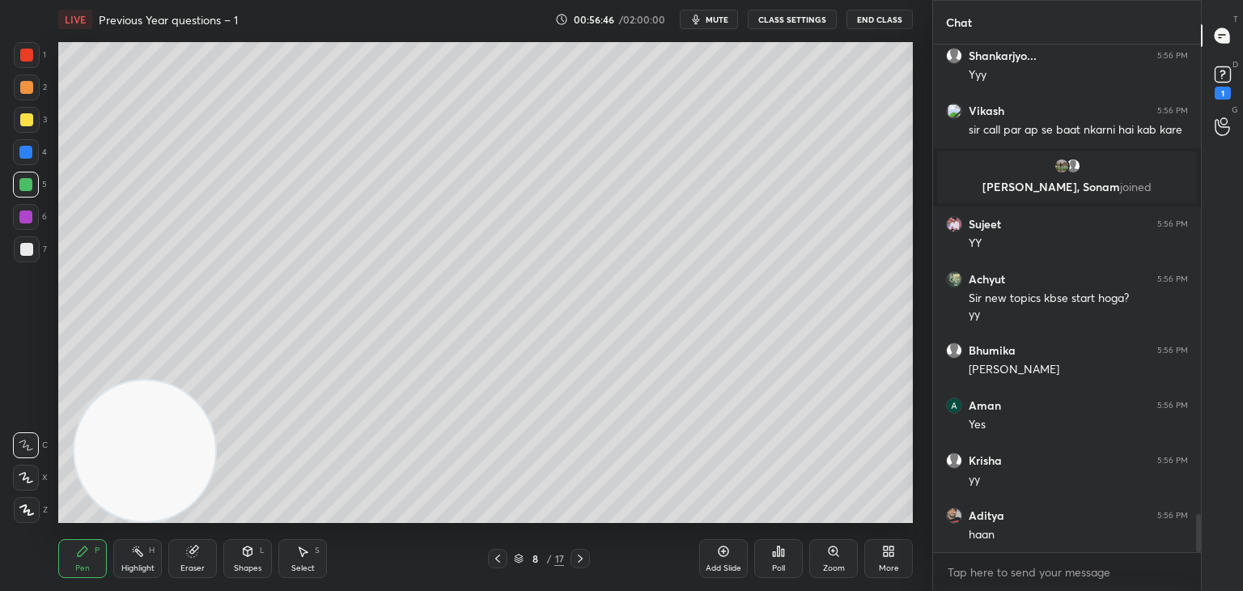
scroll to position [6224, 0]
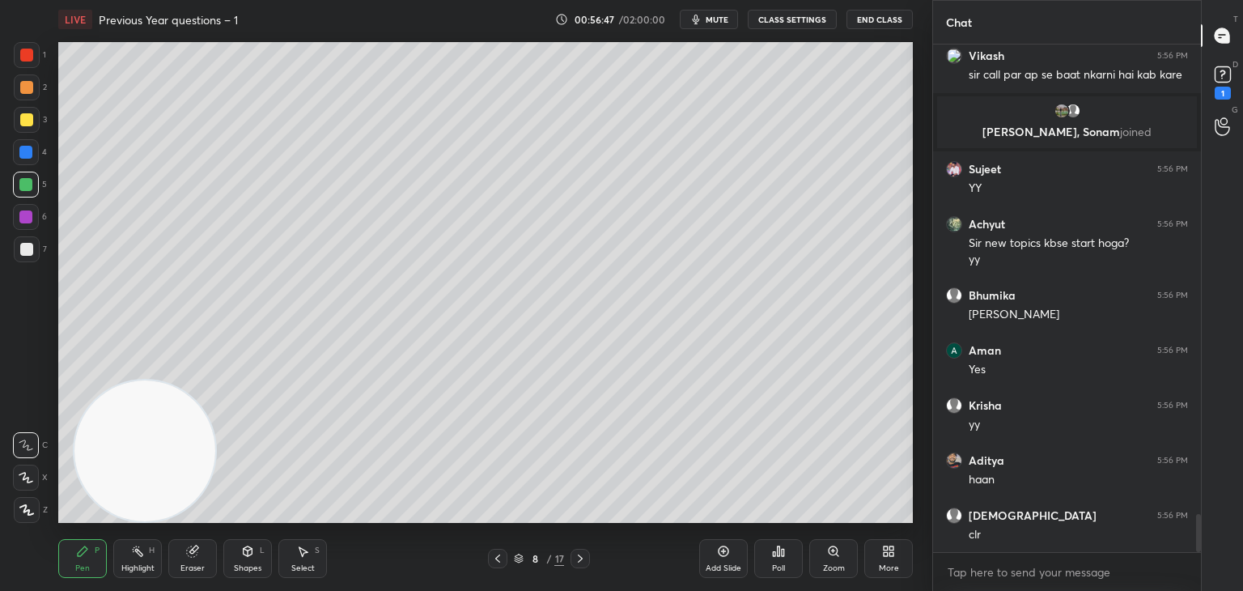
click at [23, 249] on div at bounding box center [26, 249] width 13 height 13
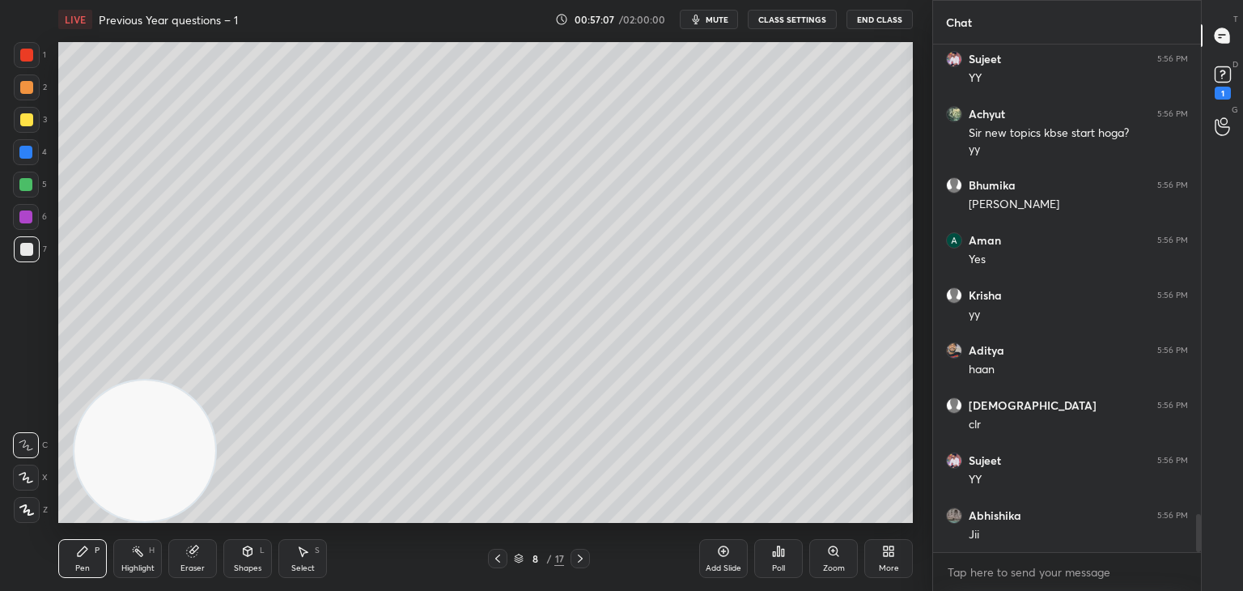
scroll to position [6389, 0]
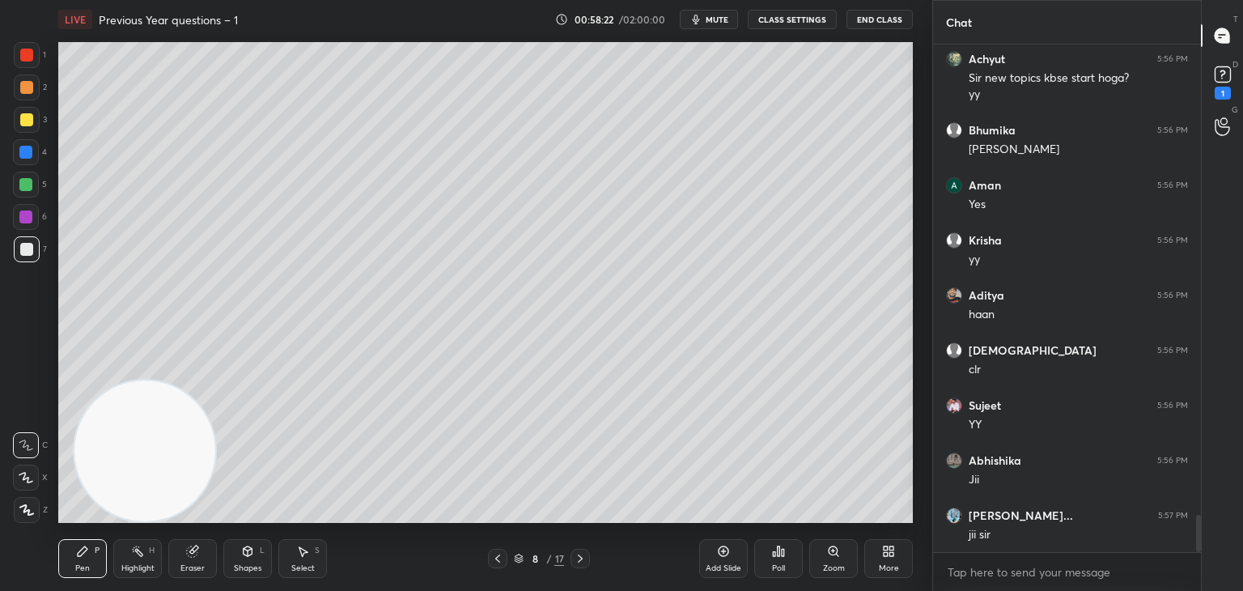
click at [200, 558] on div "Eraser" at bounding box center [192, 558] width 49 height 39
click at [87, 551] on div "Pen P" at bounding box center [82, 558] width 49 height 39
click at [242, 554] on icon at bounding box center [247, 551] width 13 height 13
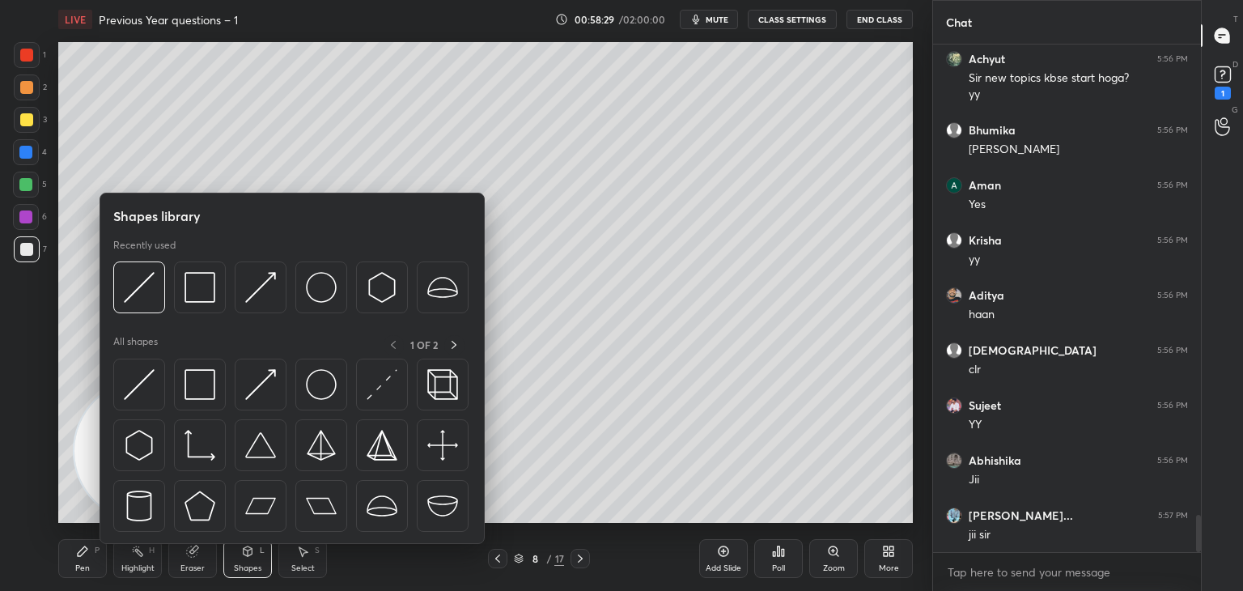
click at [146, 403] on div at bounding box center [139, 385] width 52 height 52
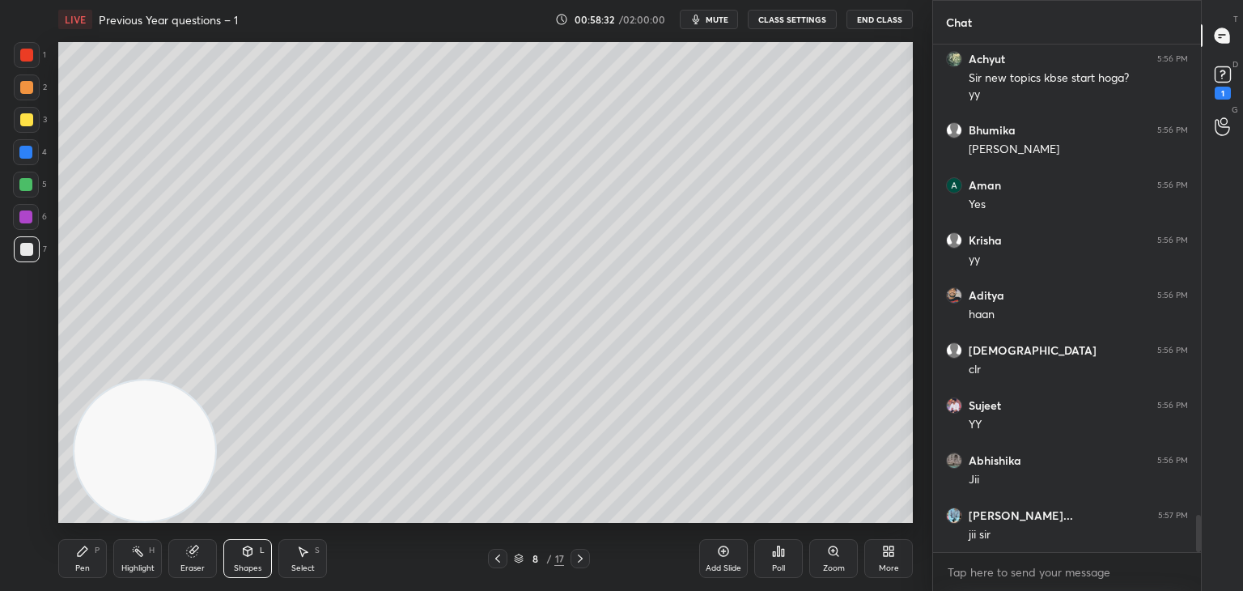
click at [259, 553] on div "Shapes L" at bounding box center [247, 558] width 49 height 39
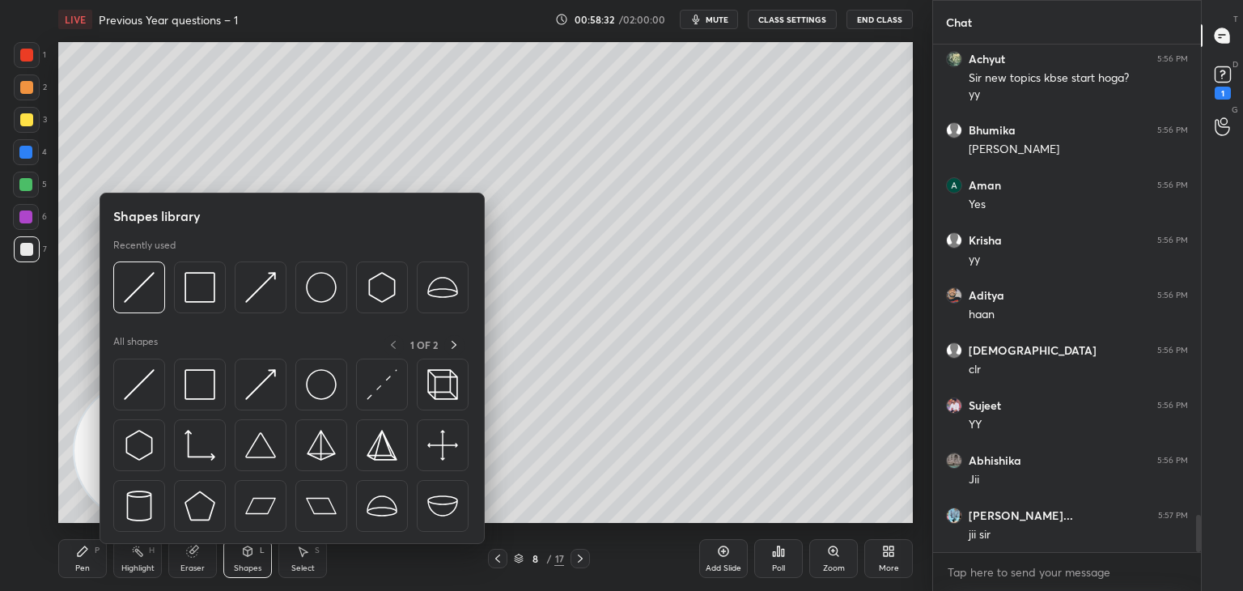
click at [206, 398] on img at bounding box center [200, 384] width 31 height 31
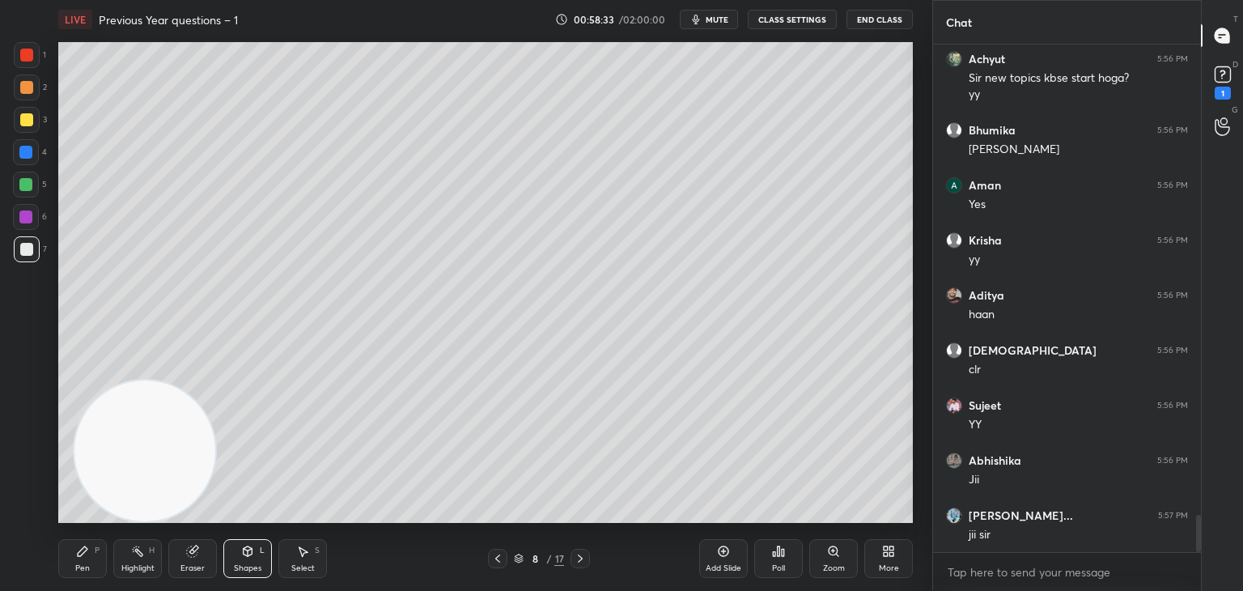
click at [29, 91] on div at bounding box center [27, 87] width 26 height 26
click at [17, 56] on div at bounding box center [27, 55] width 26 height 26
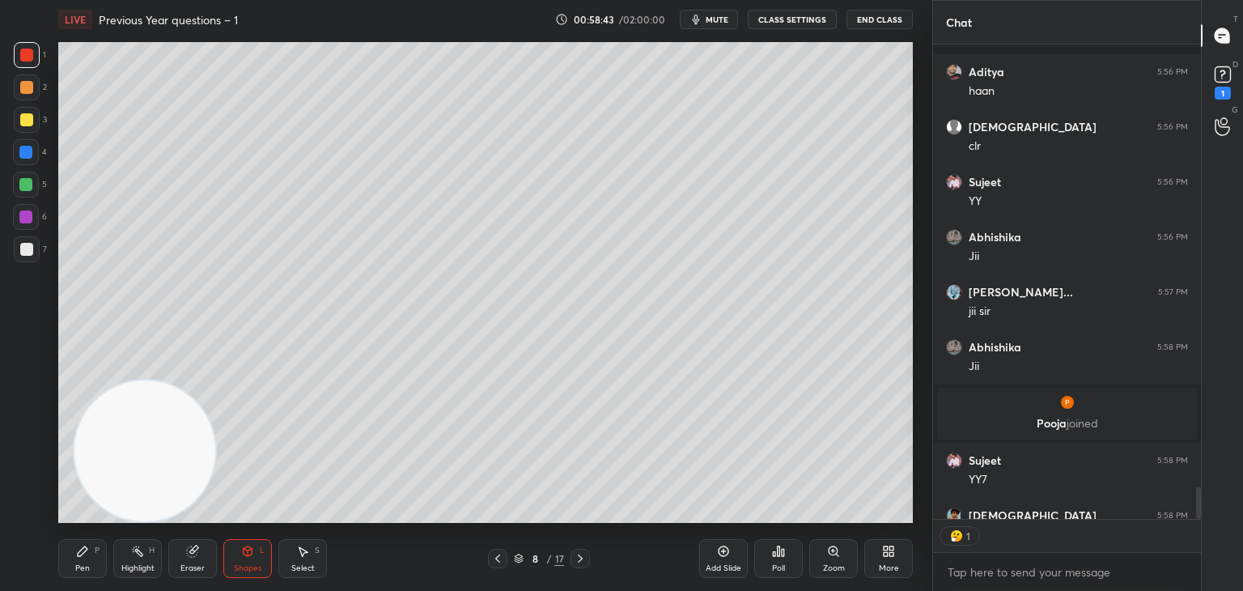
scroll to position [6493, 0]
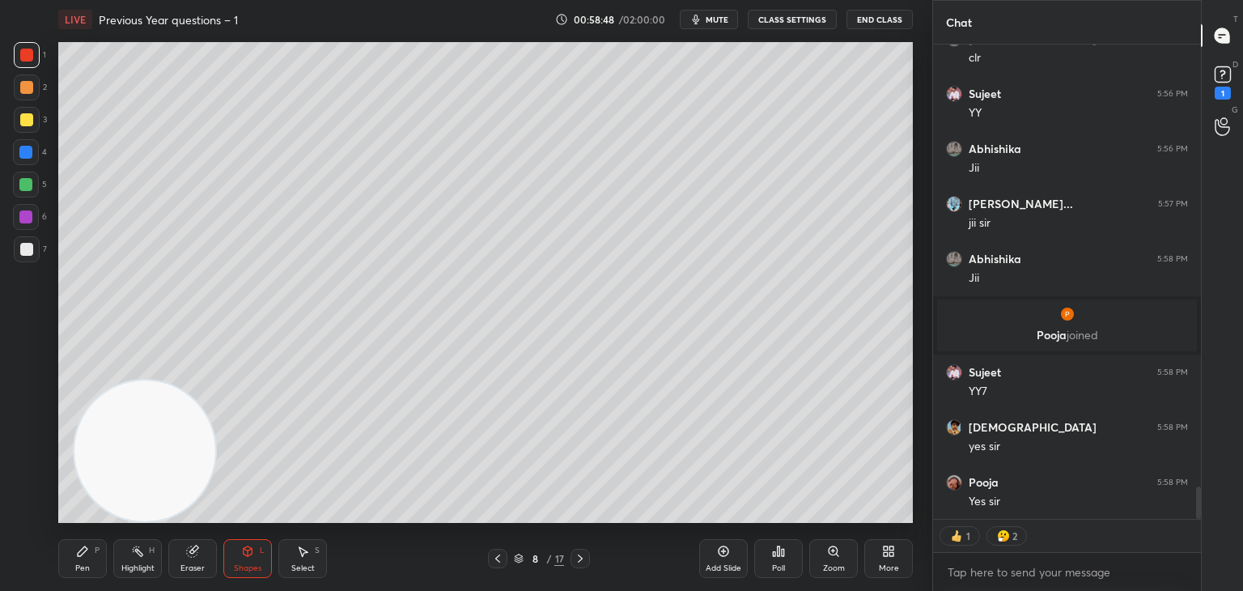
click at [97, 556] on div "Pen P" at bounding box center [82, 558] width 49 height 39
drag, startPoint x: 322, startPoint y: 294, endPoint x: 783, endPoint y: 17, distance: 538.0
click at [215, 380] on video at bounding box center [144, 450] width 141 height 141
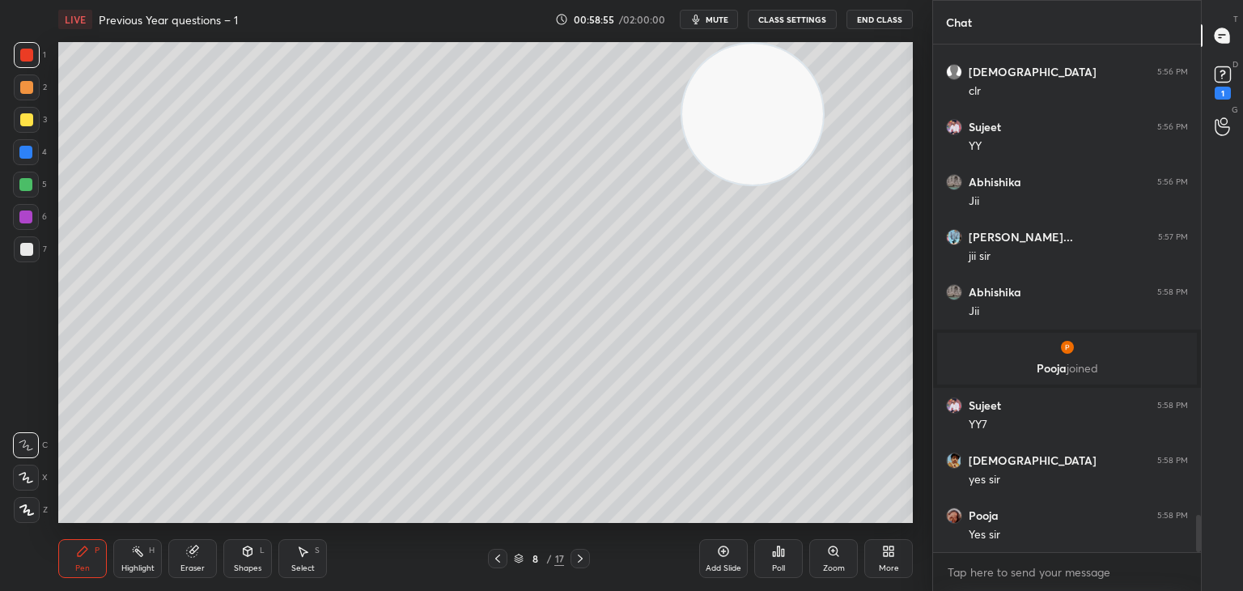
scroll to position [6519, 0]
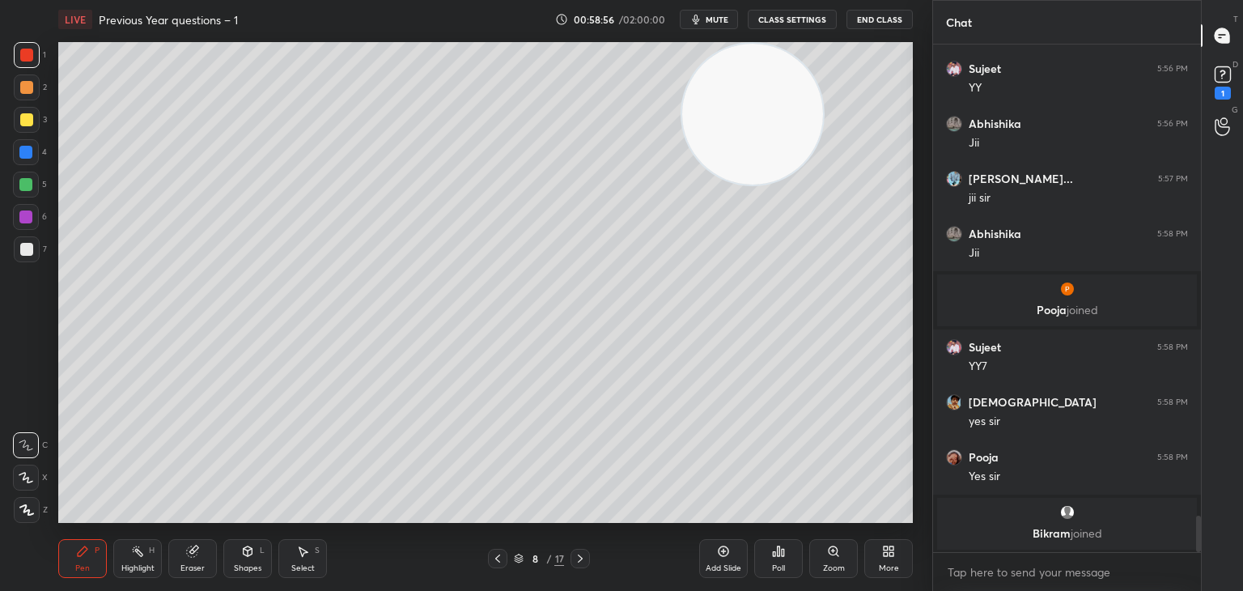
click at [26, 257] on div at bounding box center [27, 249] width 26 height 26
click at [26, 253] on div at bounding box center [26, 249] width 13 height 13
click at [30, 258] on div at bounding box center [27, 249] width 26 height 26
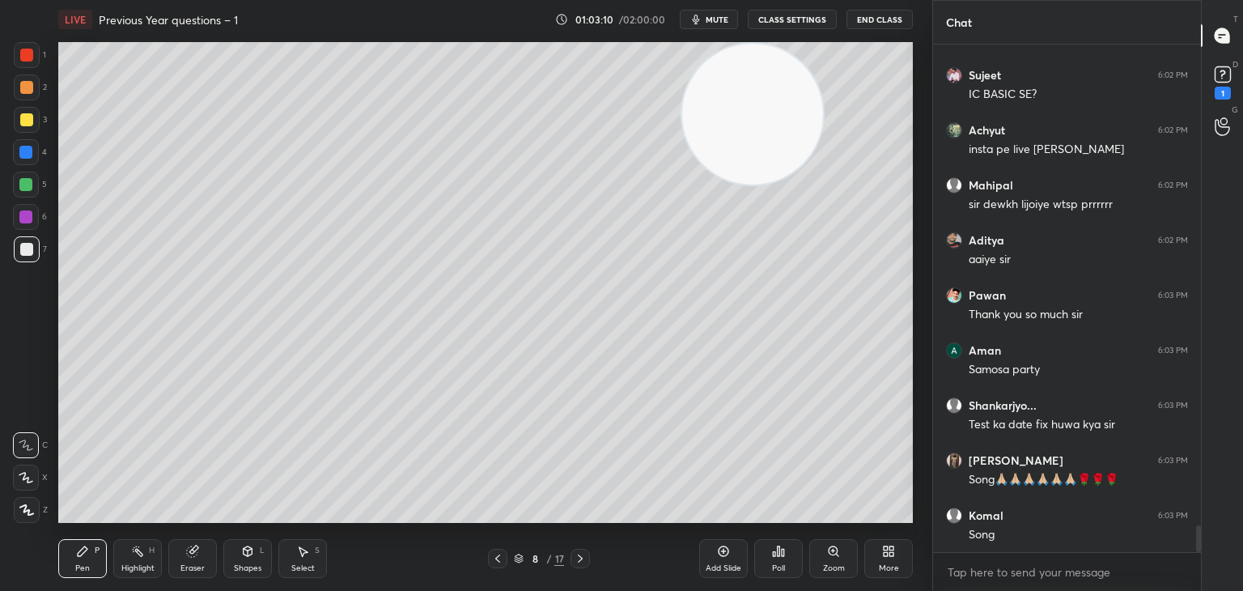
scroll to position [9350, 0]
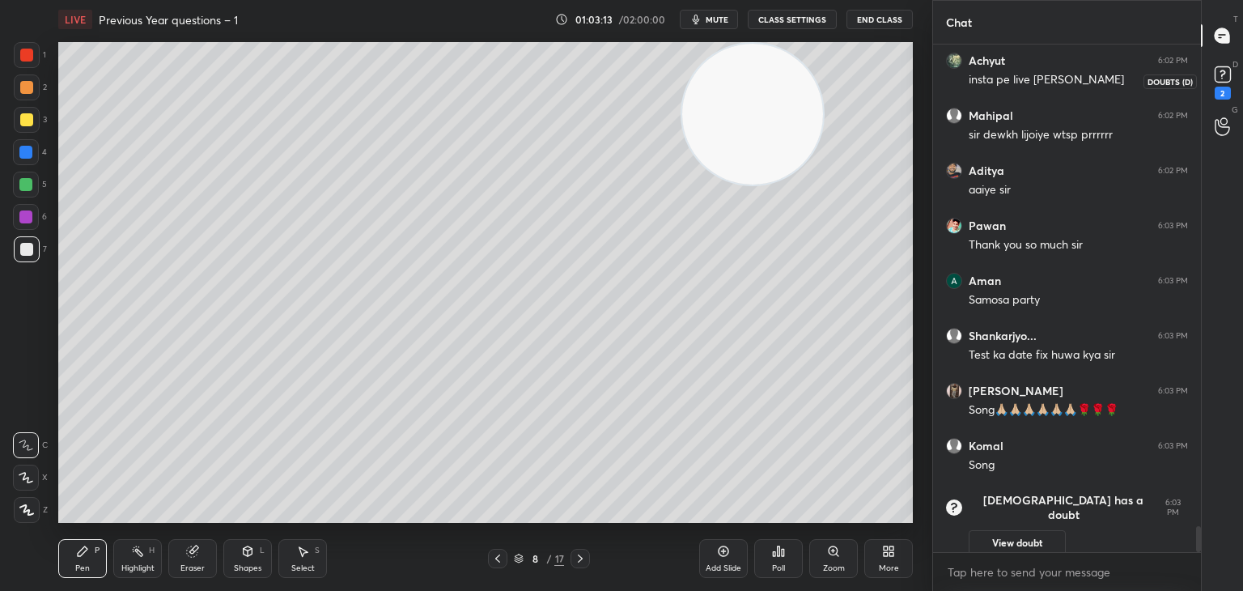
drag, startPoint x: 1221, startPoint y: 74, endPoint x: 1217, endPoint y: 83, distance: 9.5
click at [1217, 83] on div "2" at bounding box center [1223, 80] width 24 height 37
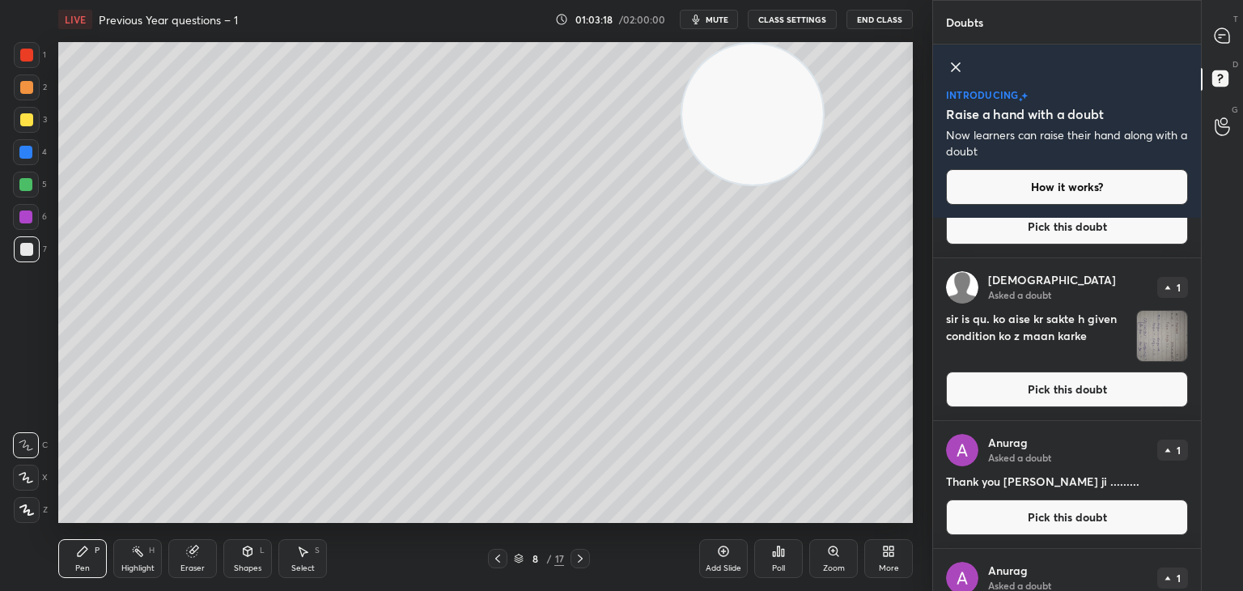
scroll to position [79, 0]
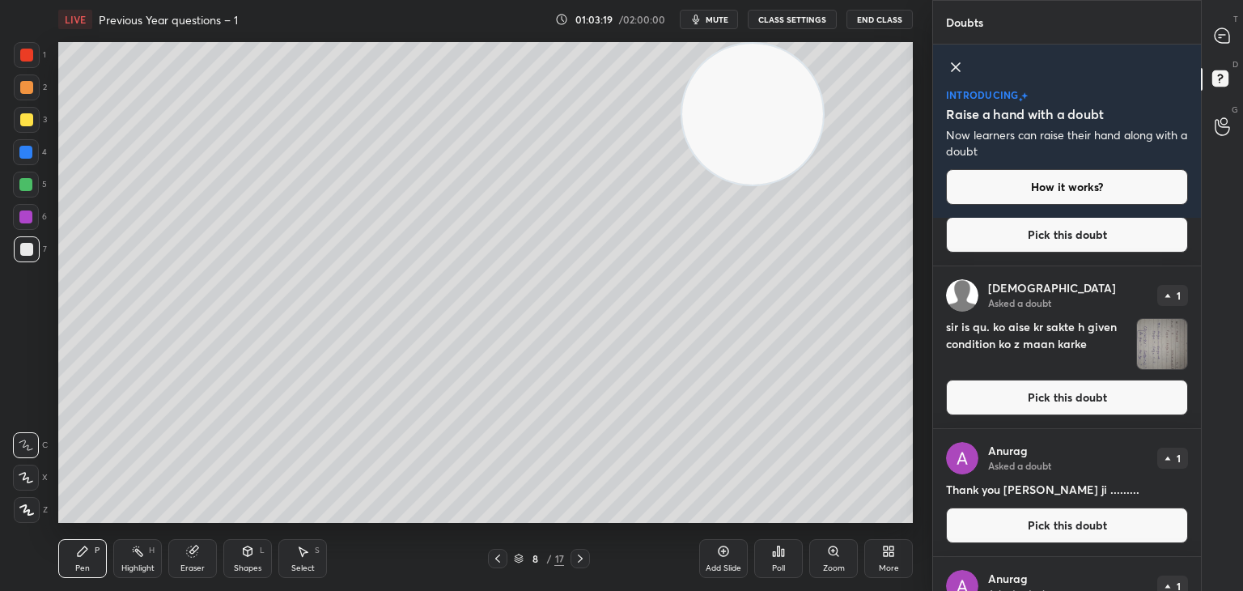
click at [1156, 405] on button "Pick this doubt" at bounding box center [1067, 398] width 242 height 36
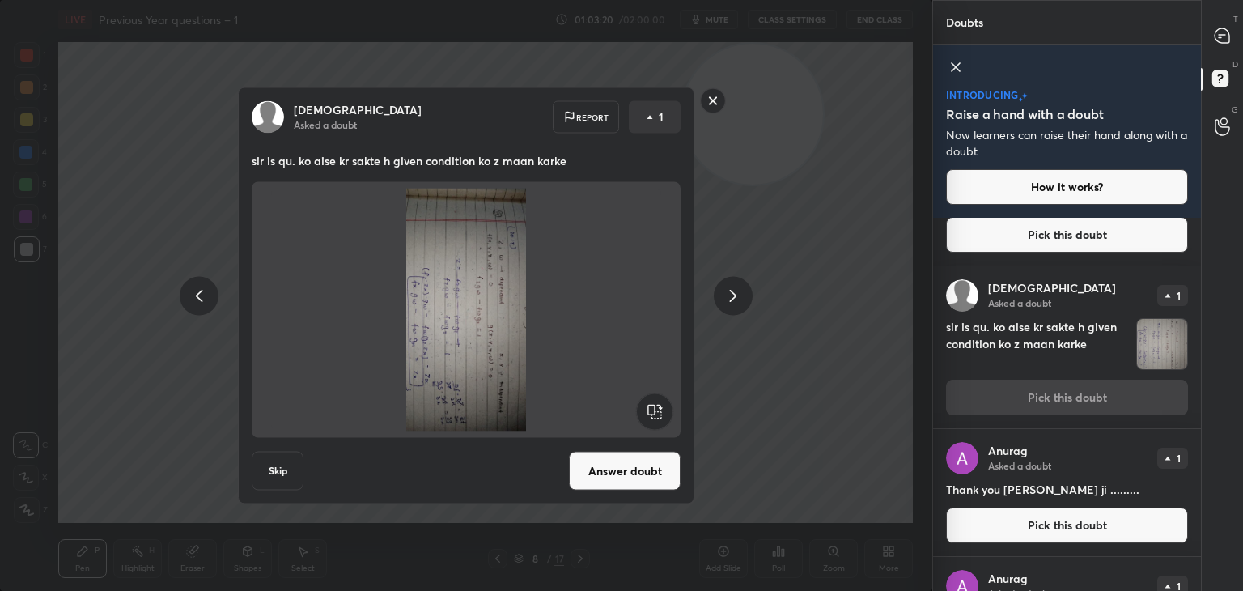
click at [662, 409] on rect at bounding box center [654, 411] width 36 height 36
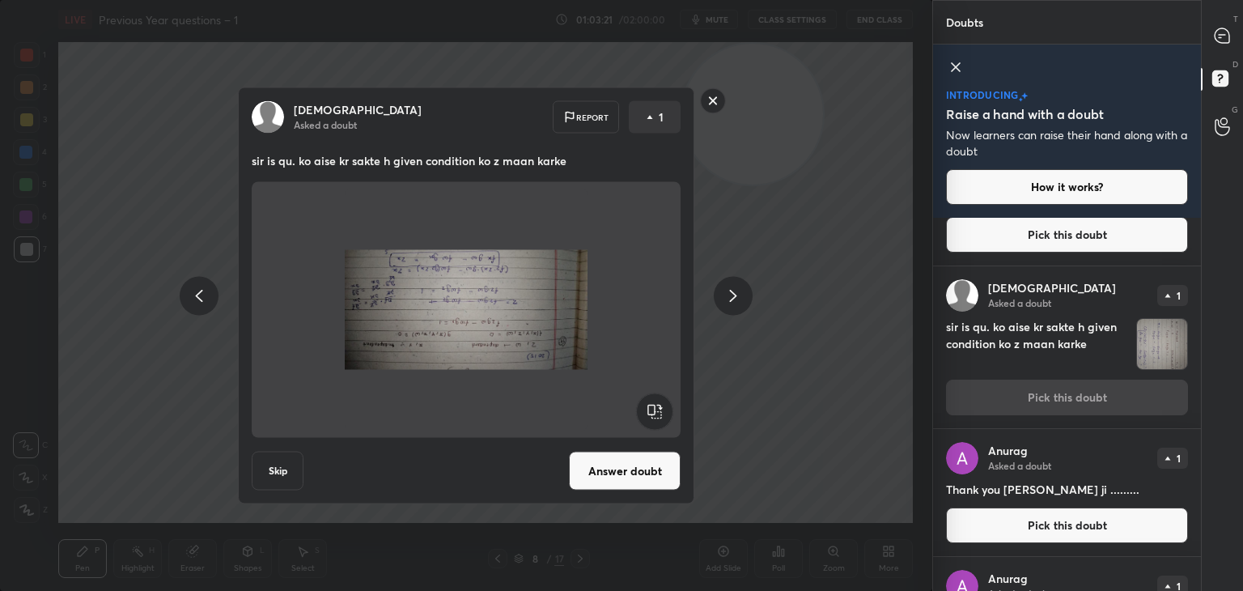
click at [664, 410] on rect at bounding box center [654, 411] width 36 height 36
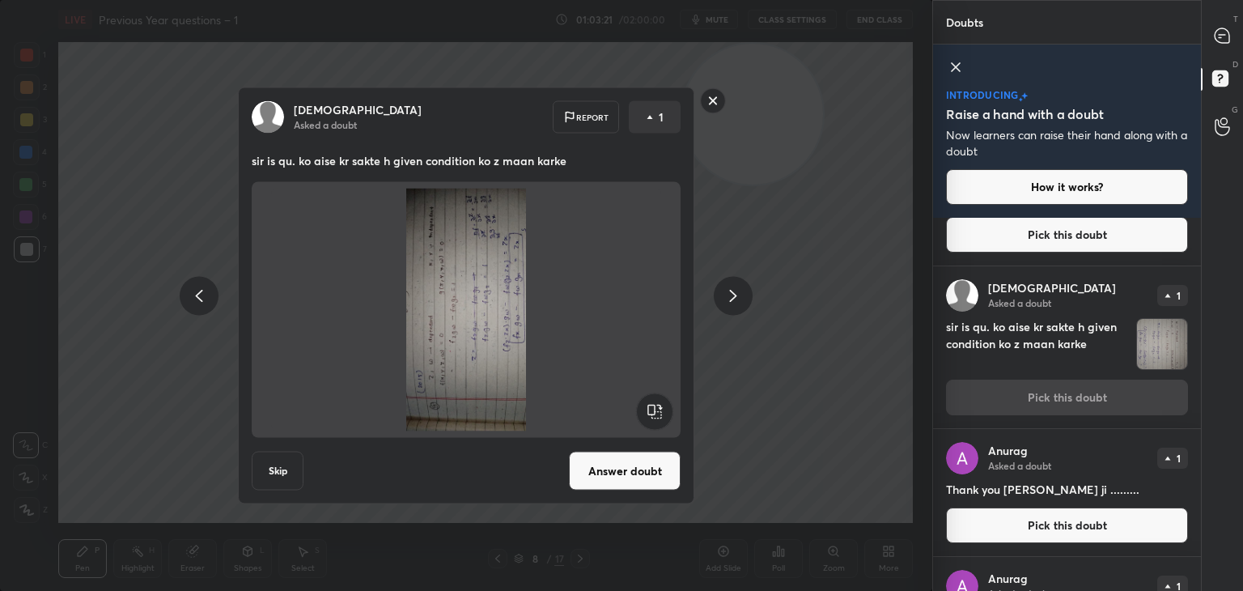
click at [666, 411] on rect at bounding box center [654, 411] width 36 height 36
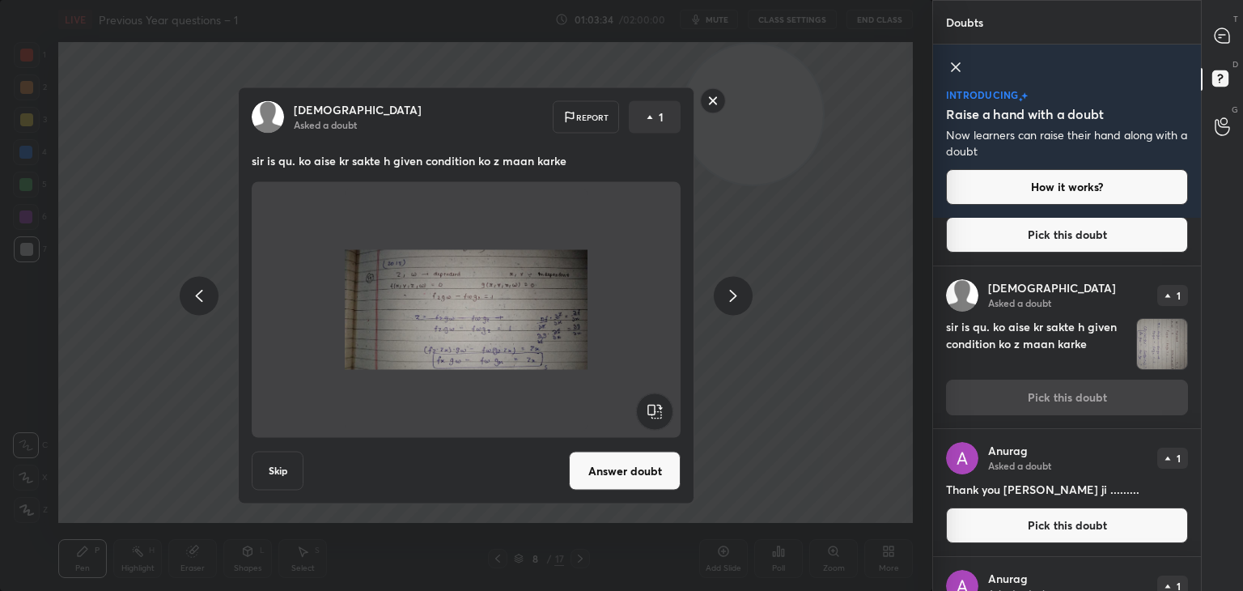
click at [719, 98] on rect at bounding box center [713, 100] width 25 height 25
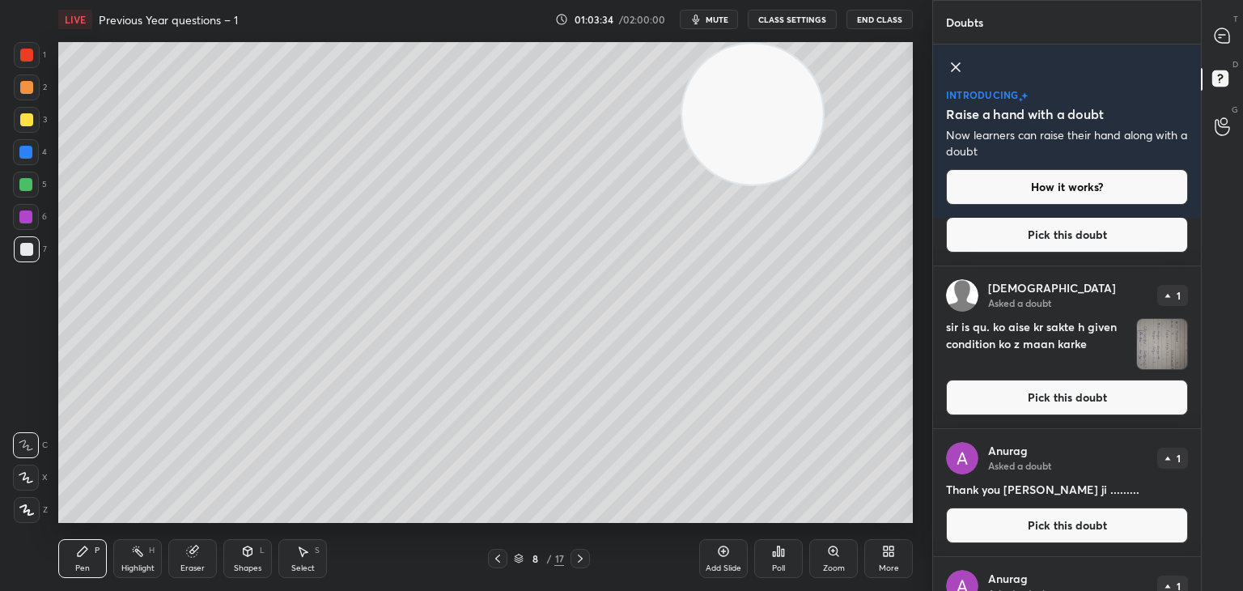
scroll to position [0, 0]
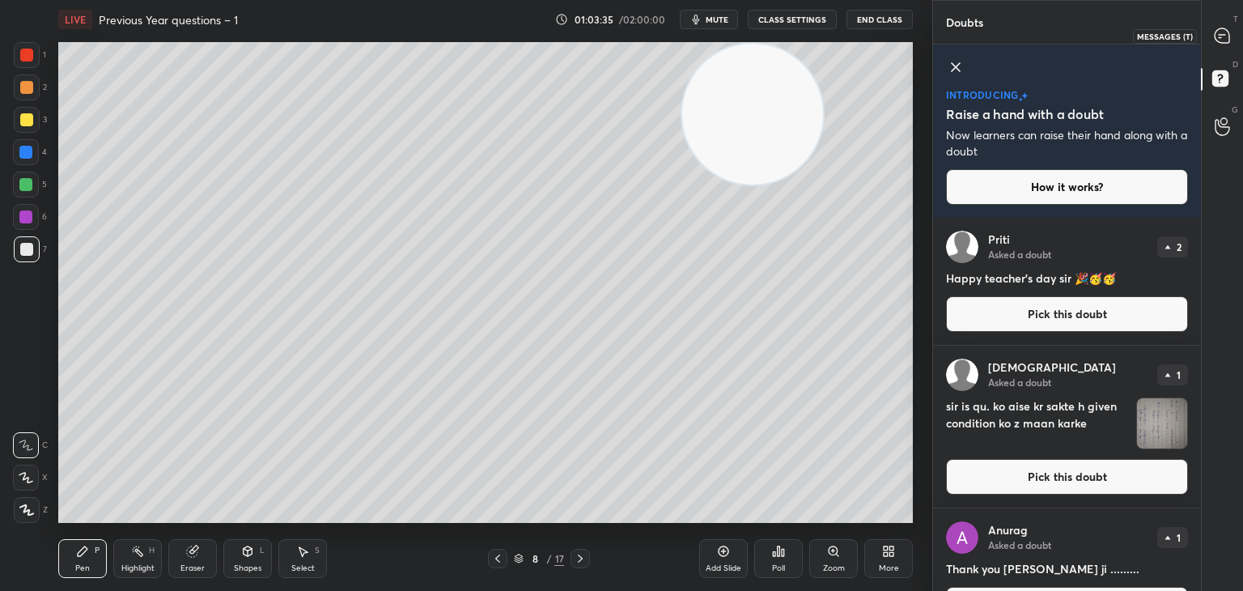
click at [1223, 47] on div at bounding box center [1223, 35] width 32 height 29
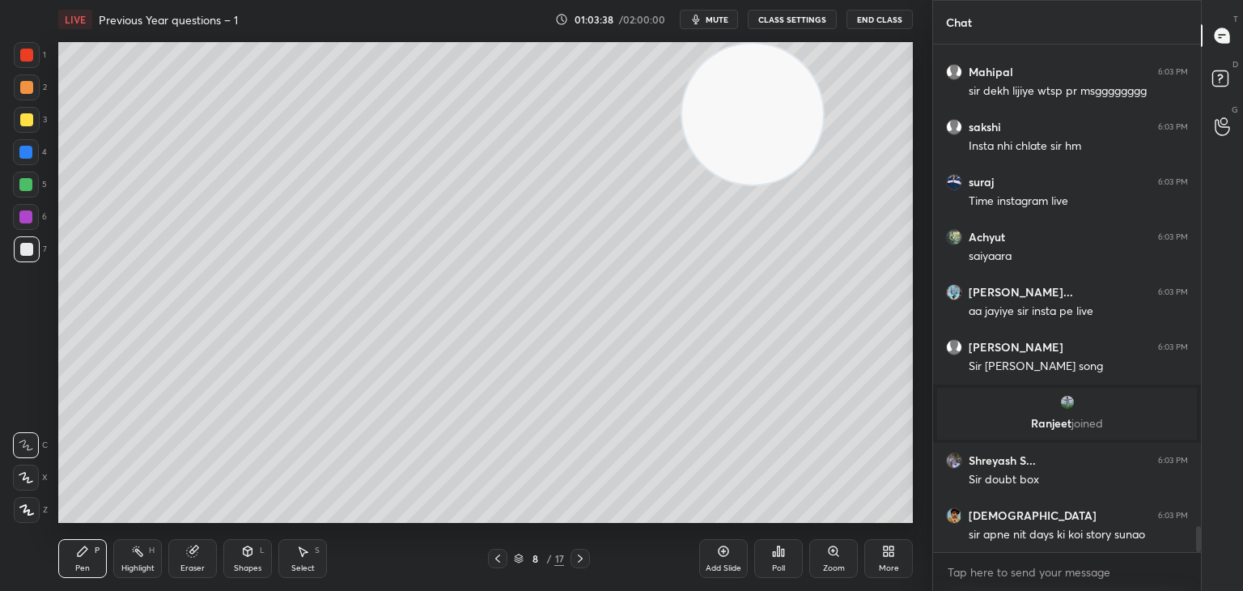
scroll to position [9554, 0]
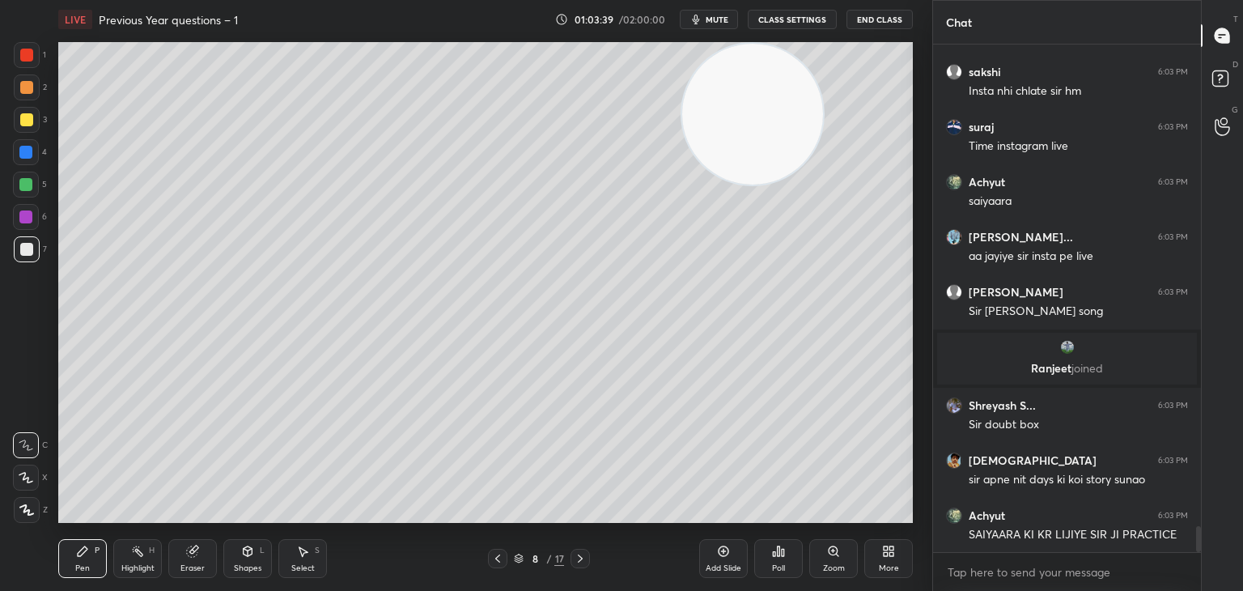
drag, startPoint x: 1199, startPoint y: 547, endPoint x: 1204, endPoint y: 559, distance: 12.8
click at [1204, 559] on div "Chat Abhishika 6:03 PM Momo party Mahipal 6:03 PM [PERSON_NAME] wtsp pr msggggg…" at bounding box center [1087, 295] width 311 height 591
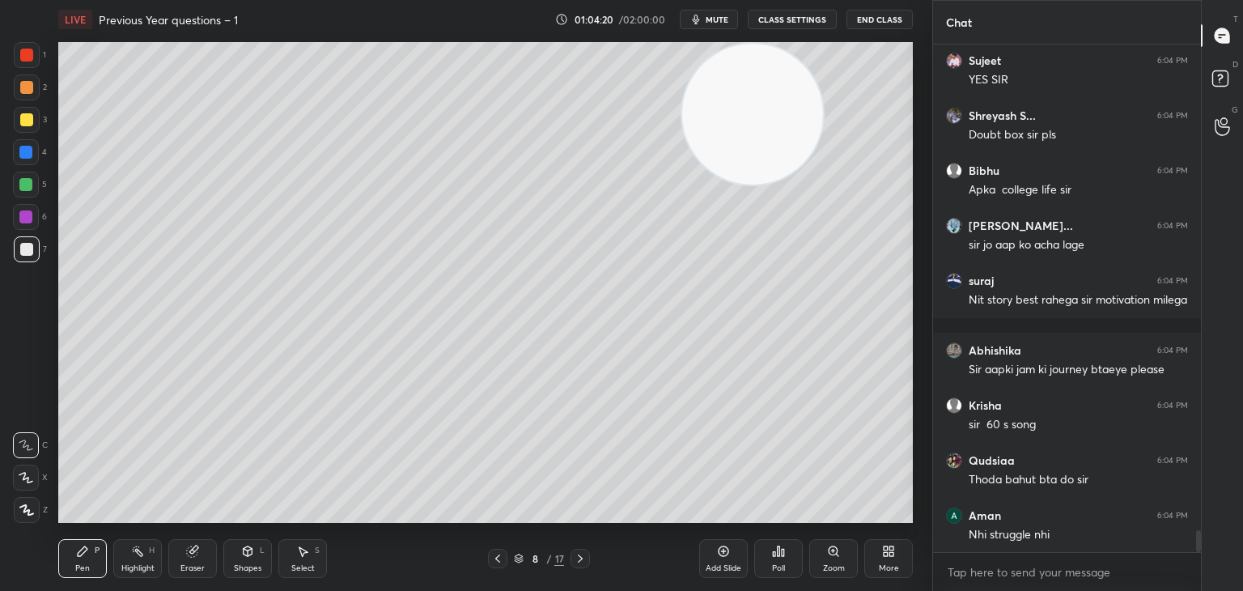
scroll to position [11193, 0]
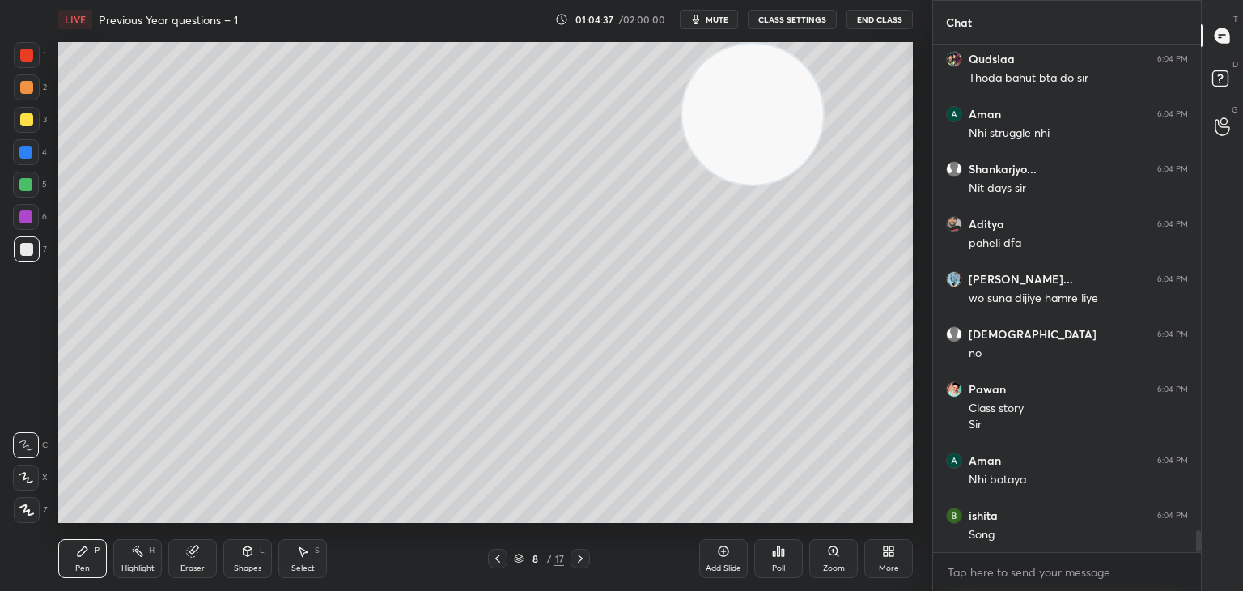
click at [719, 541] on div "Add Slide" at bounding box center [723, 558] width 49 height 39
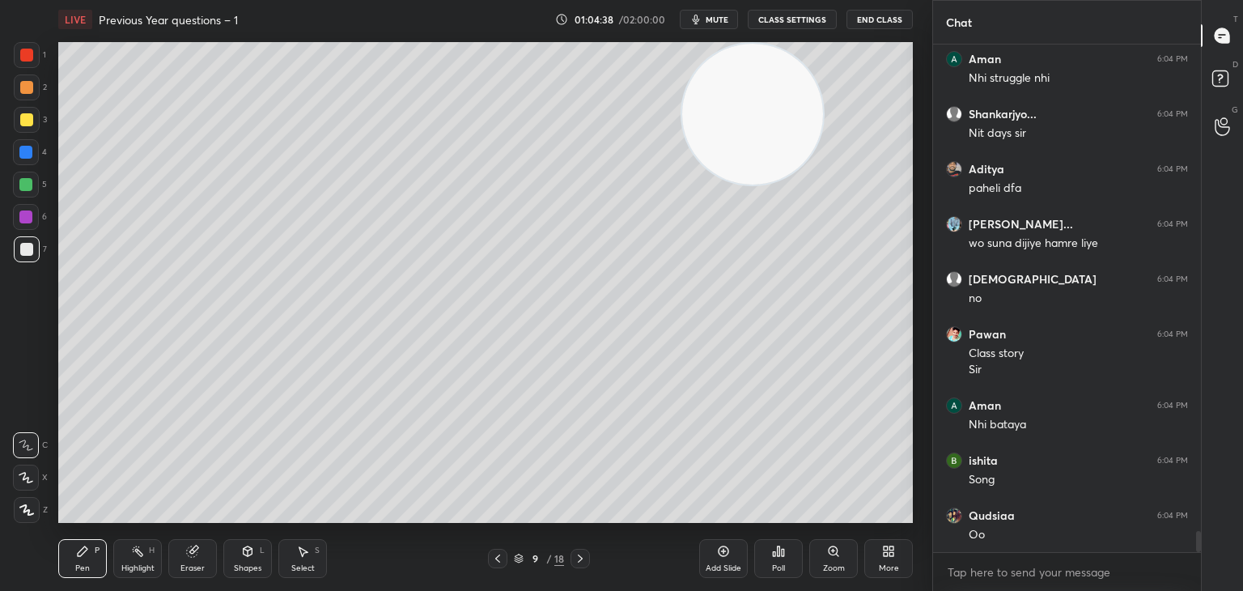
click at [238, 565] on div "Shapes" at bounding box center [248, 568] width 28 height 8
click at [23, 148] on div at bounding box center [25, 152] width 13 height 13
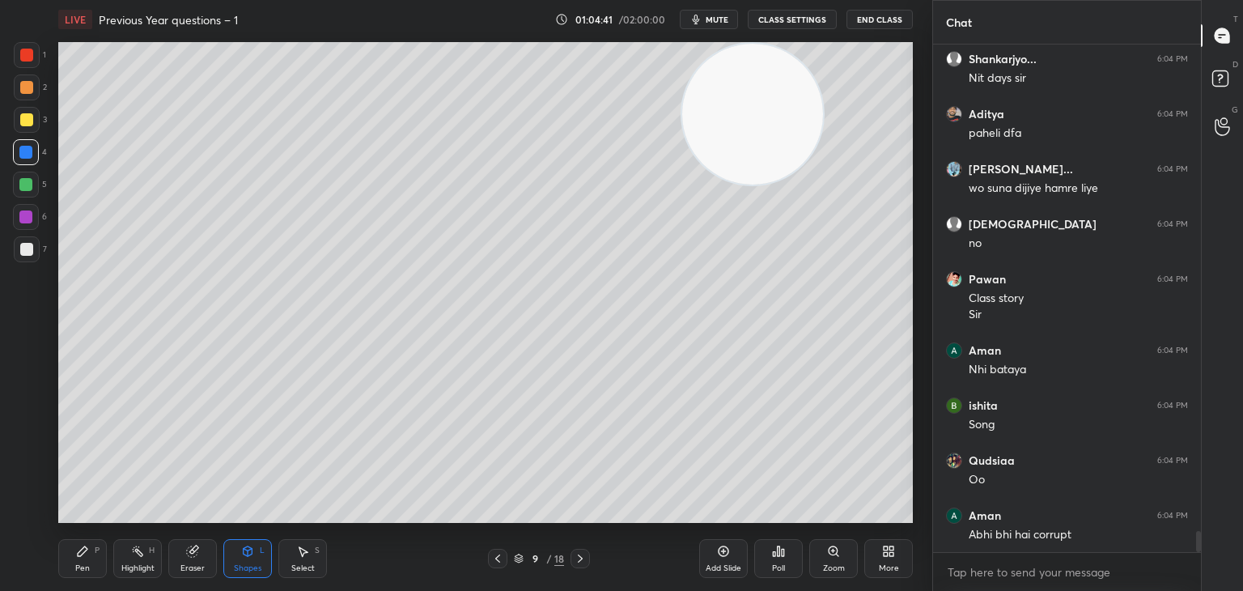
click at [73, 562] on div "Pen P" at bounding box center [82, 558] width 49 height 39
click at [28, 221] on div at bounding box center [25, 216] width 13 height 13
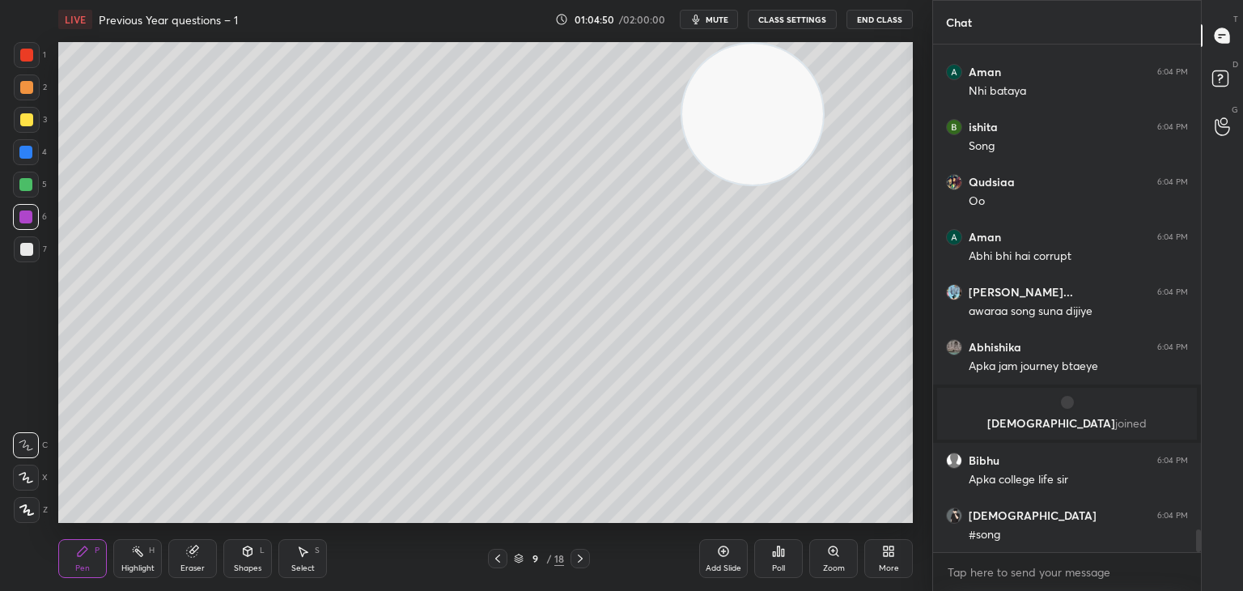
drag, startPoint x: 19, startPoint y: 189, endPoint x: 16, endPoint y: 175, distance: 14.9
click at [17, 172] on div at bounding box center [26, 185] width 26 height 26
click at [25, 104] on div "2" at bounding box center [30, 90] width 33 height 32
click at [26, 126] on div at bounding box center [27, 120] width 26 height 26
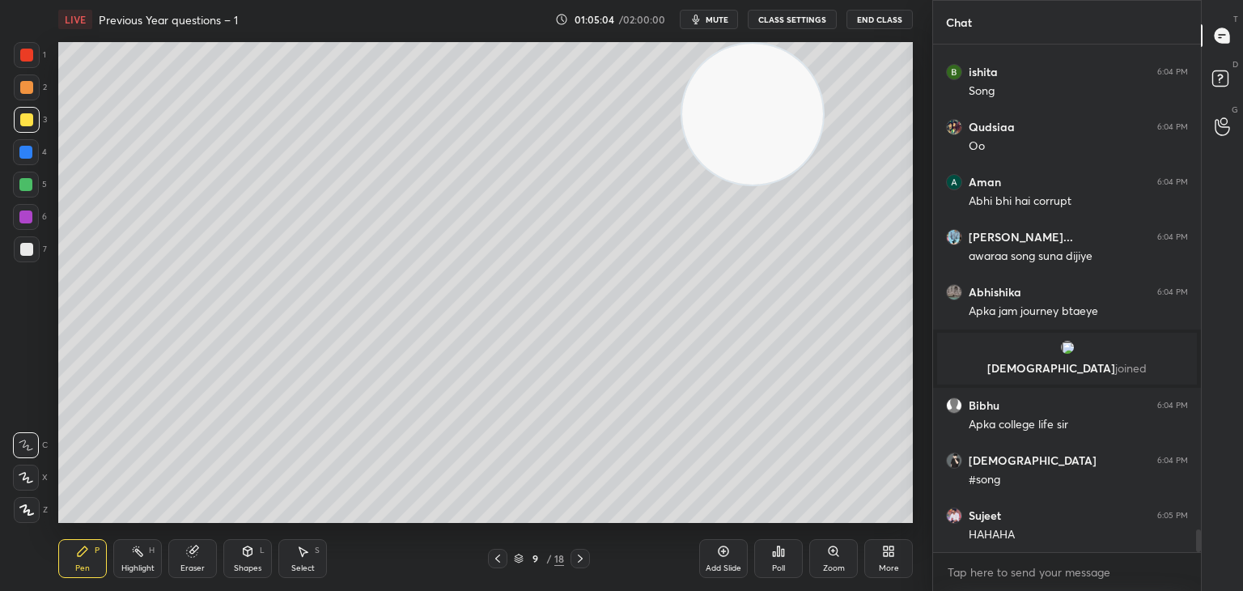
click at [32, 183] on div at bounding box center [26, 185] width 26 height 26
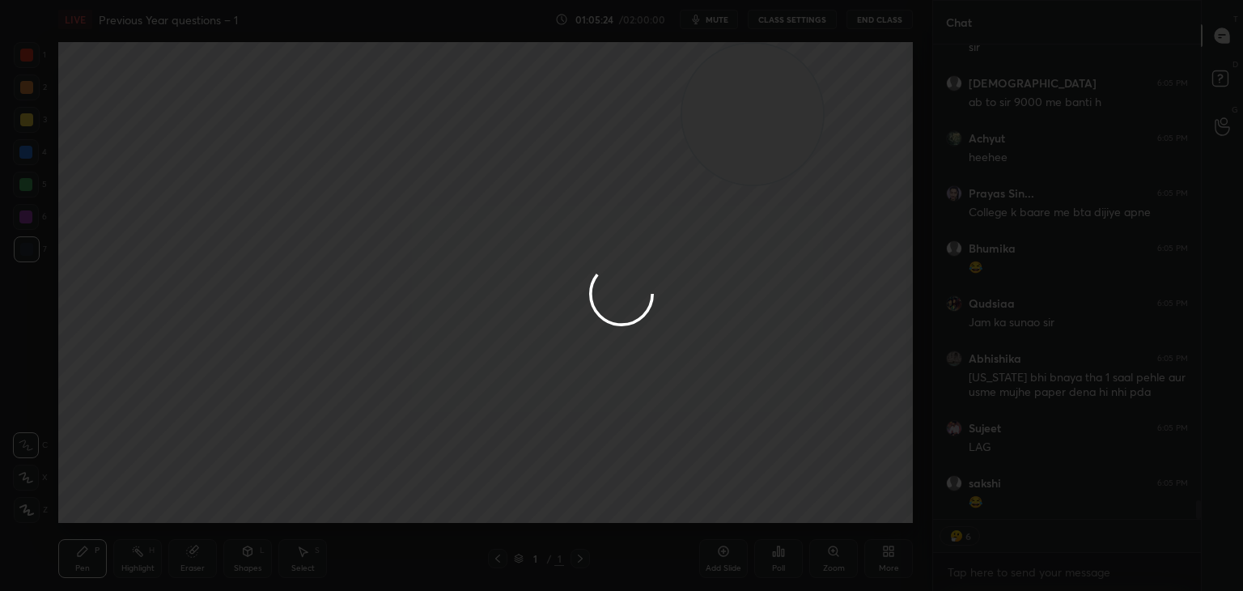
scroll to position [11564, 0]
click at [724, 20] on div at bounding box center [621, 295] width 1243 height 591
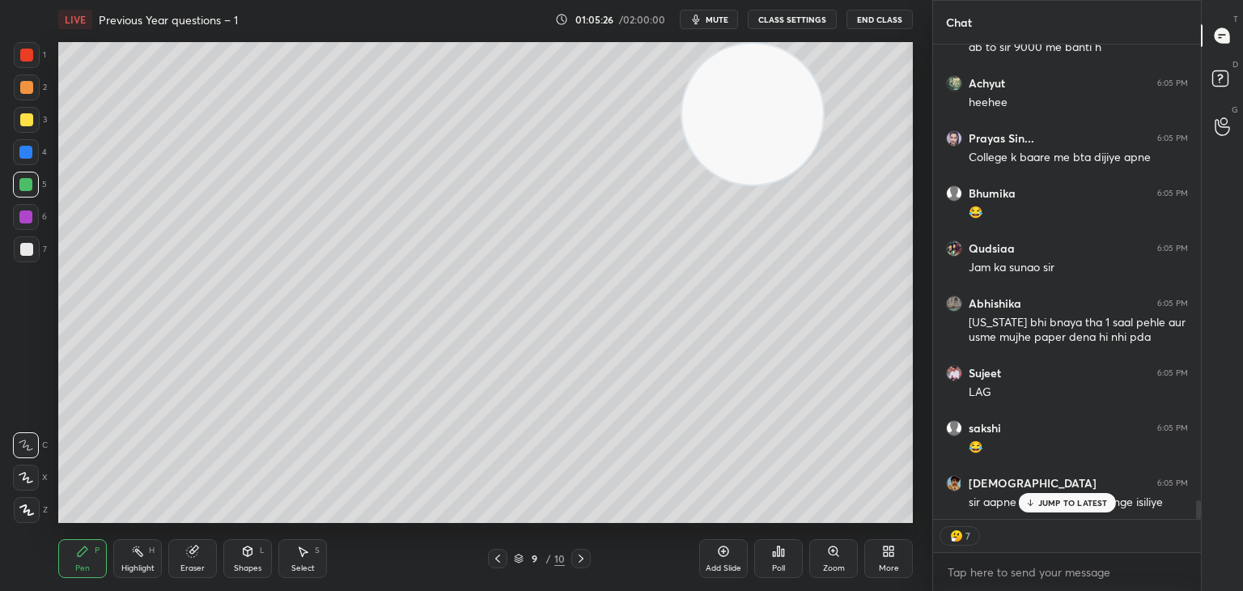
scroll to position [11619, 0]
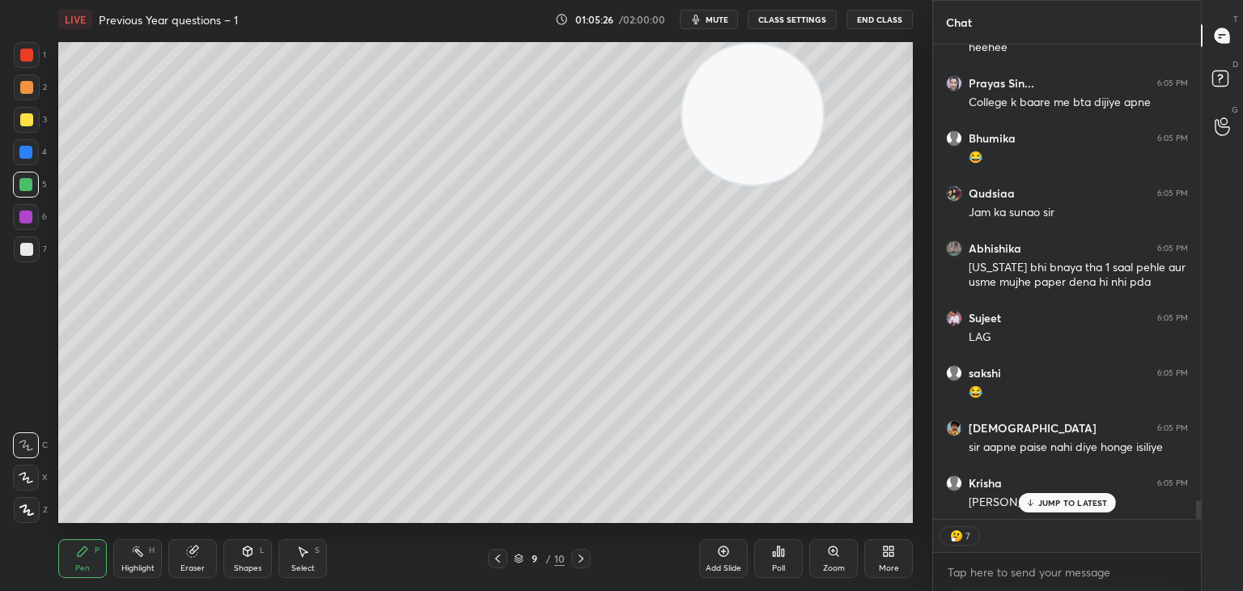
click at [723, 17] on span "mute" at bounding box center [717, 19] width 23 height 11
click at [724, 14] on span "unmute" at bounding box center [715, 19] width 35 height 11
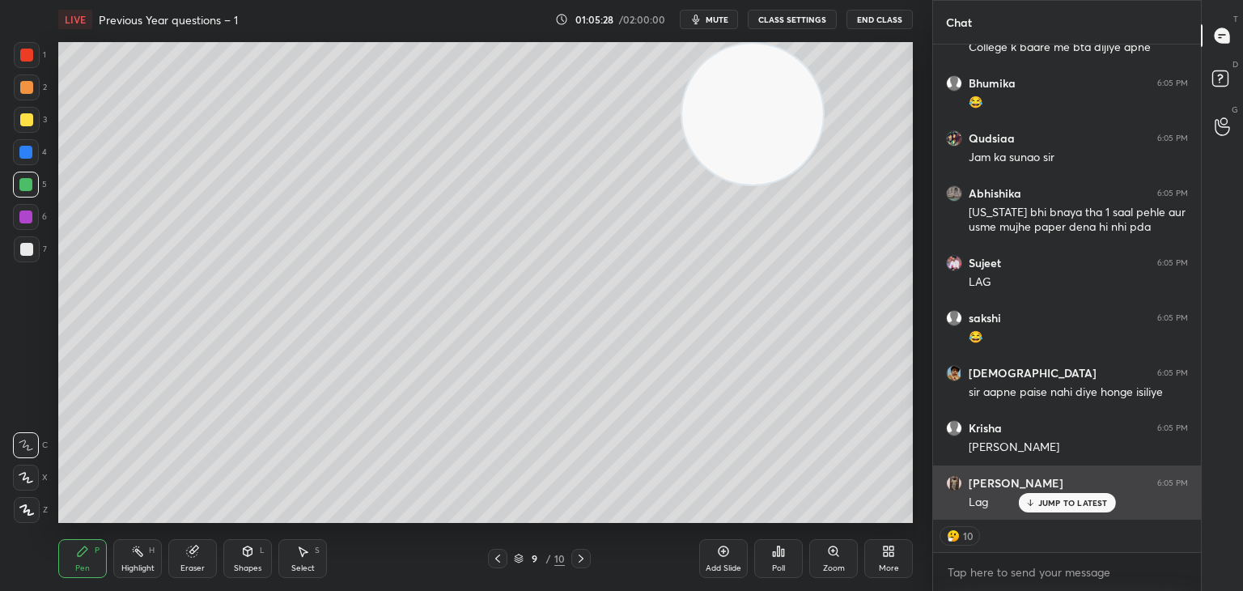
click at [1077, 498] on div "JUMP TO LATEST" at bounding box center [1066, 502] width 97 height 19
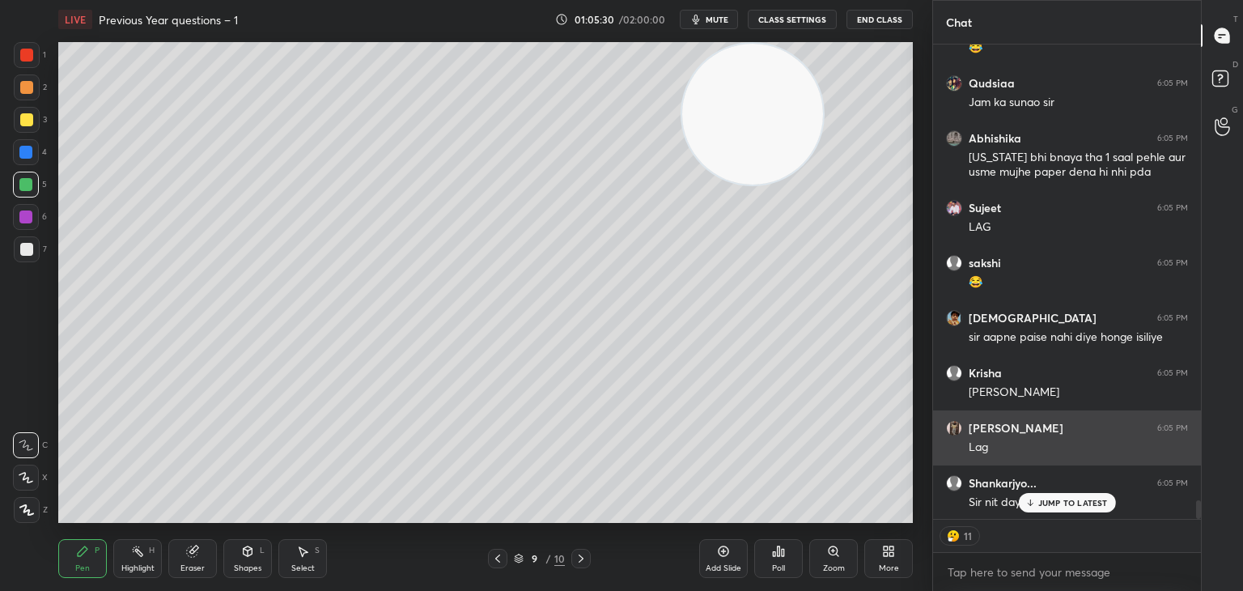
scroll to position [11784, 0]
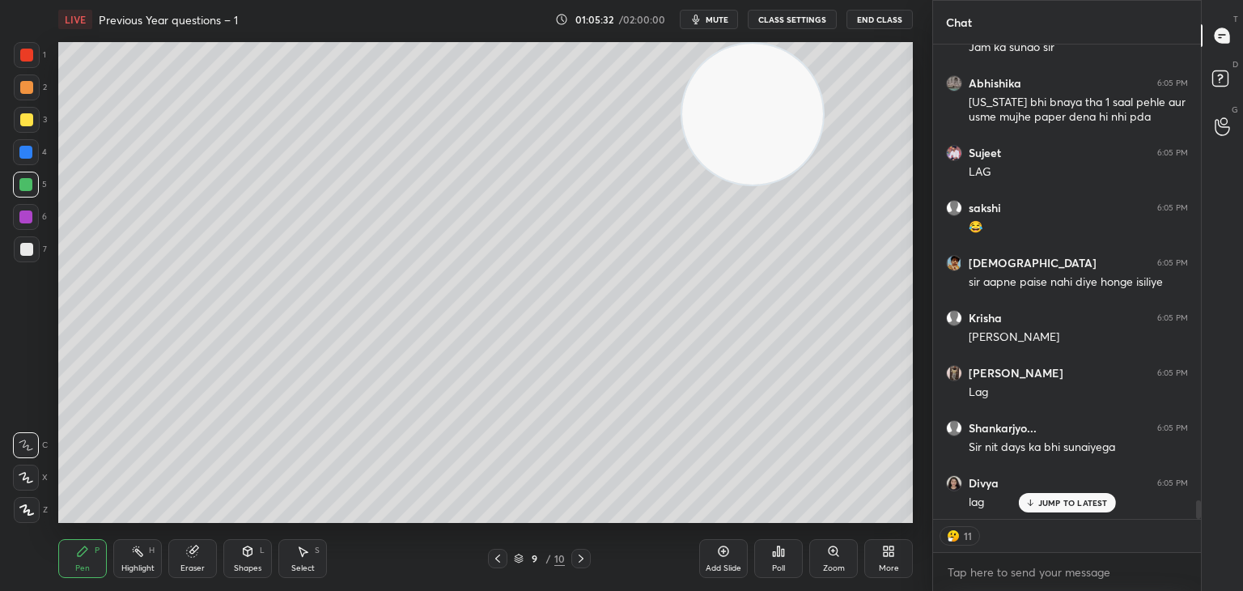
click at [29, 261] on div "7" at bounding box center [30, 252] width 33 height 32
click at [268, 561] on div "Shapes L" at bounding box center [247, 558] width 49 height 39
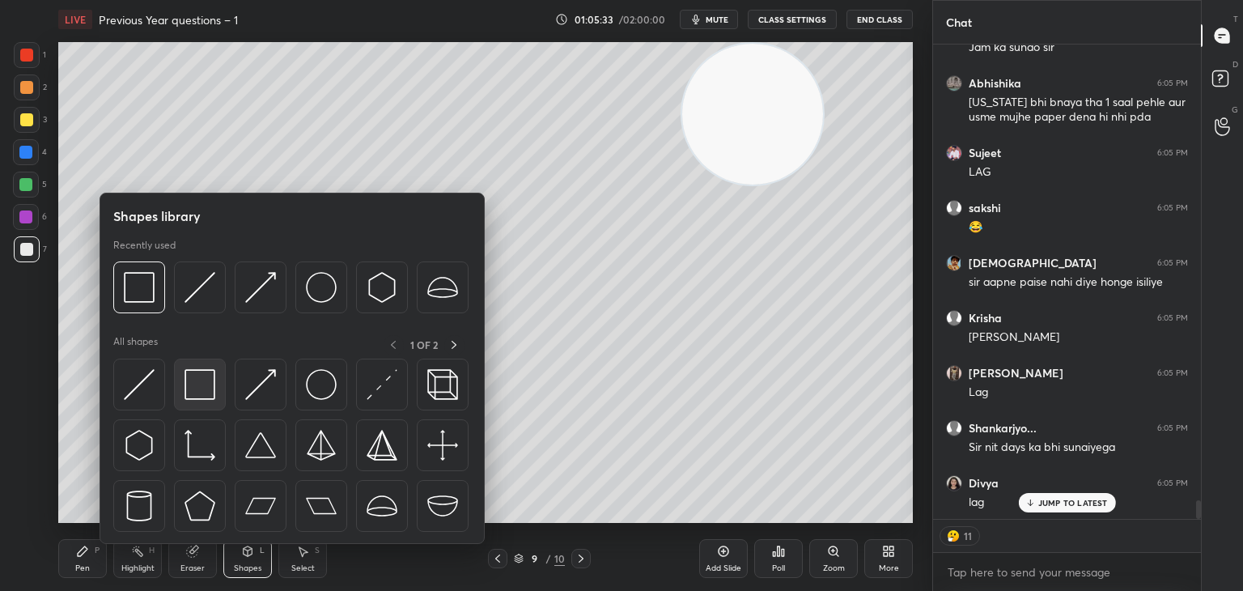
click at [213, 399] on img at bounding box center [200, 384] width 31 height 31
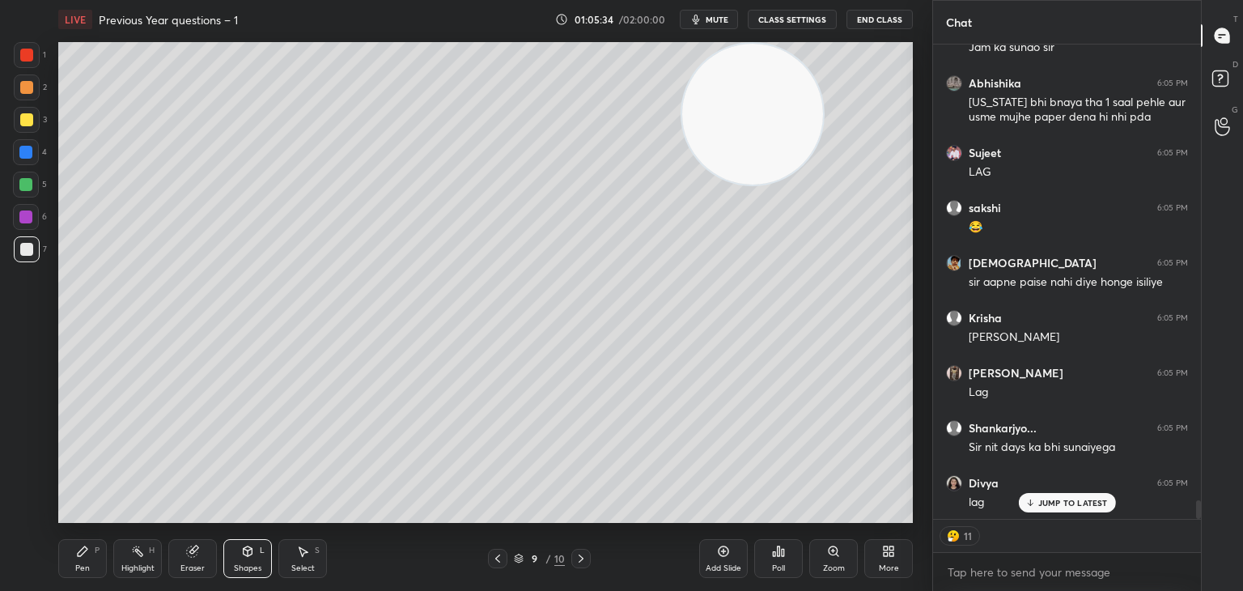
scroll to position [11839, 0]
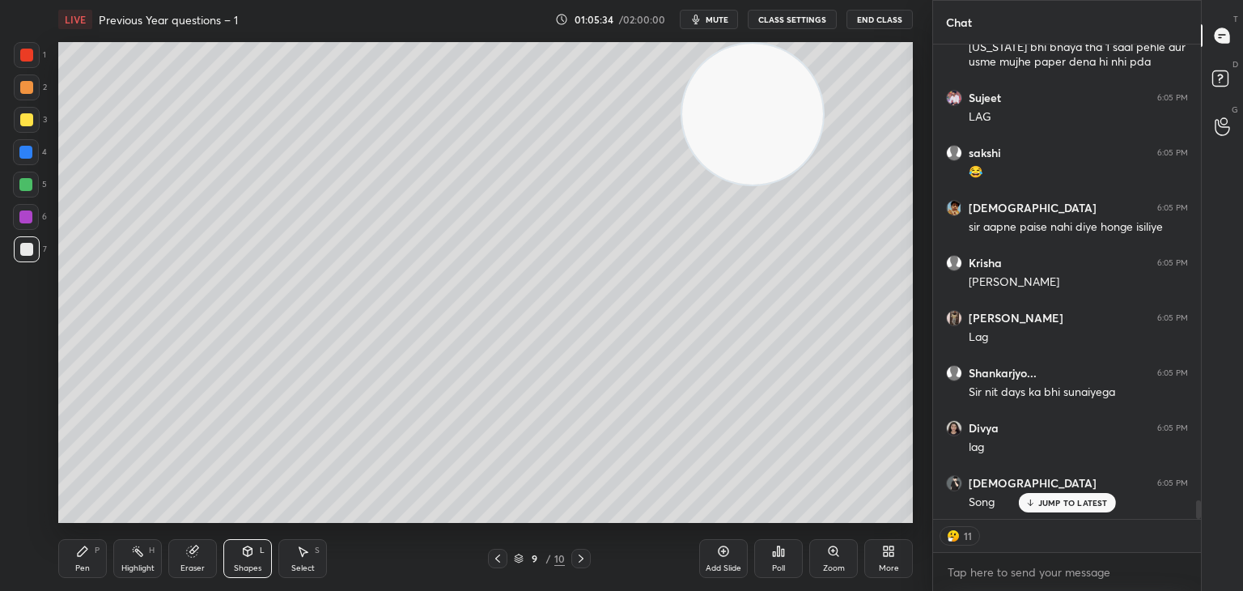
click at [23, 154] on div at bounding box center [25, 152] width 13 height 13
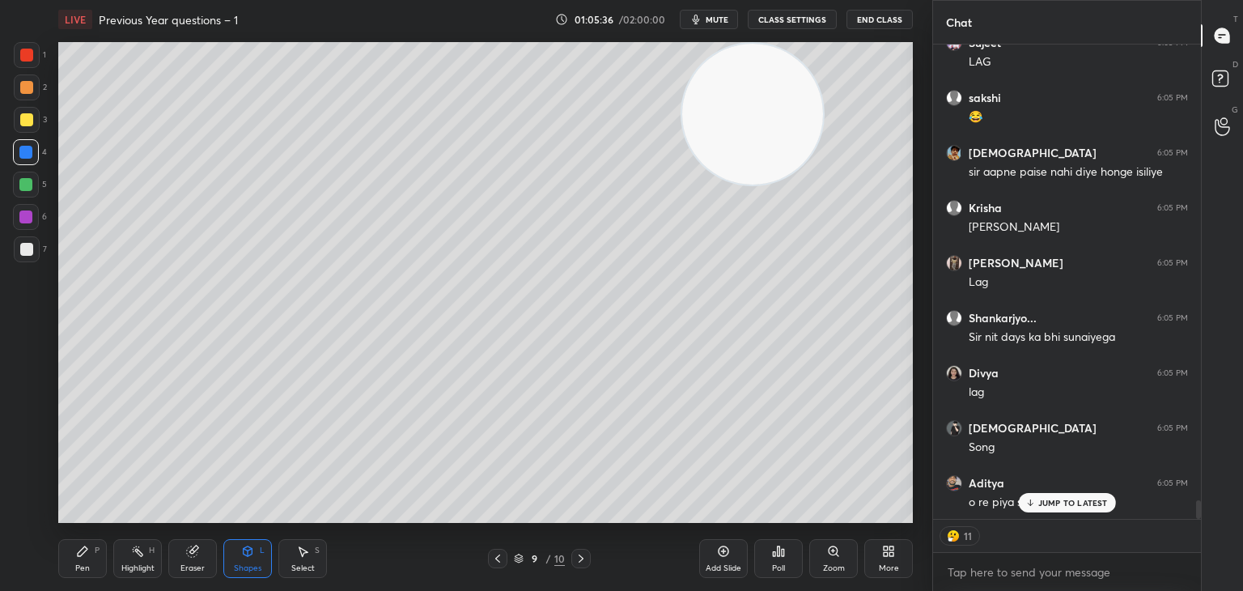
scroll to position [11949, 0]
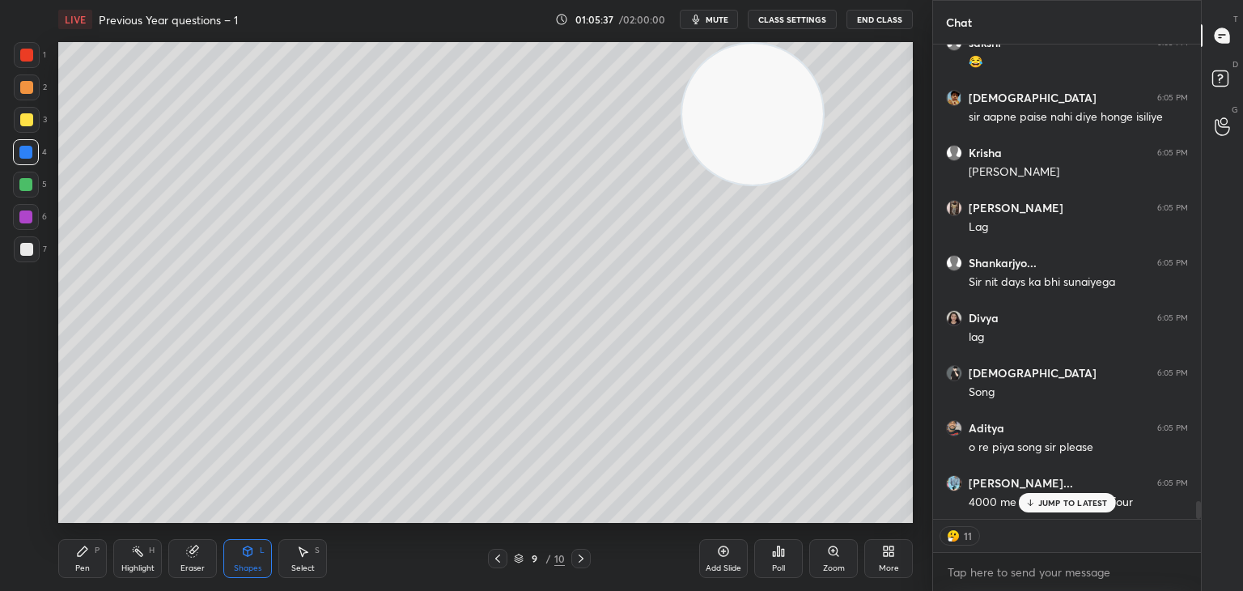
click at [94, 565] on div "Pen P" at bounding box center [82, 558] width 49 height 39
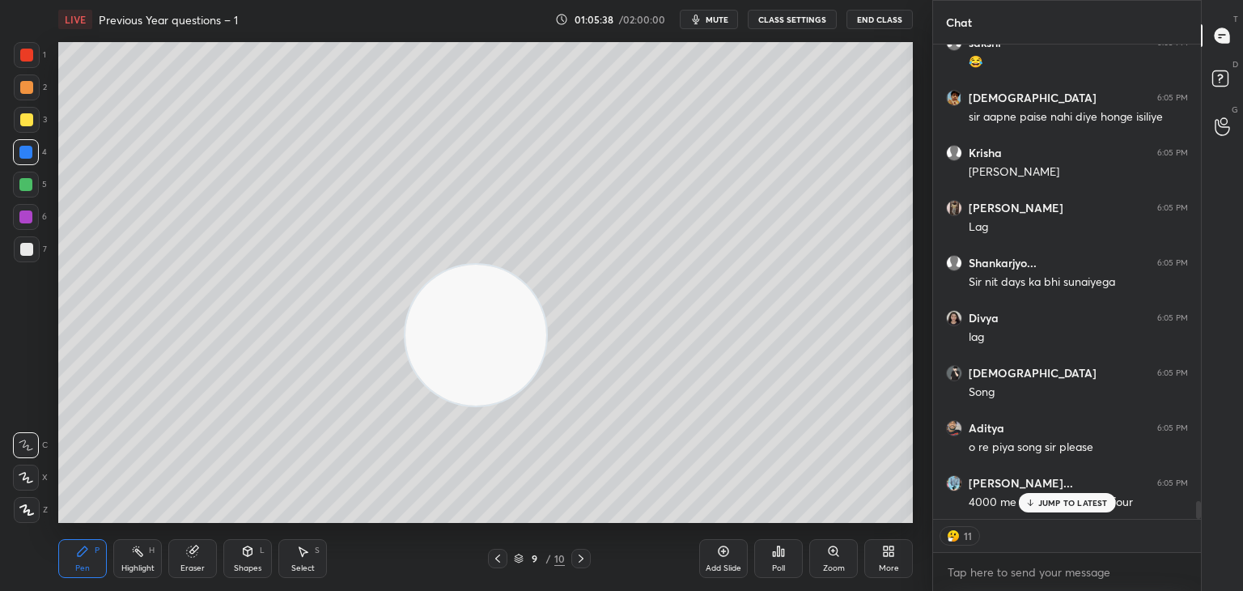
drag, startPoint x: 761, startPoint y: 134, endPoint x: 166, endPoint y: 533, distance: 716.3
click at [166, 533] on div "LIVE Previous Year questions – 1 01:05:38 / 02:00:00 mute CLASS SETTINGS End Cl…" at bounding box center [486, 295] width 868 height 591
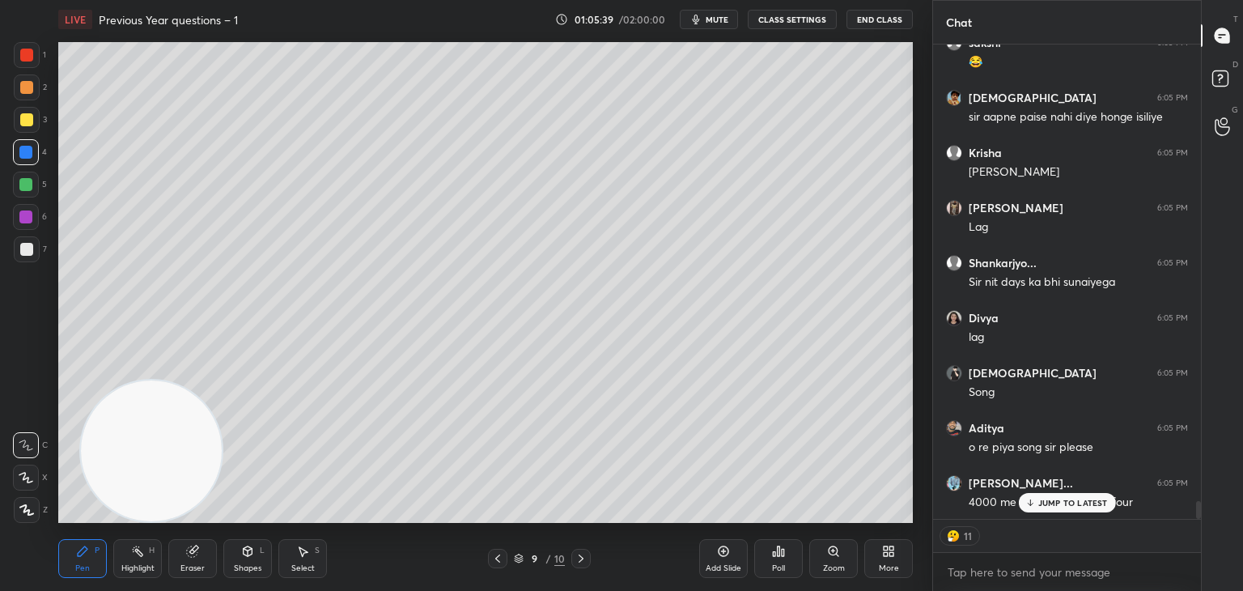
scroll to position [11927, 0]
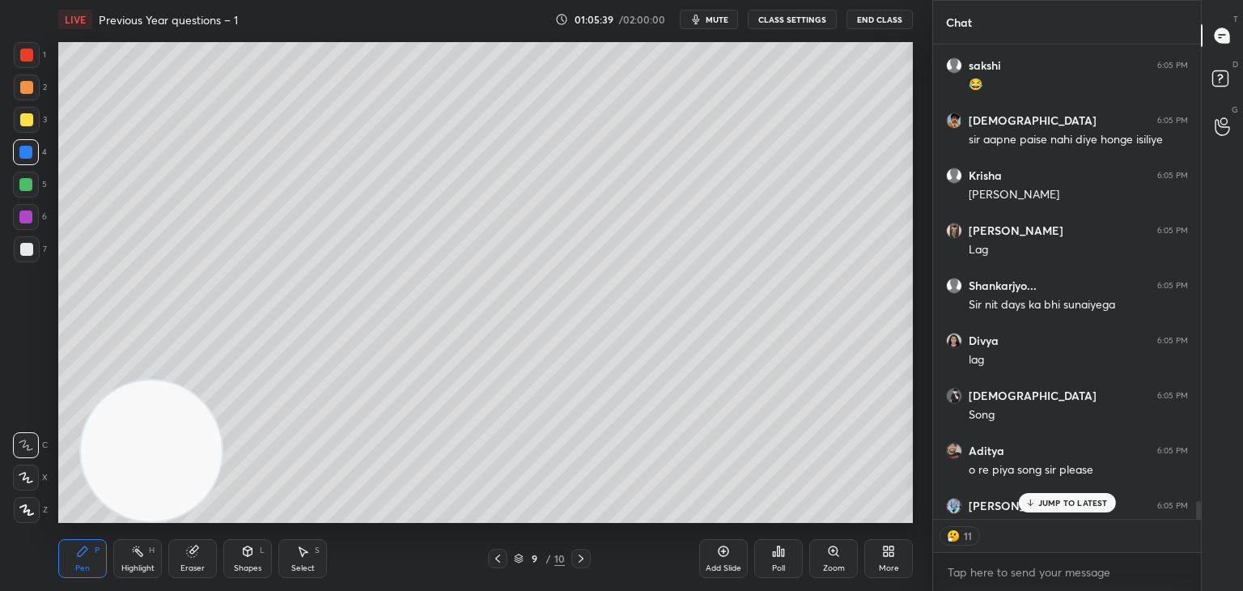
click at [24, 257] on div at bounding box center [27, 249] width 26 height 26
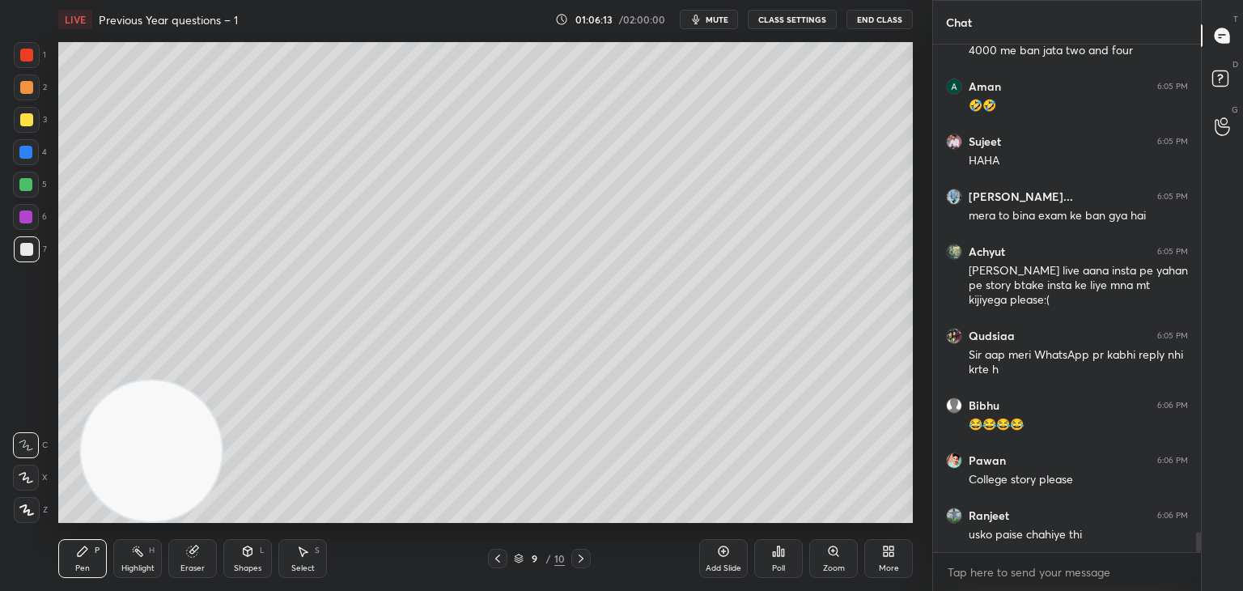
scroll to position [12456, 0]
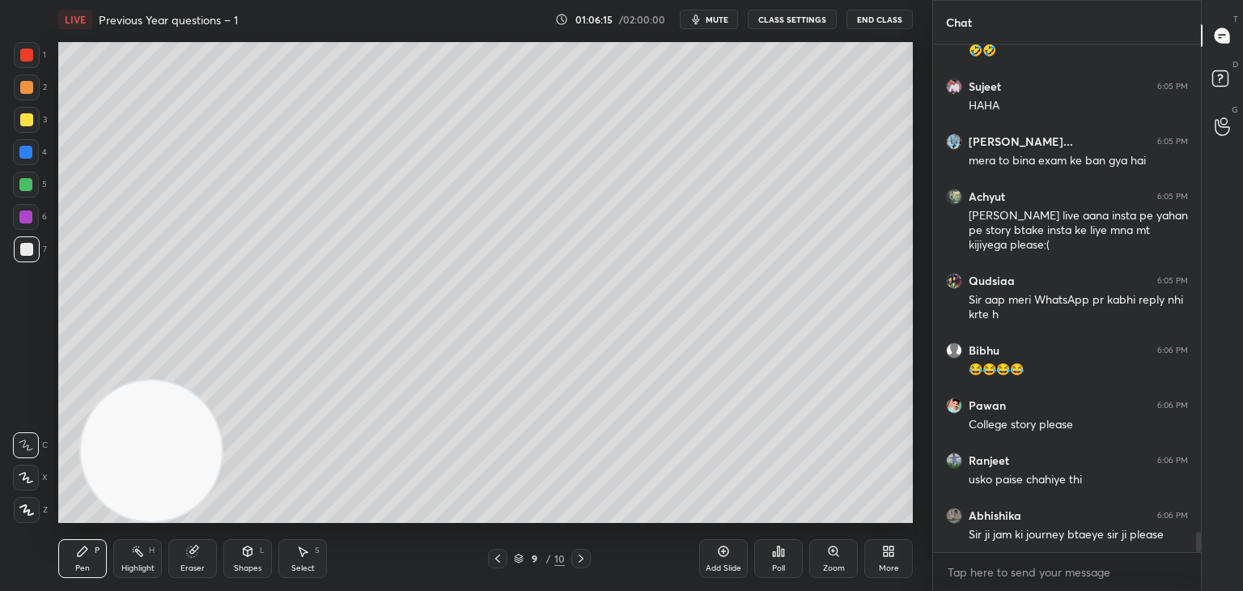
click at [728, 550] on icon at bounding box center [724, 551] width 11 height 11
click at [779, 28] on div "LIVE Previous Year questions – 1 01:06:15 / 02:00:00 mute CLASS SETTINGS End Cl…" at bounding box center [486, 295] width 868 height 591
click at [798, 15] on button "CLASS SETTINGS" at bounding box center [792, 19] width 89 height 19
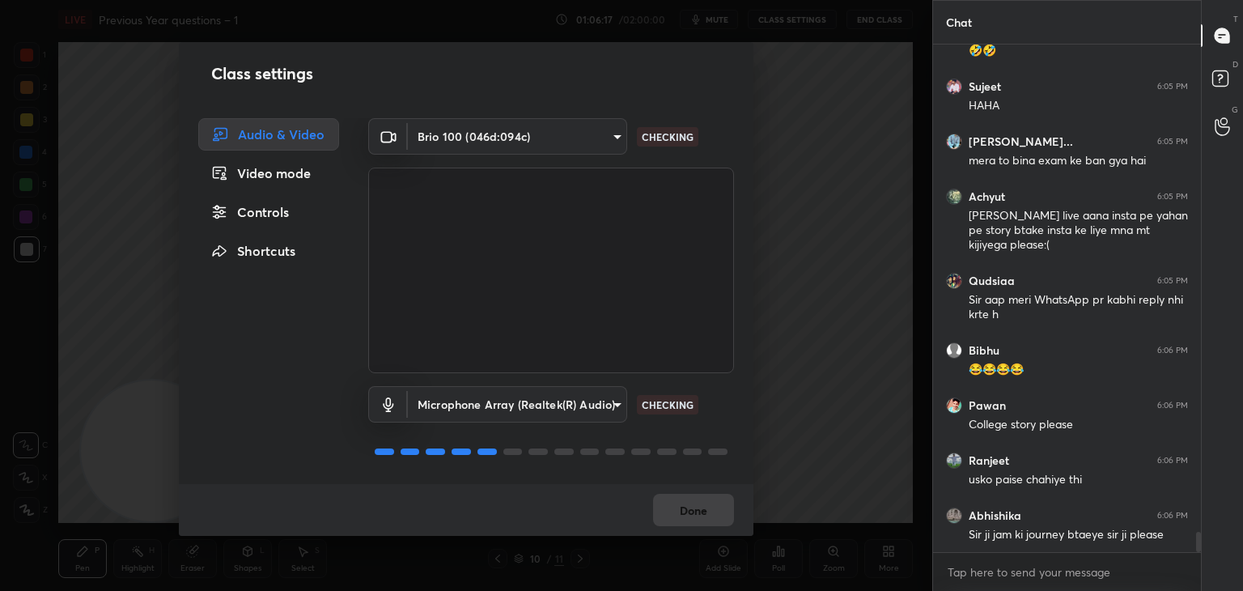
click at [261, 218] on div "Controls" at bounding box center [268, 212] width 141 height 32
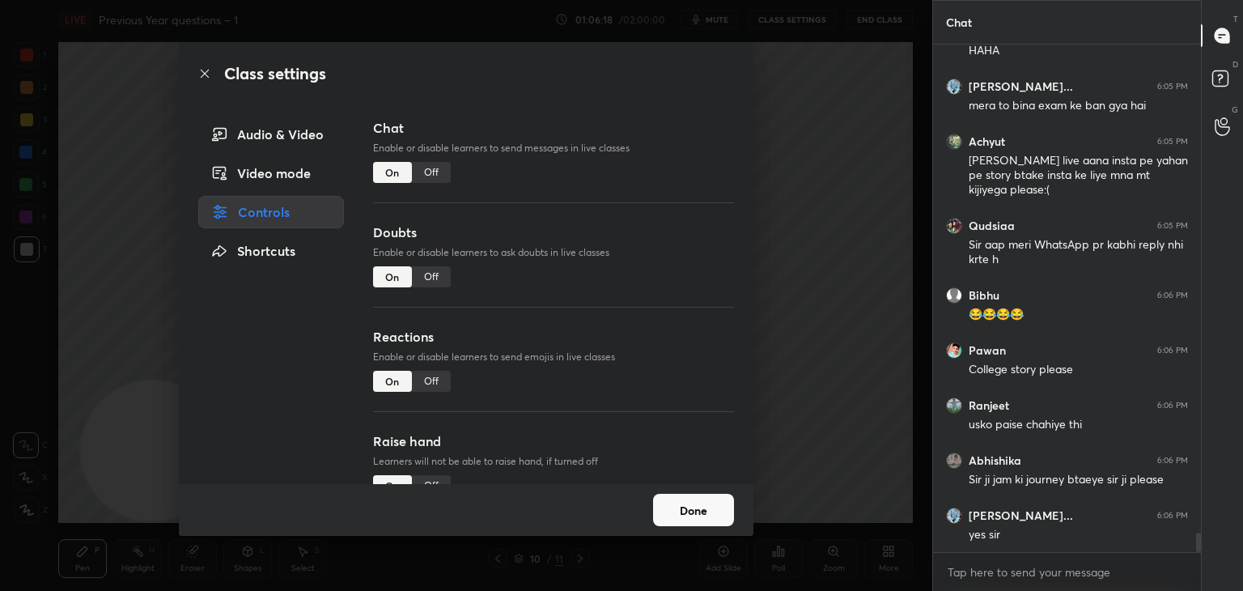
scroll to position [12566, 0]
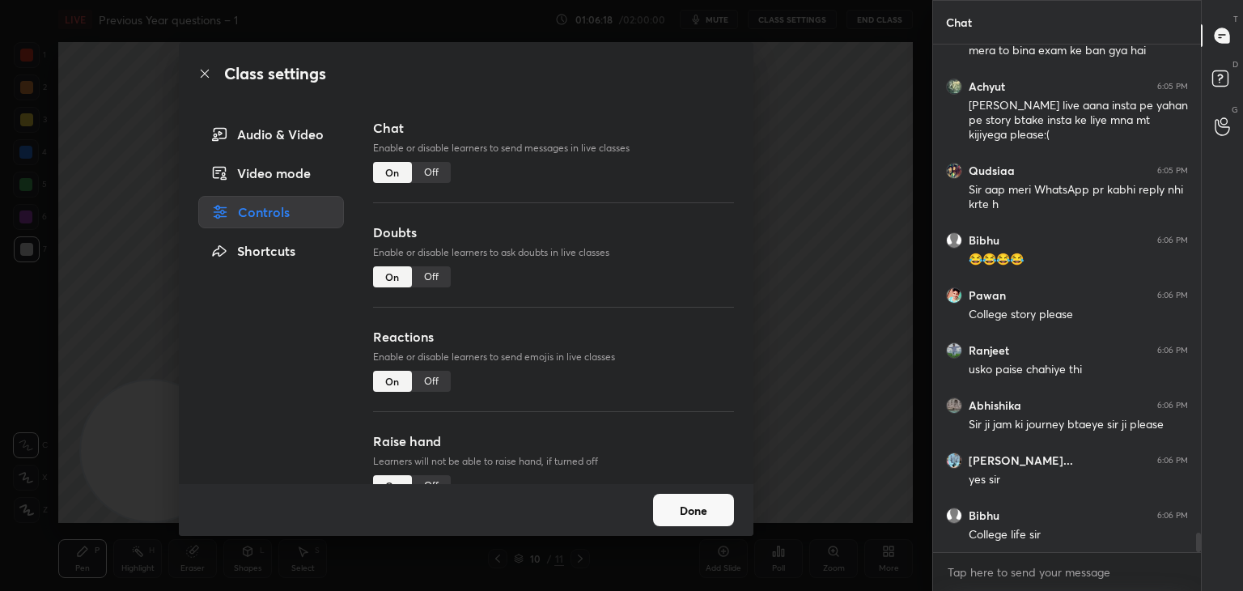
click at [152, 473] on div "Class settings Audio & Video Video mode Controls Shortcuts Chat Enable or disab…" at bounding box center [466, 295] width 932 height 591
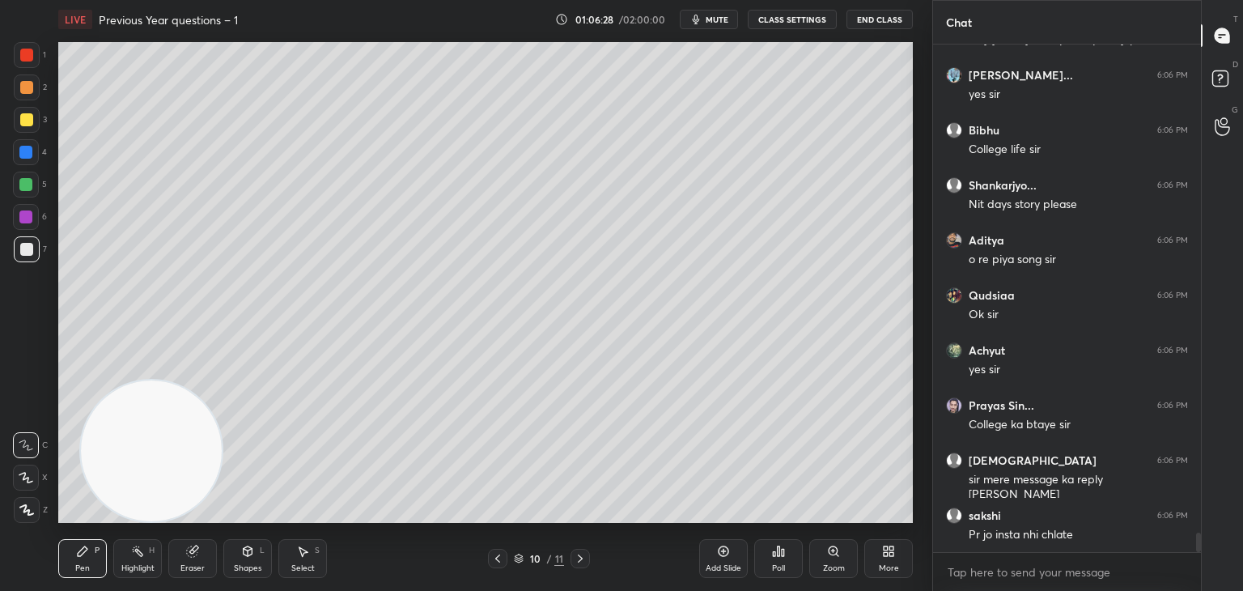
scroll to position [13006, 0]
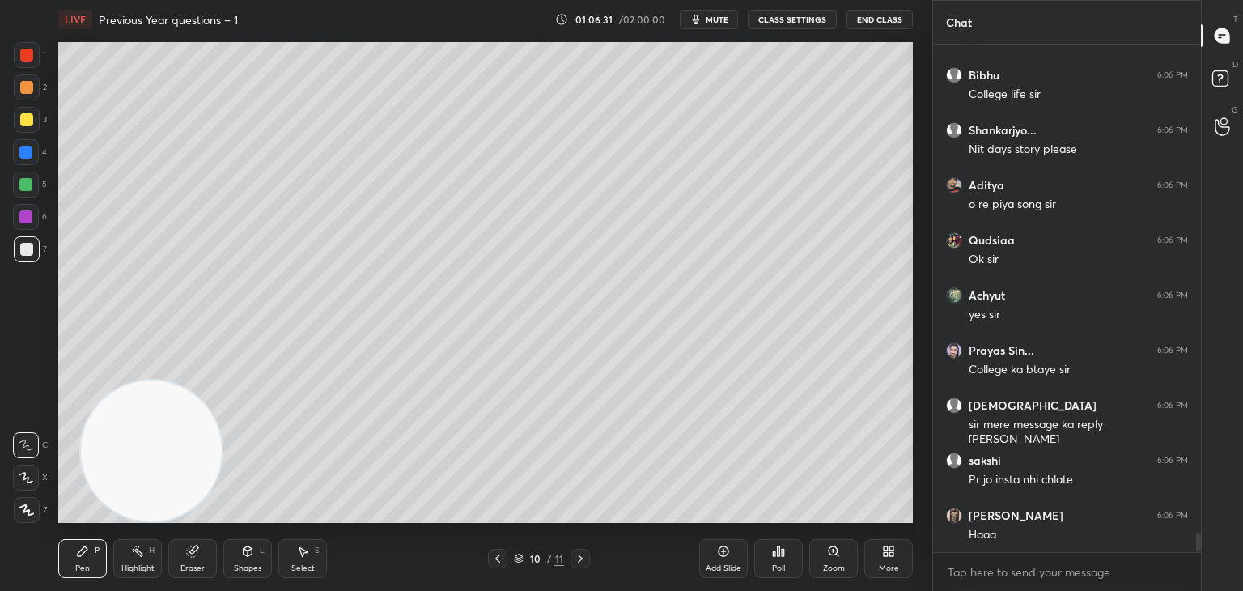
click at [28, 137] on div "1 2 3 4 5 6 7" at bounding box center [30, 155] width 34 height 227
click at [32, 121] on div at bounding box center [26, 119] width 13 height 13
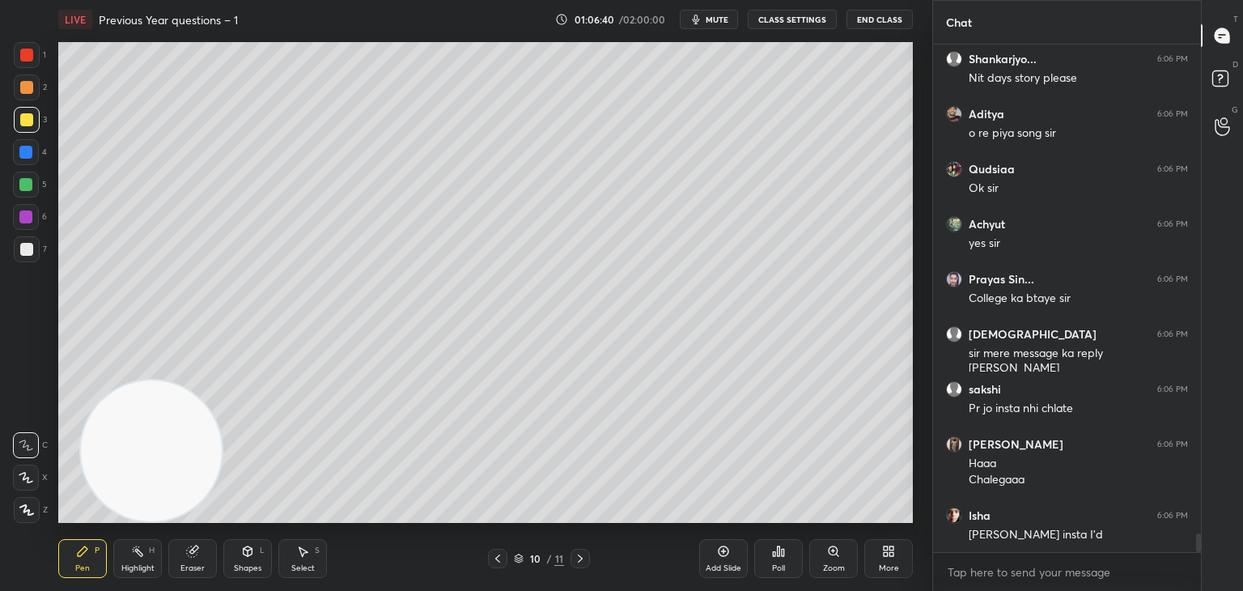
scroll to position [13133, 0]
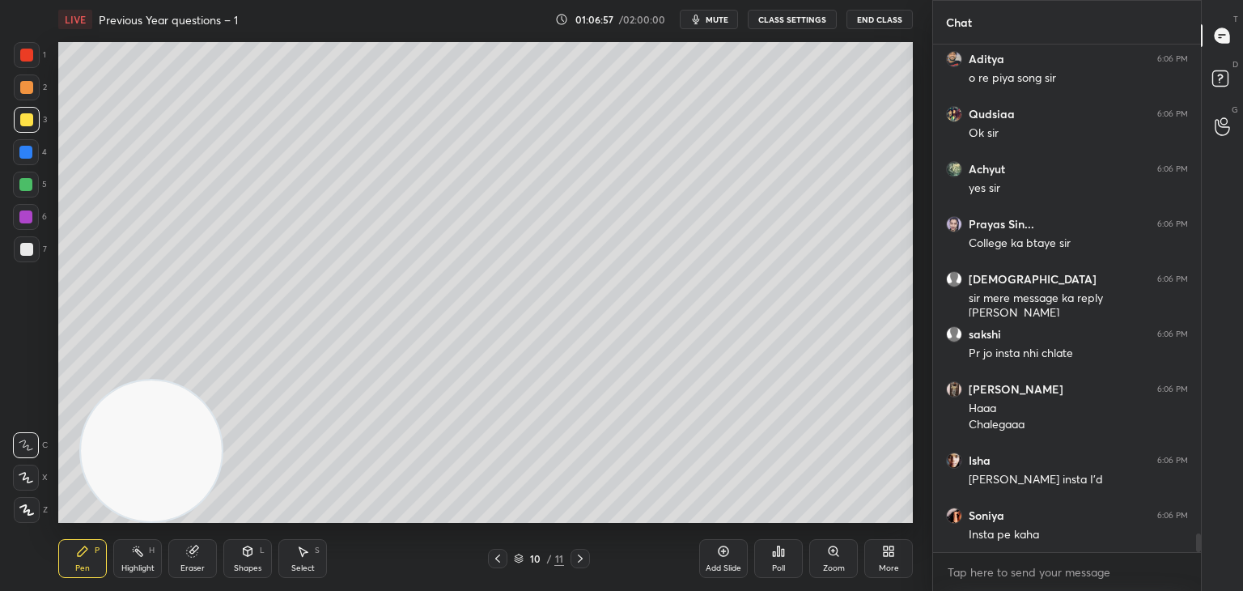
click at [35, 189] on div at bounding box center [26, 185] width 26 height 26
click at [29, 245] on div at bounding box center [26, 249] width 13 height 13
click at [30, 161] on div at bounding box center [26, 152] width 26 height 26
drag, startPoint x: 19, startPoint y: 191, endPoint x: 30, endPoint y: 189, distance: 11.6
click at [23, 193] on div at bounding box center [26, 185] width 26 height 26
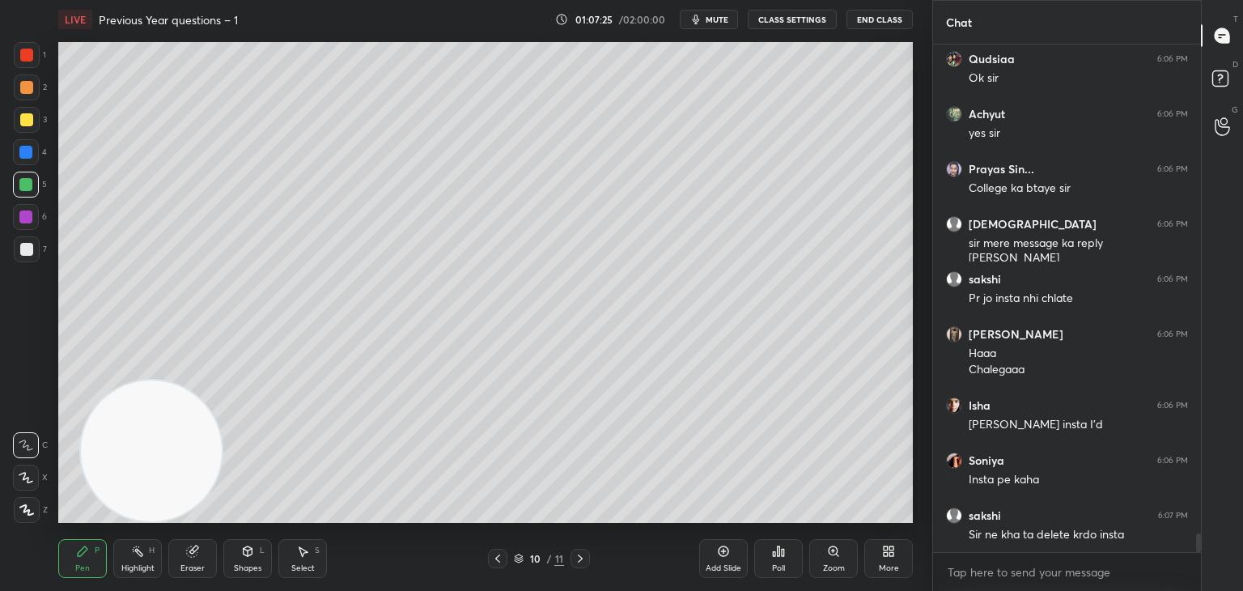
scroll to position [13243, 0]
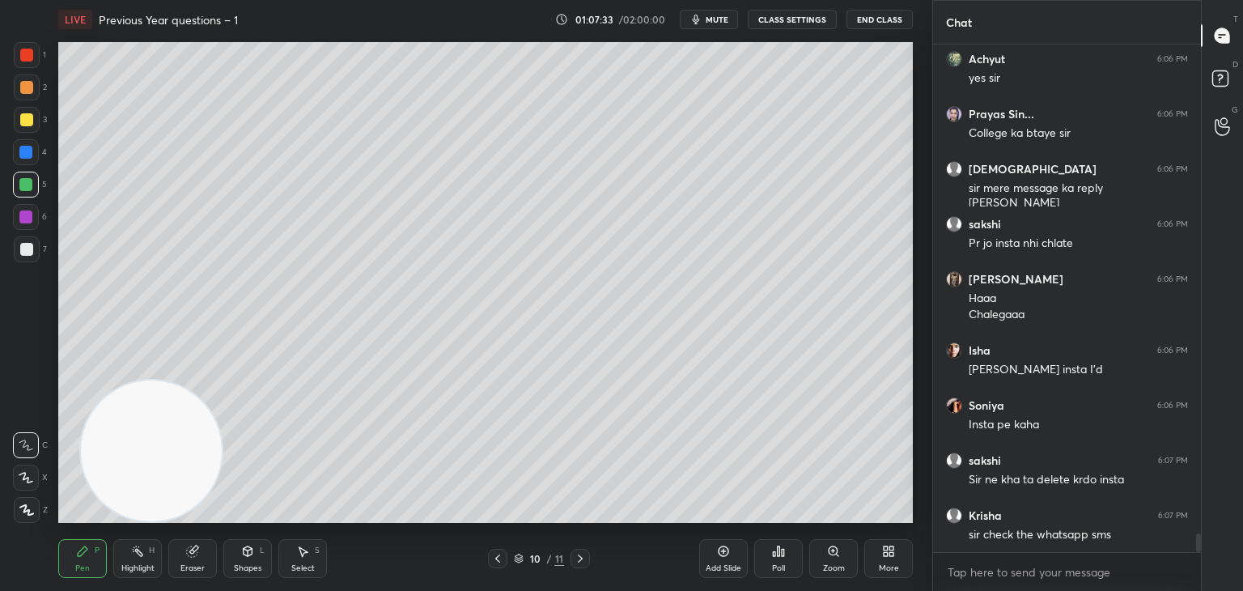
click at [34, 250] on div at bounding box center [27, 249] width 26 height 26
click at [29, 183] on div at bounding box center [26, 185] width 26 height 26
click at [29, 156] on div at bounding box center [25, 152] width 13 height 13
click at [26, 90] on div at bounding box center [26, 87] width 13 height 13
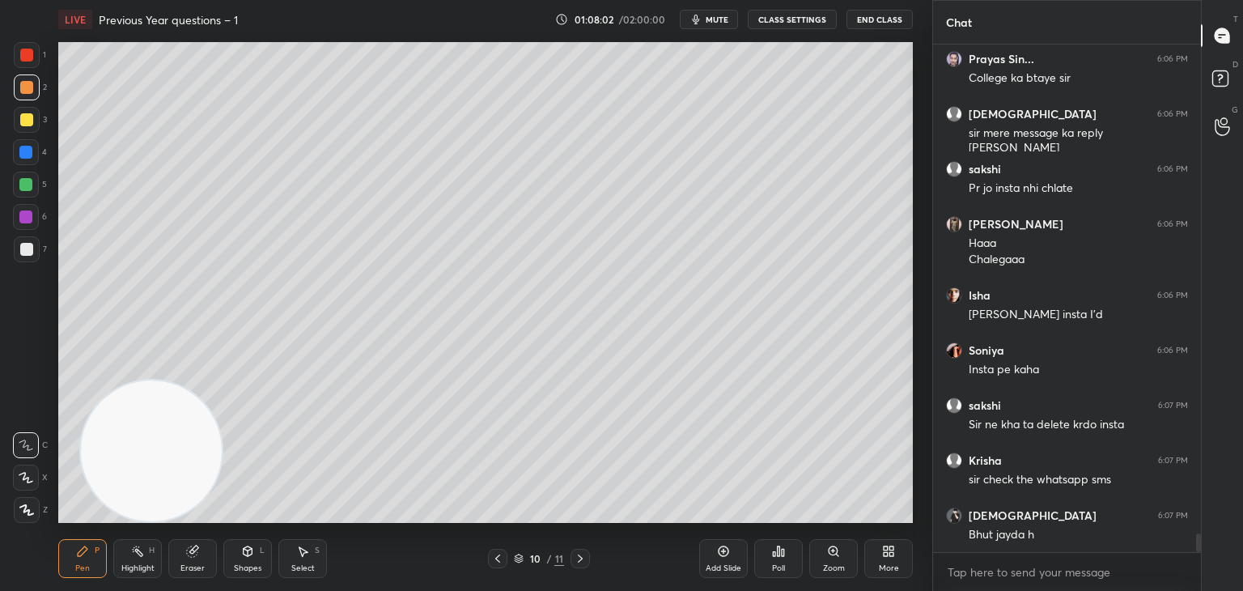
click at [23, 224] on div at bounding box center [26, 217] width 26 height 26
click at [23, 123] on div at bounding box center [26, 119] width 13 height 13
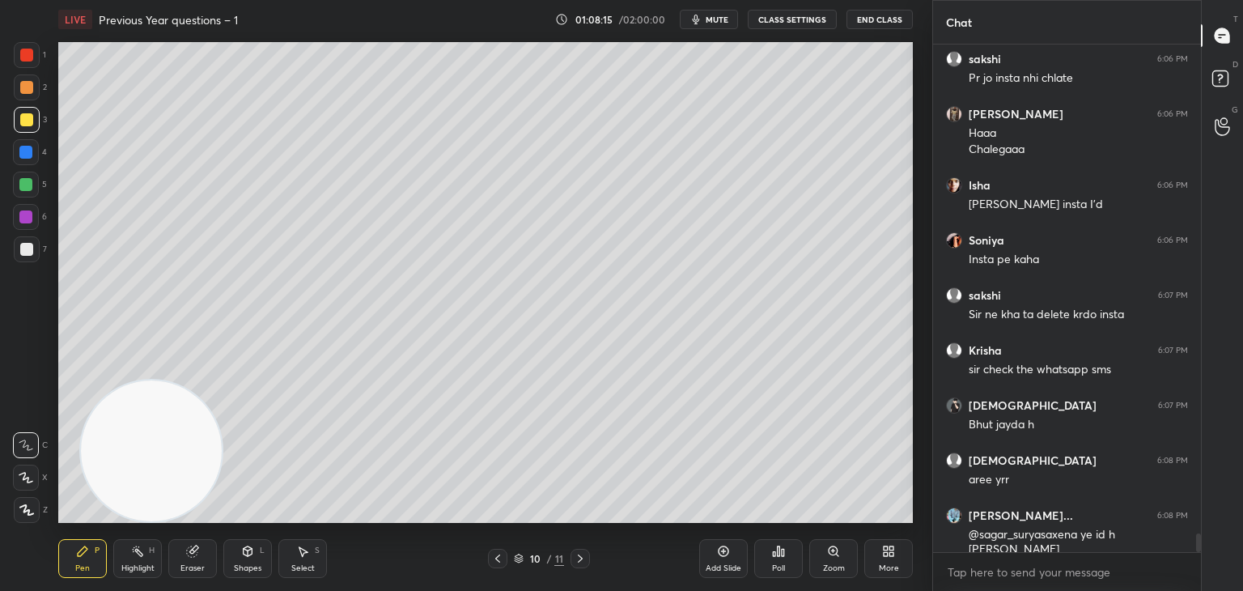
scroll to position [13463, 0]
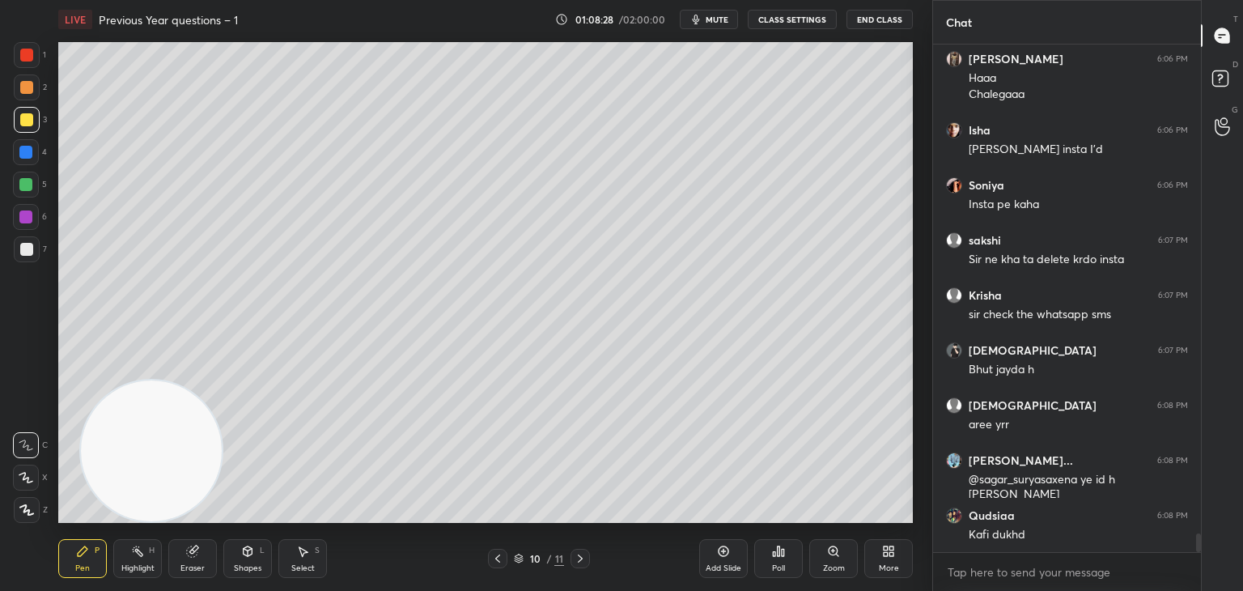
click at [28, 155] on div at bounding box center [25, 152] width 13 height 13
click at [25, 85] on div at bounding box center [26, 87] width 13 height 13
click at [28, 185] on div at bounding box center [25, 184] width 13 height 13
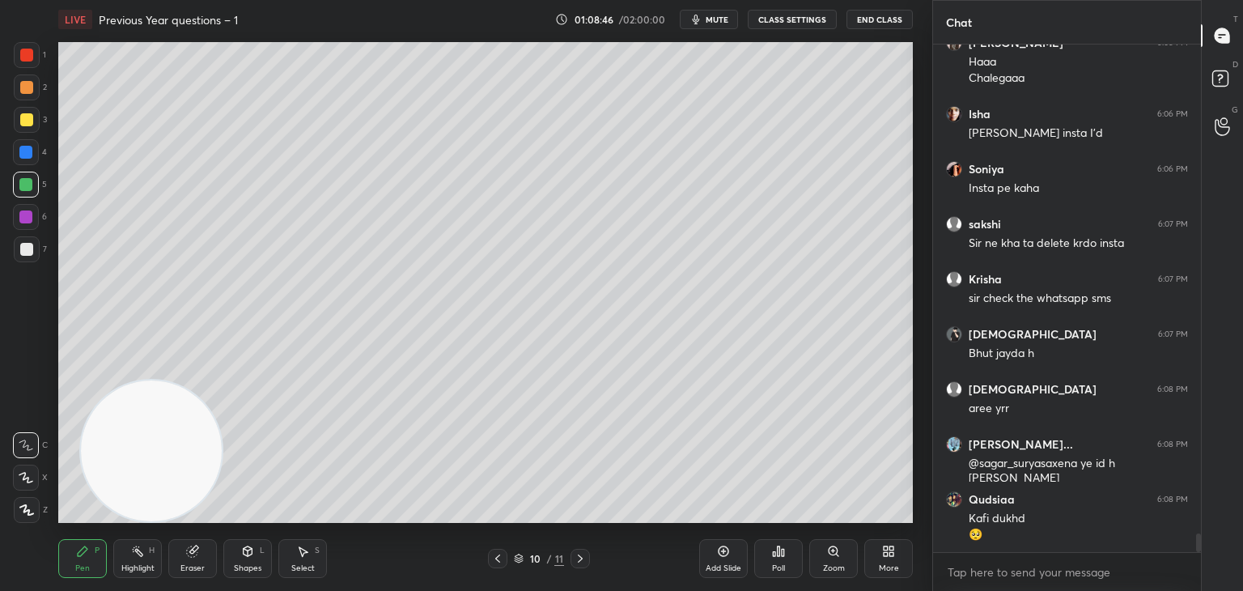
click at [30, 250] on div at bounding box center [26, 249] width 13 height 13
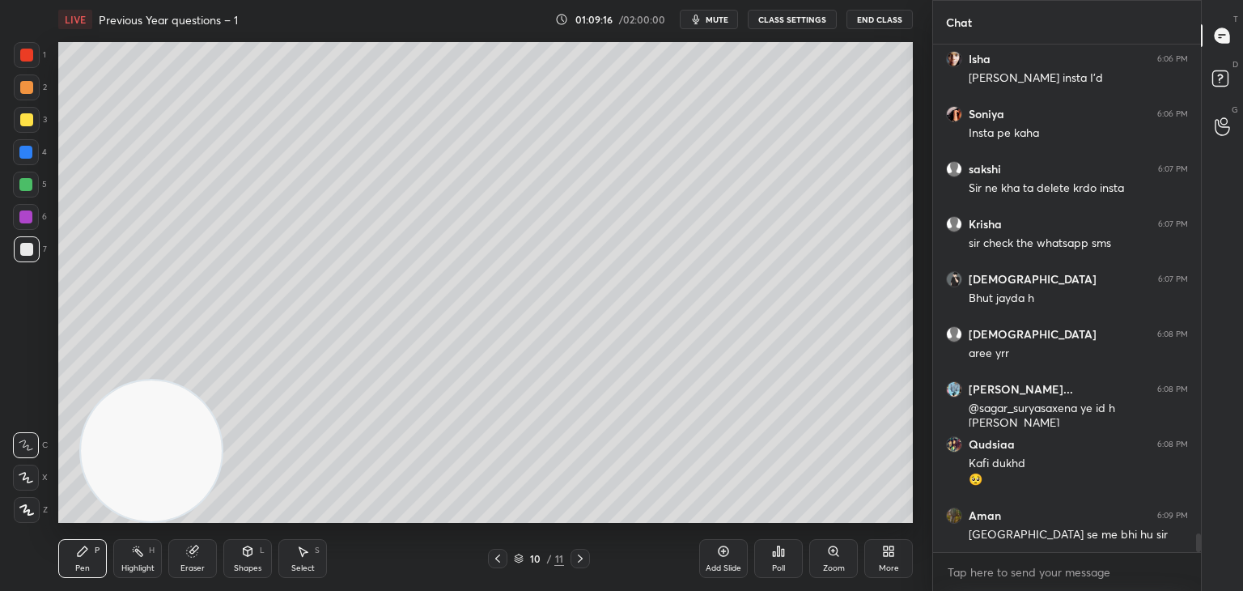
click at [28, 87] on div at bounding box center [26, 87] width 13 height 13
click at [28, 61] on div at bounding box center [26, 55] width 13 height 13
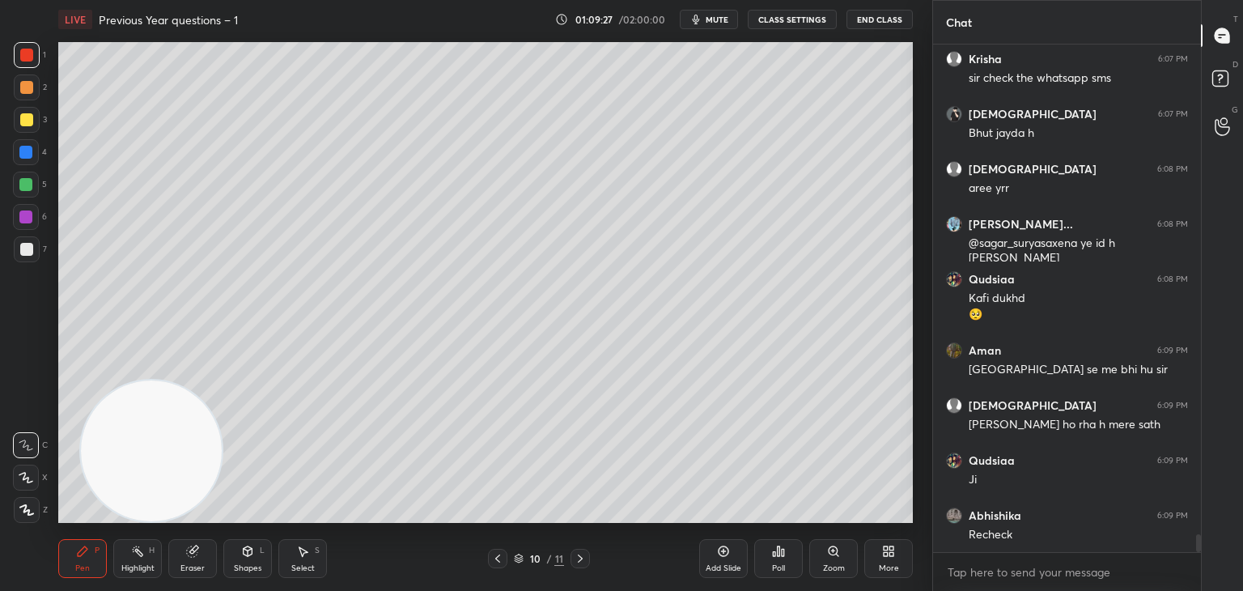
scroll to position [13754, 0]
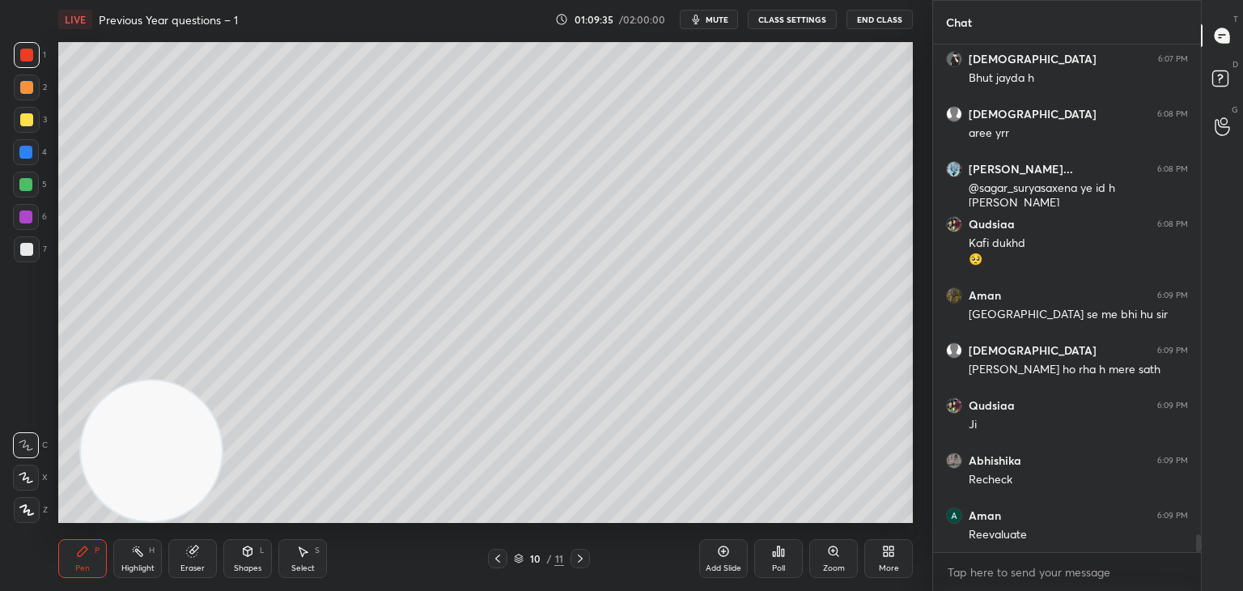
click at [38, 77] on div "2" at bounding box center [30, 87] width 33 height 26
click at [36, 49] on div at bounding box center [27, 55] width 26 height 26
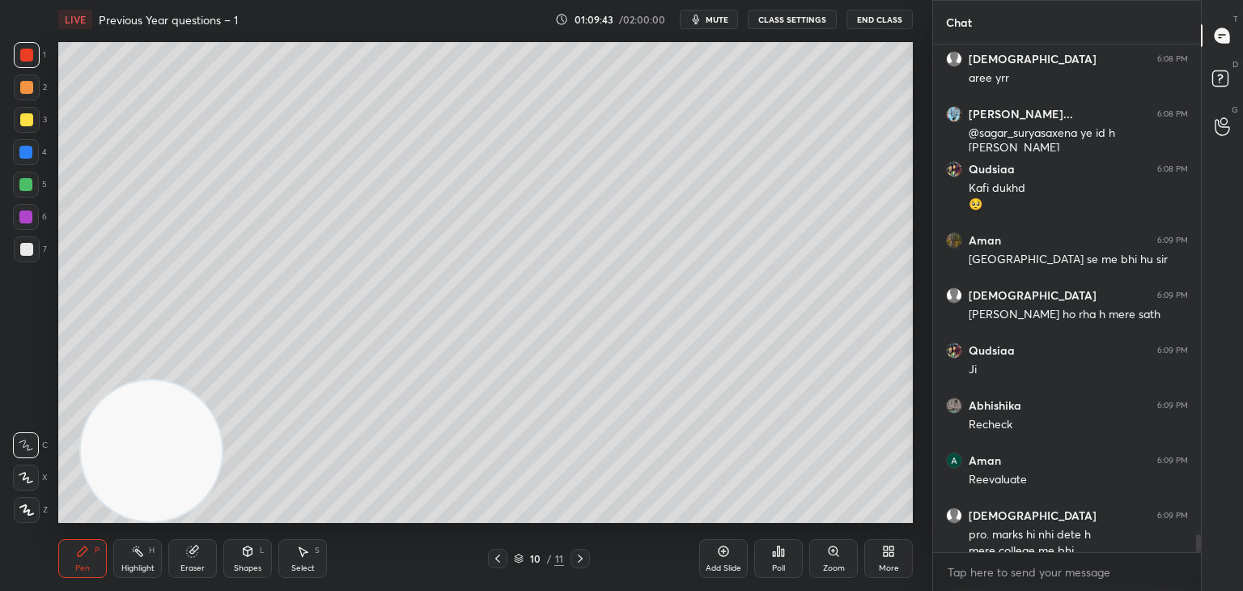
scroll to position [13825, 0]
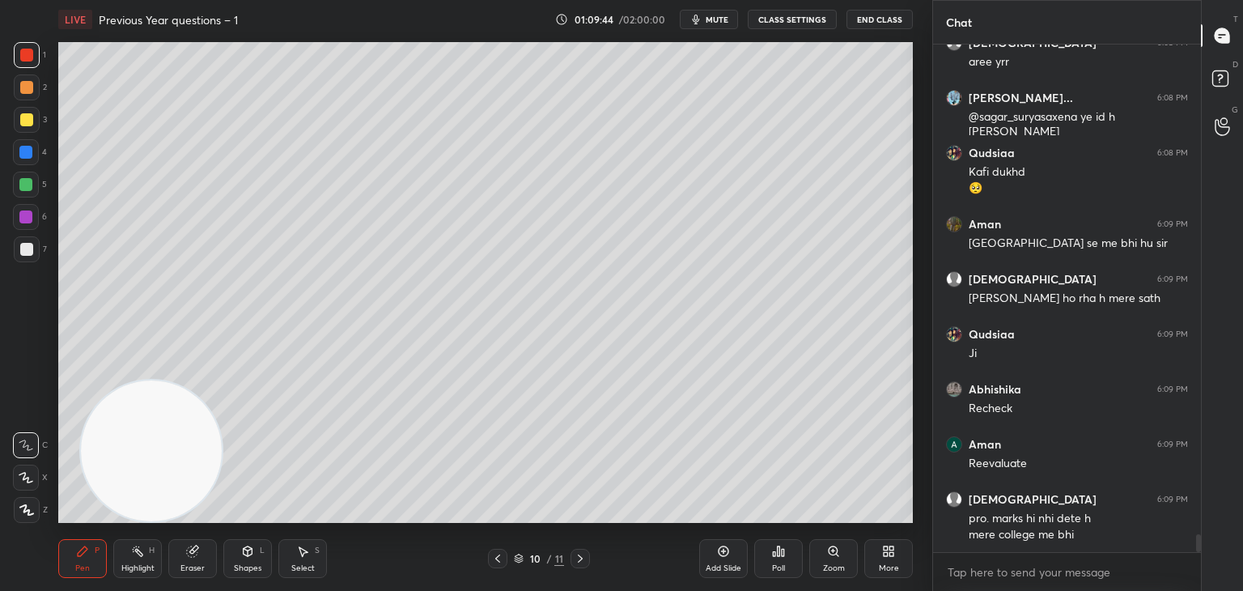
click at [26, 125] on div at bounding box center [26, 119] width 13 height 13
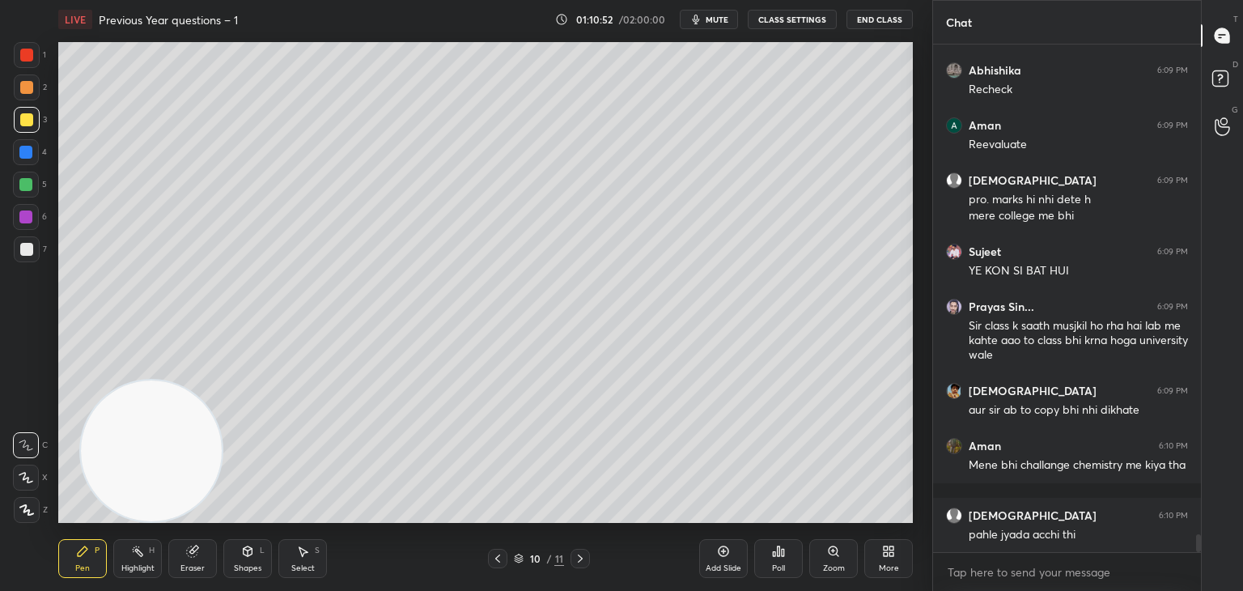
scroll to position [14199, 0]
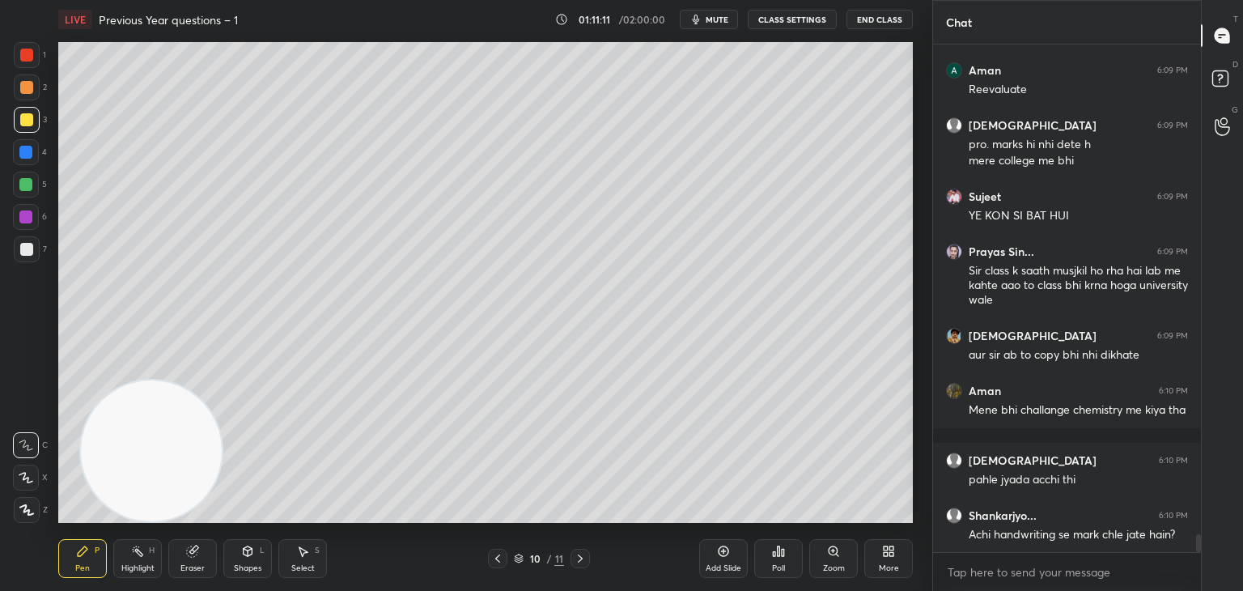
click at [28, 53] on div at bounding box center [26, 55] width 13 height 13
click at [27, 127] on div at bounding box center [27, 120] width 26 height 26
click at [28, 149] on div at bounding box center [25, 152] width 13 height 13
click at [28, 129] on div at bounding box center [27, 120] width 26 height 26
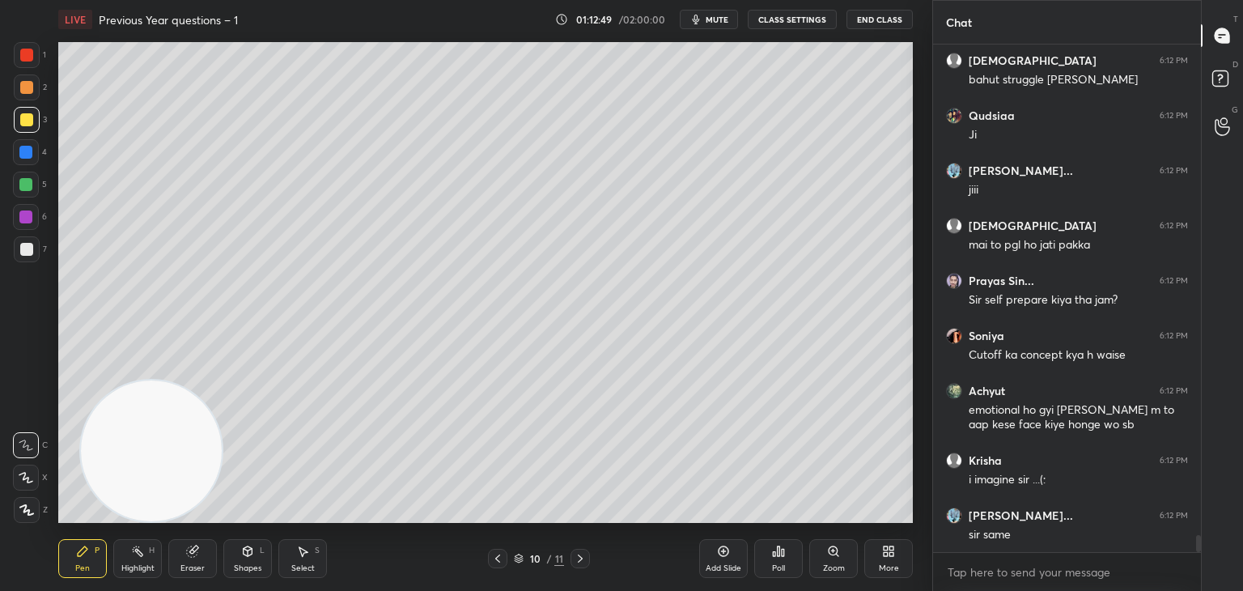
scroll to position [14764, 0]
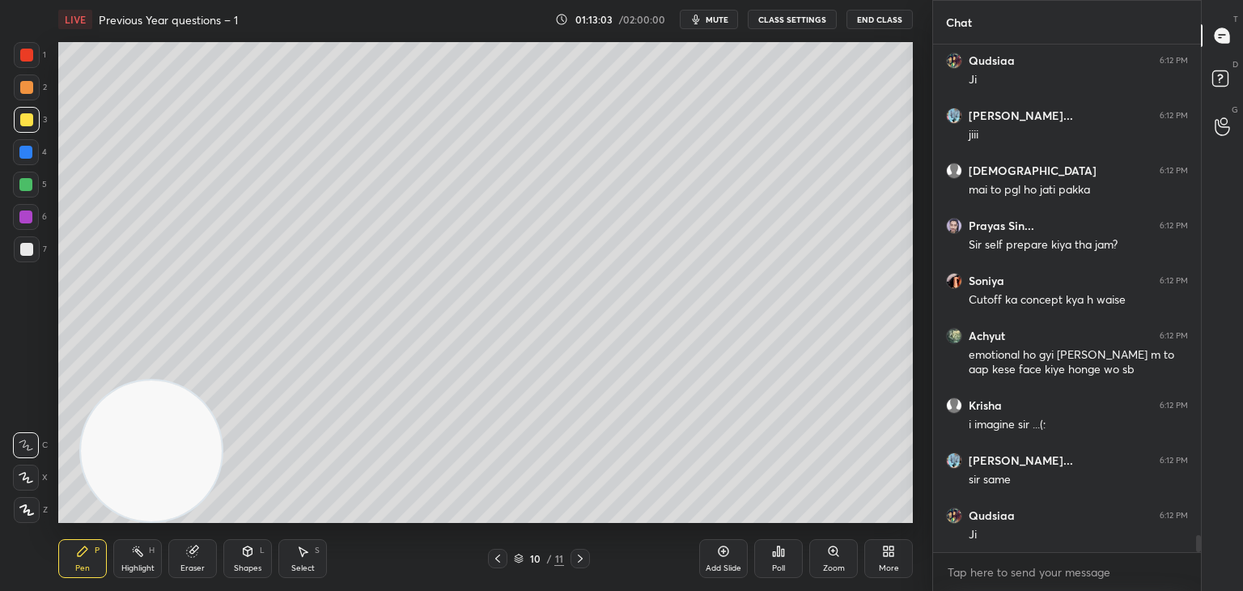
click at [25, 90] on div at bounding box center [26, 87] width 13 height 13
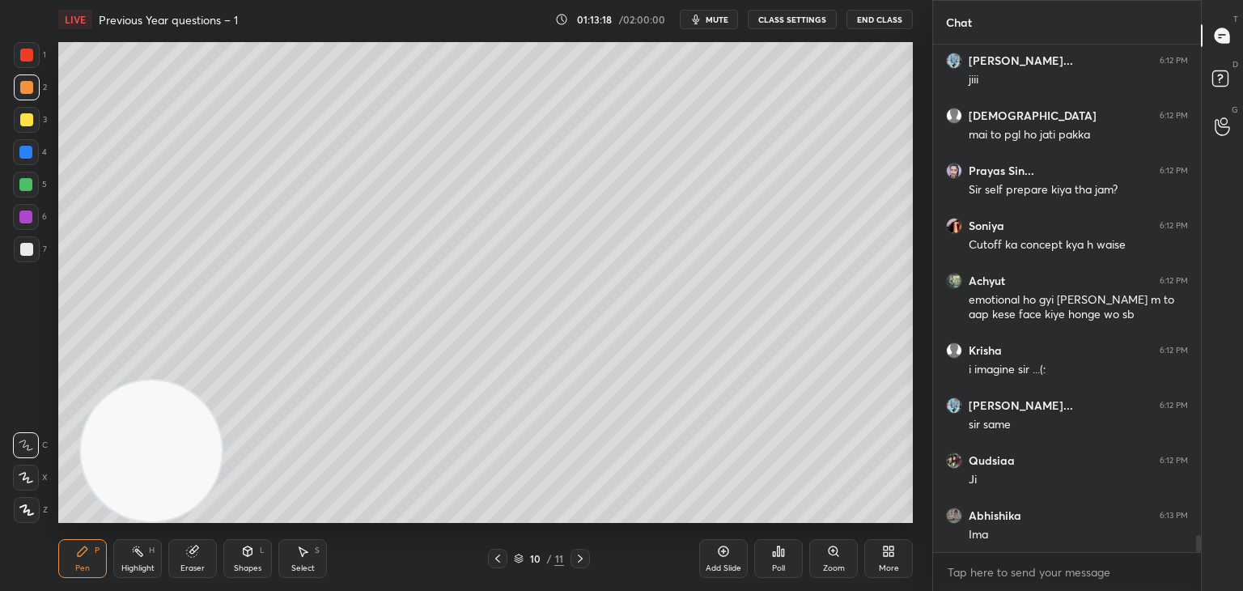
click at [21, 192] on div at bounding box center [26, 185] width 26 height 26
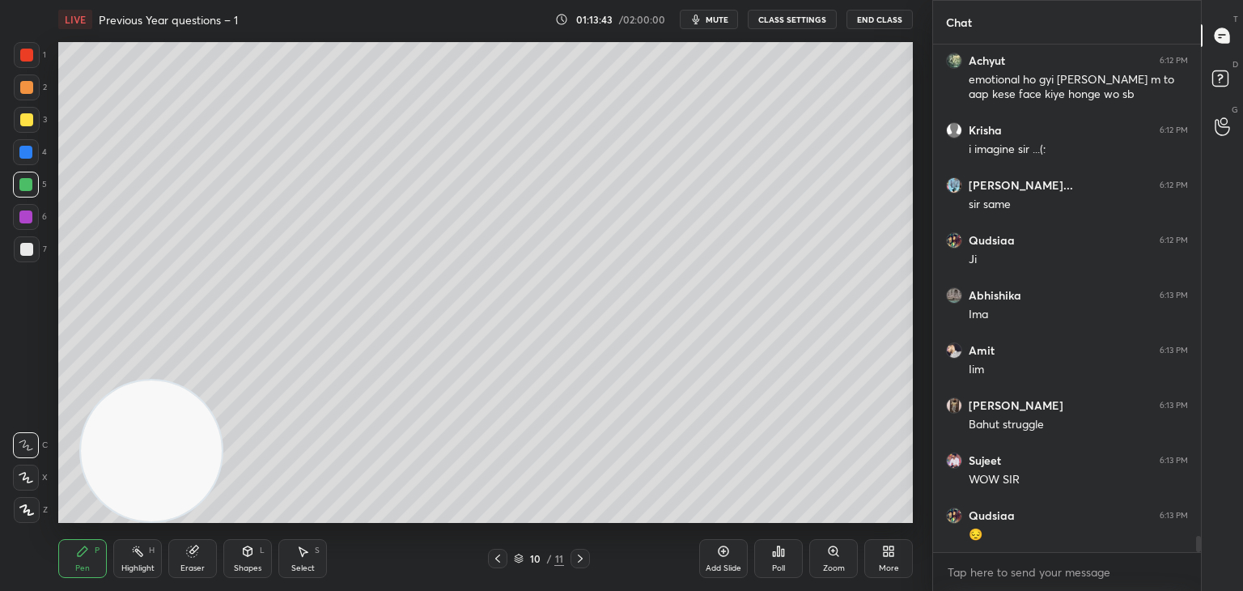
scroll to position [15095, 0]
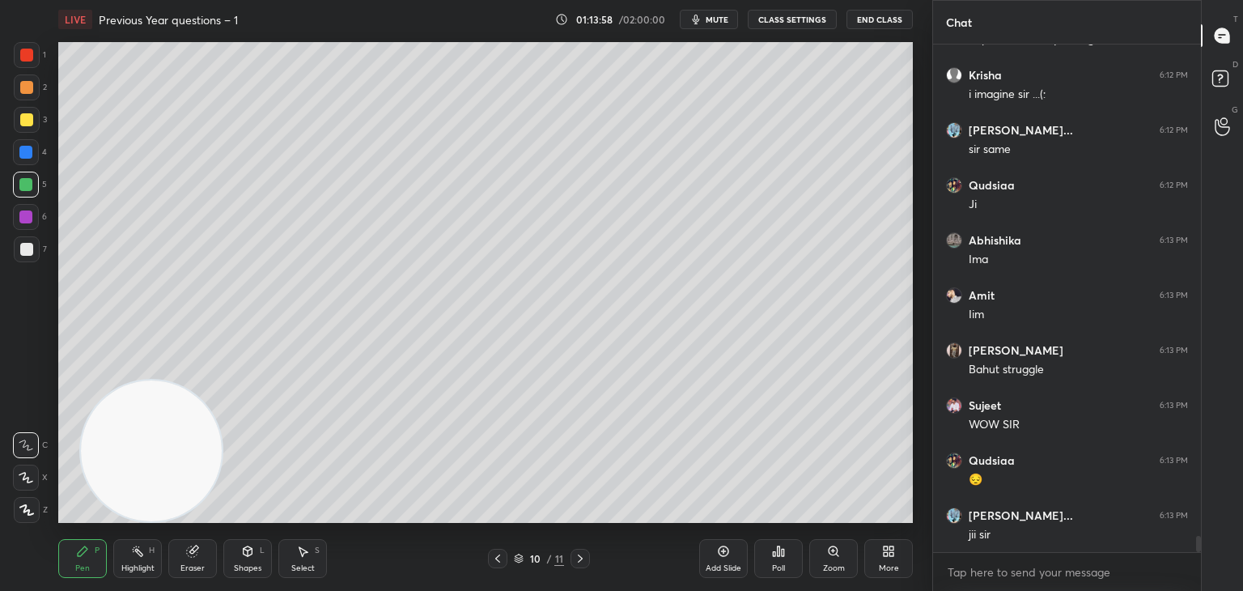
click at [26, 159] on div at bounding box center [26, 152] width 26 height 26
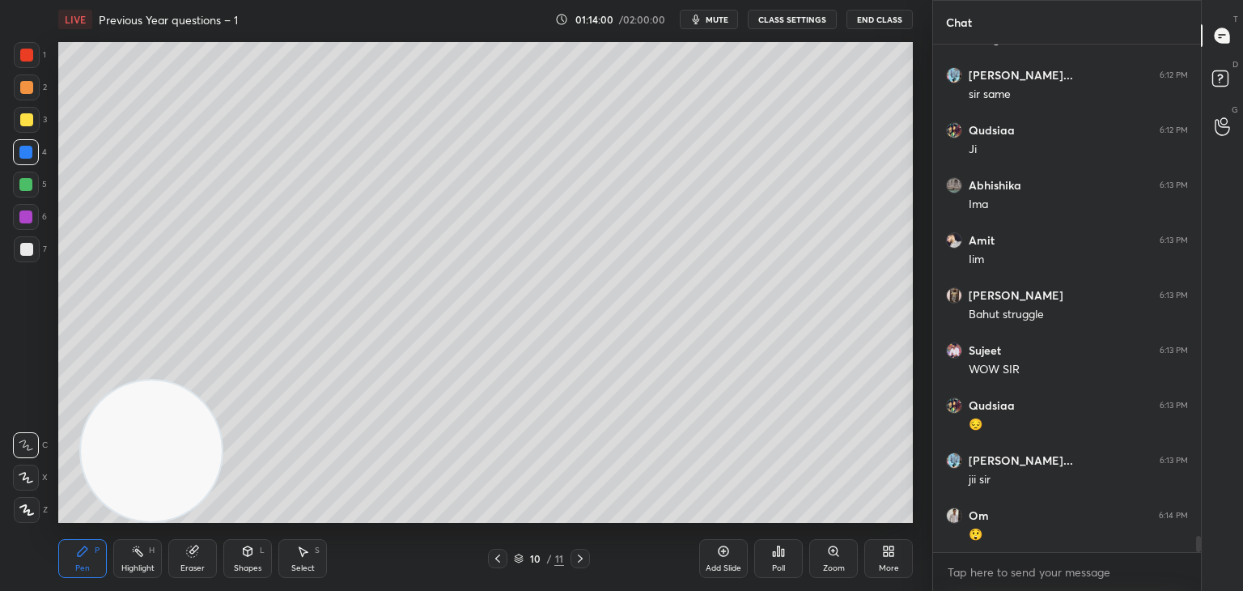
scroll to position [15205, 0]
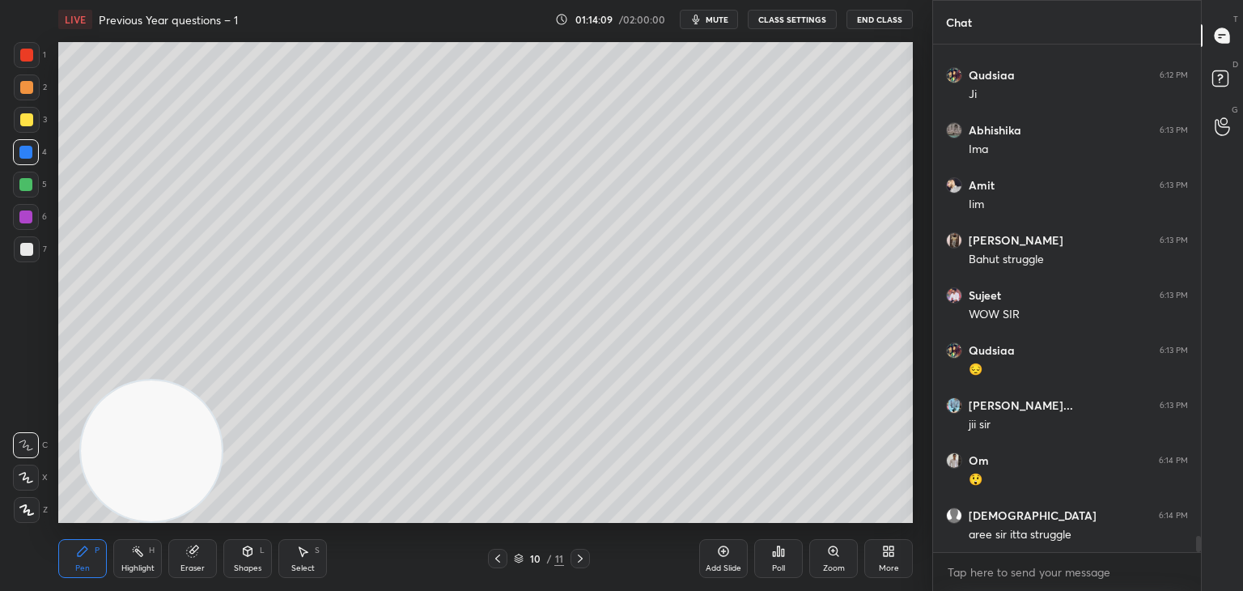
click at [23, 188] on div at bounding box center [25, 184] width 13 height 13
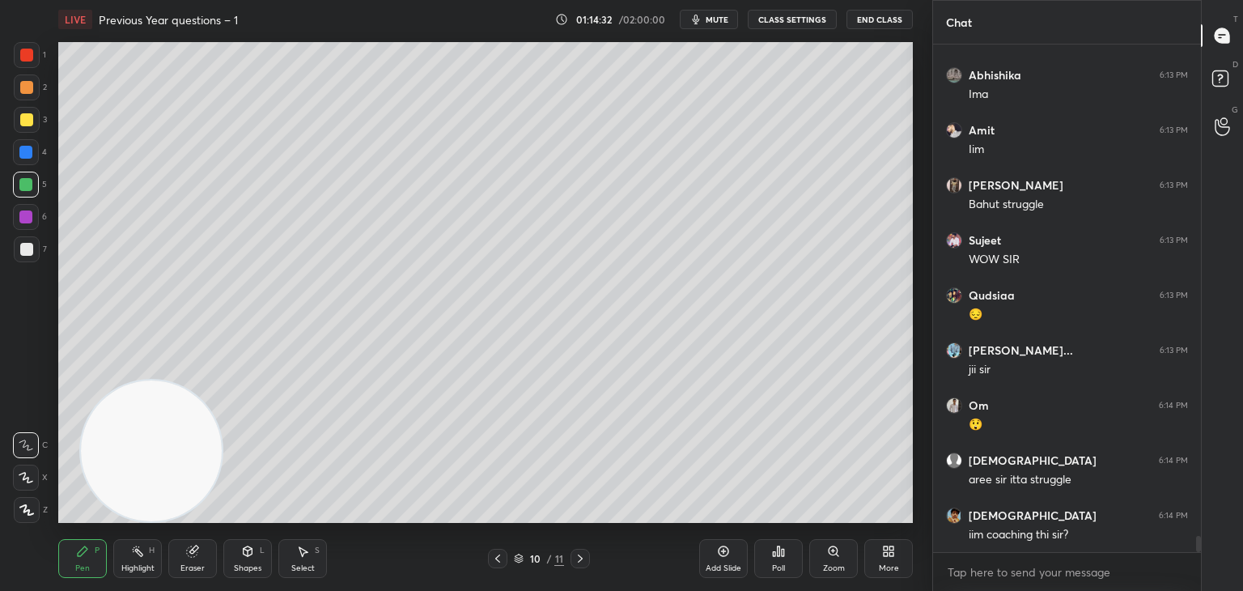
scroll to position [15315, 0]
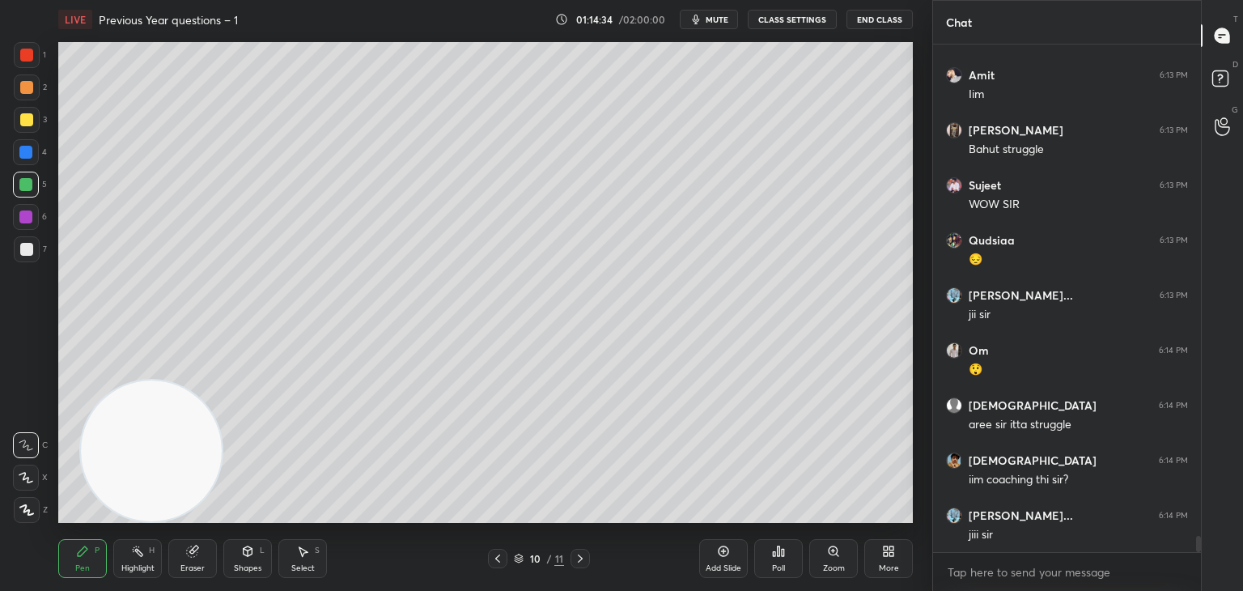
click at [33, 122] on div at bounding box center [27, 120] width 26 height 26
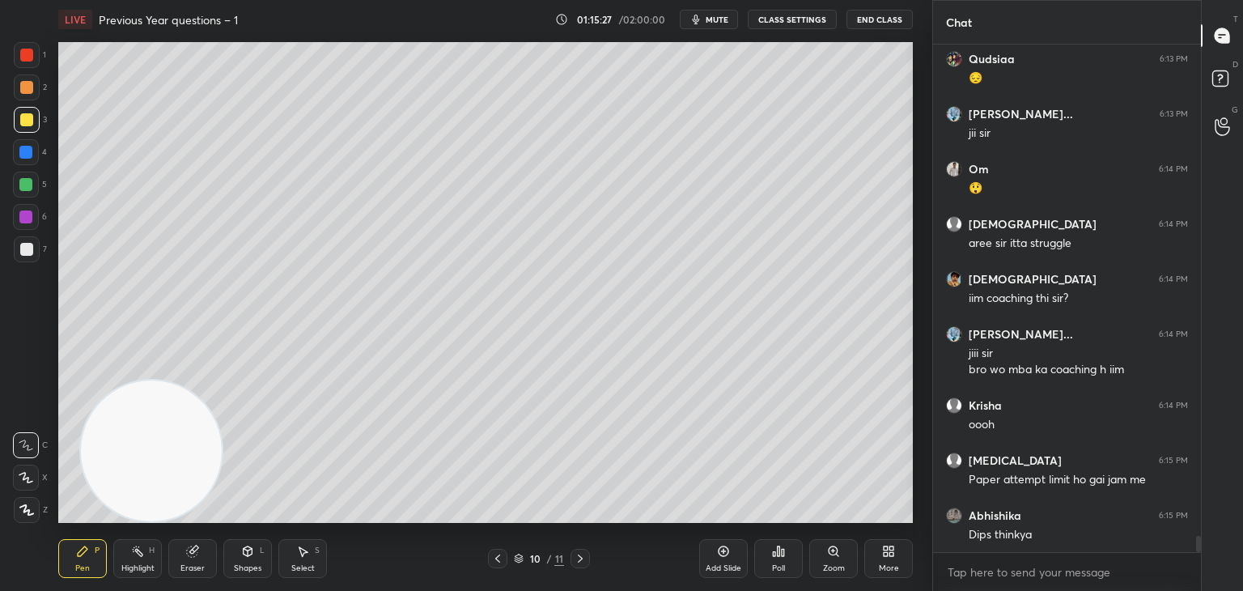
scroll to position [15551, 0]
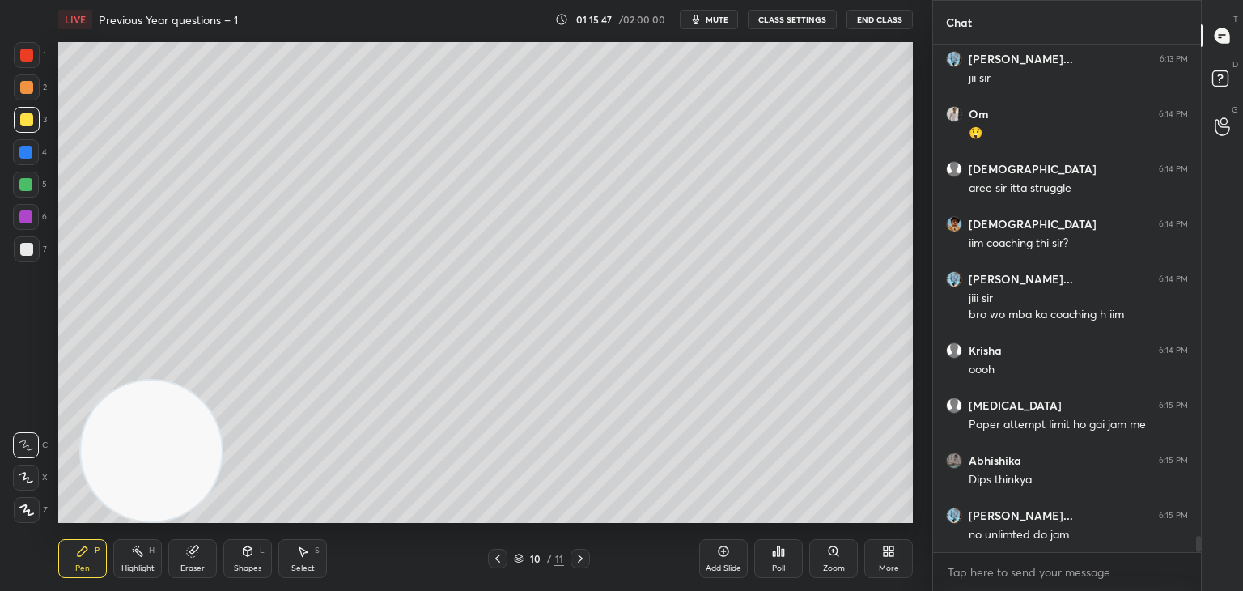
click at [36, 184] on div at bounding box center [26, 185] width 26 height 26
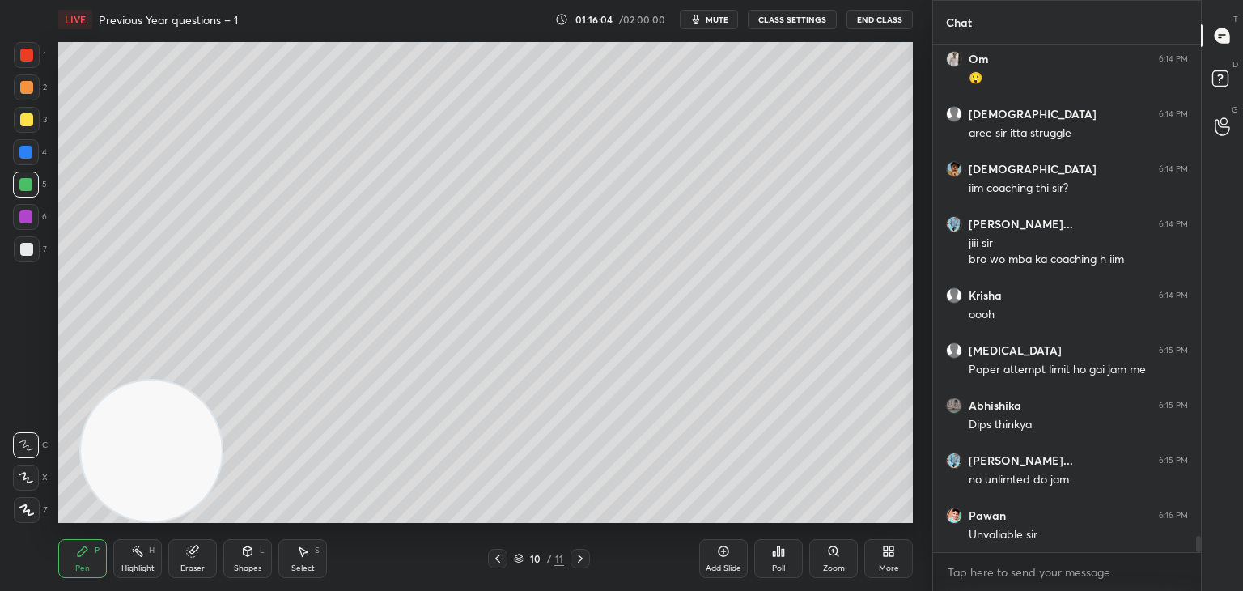
click at [31, 56] on div at bounding box center [26, 55] width 13 height 13
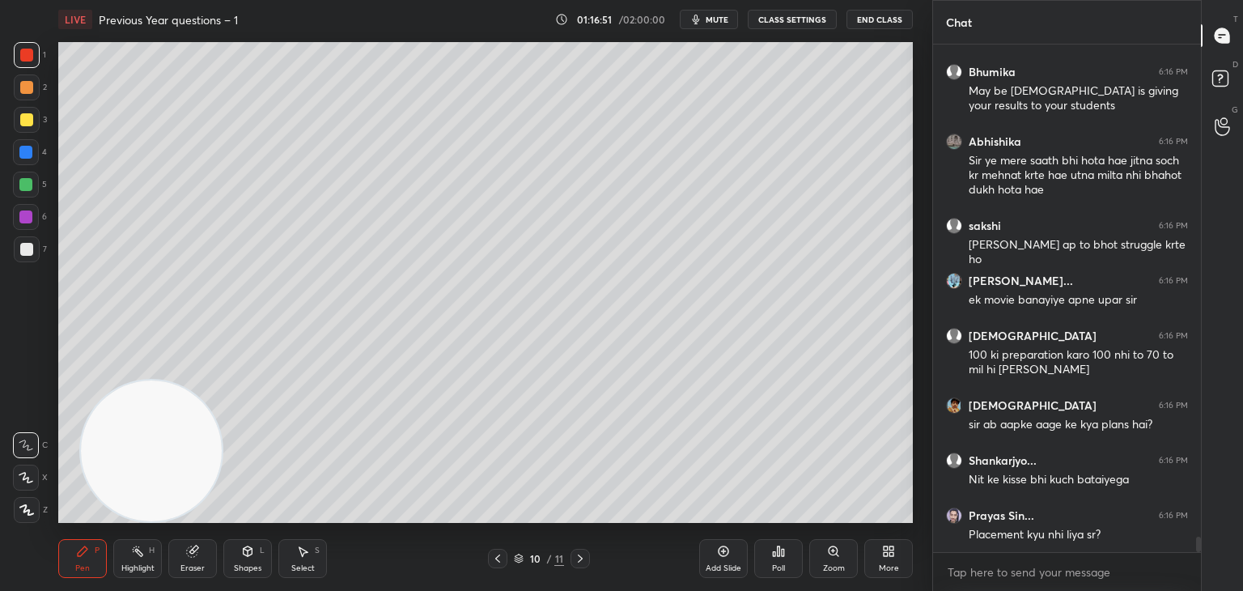
scroll to position [16559, 0]
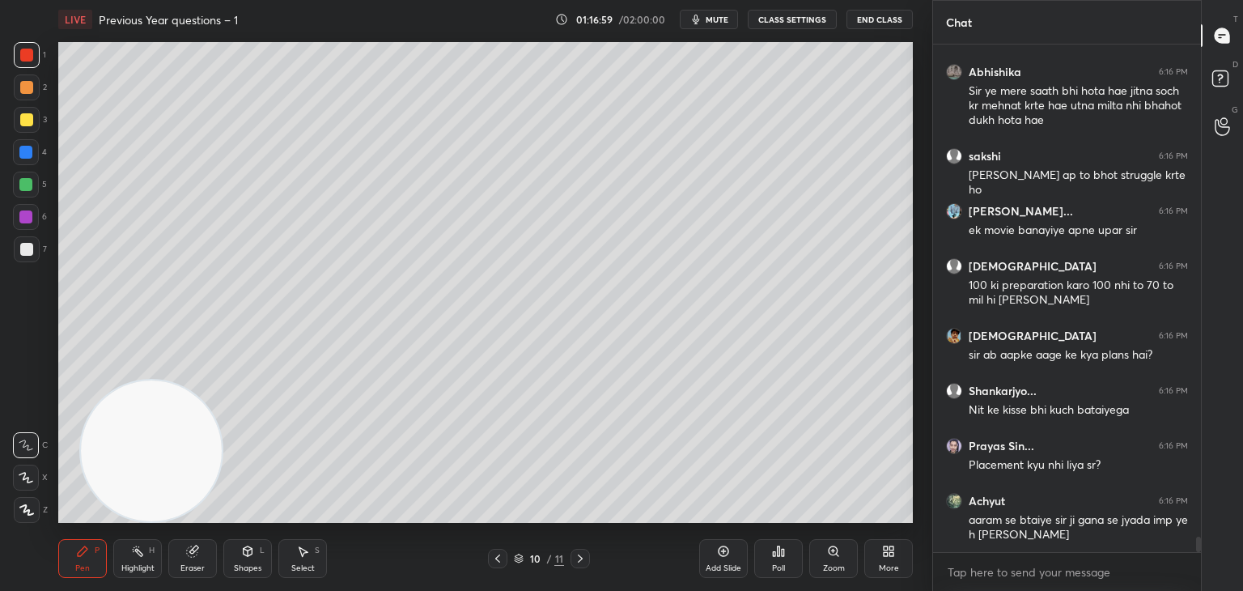
click at [28, 159] on div at bounding box center [26, 152] width 26 height 26
click at [732, 564] on div "Add Slide" at bounding box center [724, 568] width 36 height 8
click at [26, 122] on div at bounding box center [26, 119] width 13 height 13
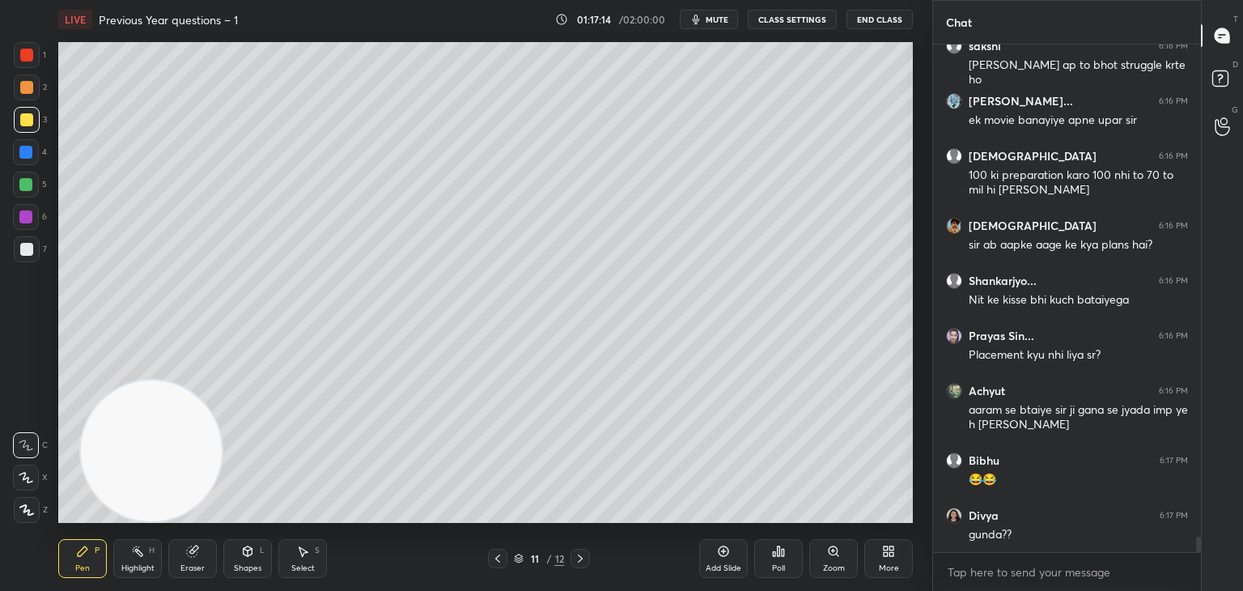
scroll to position [16725, 0]
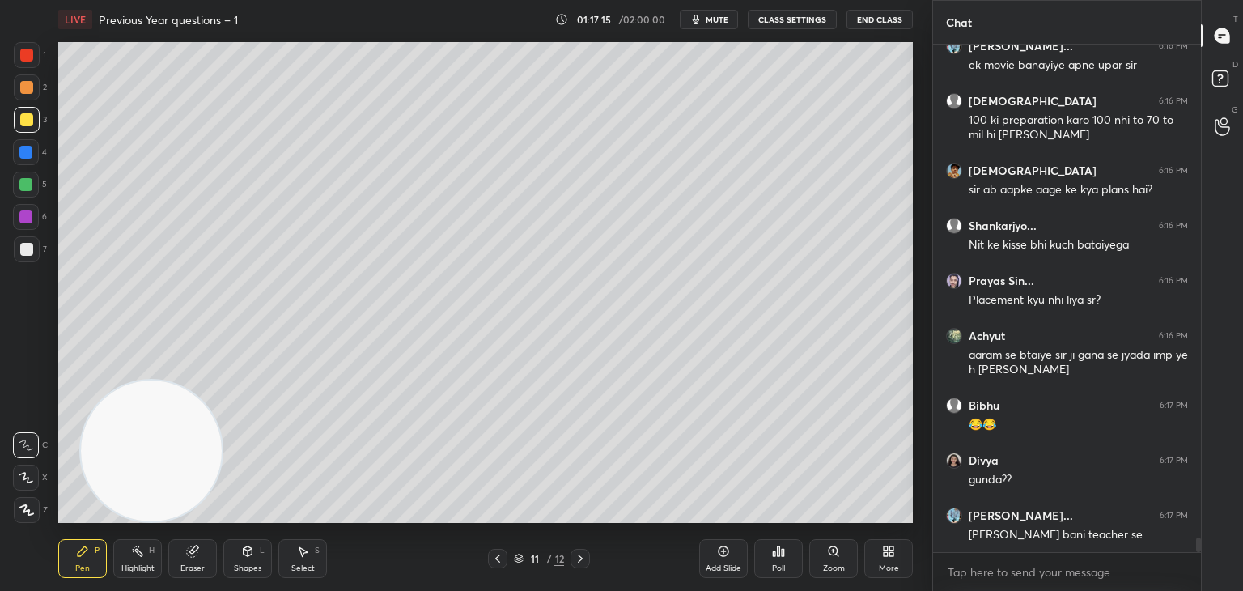
click at [24, 153] on div at bounding box center [25, 152] width 13 height 13
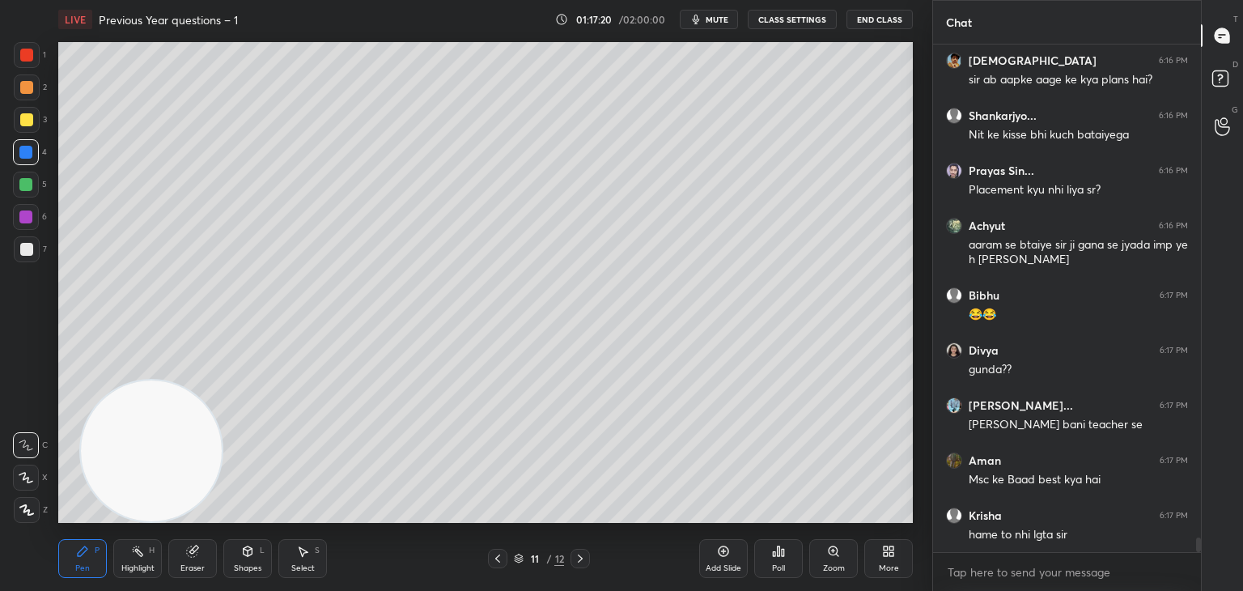
scroll to position [16890, 0]
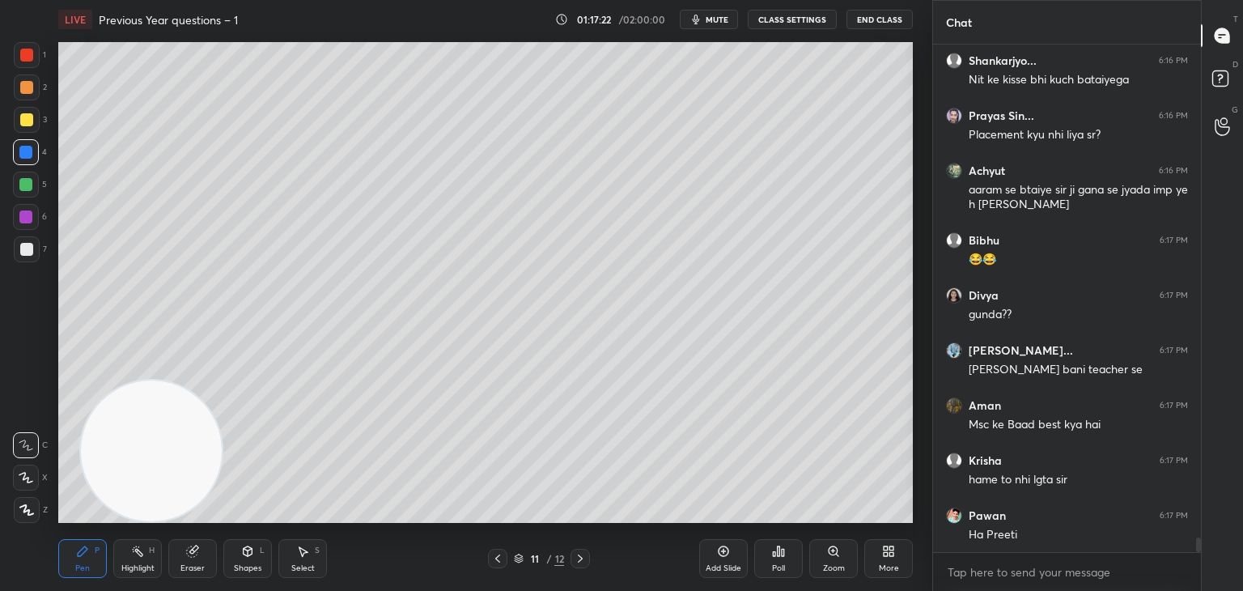
click at [27, 98] on div at bounding box center [27, 87] width 26 height 26
click at [254, 564] on div "Shapes" at bounding box center [248, 568] width 28 height 8
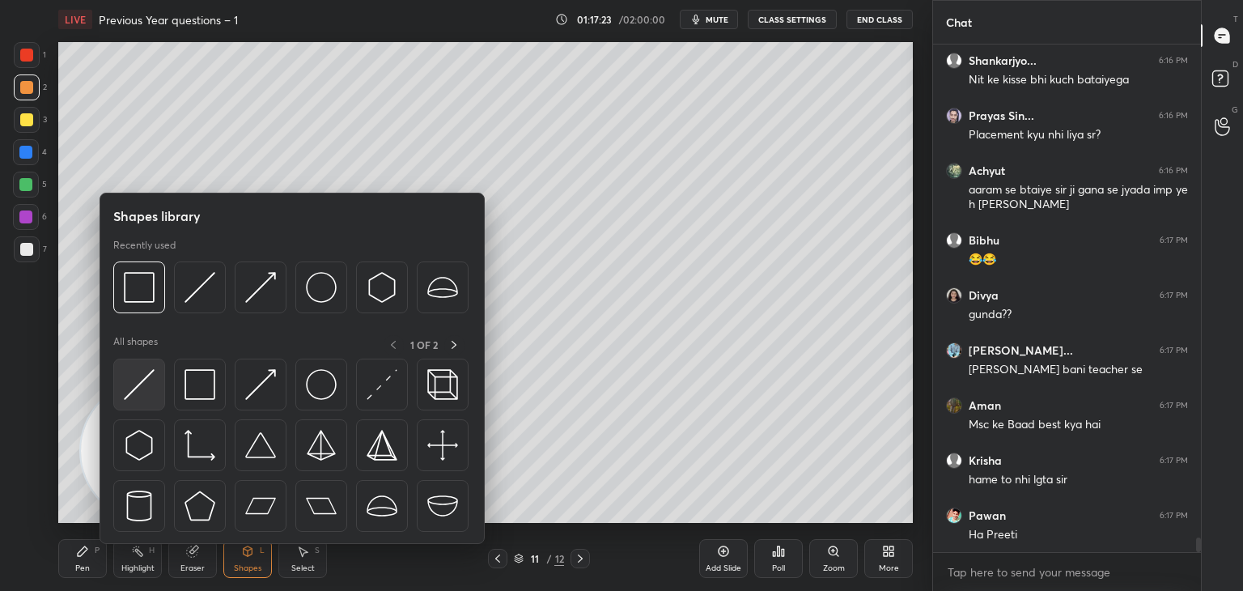
click at [144, 397] on img at bounding box center [139, 384] width 31 height 31
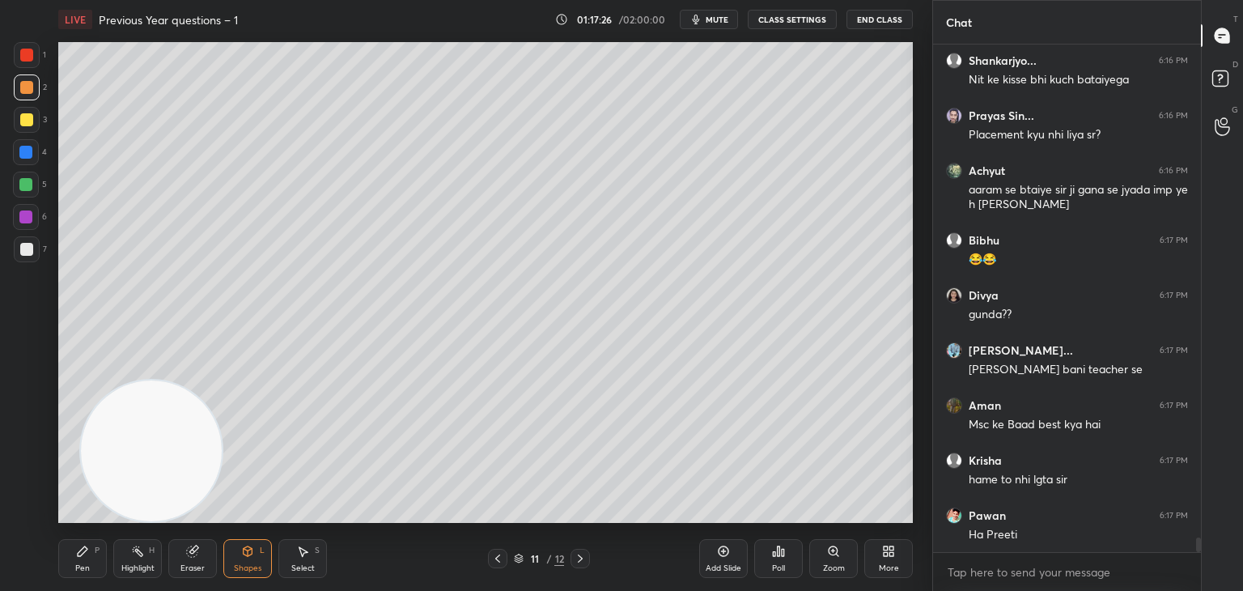
click at [22, 191] on div at bounding box center [26, 185] width 26 height 26
click at [33, 244] on div at bounding box center [27, 249] width 26 height 26
click at [81, 556] on icon at bounding box center [82, 551] width 13 height 13
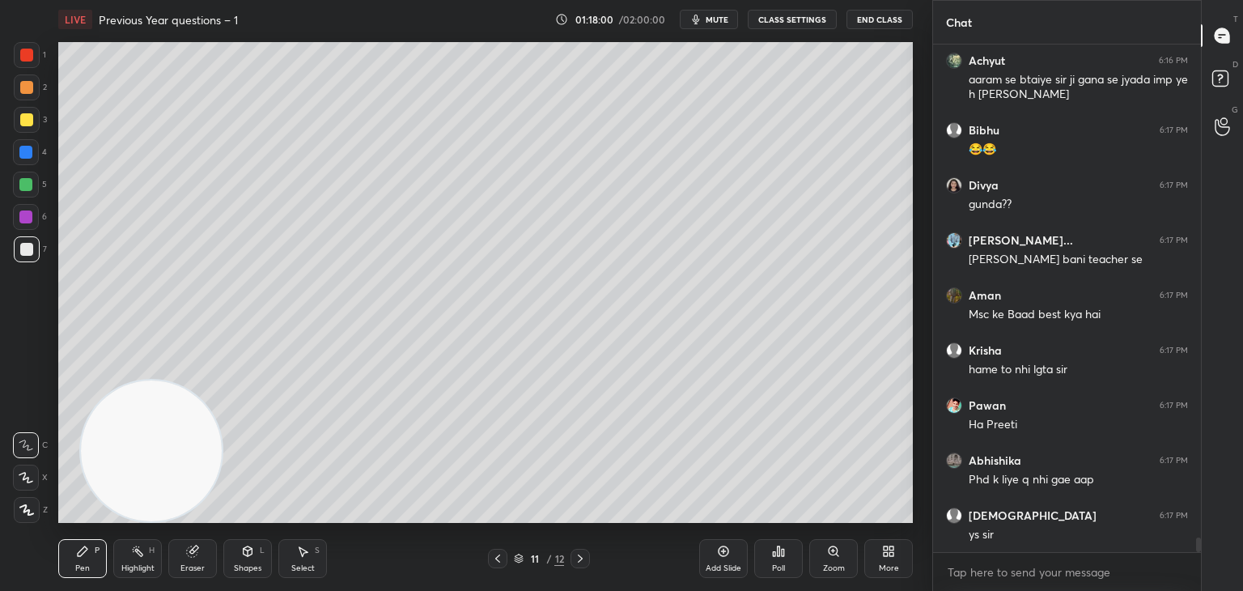
scroll to position [17055, 0]
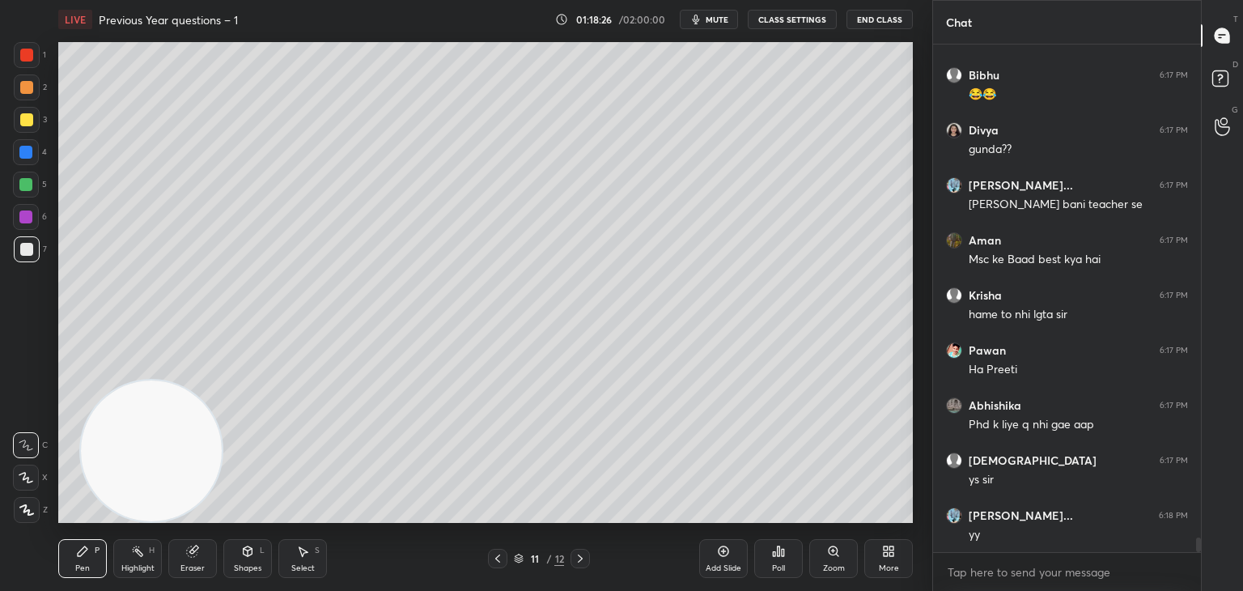
click at [25, 185] on div at bounding box center [25, 184] width 13 height 13
click at [254, 545] on div "Shapes L" at bounding box center [247, 558] width 49 height 39
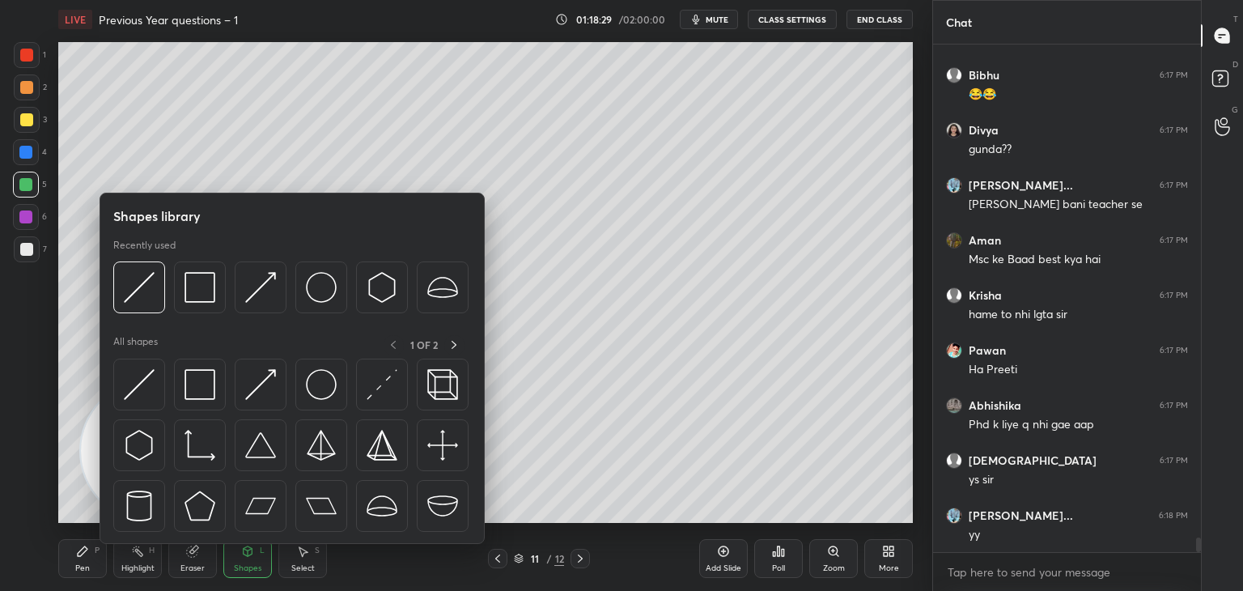
click at [25, 248] on div at bounding box center [26, 249] width 13 height 13
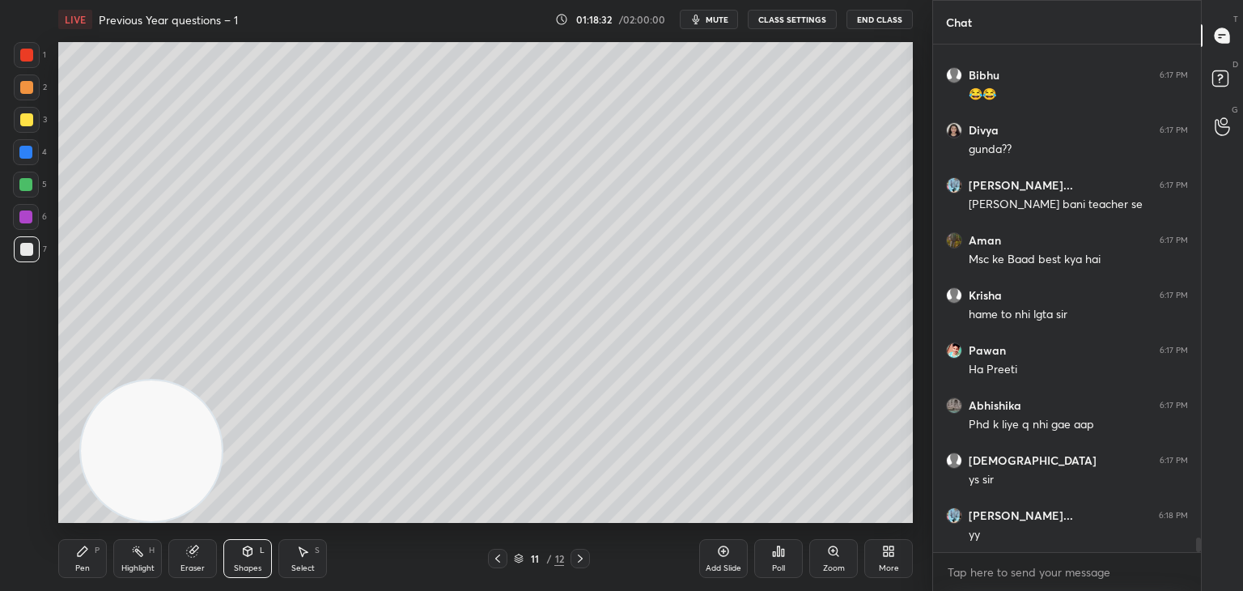
click at [87, 568] on div "Pen" at bounding box center [82, 568] width 15 height 8
click at [23, 257] on div at bounding box center [27, 249] width 26 height 26
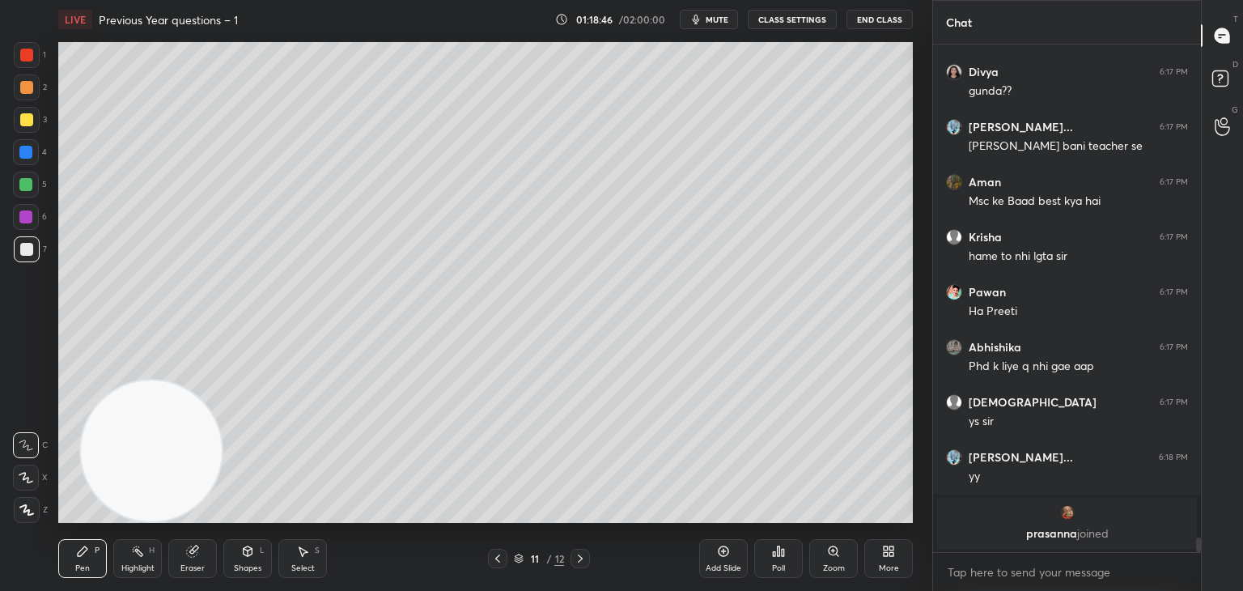
click at [24, 117] on div at bounding box center [26, 119] width 13 height 13
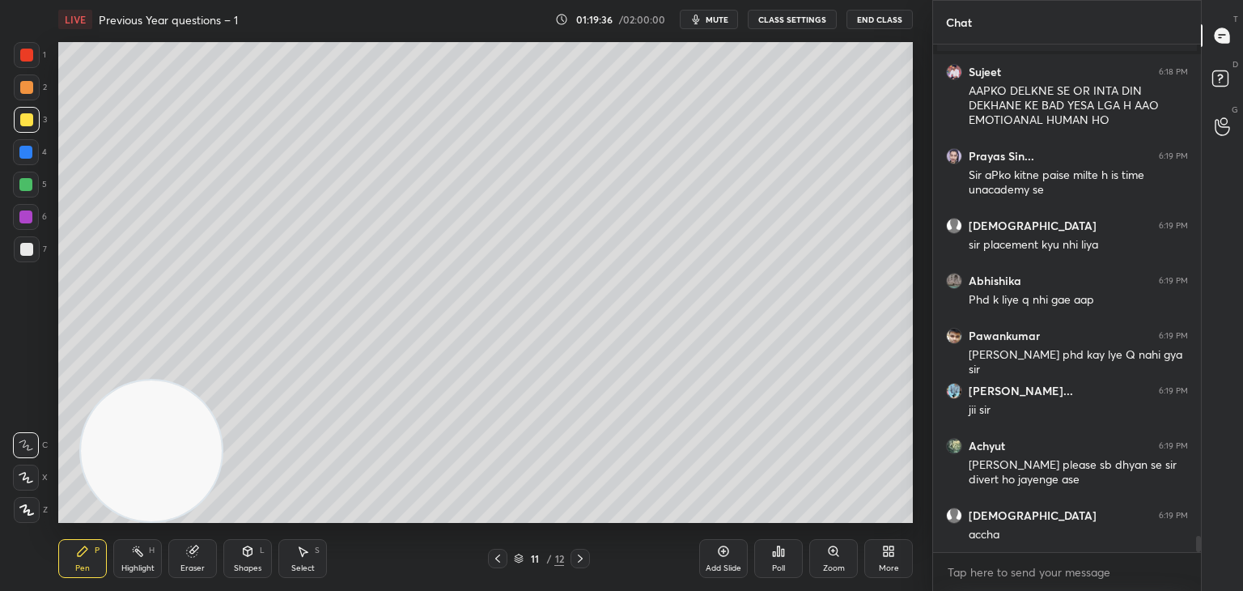
scroll to position [15805, 0]
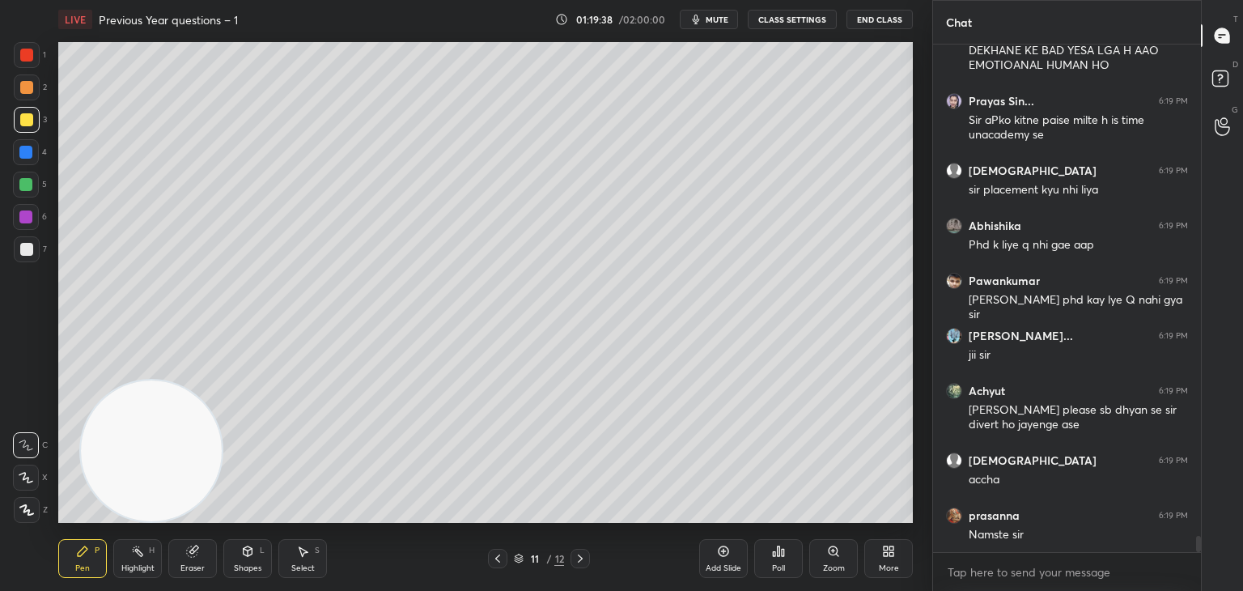
drag, startPoint x: 32, startPoint y: 52, endPoint x: 35, endPoint y: 62, distance: 10.0
click at [32, 54] on div at bounding box center [26, 55] width 13 height 13
click at [32, 219] on div at bounding box center [25, 216] width 13 height 13
drag, startPoint x: 30, startPoint y: 248, endPoint x: 54, endPoint y: 244, distance: 24.8
click at [29, 250] on div at bounding box center [26, 249] width 13 height 13
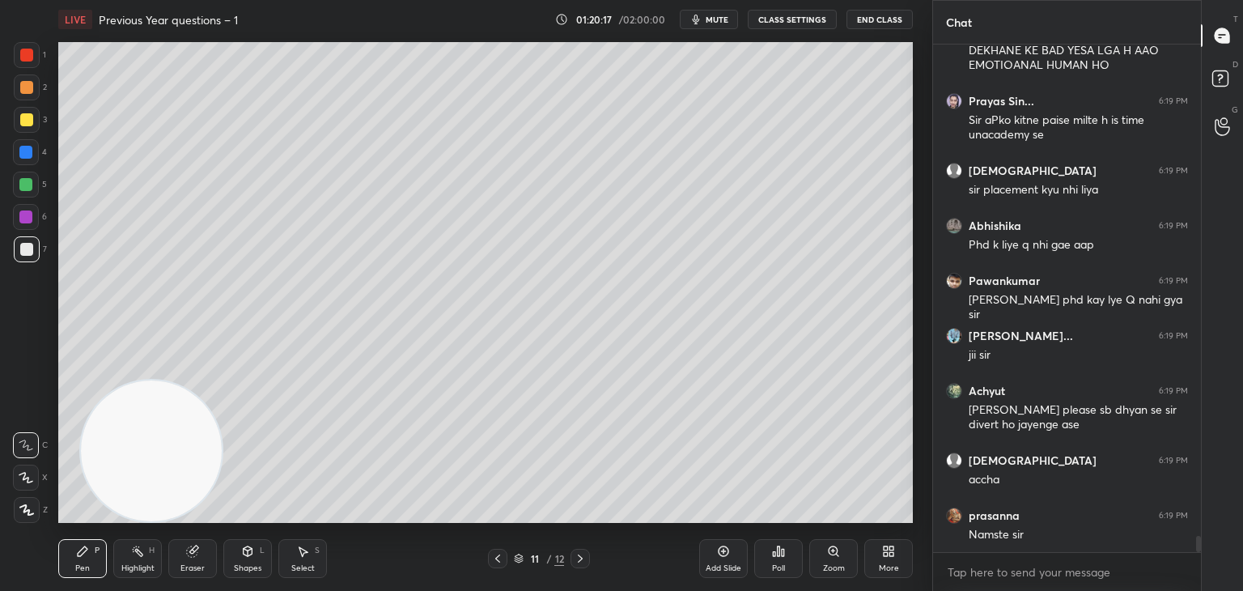
scroll to position [15875, 0]
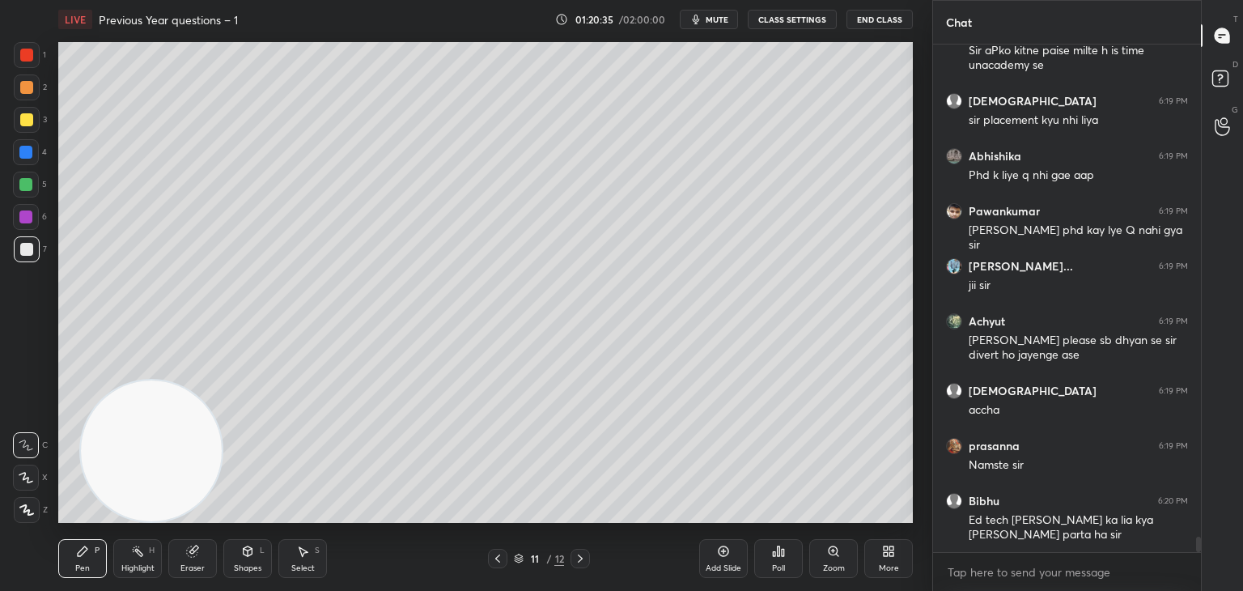
click at [28, 129] on div at bounding box center [27, 120] width 26 height 26
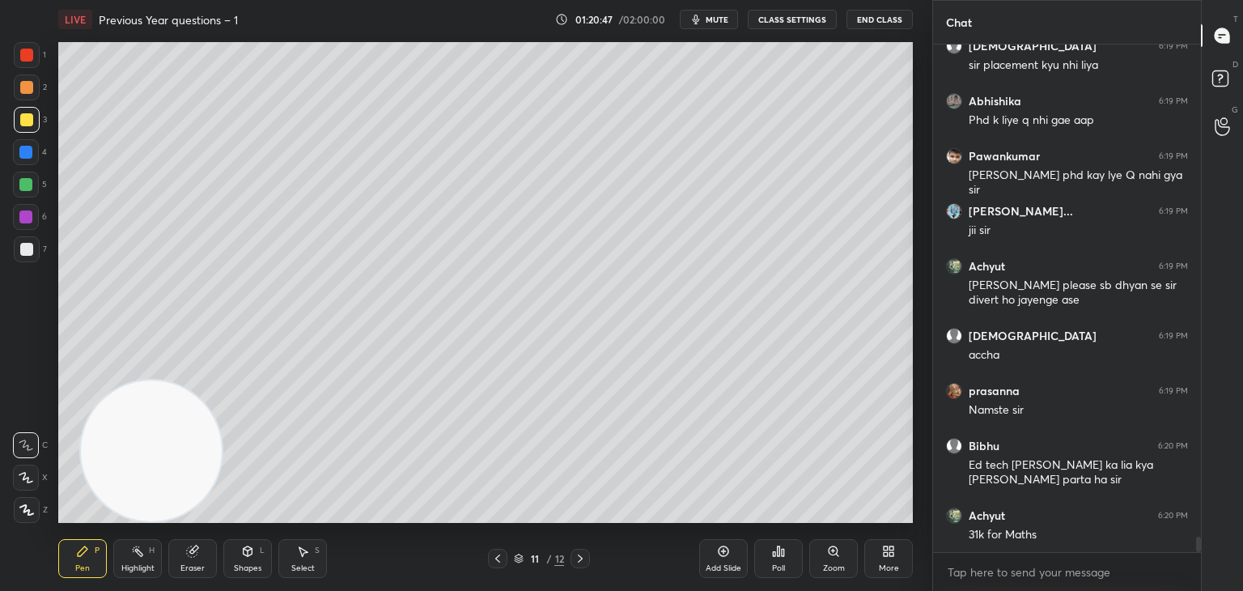
scroll to position [15985, 0]
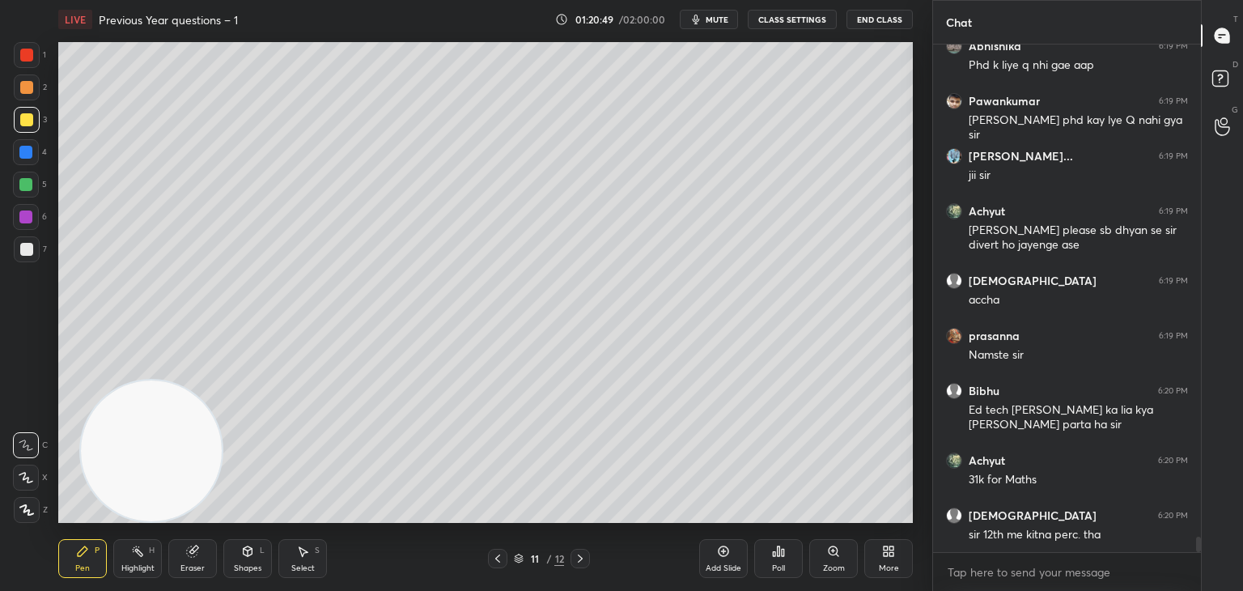
click at [29, 248] on div at bounding box center [26, 249] width 13 height 13
click at [19, 223] on div at bounding box center [26, 217] width 26 height 26
click at [23, 189] on div at bounding box center [25, 184] width 13 height 13
click at [32, 247] on div at bounding box center [27, 249] width 26 height 26
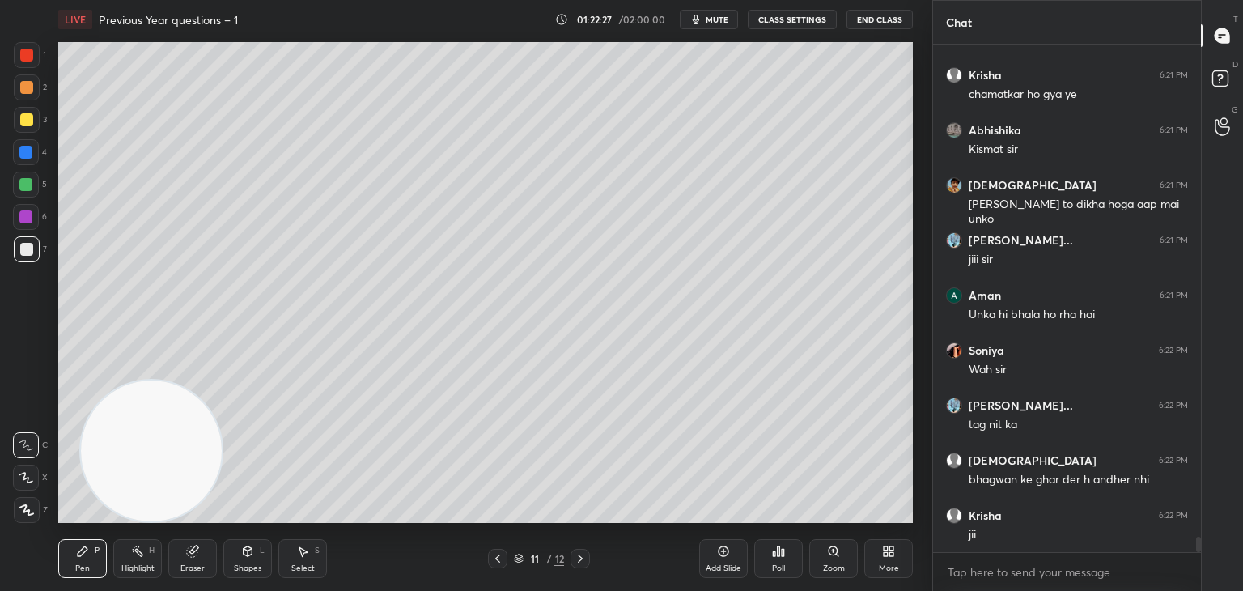
scroll to position [16535, 0]
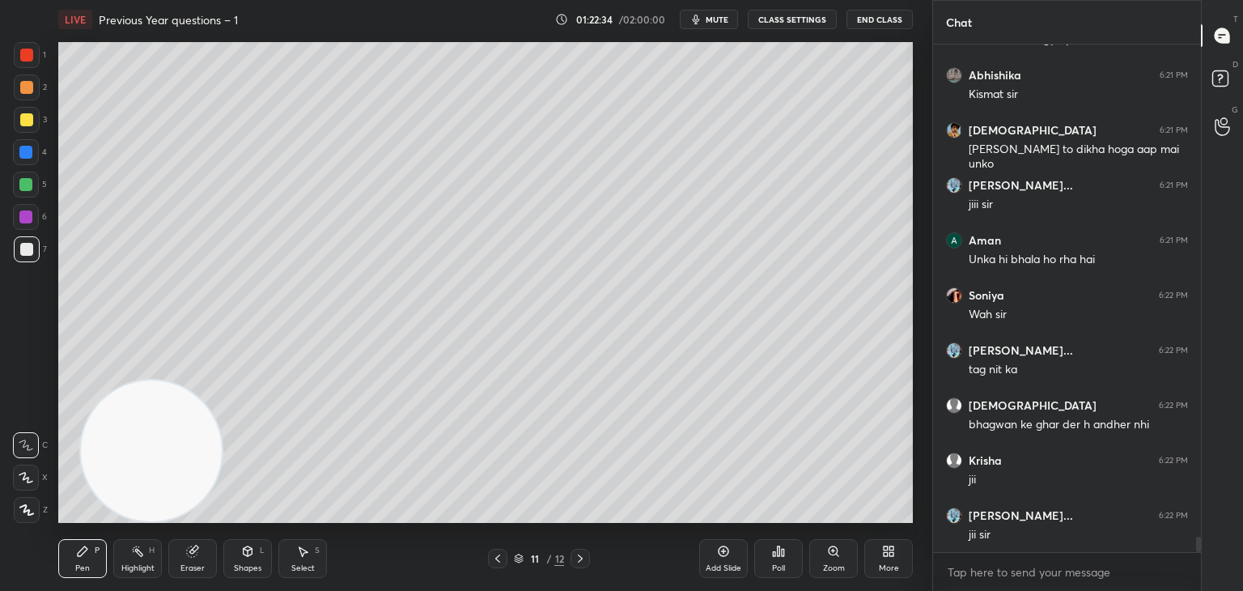
click at [25, 215] on div at bounding box center [25, 216] width 13 height 13
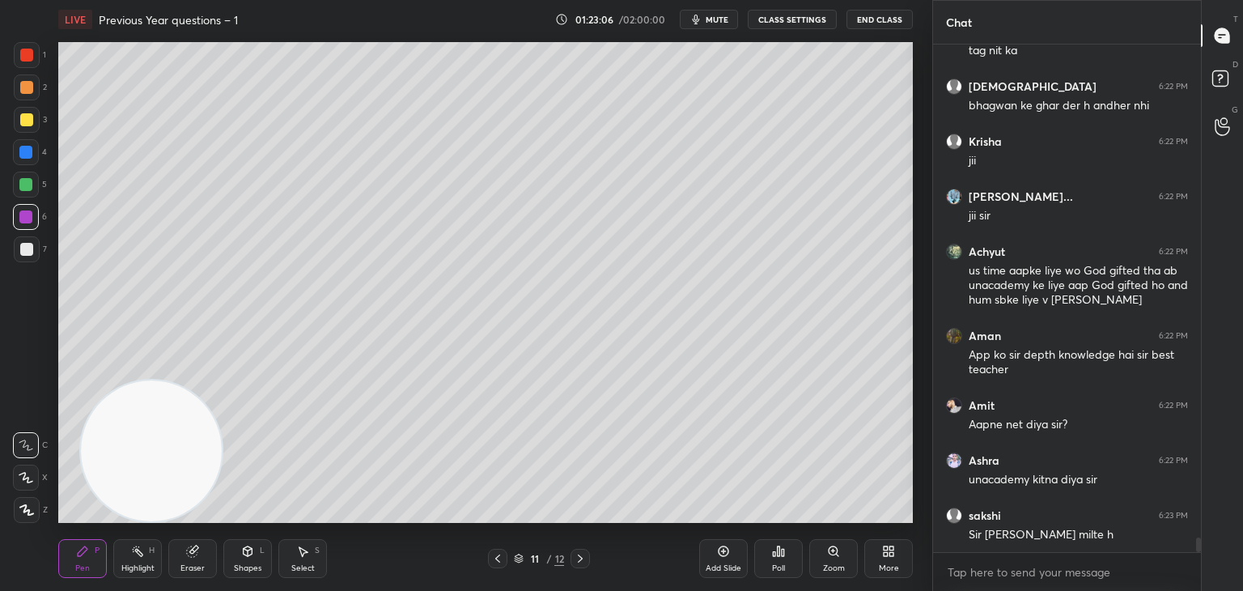
scroll to position [16924, 0]
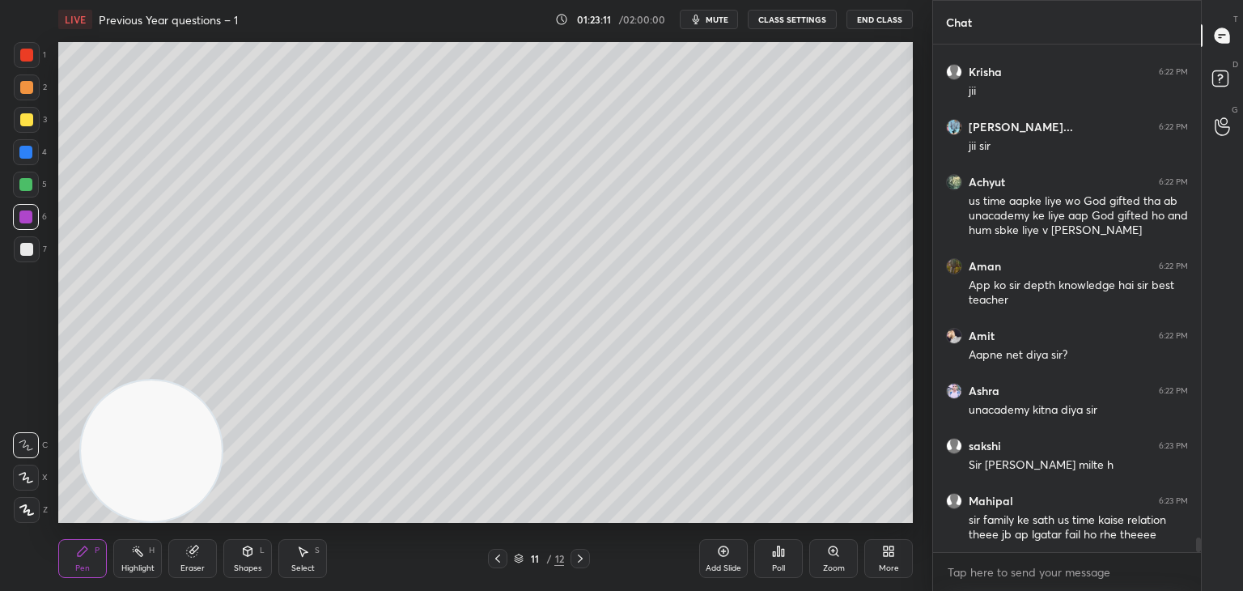
click at [26, 91] on div at bounding box center [26, 87] width 13 height 13
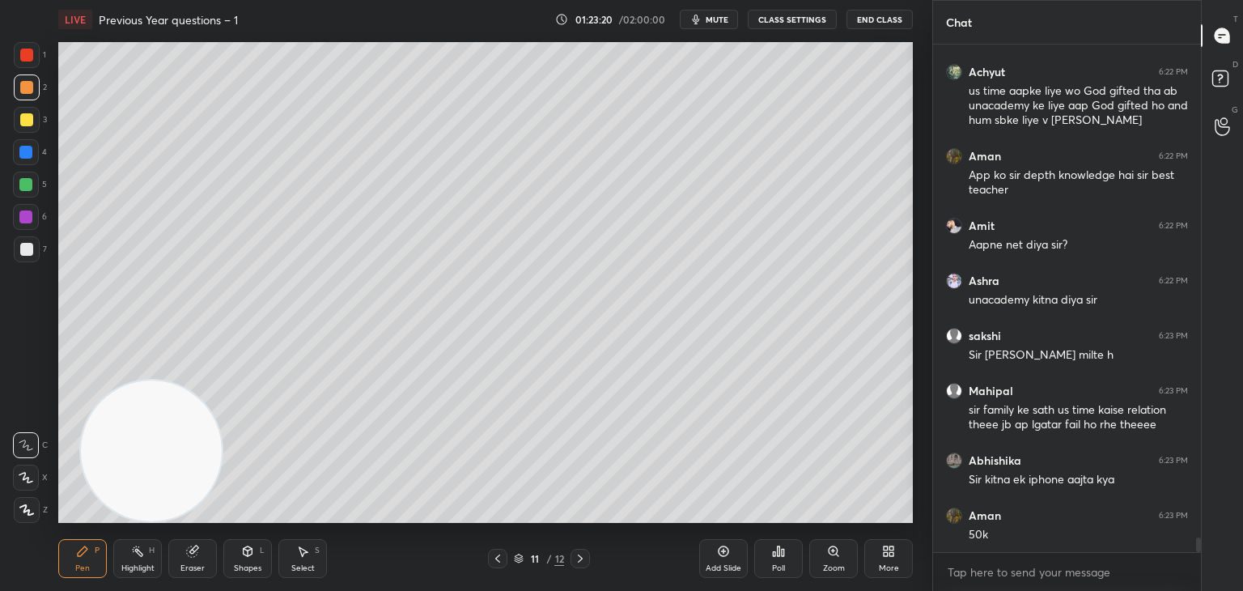
scroll to position [17089, 0]
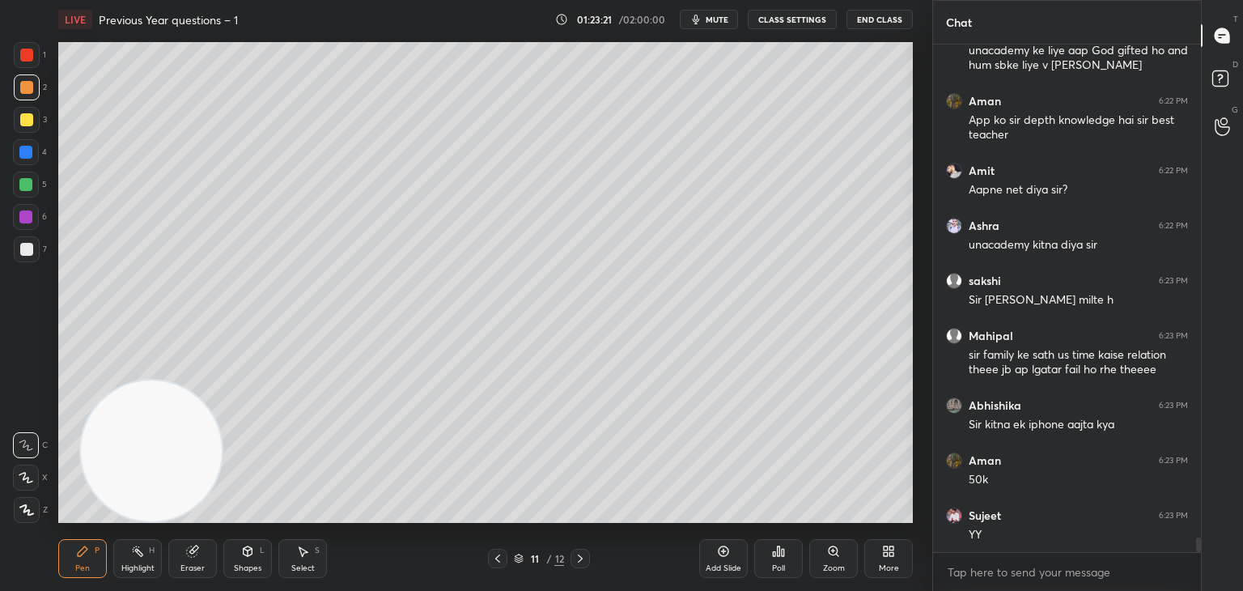
click at [34, 182] on div at bounding box center [26, 185] width 26 height 26
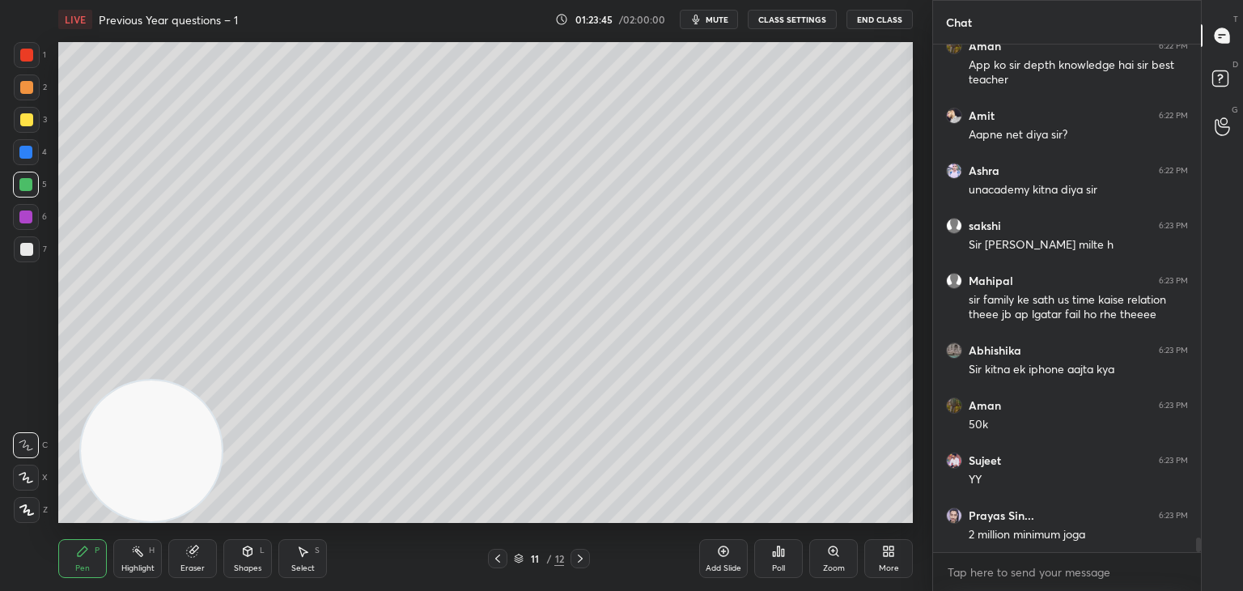
click at [26, 155] on div at bounding box center [25, 152] width 13 height 13
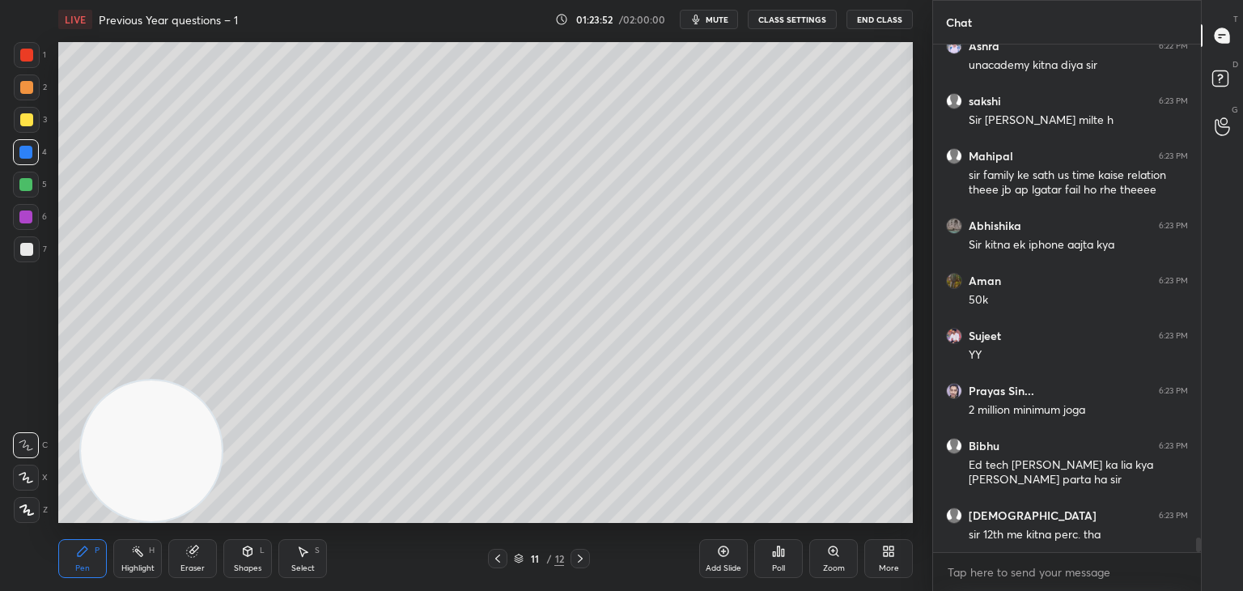
scroll to position [17323, 0]
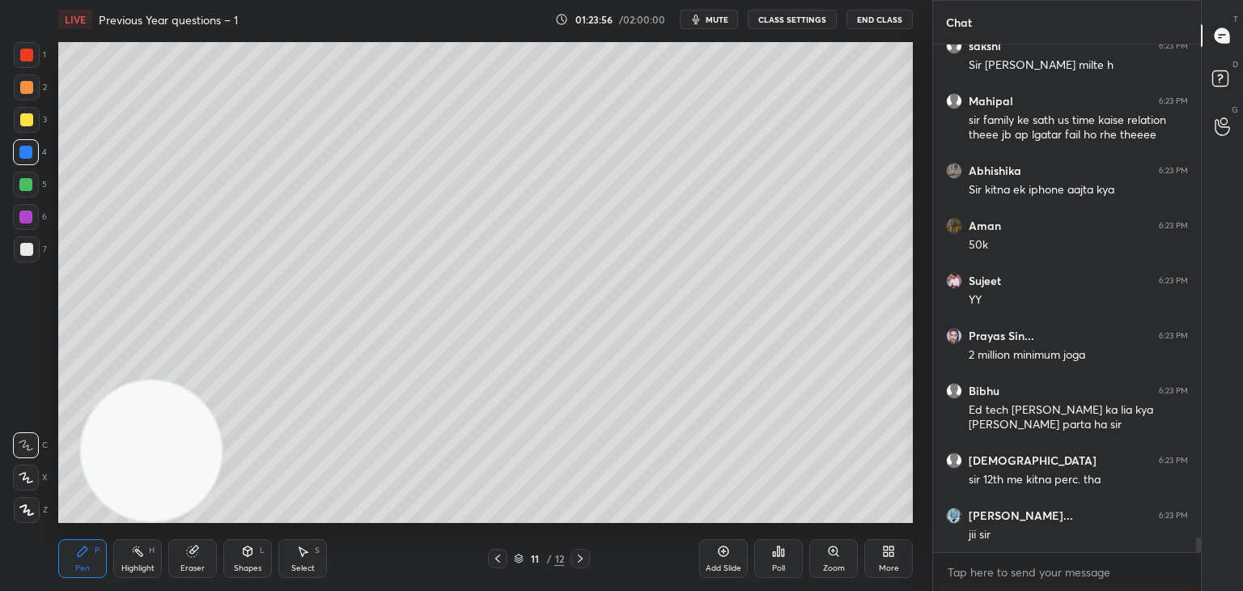
click at [19, 125] on div at bounding box center [27, 120] width 26 height 26
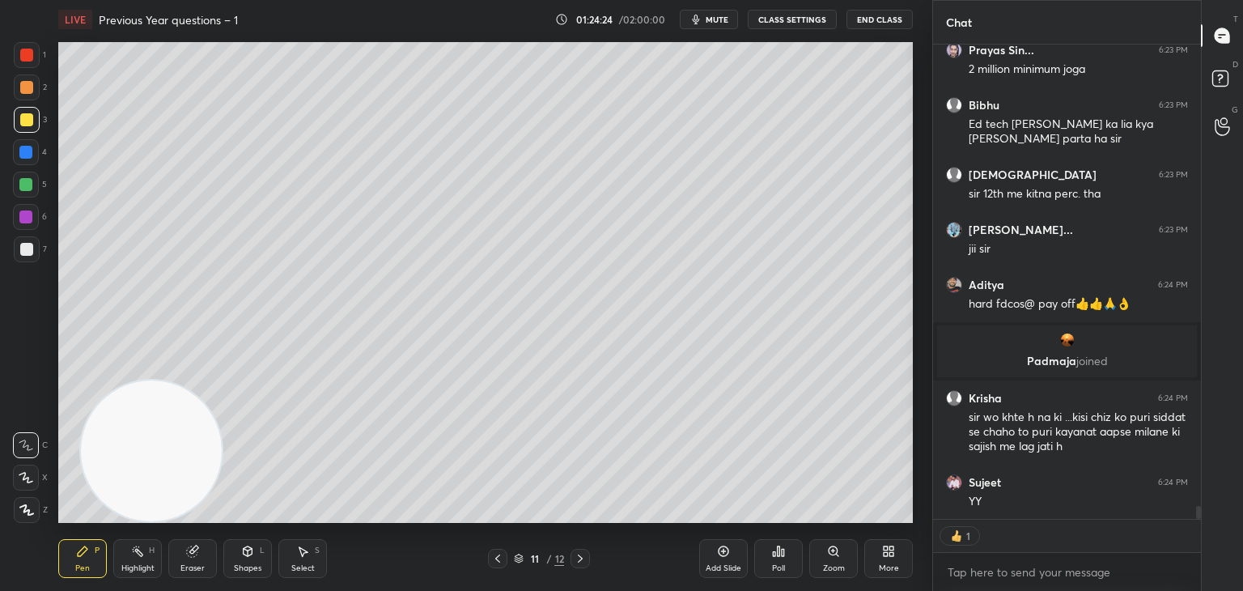
scroll to position [16979, 0]
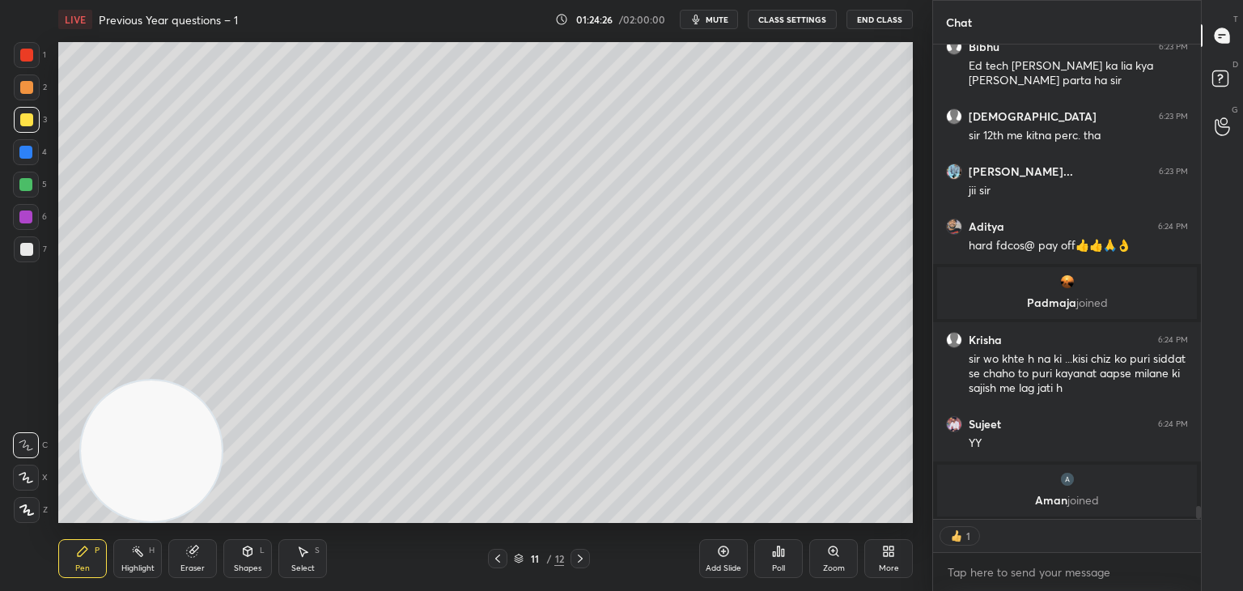
type textarea "x"
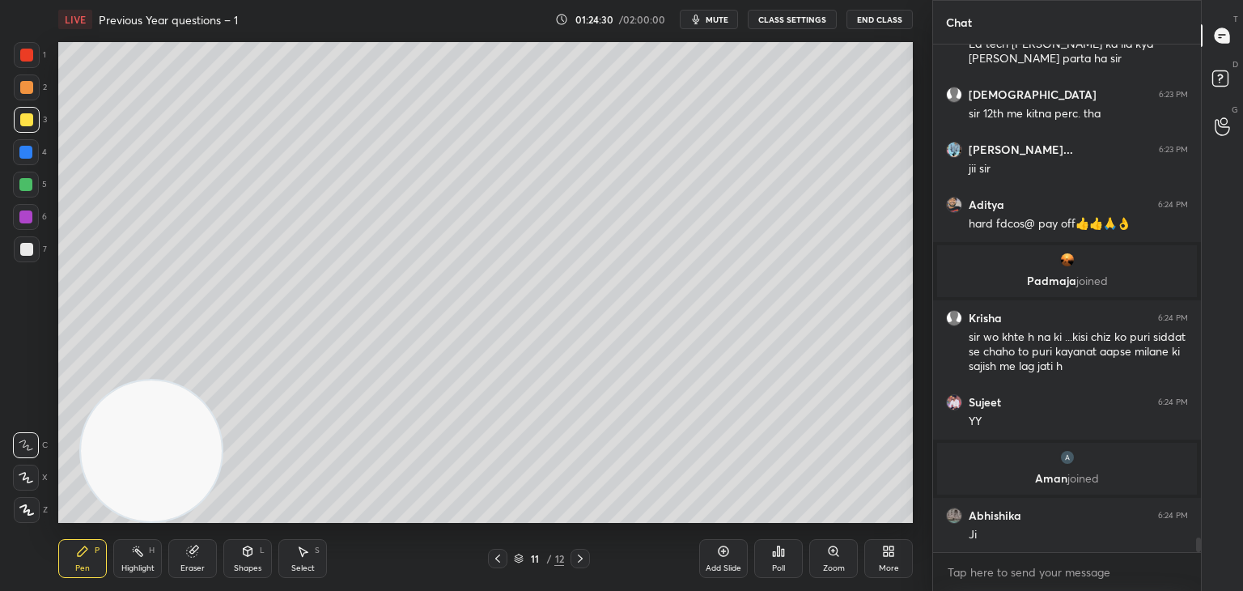
scroll to position [16984, 0]
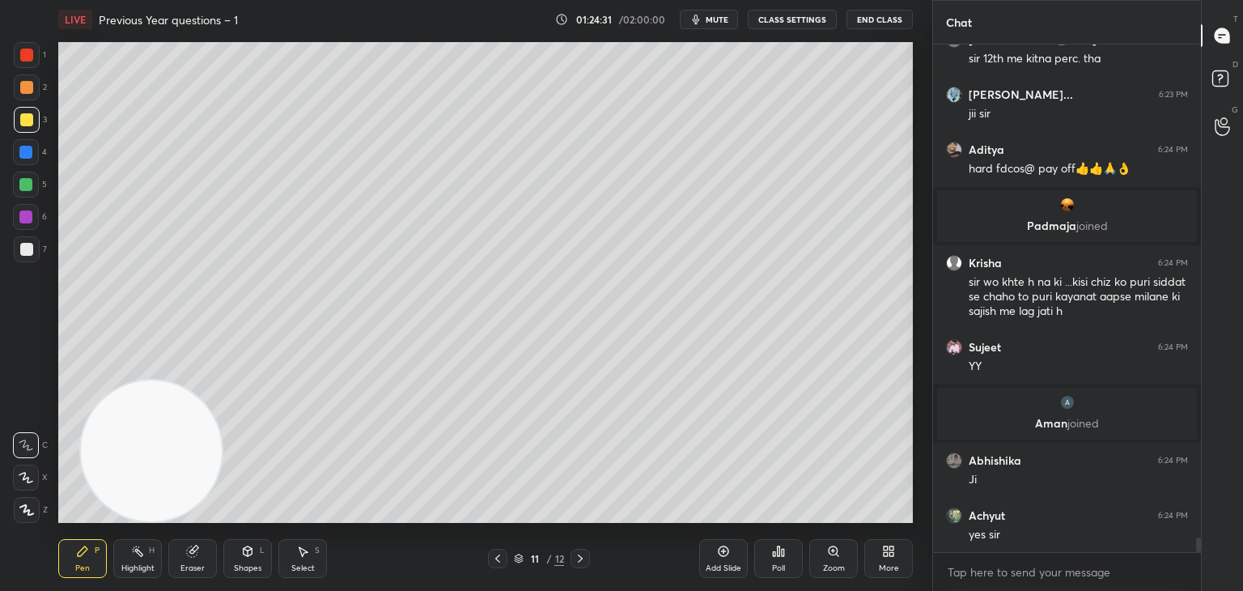
click at [504, 557] on div at bounding box center [497, 558] width 19 height 19
click at [568, 559] on div "10 / 12" at bounding box center [539, 558] width 102 height 19
click at [575, 559] on icon at bounding box center [580, 558] width 13 height 13
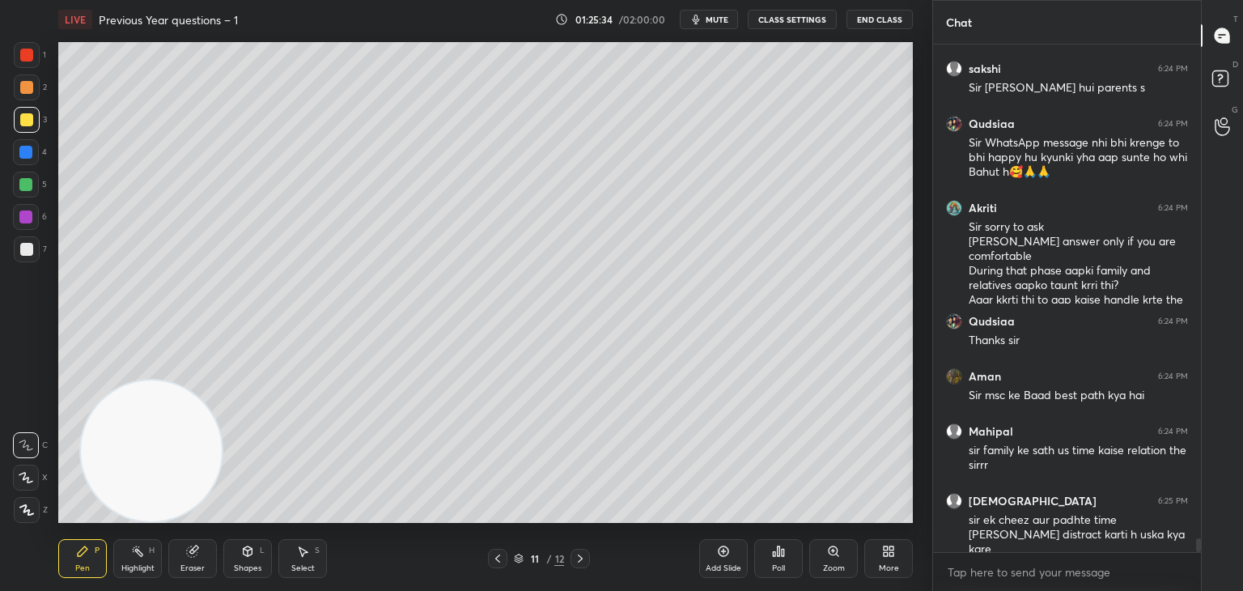
scroll to position [17705, 0]
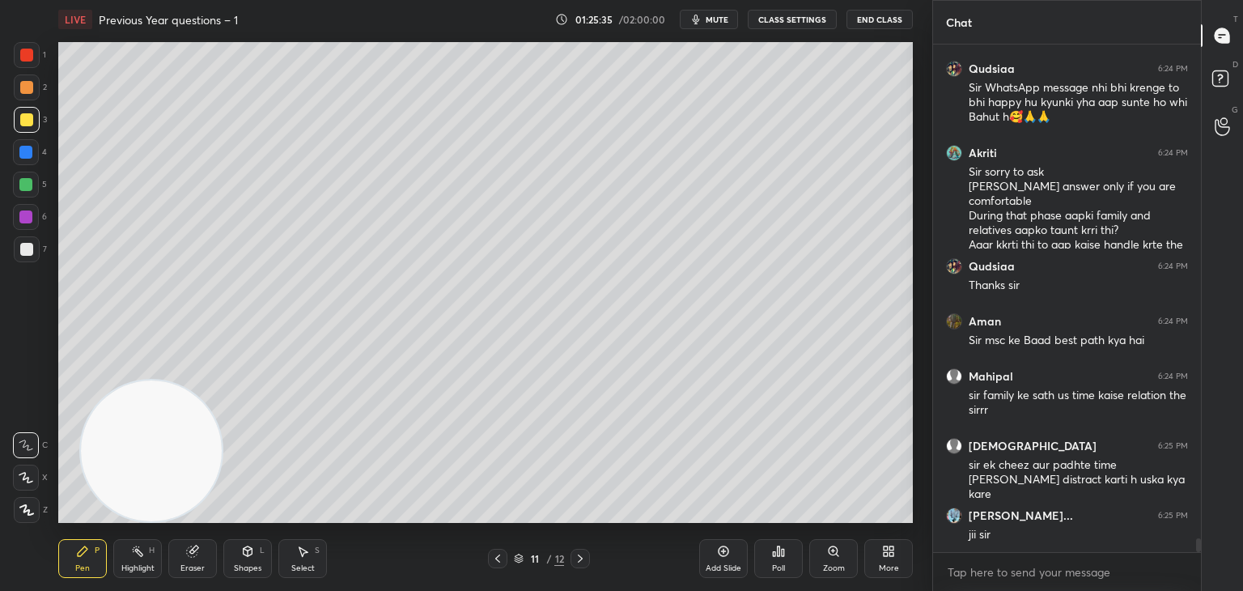
drag, startPoint x: 25, startPoint y: 82, endPoint x: 32, endPoint y: 73, distance: 11.5
click at [28, 83] on div at bounding box center [26, 87] width 13 height 13
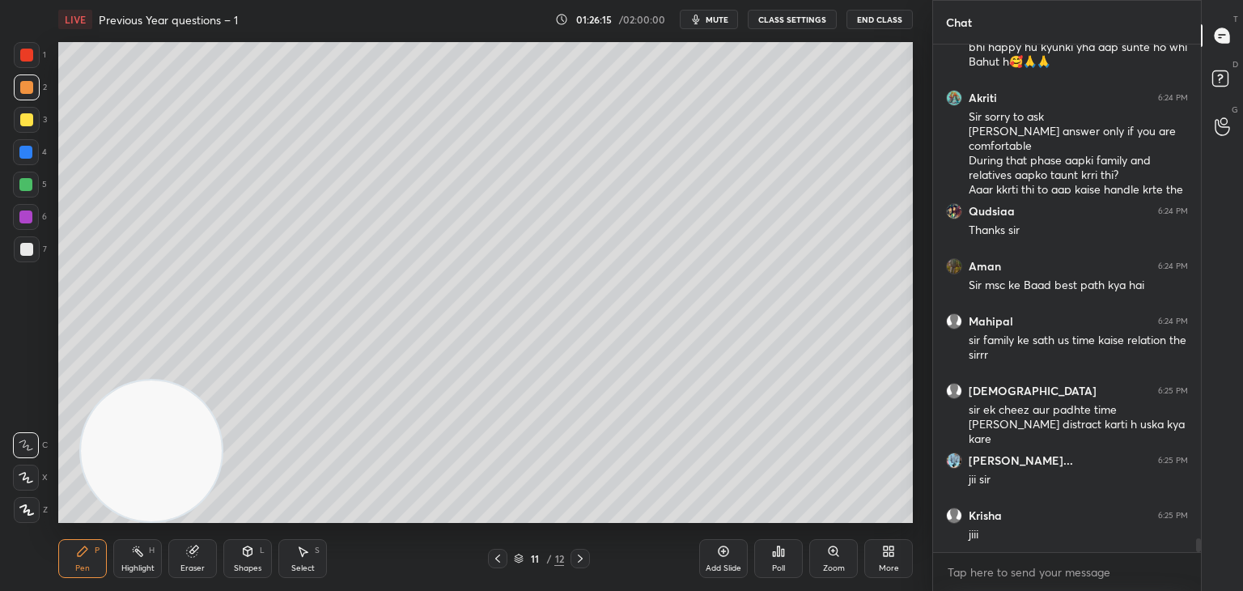
click at [725, 19] on span "mute" at bounding box center [717, 19] width 23 height 11
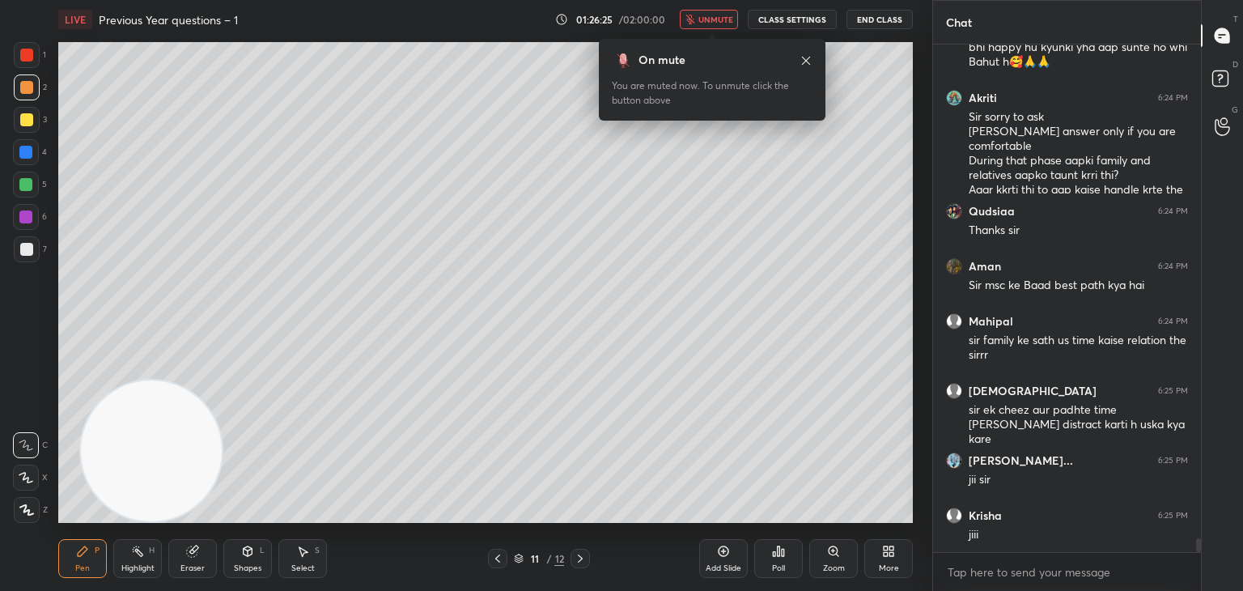
click at [722, 15] on span "unmute" at bounding box center [715, 19] width 35 height 11
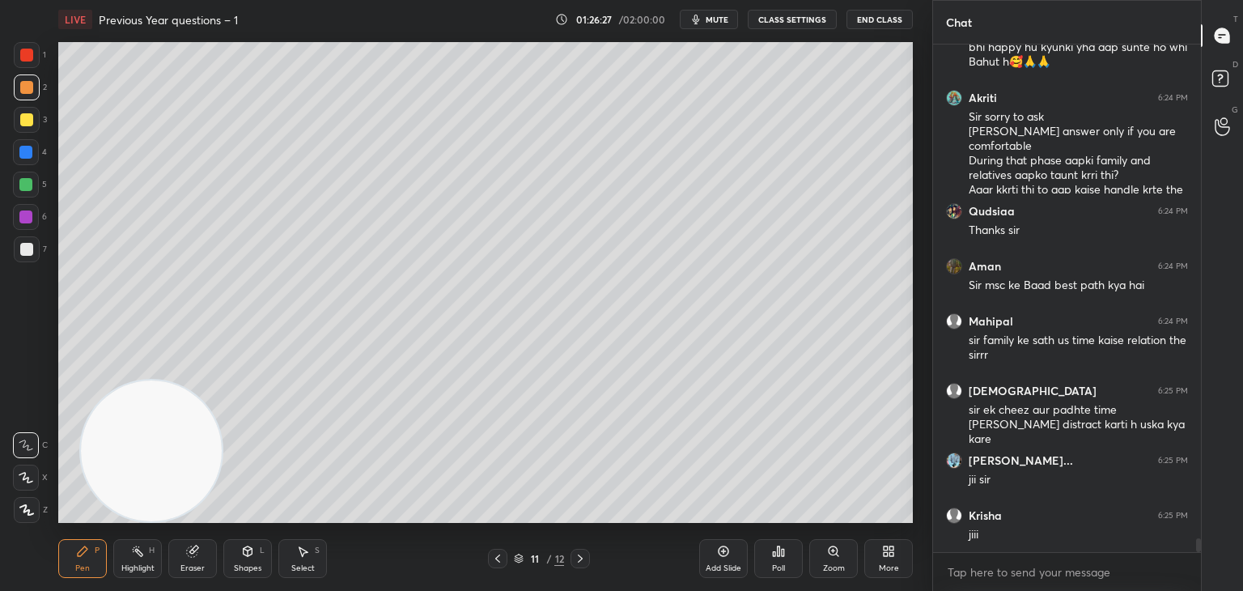
click at [24, 249] on div at bounding box center [26, 249] width 13 height 13
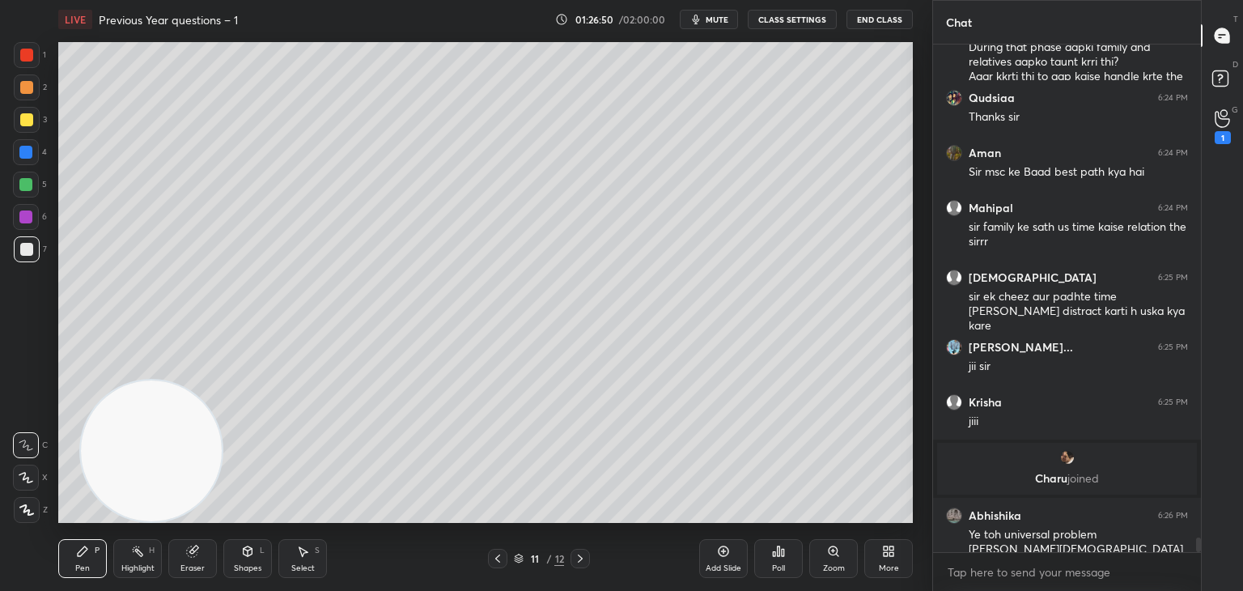
scroll to position [17652, 0]
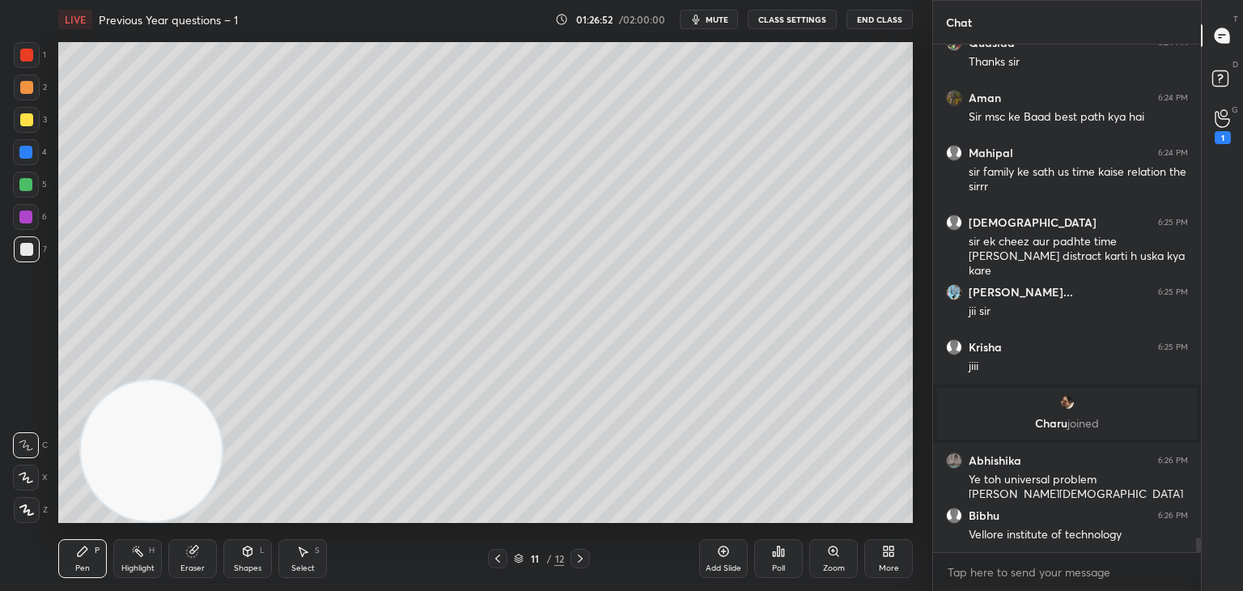
click at [202, 567] on div "Eraser" at bounding box center [192, 568] width 24 height 8
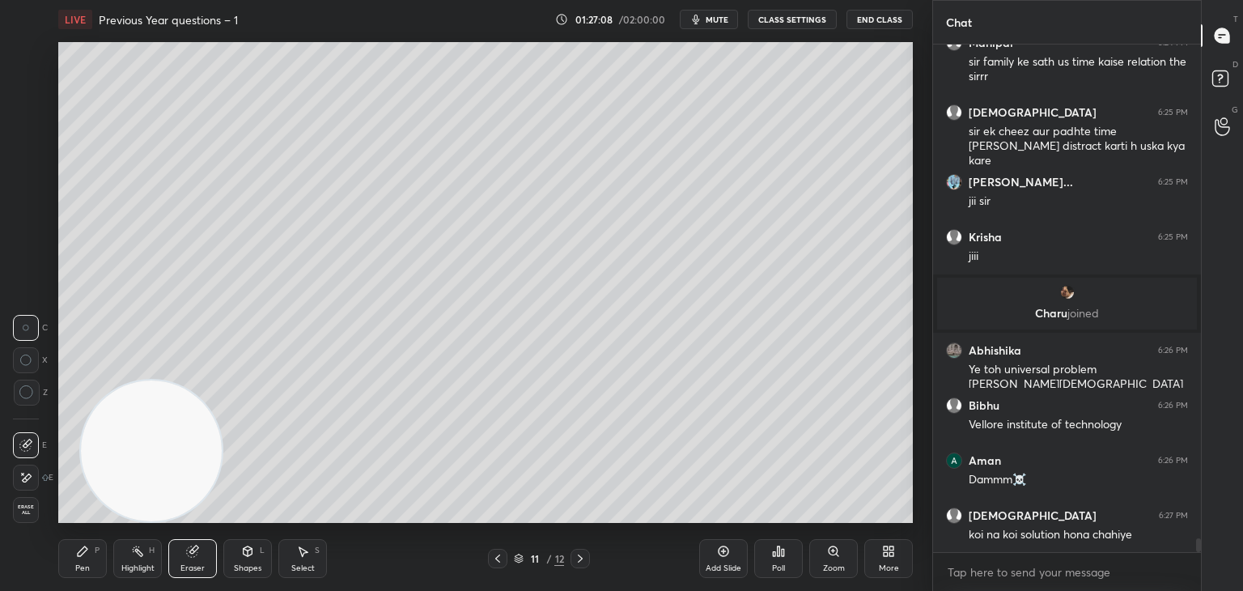
scroll to position [17803, 0]
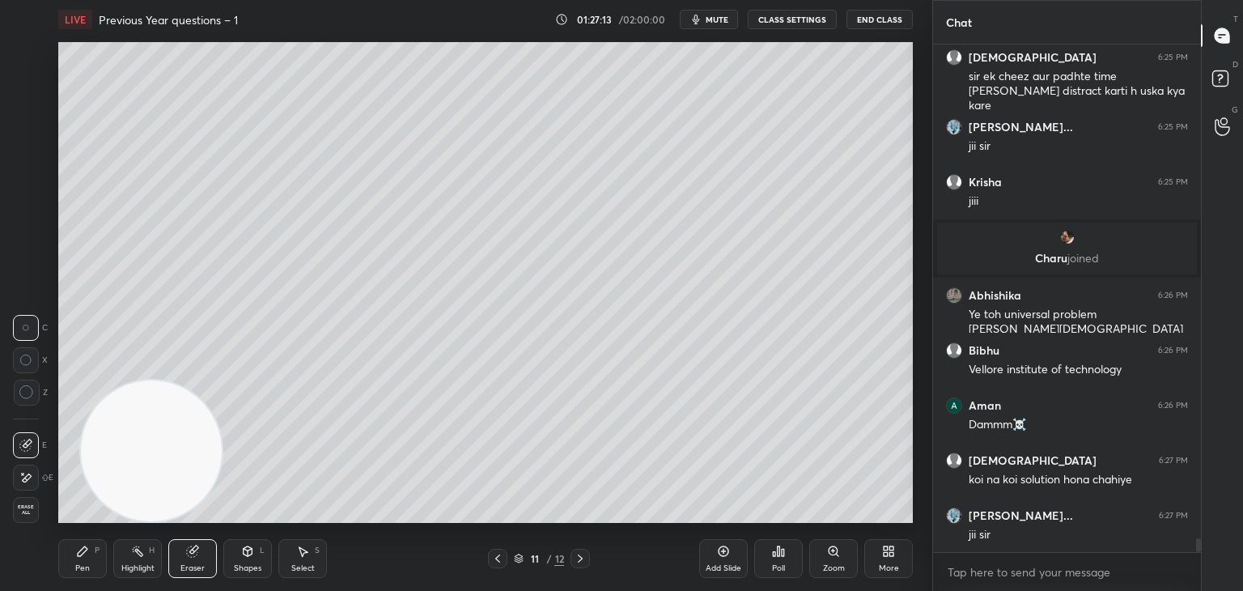
click at [90, 552] on div "Pen P" at bounding box center [82, 558] width 49 height 39
click at [21, 125] on div at bounding box center [26, 119] width 13 height 13
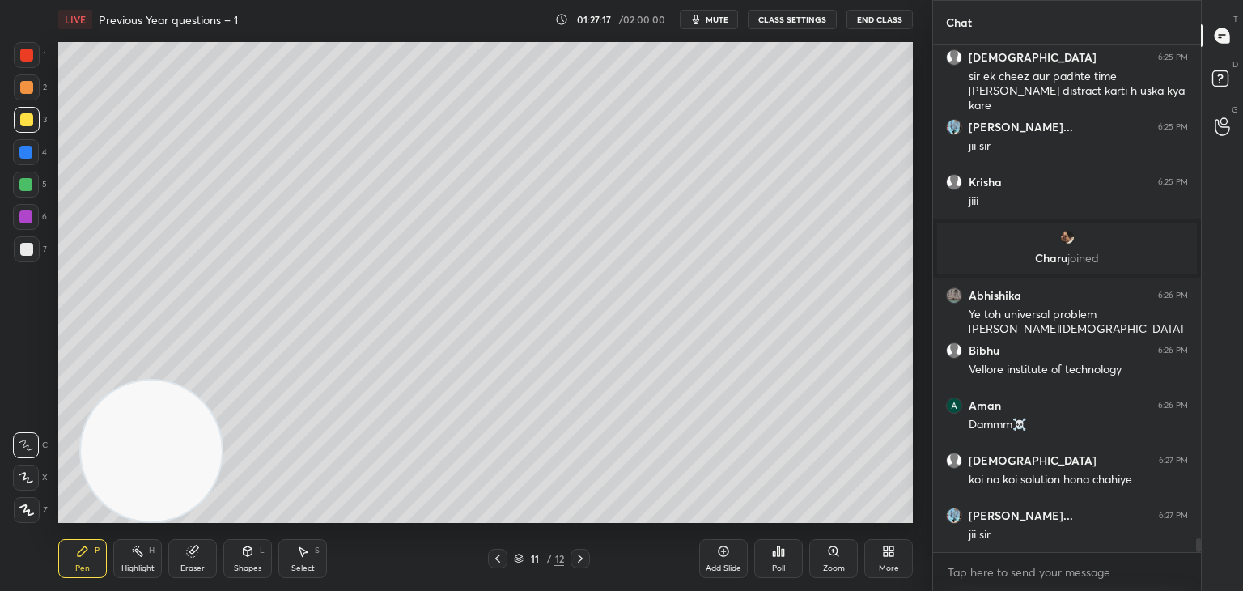
click at [243, 542] on div "Shapes L" at bounding box center [247, 558] width 49 height 39
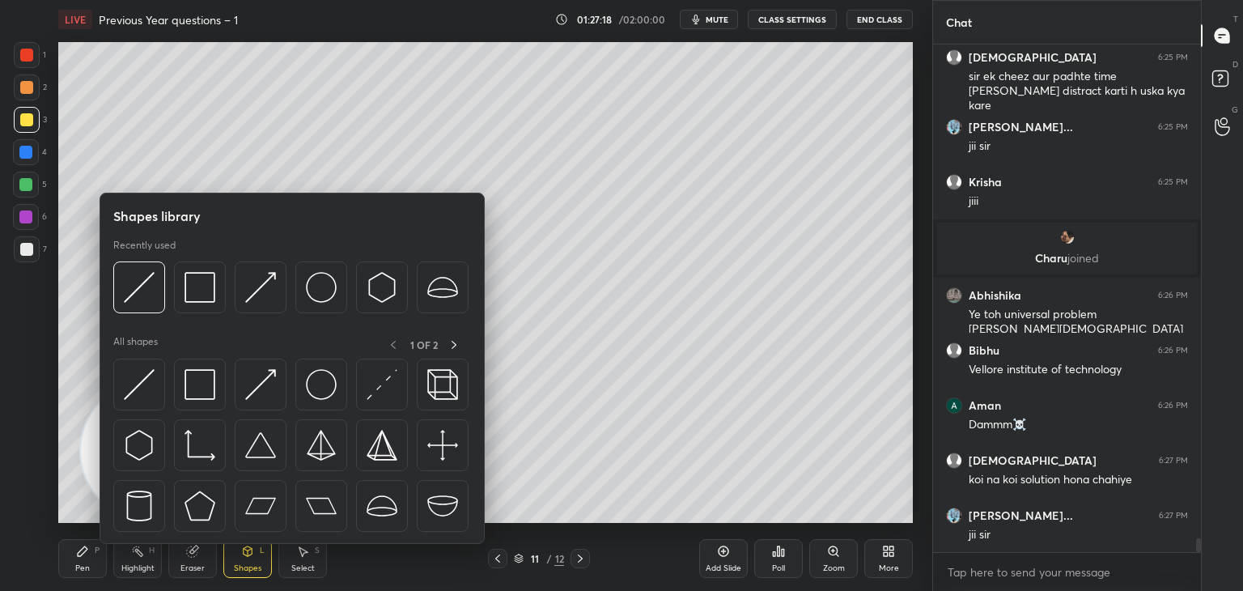
click at [205, 393] on img at bounding box center [200, 384] width 31 height 31
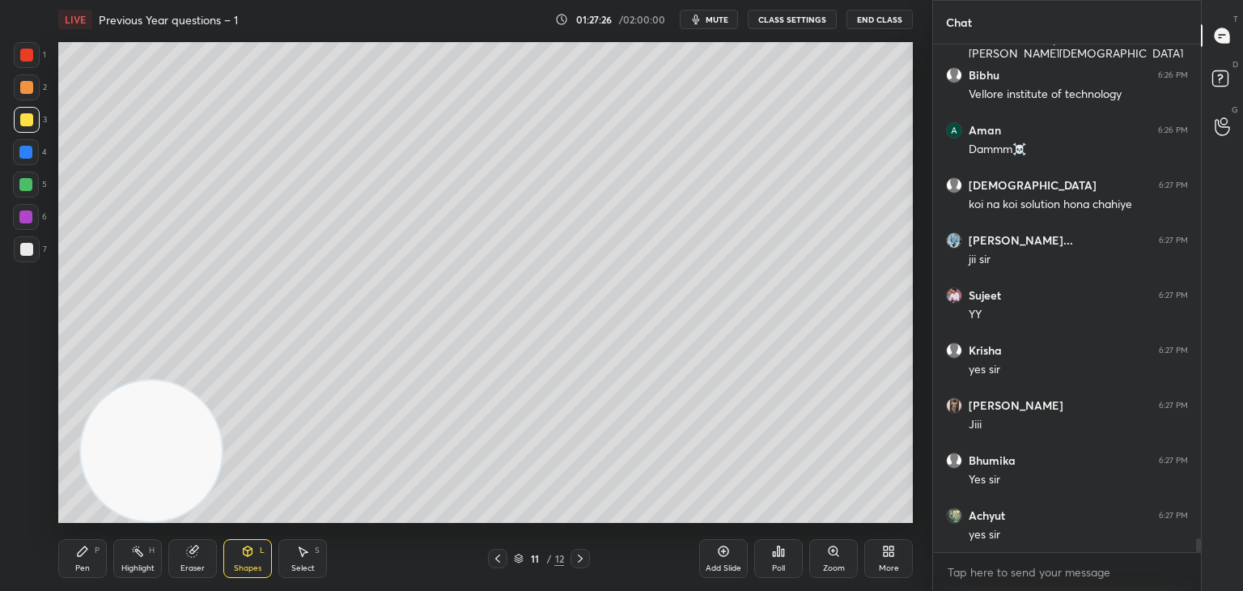
scroll to position [18133, 0]
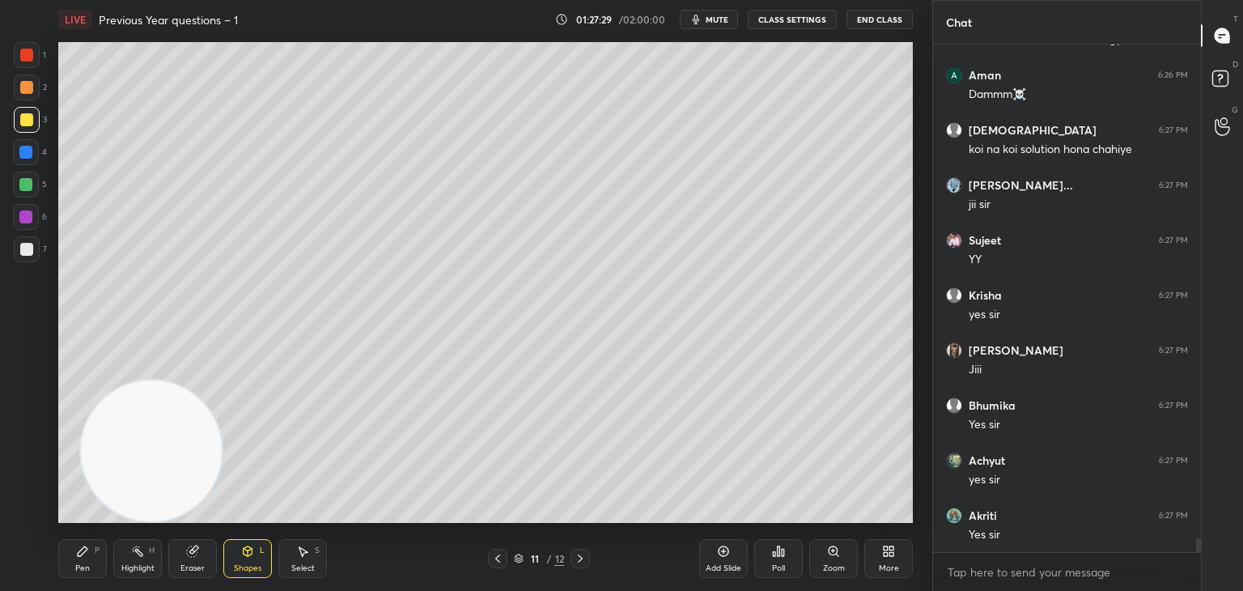
click at [16, 219] on div at bounding box center [26, 217] width 26 height 26
click at [97, 561] on div "Pen P" at bounding box center [82, 558] width 49 height 39
click at [25, 185] on div at bounding box center [25, 184] width 13 height 13
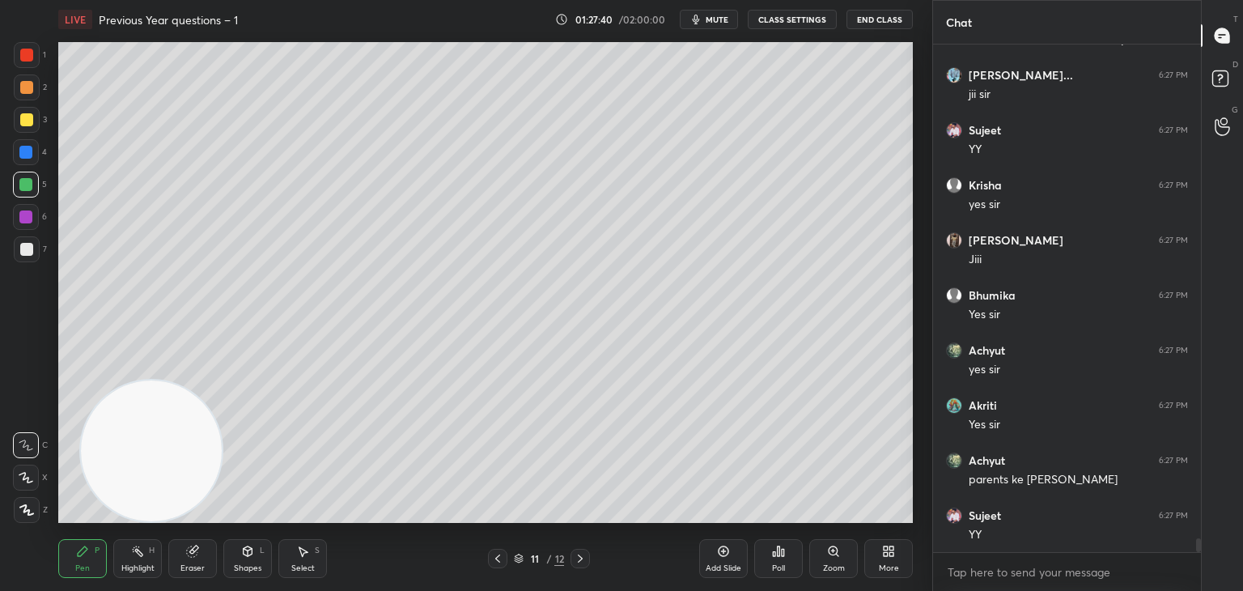
scroll to position [18298, 0]
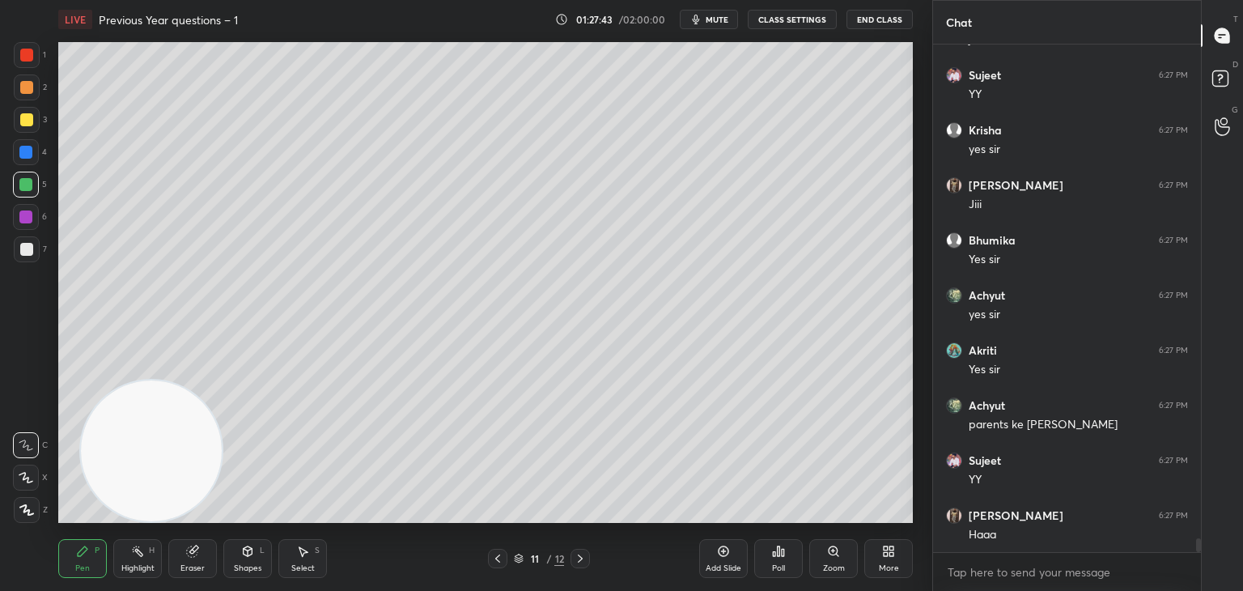
click at [794, 22] on button "CLASS SETTINGS" at bounding box center [792, 19] width 89 height 19
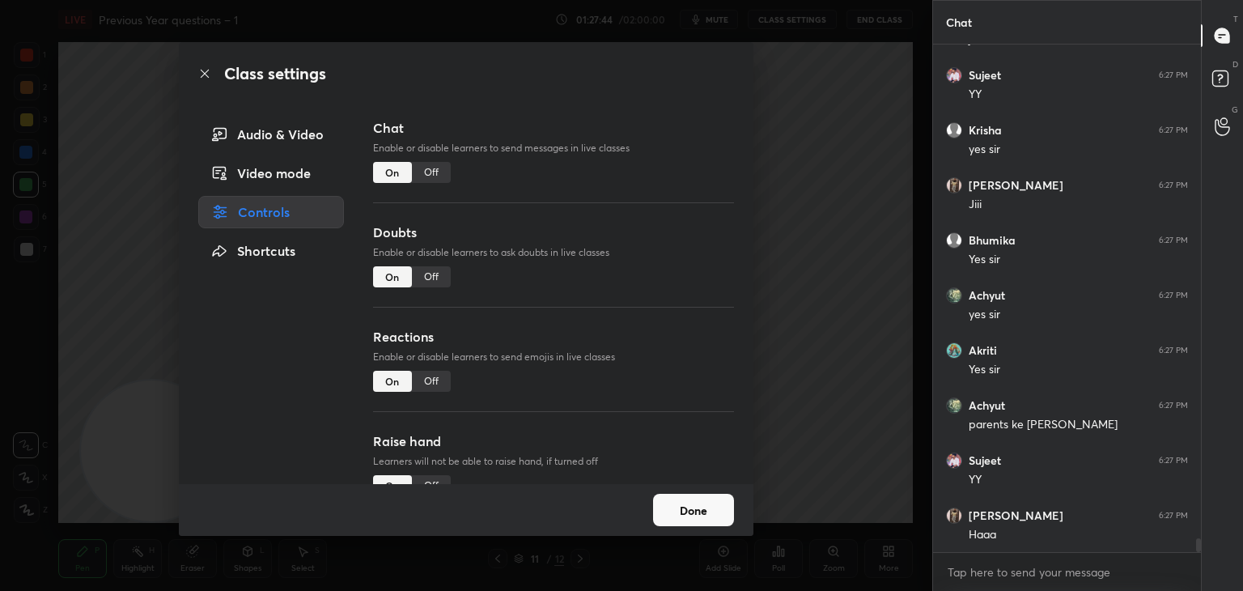
drag, startPoint x: 293, startPoint y: 133, endPoint x: 291, endPoint y: 153, distance: 20.4
click at [291, 135] on div "Audio & Video" at bounding box center [271, 134] width 146 height 32
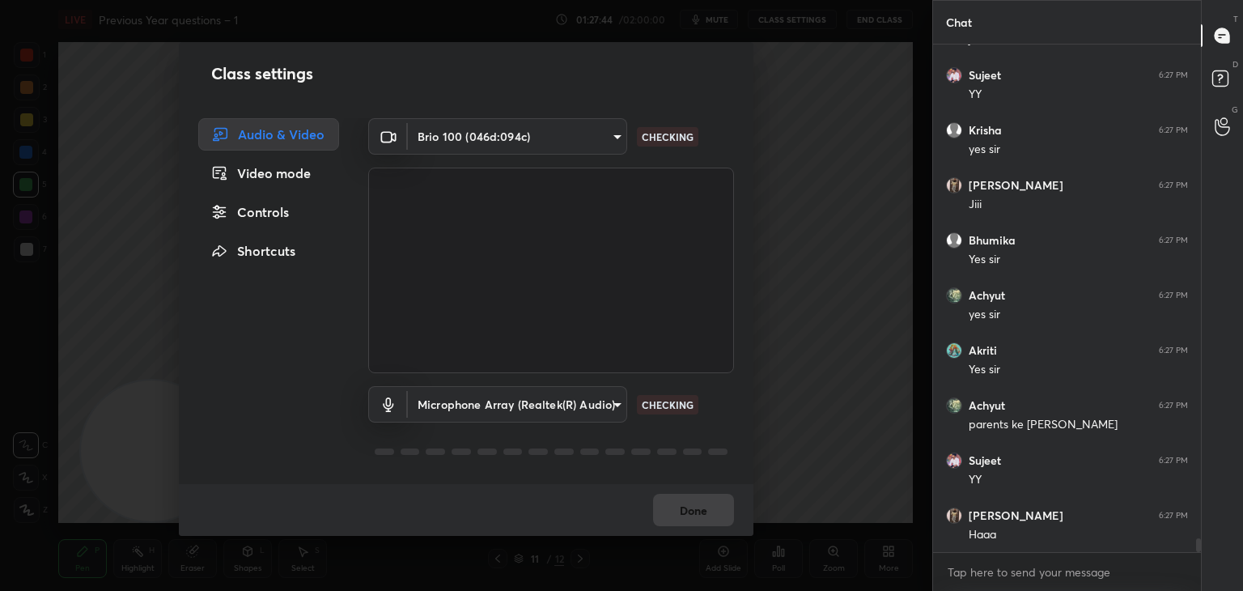
click at [293, 177] on div "Video mode" at bounding box center [268, 173] width 141 height 32
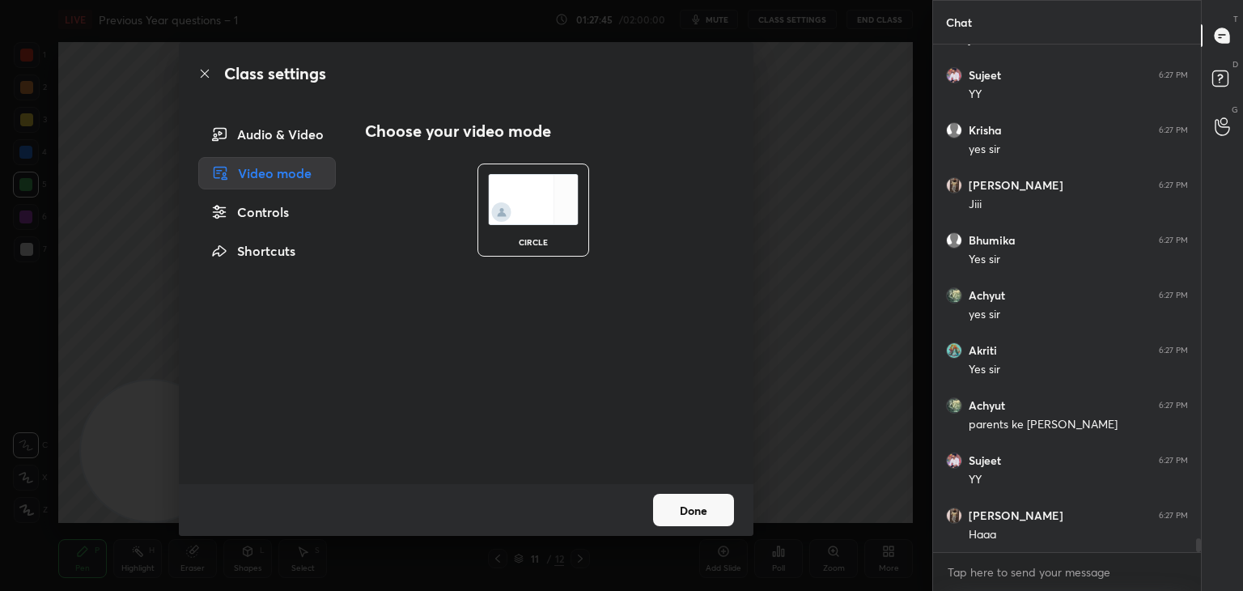
click at [492, 139] on h2 "Choose your video mode" at bounding box center [458, 131] width 186 height 21
click at [268, 130] on div "Audio & Video" at bounding box center [267, 134] width 138 height 32
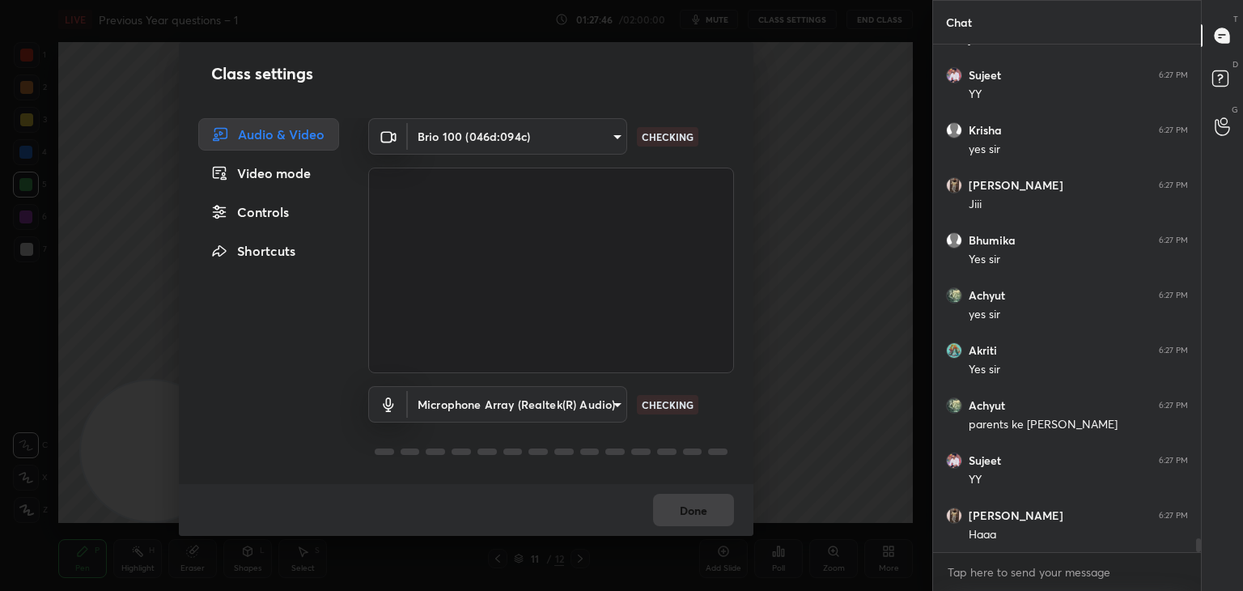
click at [482, 131] on body "1 2 3 4 5 6 7 C X Z C X Z E E Erase all H H LIVE Previous Year questions – 1 01…" at bounding box center [621, 295] width 1243 height 591
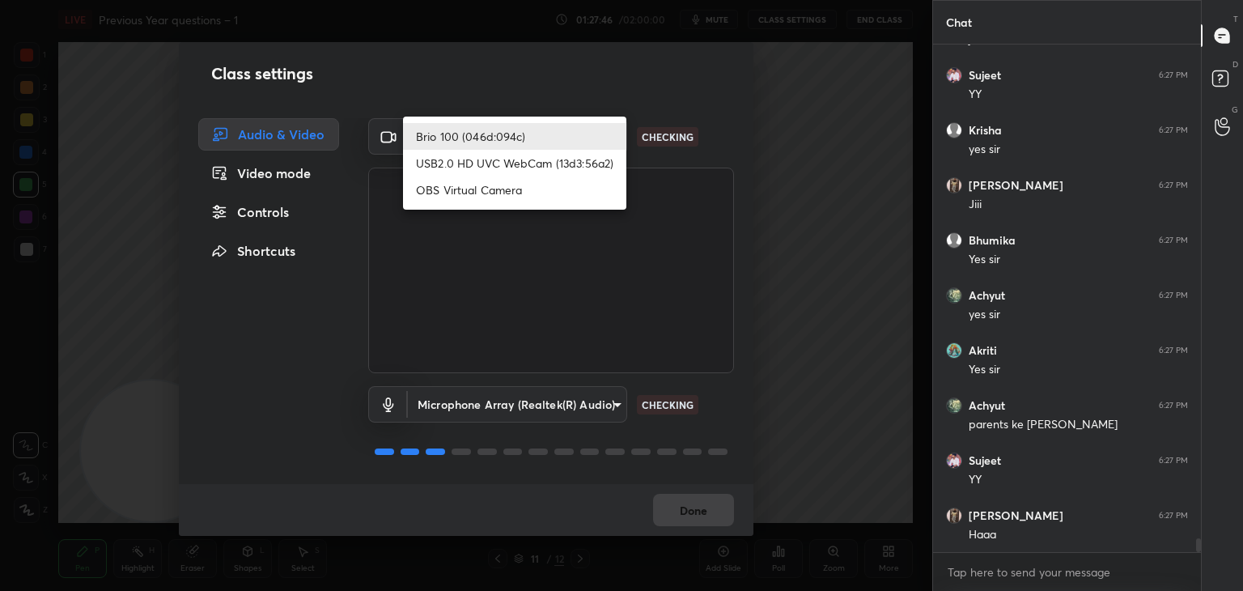
scroll to position [18353, 0]
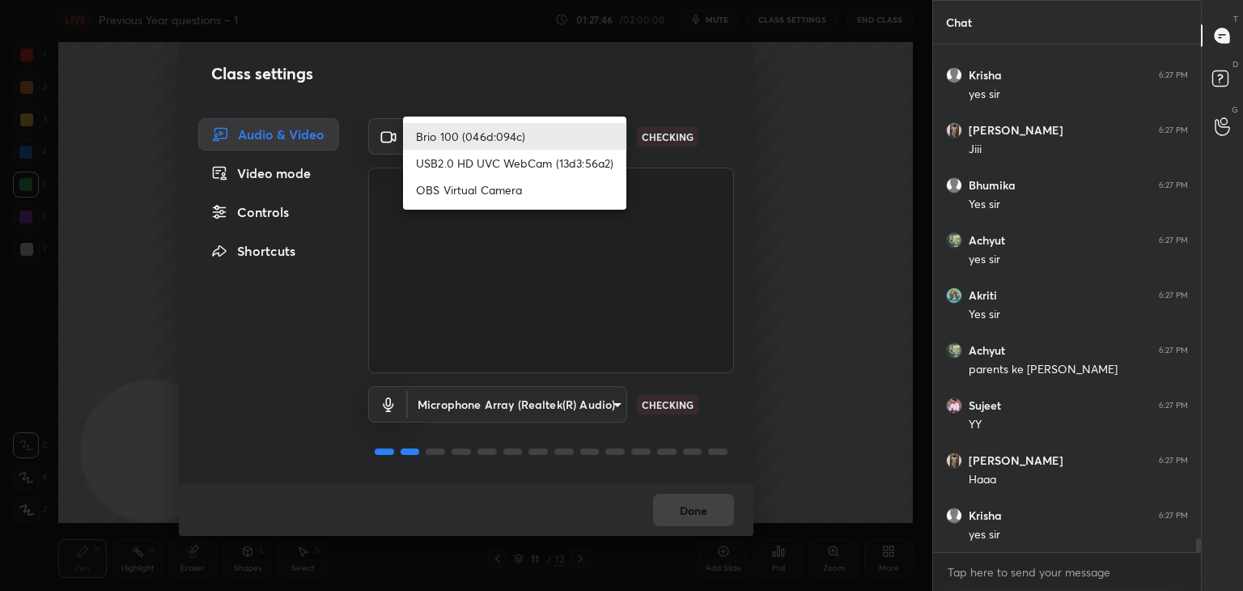
click at [488, 165] on li "USB2.0 HD UVC WebCam (13d3:56a2)" at bounding box center [514, 163] width 223 height 27
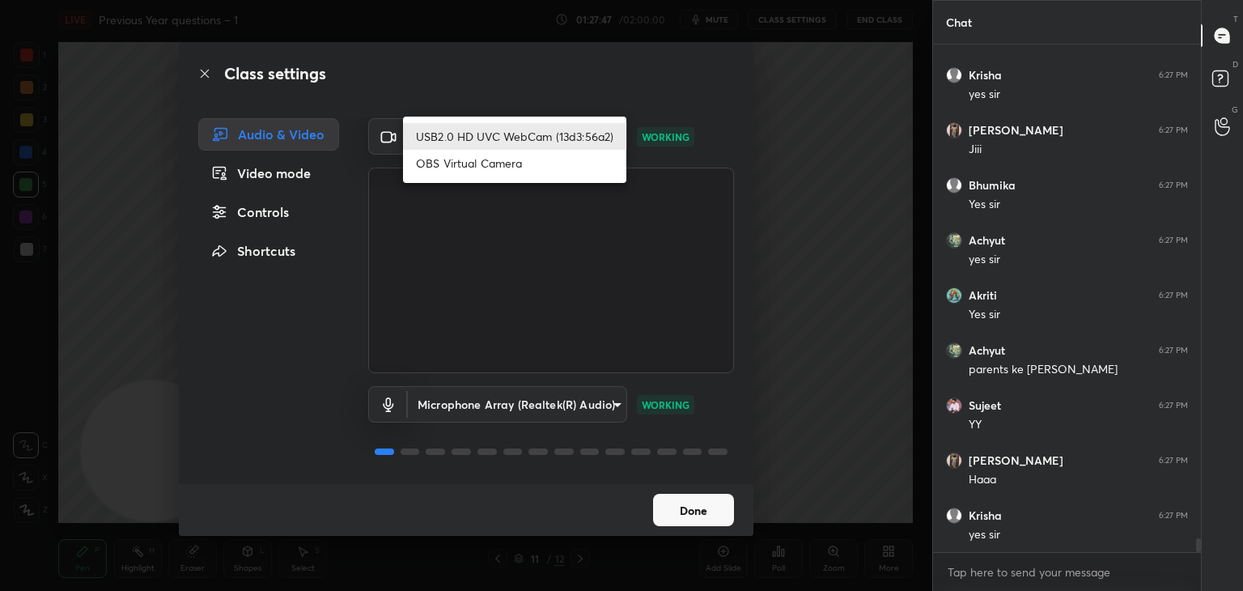
click at [494, 136] on body "1 2 3 4 5 6 7 C X Z C X Z E E Erase all H H LIVE Previous Year questions – 1 01…" at bounding box center [621, 295] width 1243 height 591
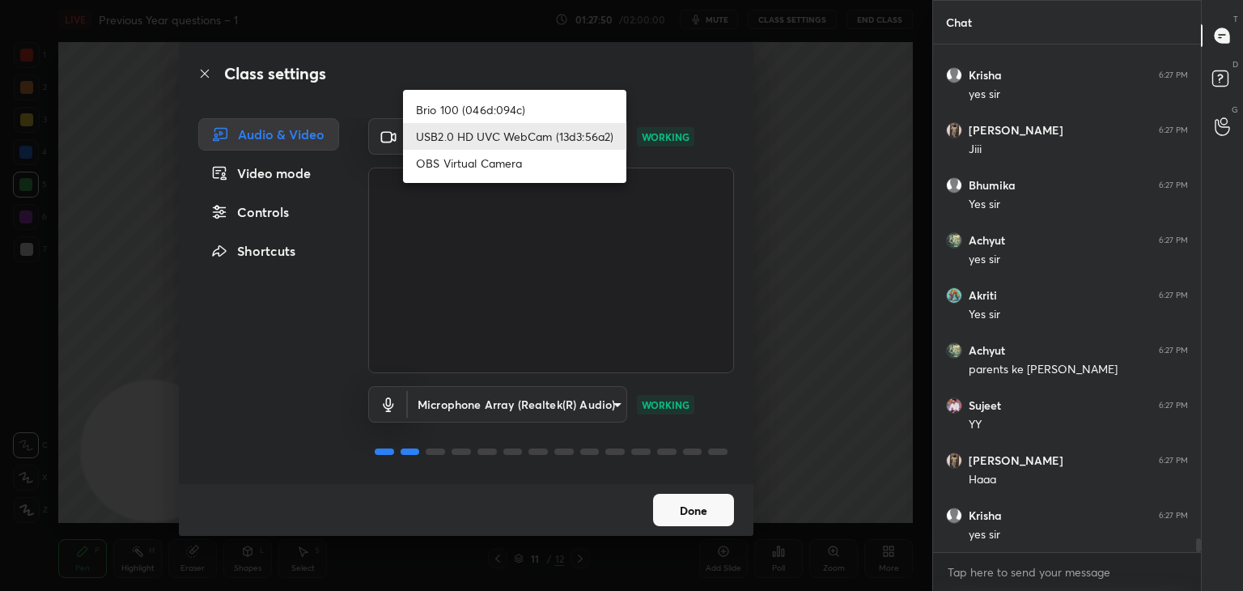
click at [521, 116] on li "Brio 100 (046d:094c)" at bounding box center [514, 109] width 223 height 27
type input "d7c4962d4ead45d72d61ead5c76da7b4797dfe199ea0b9e793b7c06f30b76eea"
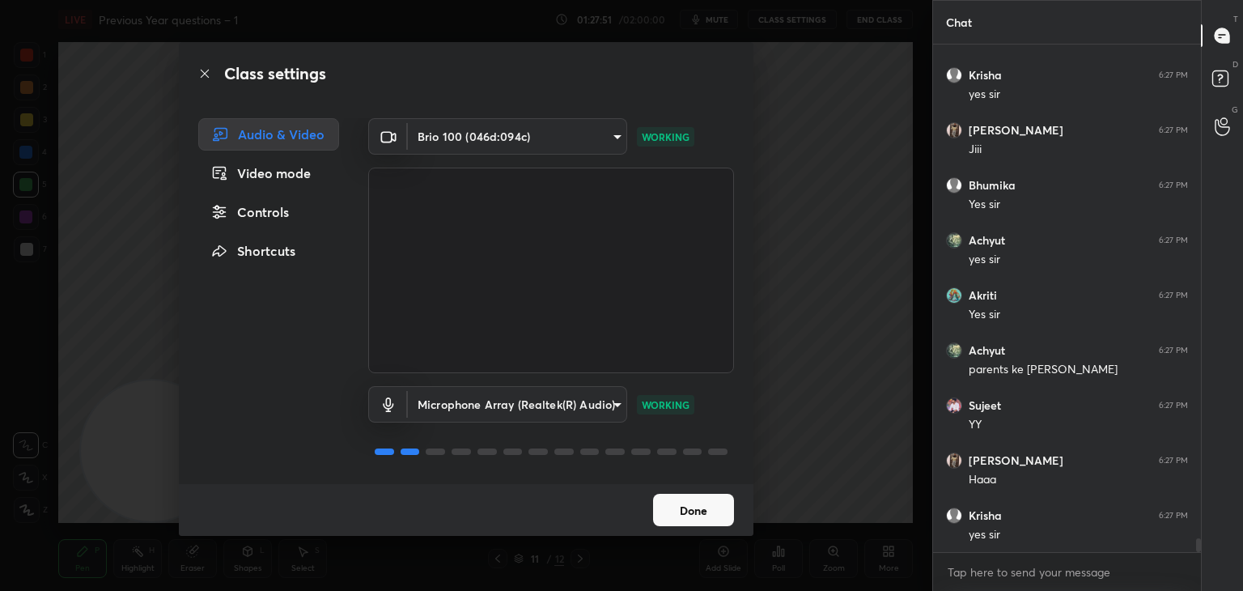
click at [690, 518] on button "Done" at bounding box center [693, 510] width 81 height 32
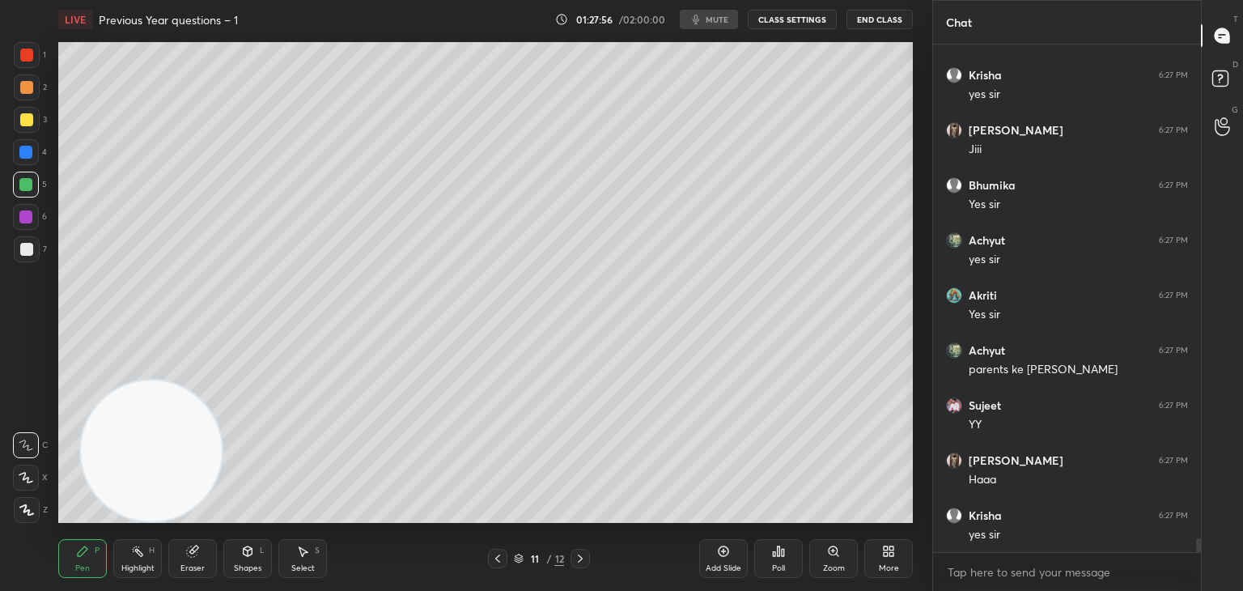
click at [799, 15] on button "CLASS SETTINGS" at bounding box center [792, 19] width 89 height 19
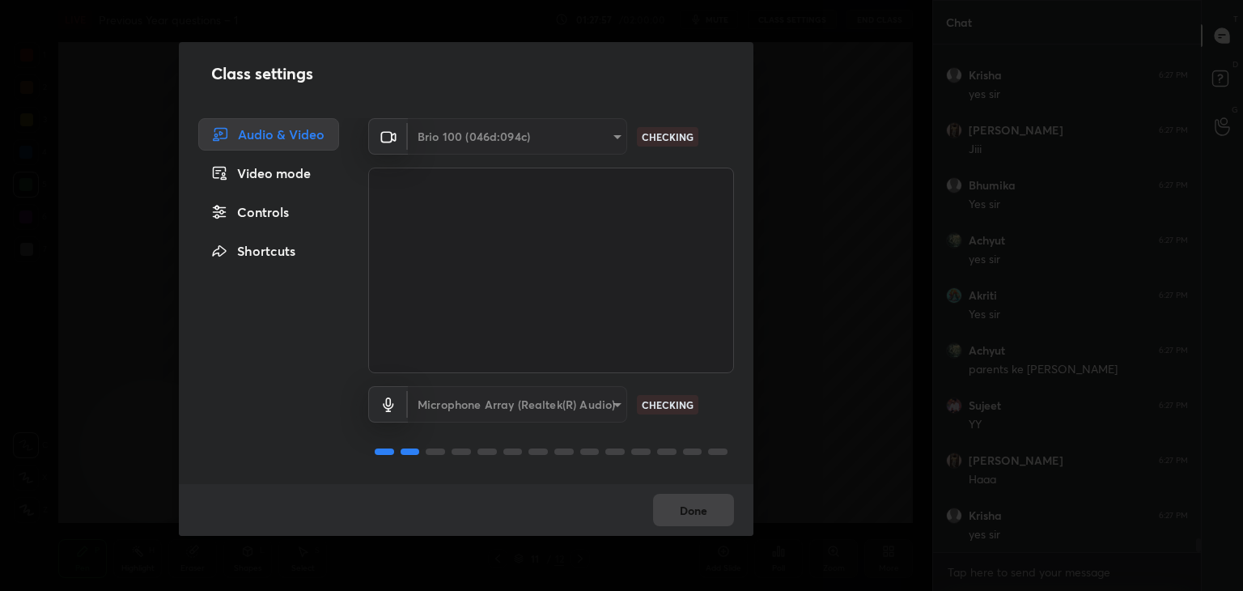
click at [687, 506] on div "Done" at bounding box center [466, 510] width 575 height 52
click at [686, 519] on div "Done" at bounding box center [466, 510] width 575 height 52
click at [688, 521] on button "Done" at bounding box center [693, 510] width 81 height 32
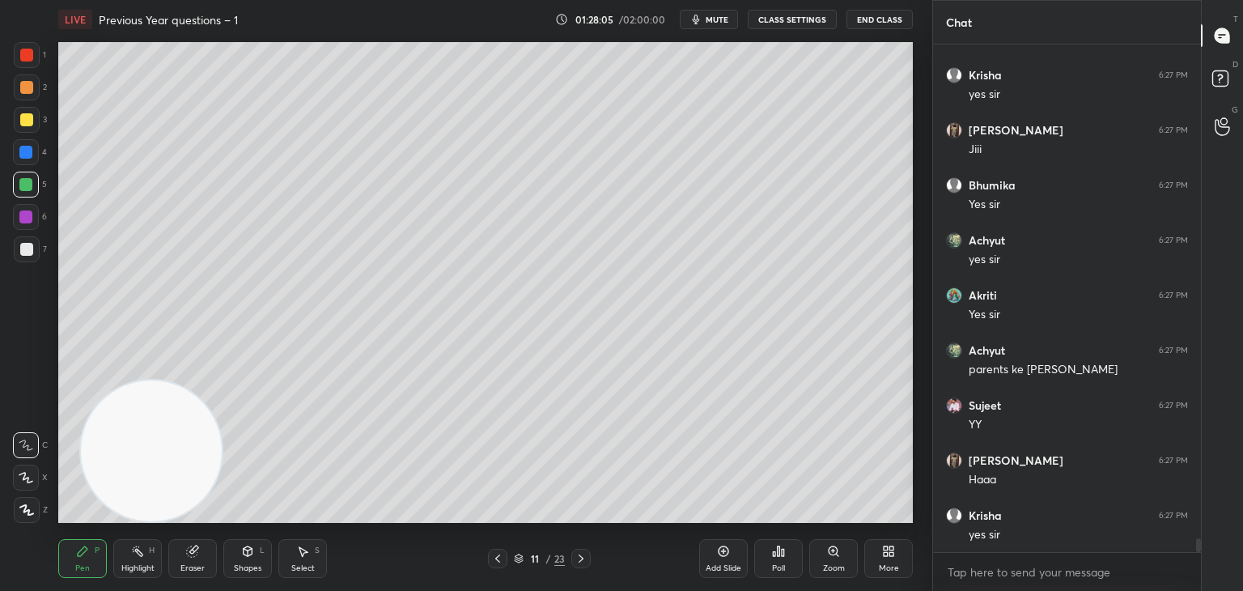
click at [23, 54] on div at bounding box center [26, 55] width 13 height 13
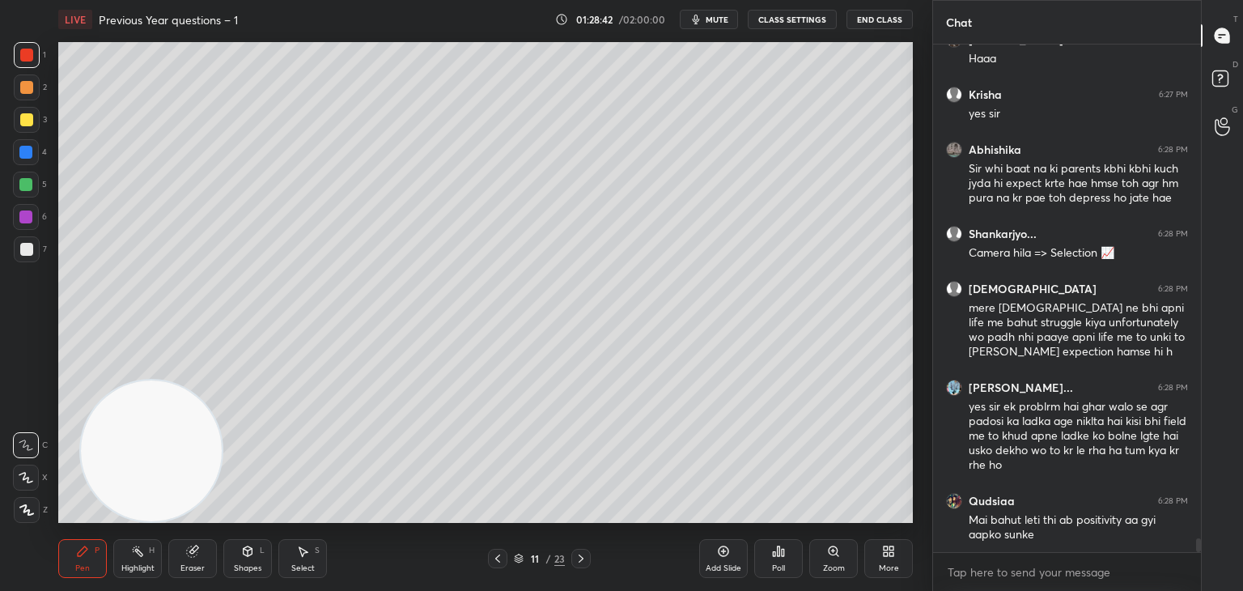
scroll to position [18829, 0]
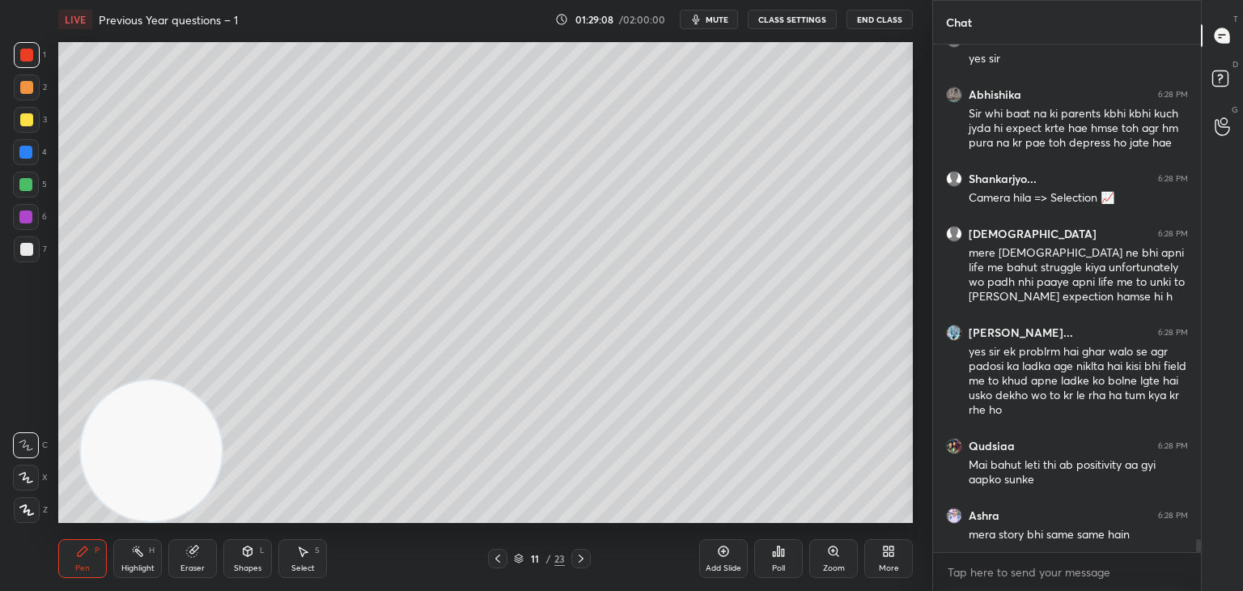
click at [25, 152] on div at bounding box center [25, 152] width 13 height 13
click at [31, 221] on div at bounding box center [25, 216] width 13 height 13
click at [28, 509] on icon at bounding box center [26, 510] width 13 height 10
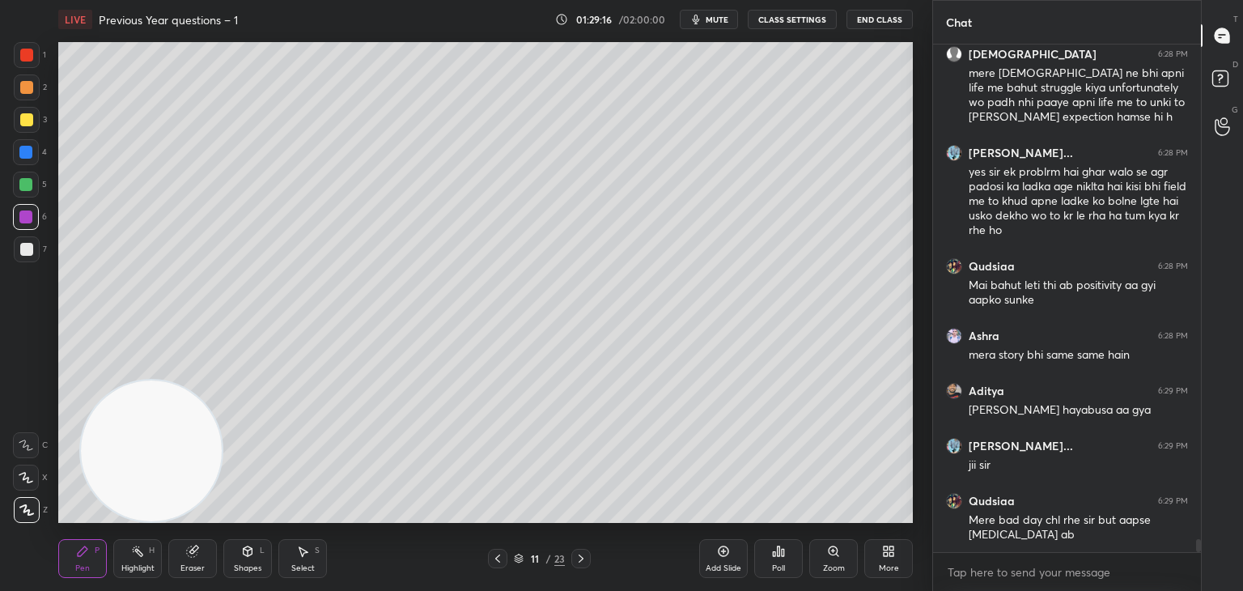
scroll to position [19133, 0]
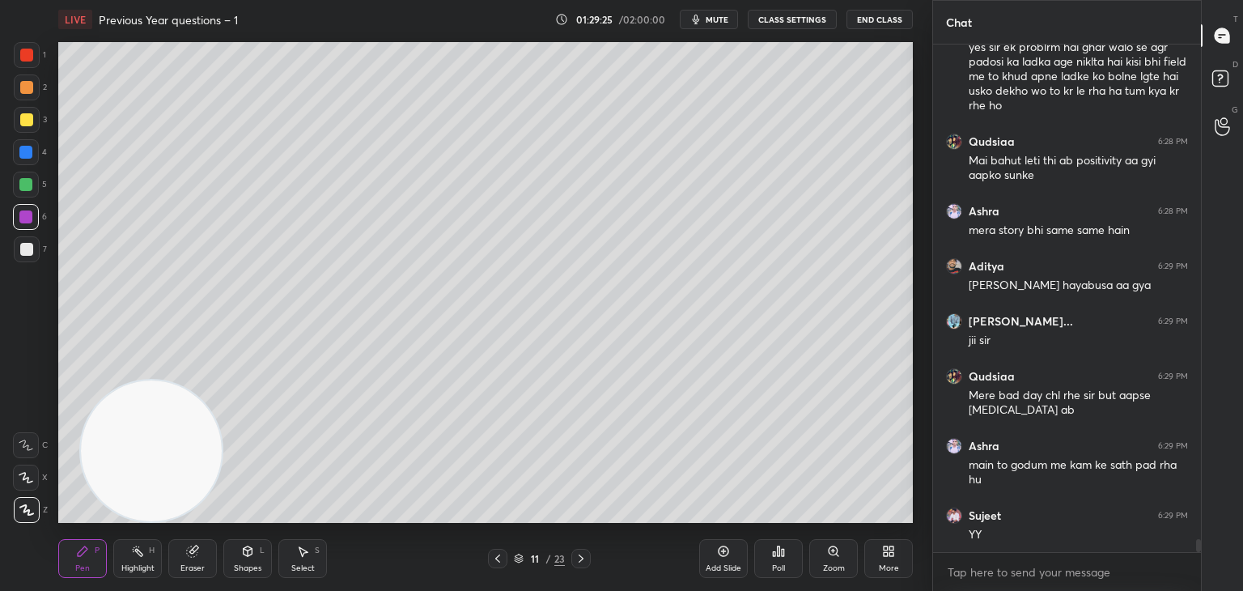
click at [29, 190] on div at bounding box center [25, 184] width 13 height 13
click at [240, 561] on div "Shapes L" at bounding box center [247, 558] width 49 height 39
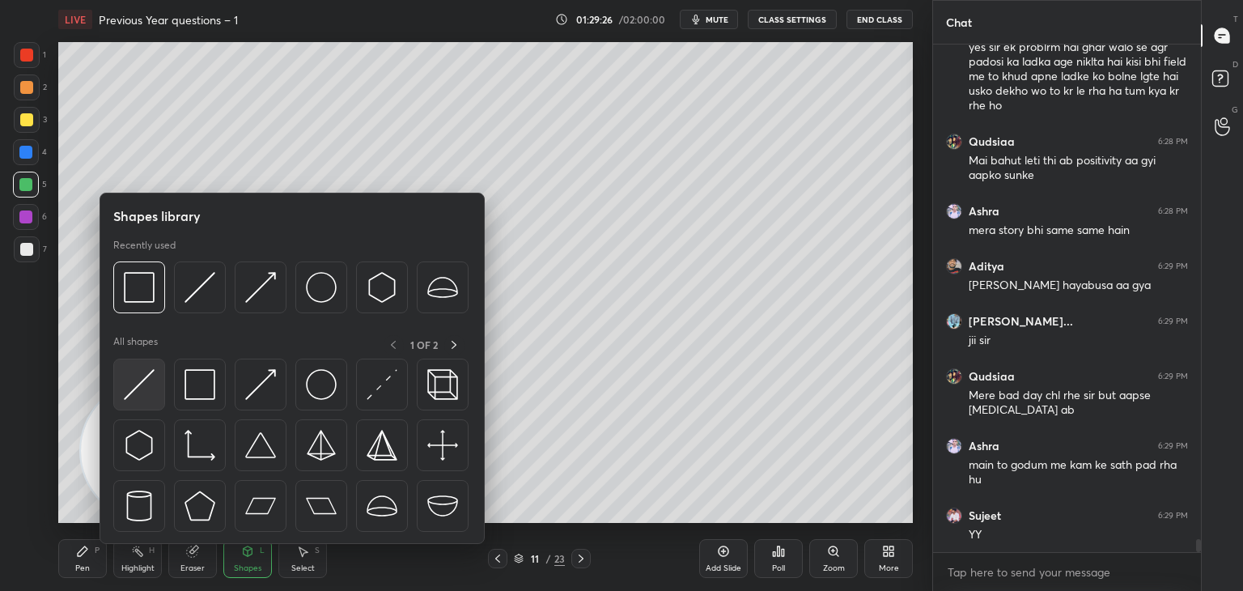
click at [146, 376] on img at bounding box center [139, 384] width 31 height 31
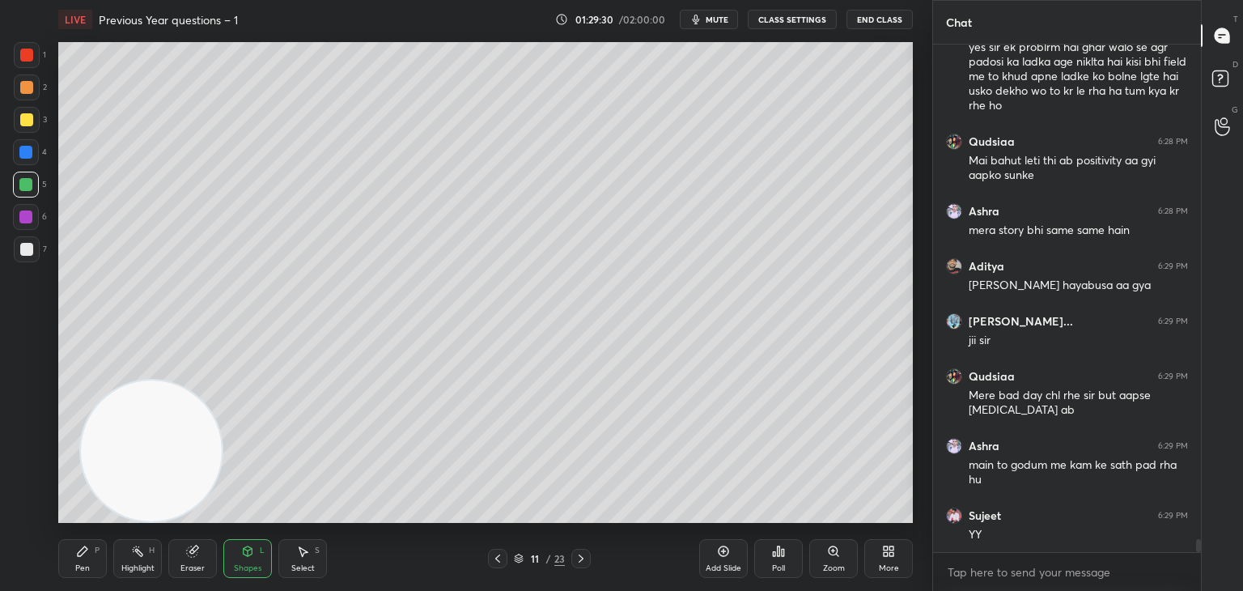
click at [83, 550] on icon at bounding box center [83, 551] width 10 height 10
click at [28, 444] on icon at bounding box center [25, 445] width 13 height 10
click at [36, 248] on div at bounding box center [27, 249] width 26 height 26
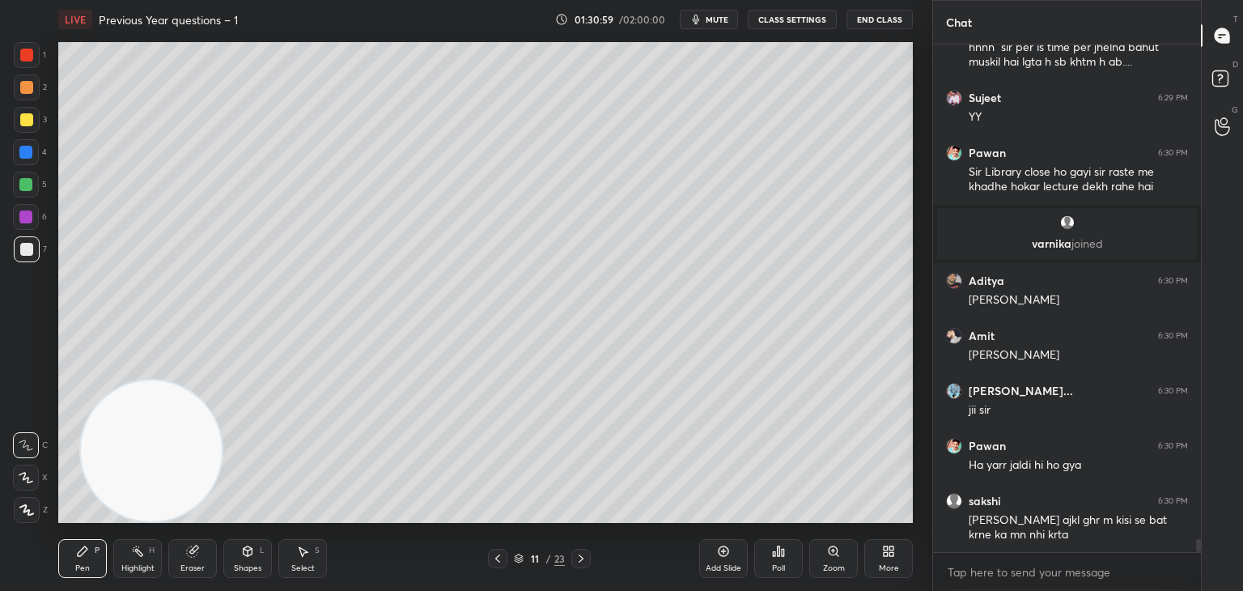
scroll to position [19535, 0]
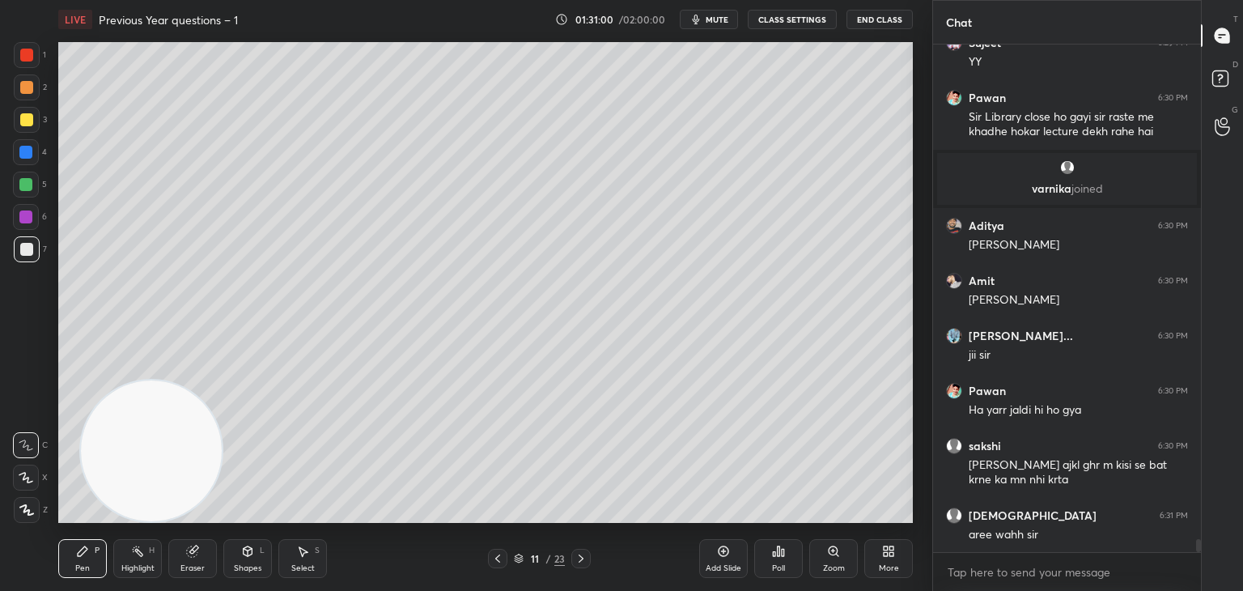
click at [17, 180] on div at bounding box center [26, 185] width 26 height 26
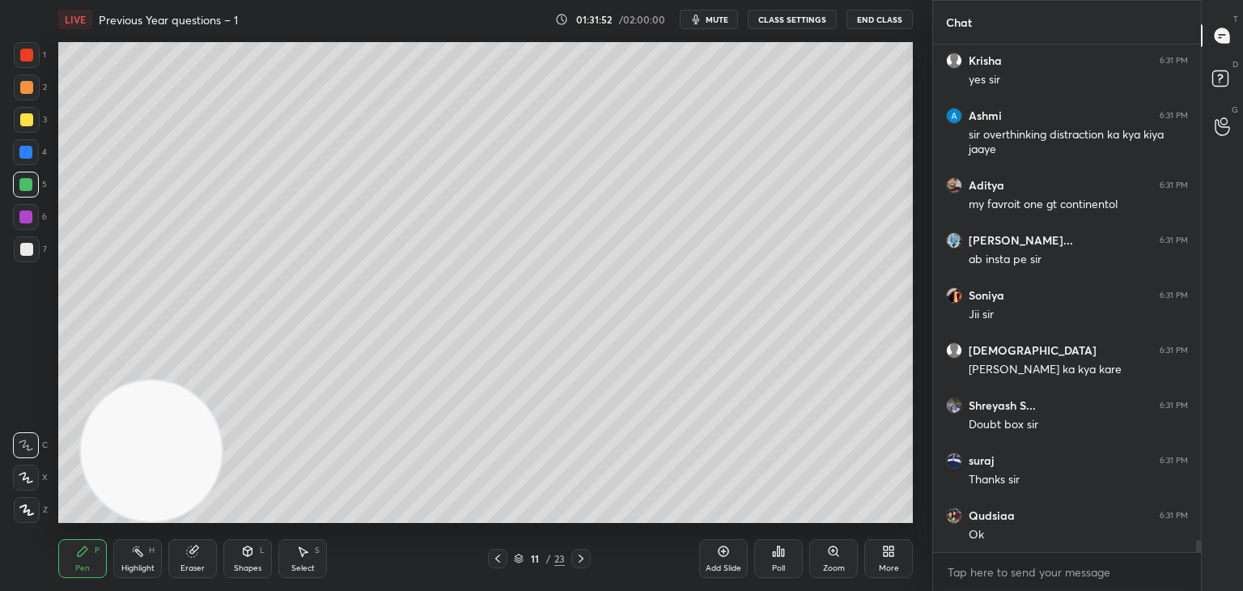
scroll to position [20540, 0]
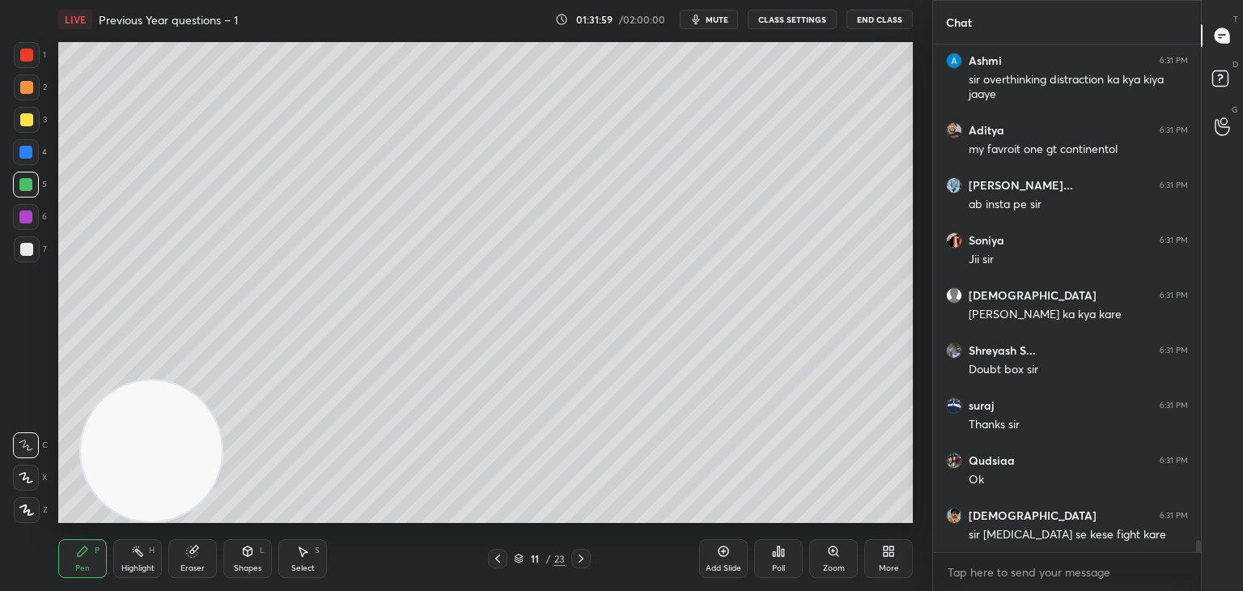
click at [712, 558] on div "Add Slide" at bounding box center [723, 558] width 49 height 39
click at [35, 121] on div at bounding box center [27, 120] width 26 height 26
click at [23, 191] on div at bounding box center [26, 185] width 26 height 26
click at [29, 192] on div at bounding box center [26, 185] width 26 height 26
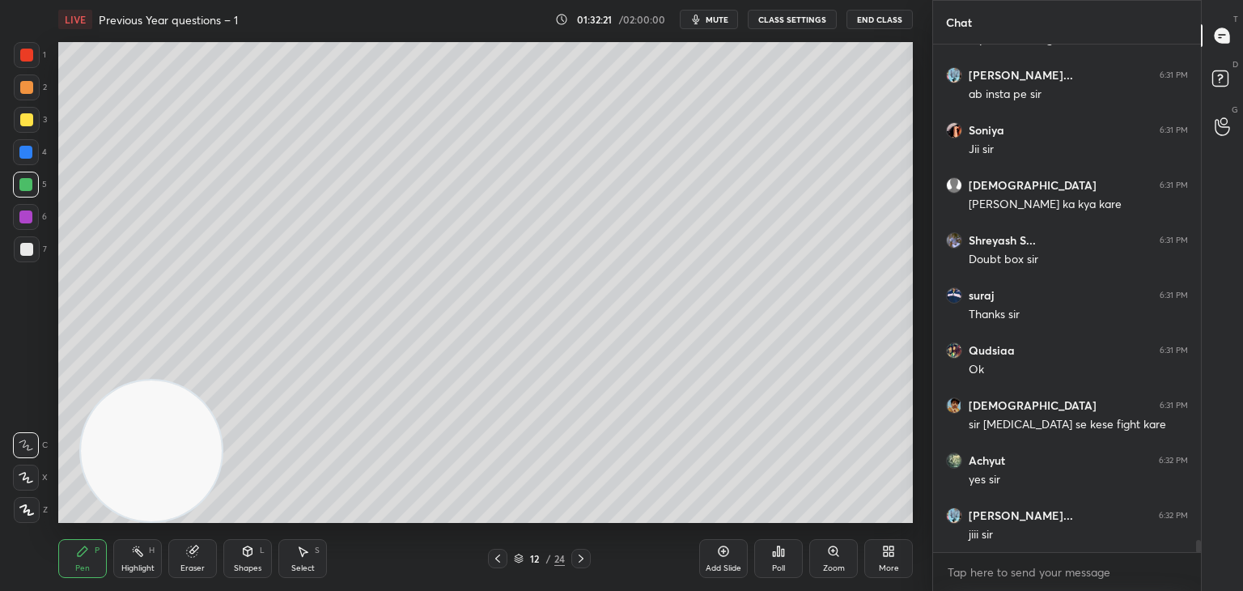
scroll to position [20705, 0]
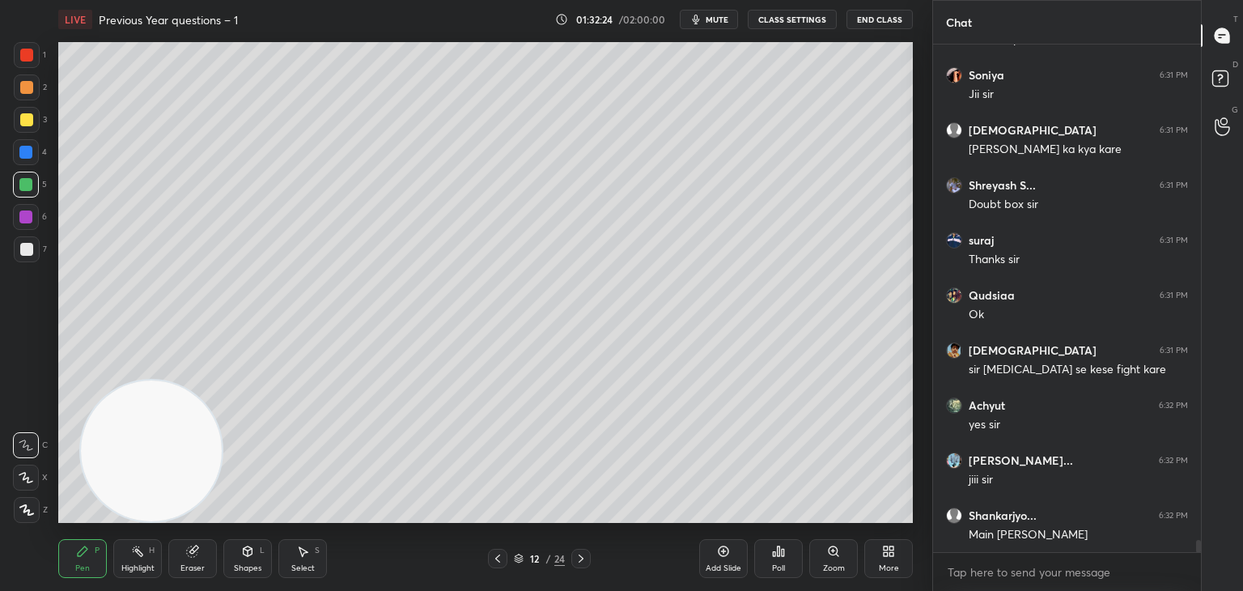
drag, startPoint x: 34, startPoint y: 55, endPoint x: 49, endPoint y: 75, distance: 25.4
click at [32, 57] on div at bounding box center [27, 55] width 26 height 26
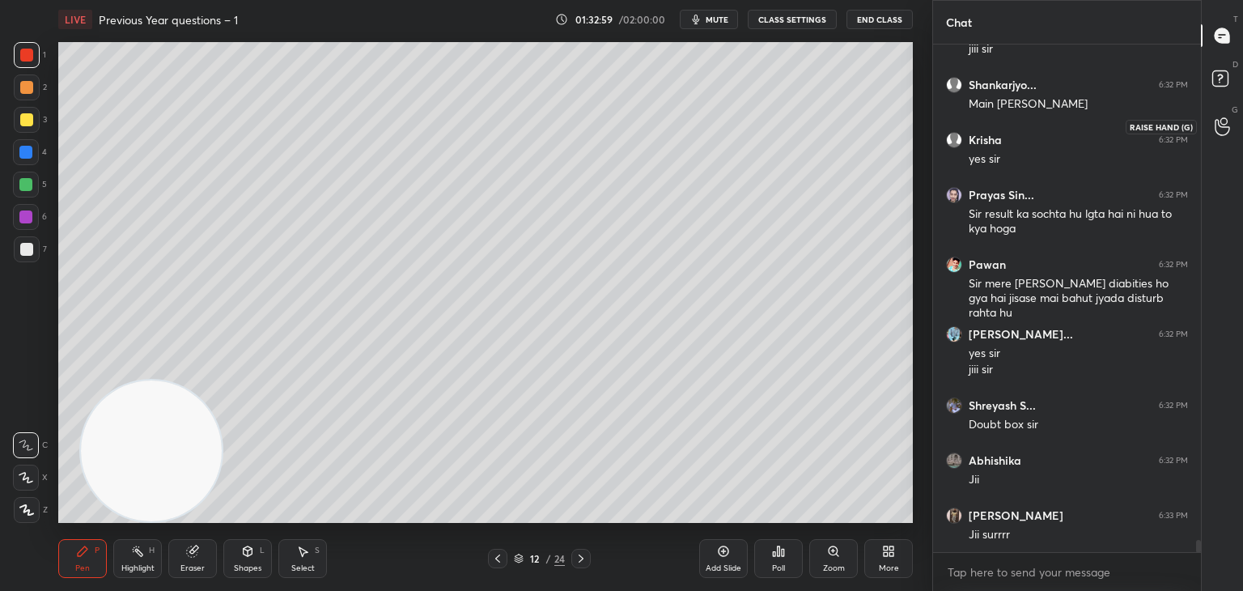
scroll to position [21191, 0]
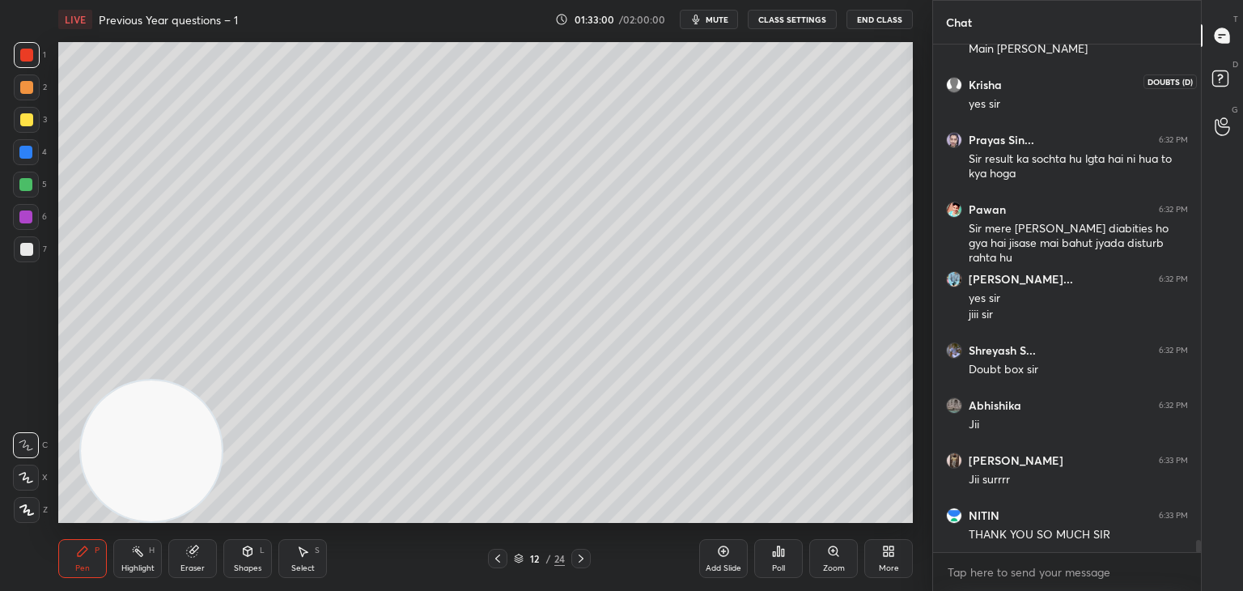
click at [1221, 87] on icon at bounding box center [1222, 80] width 29 height 29
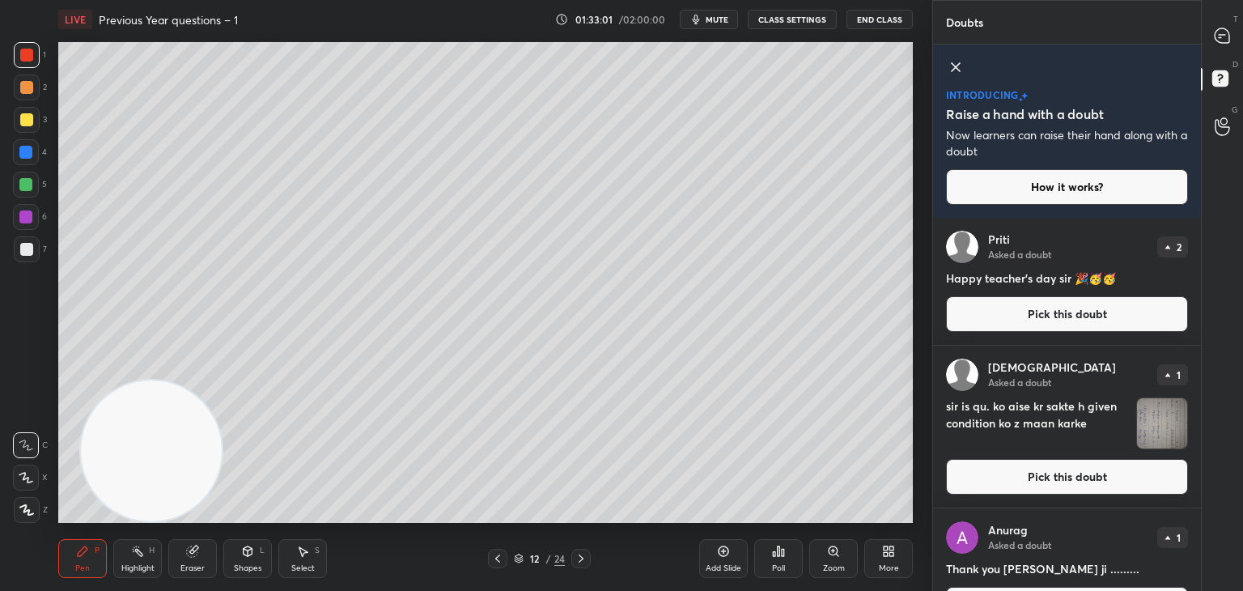
click at [1067, 476] on button "Pick this doubt" at bounding box center [1067, 477] width 242 height 36
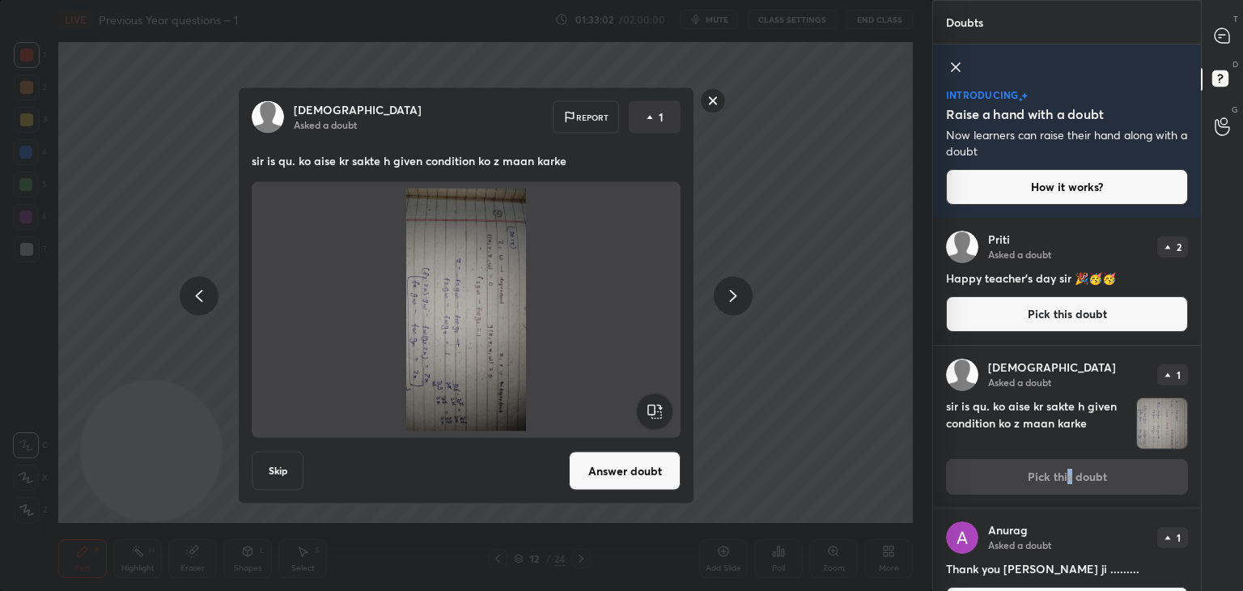
click at [716, 108] on rect at bounding box center [713, 100] width 25 height 25
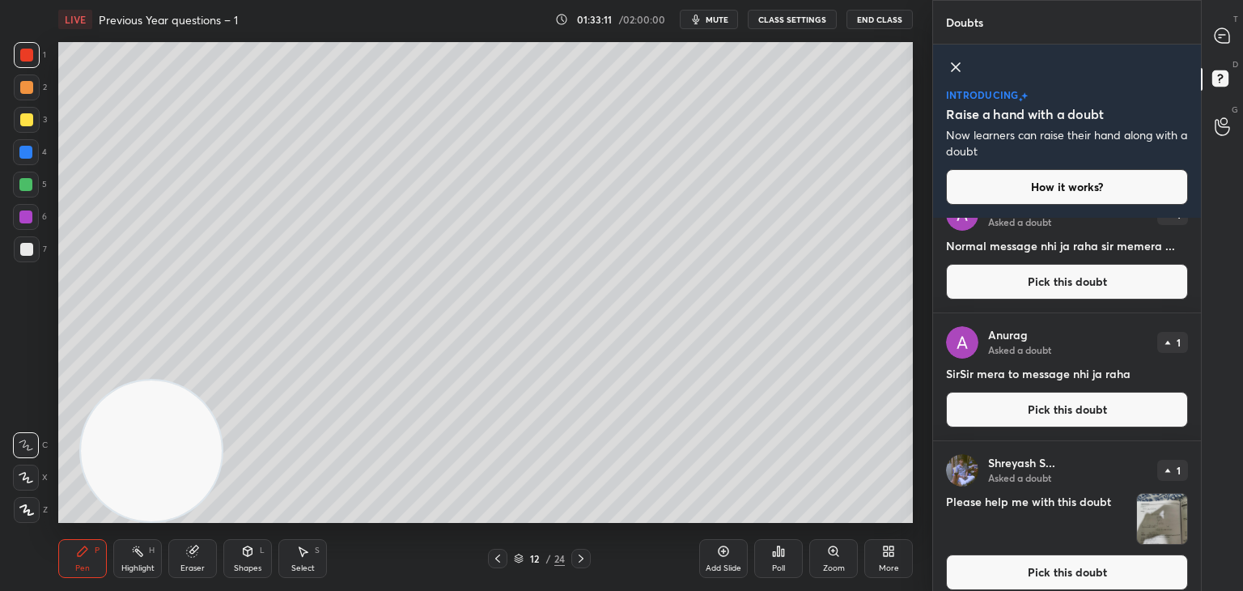
click at [1157, 564] on button "Pick this doubt" at bounding box center [1067, 572] width 242 height 36
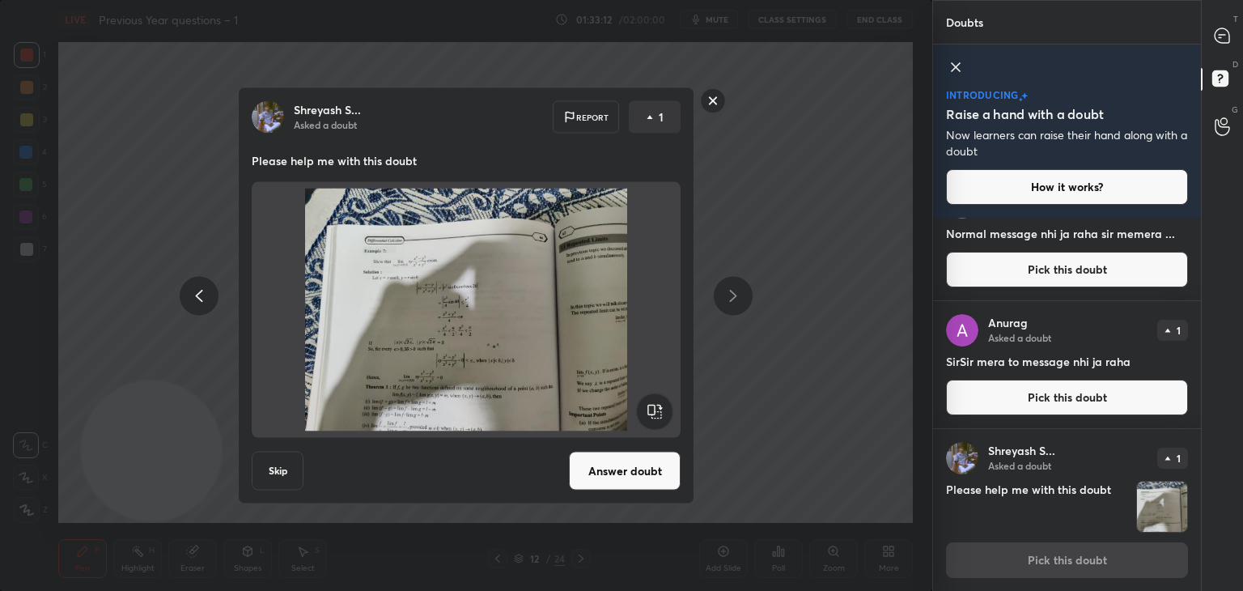
click at [634, 463] on button "Answer doubt" at bounding box center [625, 471] width 112 height 39
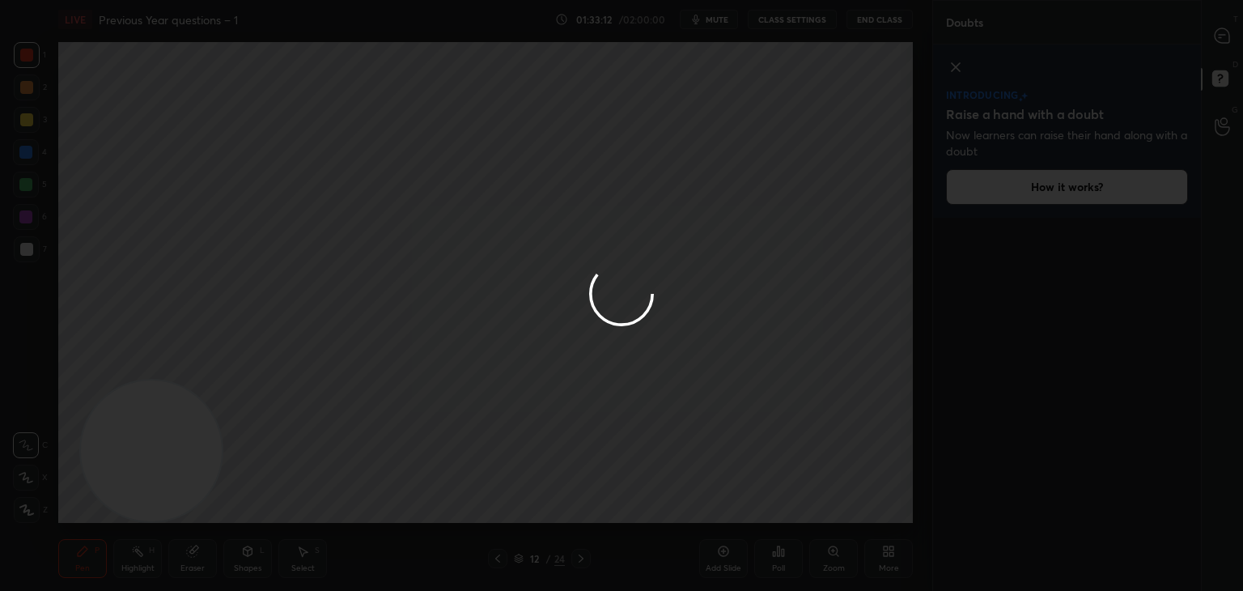
scroll to position [0, 0]
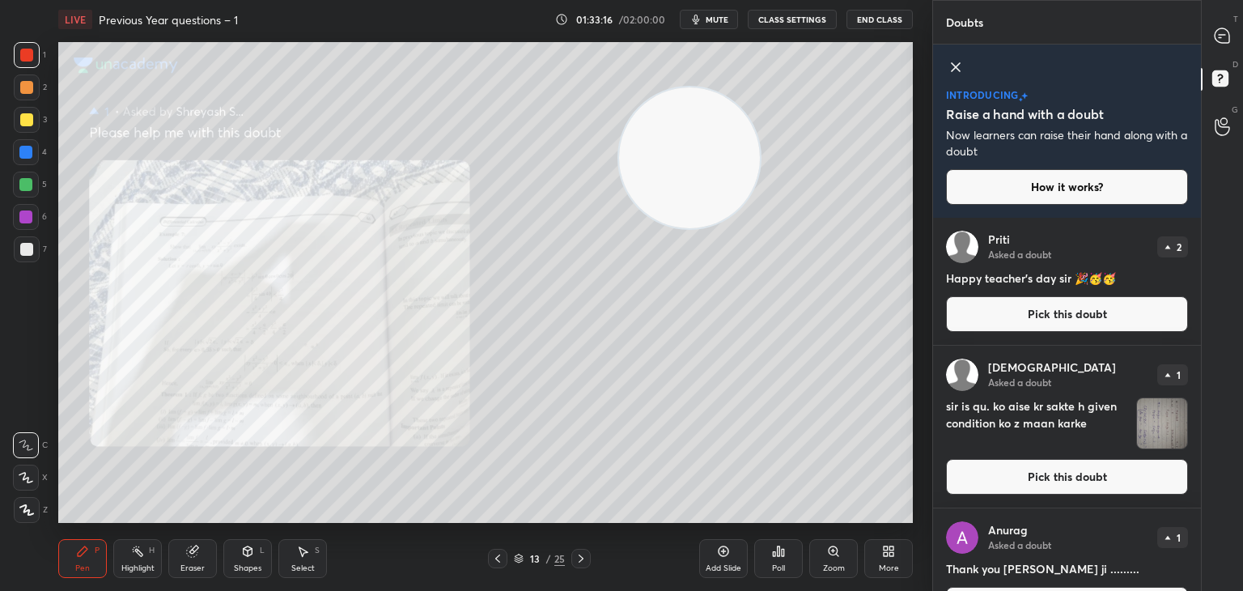
drag, startPoint x: 310, startPoint y: 317, endPoint x: 833, endPoint y: 167, distance: 544.1
click at [760, 163] on video at bounding box center [689, 157] width 141 height 141
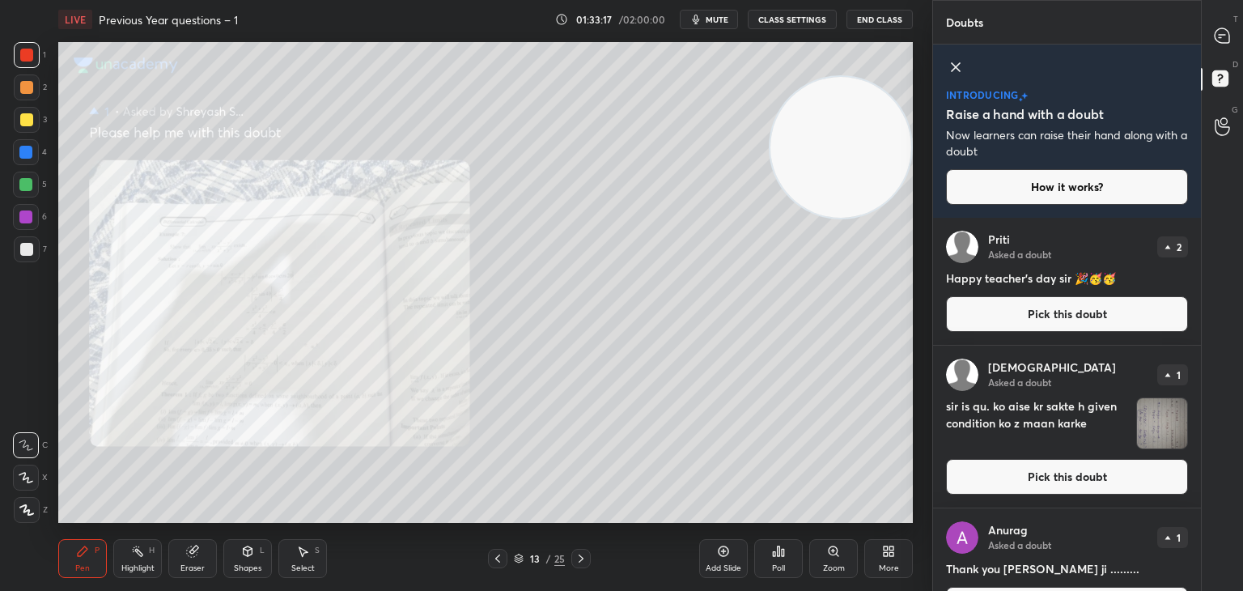
click at [816, 564] on div "Zoom" at bounding box center [833, 558] width 49 height 39
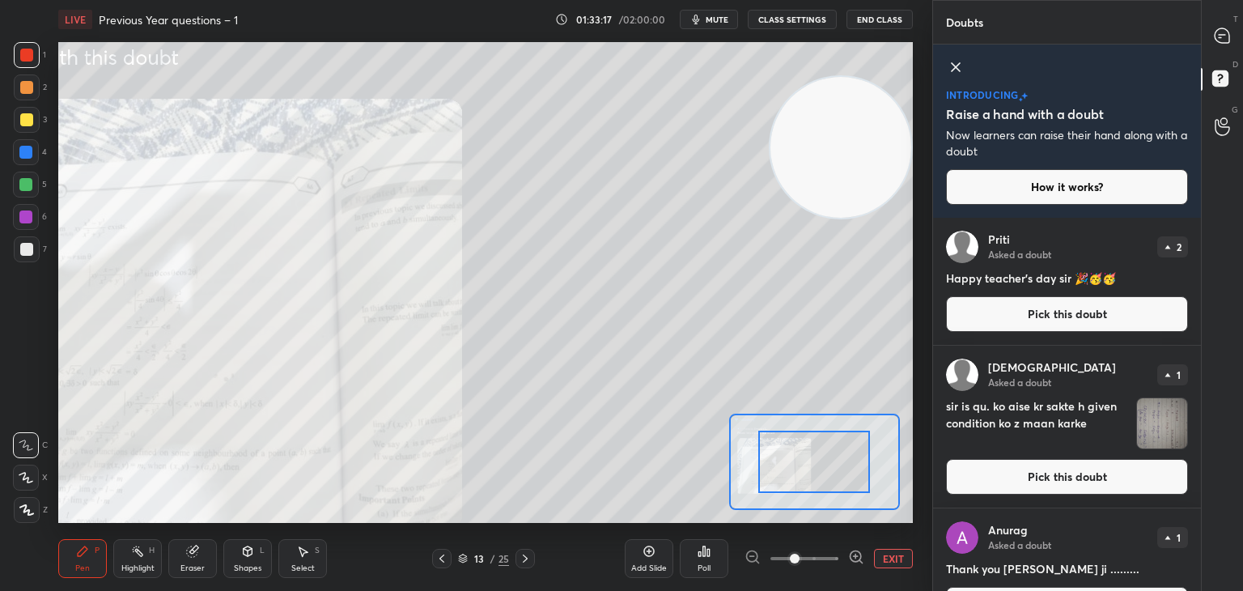
click at [816, 564] on span at bounding box center [805, 558] width 68 height 24
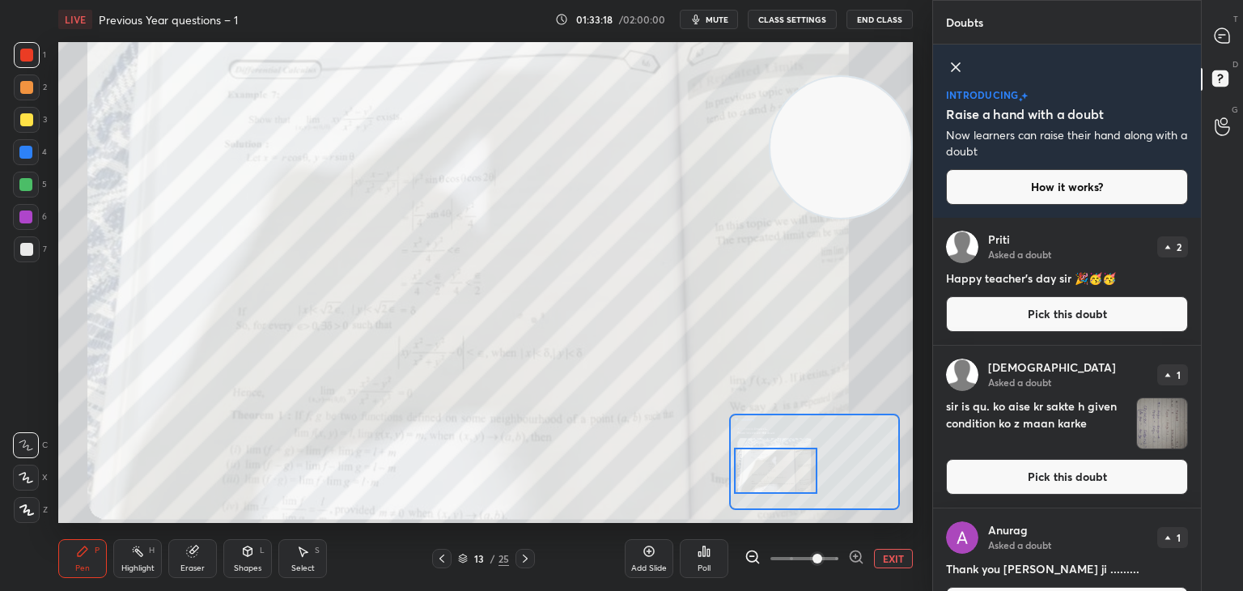
drag, startPoint x: 788, startPoint y: 471, endPoint x: 762, endPoint y: 455, distance: 31.2
click at [762, 456] on div at bounding box center [776, 471] width 84 height 46
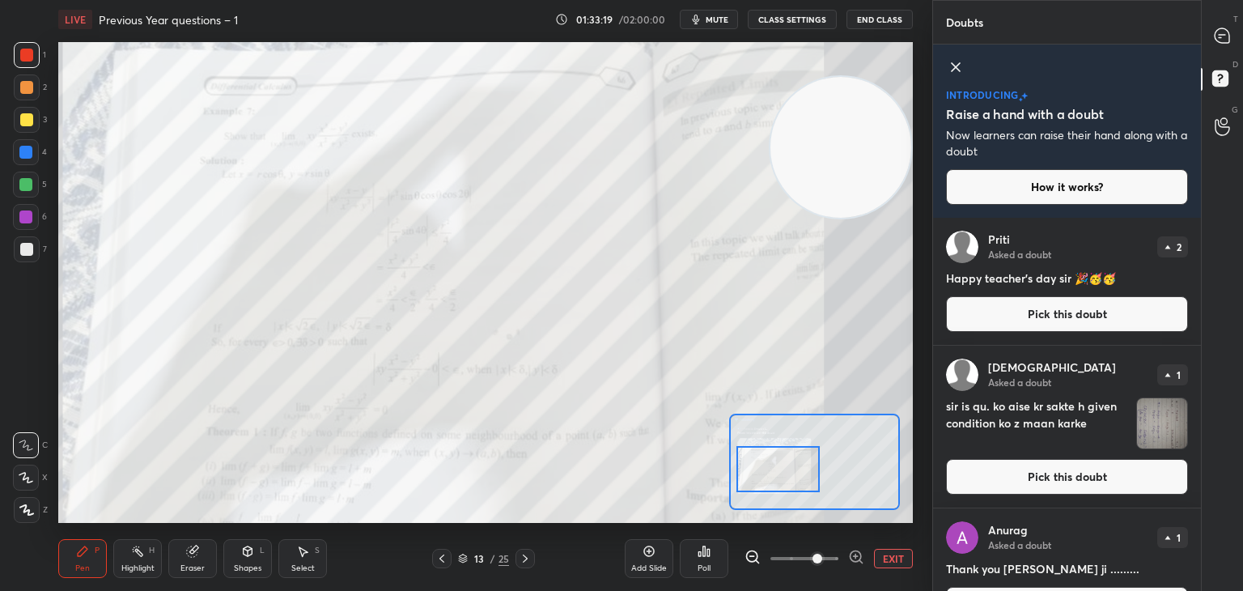
click at [25, 62] on div at bounding box center [27, 55] width 26 height 26
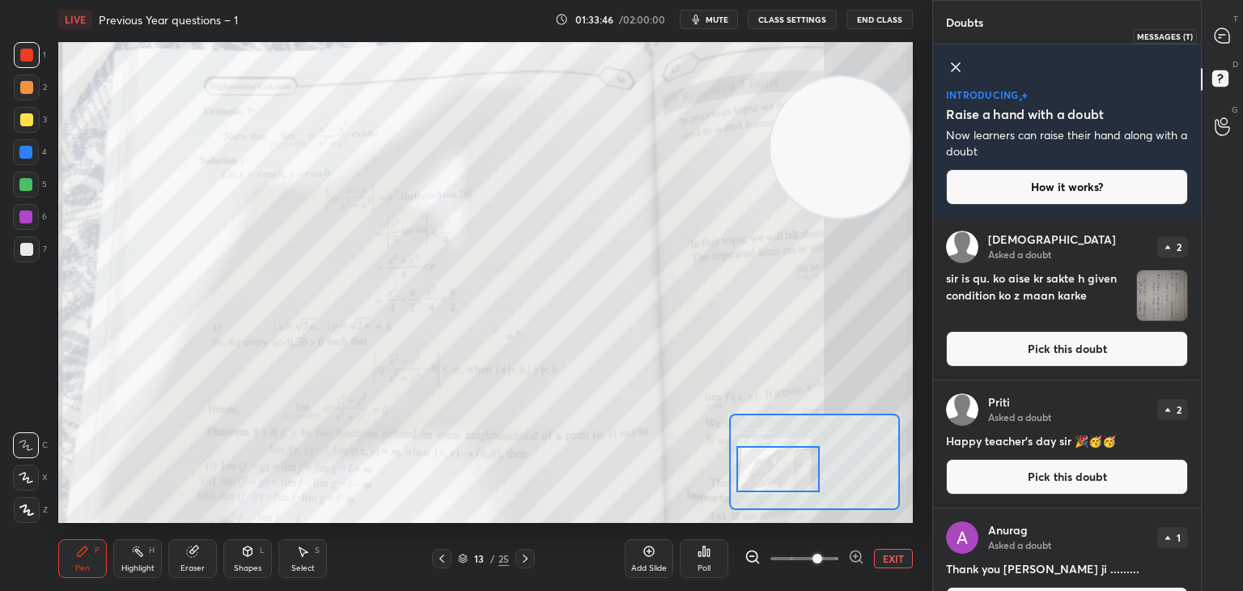
click at [1221, 36] on icon at bounding box center [1222, 35] width 15 height 15
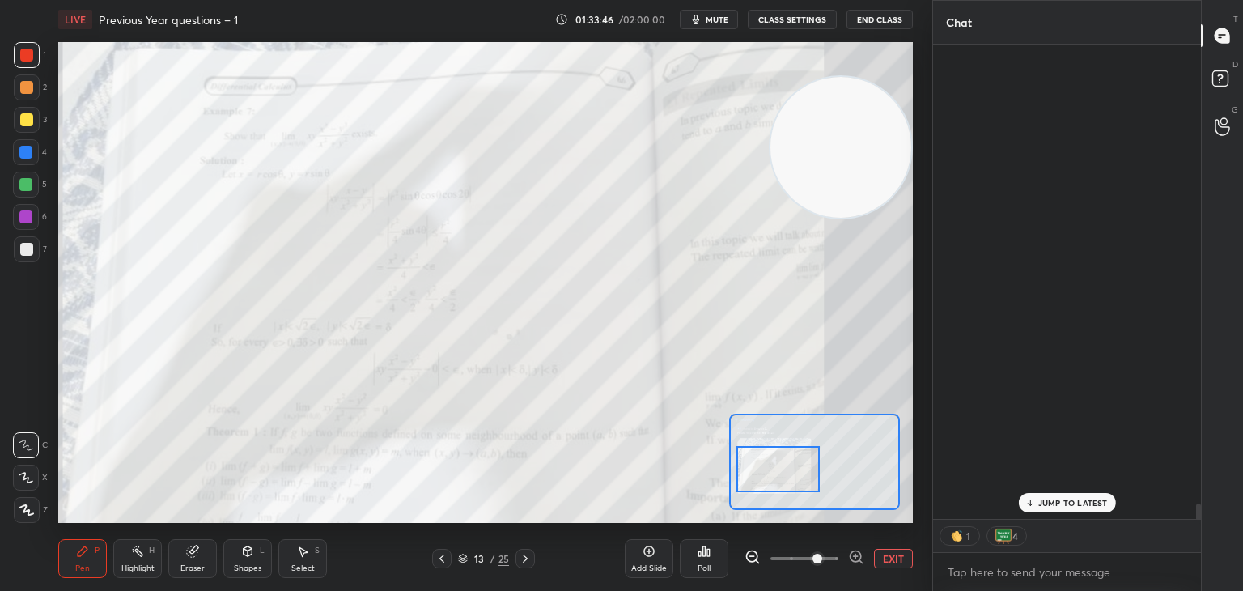
scroll to position [470, 263]
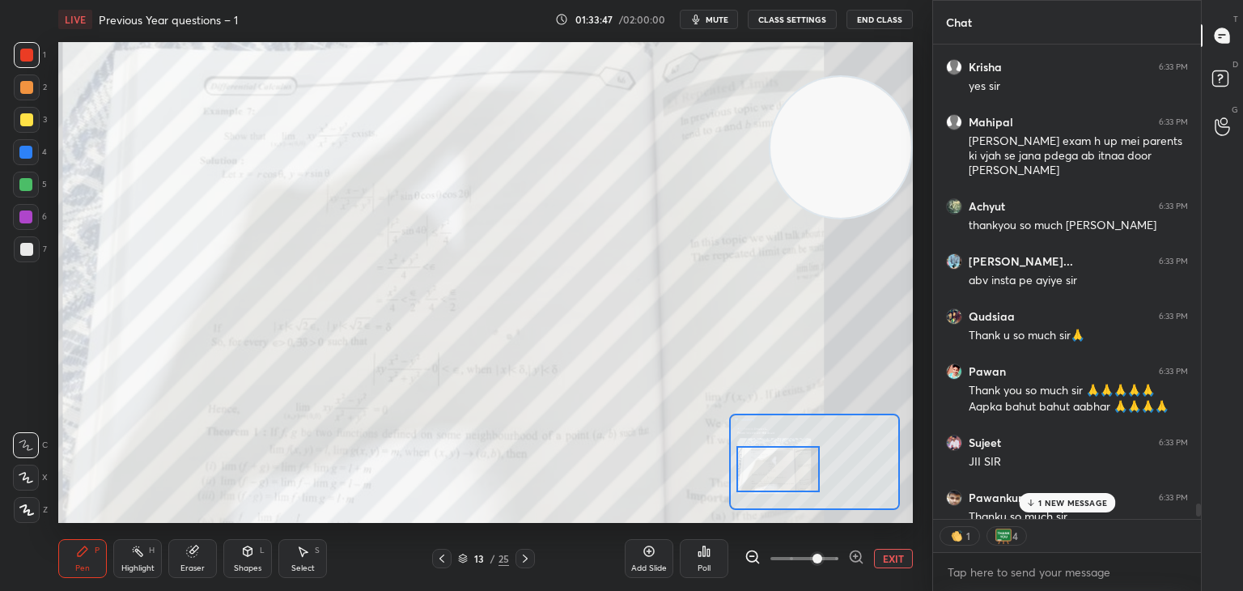
click at [1049, 498] on p "1 NEW MESSAGE" at bounding box center [1072, 503] width 69 height 10
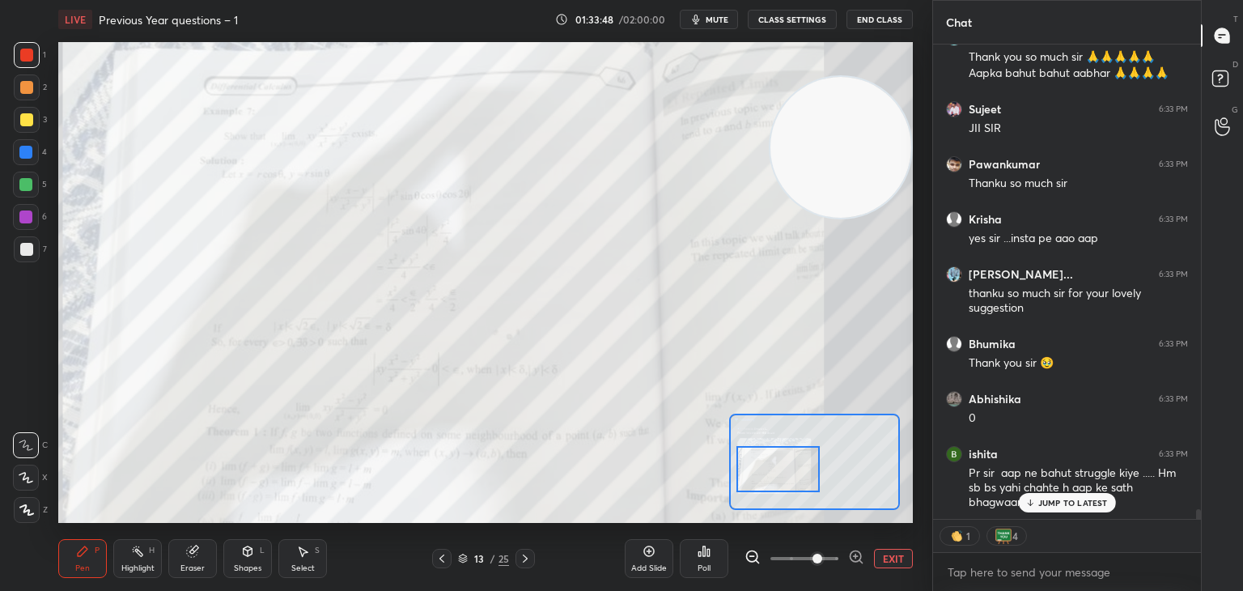
click at [1080, 503] on p "JUMP TO LATEST" at bounding box center [1073, 503] width 70 height 10
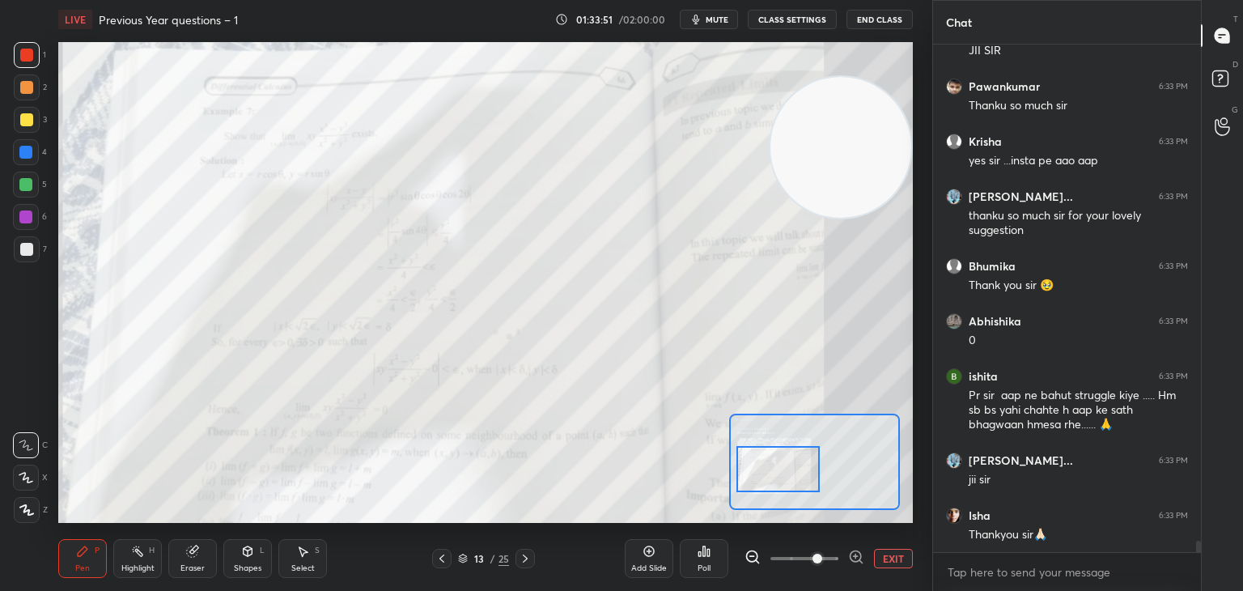
scroll to position [22588, 0]
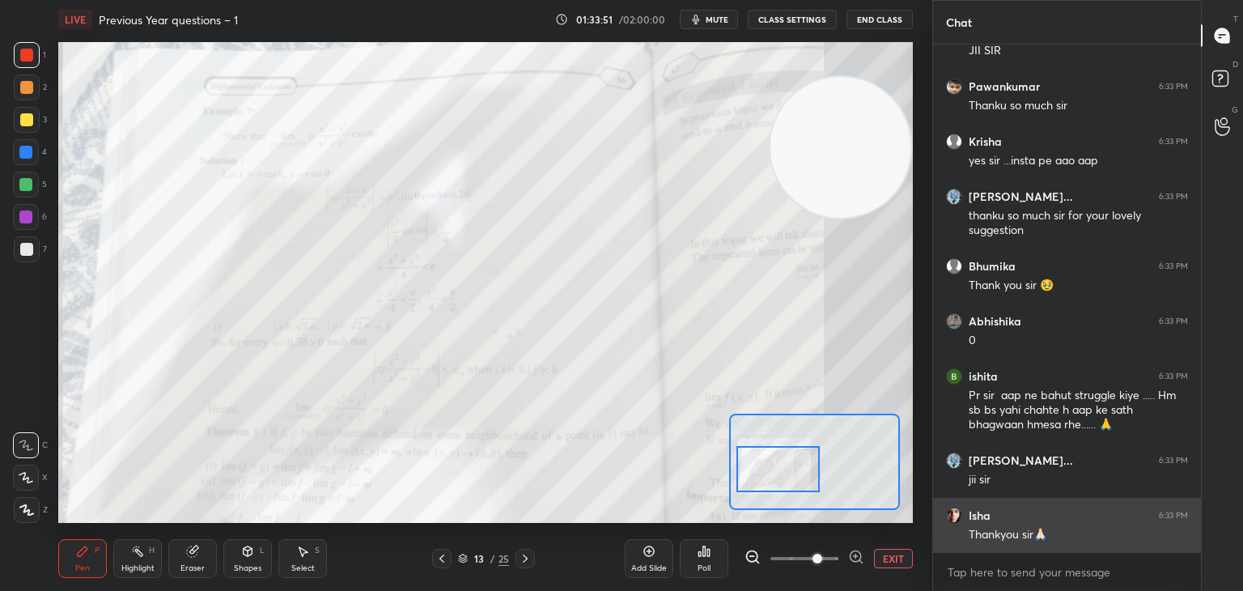
click at [1064, 508] on div "Abhishika 6:32 PM [PERSON_NAME] 6:33 PM [PERSON_NAME] surrrr NITIN 6:33 PM THAN…" at bounding box center [1067, 299] width 268 height 508
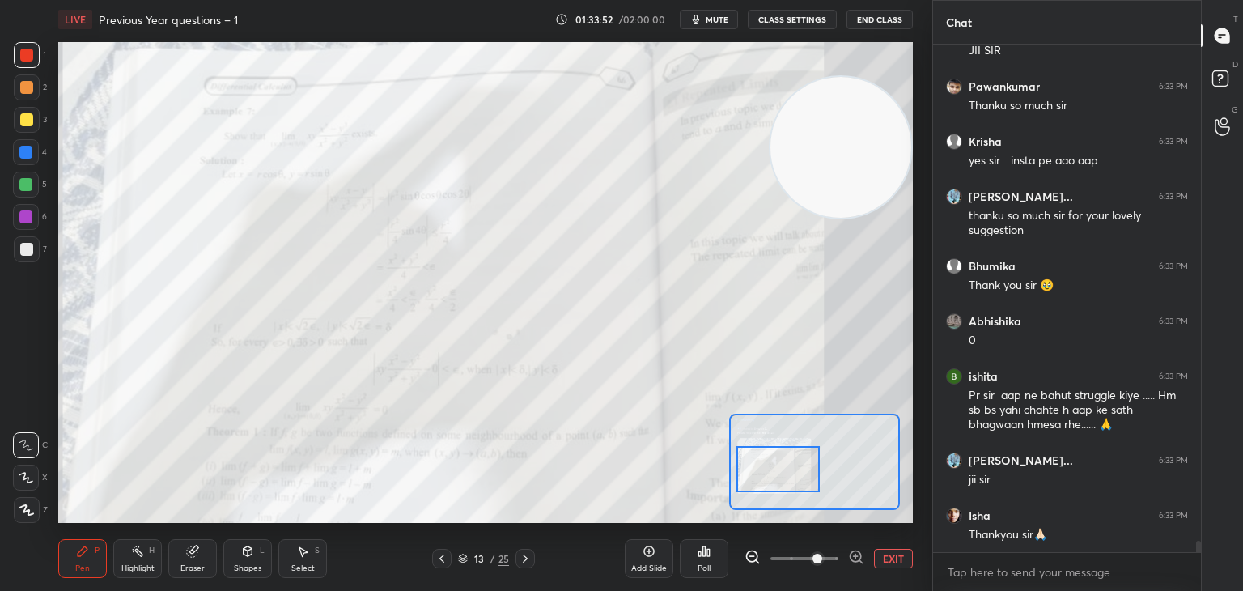
click at [894, 559] on button "EXIT" at bounding box center [893, 558] width 39 height 19
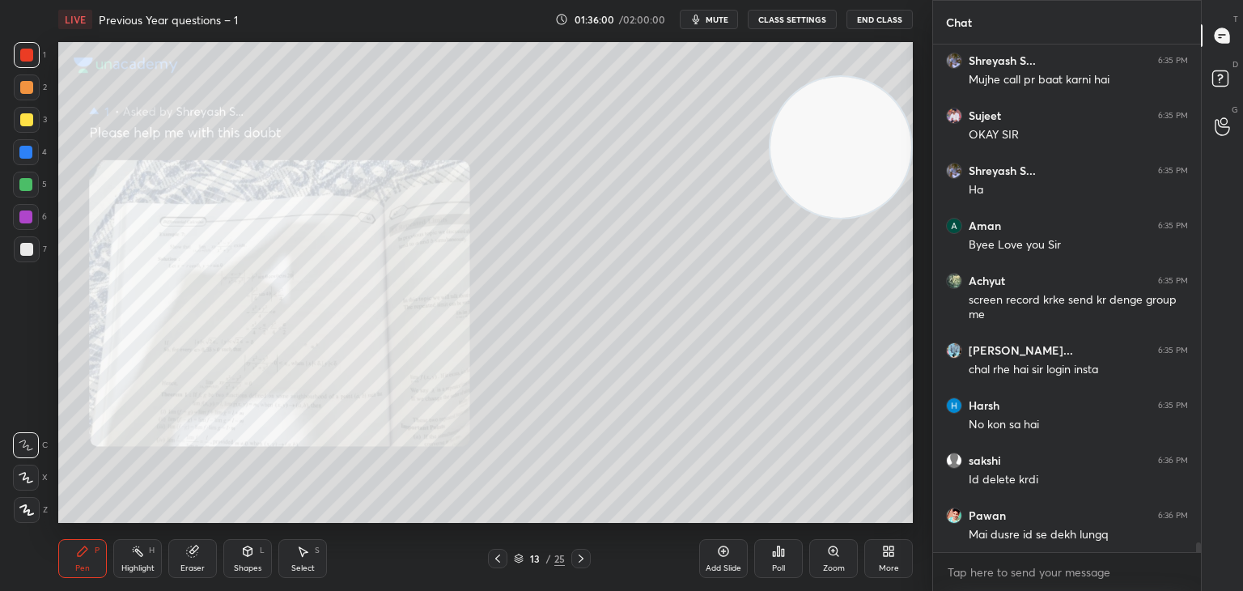
scroll to position [25331, 0]
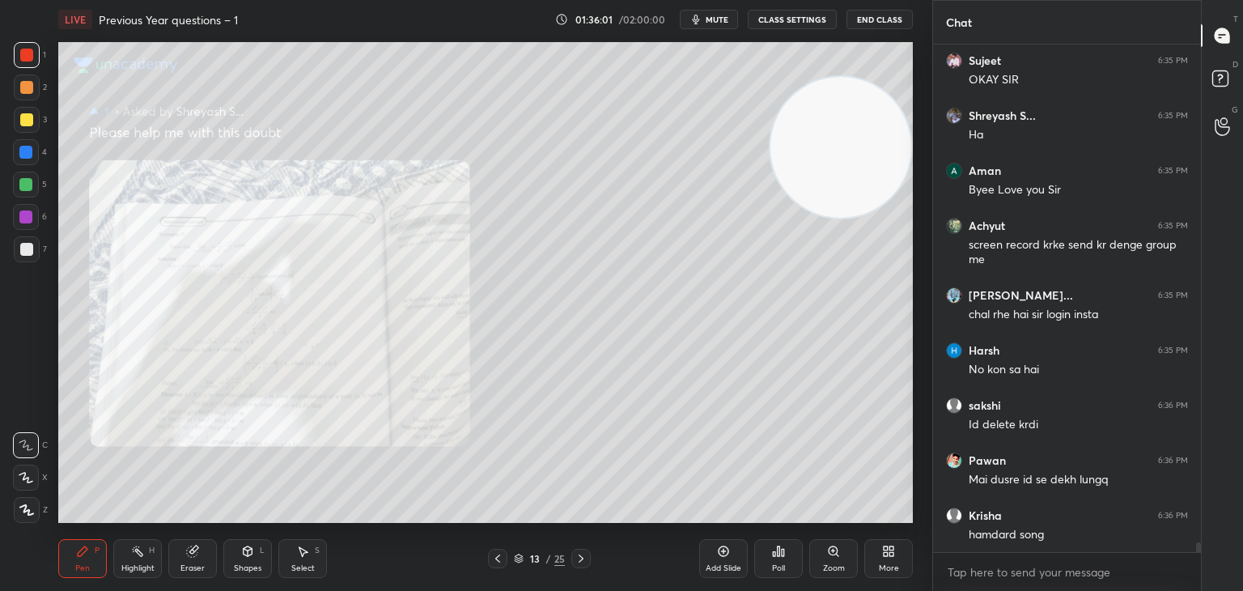
click at [892, 18] on button "End Class" at bounding box center [880, 19] width 66 height 19
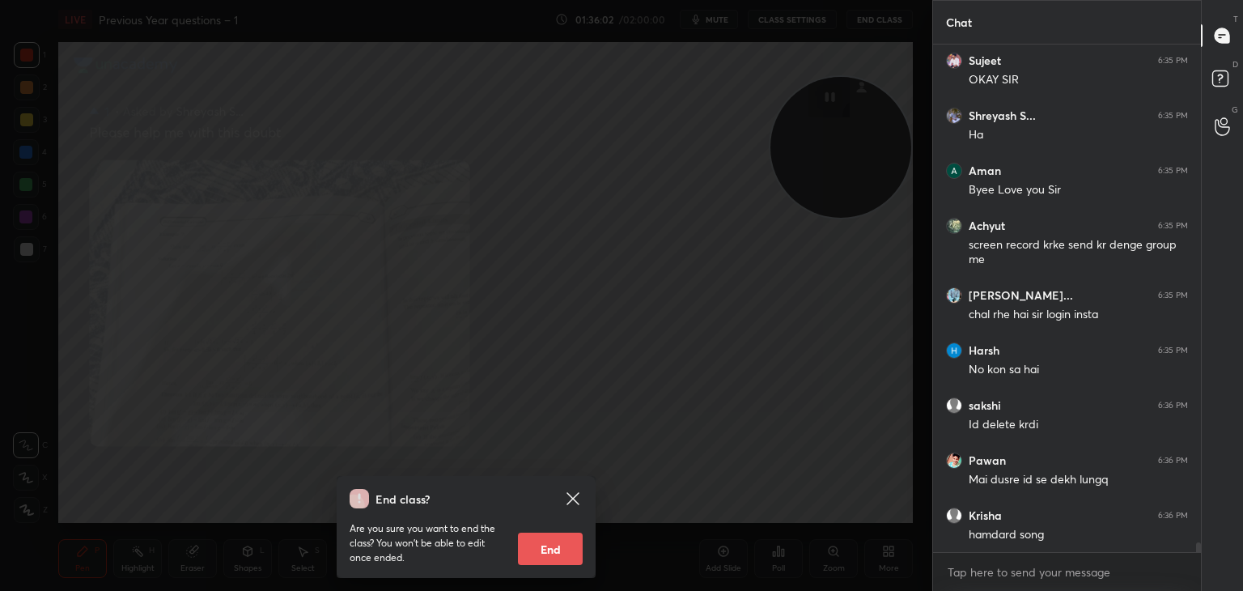
scroll to position [25386, 0]
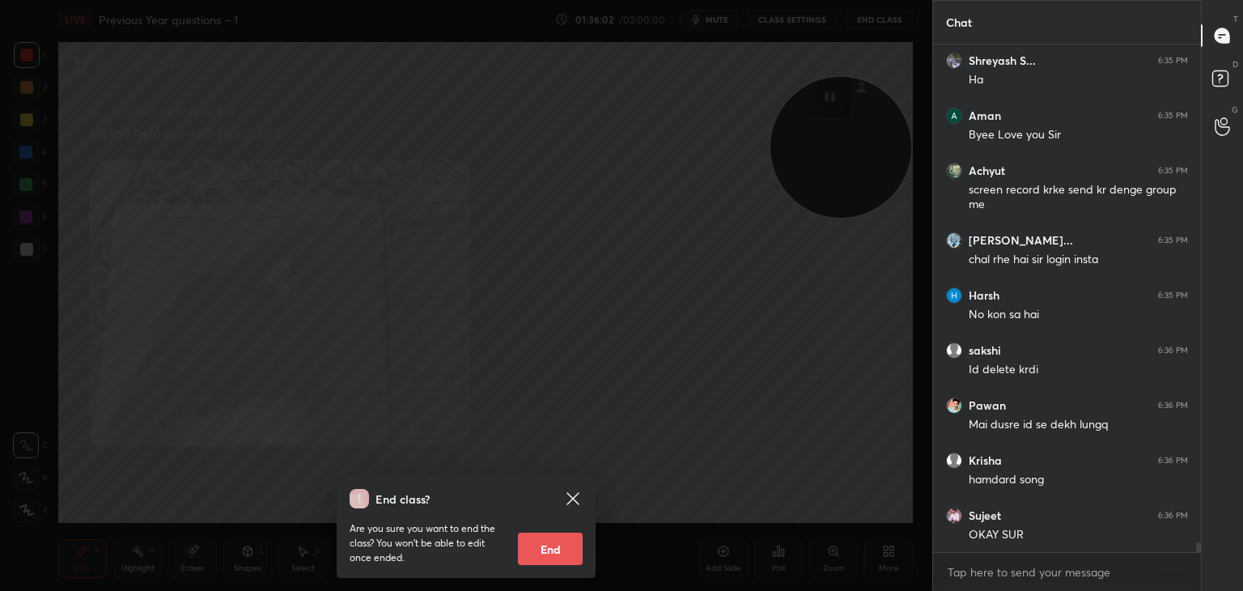
click at [552, 554] on button "End" at bounding box center [550, 549] width 65 height 32
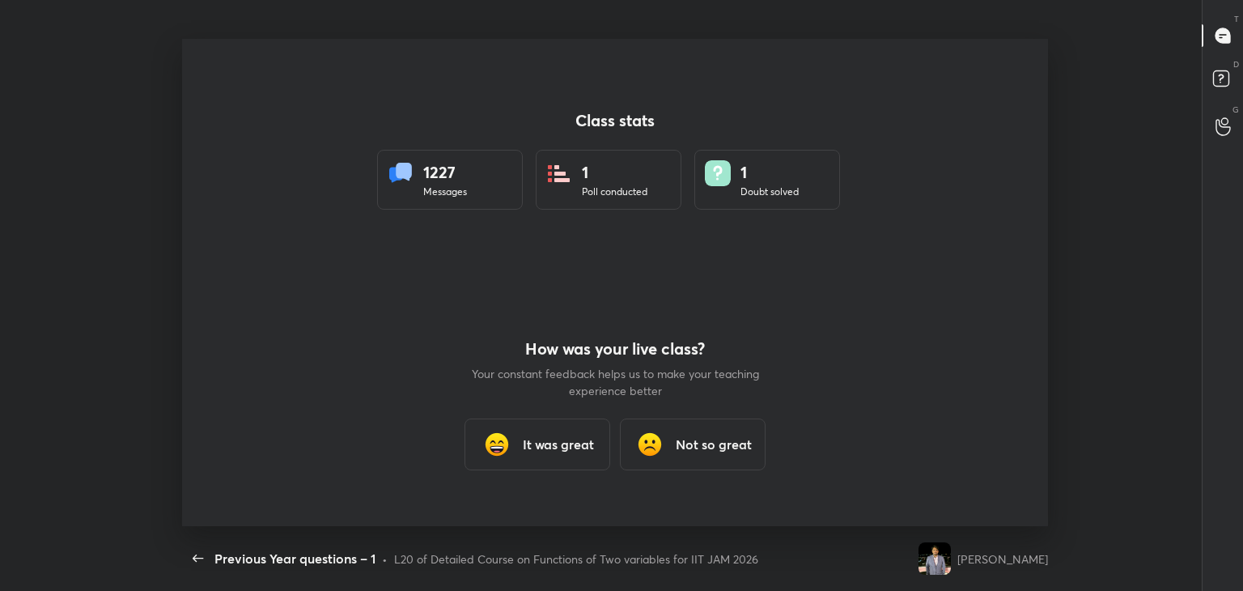
type textarea "x"
